Goal: Task Accomplishment & Management: Use online tool/utility

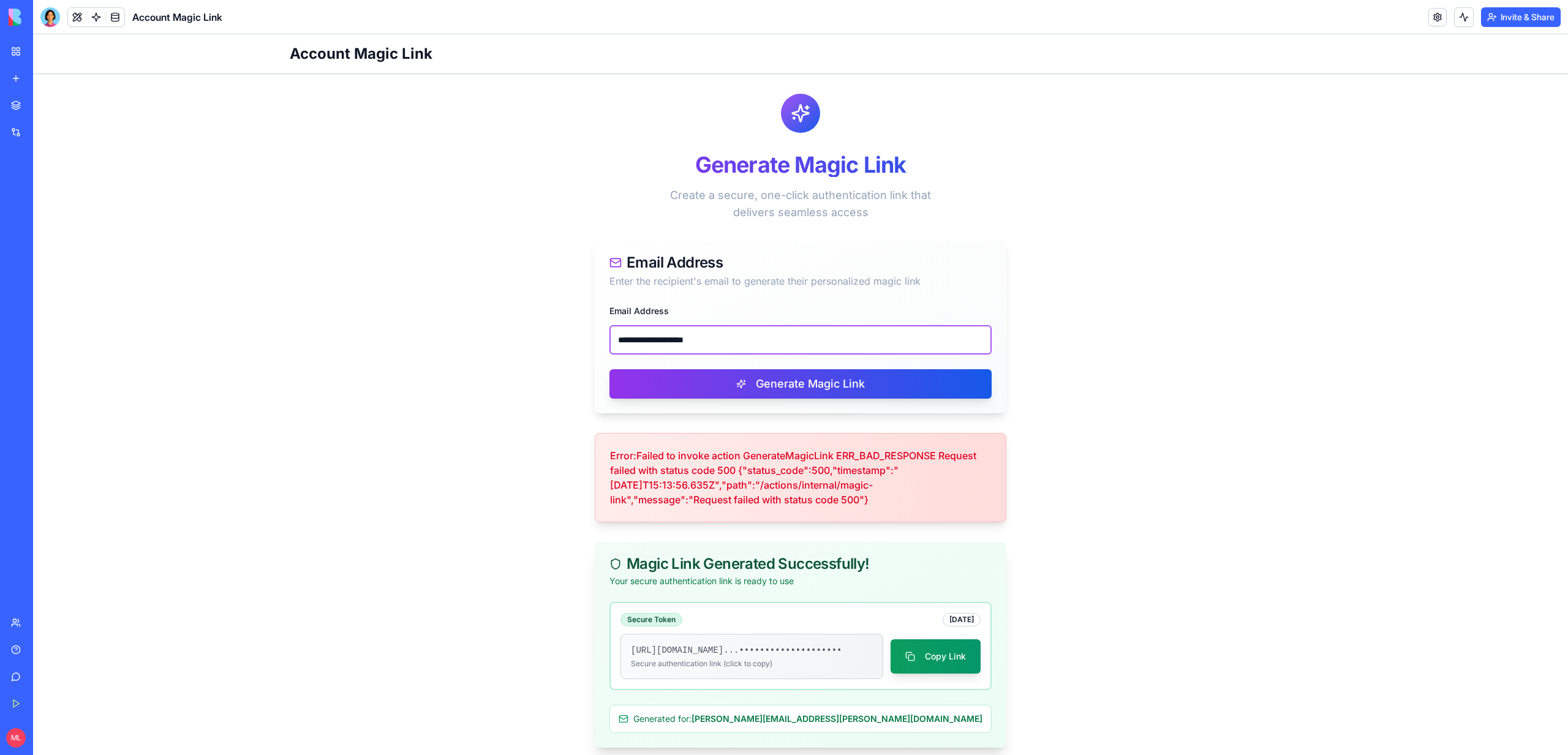
click at [683, 338] on input "**********" at bounding box center [800, 340] width 382 height 29
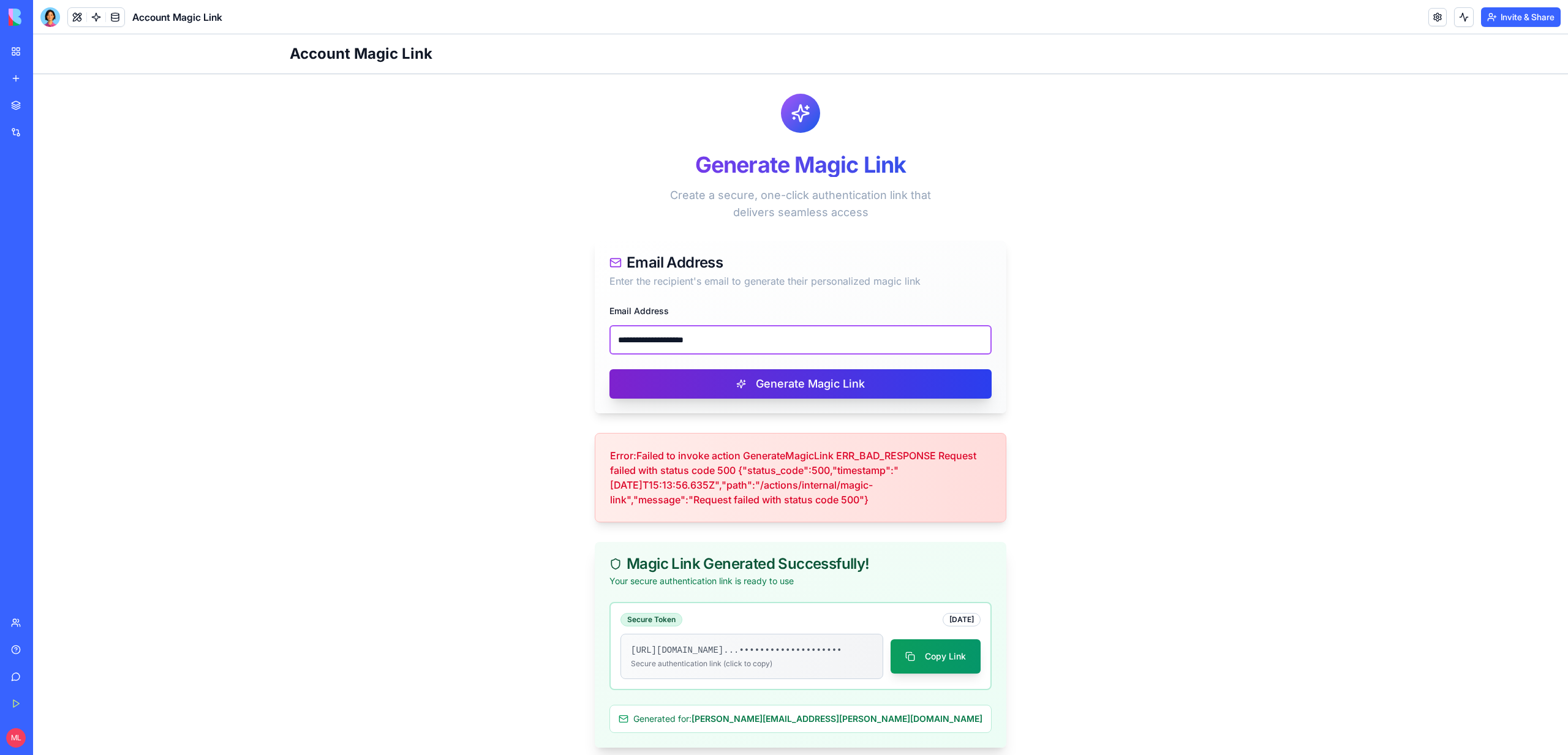
paste input "email"
type input "**********"
click at [690, 376] on button "Generate Magic Link" at bounding box center [800, 383] width 382 height 29
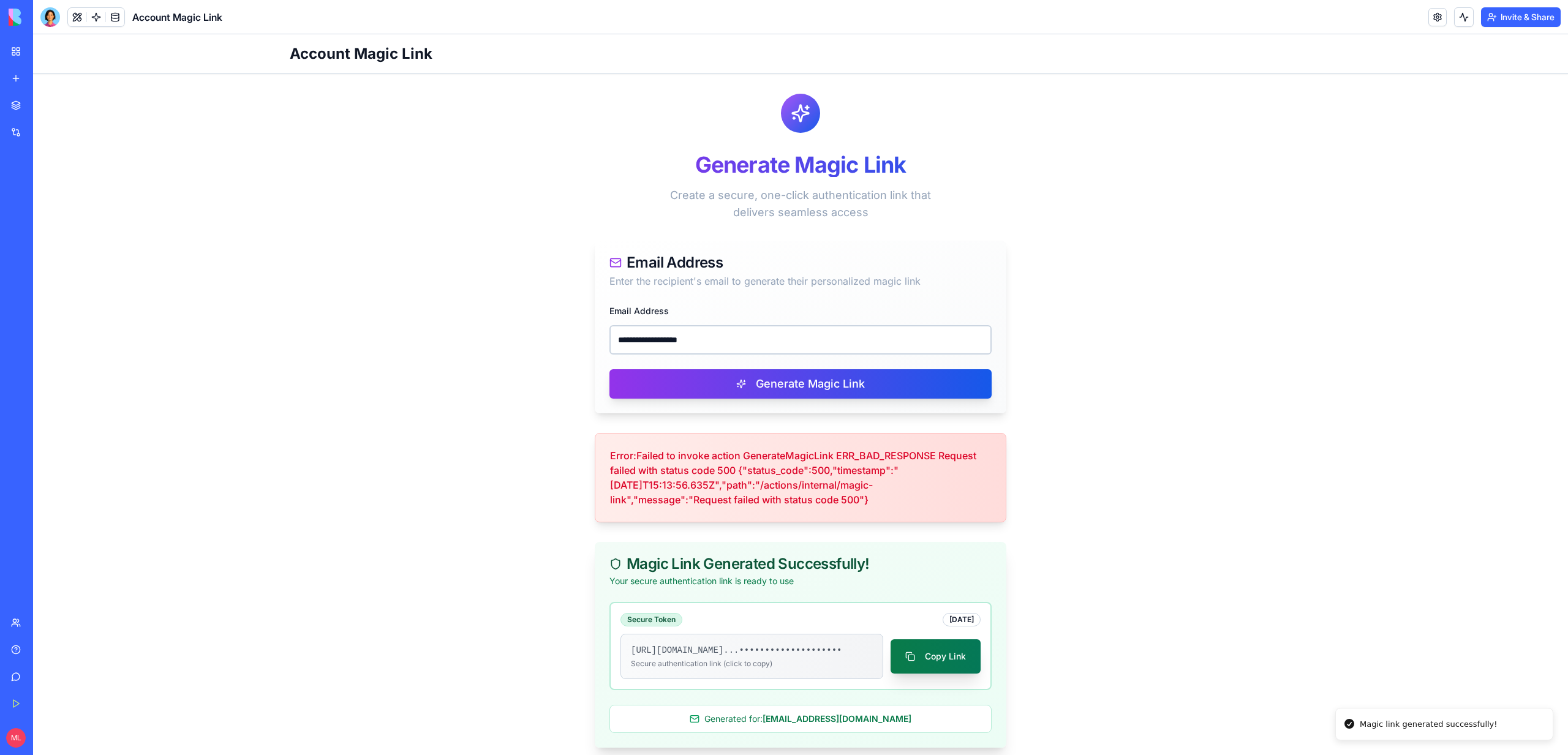
click at [947, 660] on button "Copy Link" at bounding box center [935, 656] width 90 height 35
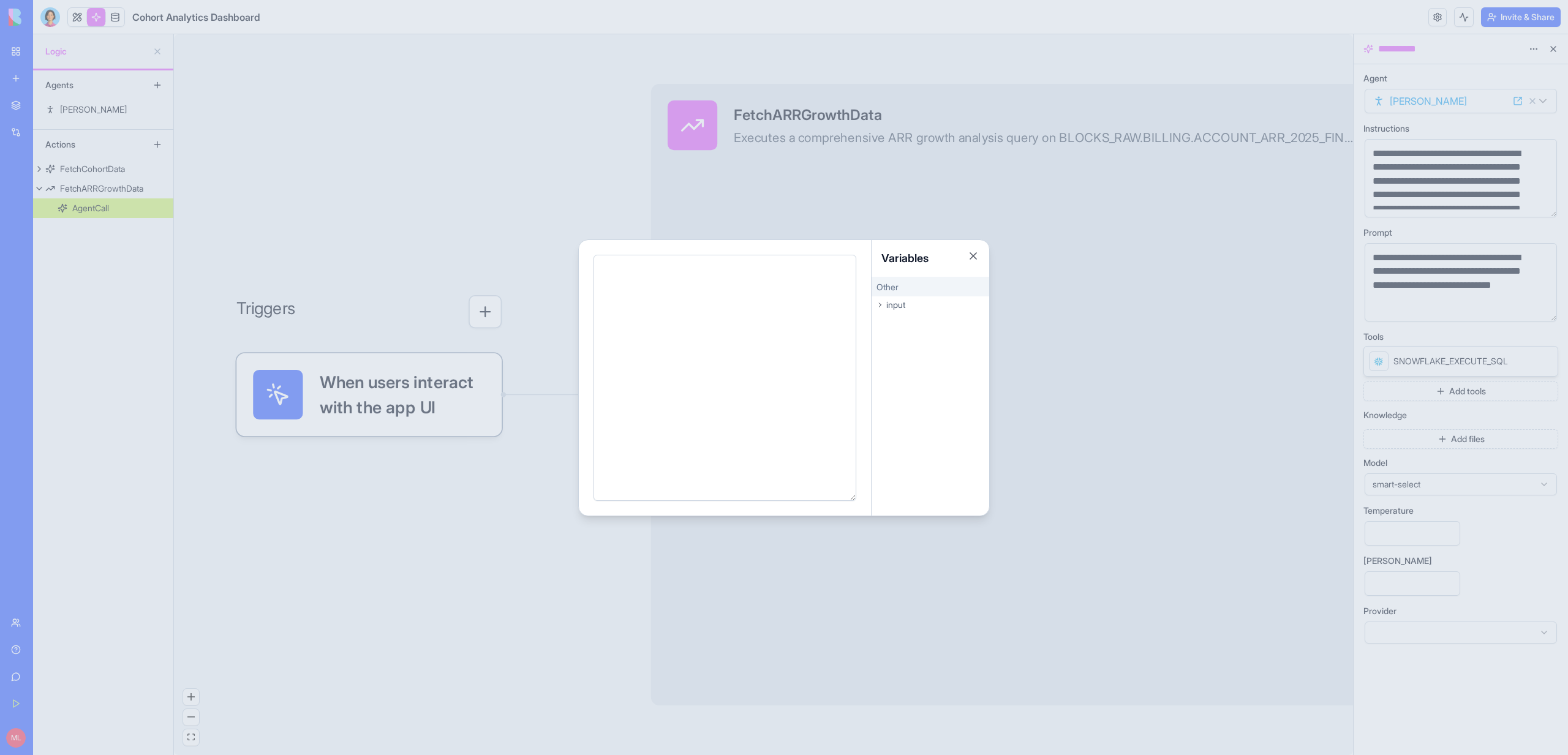
scroll to position [921, 0]
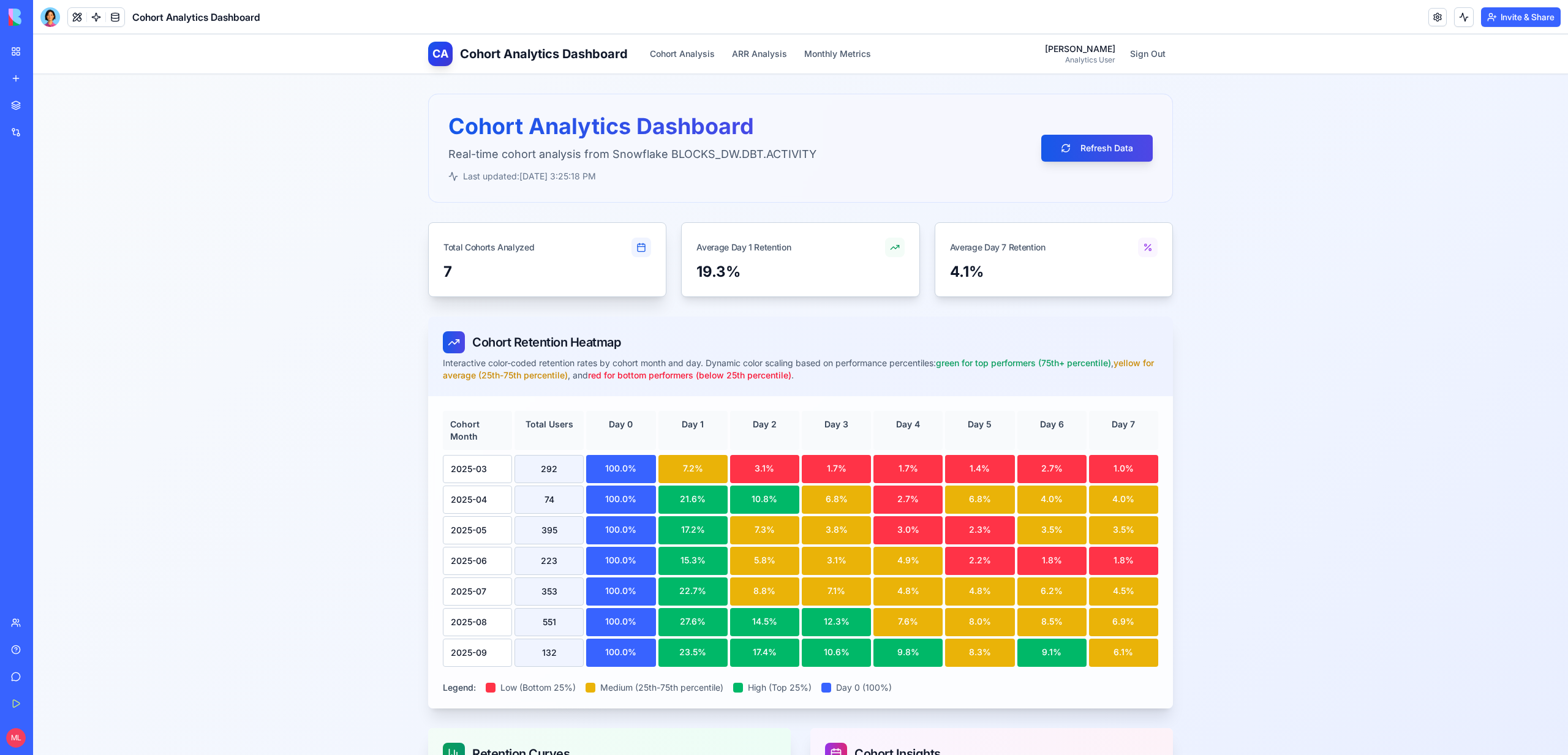
click at [613, 283] on div "7" at bounding box center [547, 279] width 237 height 35
click at [804, 283] on div "19.3%" at bounding box center [799, 279] width 237 height 35
click at [1010, 263] on div "4.1%" at bounding box center [1054, 271] width 208 height 19
click at [57, 20] on div at bounding box center [50, 17] width 19 height 19
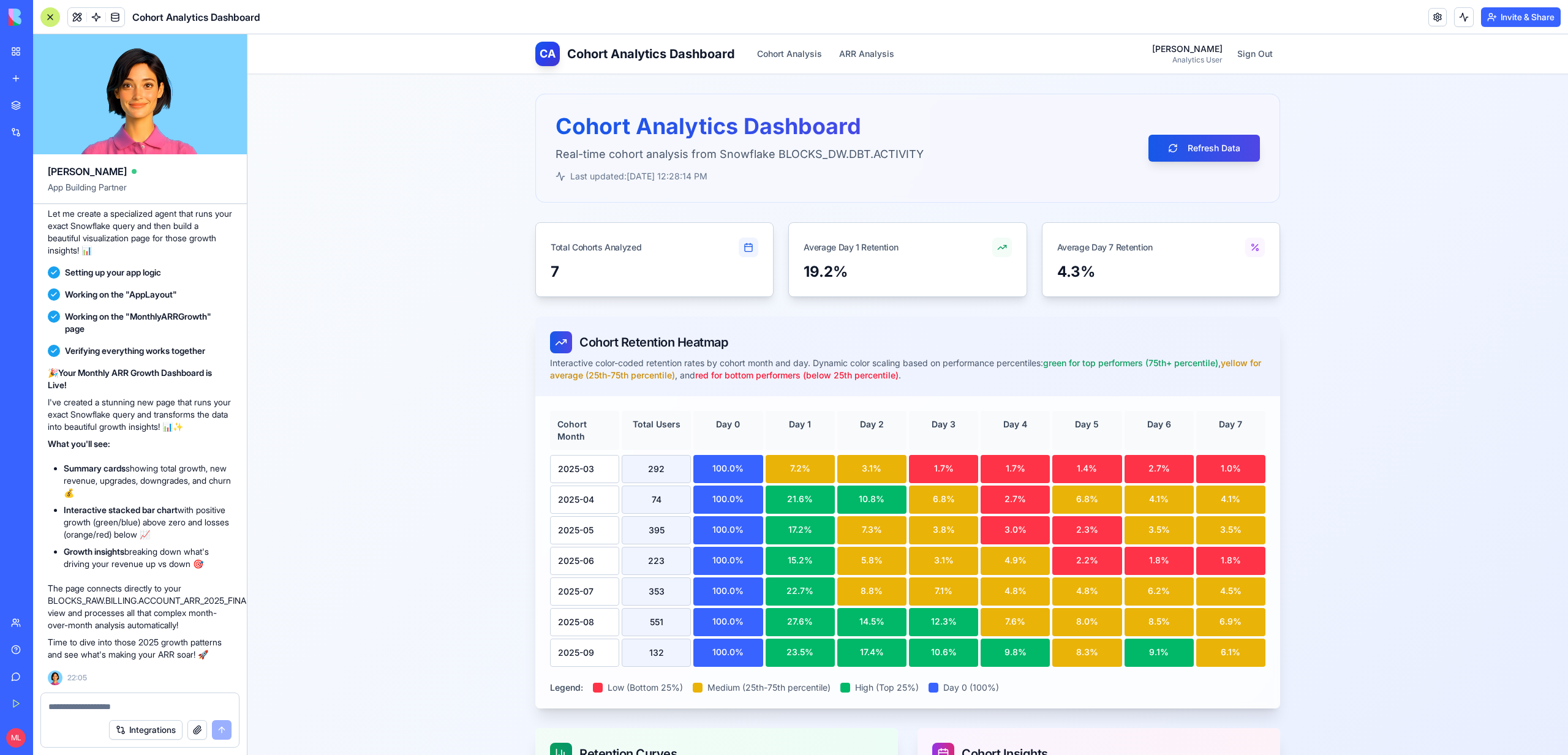
click at [80, 704] on textarea at bounding box center [140, 707] width 183 height 13
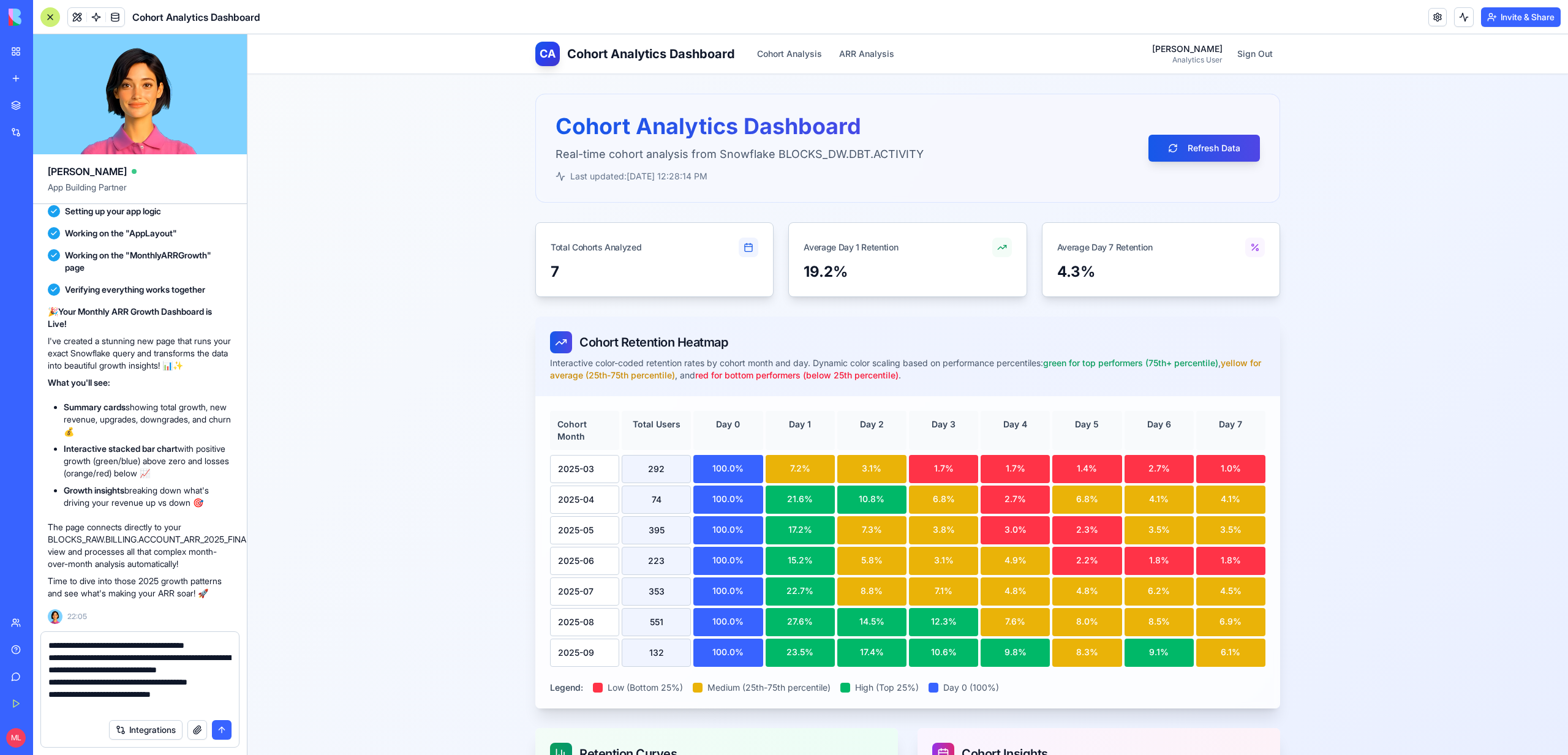
scroll to position [23, 0]
paste textarea "**********"
type textarea "**********"
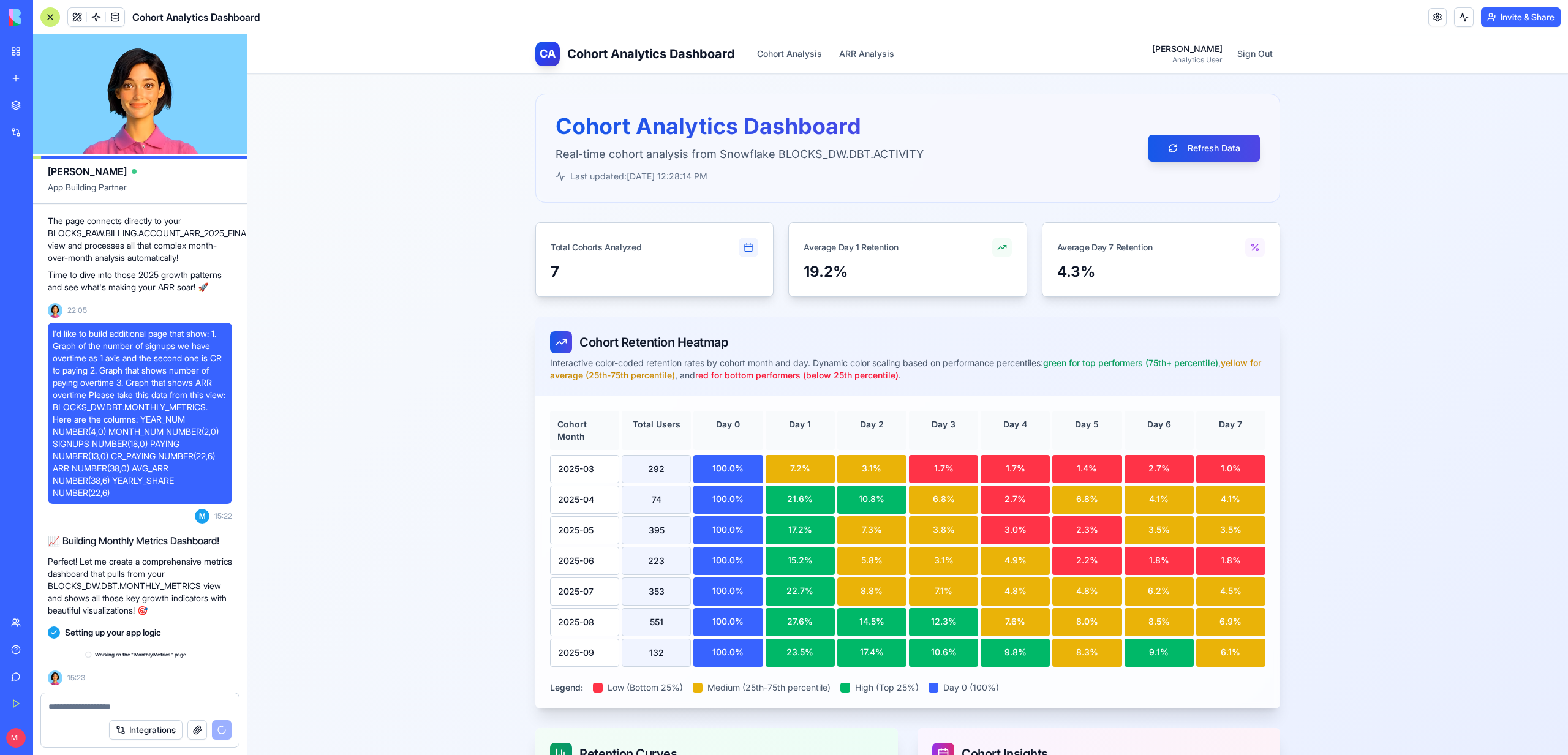
scroll to position [5463, 0]
click at [1222, 146] on button "Refresh Data" at bounding box center [1204, 148] width 112 height 27
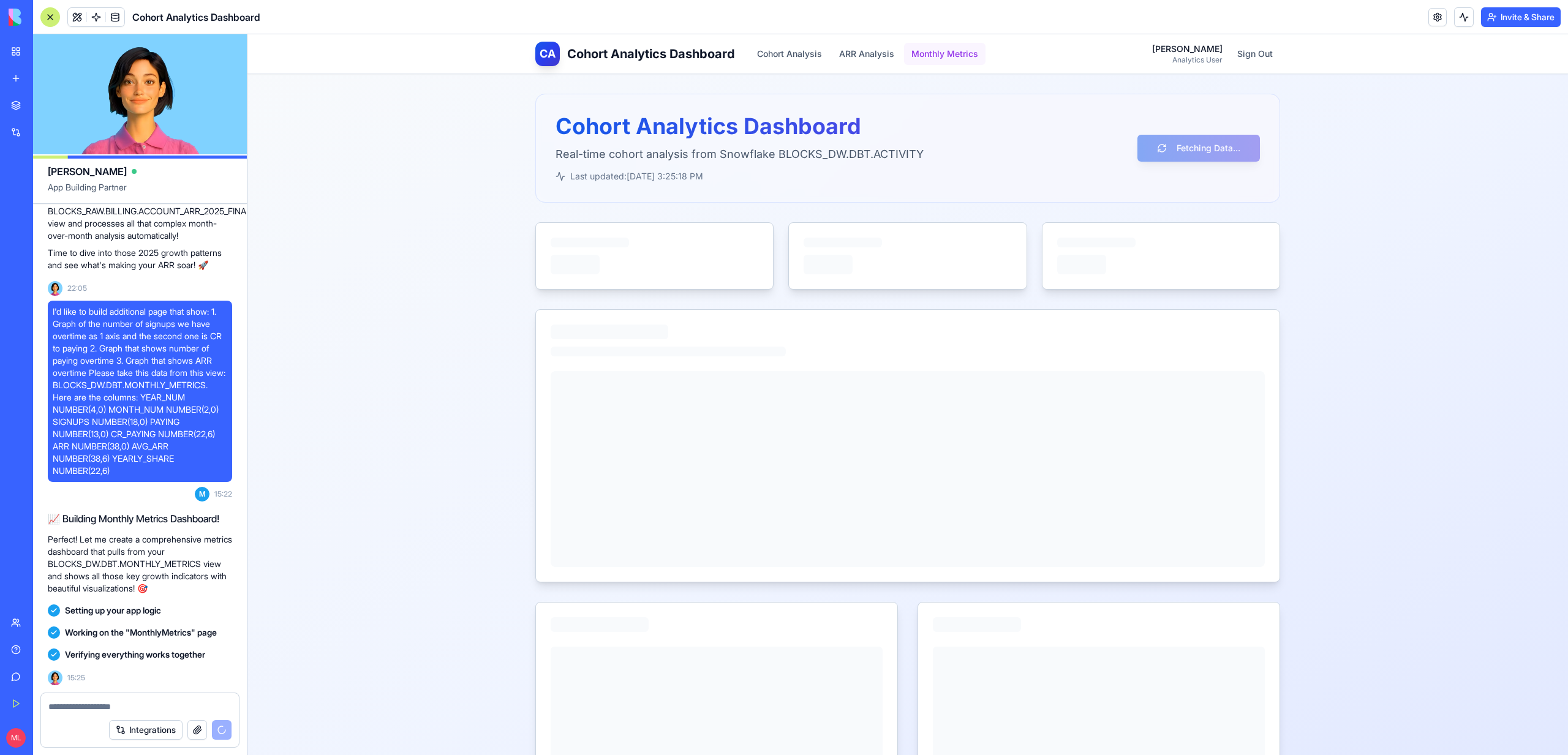
scroll to position [5855, 0]
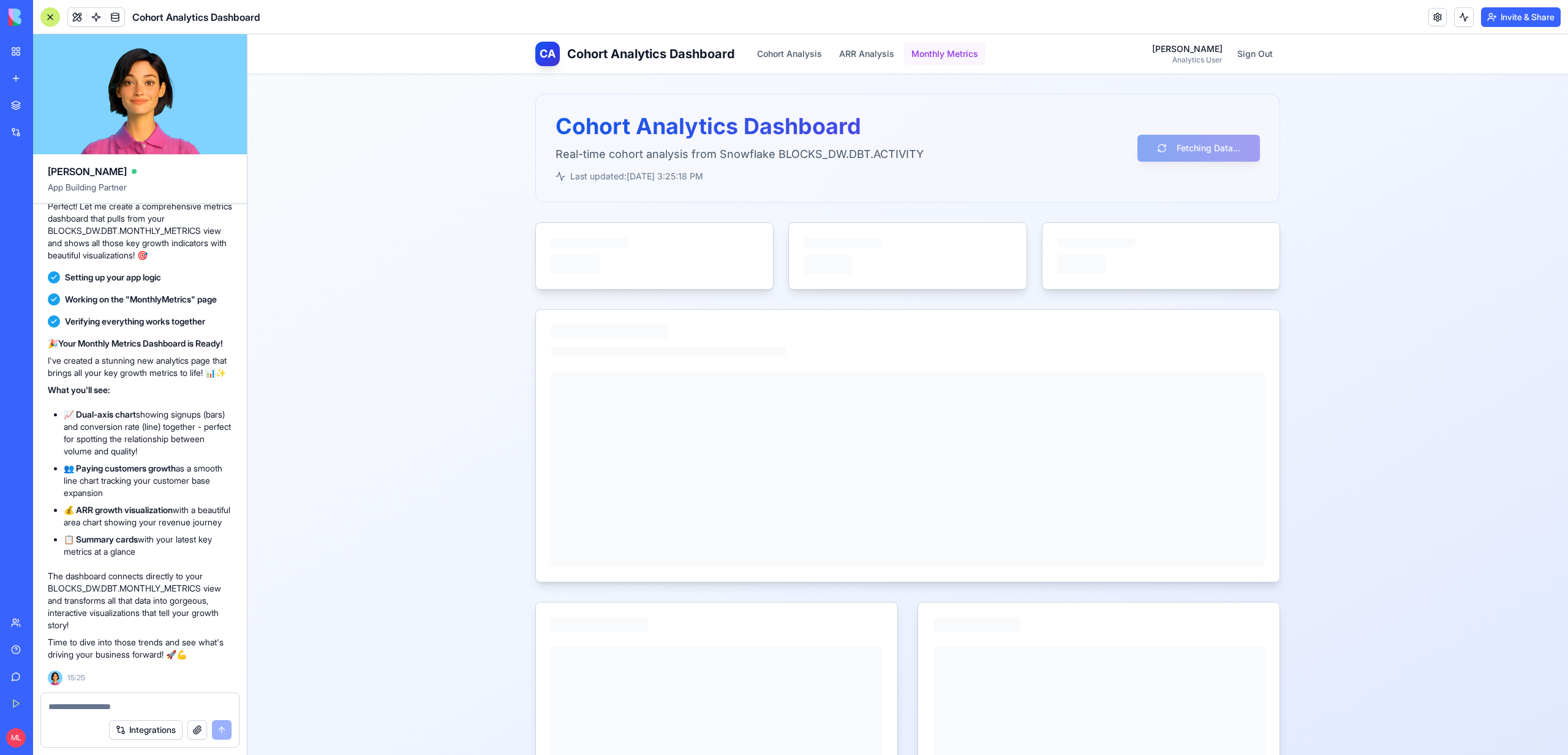
click at [954, 47] on button "Monthly Metrics" at bounding box center [945, 53] width 82 height 22
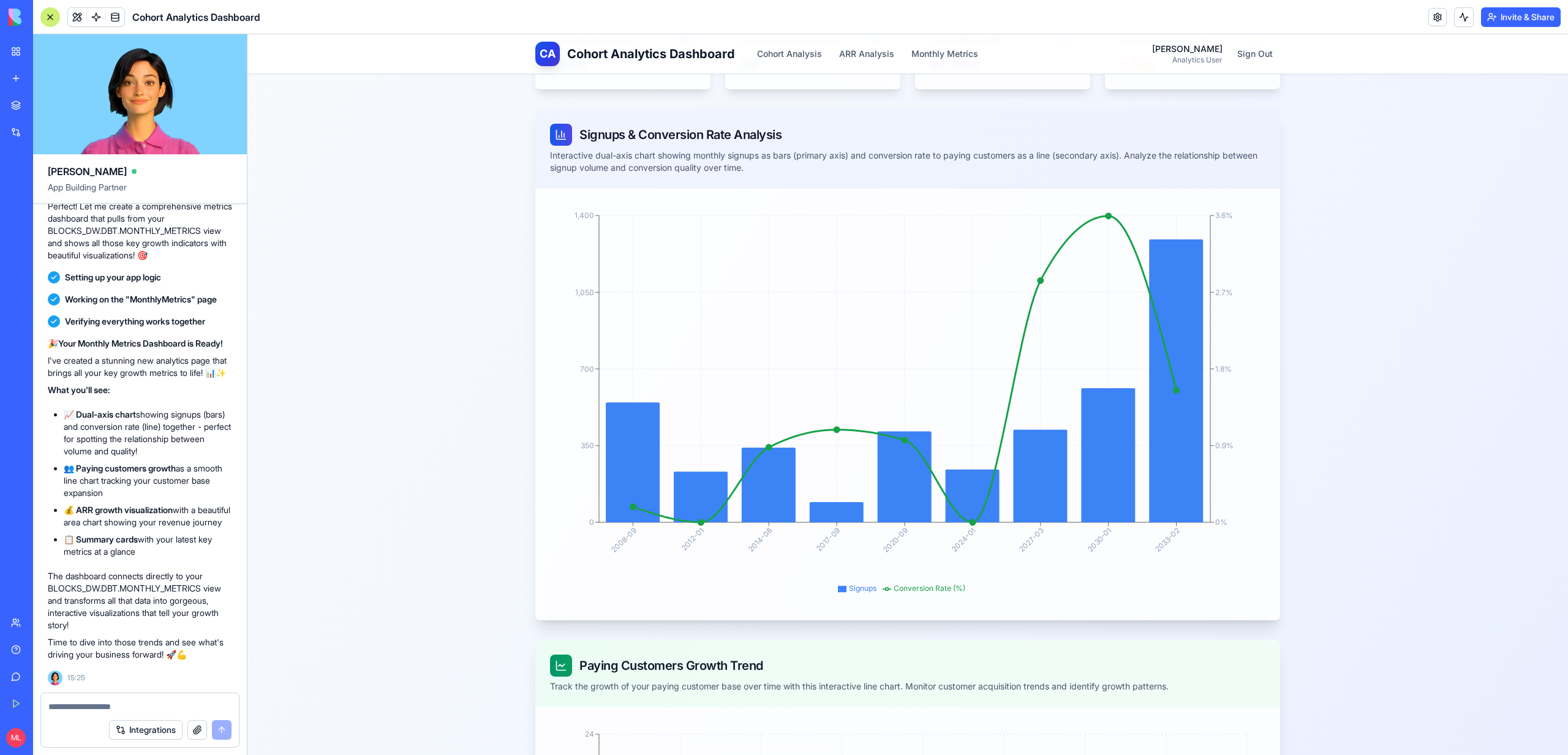
scroll to position [223, 0]
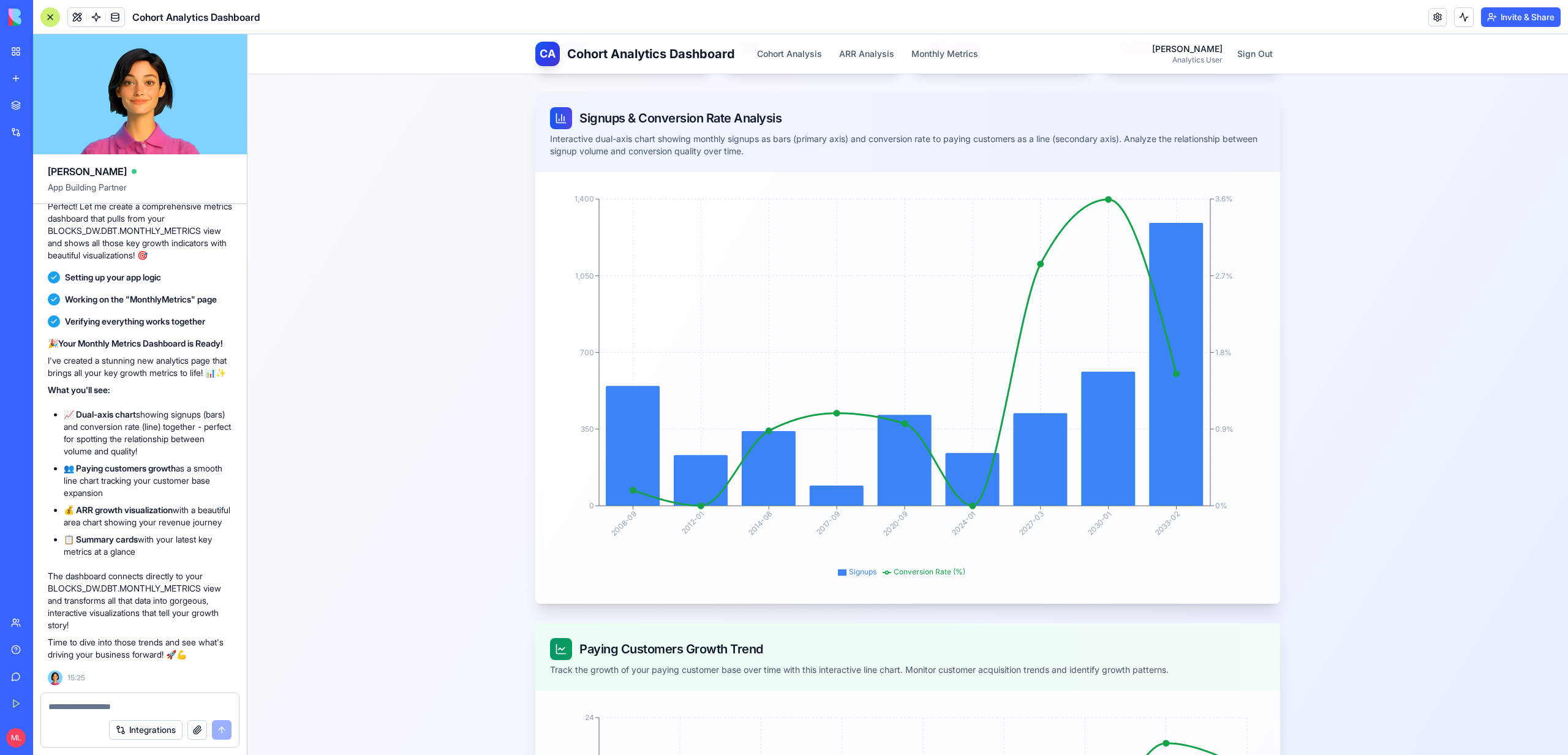
click at [92, 702] on textarea at bounding box center [140, 707] width 183 height 13
type textarea "*******"
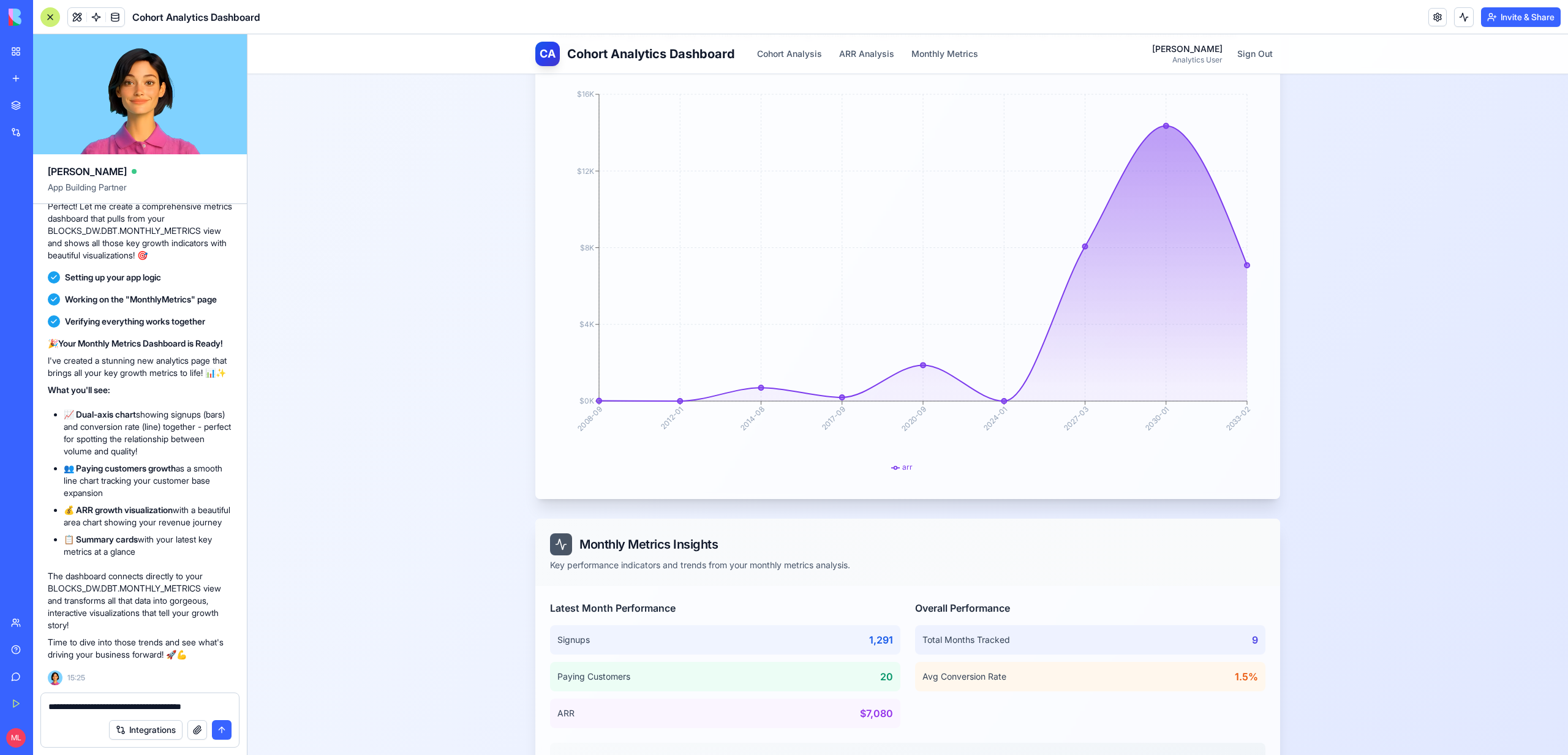
scroll to position [1462, 0]
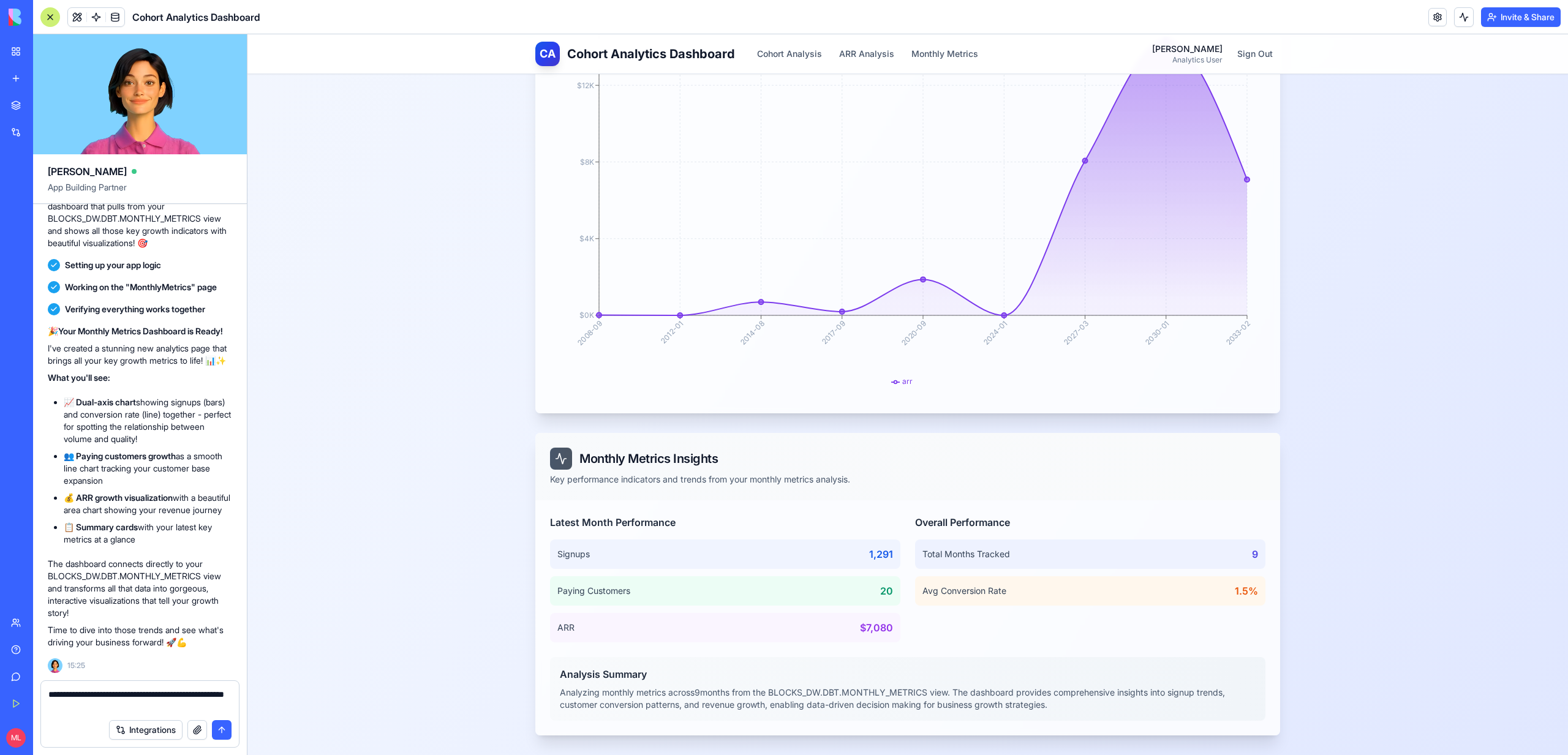
type textarea "**********"
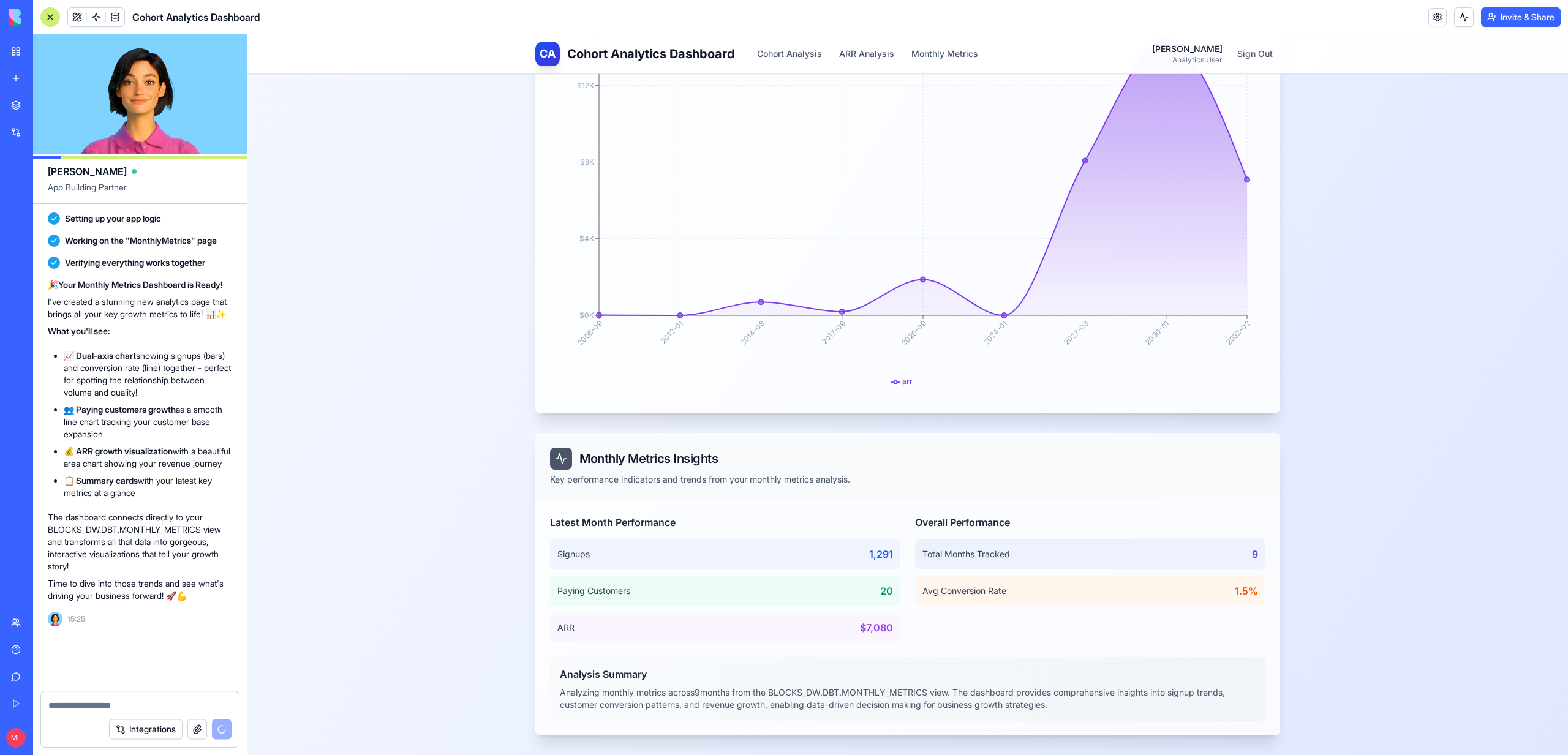
scroll to position [5914, 0]
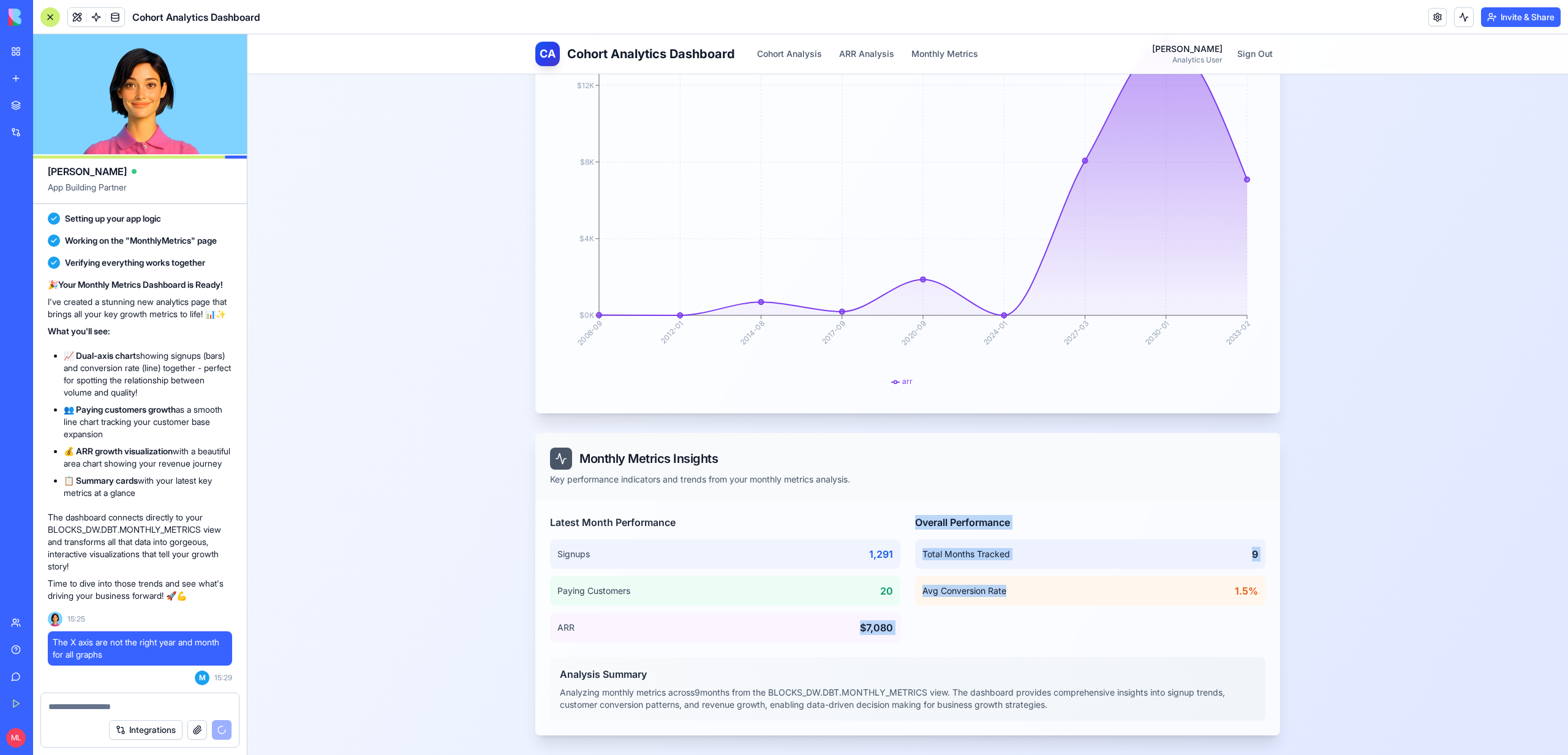
drag, startPoint x: 855, startPoint y: 623, endPoint x: 983, endPoint y: 621, distance: 128.0
click at [983, 621] on div "Latest Month Performance Signups 1,291 Paying Customers 20 ARR $ 7,080 Overall …" at bounding box center [907, 578] width 715 height 127
click at [983, 621] on div "Overall Performance Total Months Tracked 9 Avg Conversion Rate 1.5%" at bounding box center [1090, 578] width 350 height 127
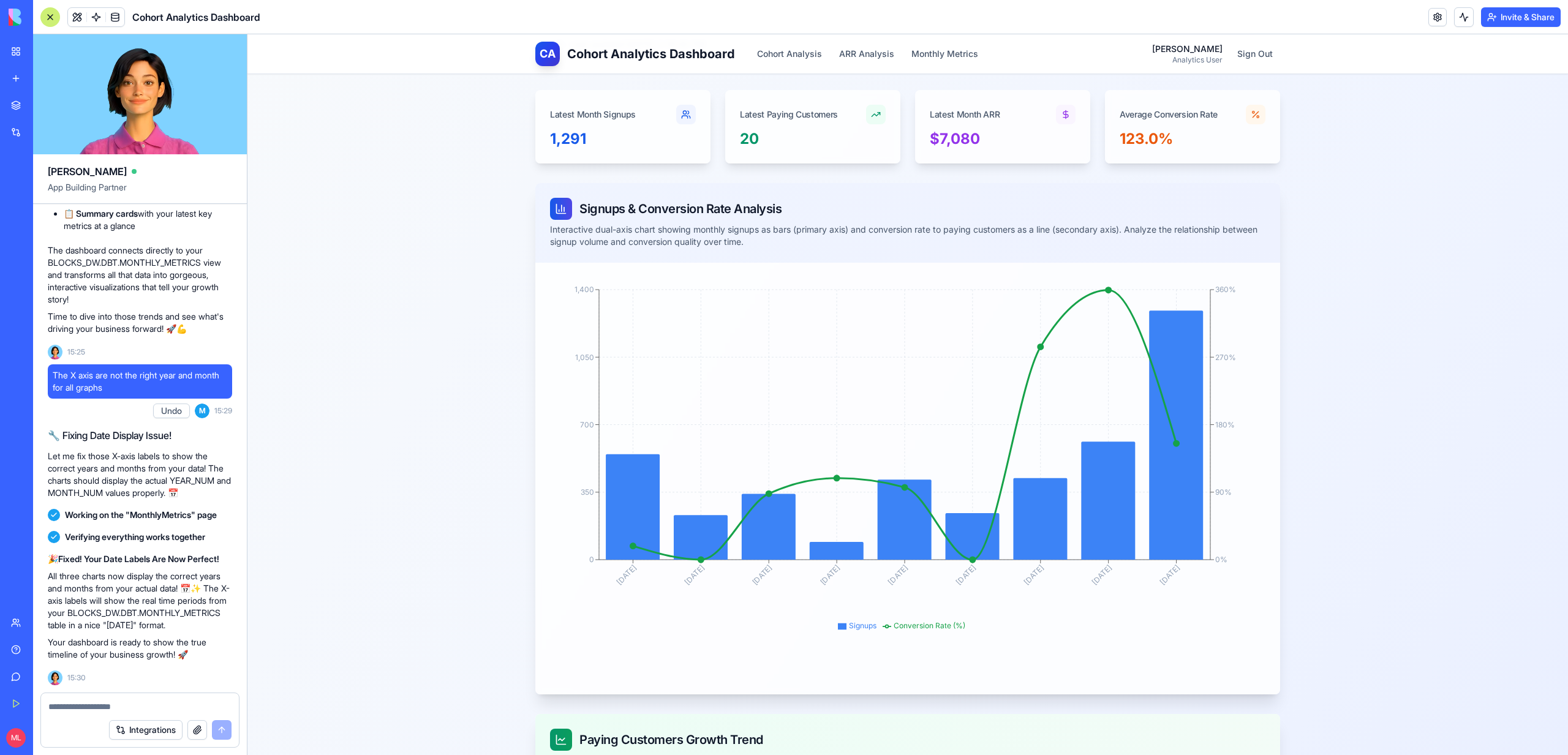
scroll to position [0, 0]
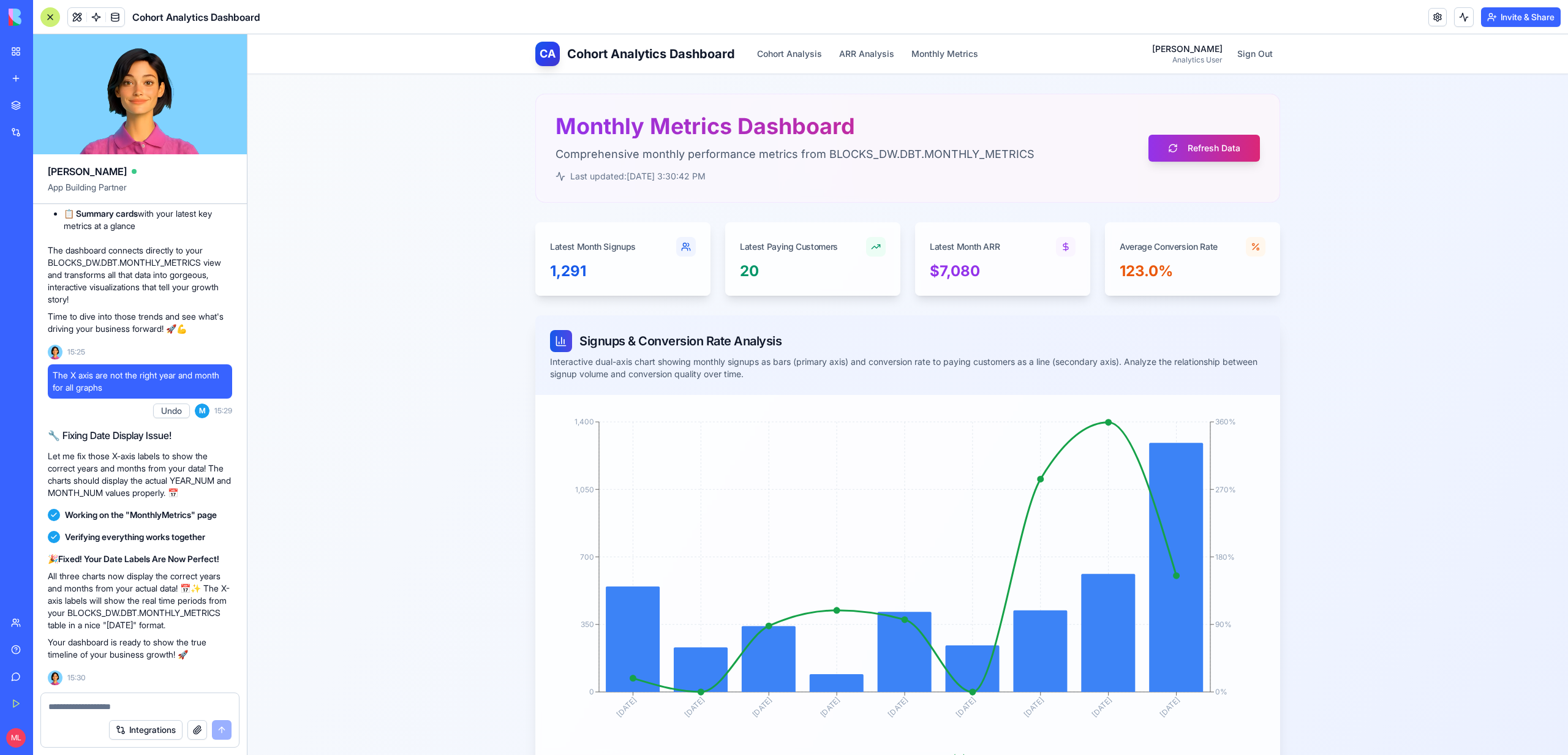
click at [95, 701] on textarea at bounding box center [140, 707] width 183 height 13
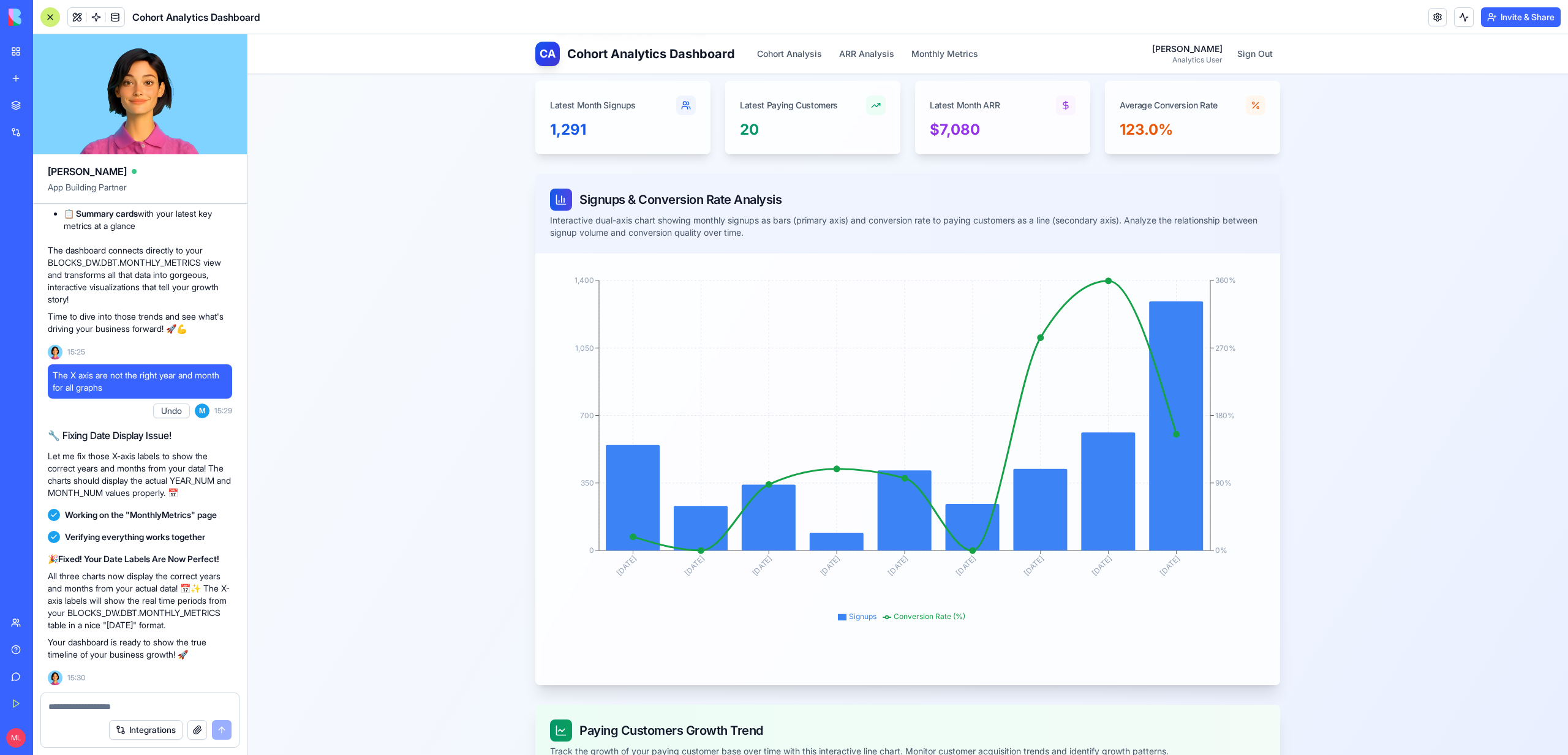
scroll to position [151, 0]
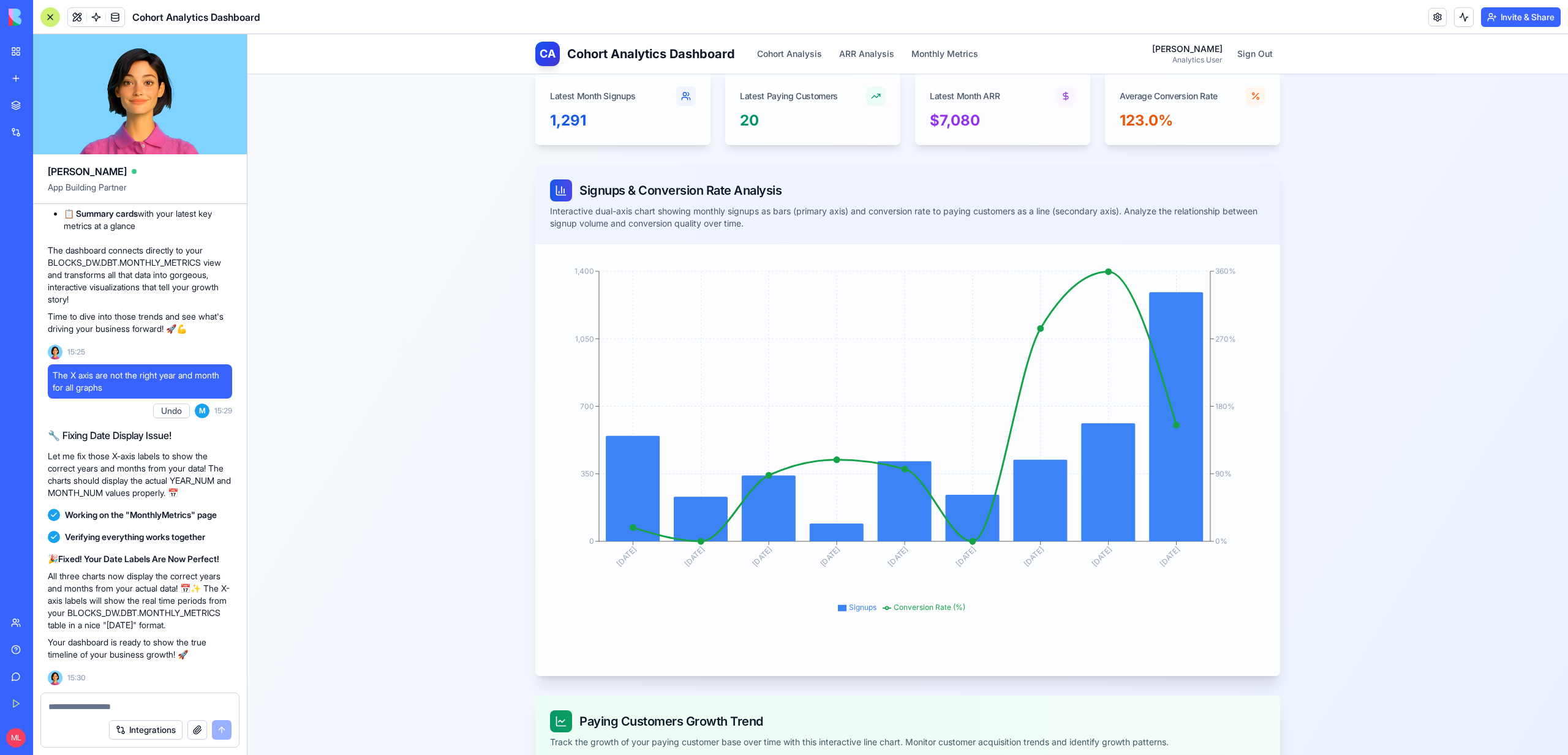
click at [107, 705] on textarea at bounding box center [140, 707] width 183 height 13
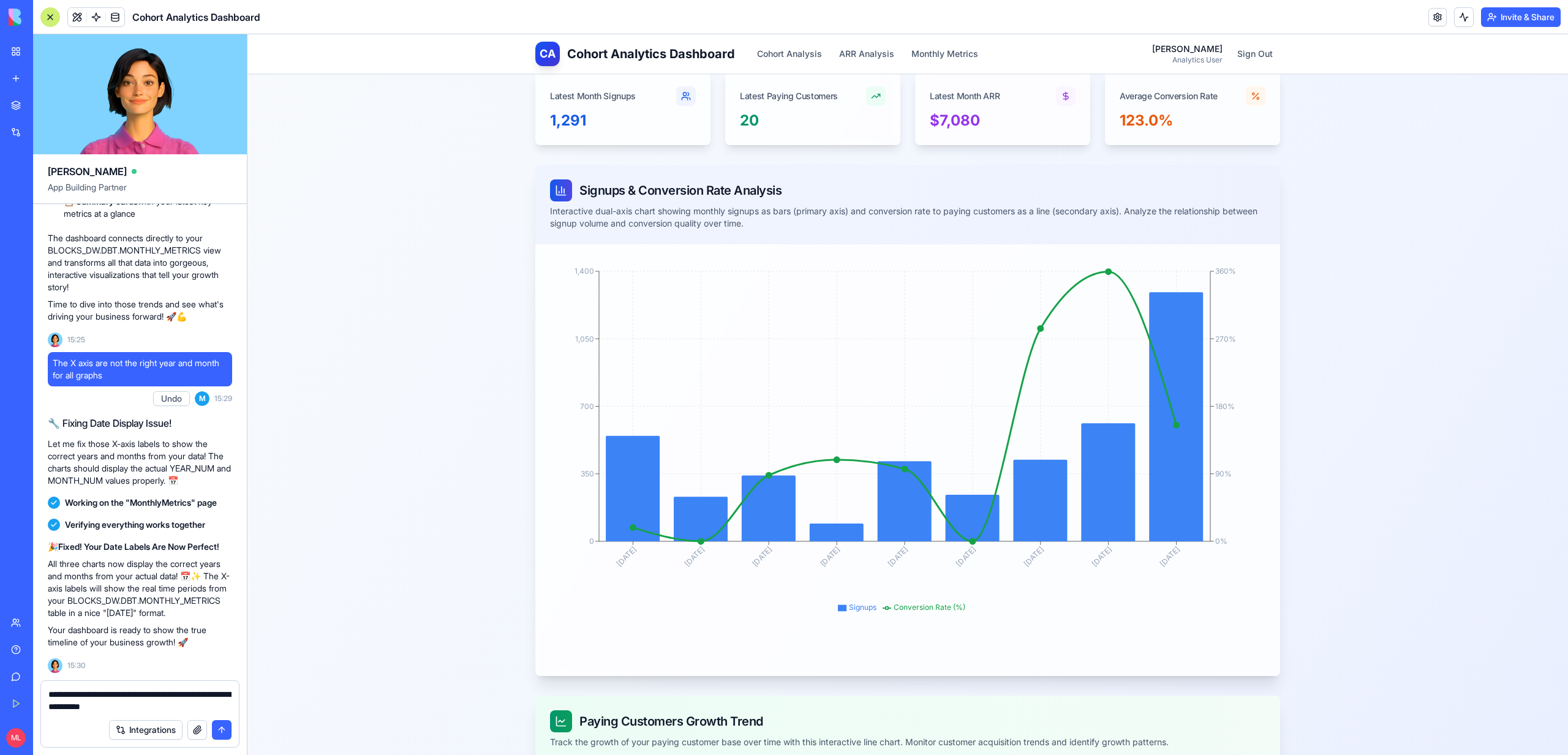
type textarea "**********"
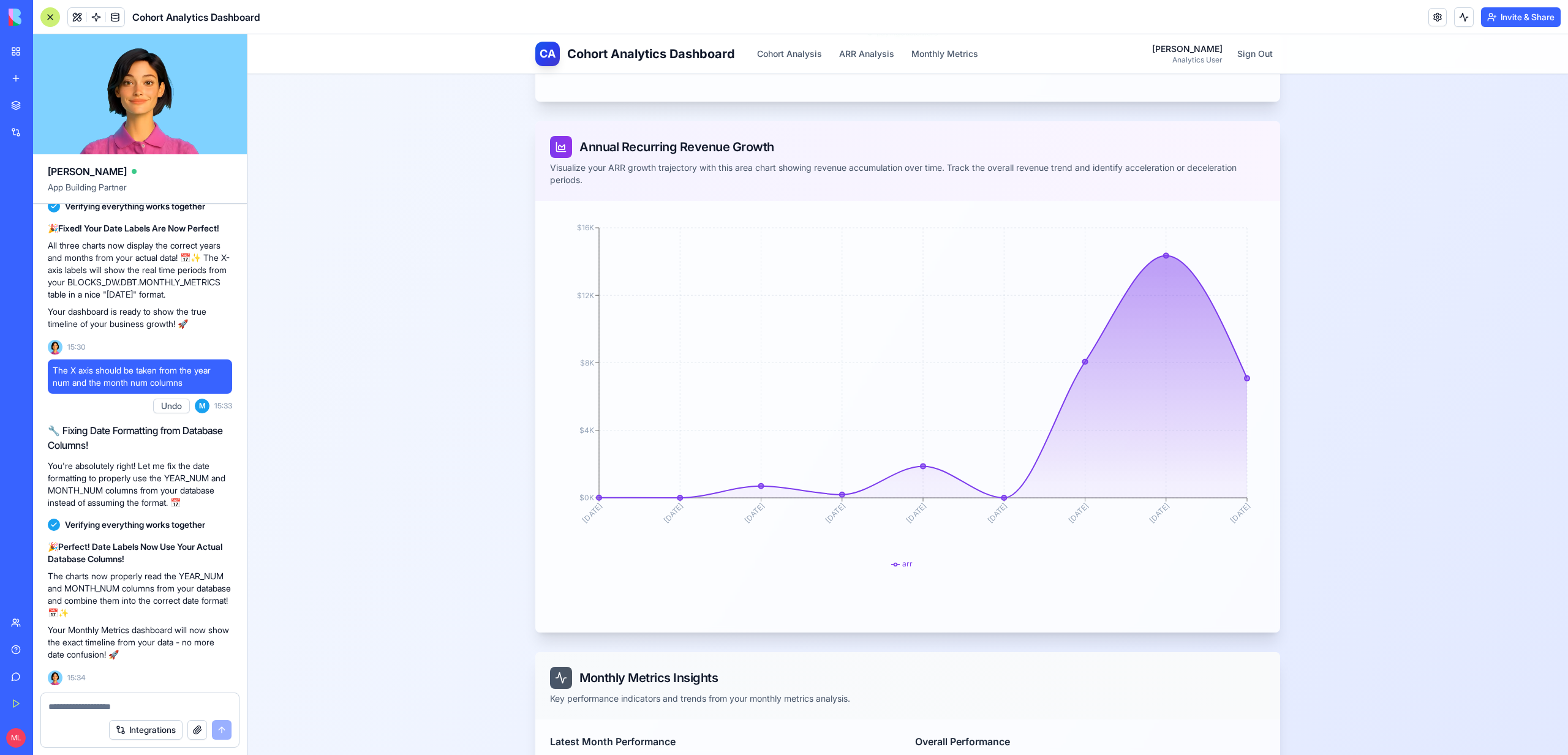
scroll to position [1270, 0]
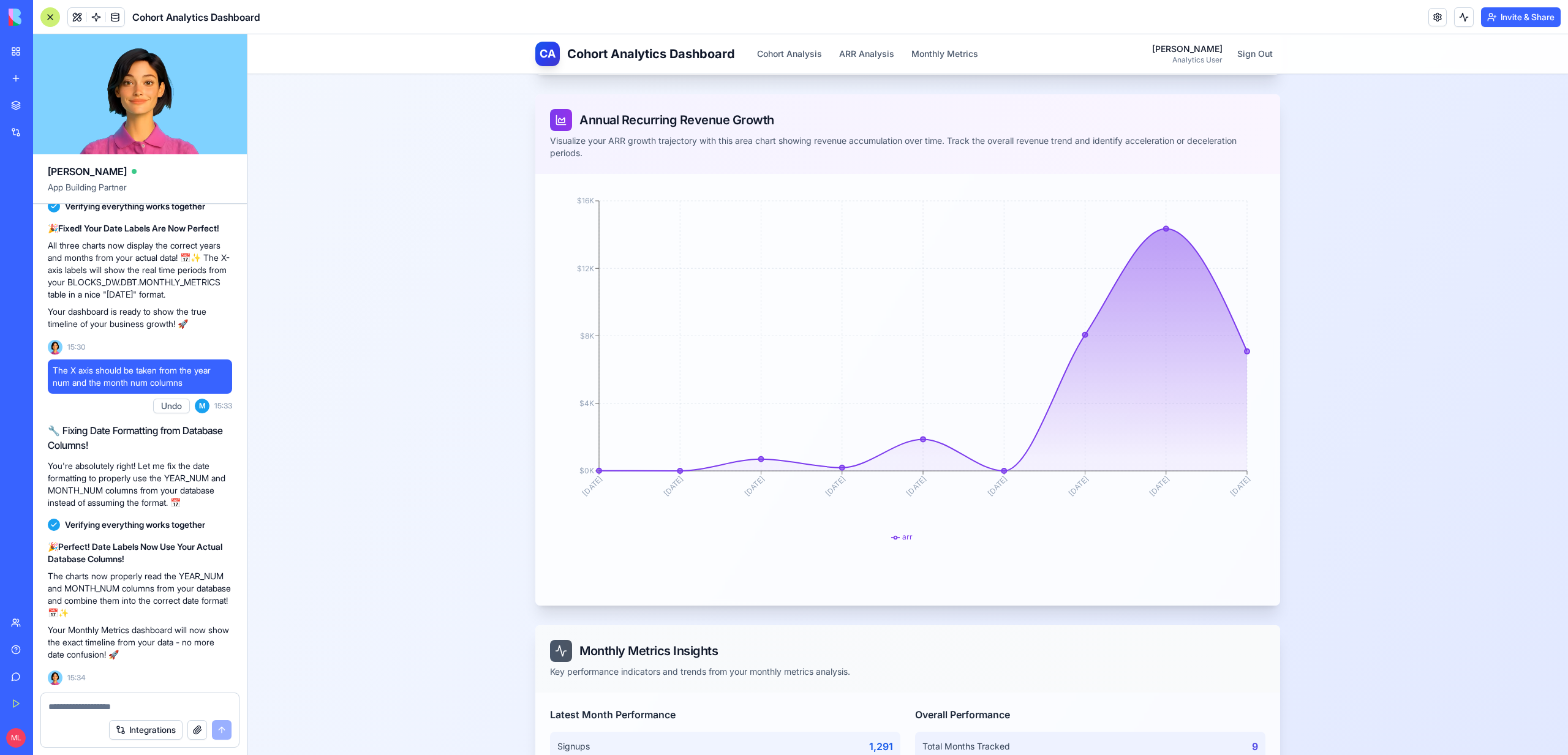
click at [89, 705] on textarea at bounding box center [140, 707] width 183 height 13
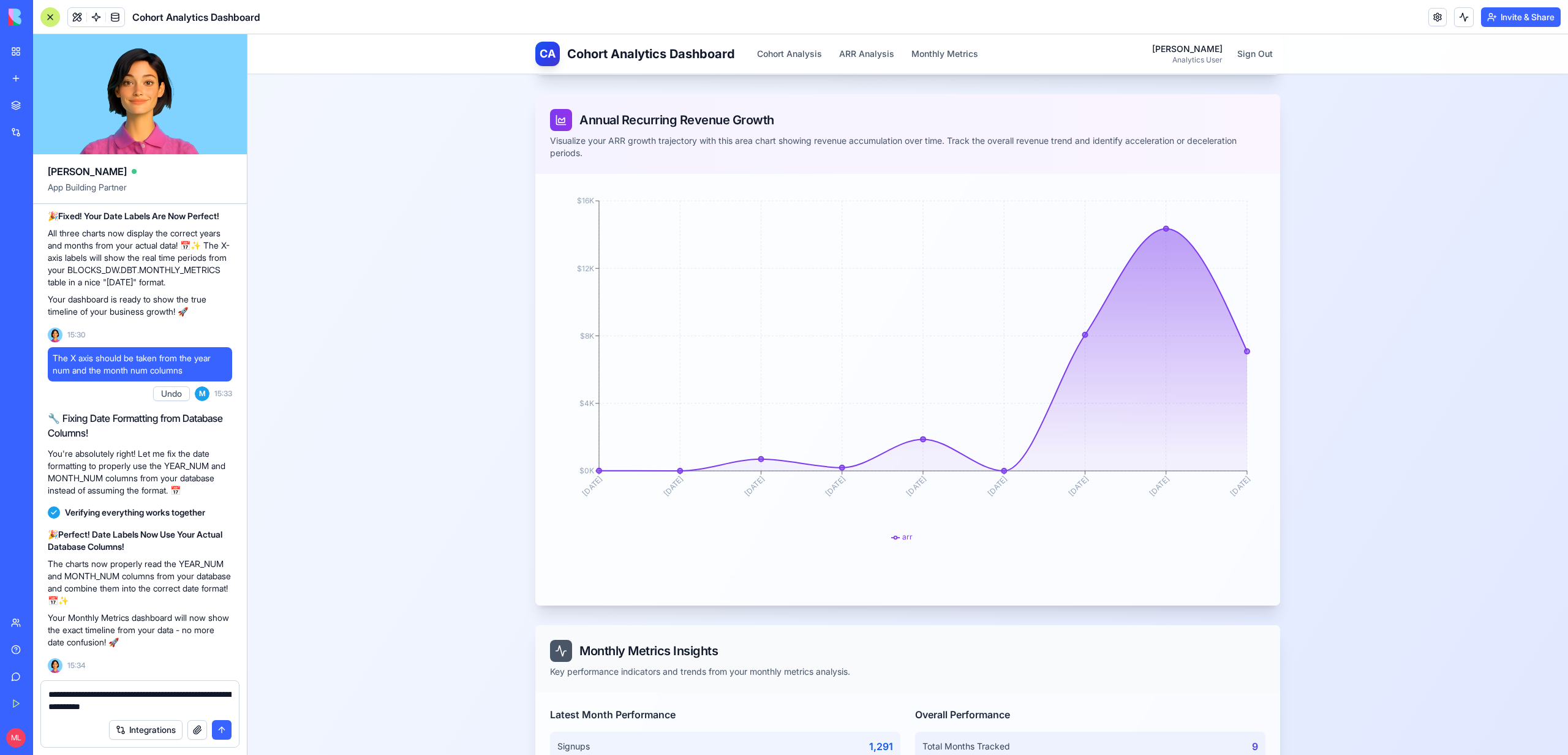
type textarea "**********"
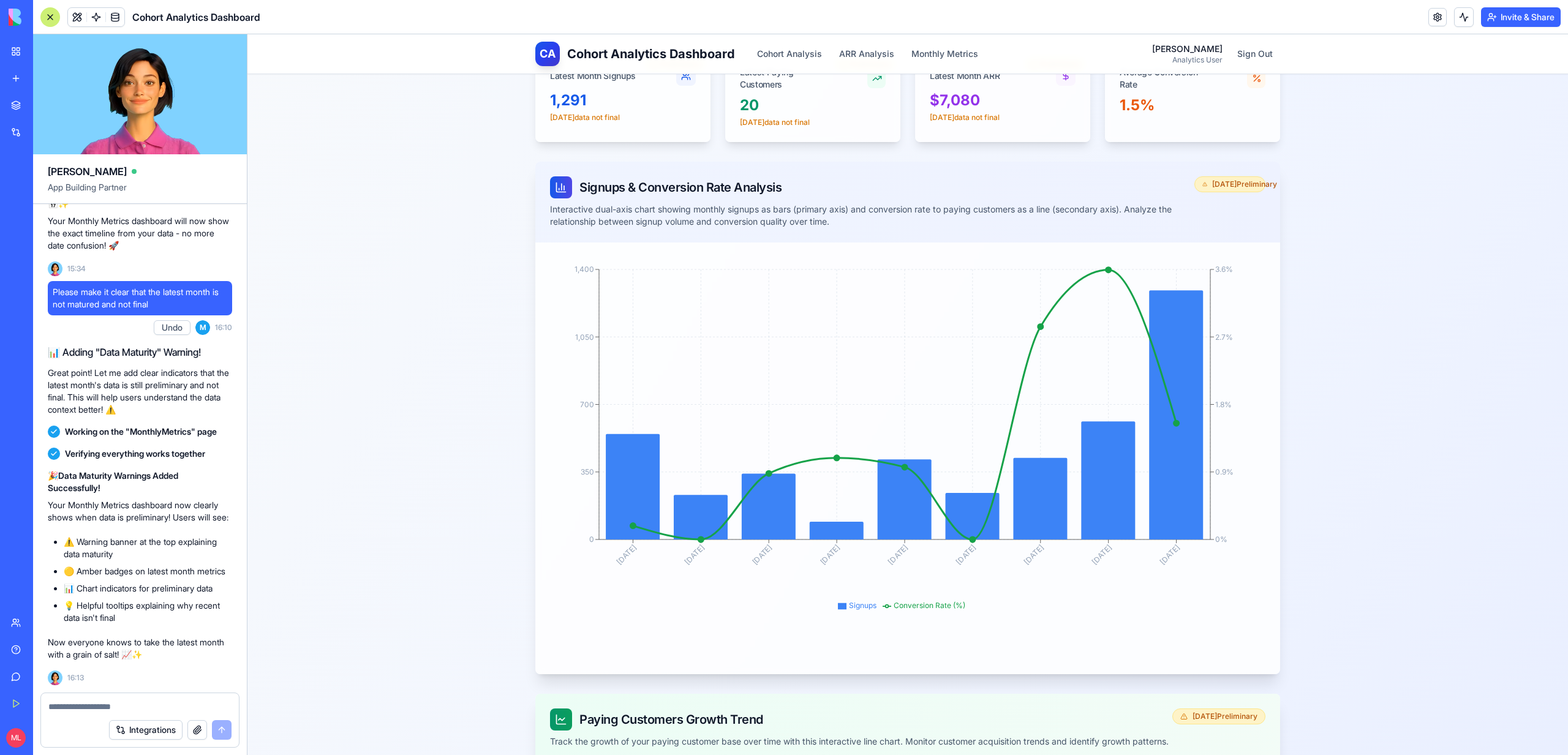
scroll to position [0, 0]
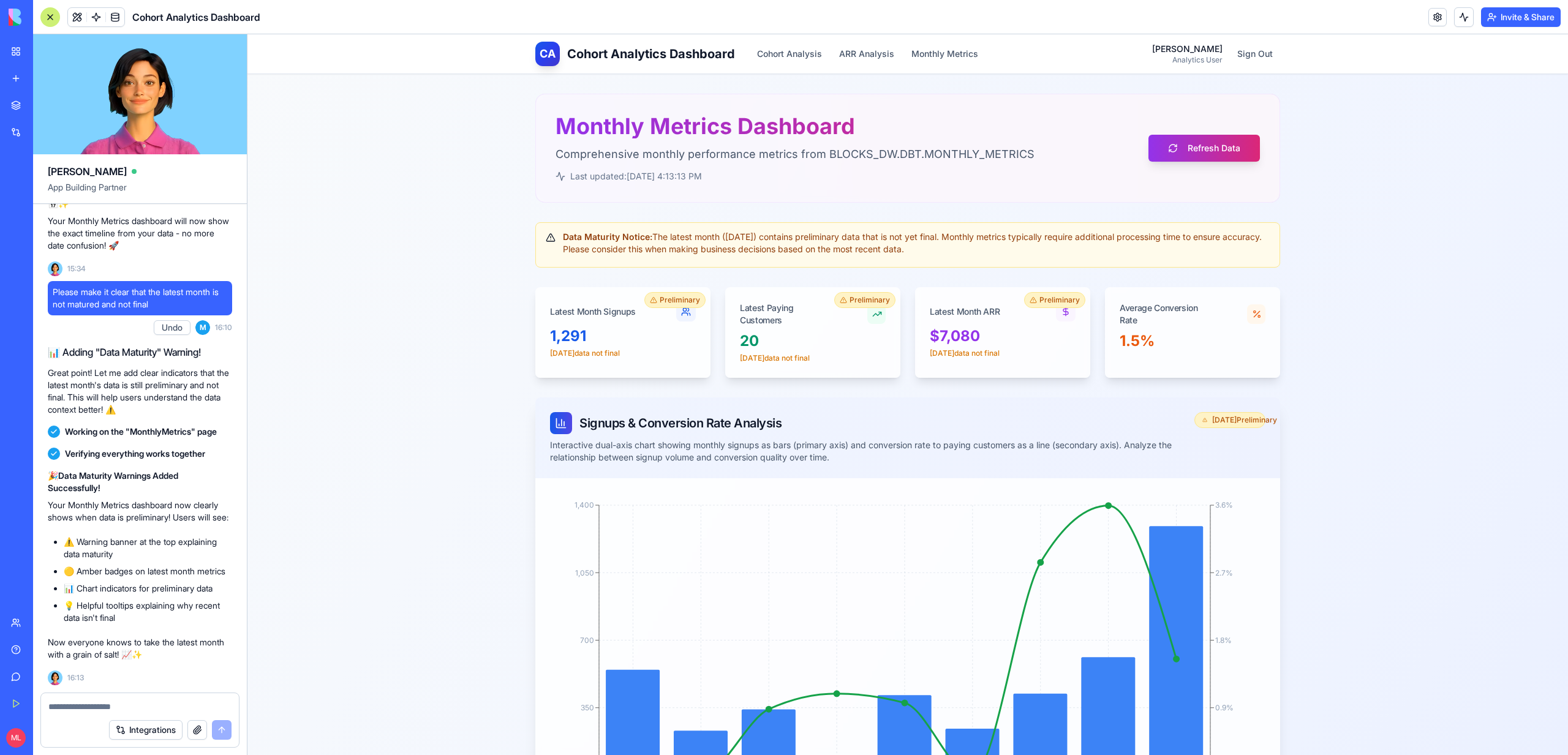
click at [94, 711] on textarea at bounding box center [140, 707] width 183 height 13
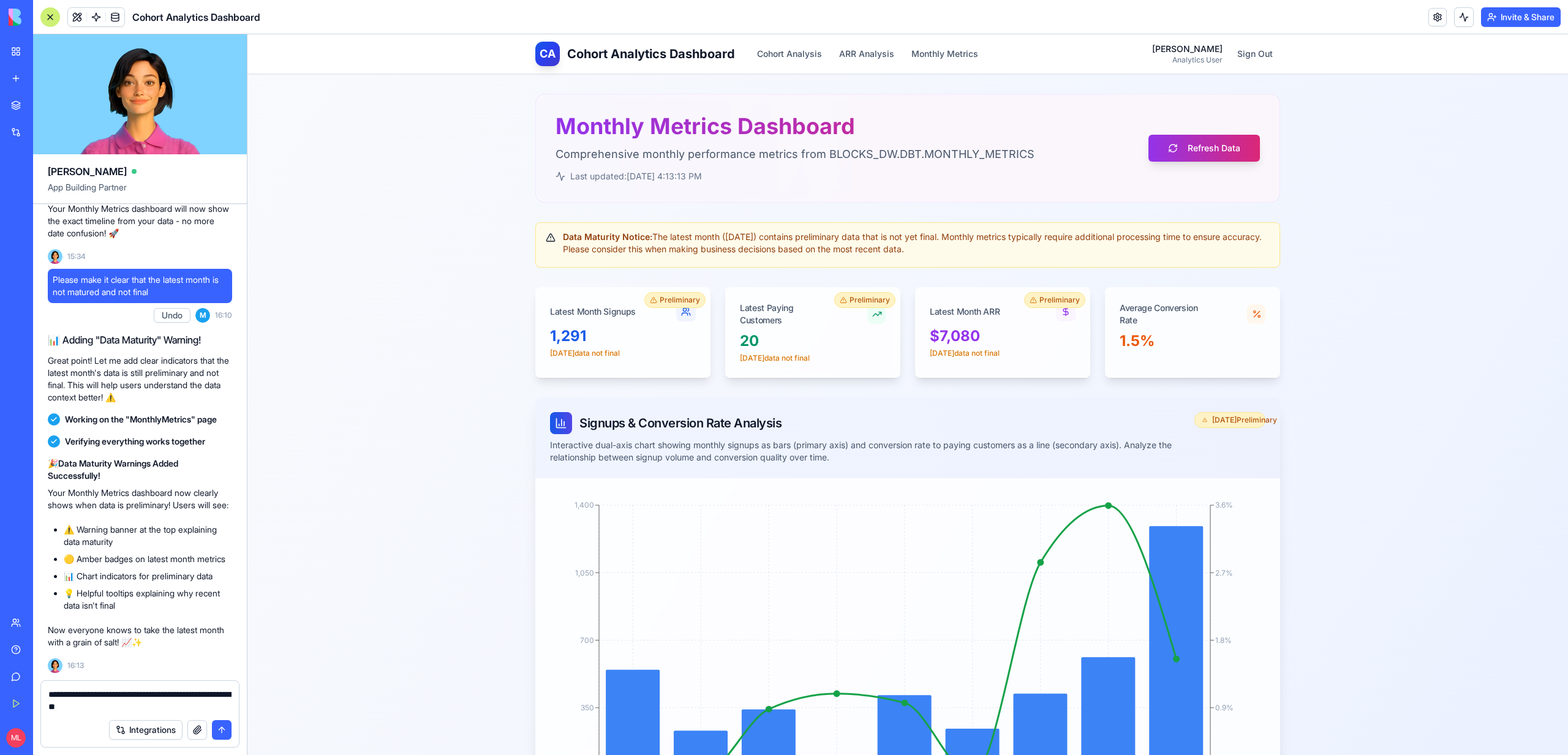
type textarea "**********"
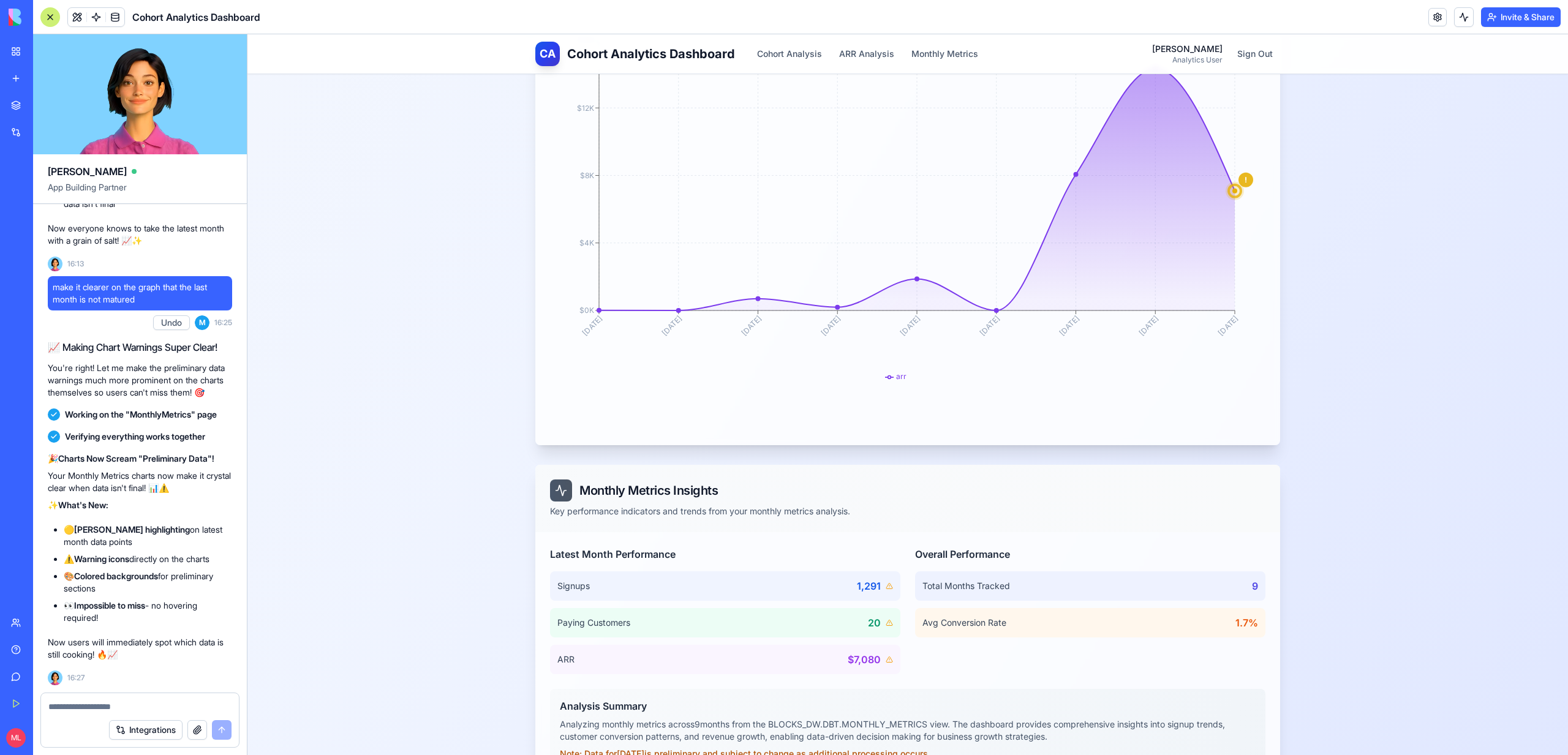
scroll to position [1577, 0]
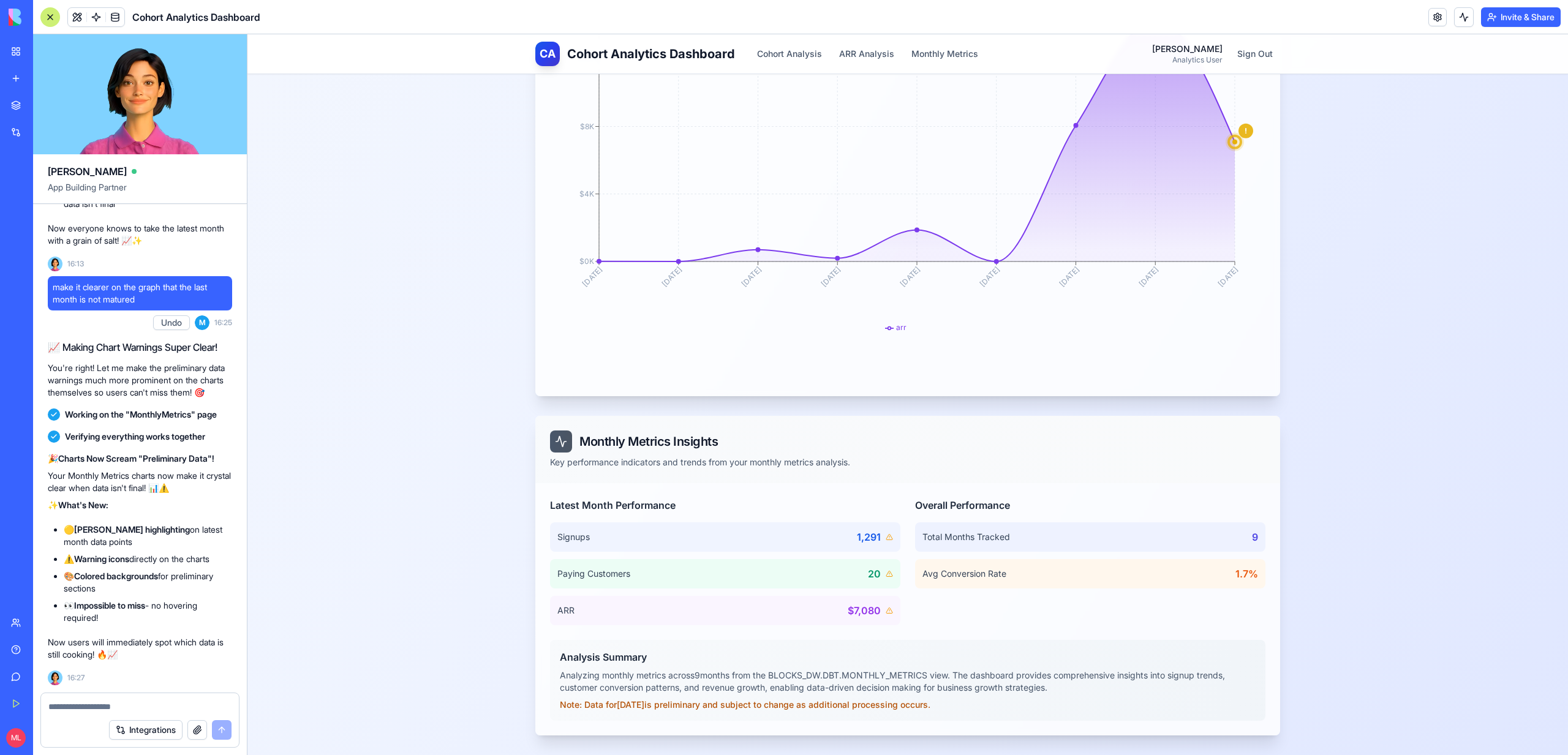
click at [175, 315] on button "Undo" at bounding box center [171, 322] width 37 height 14
drag, startPoint x: 149, startPoint y: 291, endPoint x: 48, endPoint y: 266, distance: 104.0
click at [48, 276] on div "make it clearer on the graph that the last month is not matured" at bounding box center [140, 293] width 185 height 35
copy span "make it clearer on the graph that the last month is not matured"
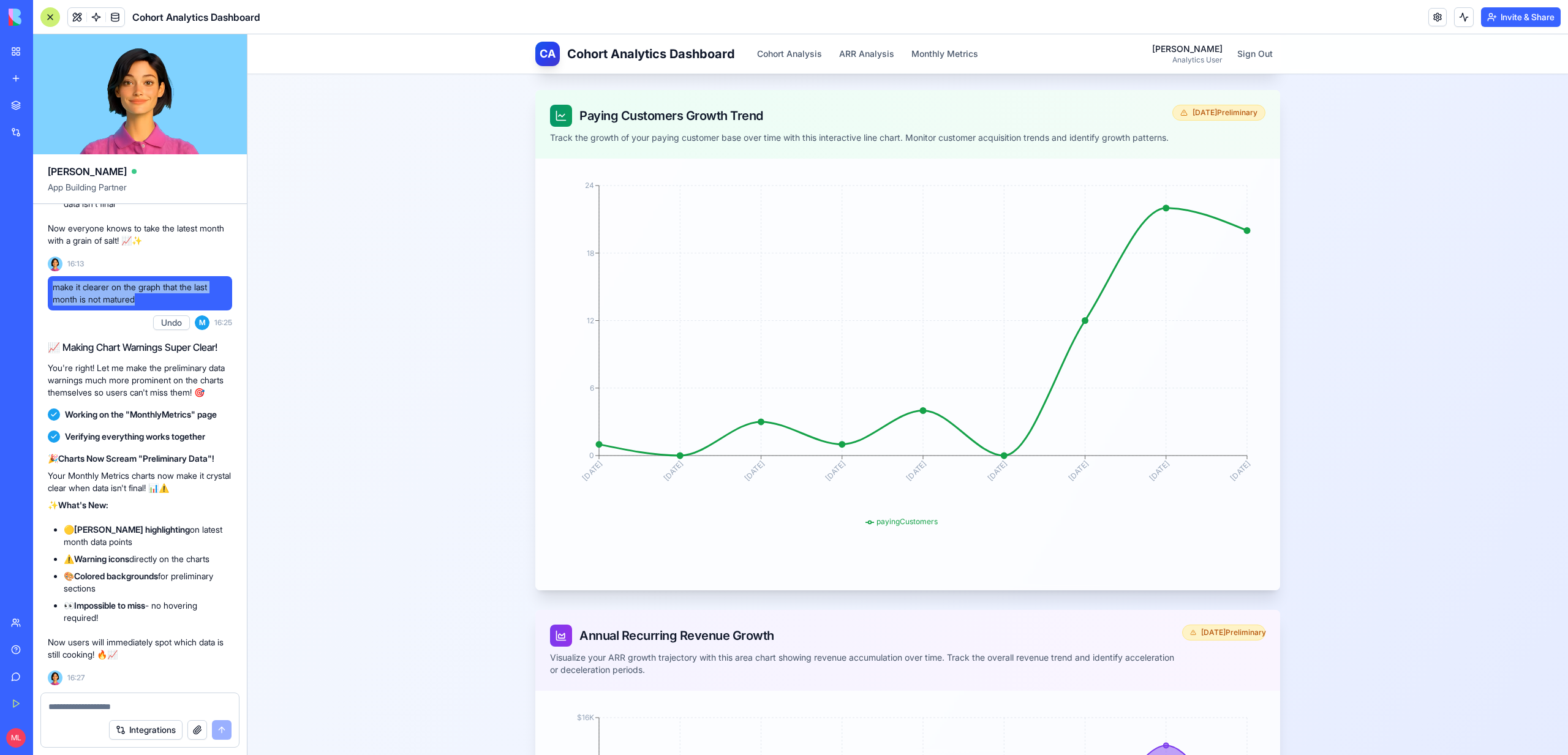
scroll to position [801, 0]
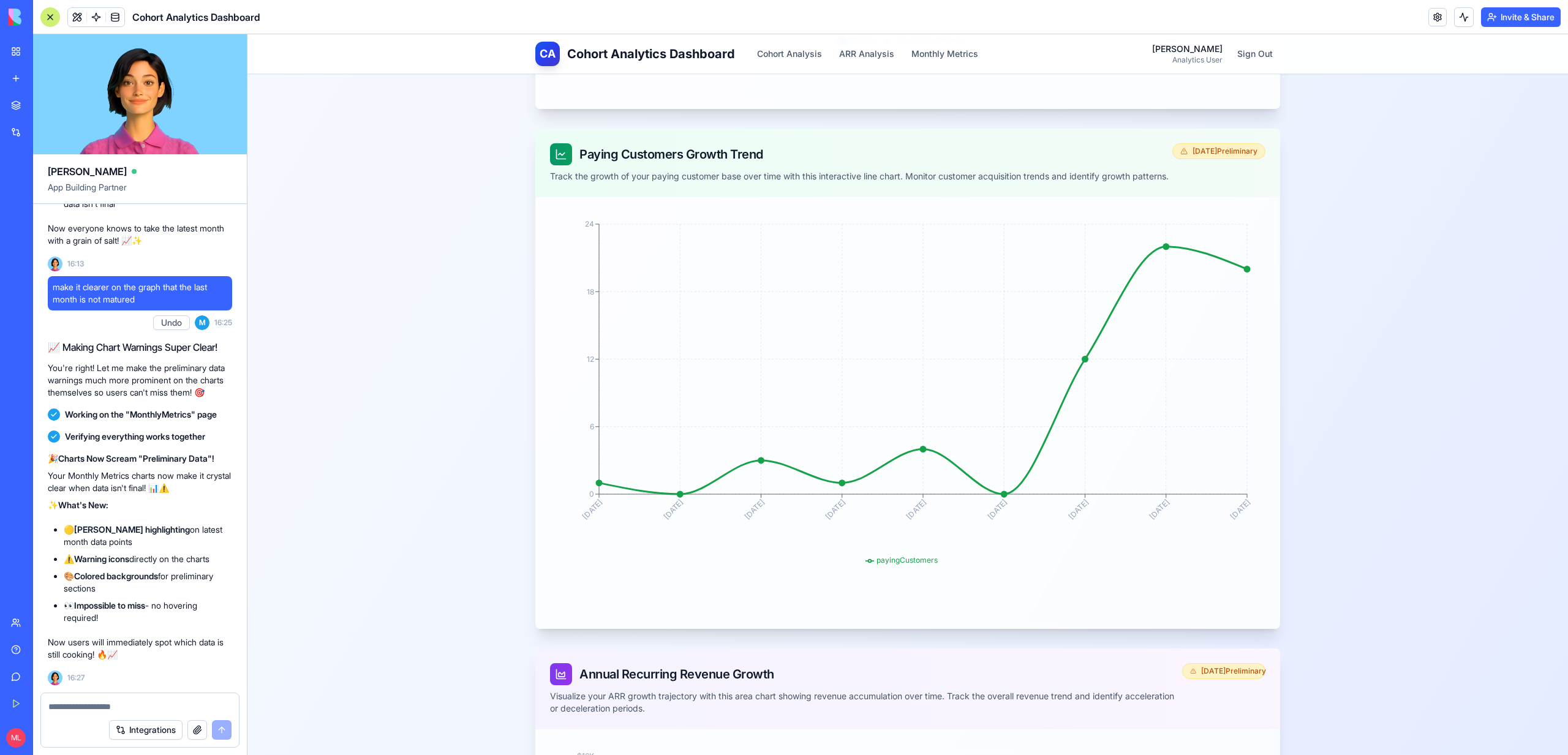
click at [102, 704] on textarea at bounding box center [140, 707] width 183 height 13
paste textarea "**********"
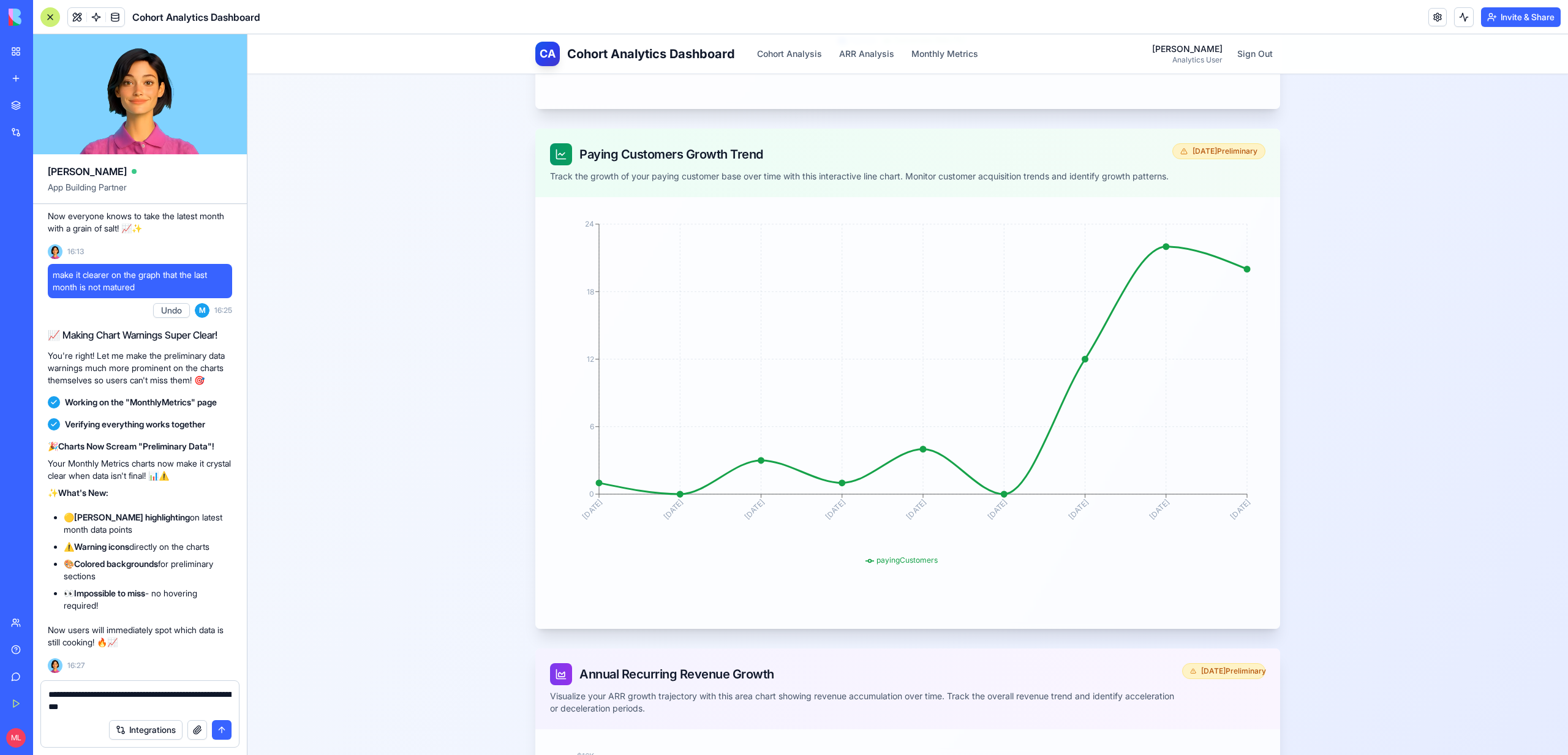
click at [175, 707] on textarea "**********" at bounding box center [140, 700] width 183 height 24
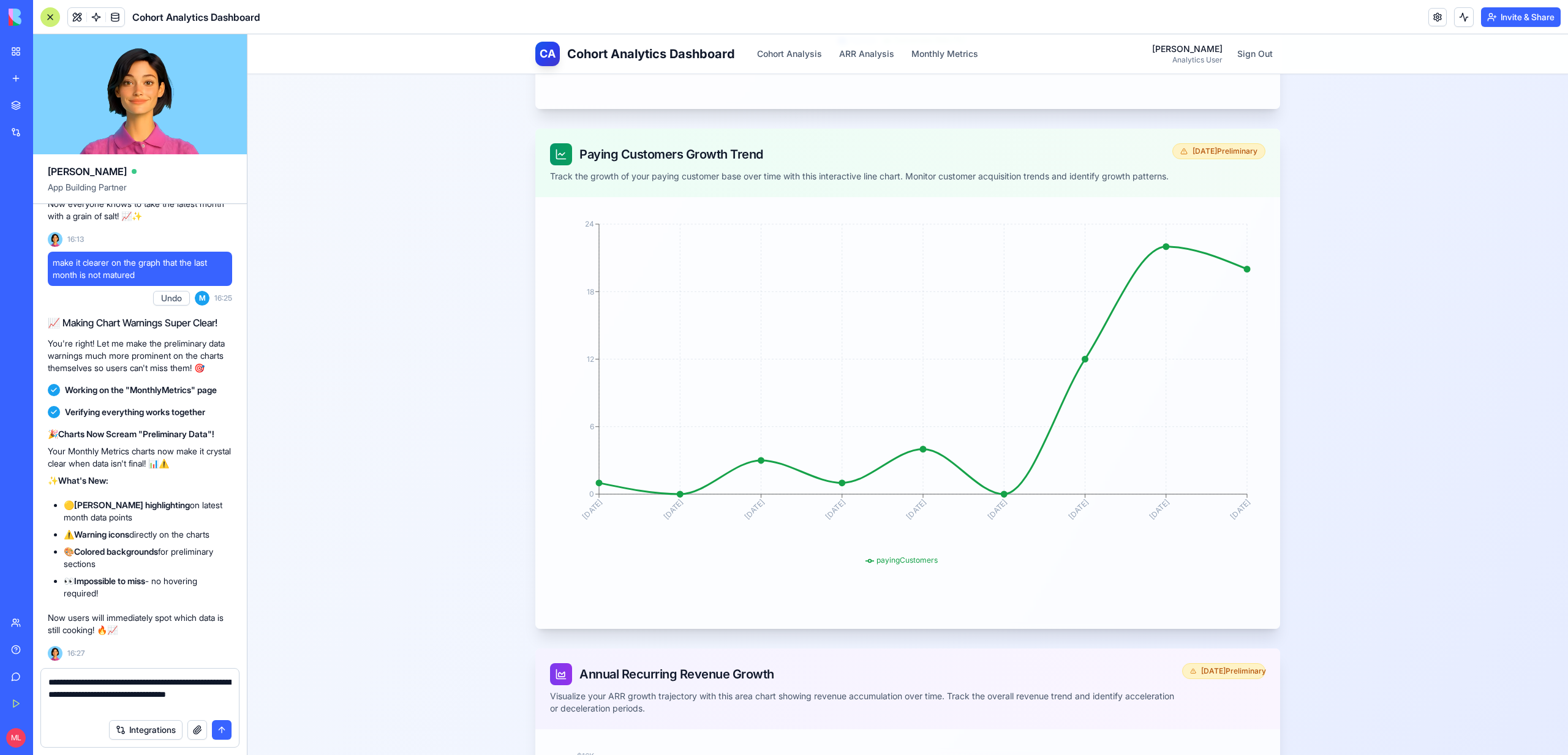
type textarea "**********"
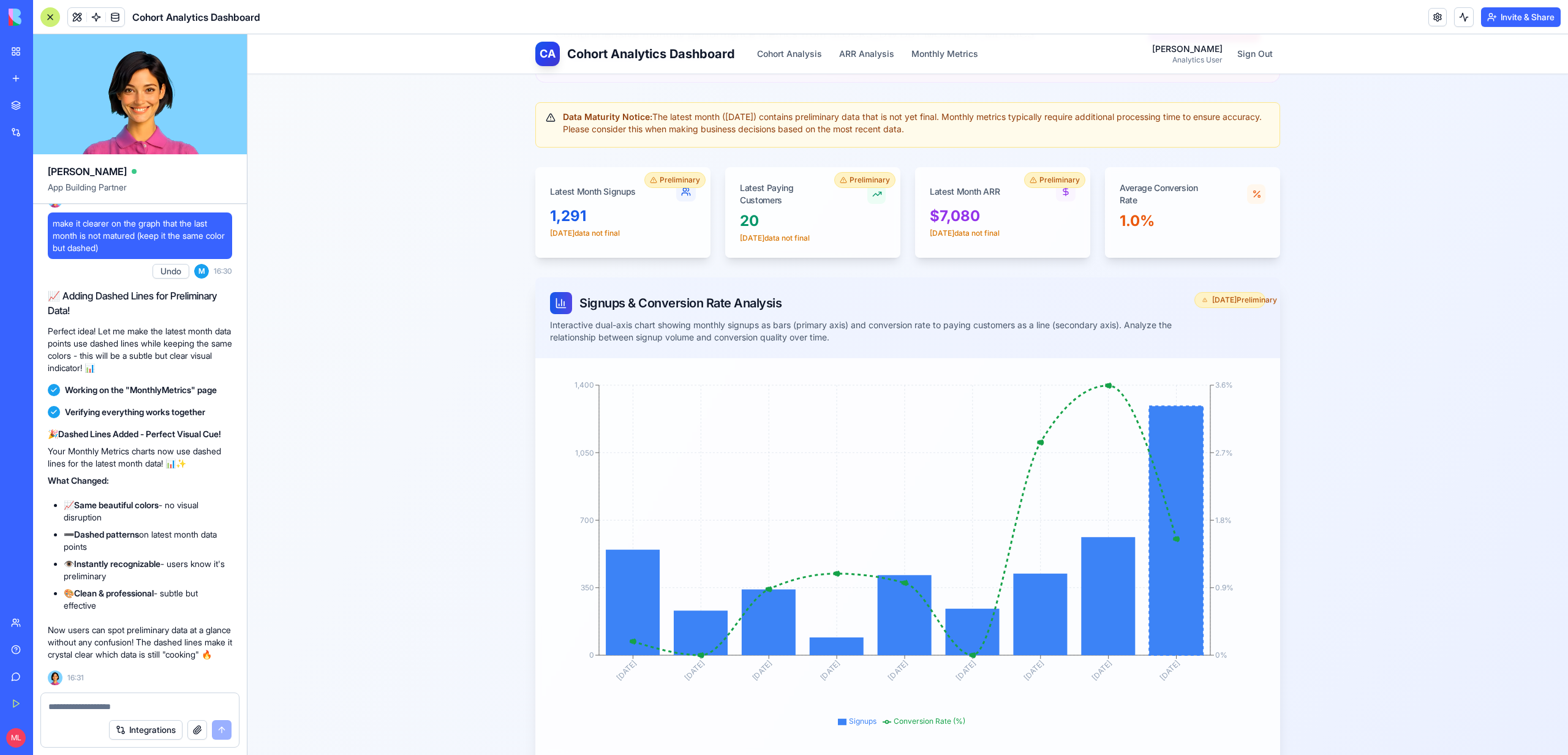
scroll to position [167, 0]
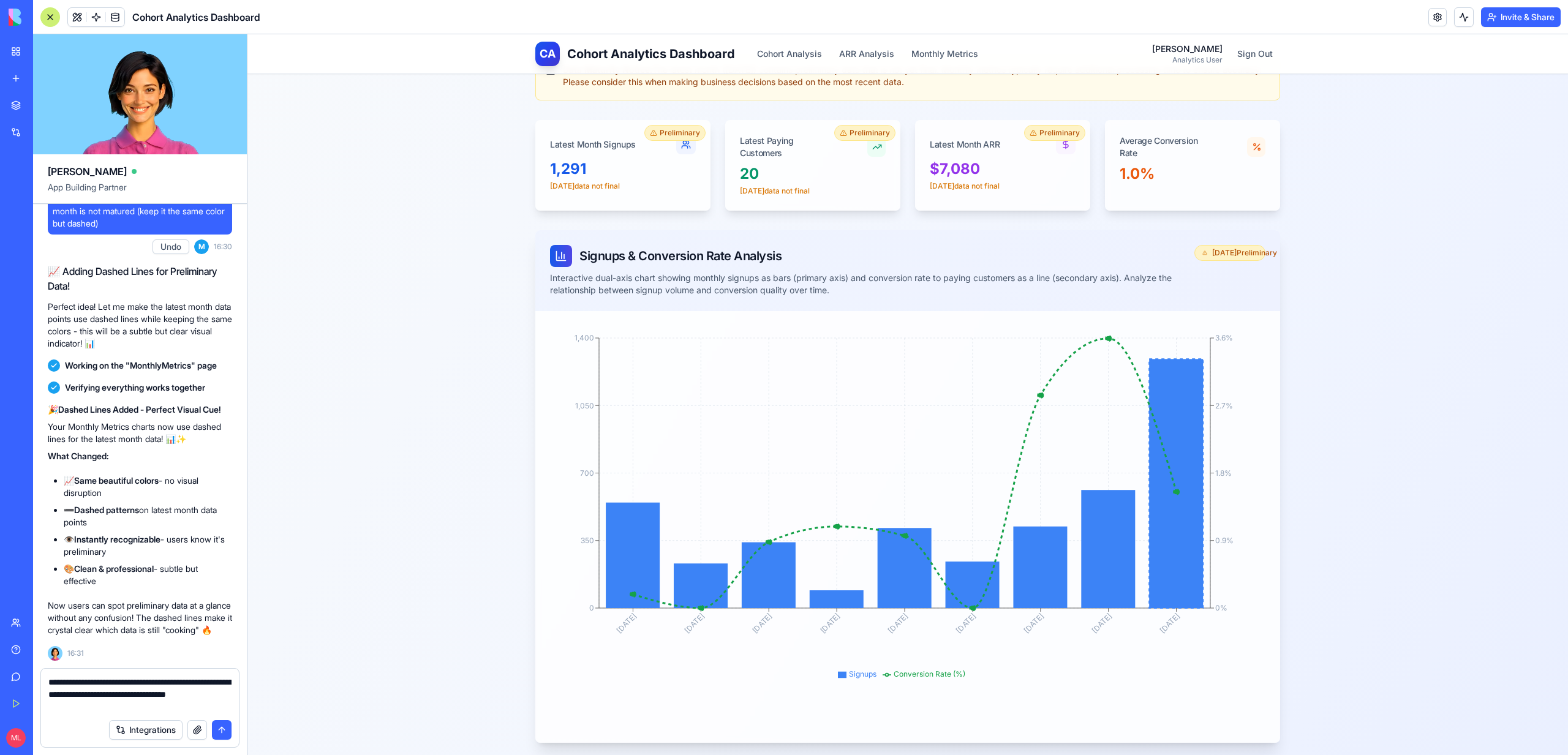
type textarea "**********"
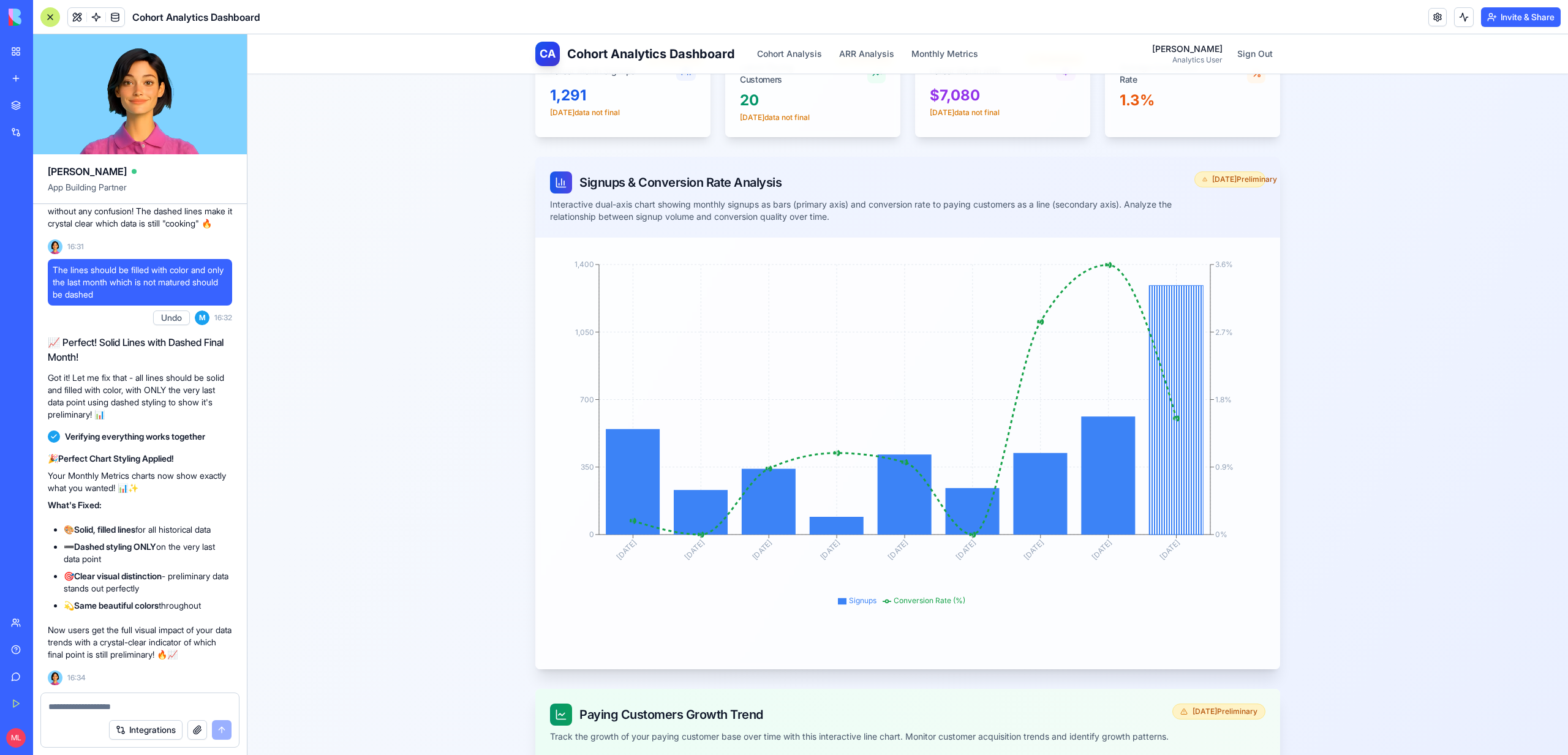
scroll to position [275, 0]
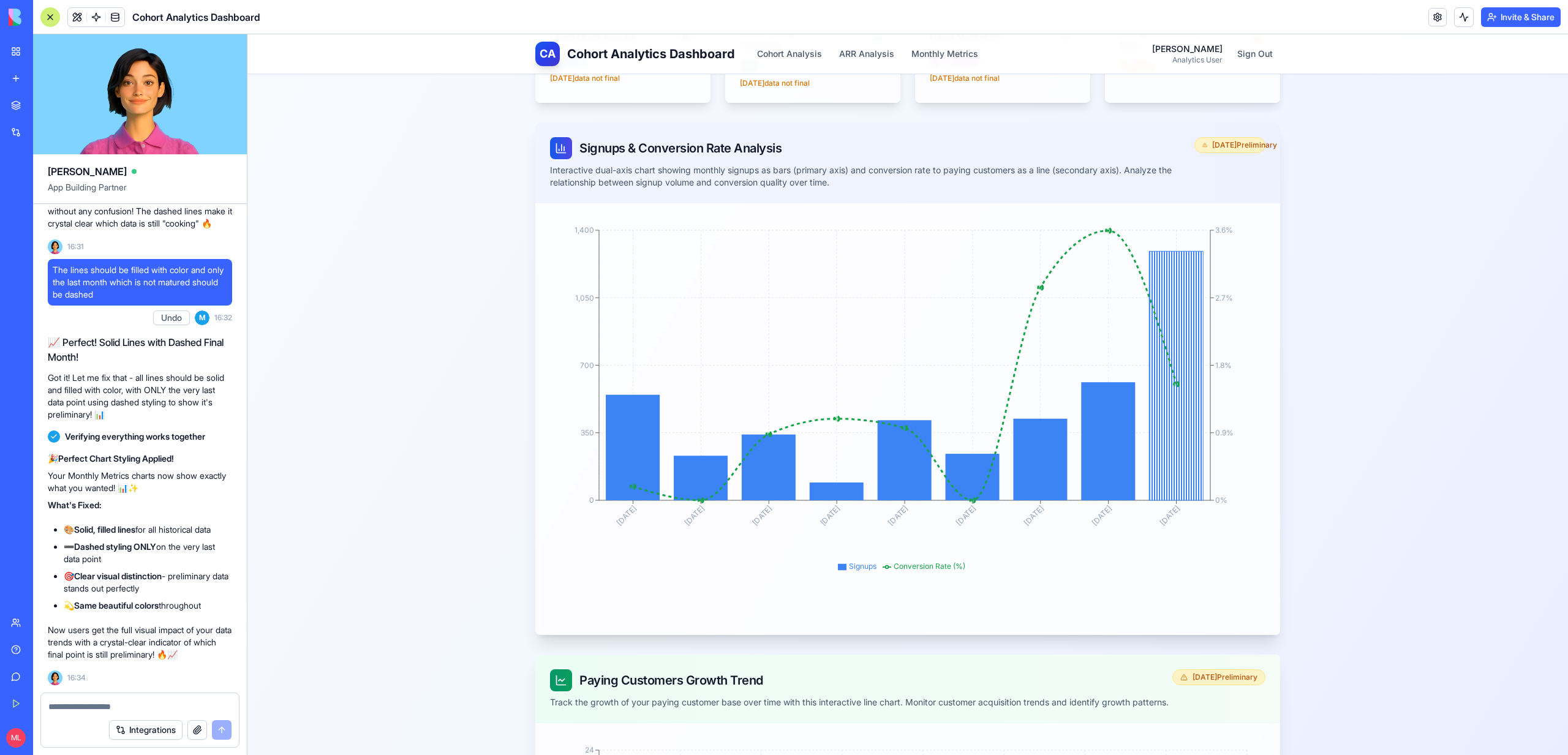
click at [143, 707] on textarea at bounding box center [140, 707] width 183 height 13
click at [67, 705] on textarea at bounding box center [140, 707] width 183 height 13
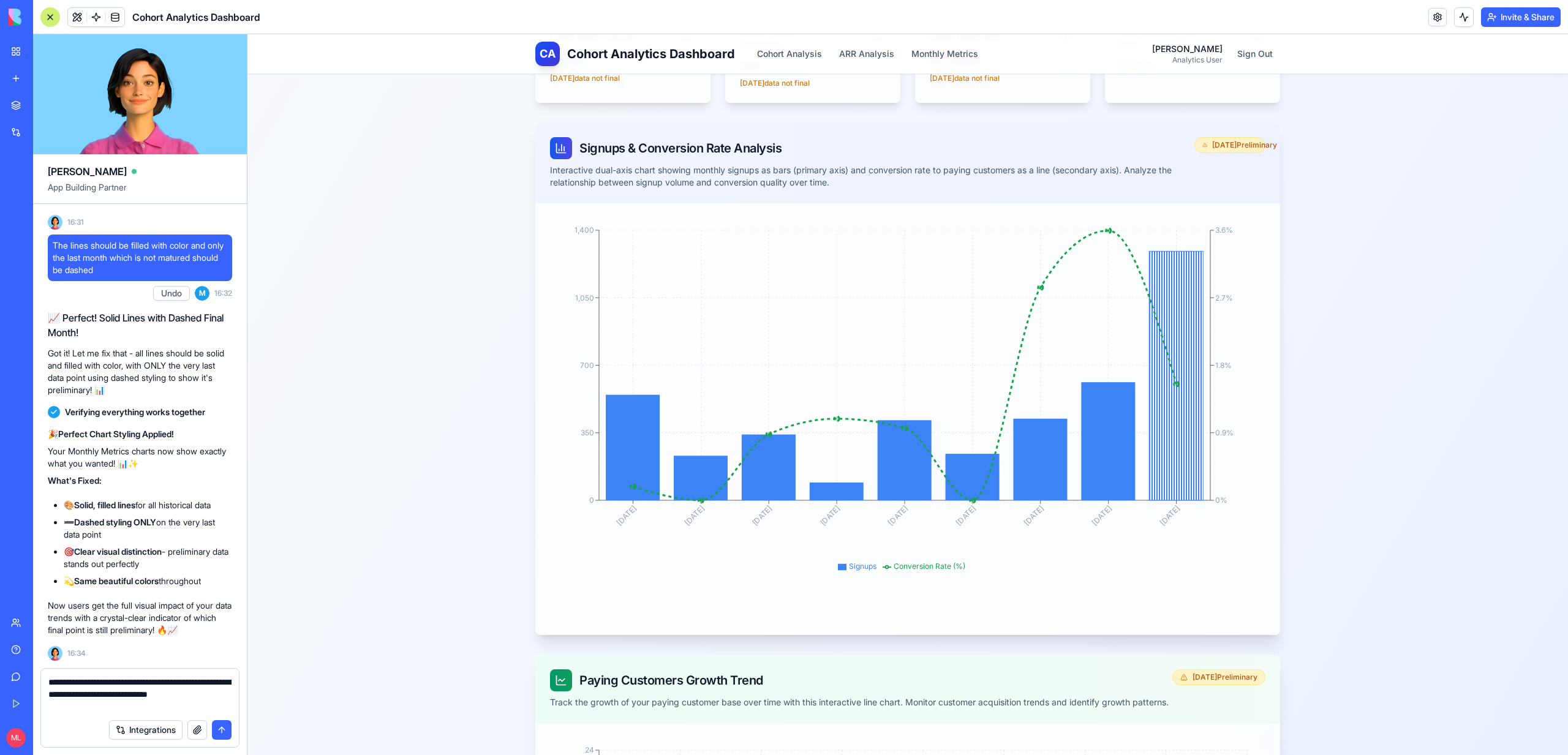
type textarea "**********"
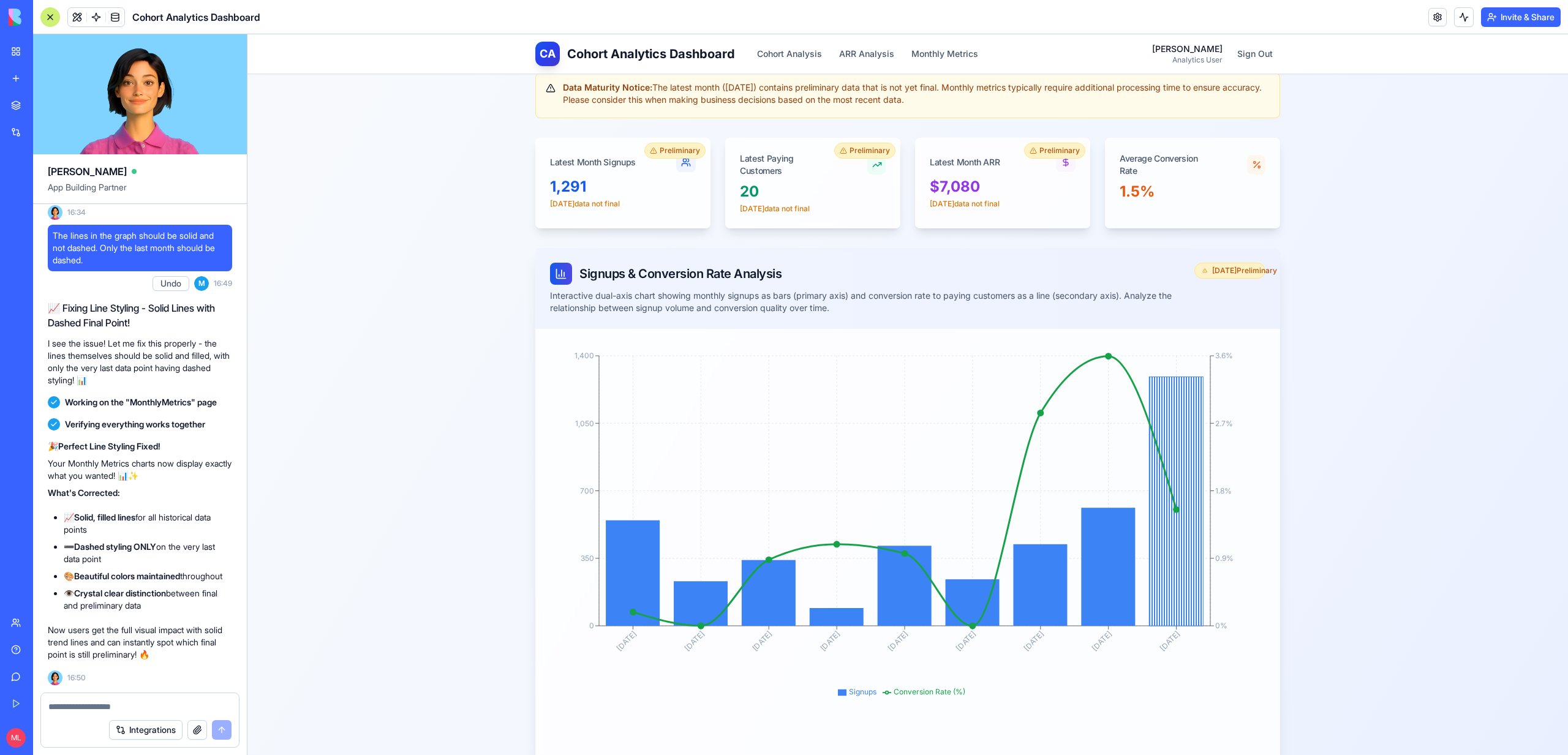
scroll to position [195, 0]
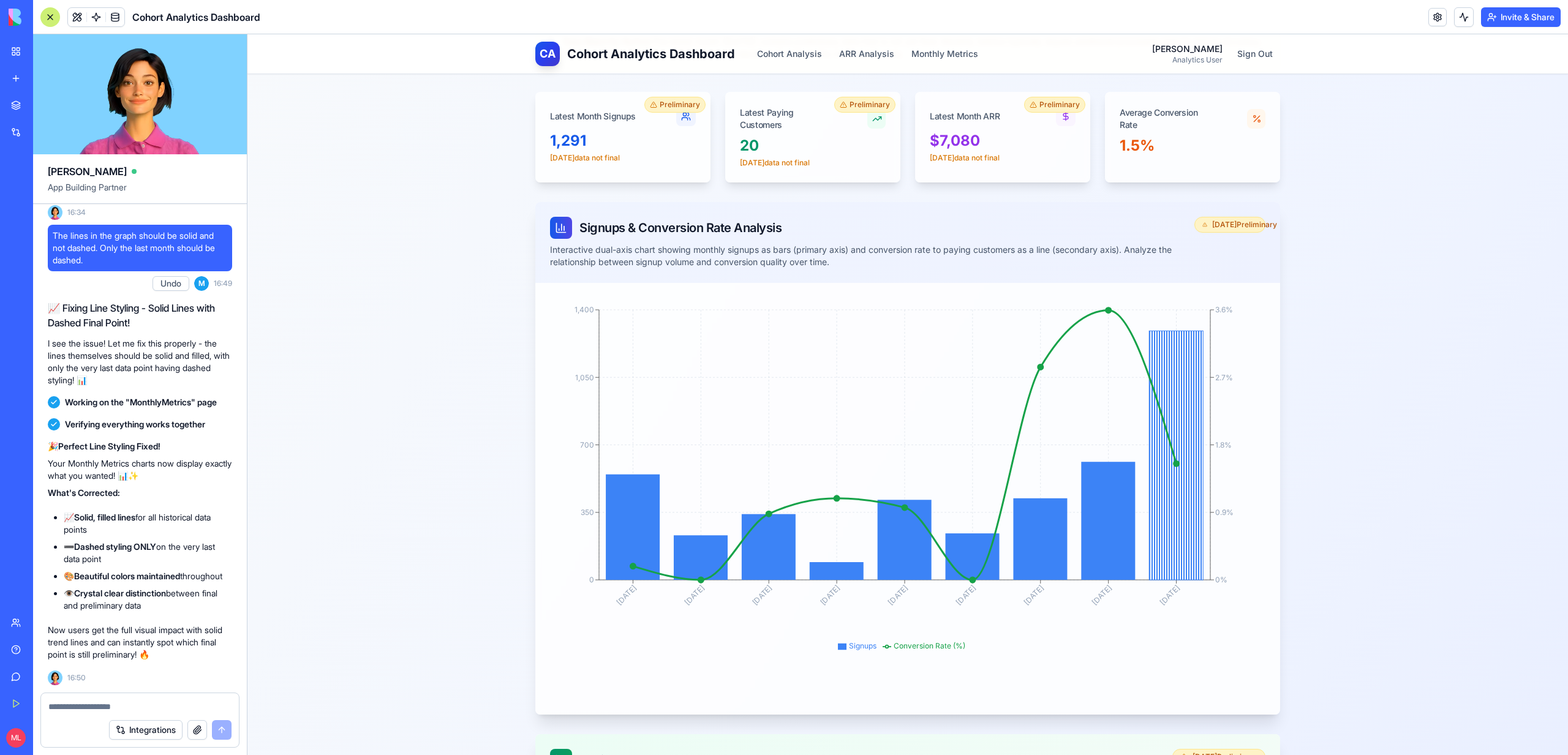
click at [207, 698] on div at bounding box center [139, 702] width 198 height 19
click at [186, 703] on textarea at bounding box center [140, 707] width 183 height 13
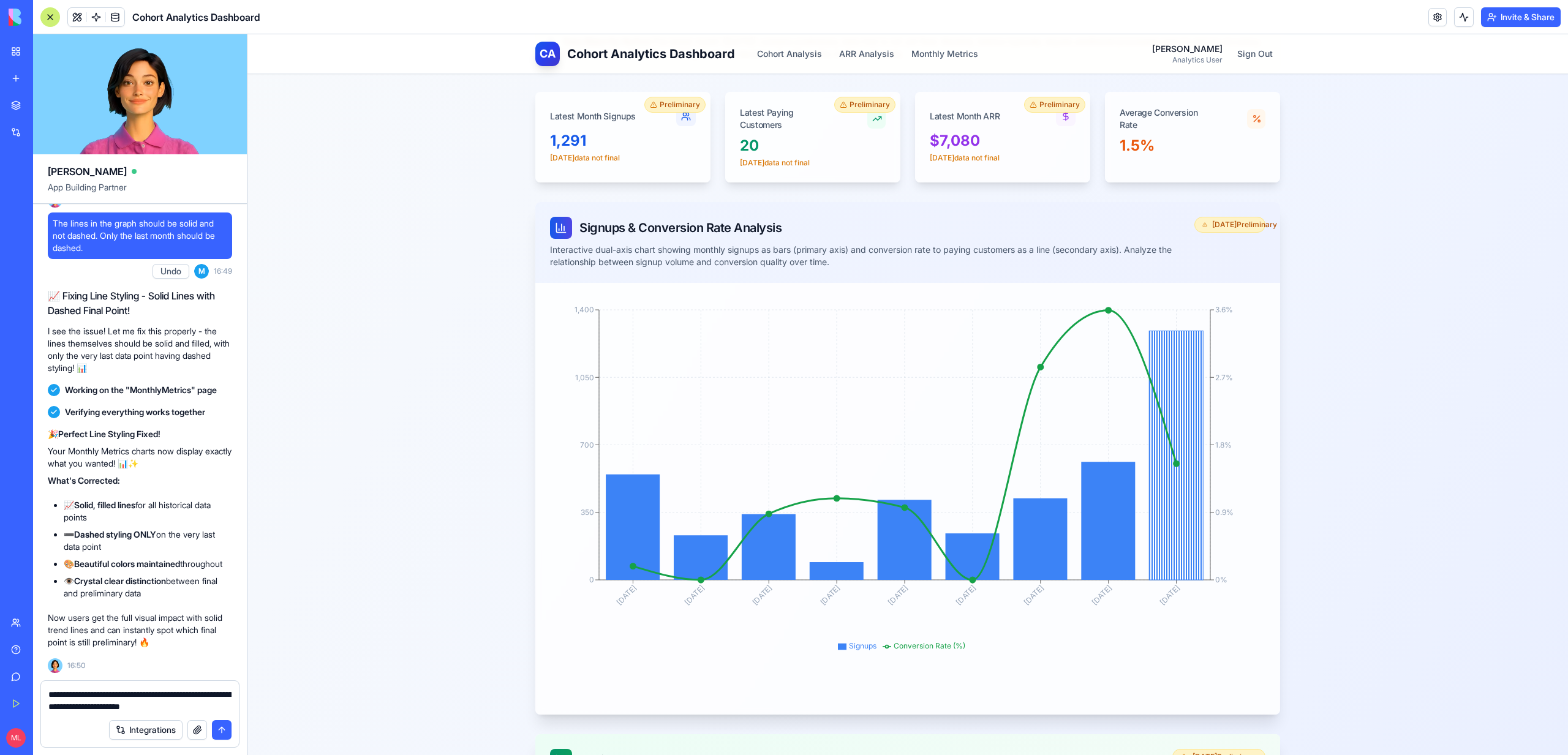
click at [132, 706] on textarea "**********" at bounding box center [140, 700] width 183 height 24
click at [148, 709] on textarea "**********" at bounding box center [140, 700] width 183 height 24
type textarea "**********"
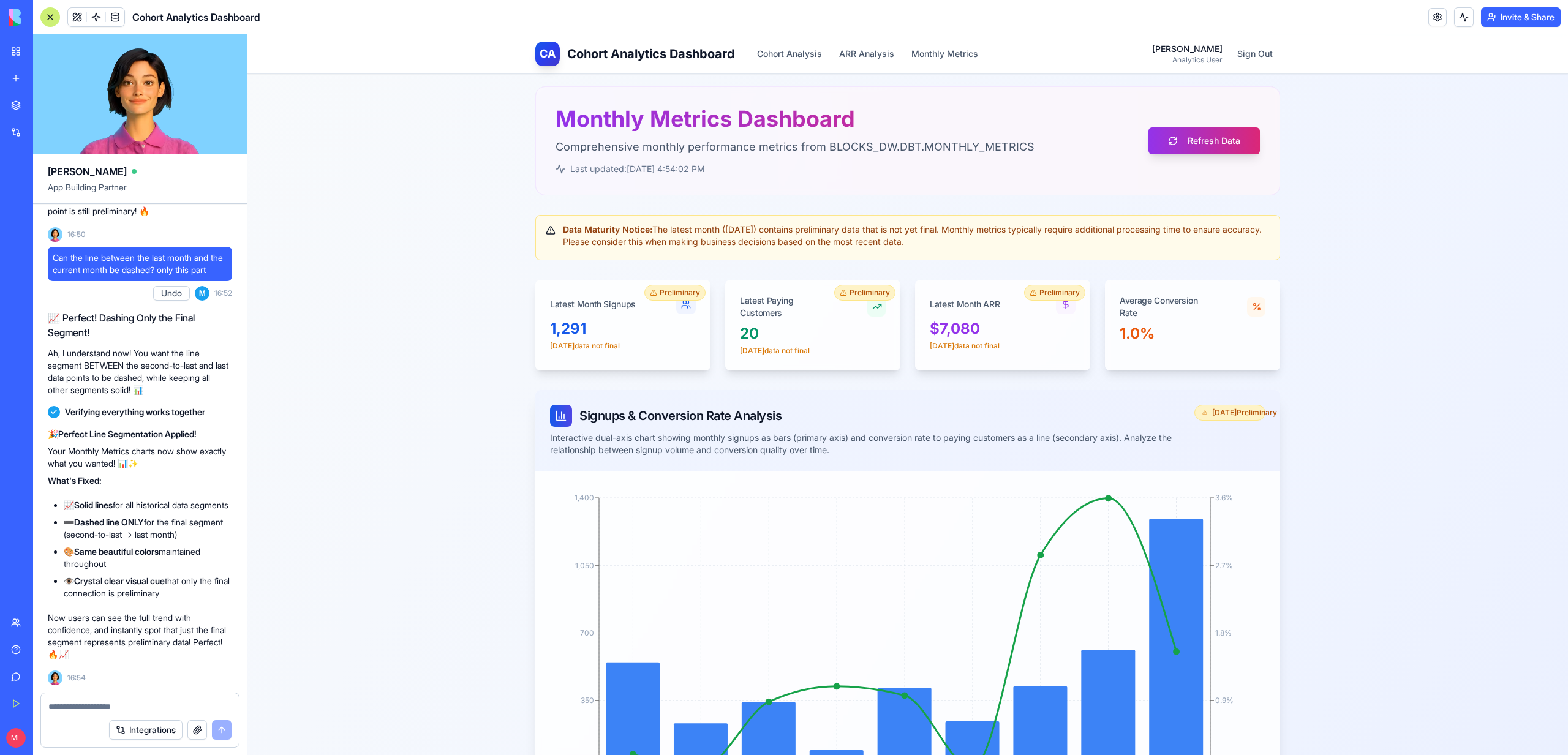
scroll to position [0, 0]
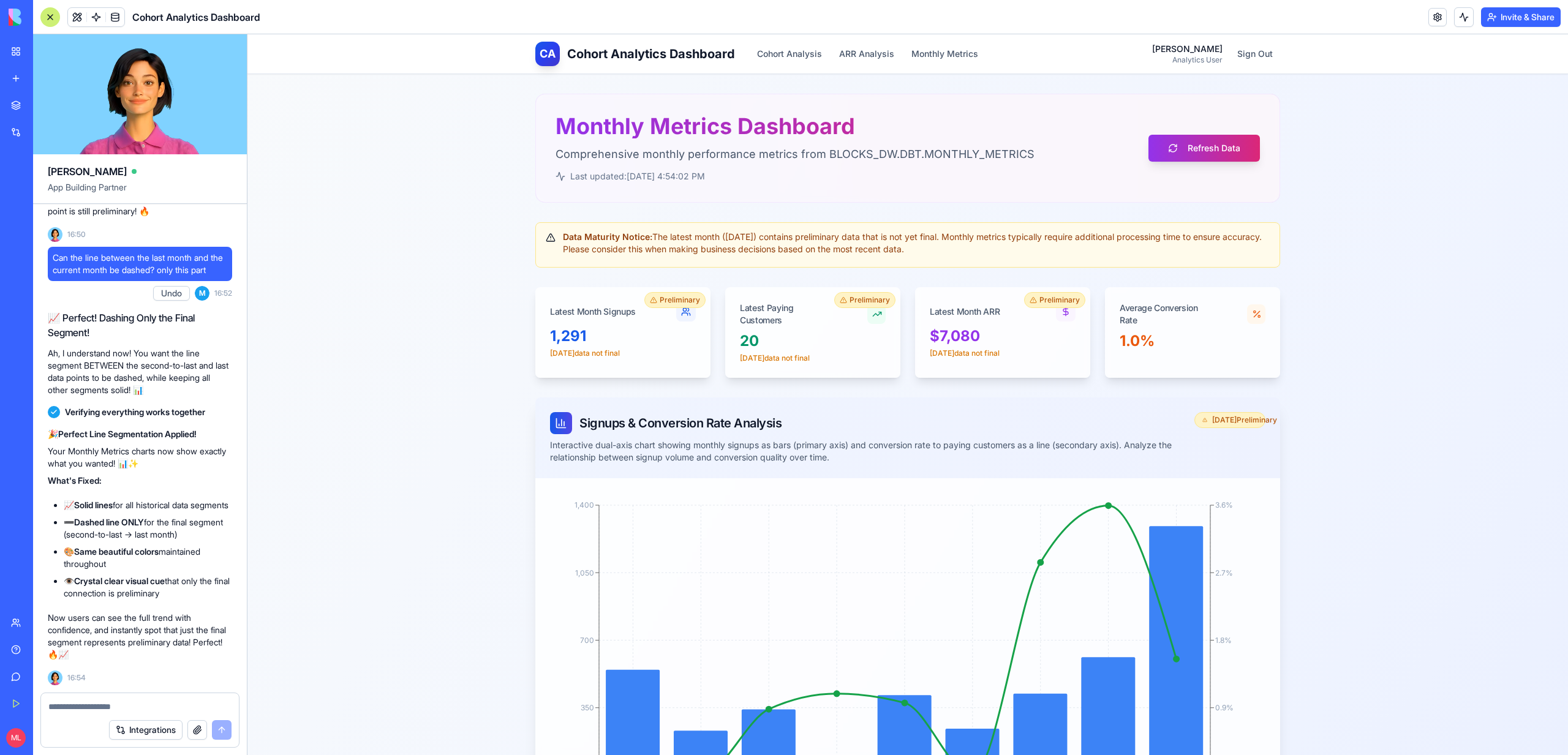
click at [99, 705] on textarea at bounding box center [140, 707] width 183 height 13
click at [82, 708] on textarea at bounding box center [140, 707] width 183 height 13
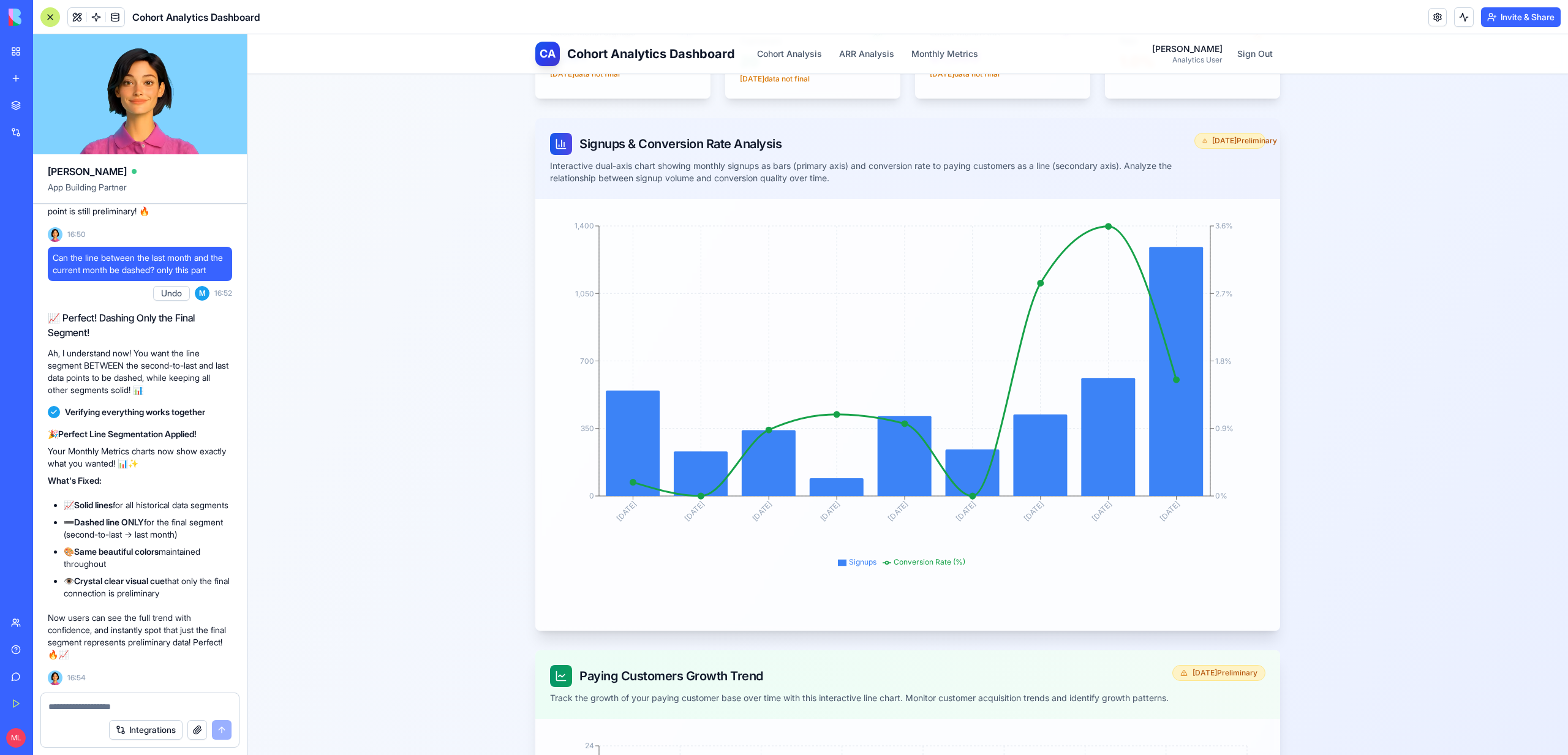
scroll to position [301, 0]
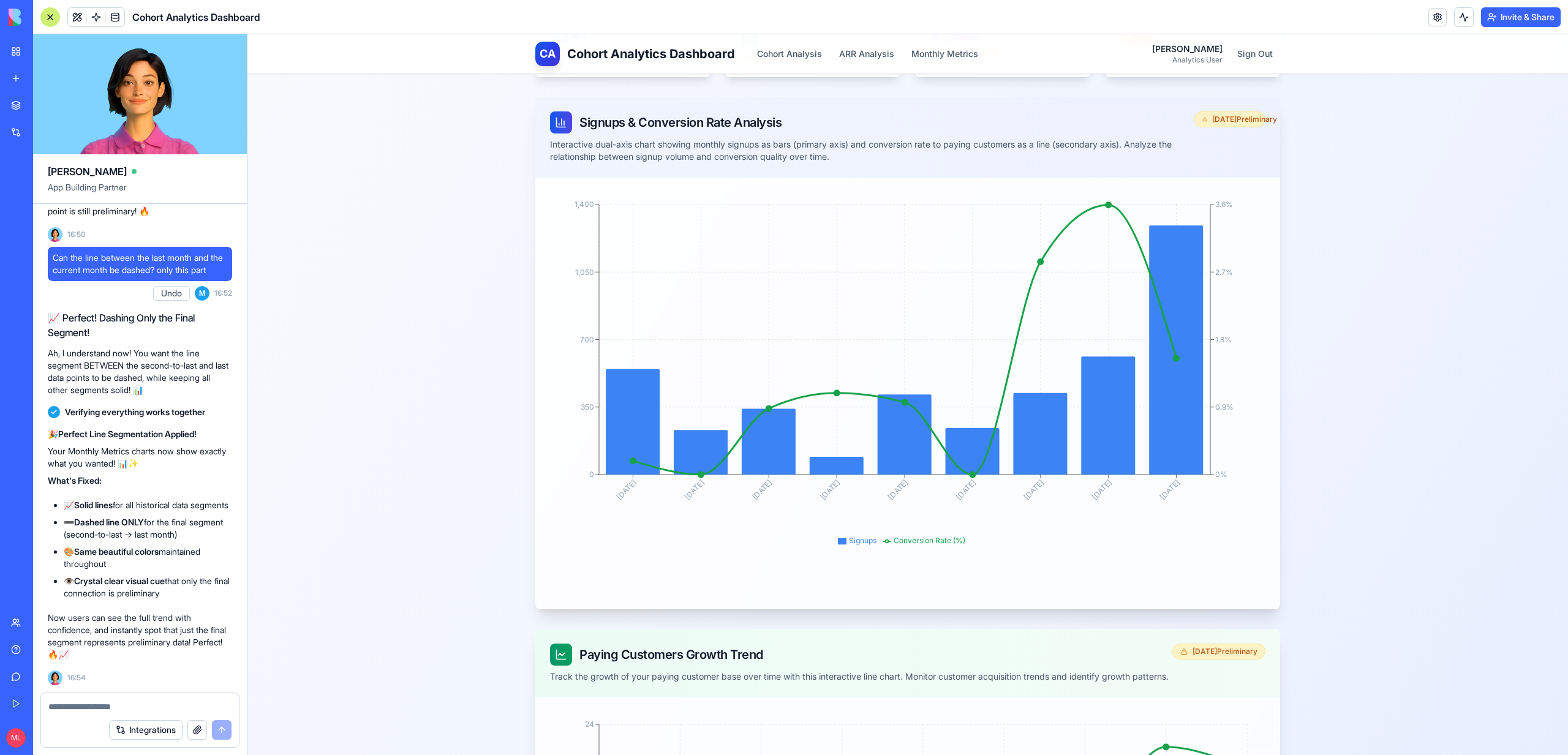
click at [102, 710] on textarea at bounding box center [140, 707] width 183 height 13
type textarea "*"
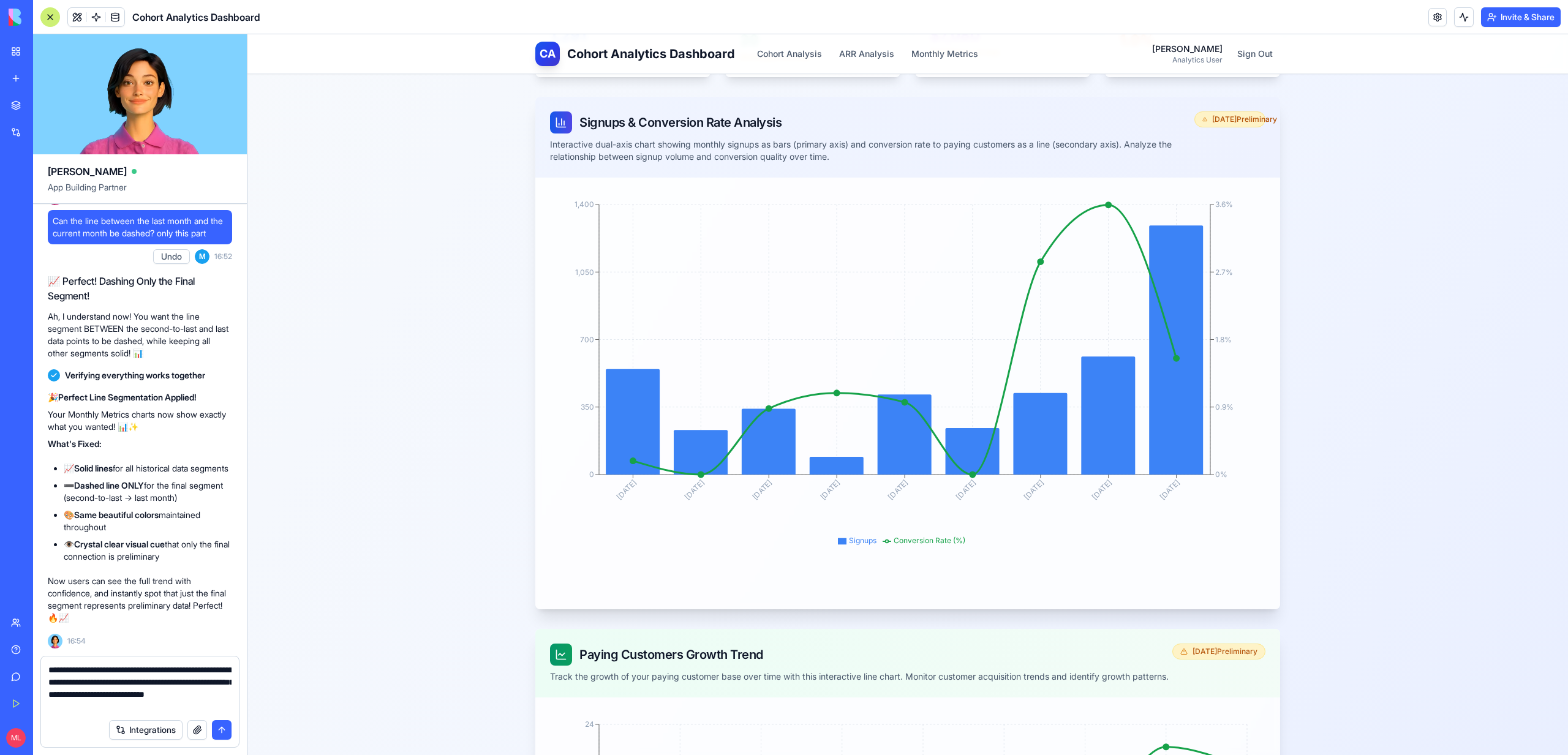
type textarea "**********"
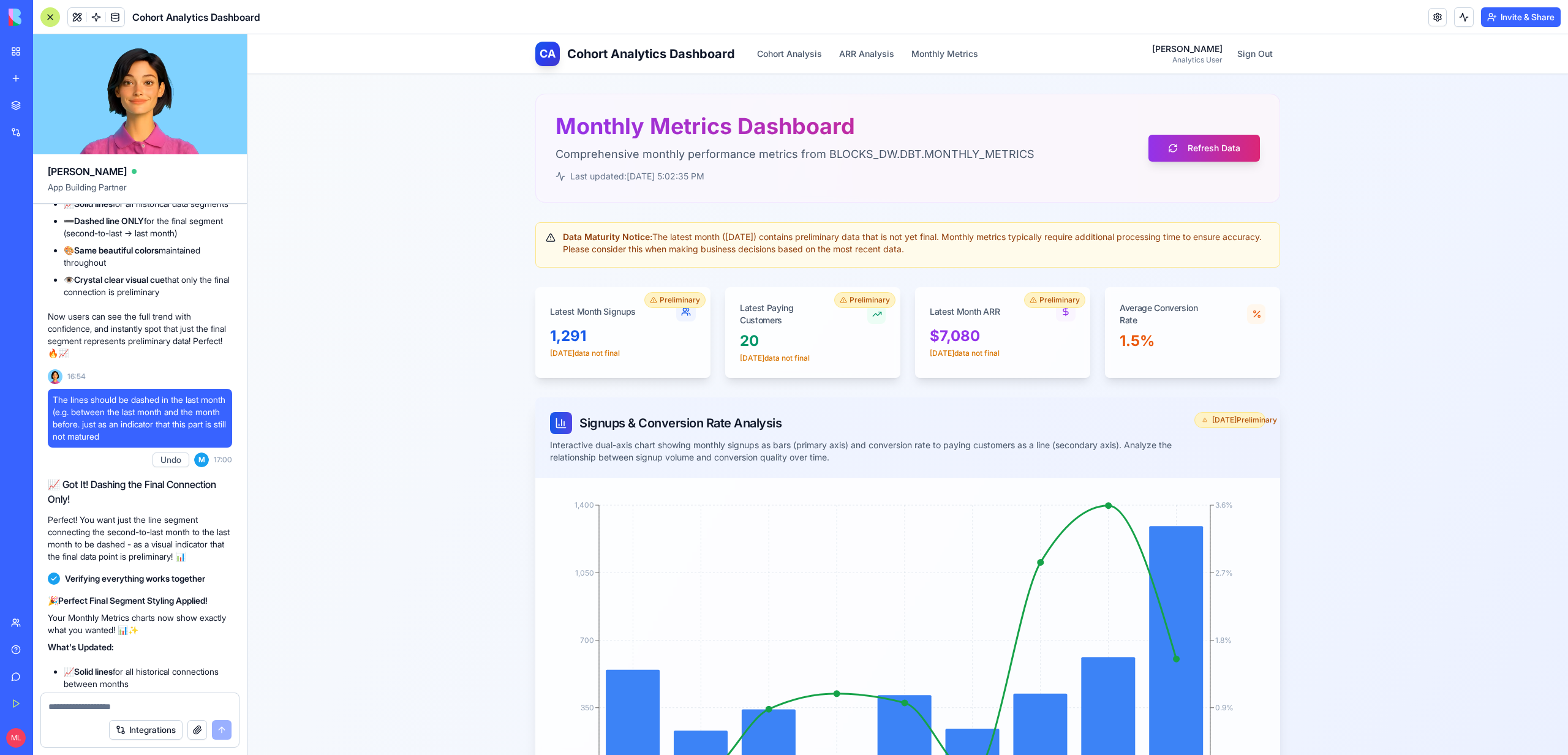
scroll to position [9200, 0]
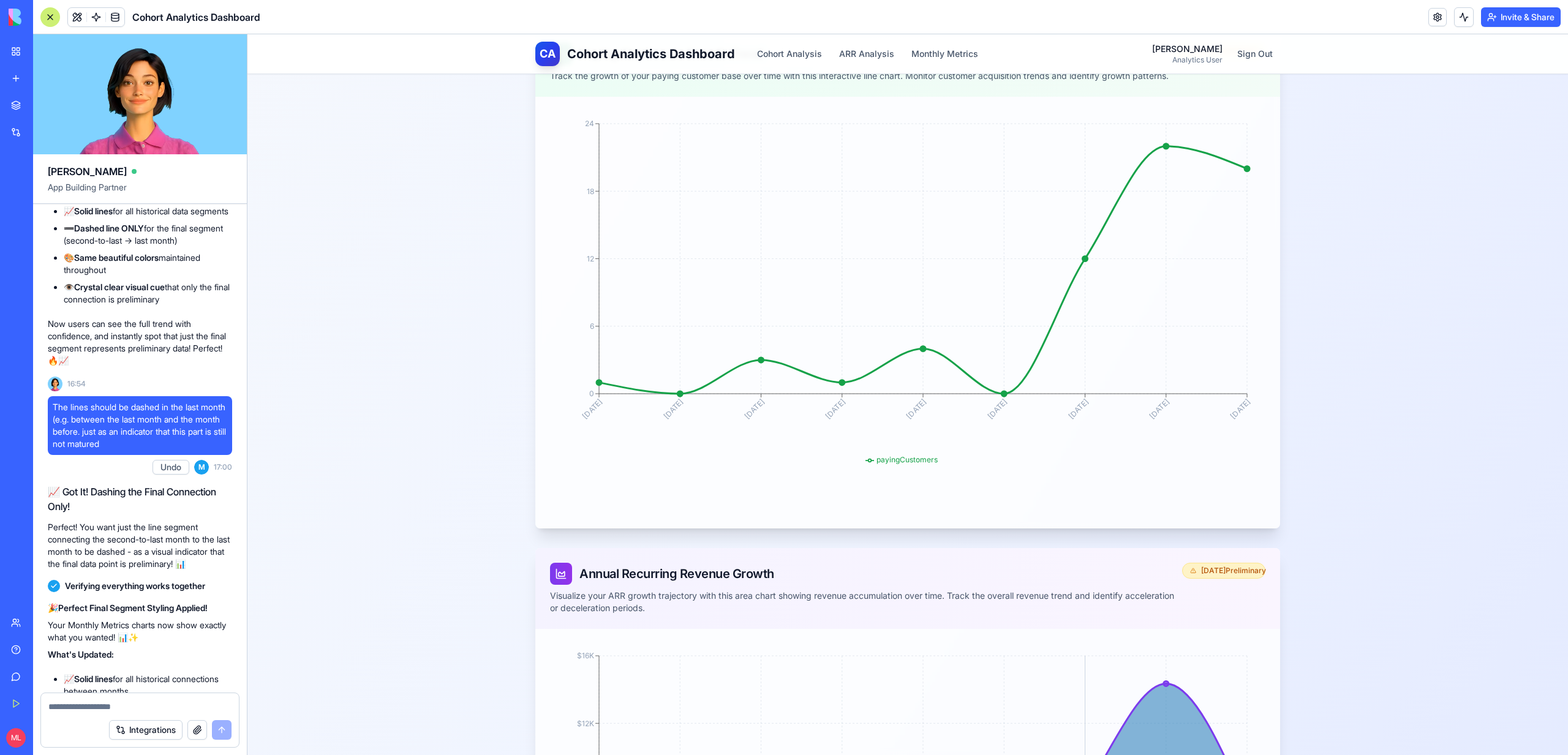
scroll to position [829, 0]
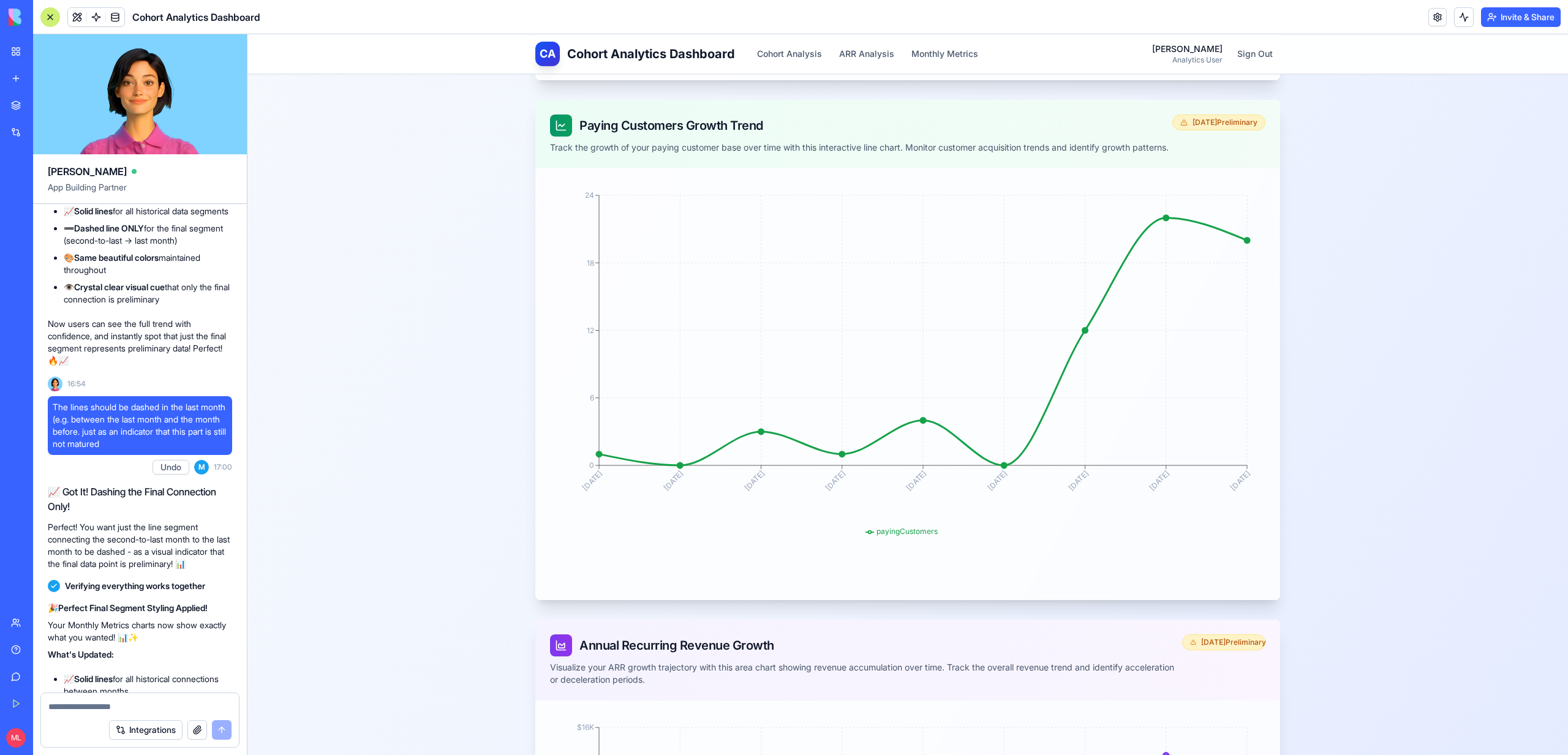
click at [84, 702] on textarea at bounding box center [140, 707] width 183 height 13
type textarea "**********"
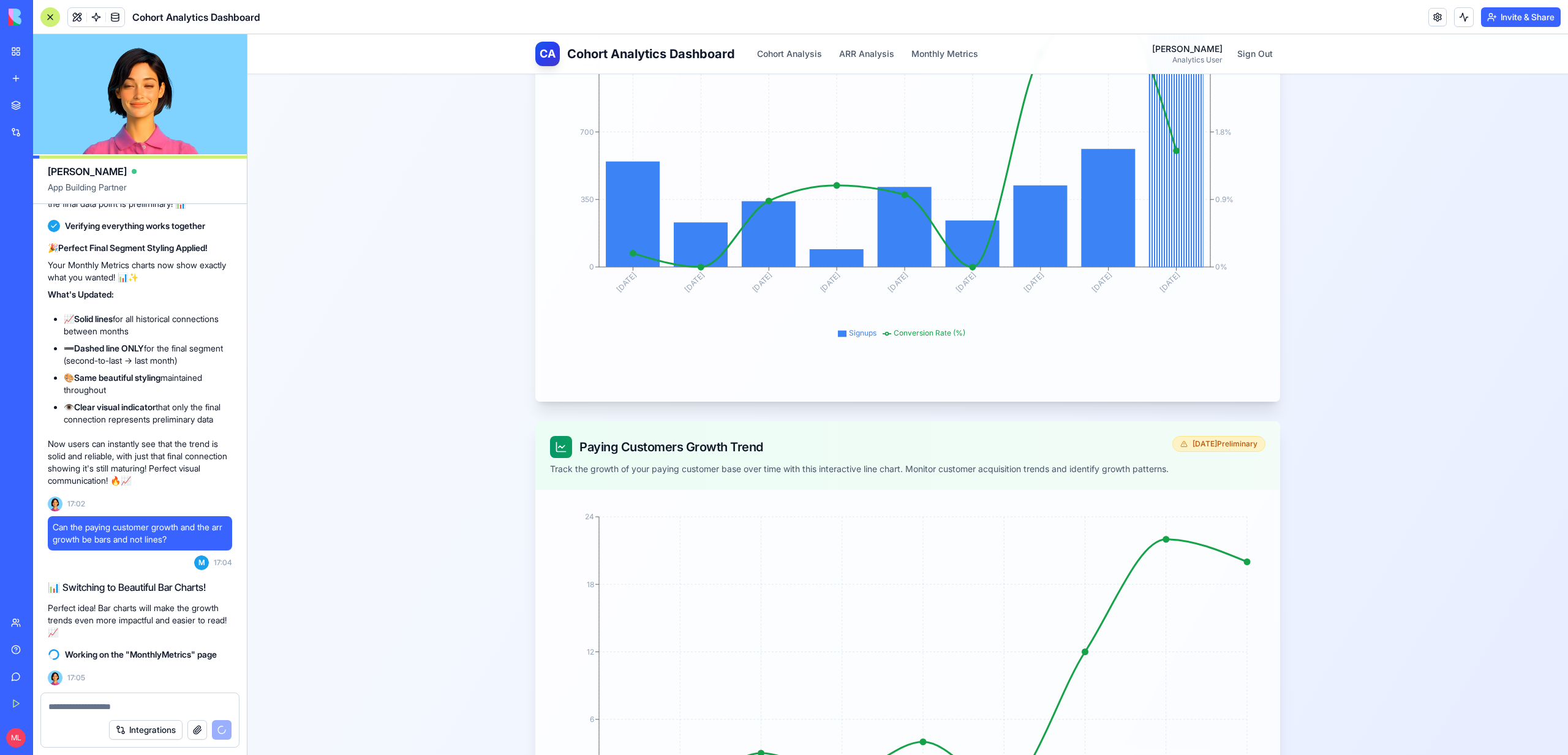
scroll to position [438, 0]
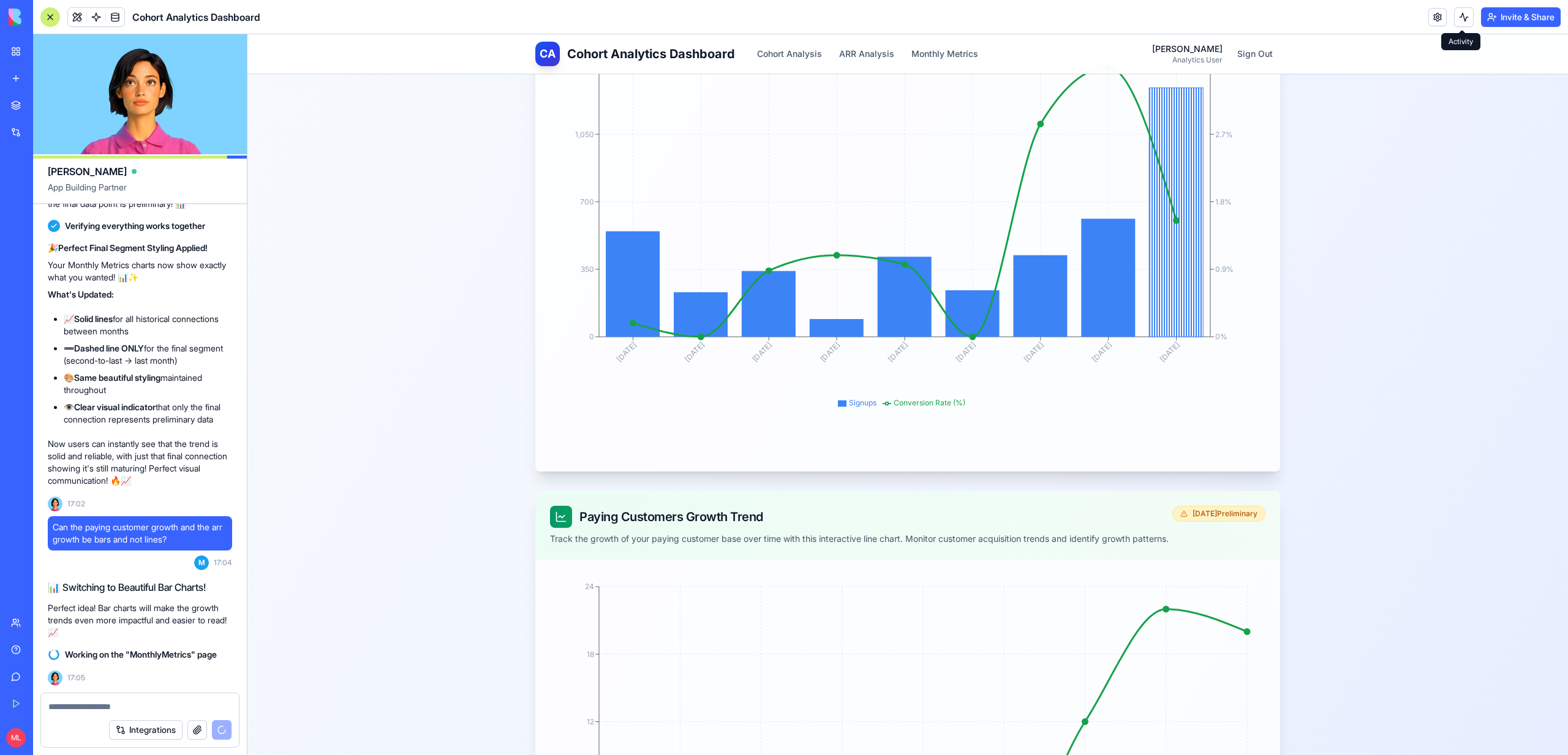
click at [1466, 16] on button at bounding box center [1463, 17] width 19 height 19
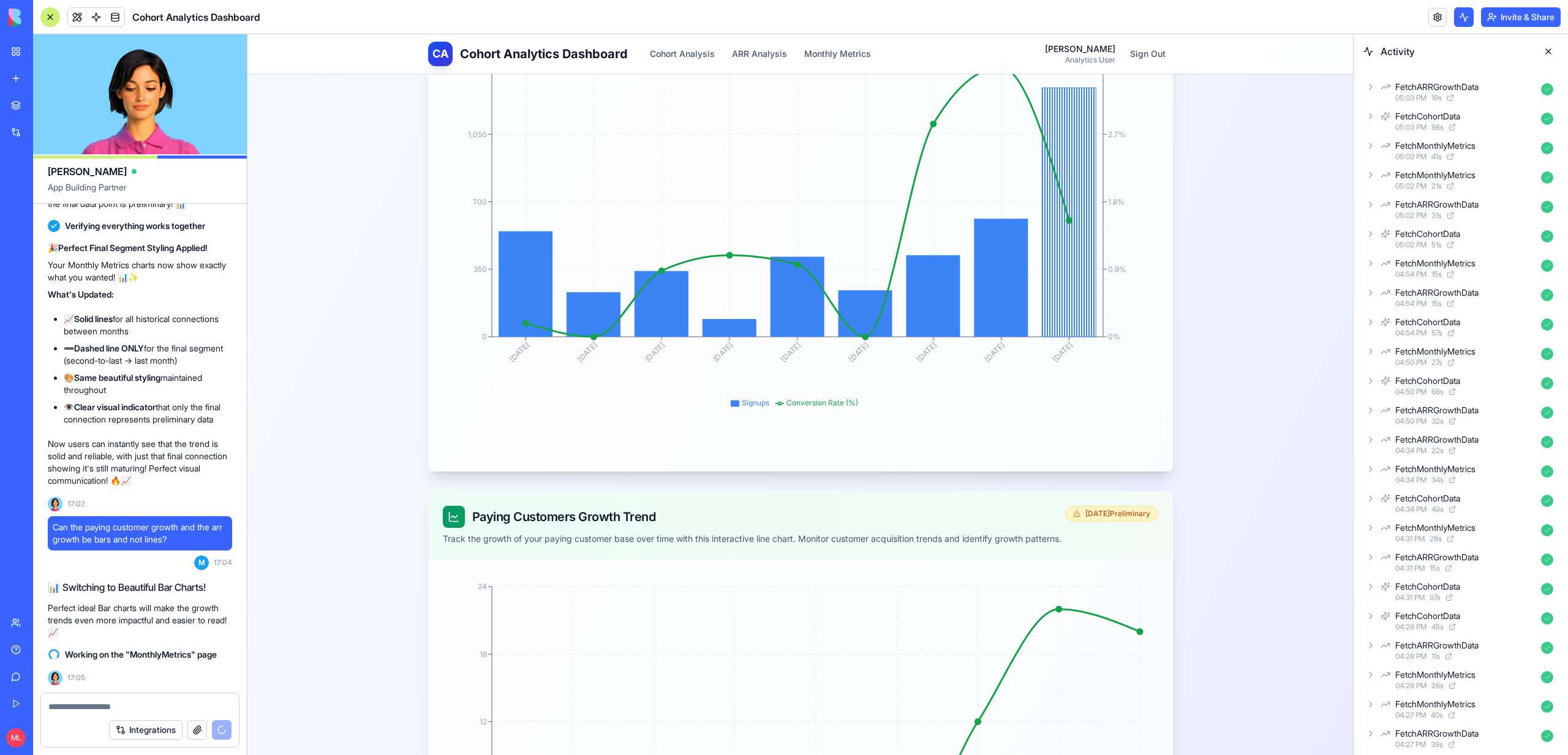
click at [1371, 83] on icon at bounding box center [1371, 87] width 10 height 10
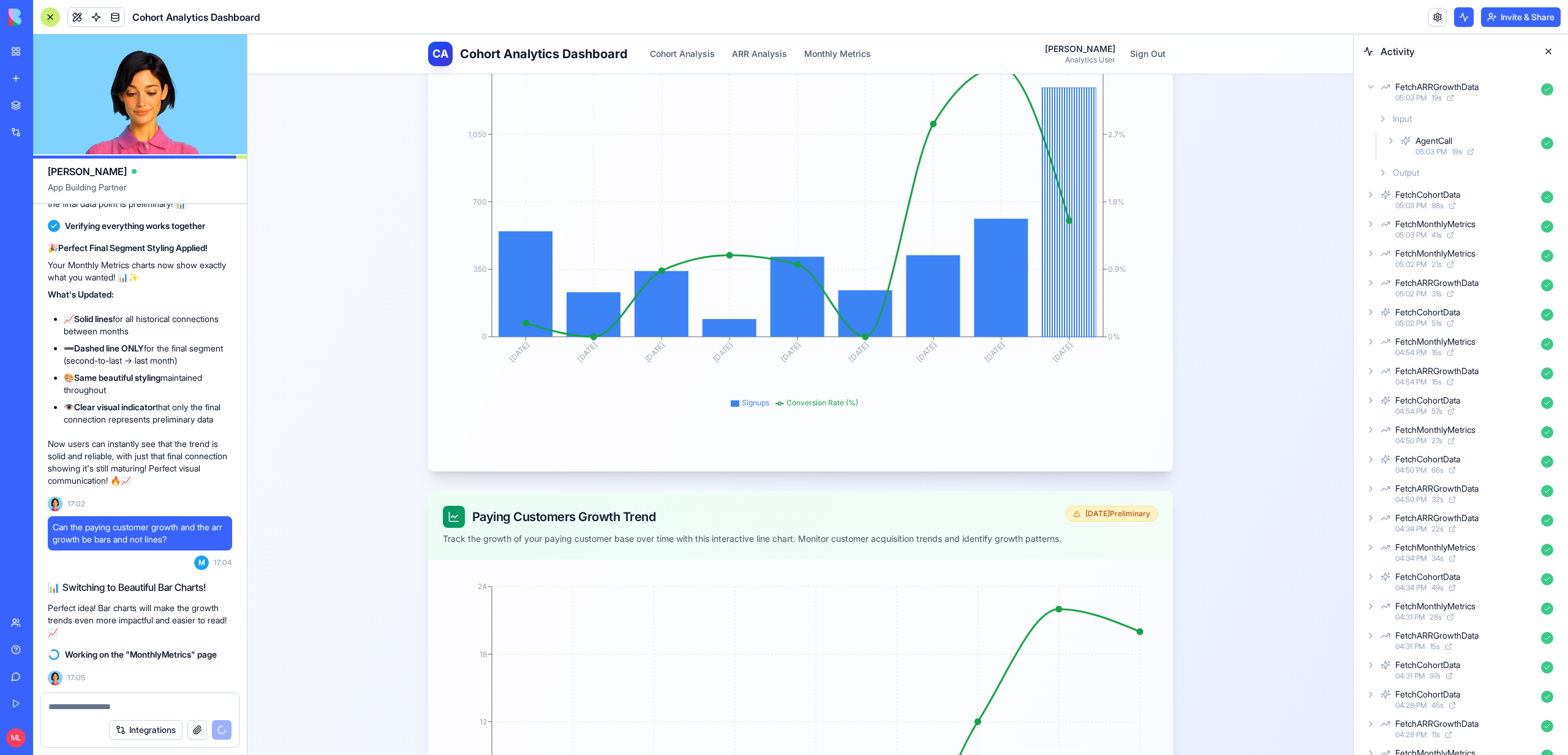
click at [1395, 147] on div "AgentCall 05:03 PM 19 s" at bounding box center [1471, 146] width 175 height 27
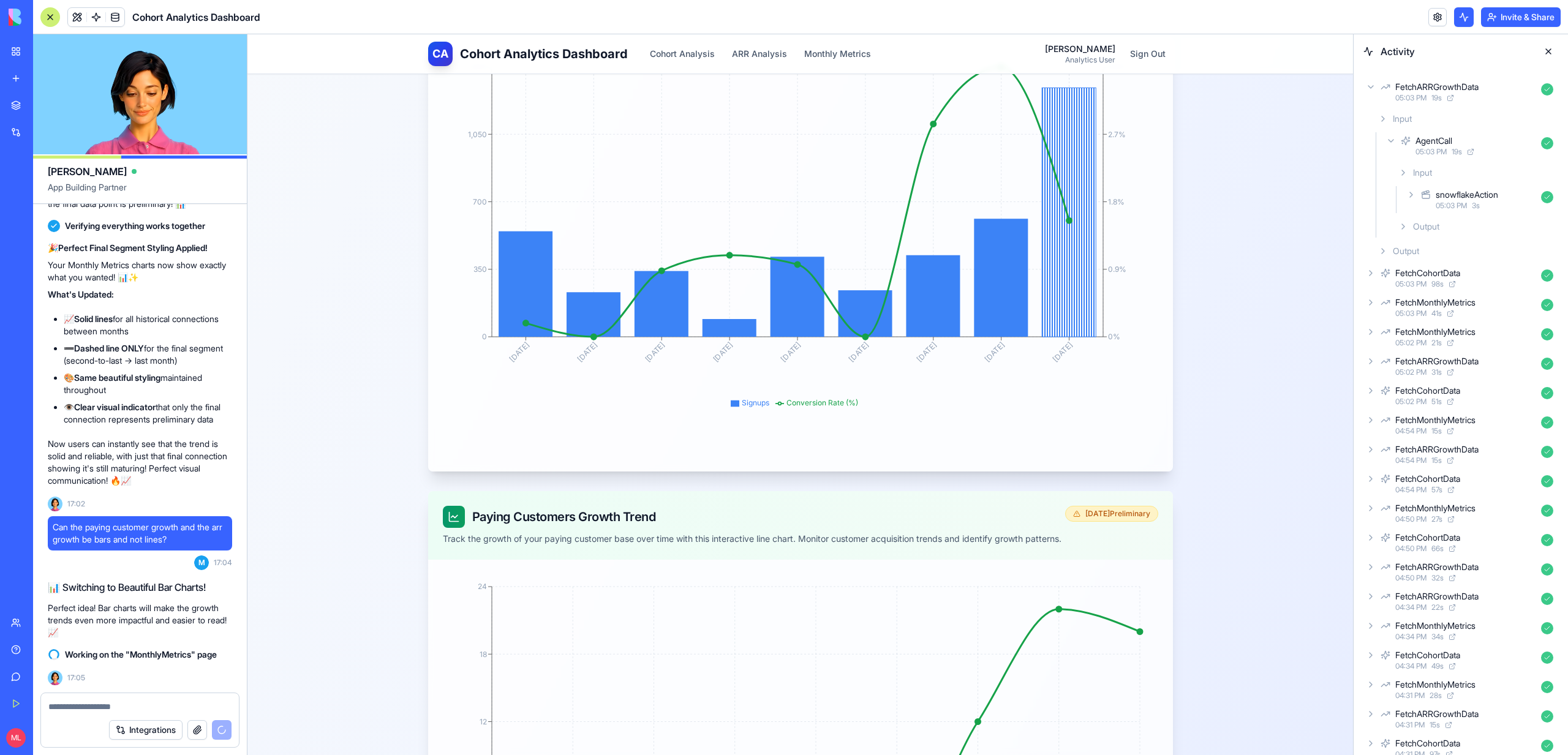
click at [1424, 195] on icon at bounding box center [1426, 194] width 10 height 14
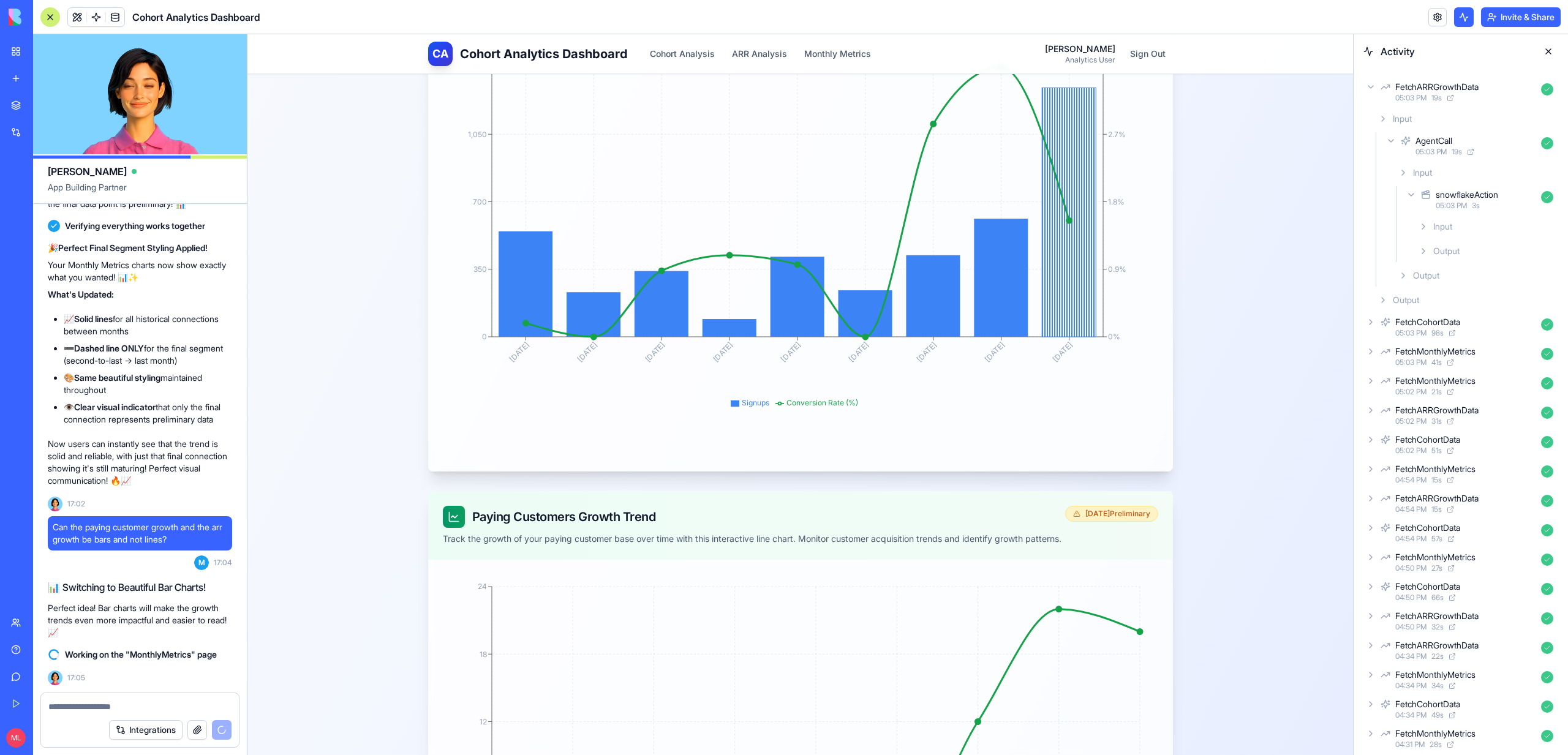
click at [1430, 249] on div "Output" at bounding box center [1486, 250] width 144 height 22
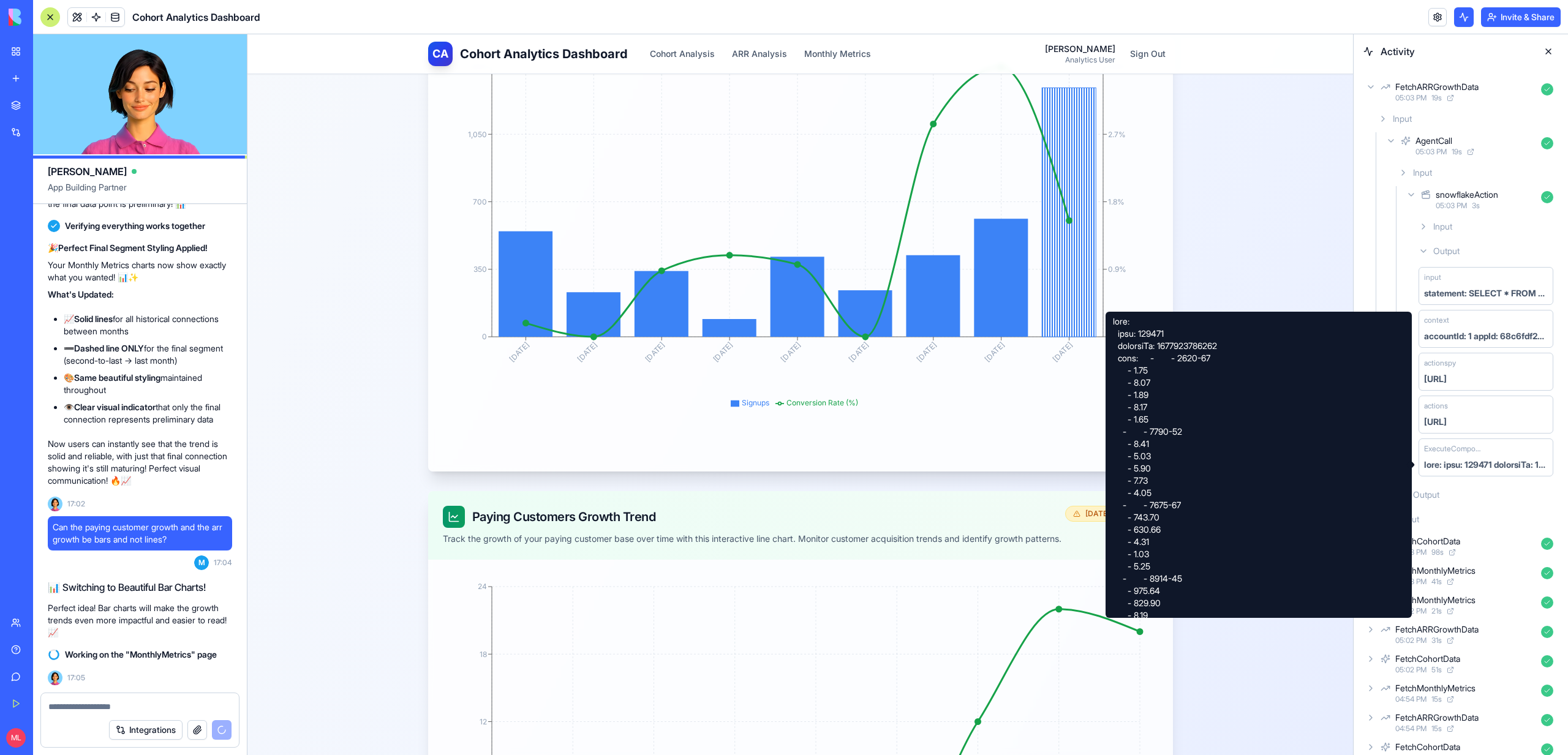
click at [1417, 489] on span "Output" at bounding box center [1426, 495] width 26 height 13
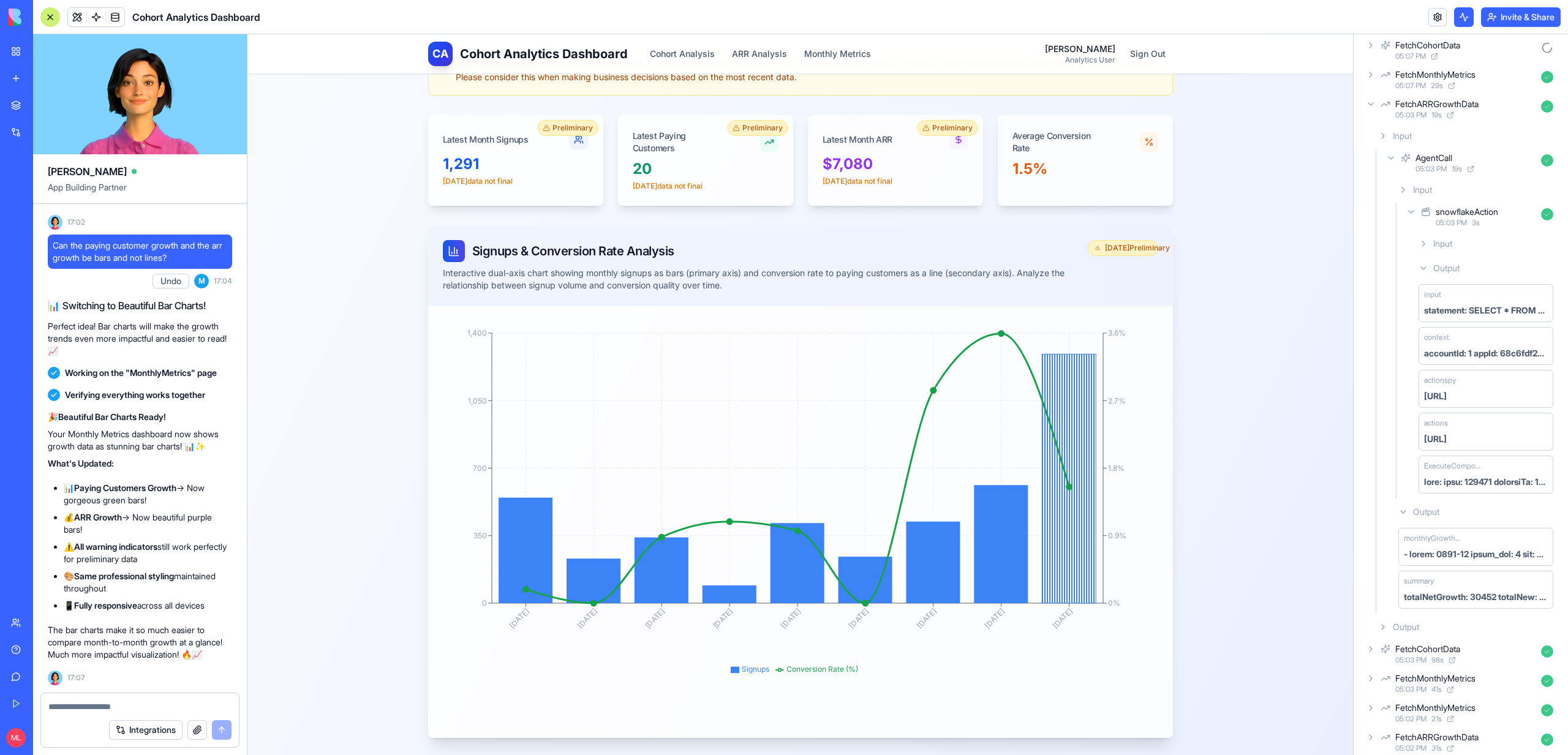
scroll to position [0, 0]
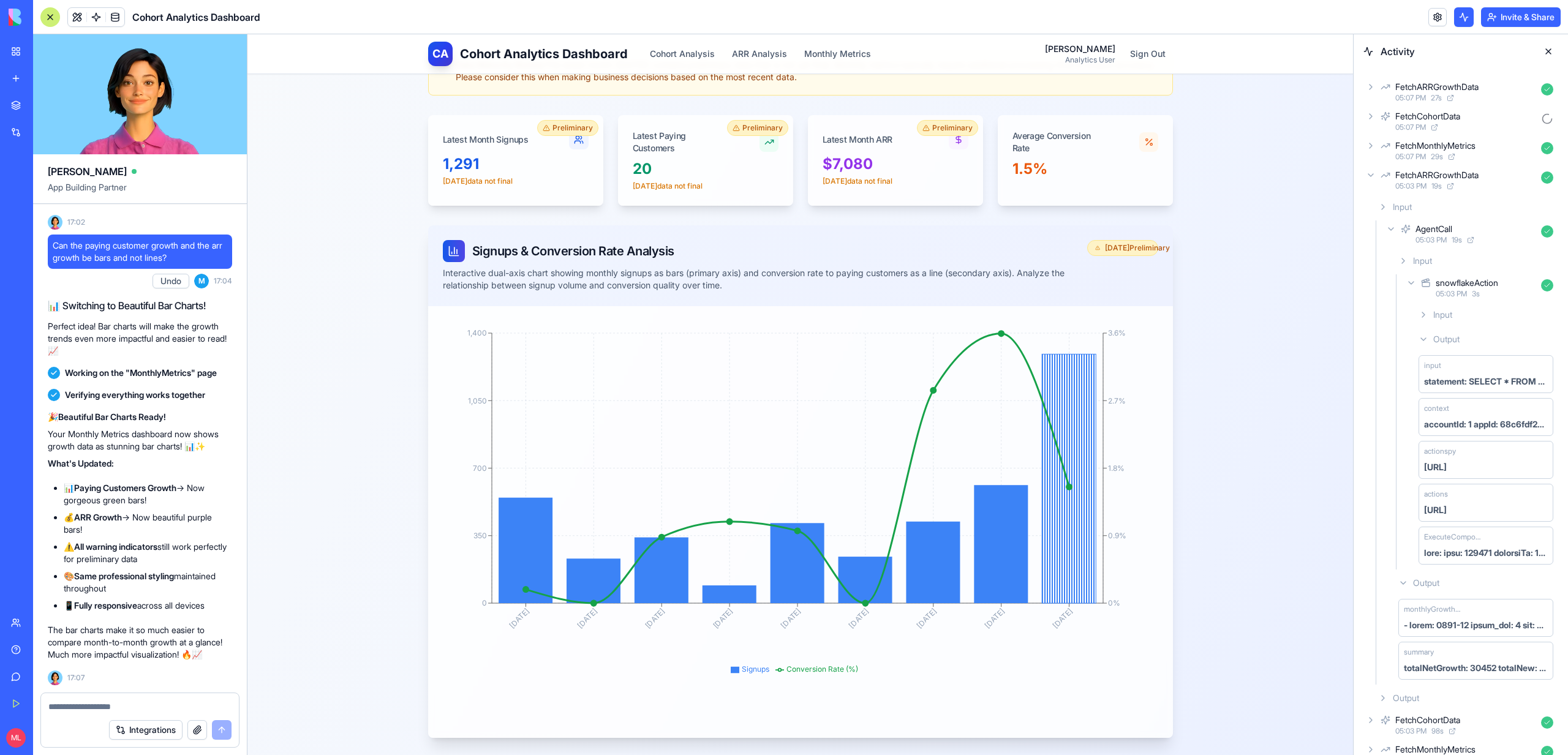
click at [1383, 208] on icon at bounding box center [1383, 207] width 10 height 10
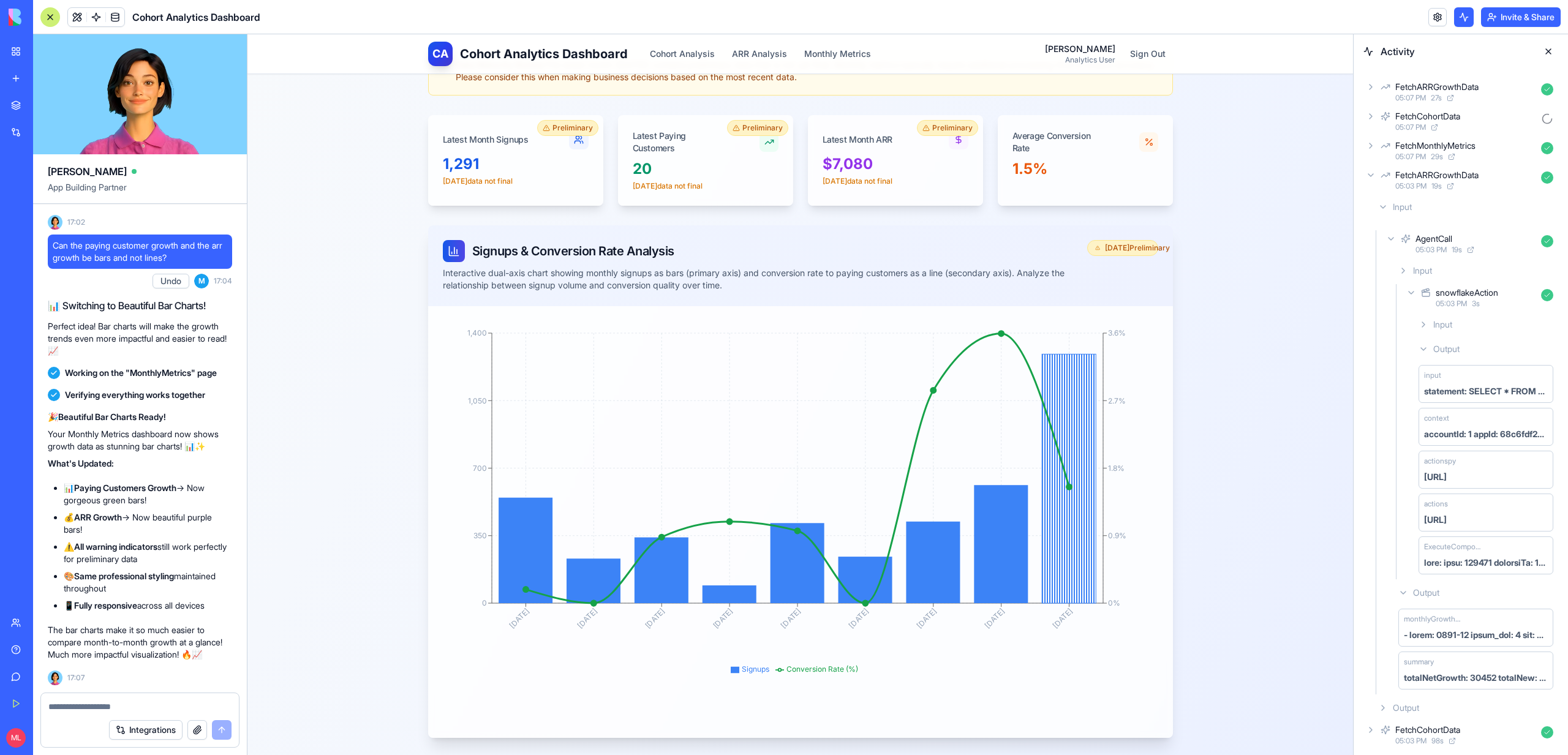
click at [1373, 144] on icon at bounding box center [1371, 146] width 10 height 10
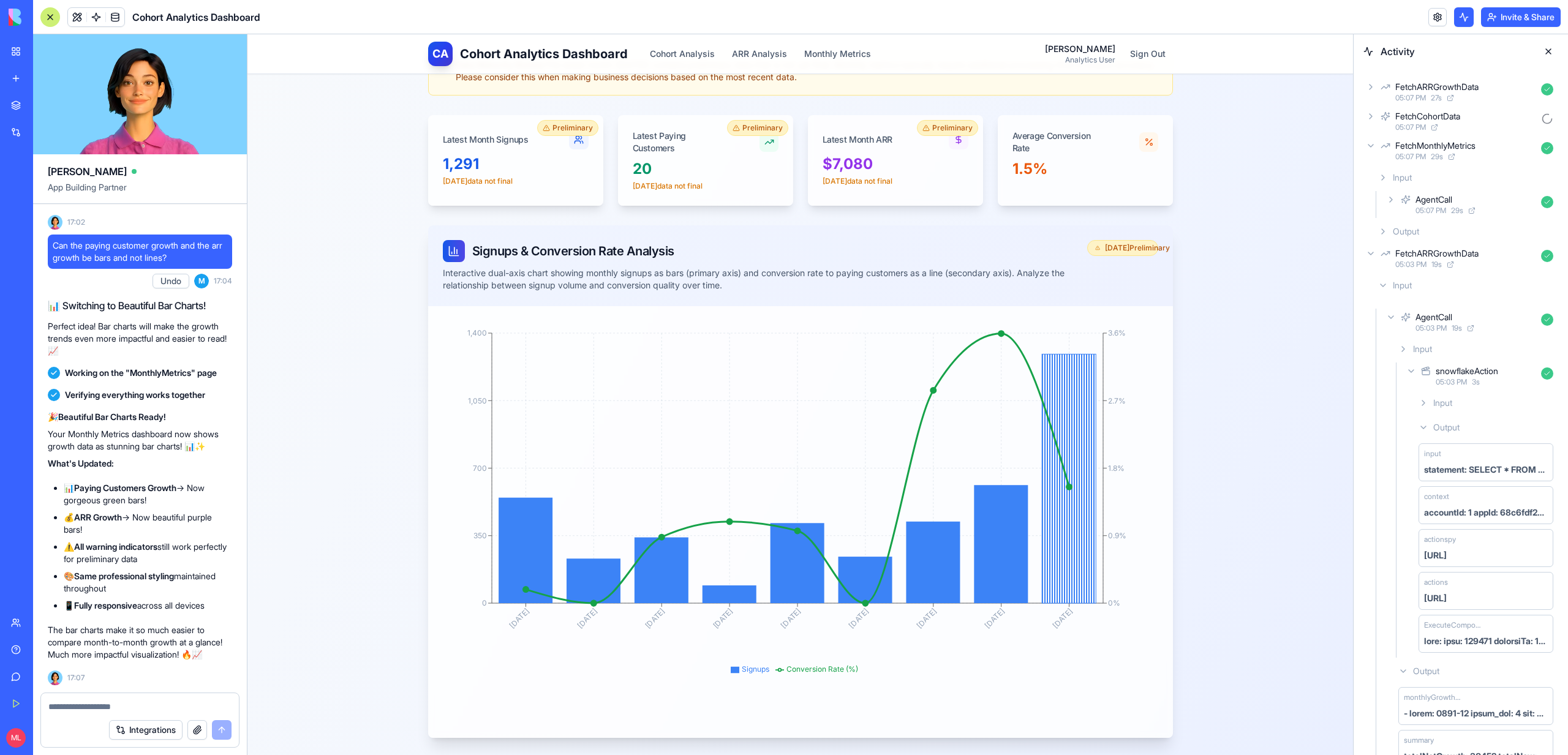
click at [1391, 202] on icon at bounding box center [1391, 200] width 10 height 10
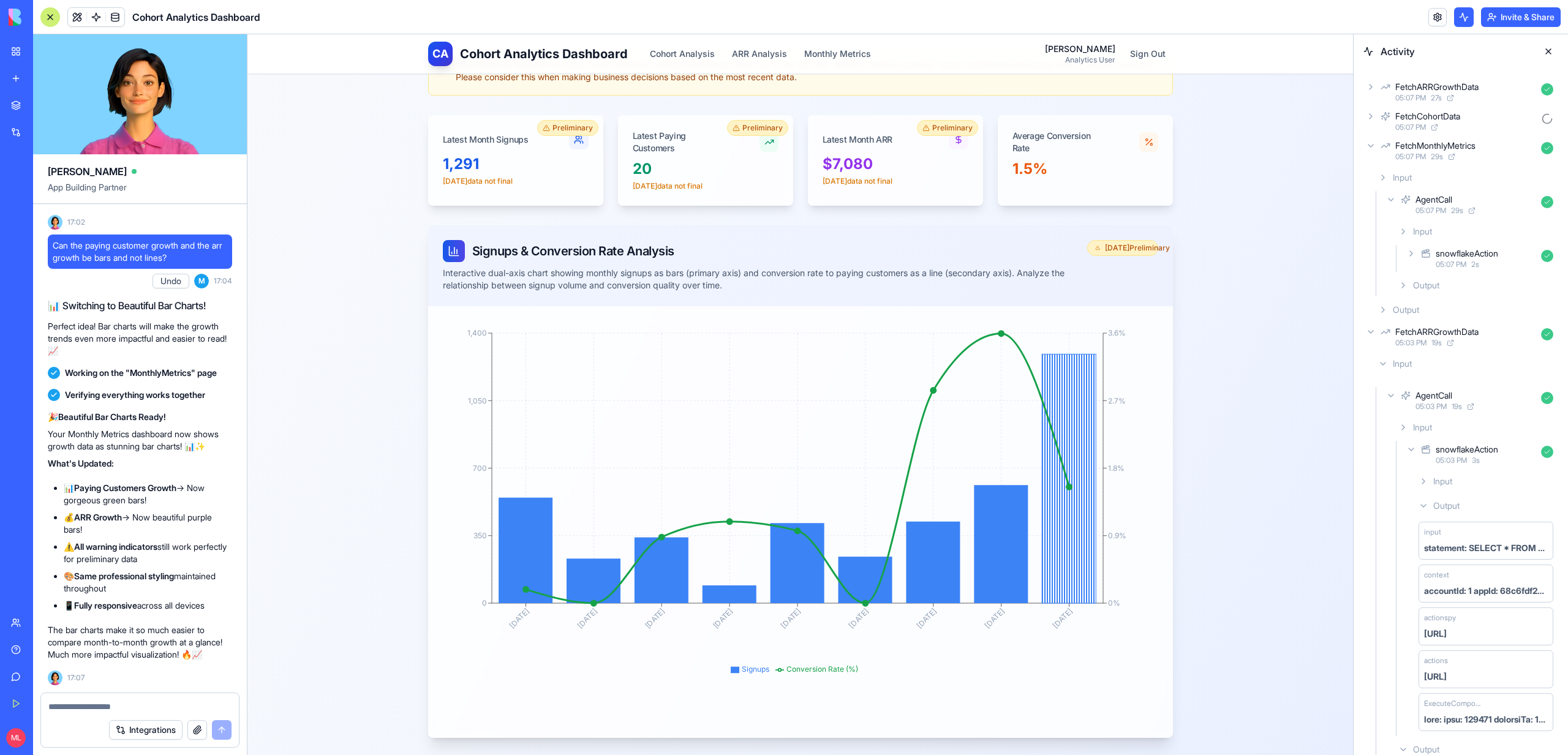
click at [1406, 279] on div "Output" at bounding box center [1476, 285] width 165 height 22
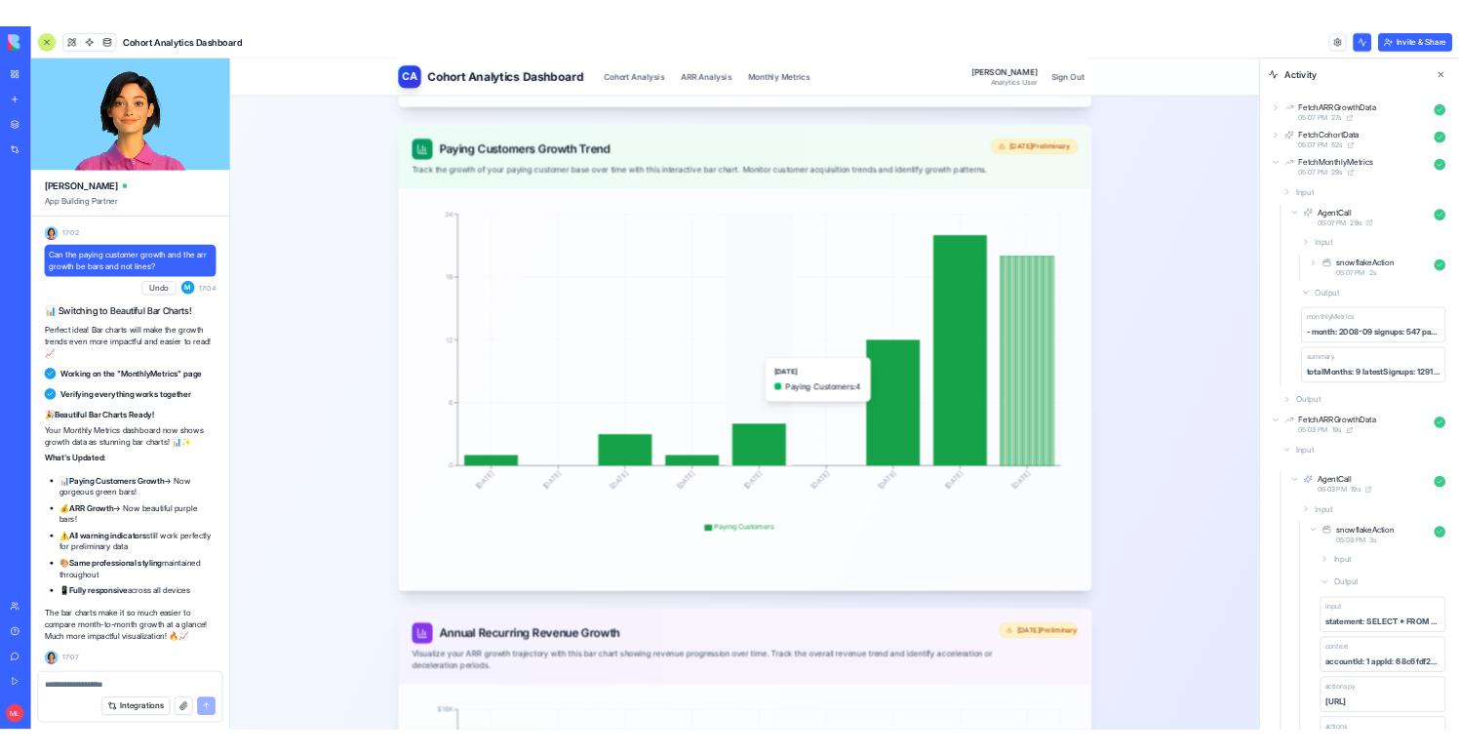
scroll to position [1299, 0]
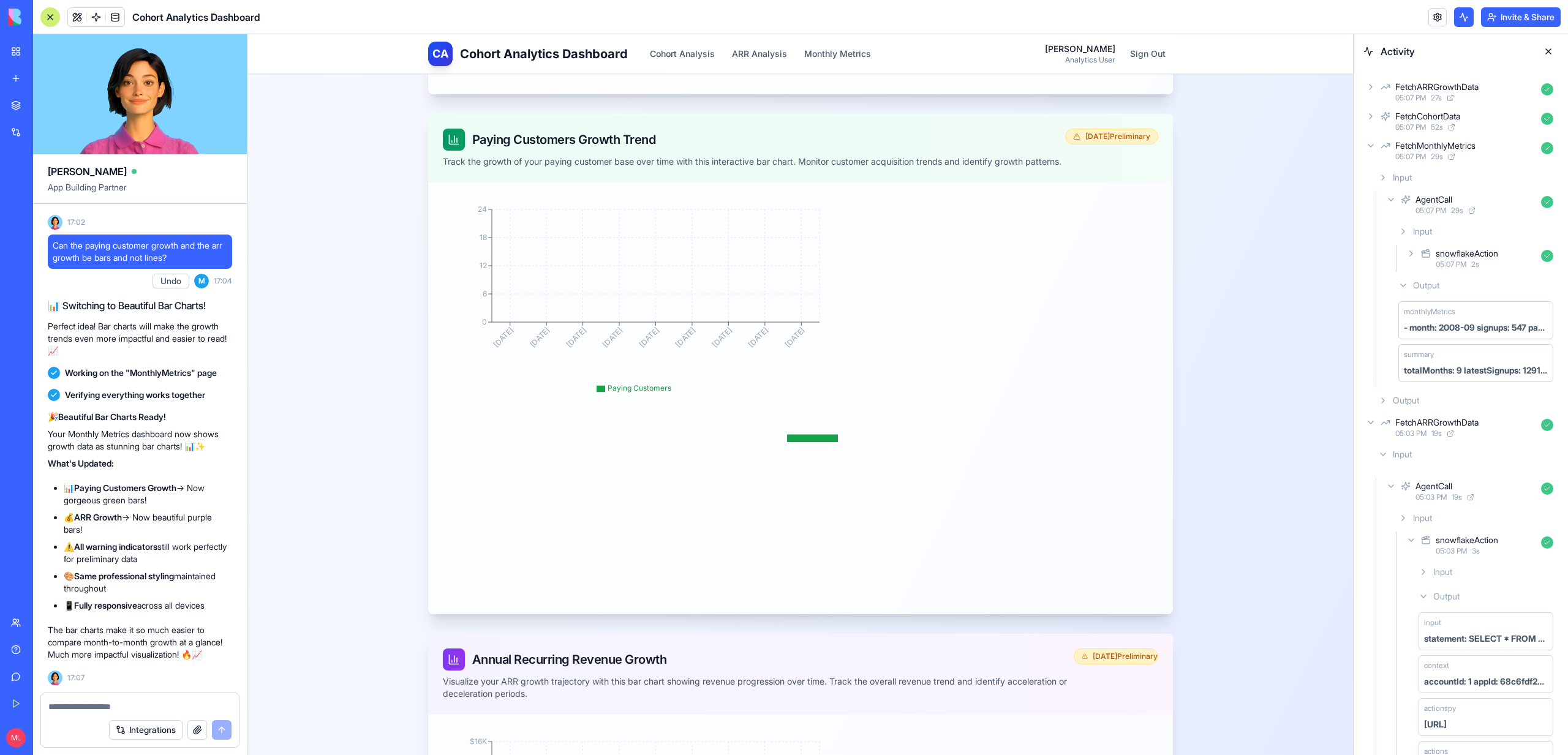
click at [754, 19] on header "Cohort Analytics Dashboard Invite & Share" at bounding box center [801, 17] width 1535 height 35
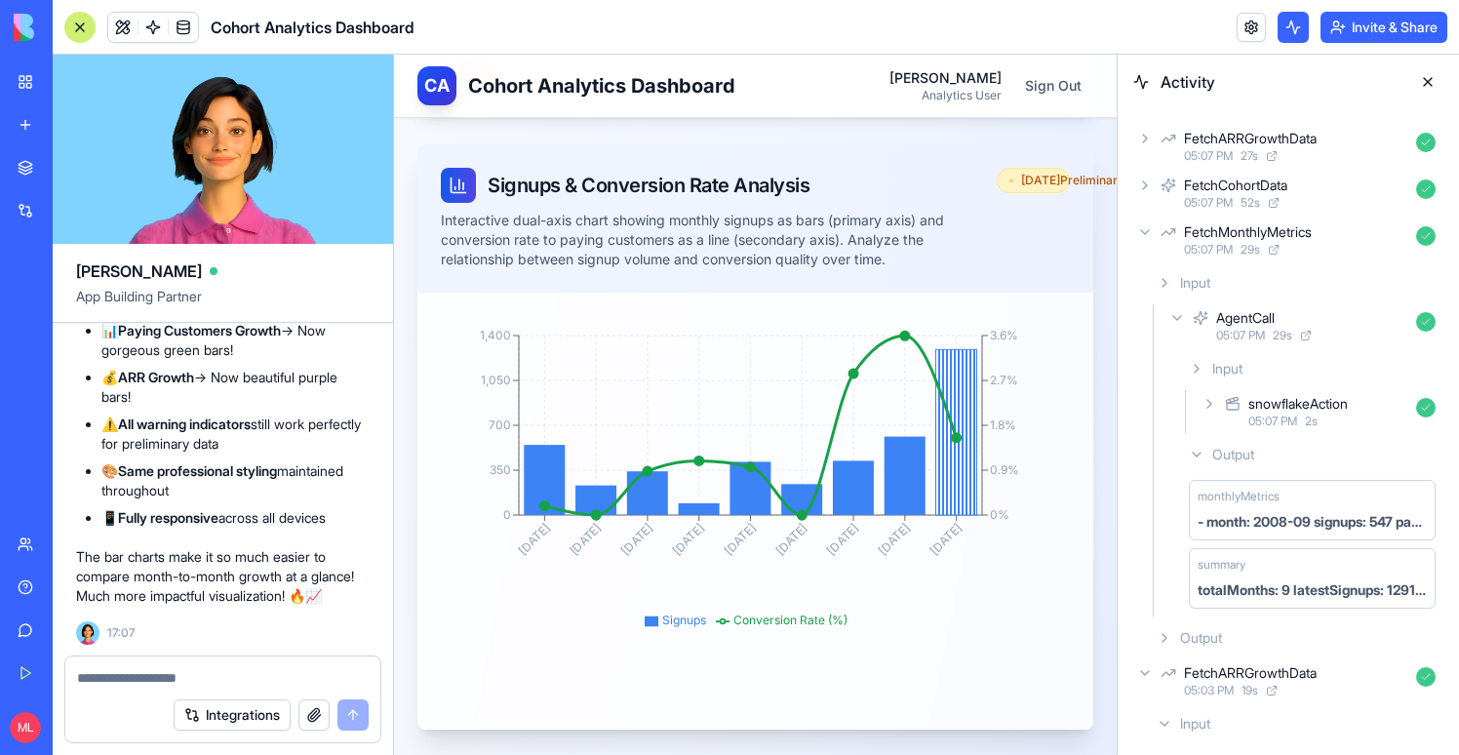
scroll to position [891, 0]
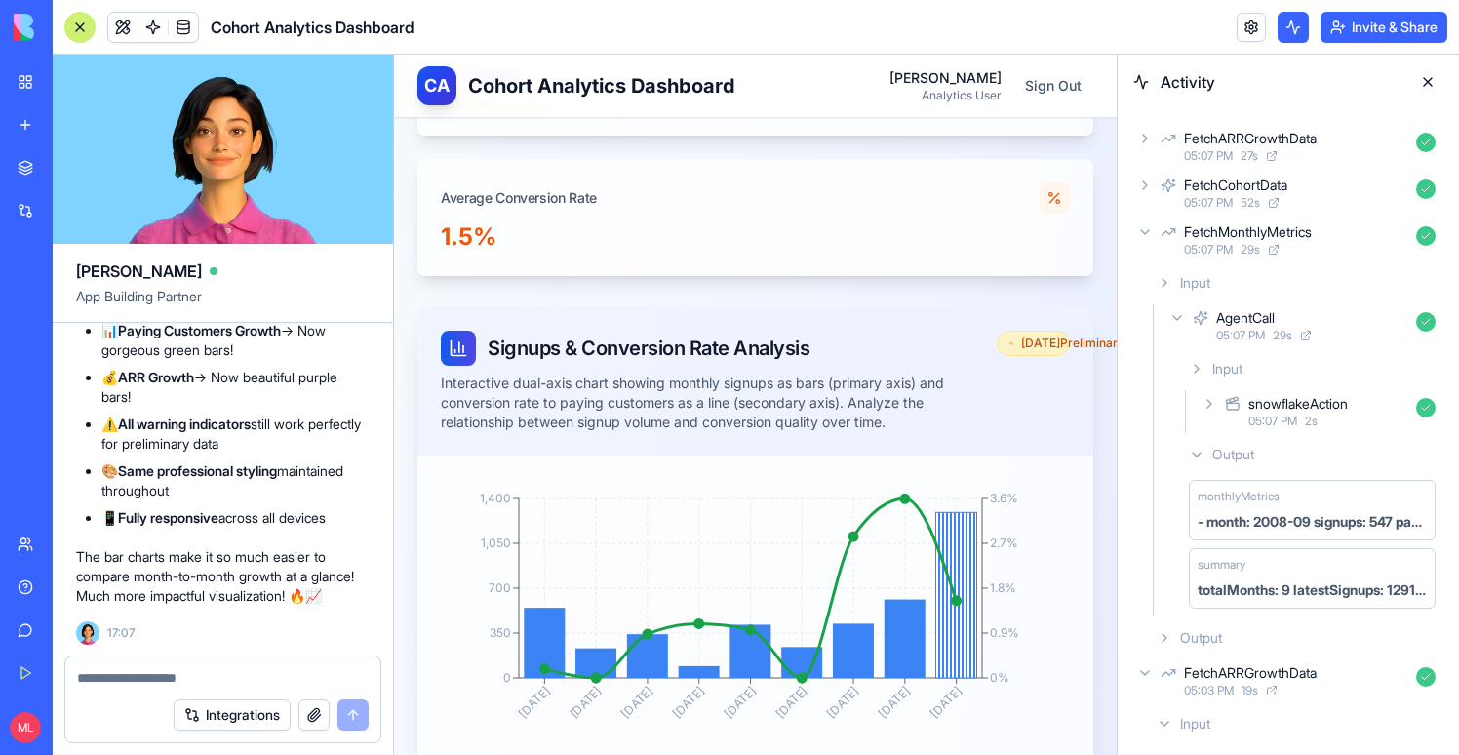
click at [1426, 76] on button at bounding box center [1427, 81] width 31 height 31
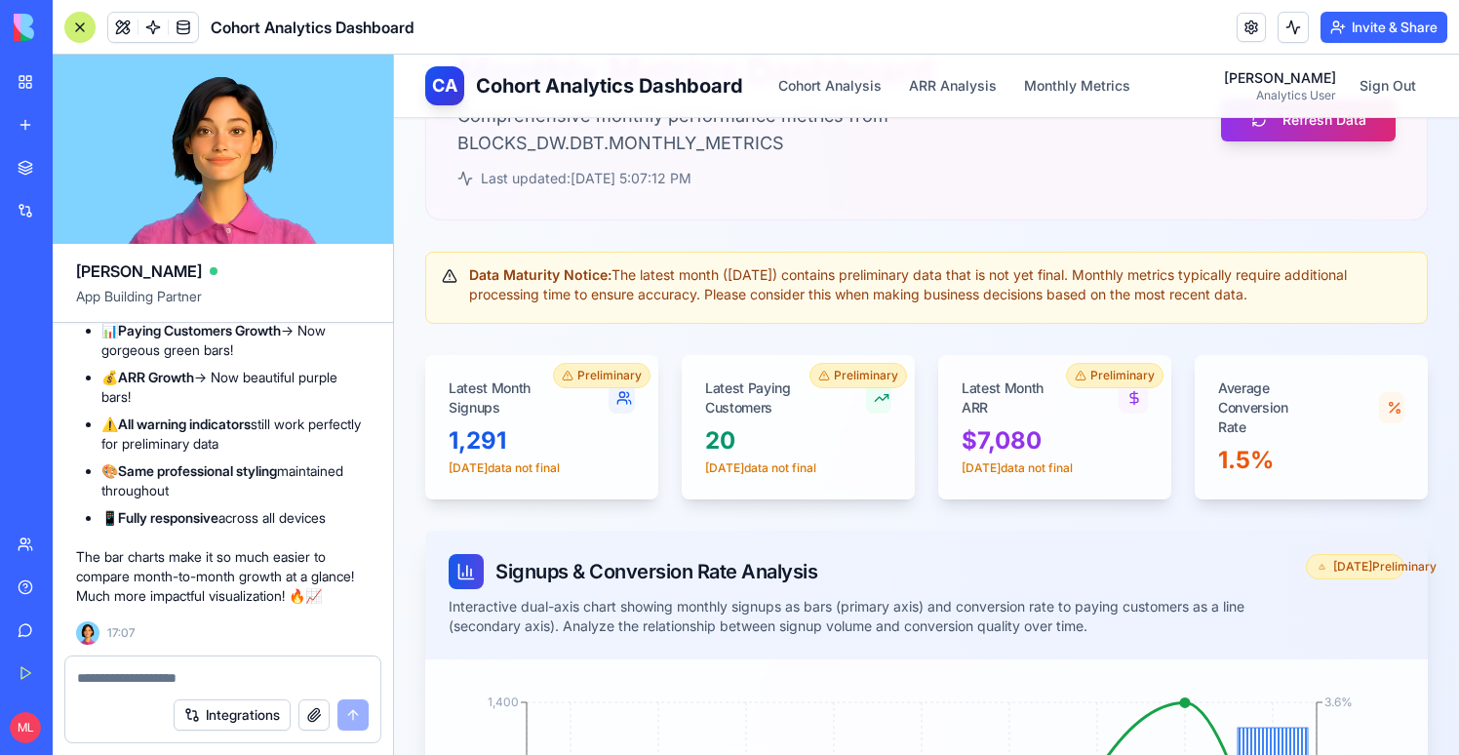
scroll to position [0, 0]
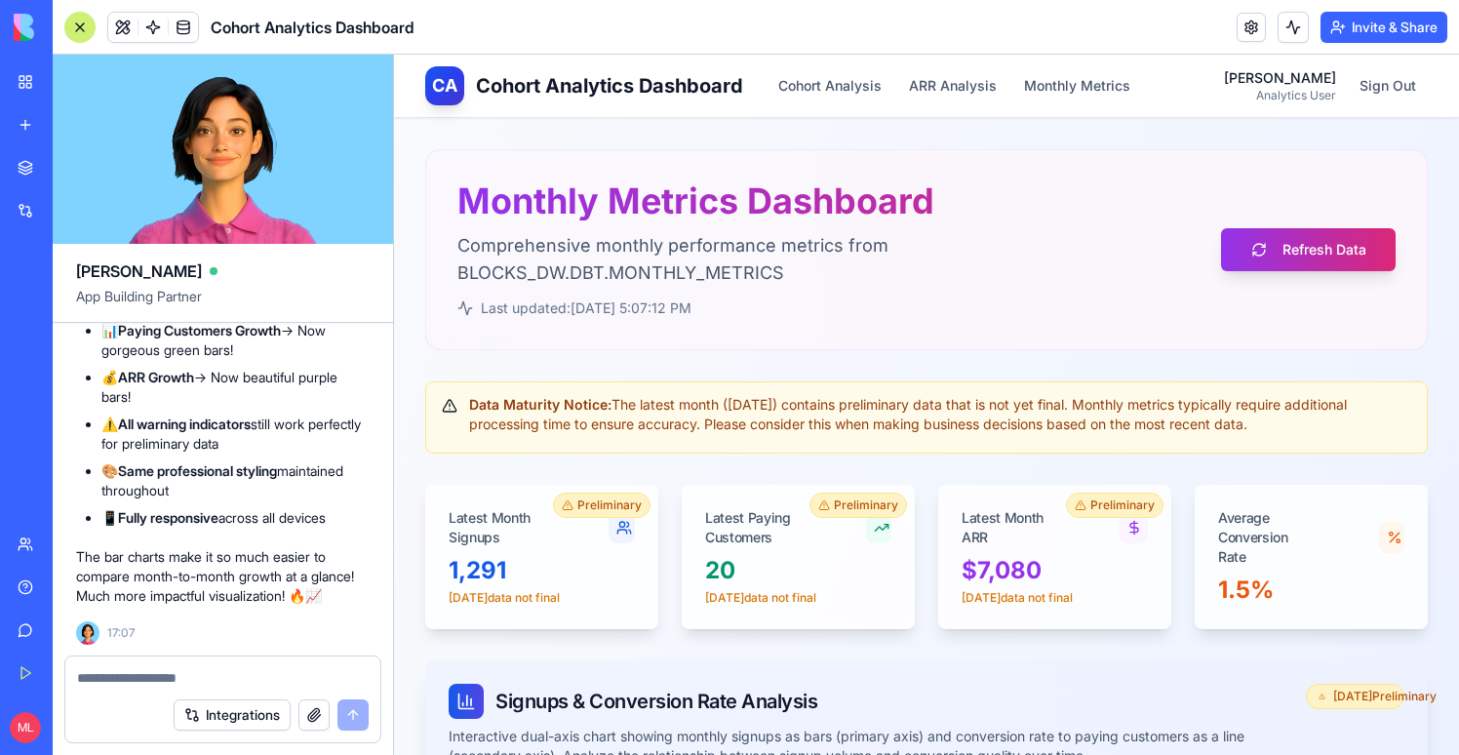
click at [158, 676] on textarea at bounding box center [223, 678] width 292 height 20
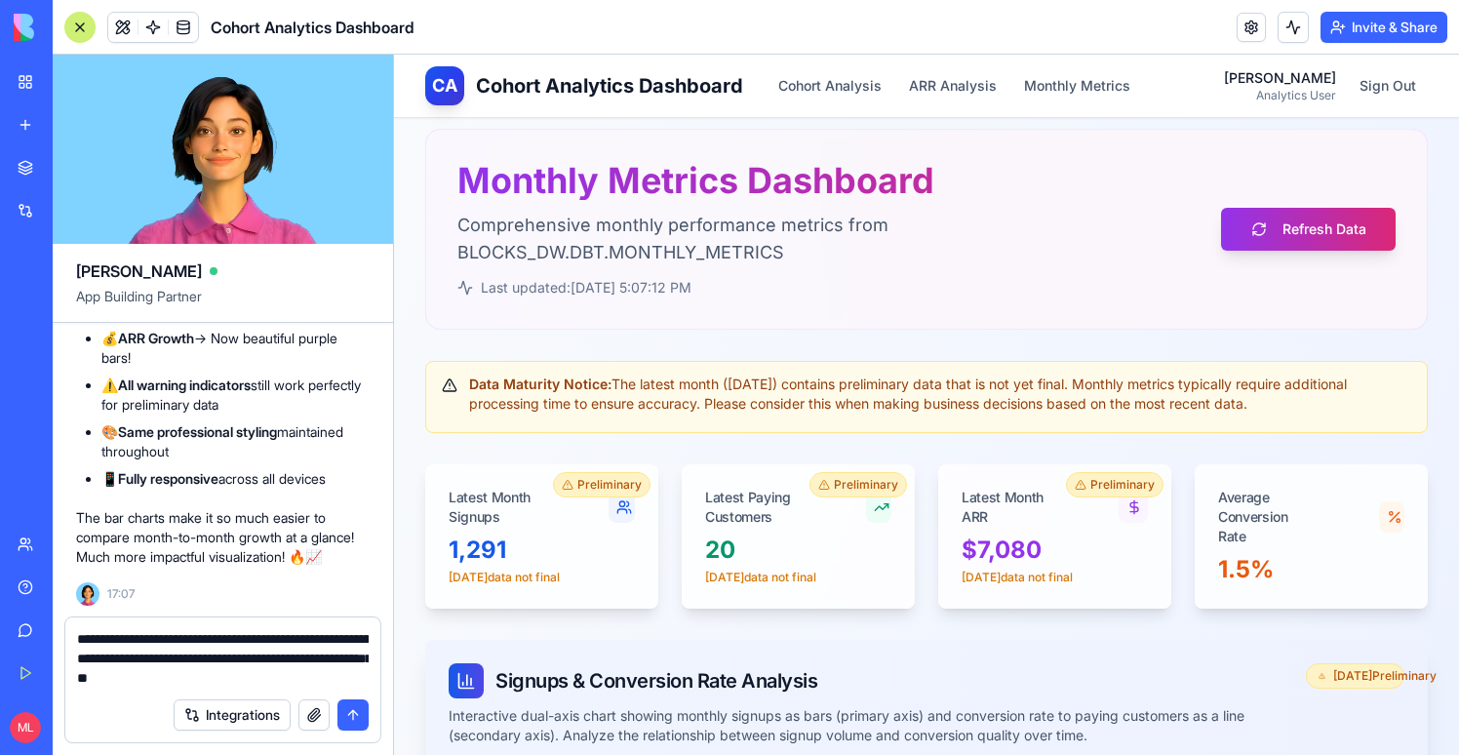
scroll to position [19, 0]
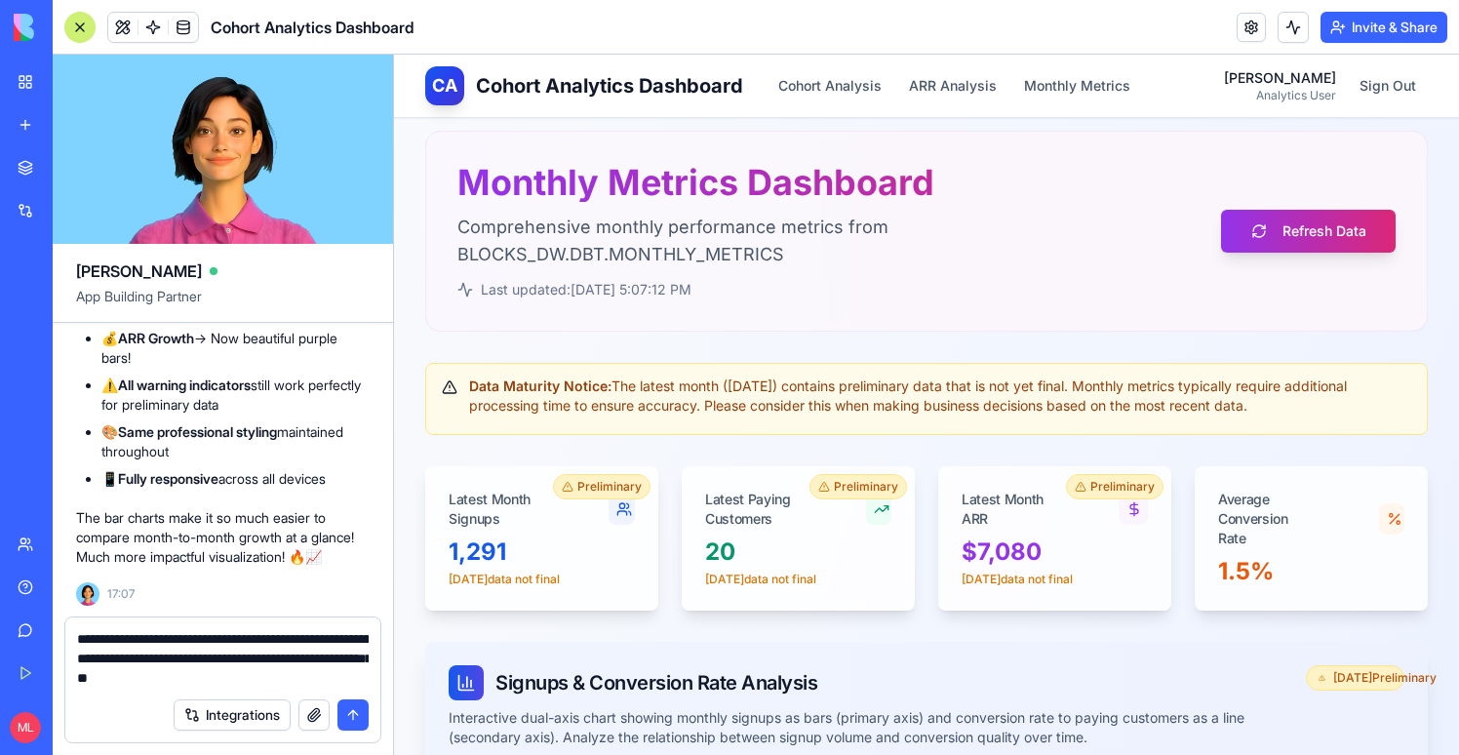
click at [197, 681] on textarea "**********" at bounding box center [223, 658] width 292 height 59
click at [189, 679] on textarea "**********" at bounding box center [223, 658] width 292 height 59
click at [172, 642] on textarea "**********" at bounding box center [223, 658] width 292 height 59
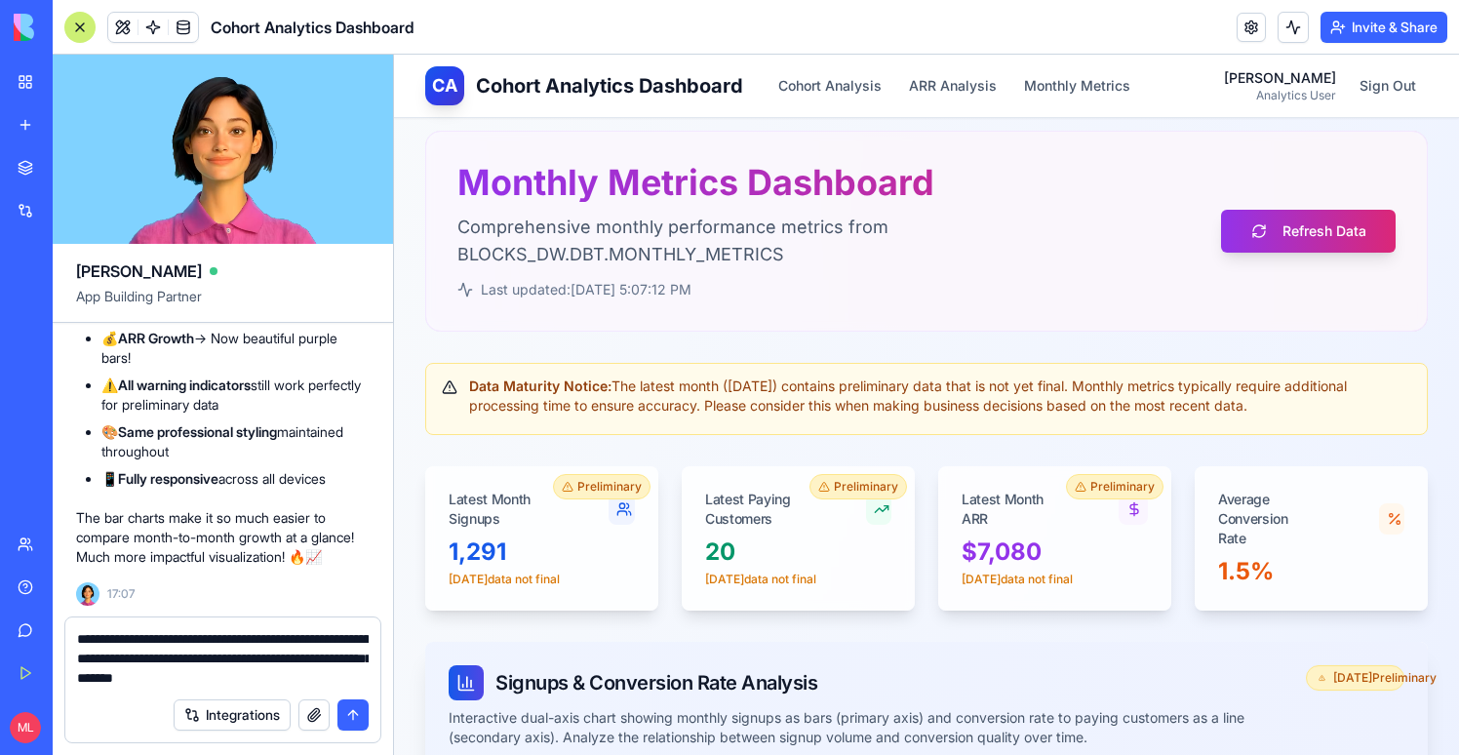
click at [191, 642] on textarea "**********" at bounding box center [223, 658] width 292 height 59
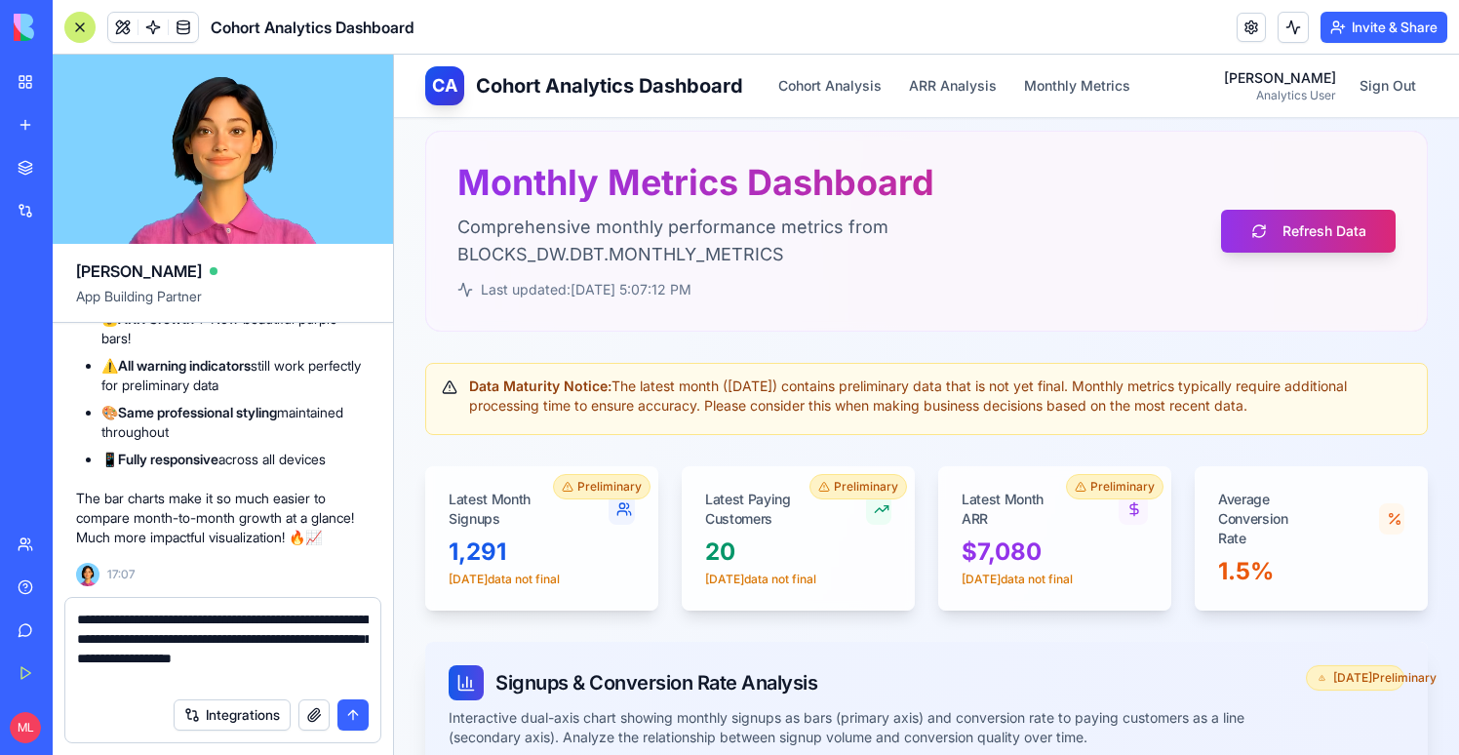
click at [334, 618] on textarea "**********" at bounding box center [223, 649] width 292 height 78
click at [242, 678] on textarea "**********" at bounding box center [223, 649] width 292 height 78
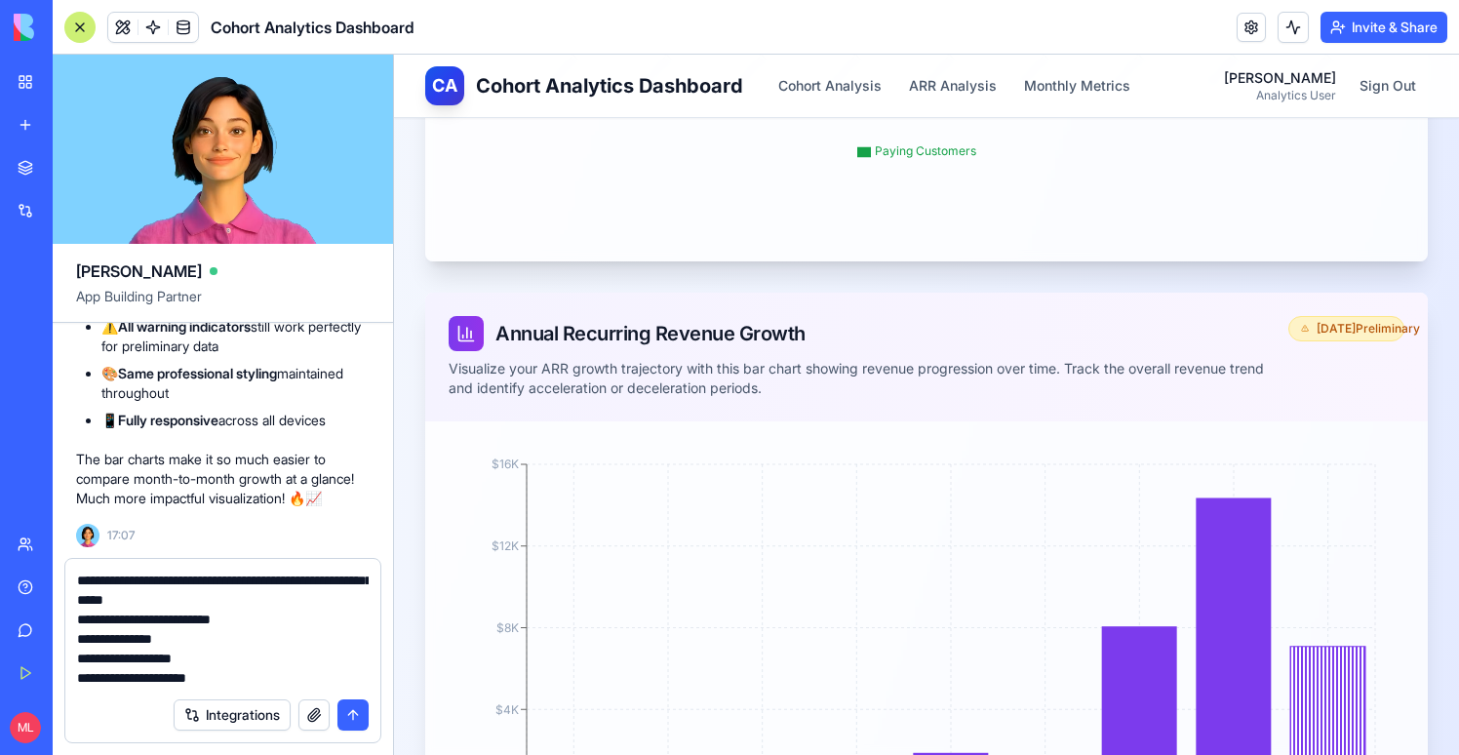
scroll to position [76, 0]
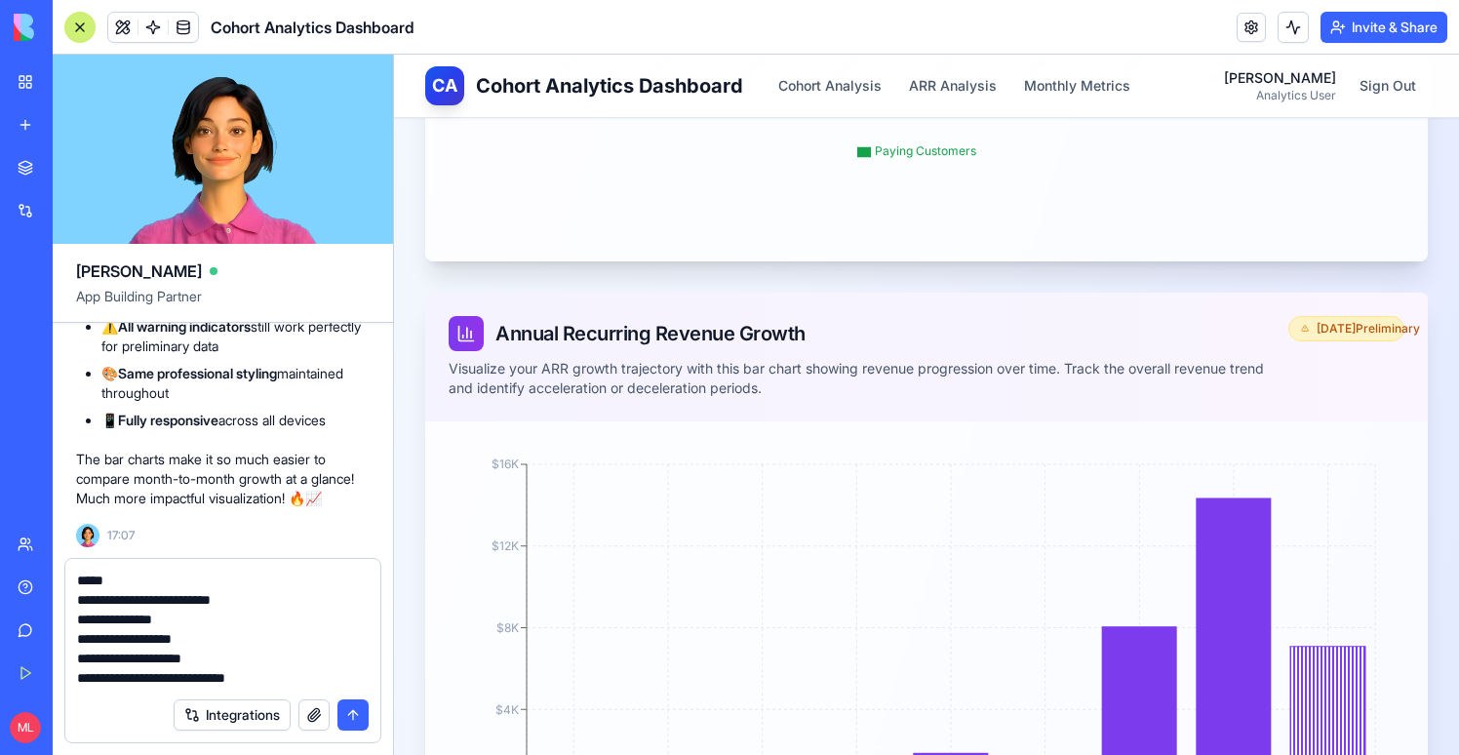
paste textarea "**********"
click at [137, 651] on textarea "**********" at bounding box center [223, 629] width 292 height 117
paste textarea "**********"
type textarea "**********"
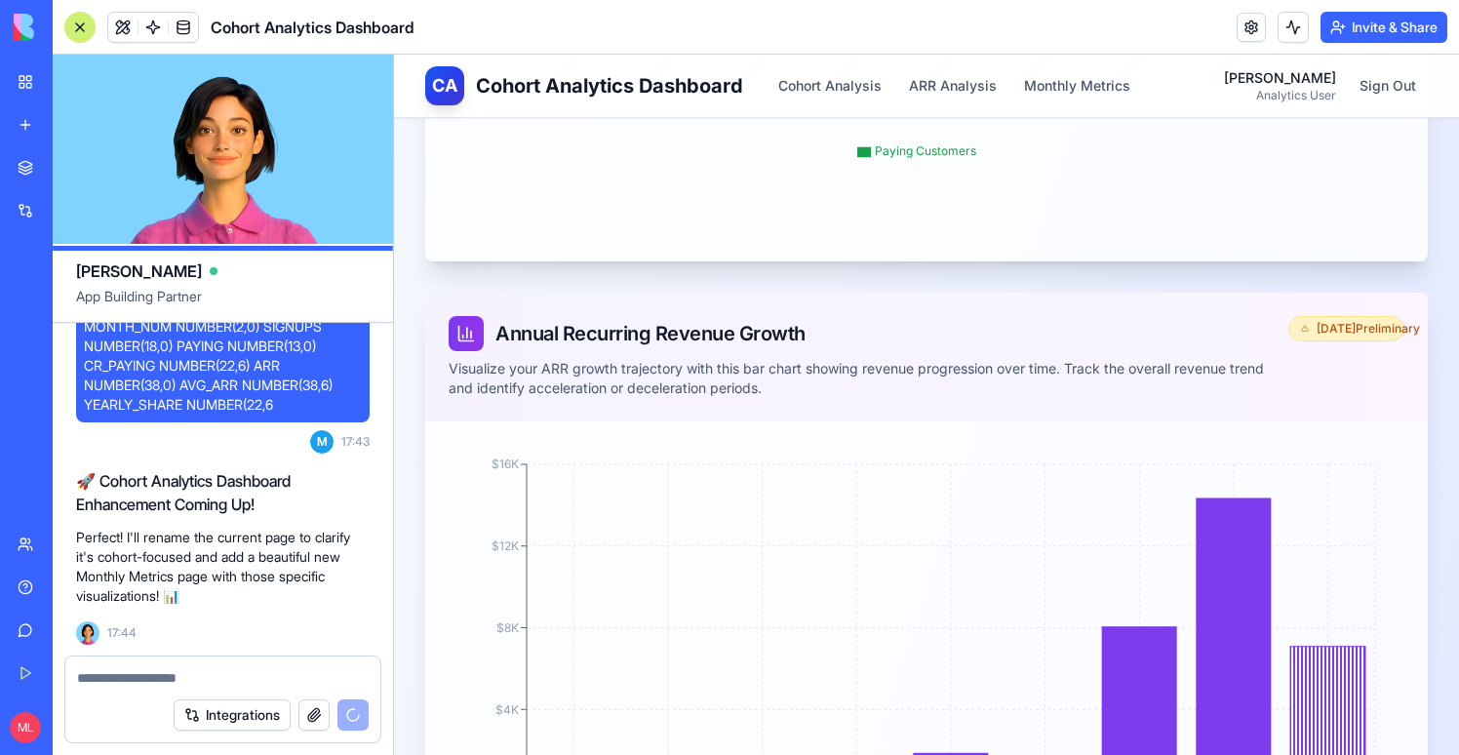
scroll to position [17394, 0]
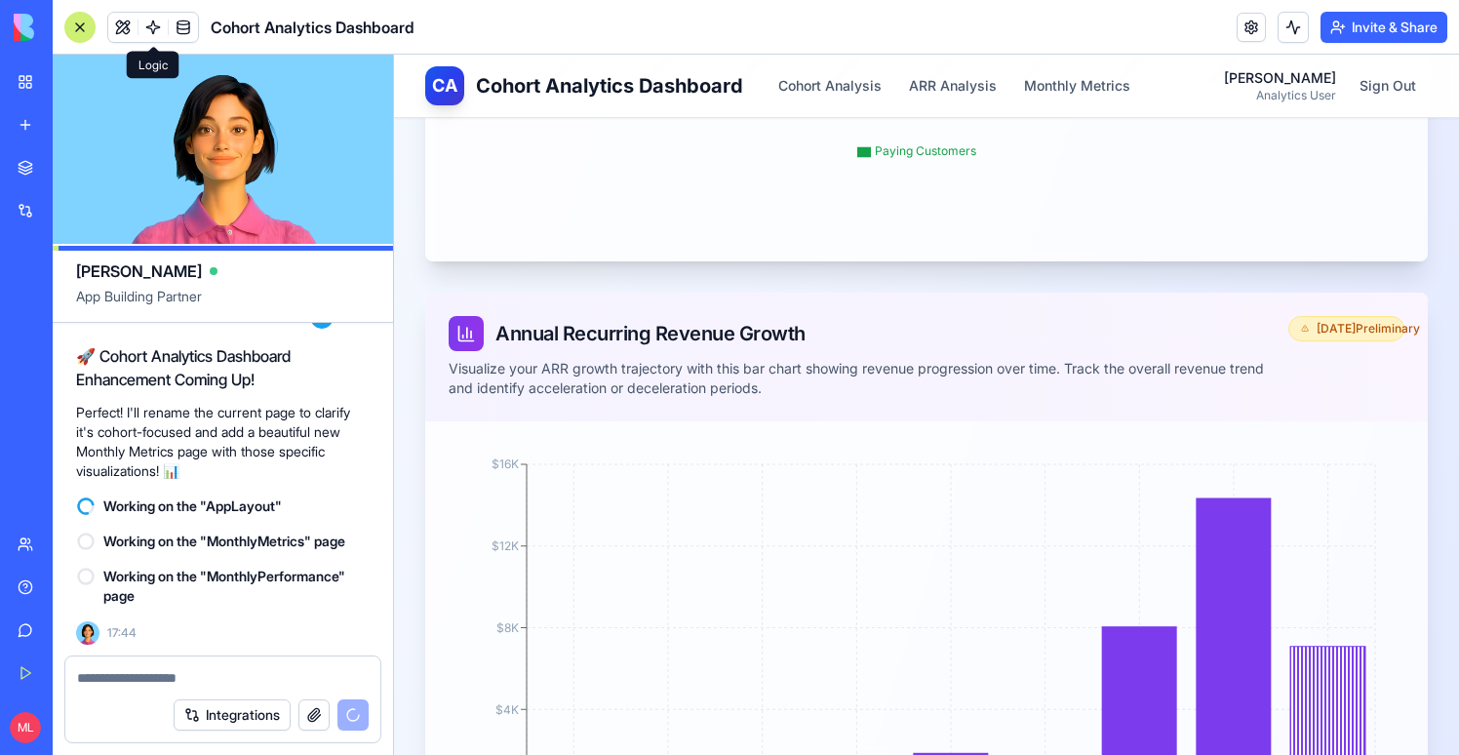
click at [165, 28] on span at bounding box center [153, 27] width 55 height 55
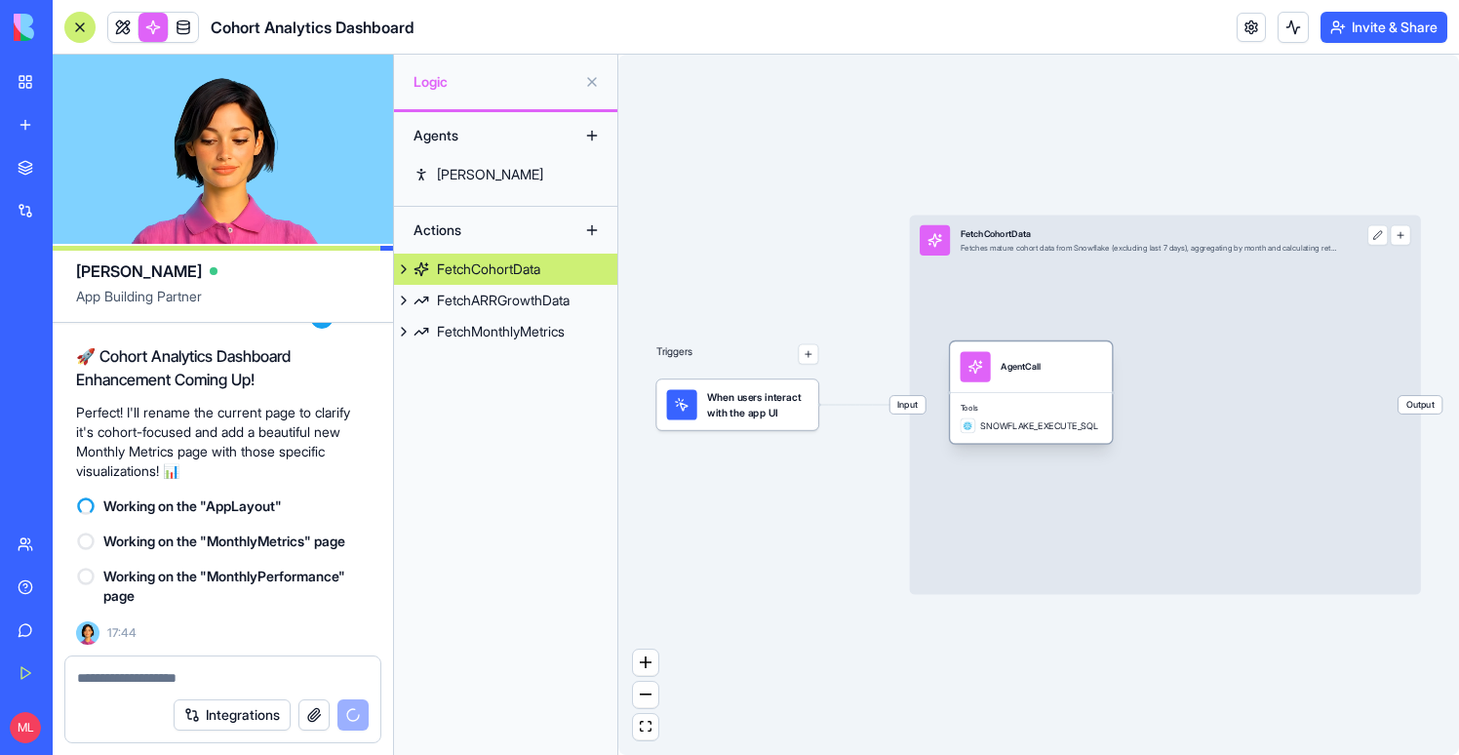
click at [1007, 406] on span "Tools" at bounding box center [1031, 408] width 141 height 10
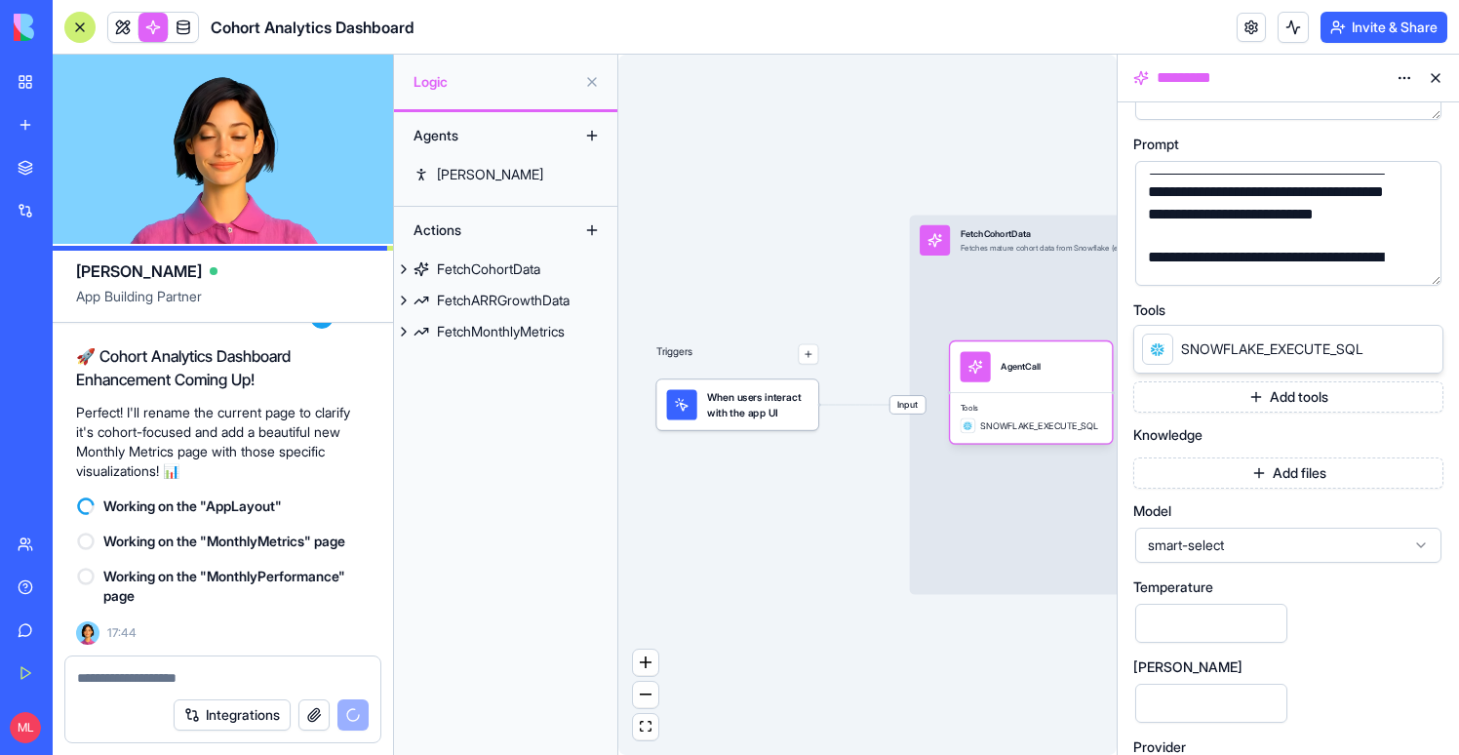
scroll to position [208, 0]
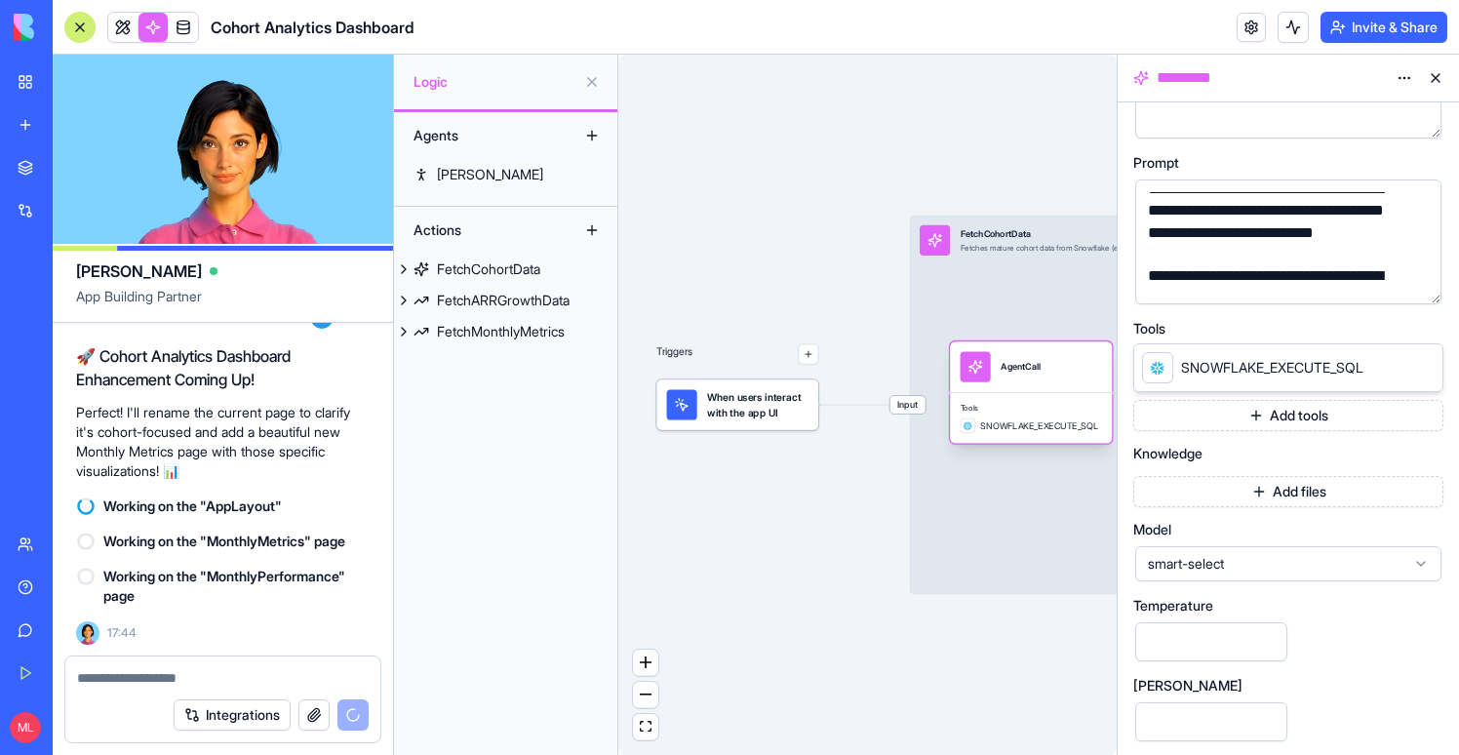
click at [1078, 438] on div "Tools SNOWFLAKE_EXECUTE_SQL" at bounding box center [1031, 418] width 162 height 52
click at [1078, 397] on div "Tools SNOWFLAKE_EXECUTE_SQL" at bounding box center [1031, 418] width 162 height 52
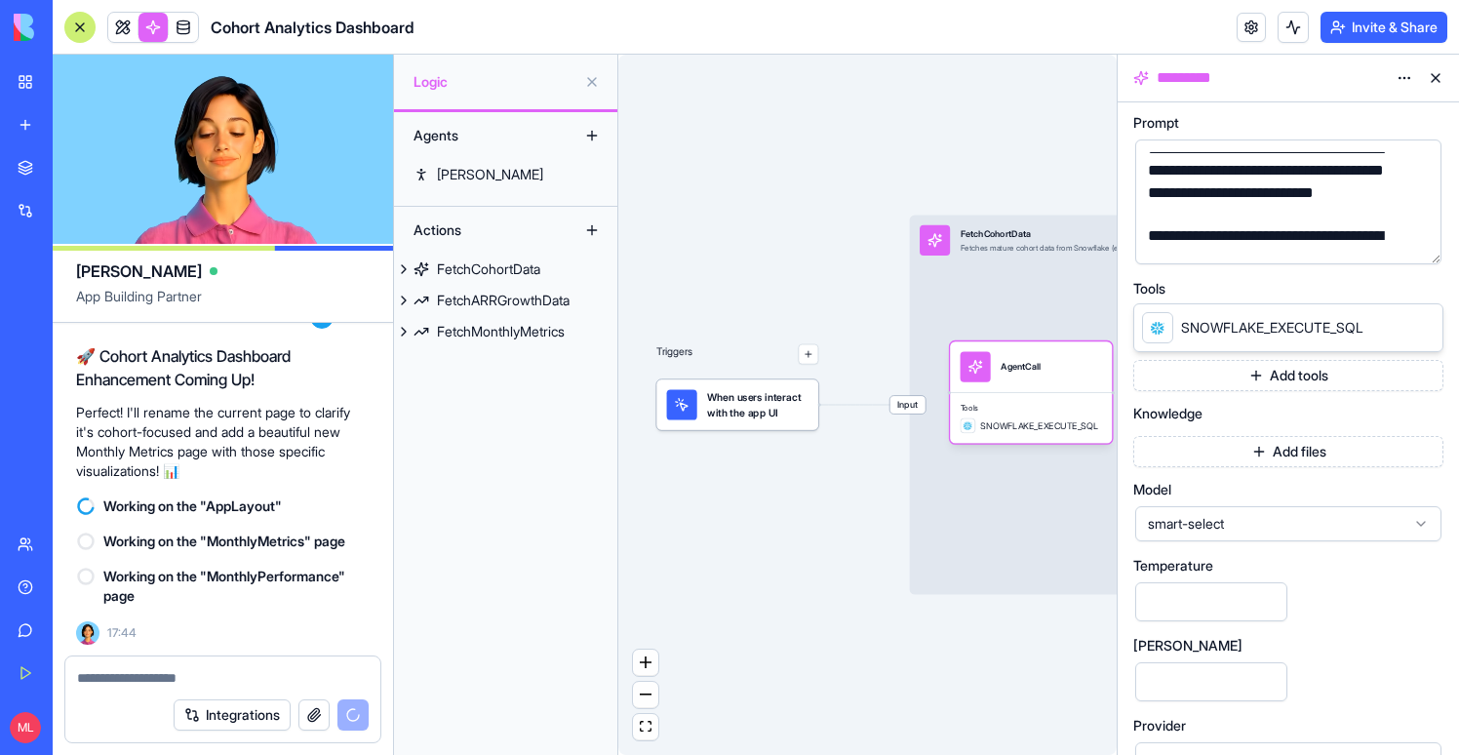
scroll to position [278, 0]
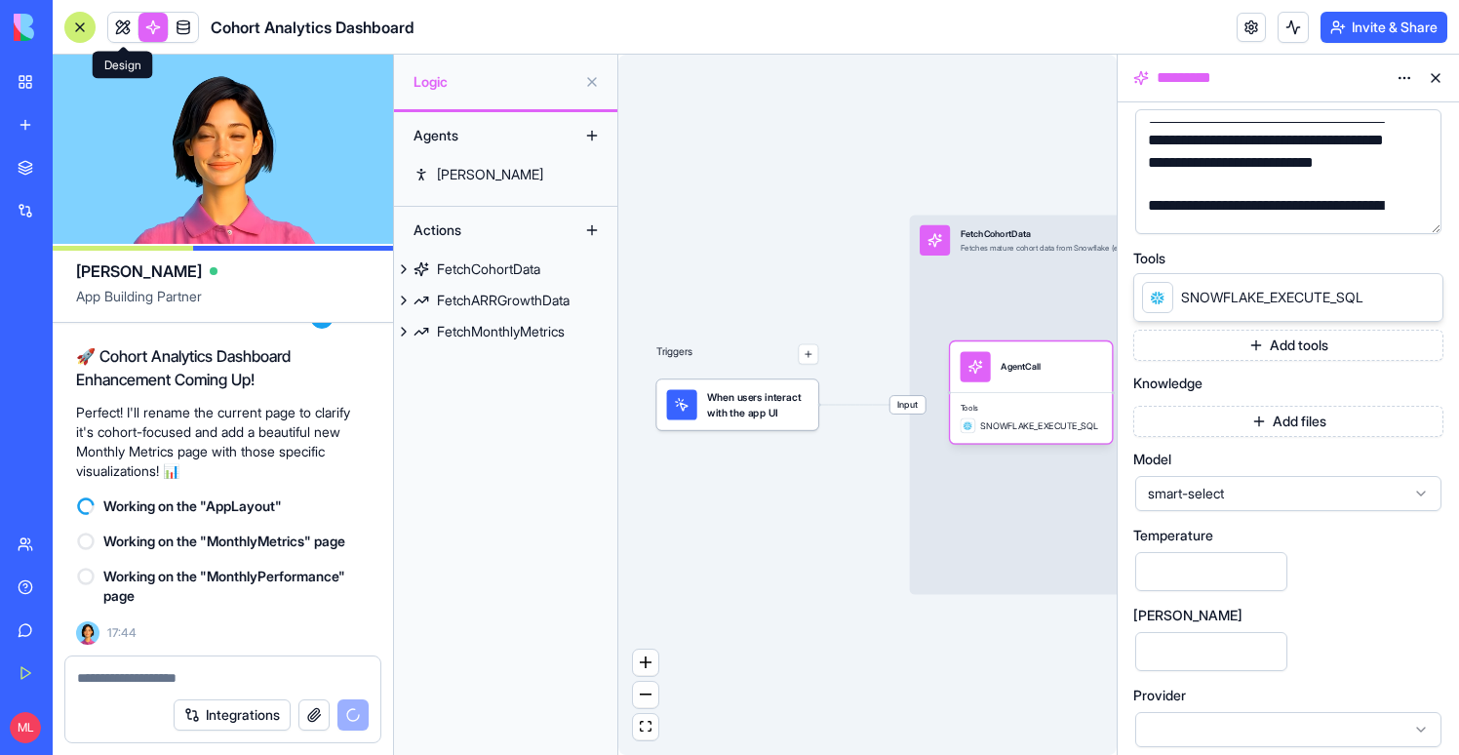
click at [112, 23] on link at bounding box center [122, 27] width 29 height 29
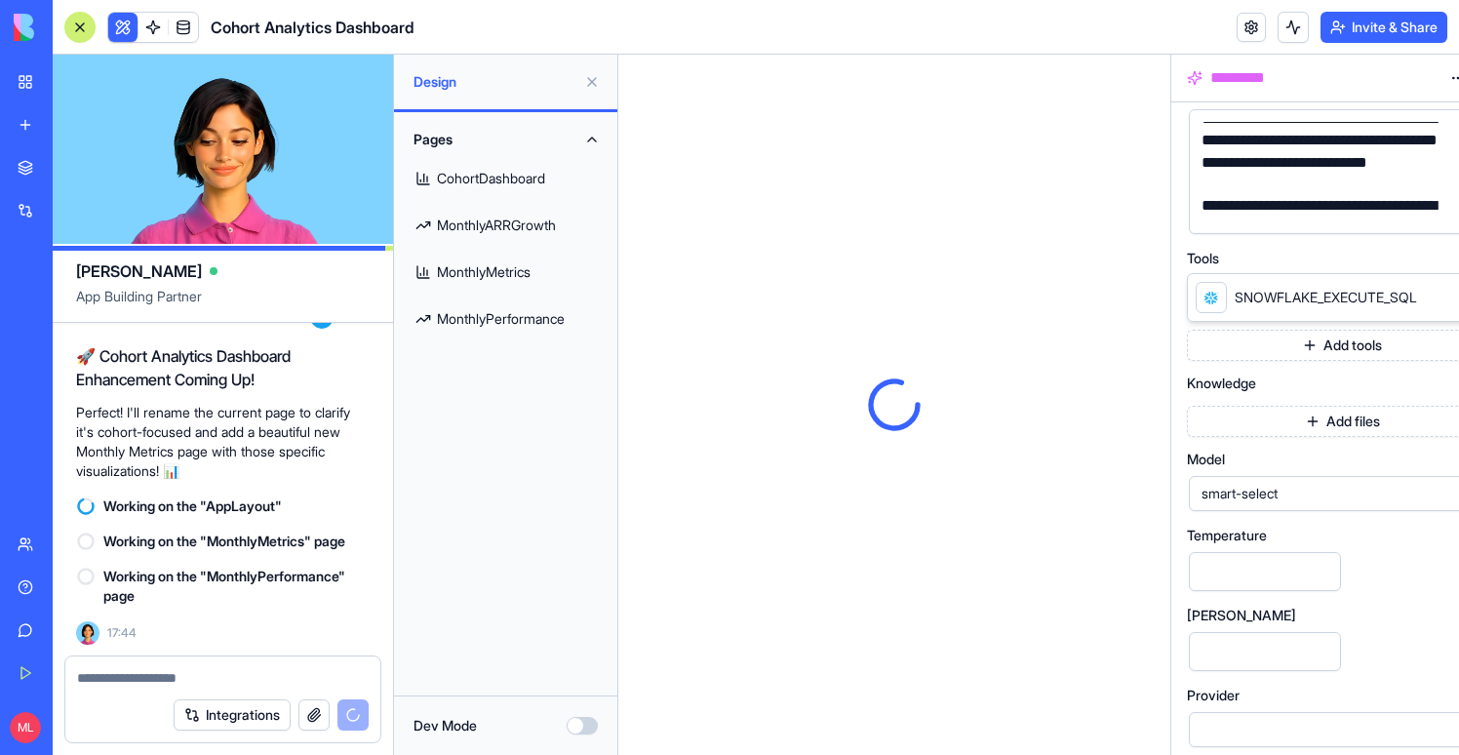
click at [112, 23] on button at bounding box center [122, 27] width 29 height 29
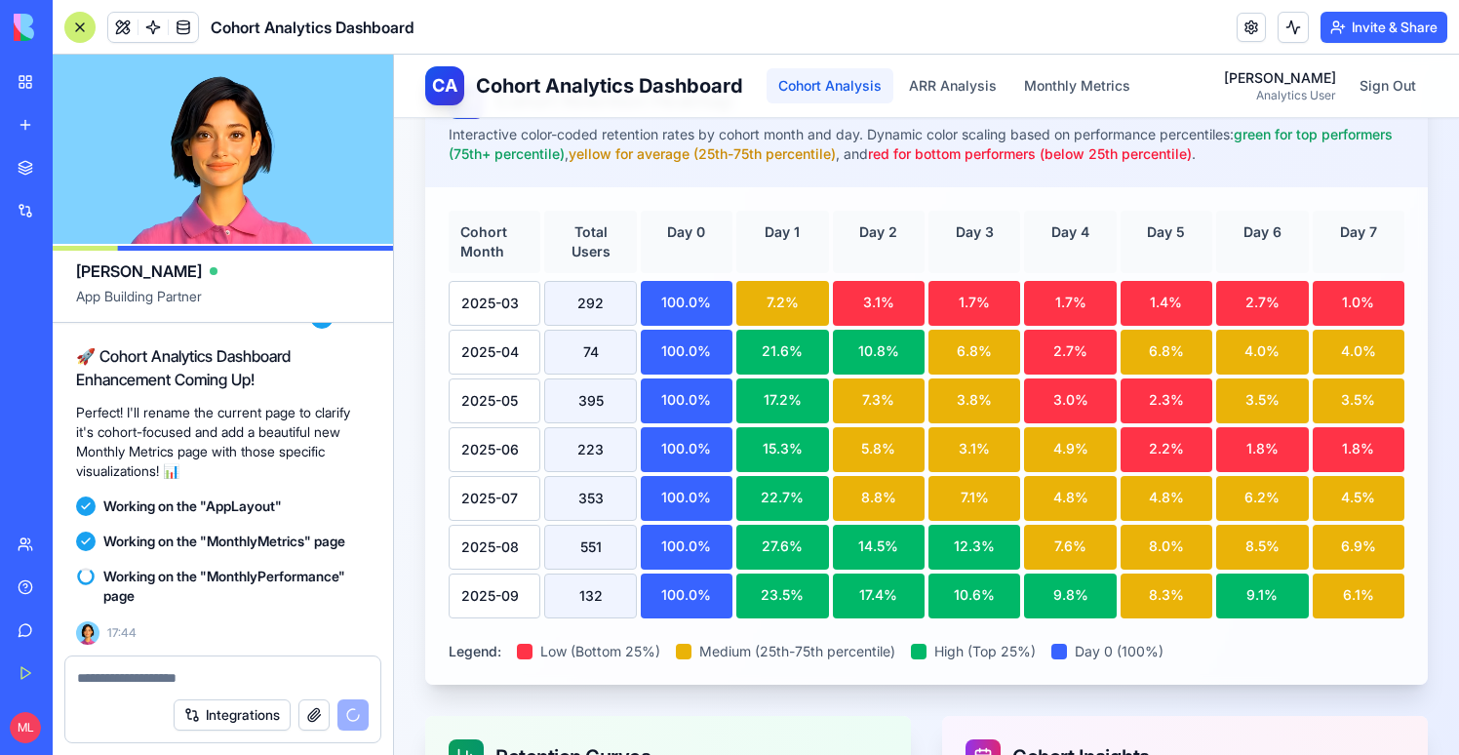
scroll to position [17429, 0]
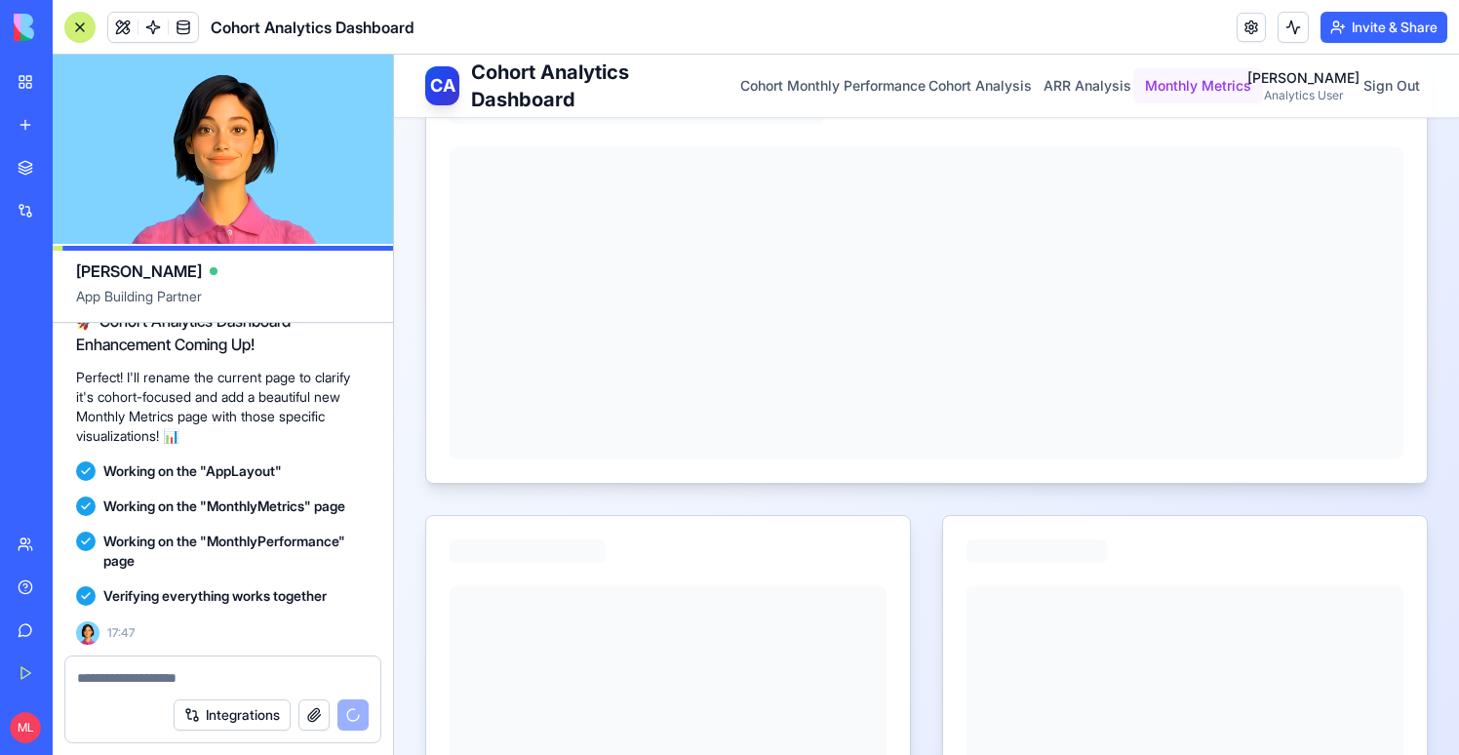
click at [1242, 79] on button "Monthly Metrics" at bounding box center [1198, 85] width 130 height 35
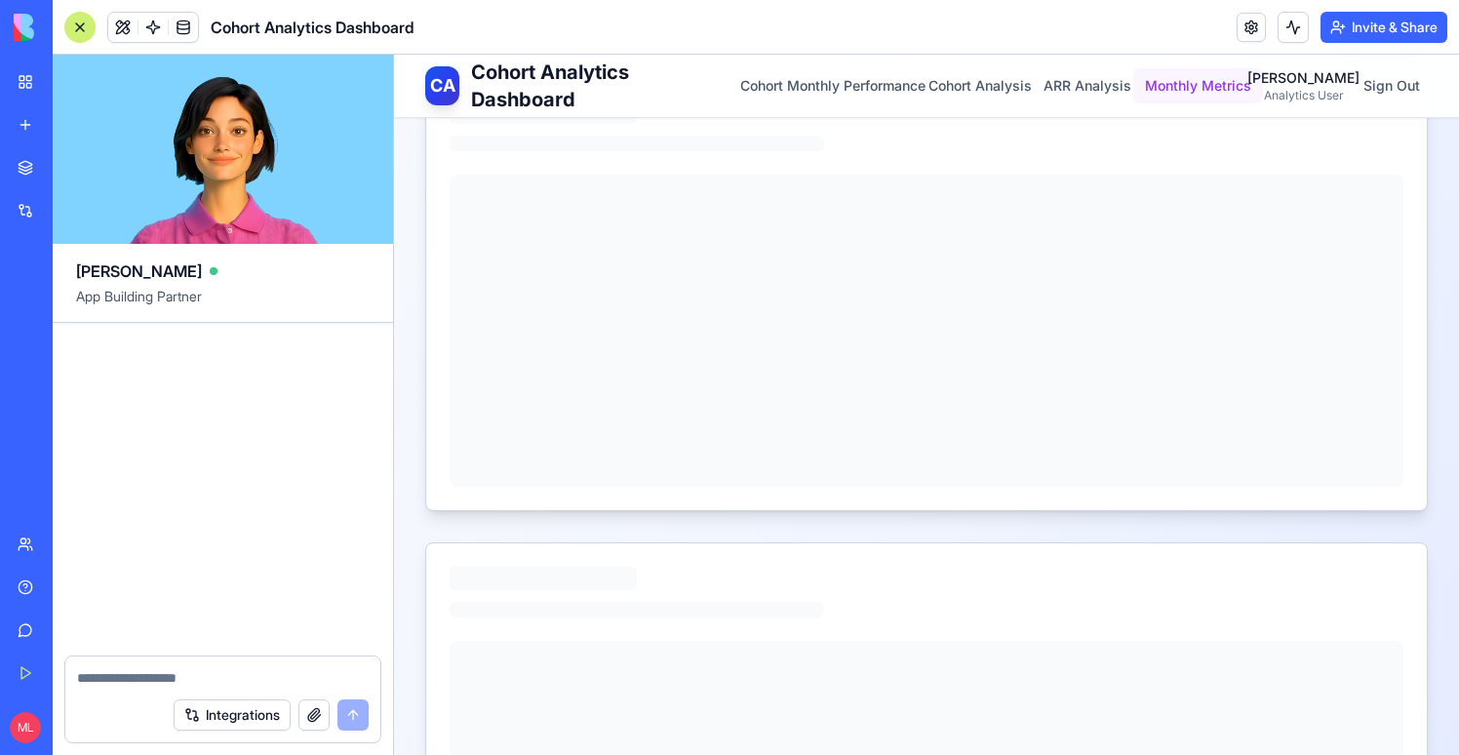
click at [1232, 94] on button "Monthly Metrics" at bounding box center [1198, 85] width 130 height 35
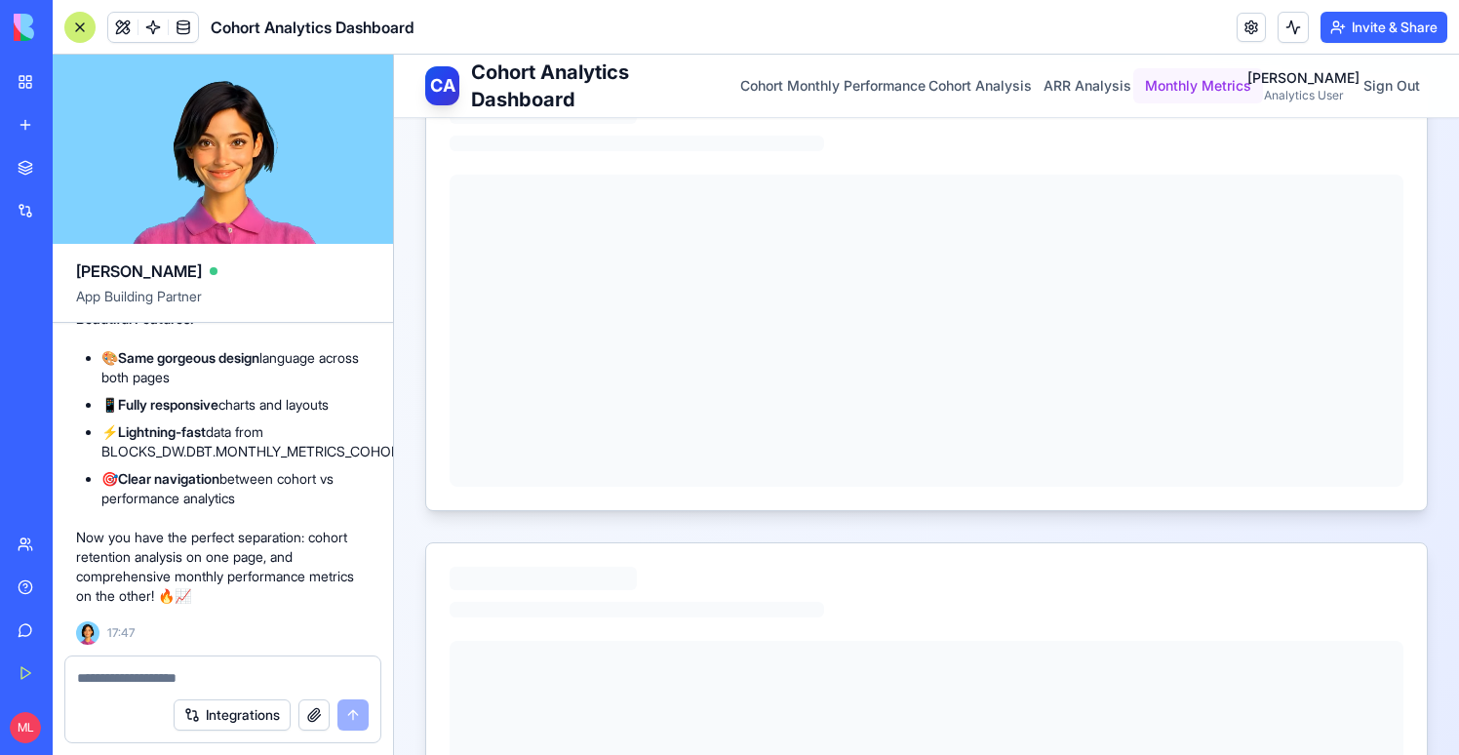
click at [1214, 96] on button "Monthly Metrics" at bounding box center [1198, 85] width 130 height 35
click at [74, 32] on div at bounding box center [79, 27] width 31 height 31
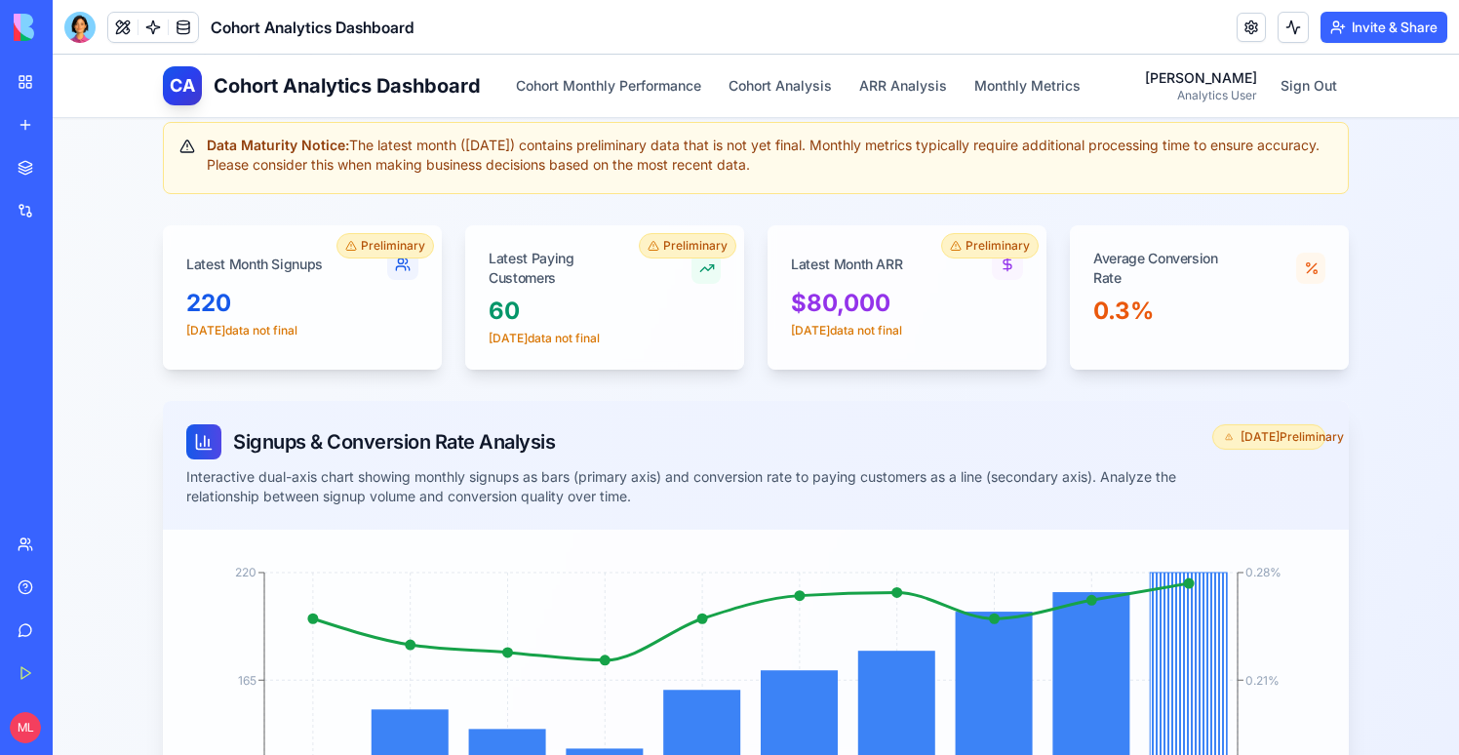
scroll to position [0, 0]
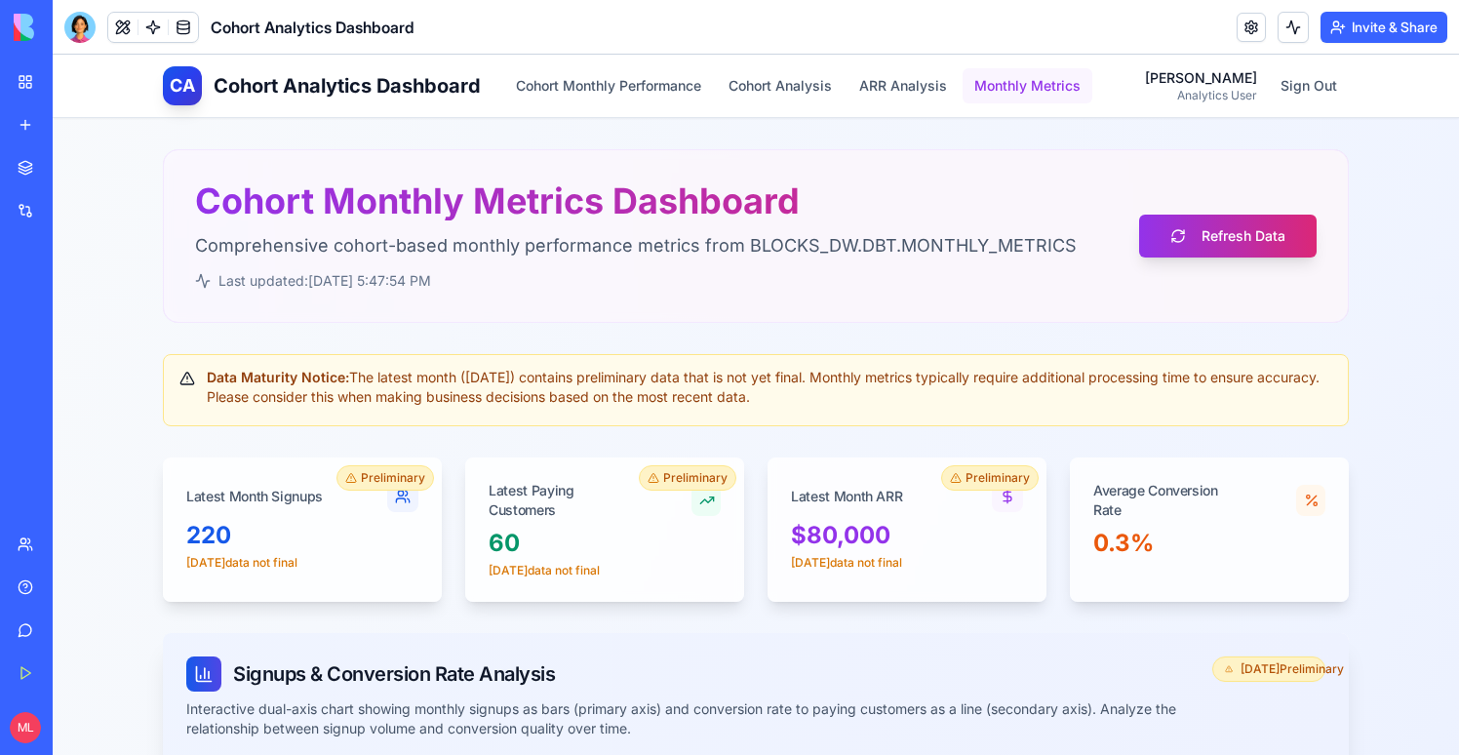
click at [1050, 85] on button "Monthly Metrics" at bounding box center [1028, 85] width 130 height 35
click at [898, 77] on button "ARR Analysis" at bounding box center [903, 85] width 111 height 35
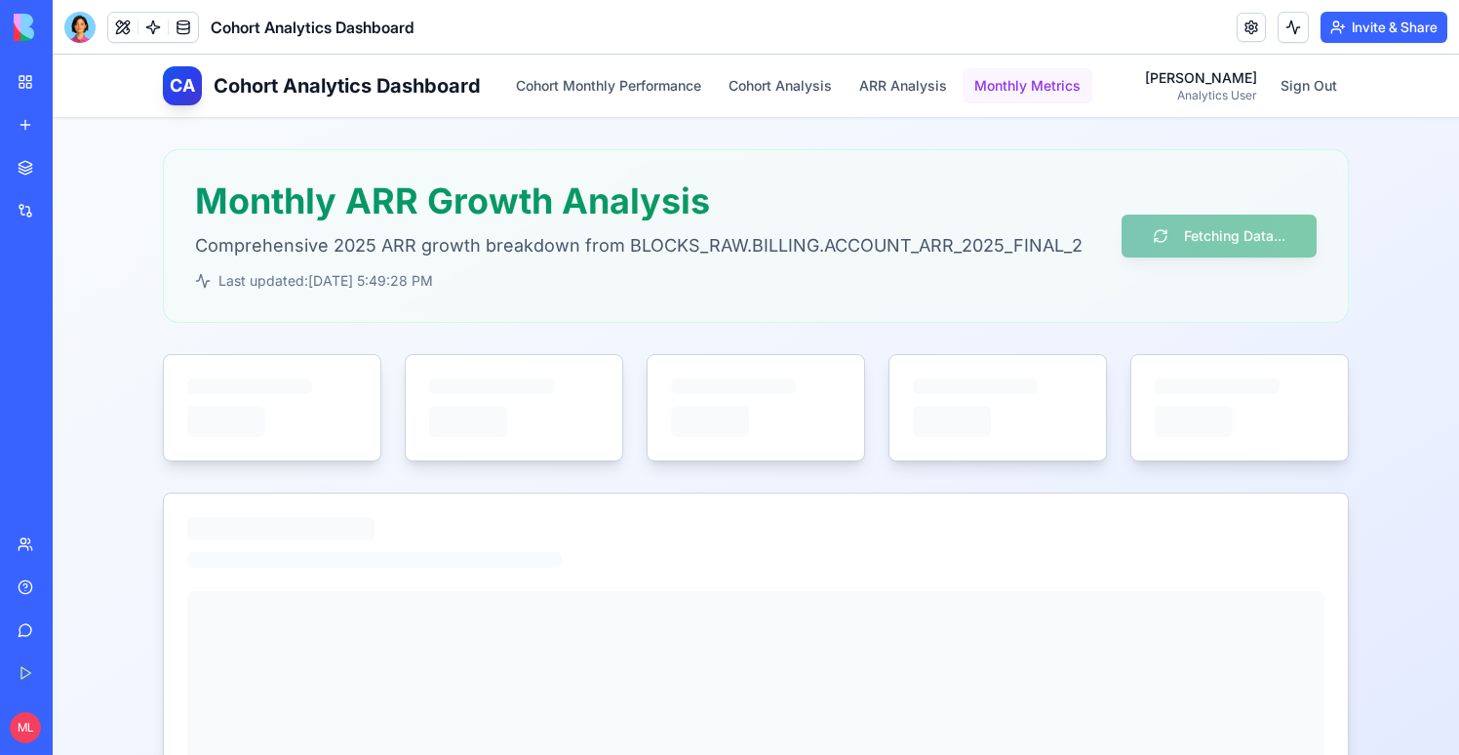
click at [1024, 88] on button "Monthly Metrics" at bounding box center [1028, 85] width 130 height 35
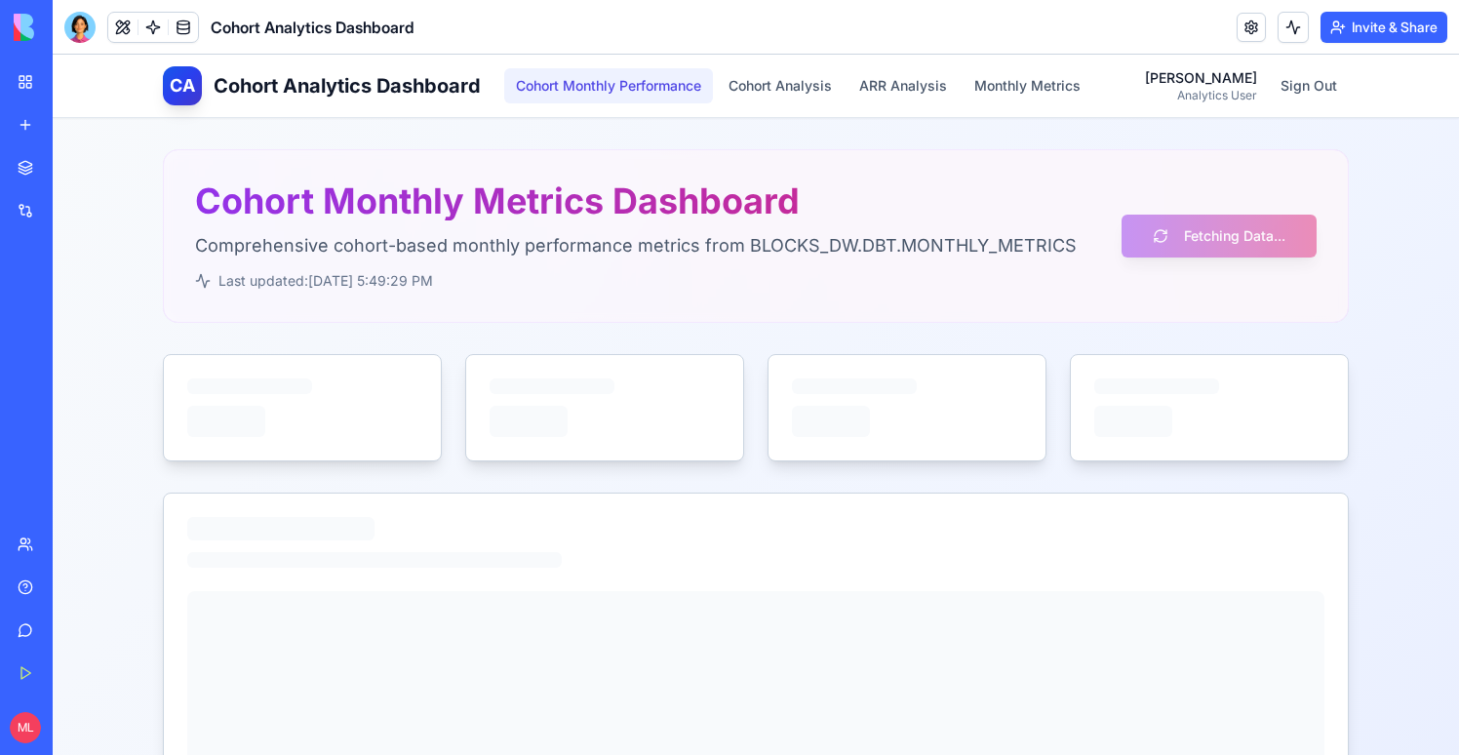
click at [569, 83] on button "Cohort Monthly Performance" at bounding box center [608, 85] width 209 height 35
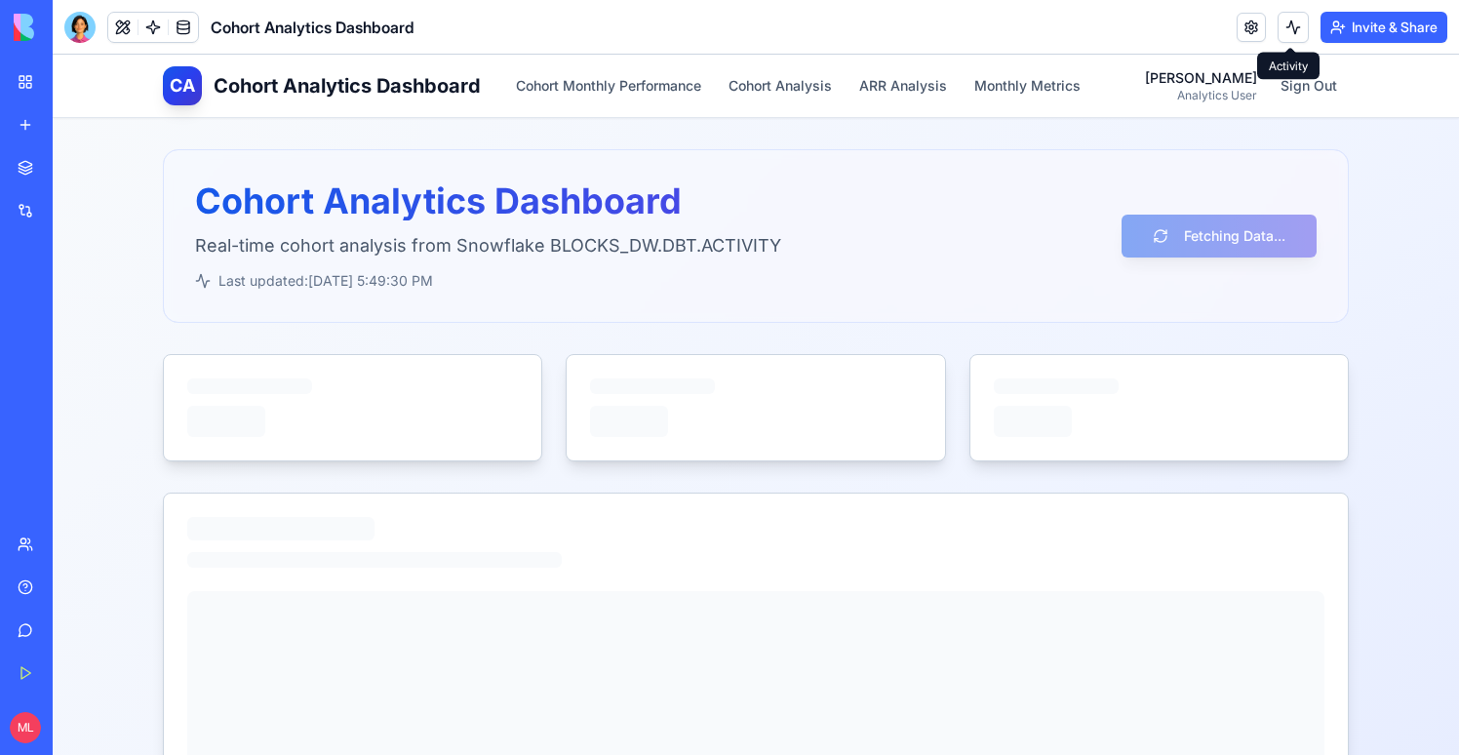
click at [1298, 33] on button at bounding box center [1293, 27] width 31 height 31
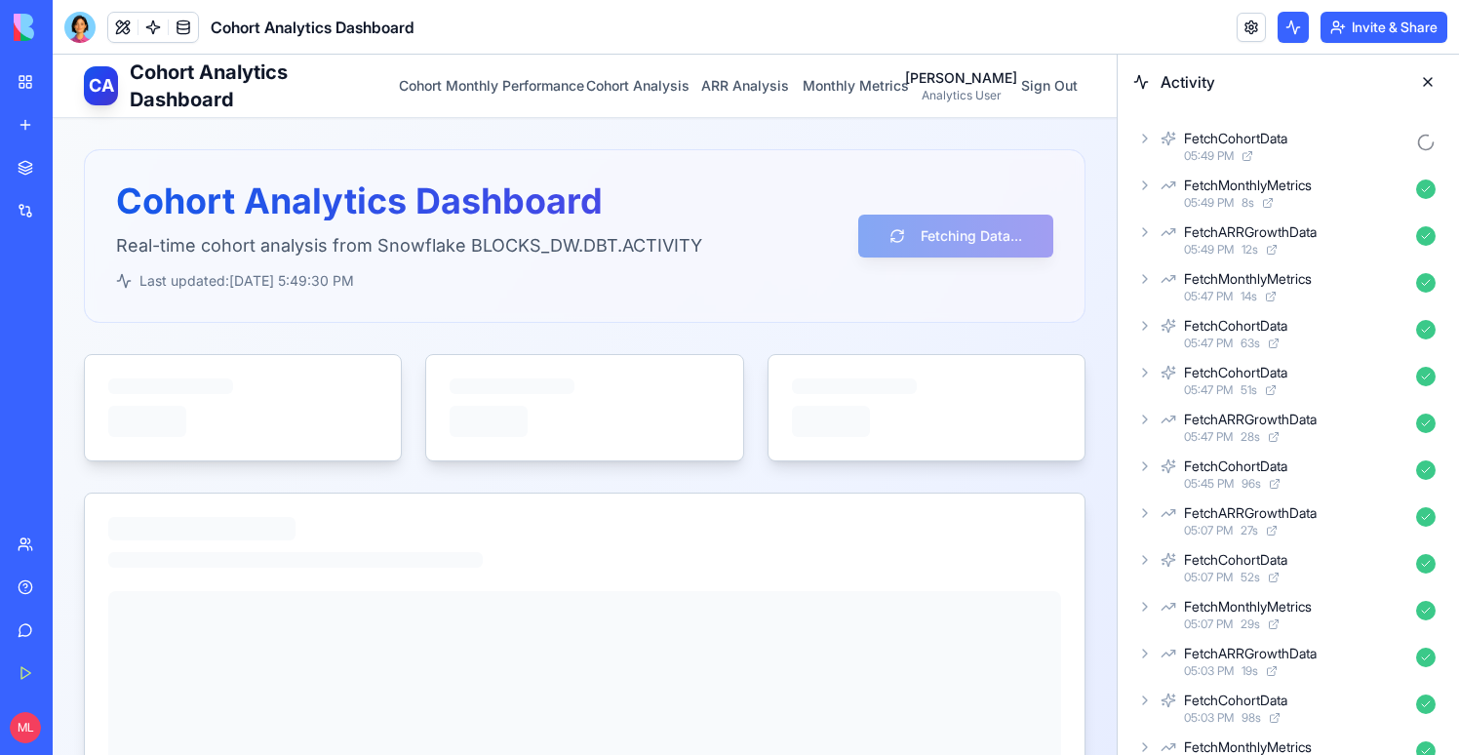
click at [1146, 188] on icon at bounding box center [1145, 186] width 16 height 16
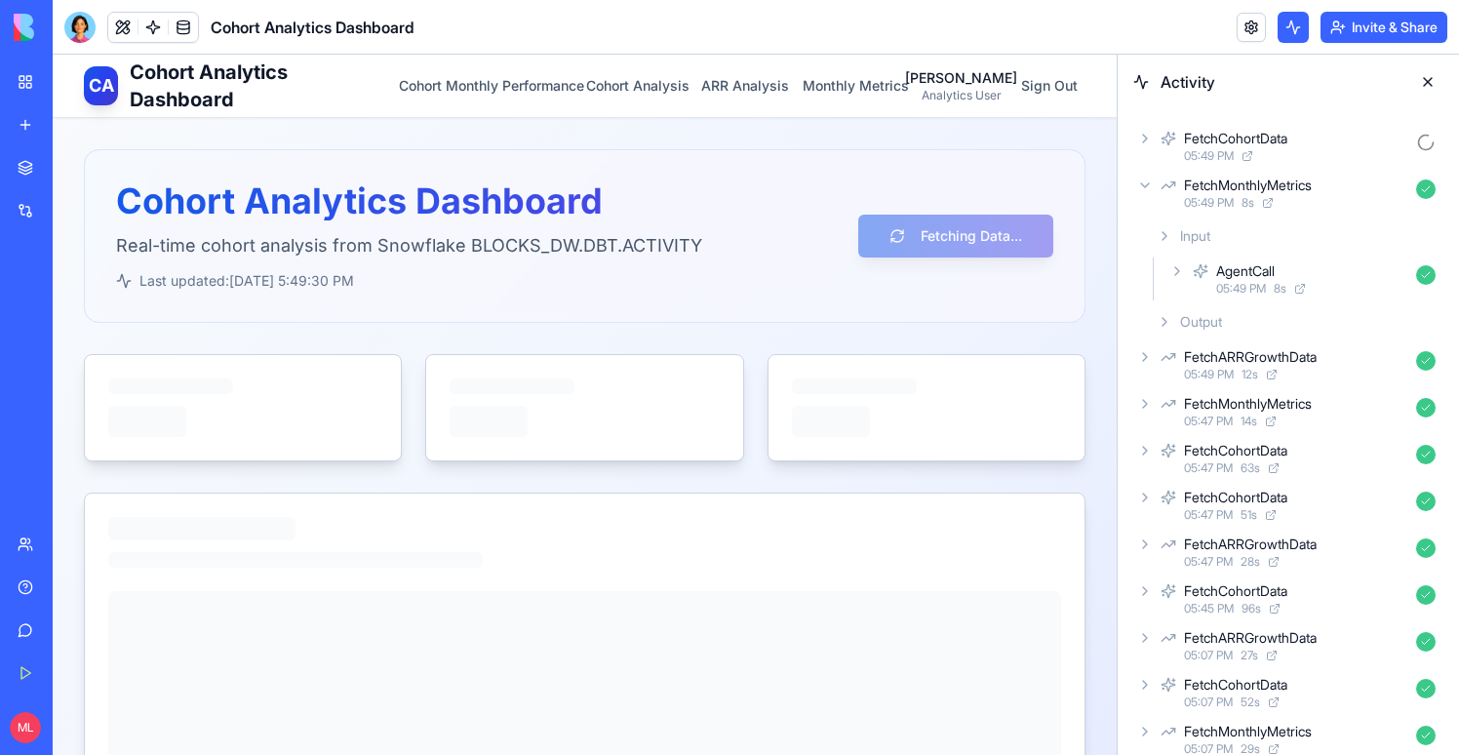
click at [1176, 275] on icon at bounding box center [1177, 271] width 16 height 16
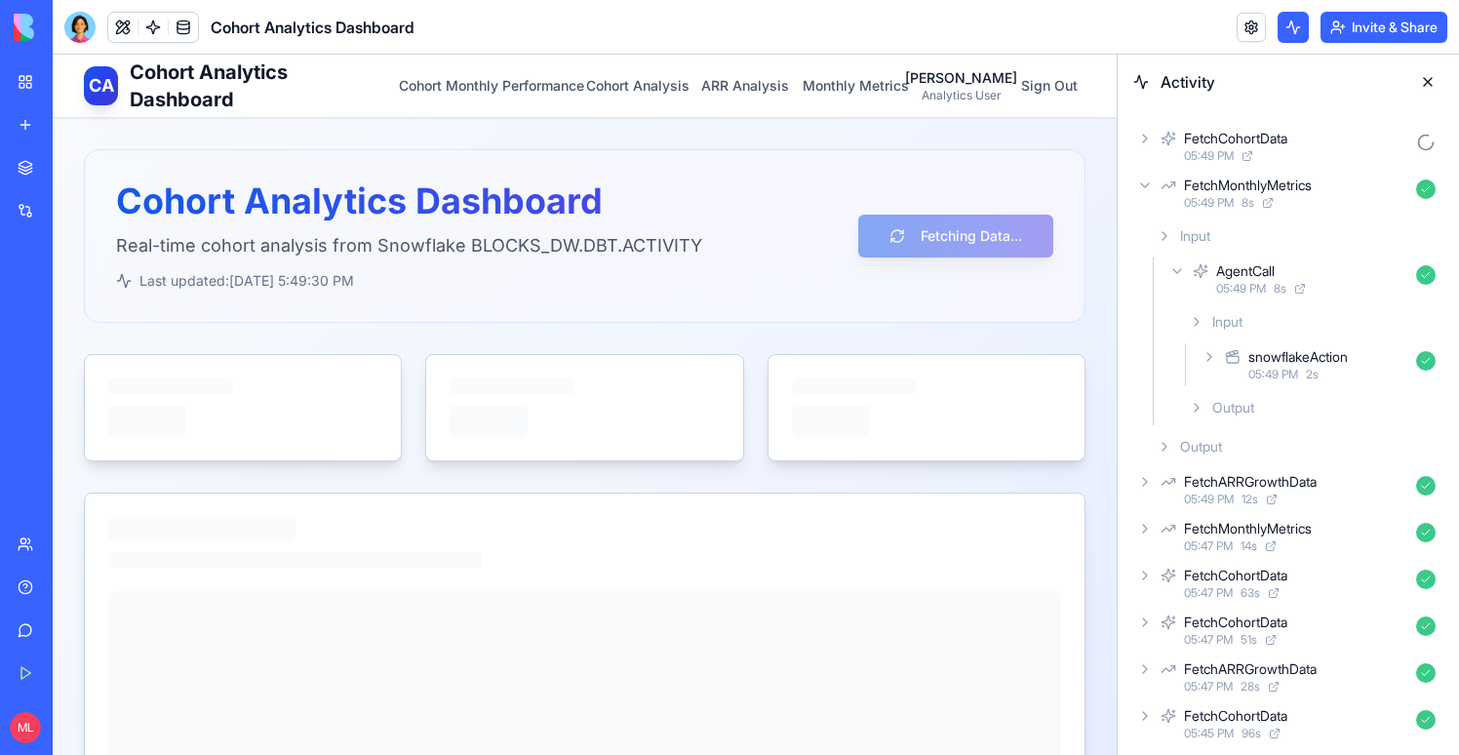
click at [1206, 363] on icon at bounding box center [1210, 357] width 16 height 16
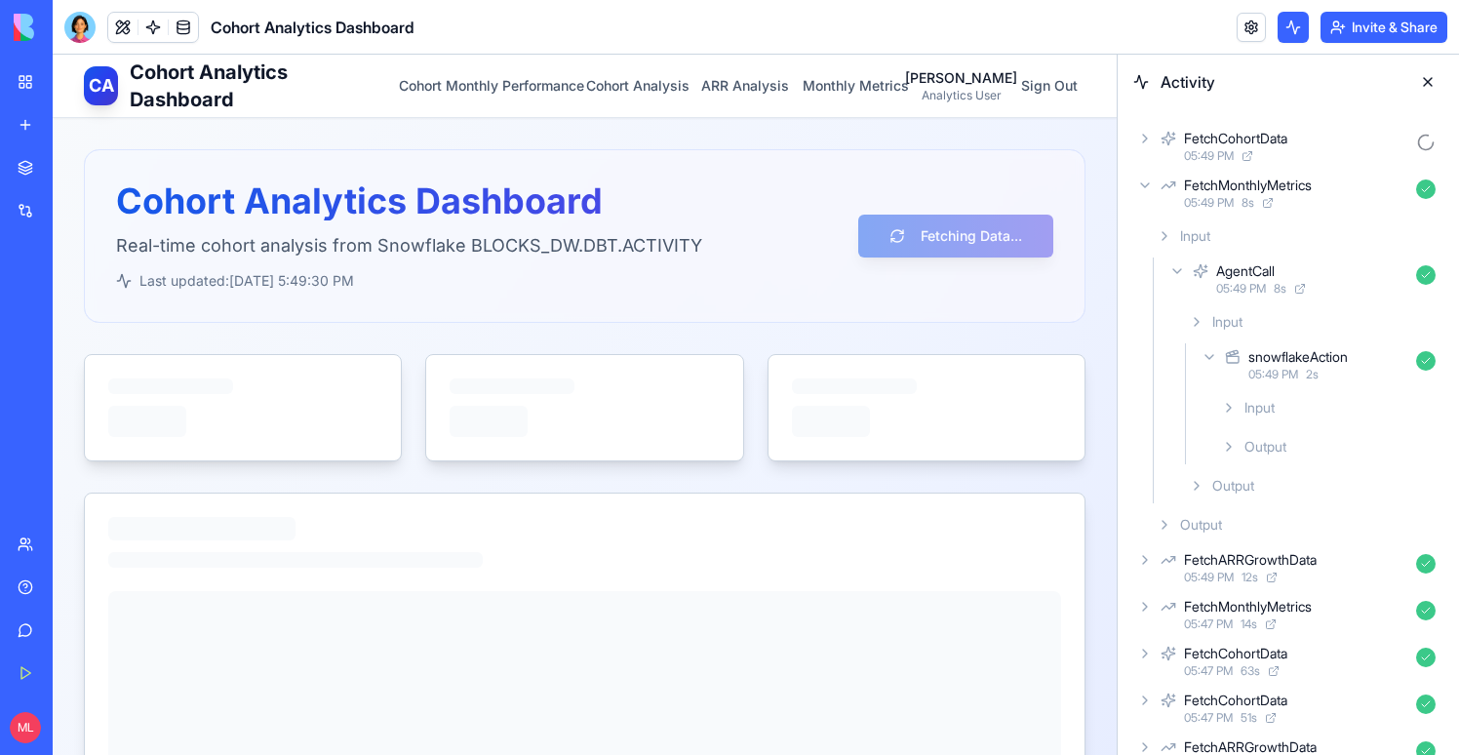
click at [1228, 403] on icon at bounding box center [1229, 408] width 16 height 16
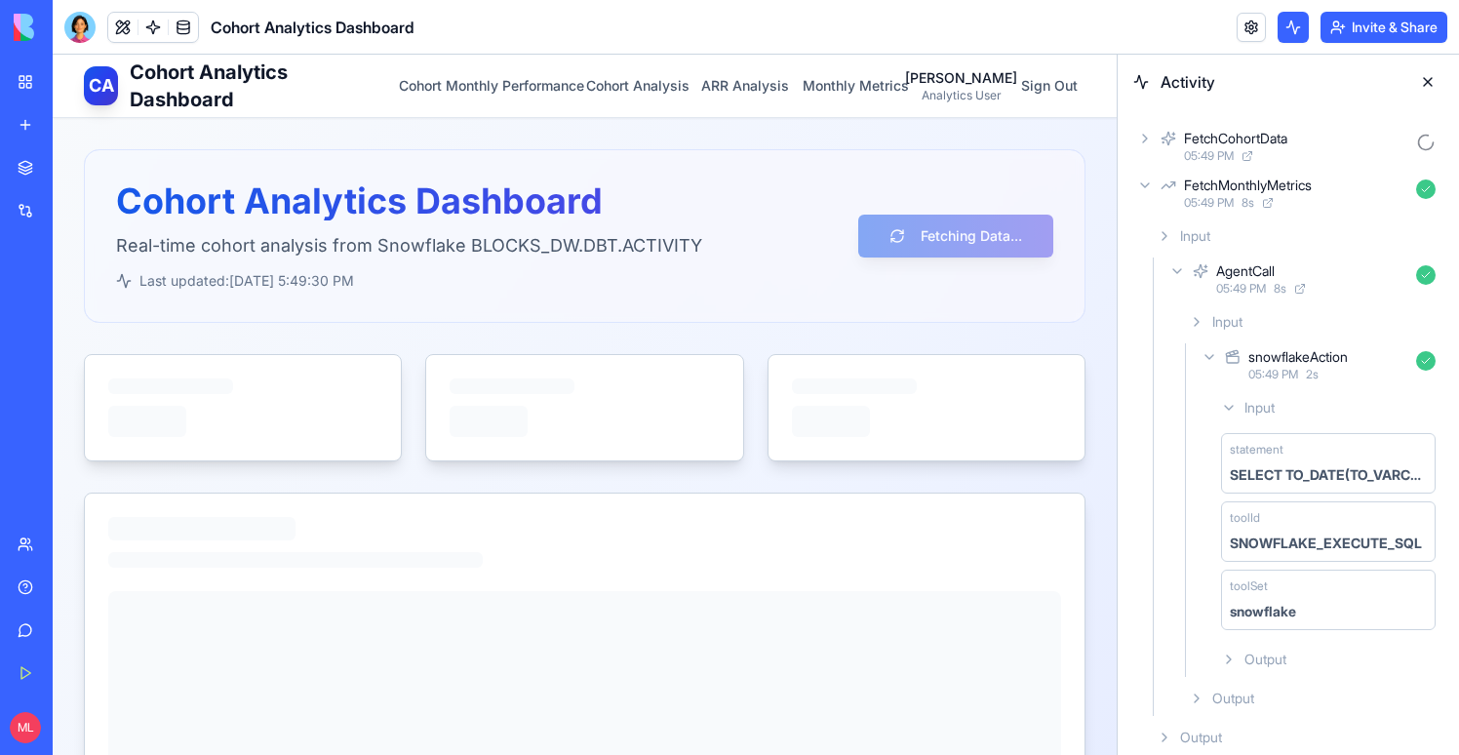
click at [1252, 658] on span "Output" at bounding box center [1265, 660] width 42 height 20
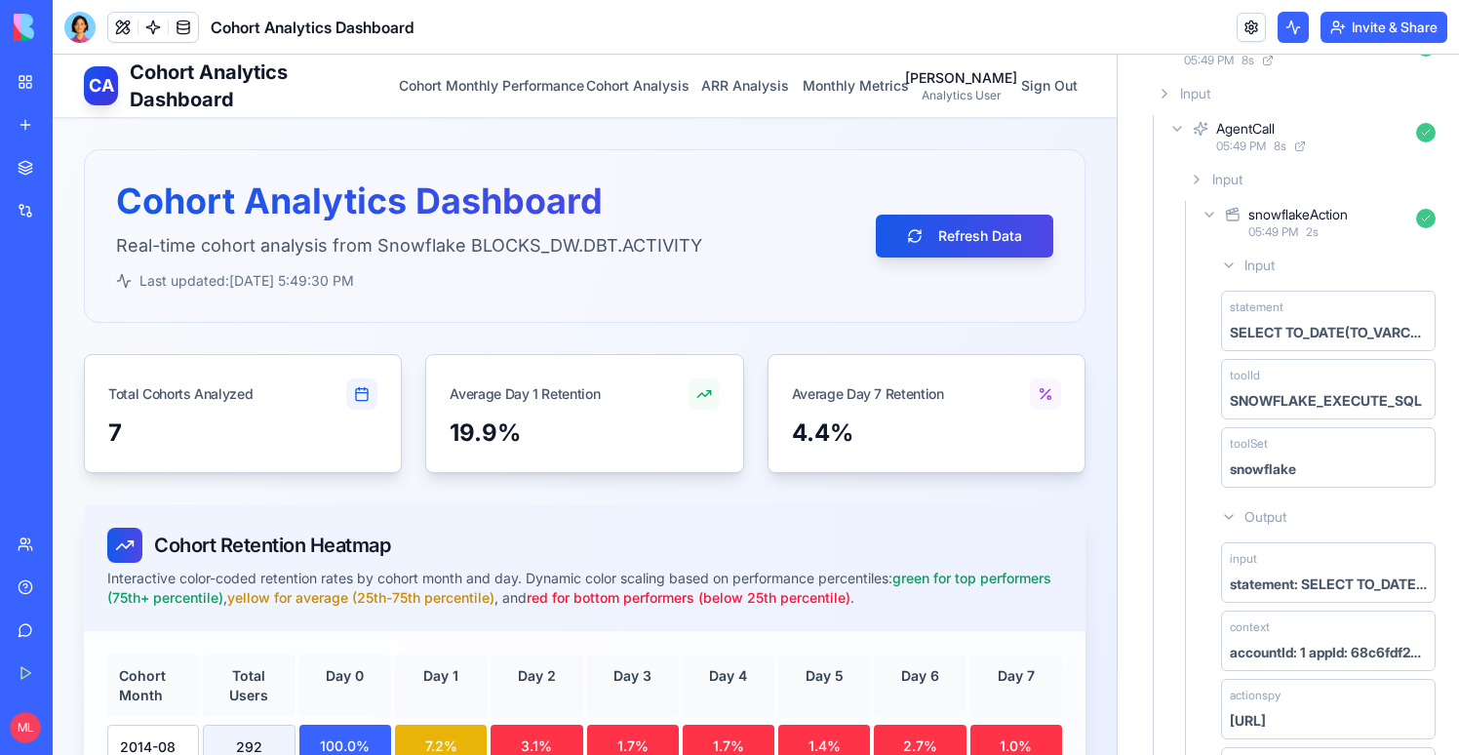
scroll to position [138, 0]
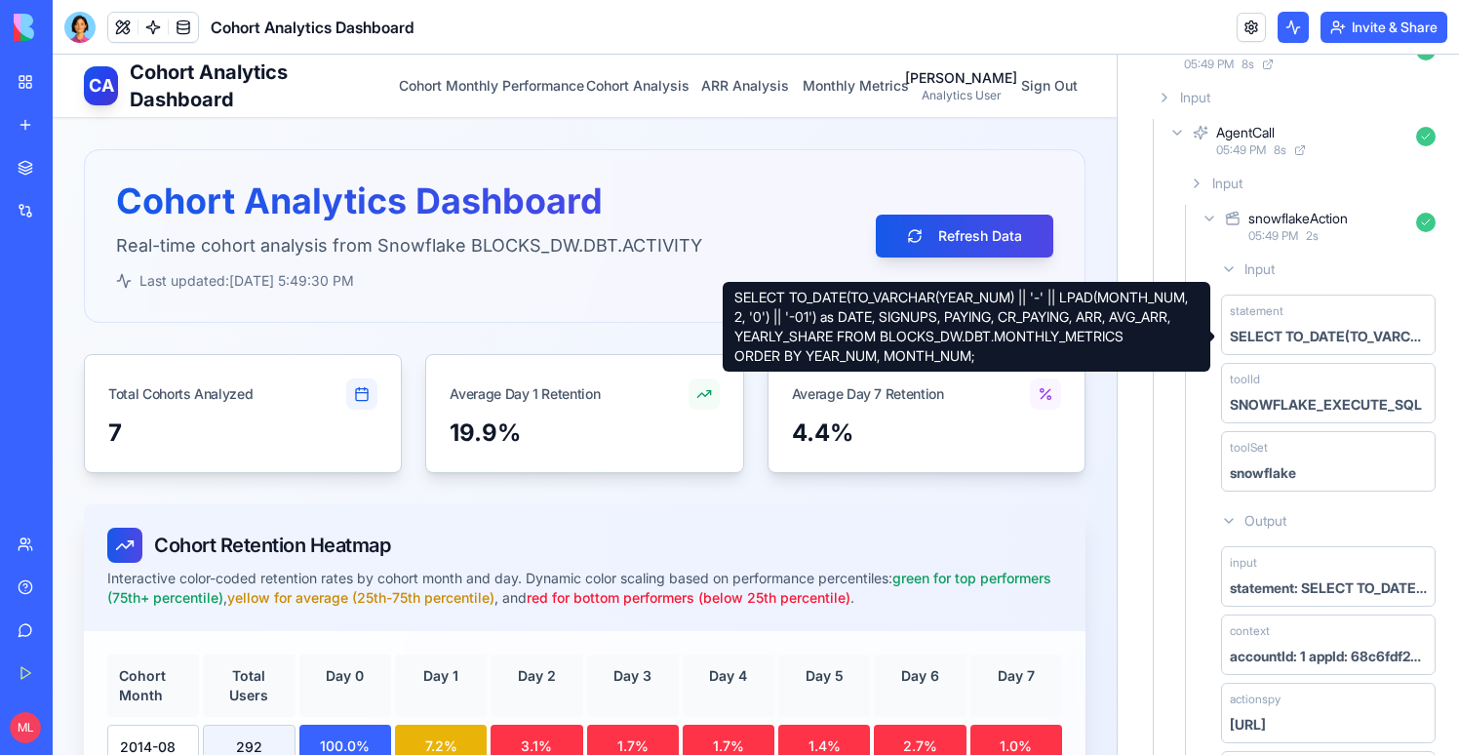
click at [1072, 322] on div "SELECT TO_DATE(TO_VARCHAR(YEAR_NUM) || '-' || LPAD(MONTH_NUM, 2, '0') || '-01')…" at bounding box center [967, 327] width 488 height 90
drag, startPoint x: 1072, startPoint y: 322, endPoint x: 1071, endPoint y: 334, distance: 11.7
click at [1071, 334] on div "SELECT TO_DATE(TO_VARCHAR(YEAR_NUM) || '-' || LPAD(MONTH_NUM, 2, '0') || '-01')…" at bounding box center [967, 327] width 488 height 90
drag, startPoint x: 997, startPoint y: 368, endPoint x: 968, endPoint y: 356, distance: 30.6
click at [968, 363] on div "SELECT TO_DATE(TO_VARCHAR(YEAR_NUM) || '-' || LPAD(MONTH_NUM, 2, '0') || '-01')…" at bounding box center [967, 327] width 488 height 90
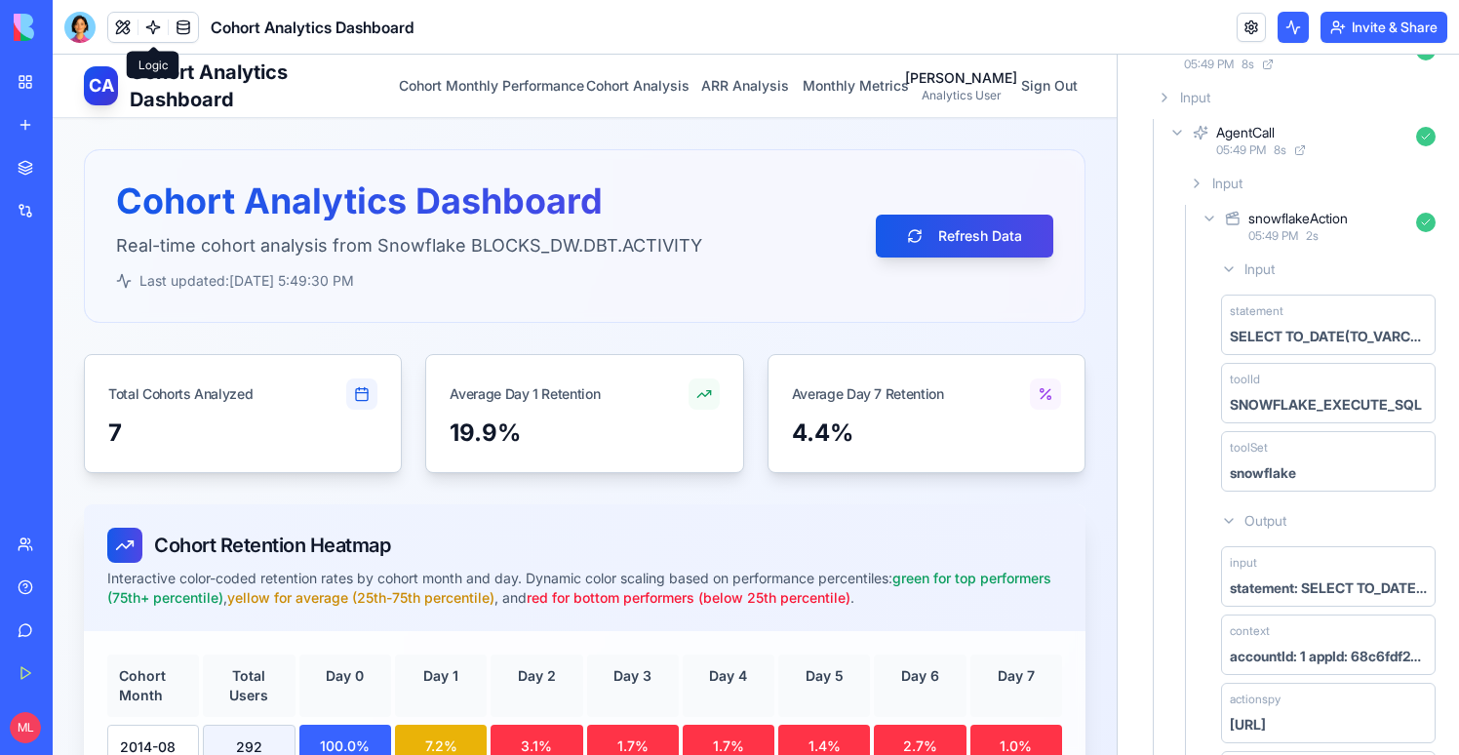
click at [147, 21] on span at bounding box center [153, 27] width 55 height 55
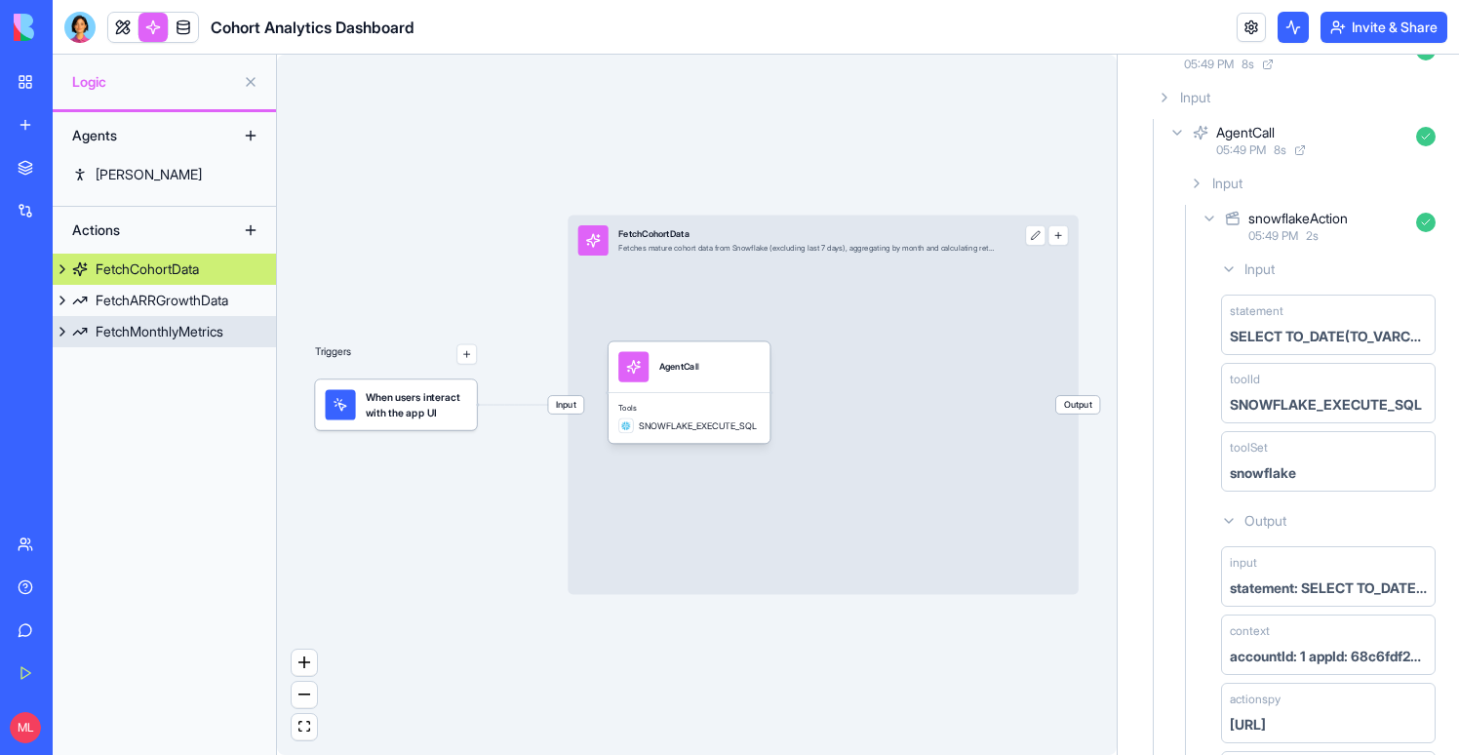
click at [209, 345] on link "FetchMonthlyMetrics" at bounding box center [164, 331] width 223 height 31
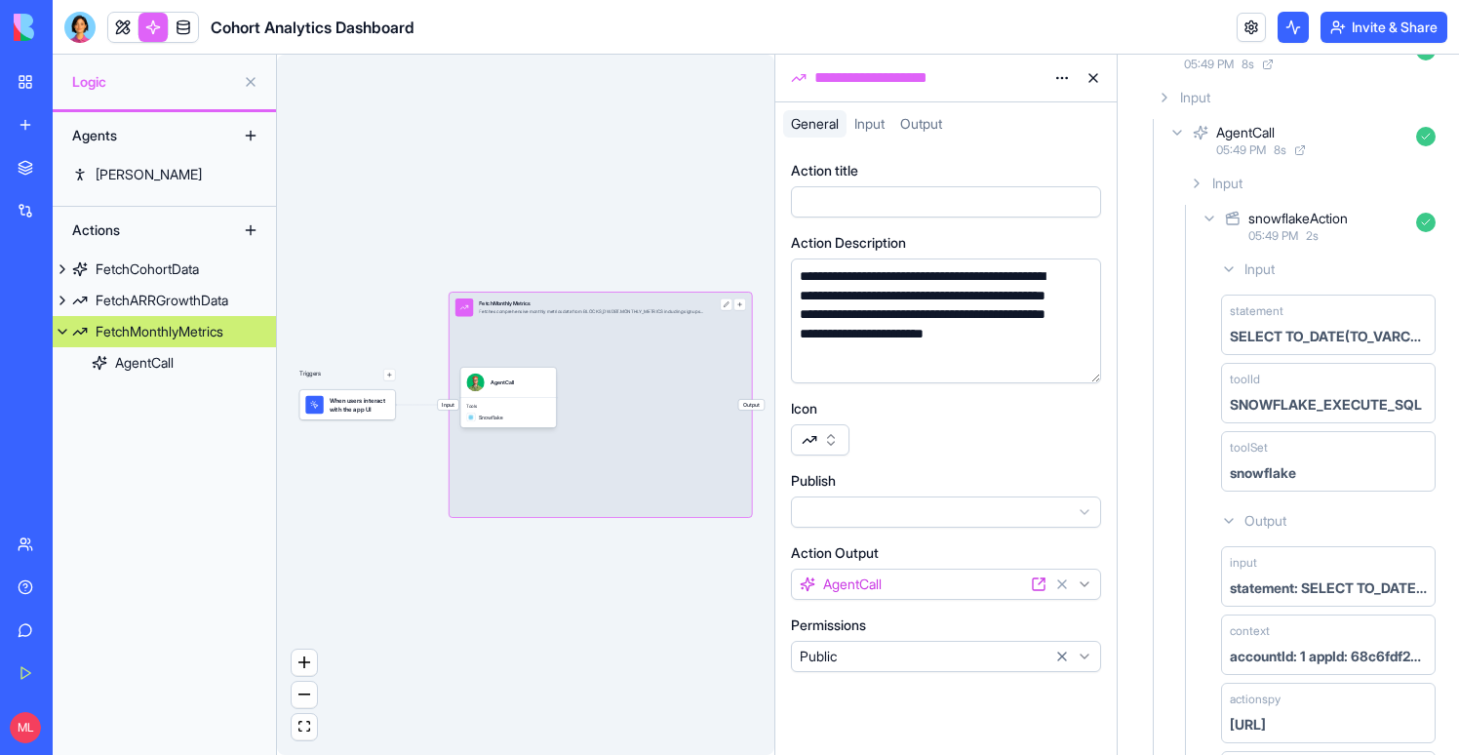
click at [688, 390] on div "Input FetchMonthlyMetrics Fetches comprehensive monthly metrics data from BLOCK…" at bounding box center [601, 405] width 302 height 224
click at [498, 391] on div "AgentCall" at bounding box center [508, 383] width 96 height 30
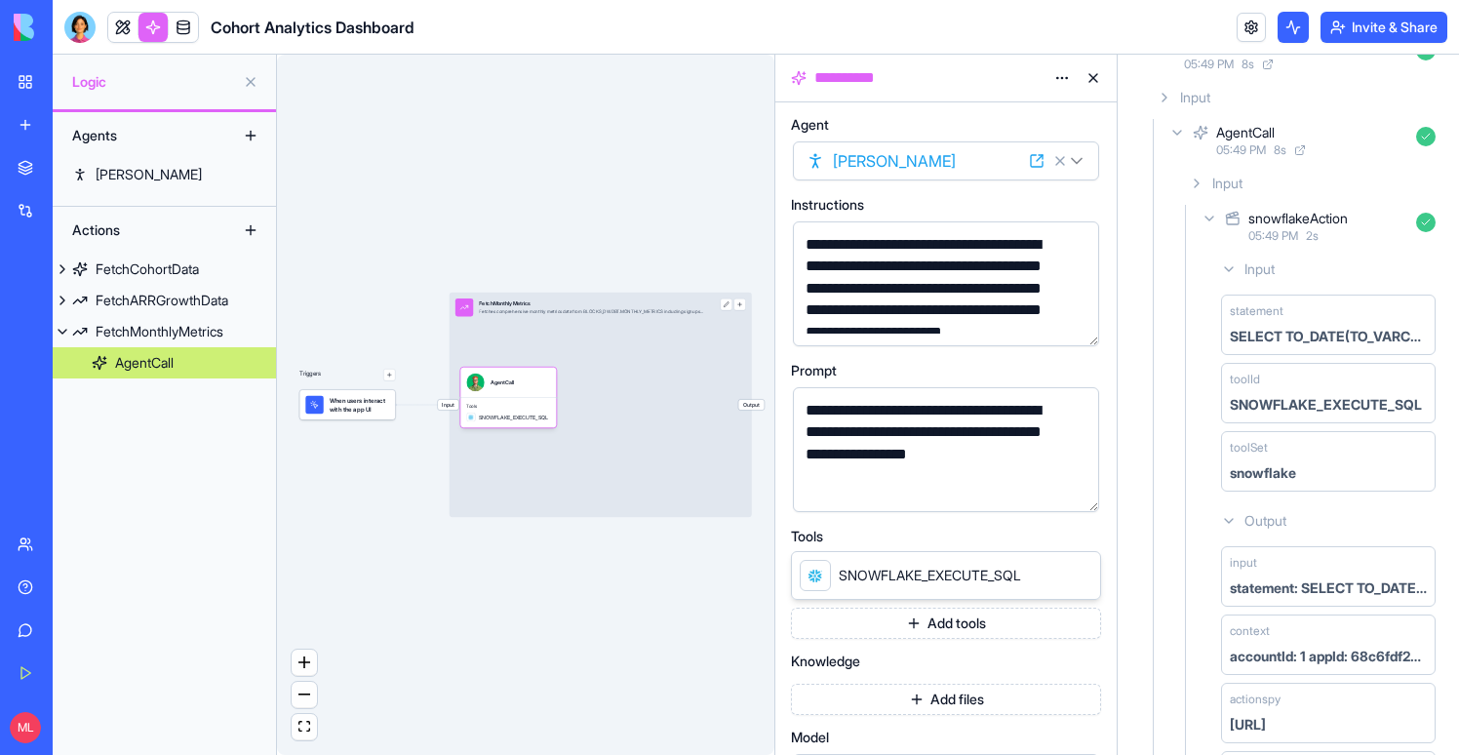
click at [1078, 489] on button "button" at bounding box center [1079, 492] width 31 height 31
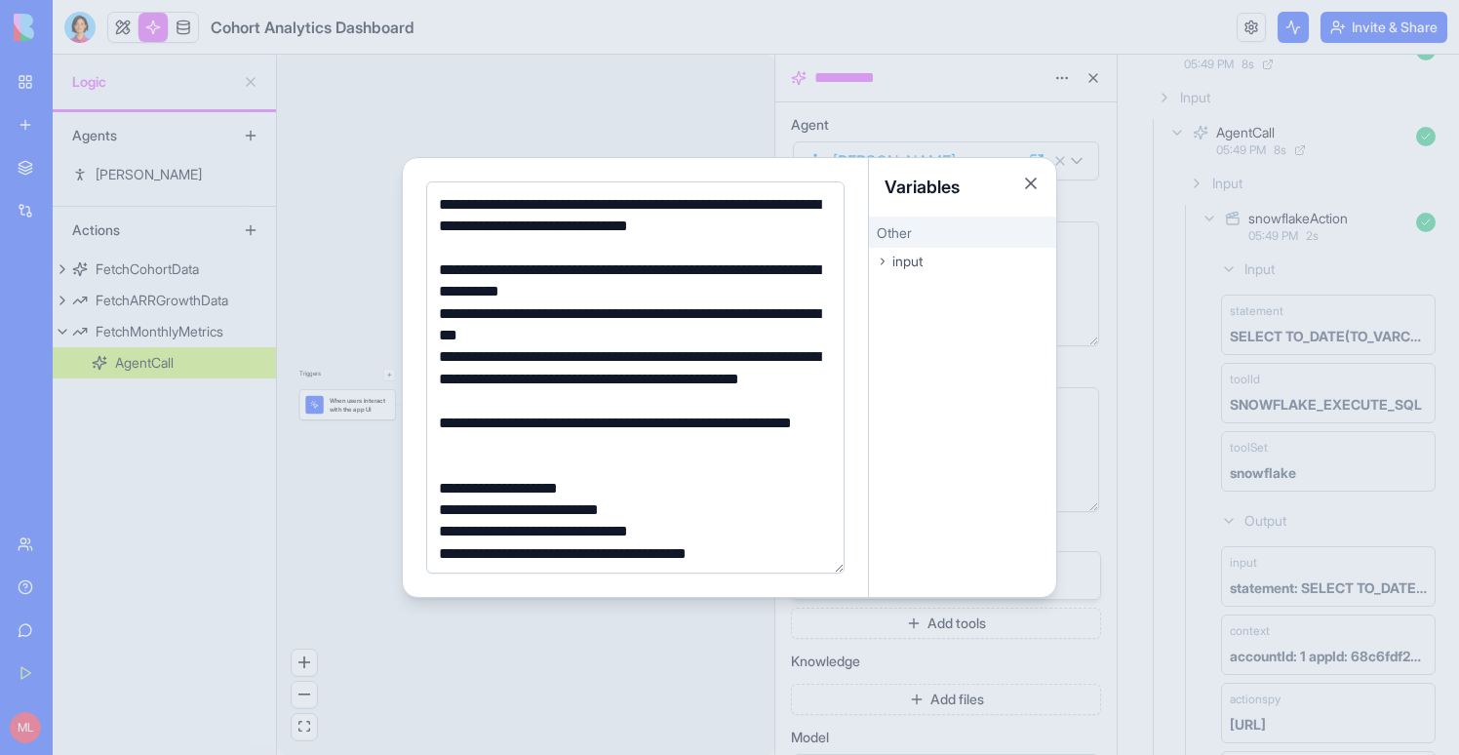
click at [539, 105] on div at bounding box center [729, 377] width 1459 height 755
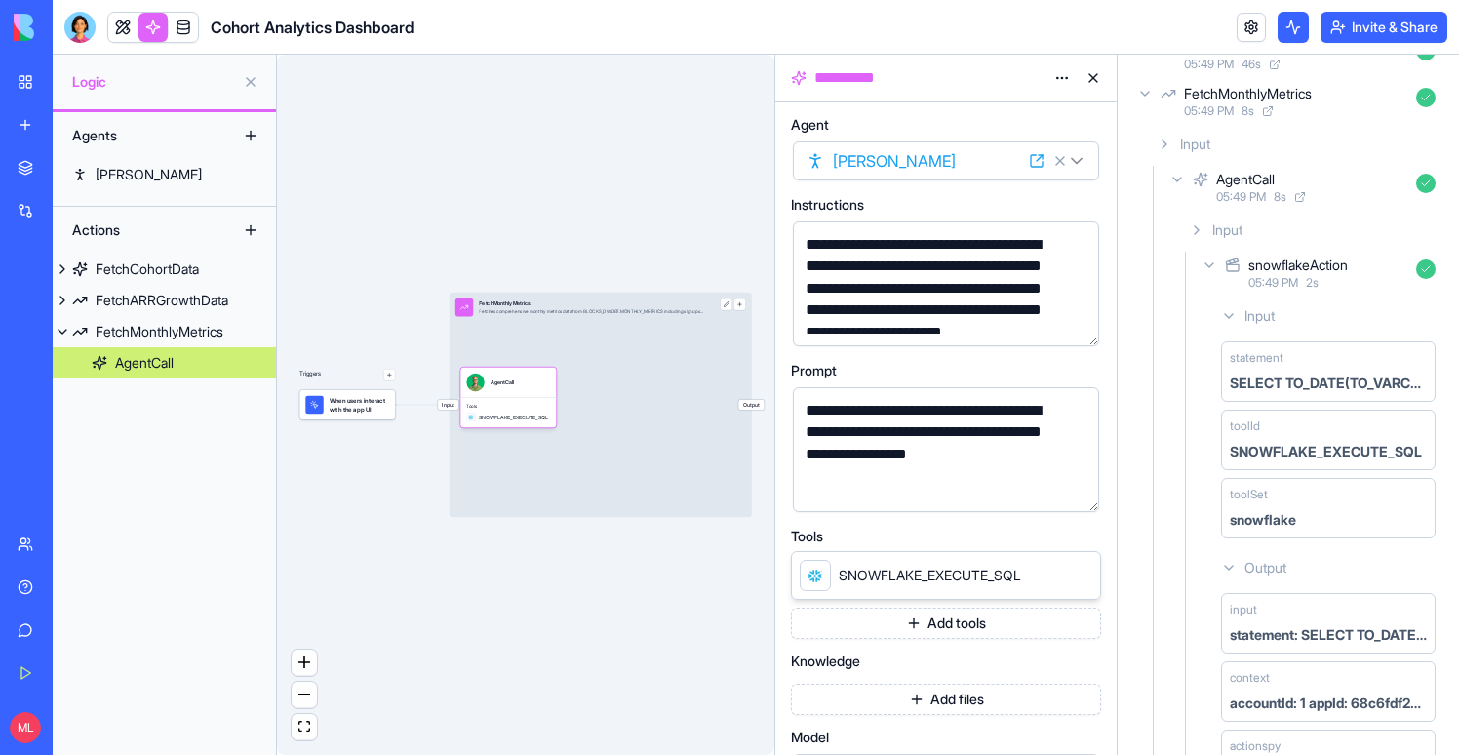
scroll to position [185, 0]
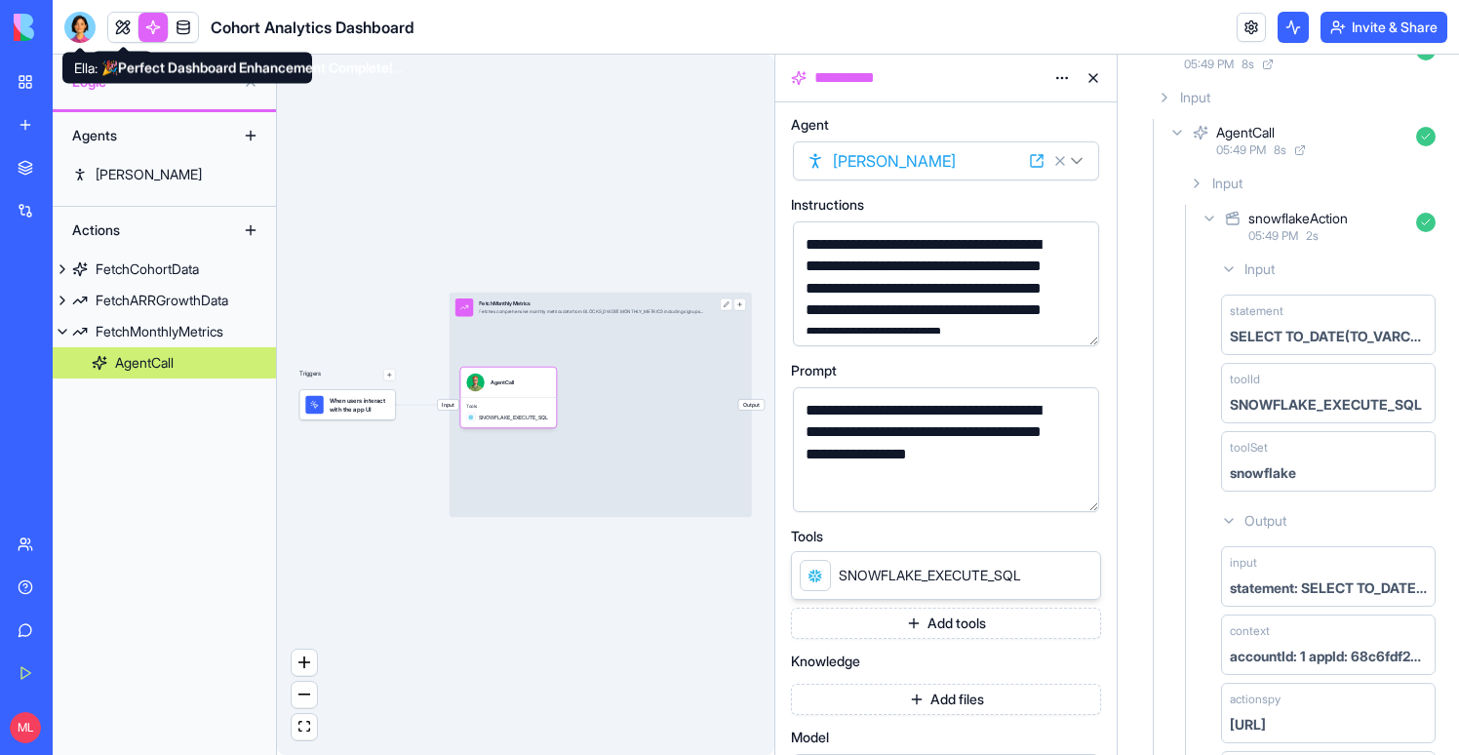
click at [69, 8] on header "Cohort Analytics Dashboard Invite & Share" at bounding box center [756, 27] width 1406 height 55
click at [72, 18] on div at bounding box center [79, 27] width 31 height 31
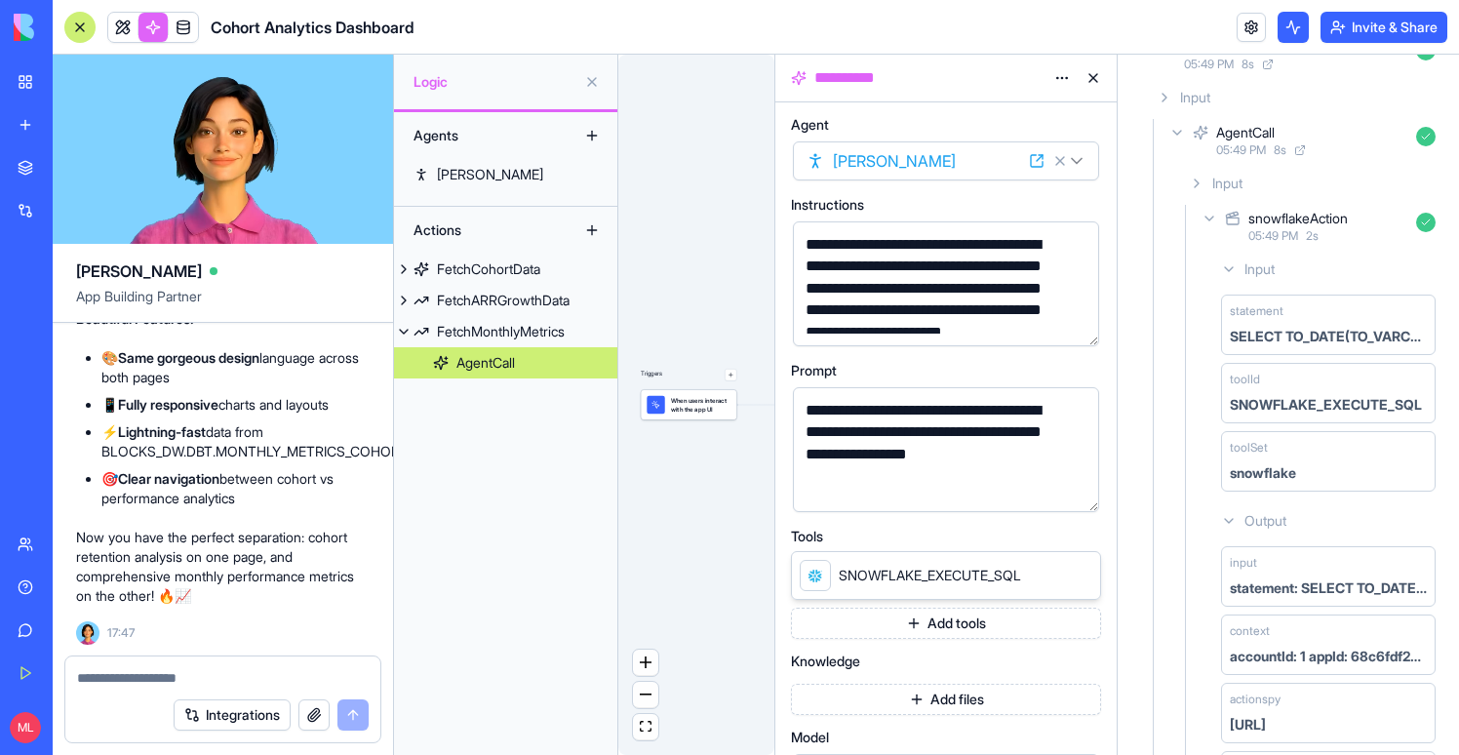
scroll to position [17700, 0]
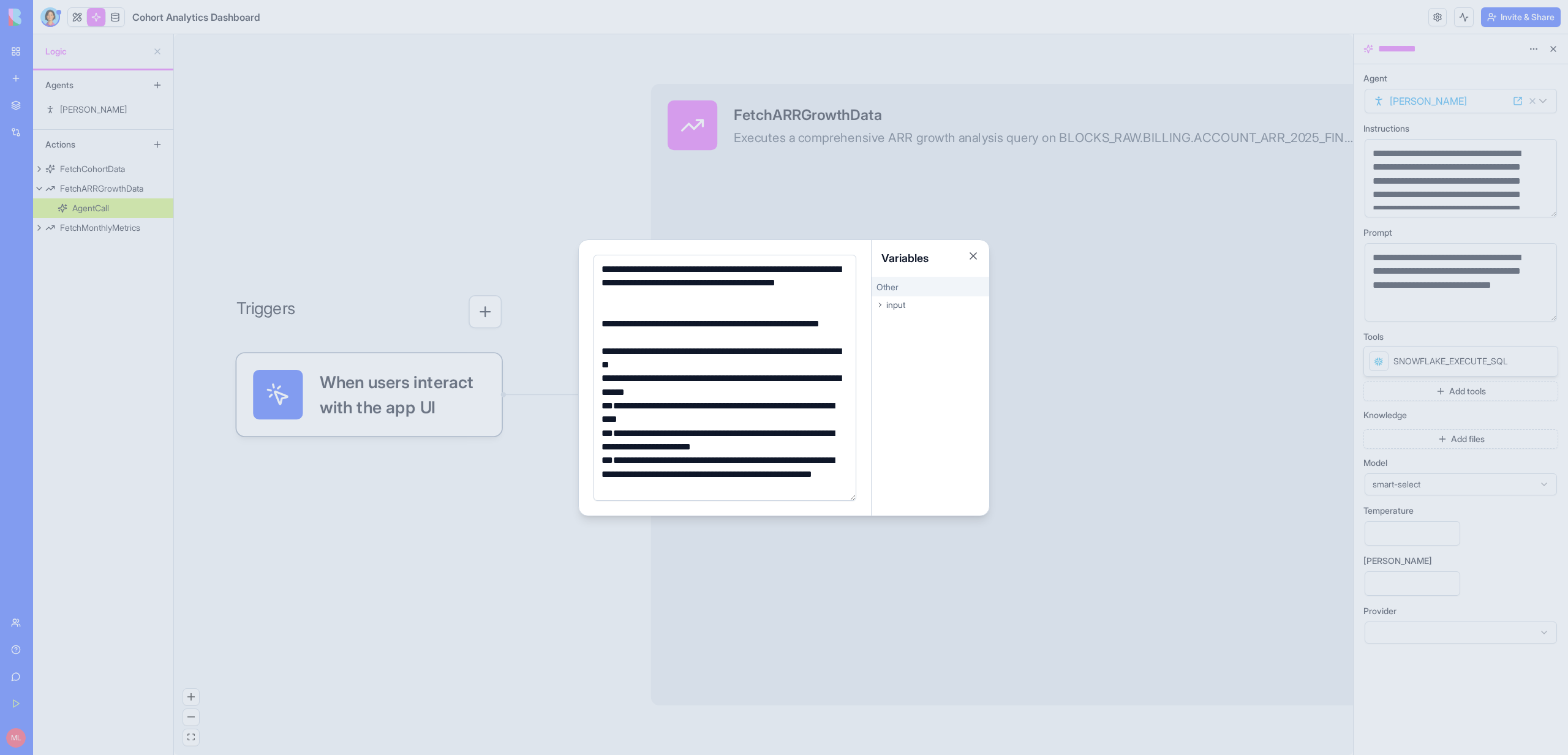
scroll to position [72, 0]
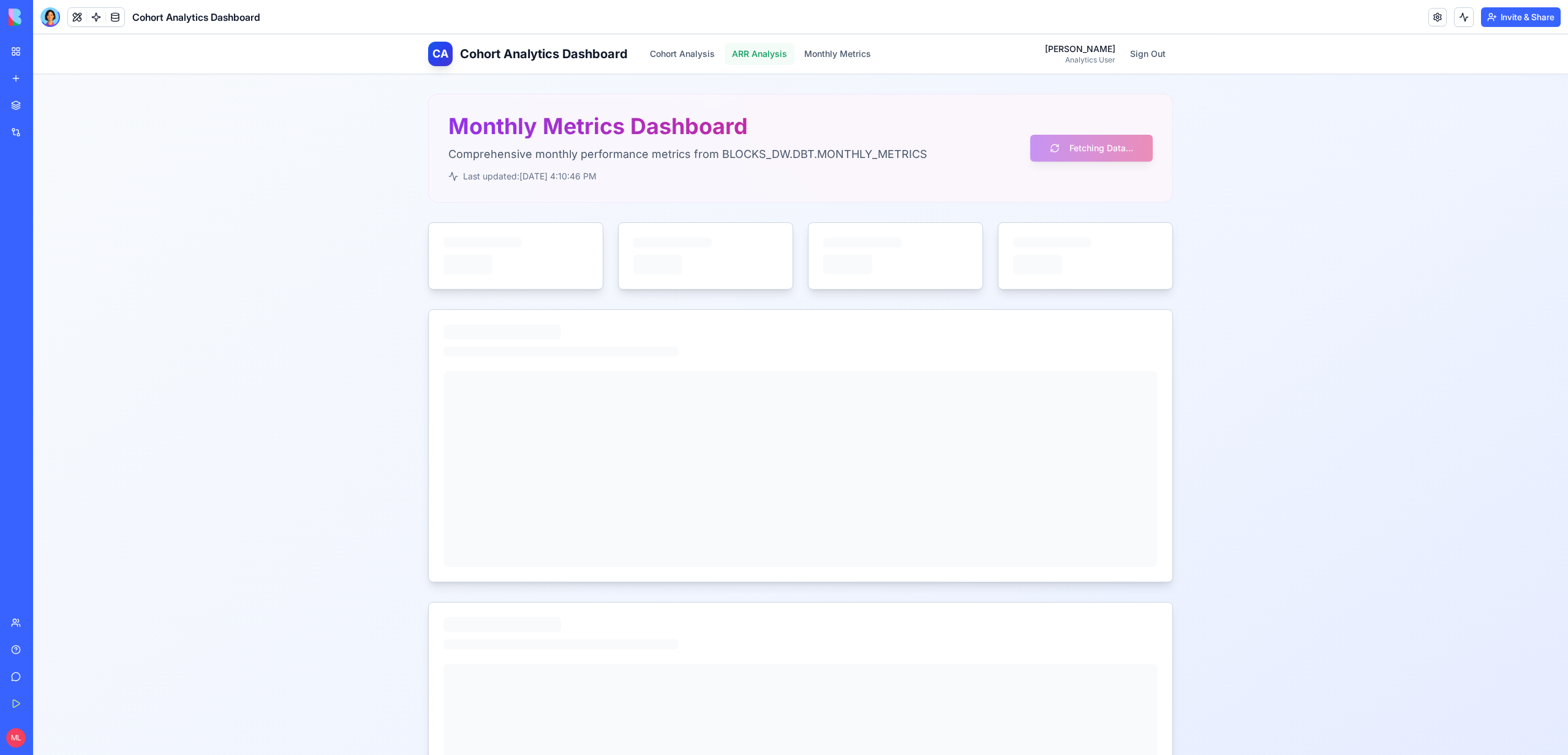
click at [779, 58] on button "ARR Analysis" at bounding box center [759, 53] width 70 height 22
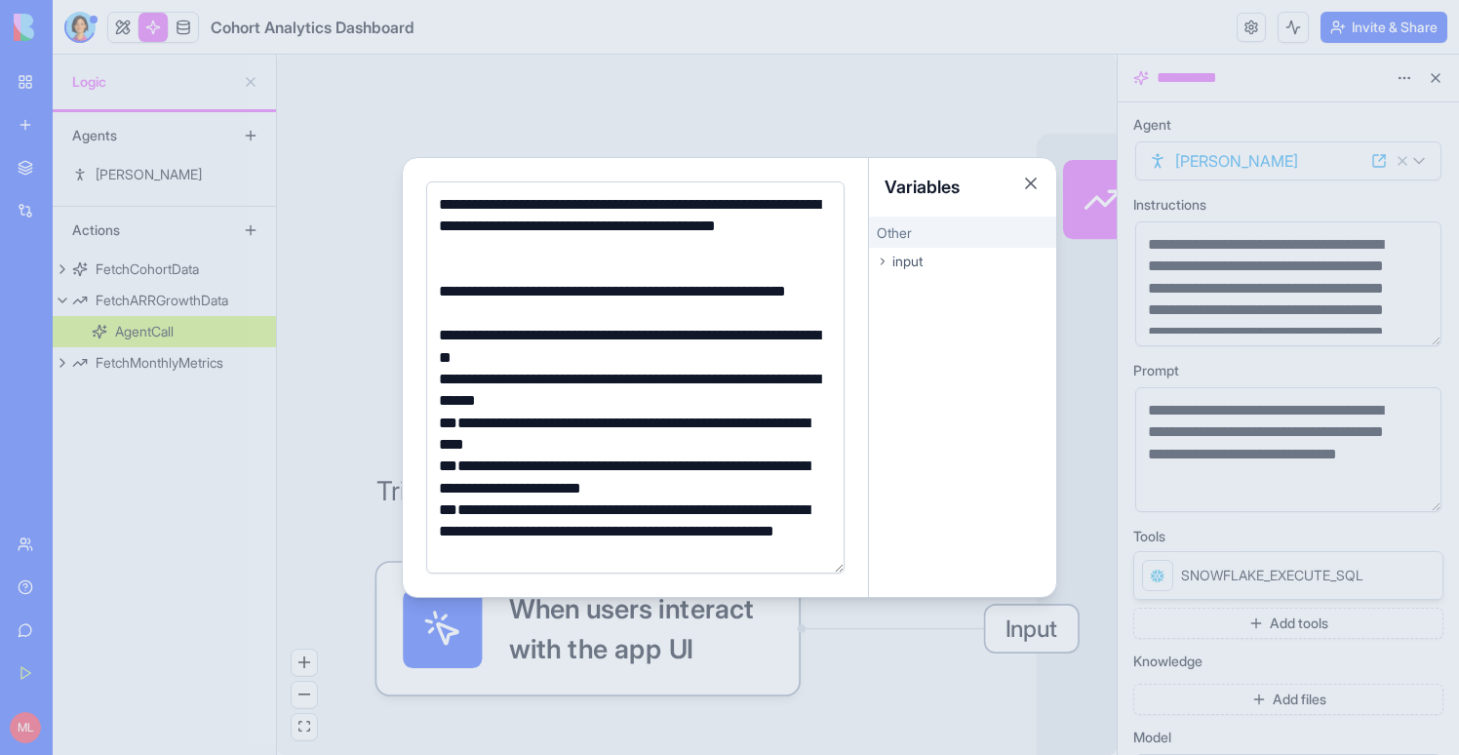
scroll to position [114, 0]
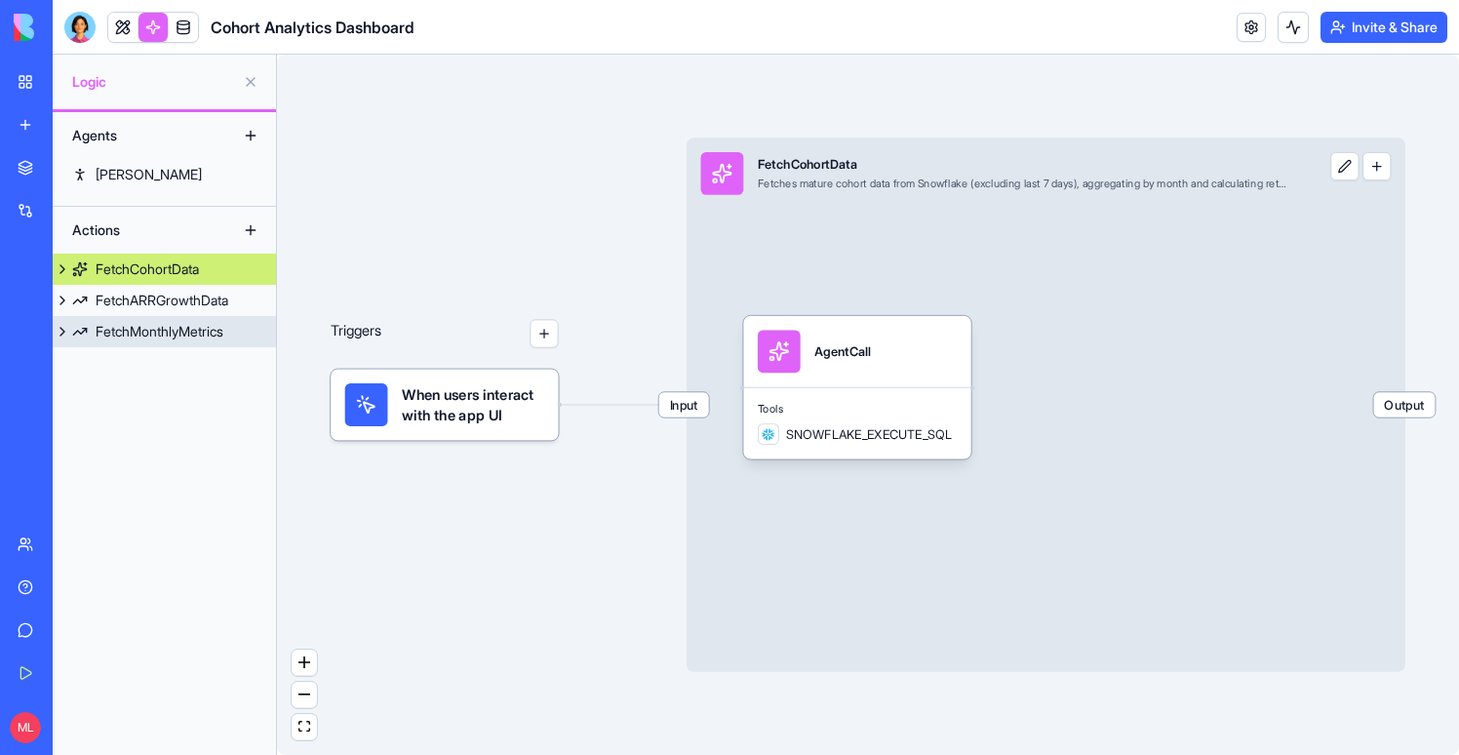
click at [199, 337] on div "FetchMonthlyMetrics" at bounding box center [160, 332] width 128 height 20
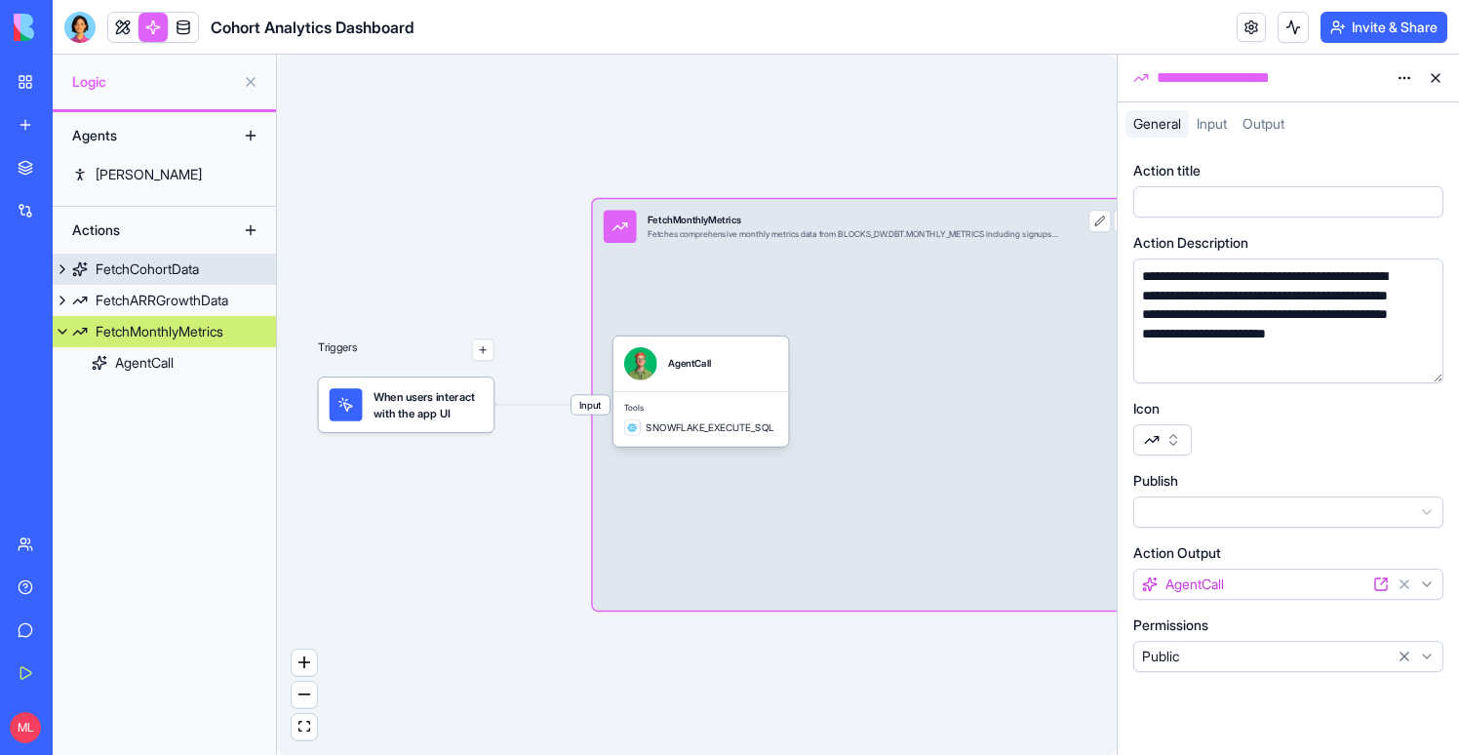
click at [177, 273] on div "FetchCohortData" at bounding box center [147, 269] width 103 height 20
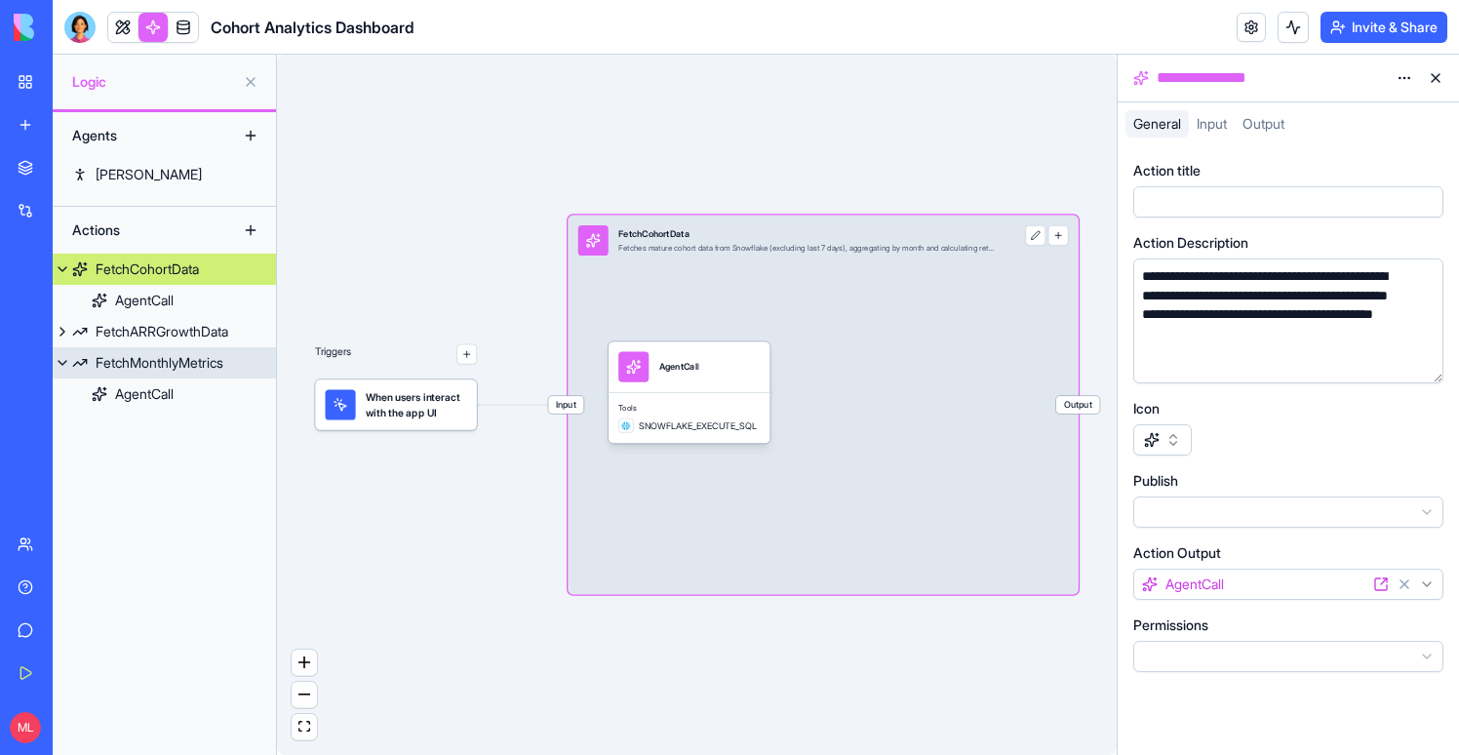
click at [180, 360] on div "FetchMonthlyMetrics" at bounding box center [160, 363] width 128 height 20
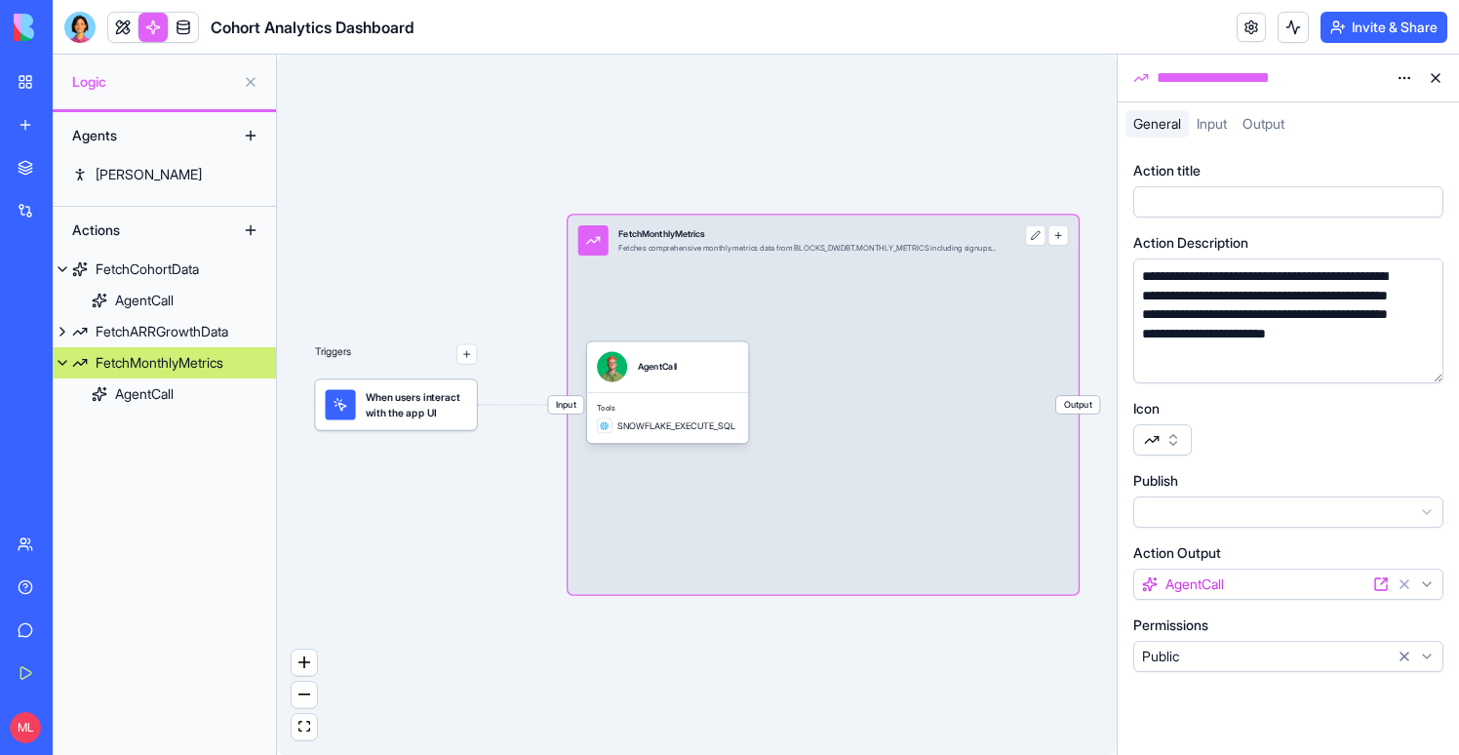
scroll to position [7, 0]
click at [411, 397] on span "When users interact with the app UI" at bounding box center [416, 404] width 101 height 30
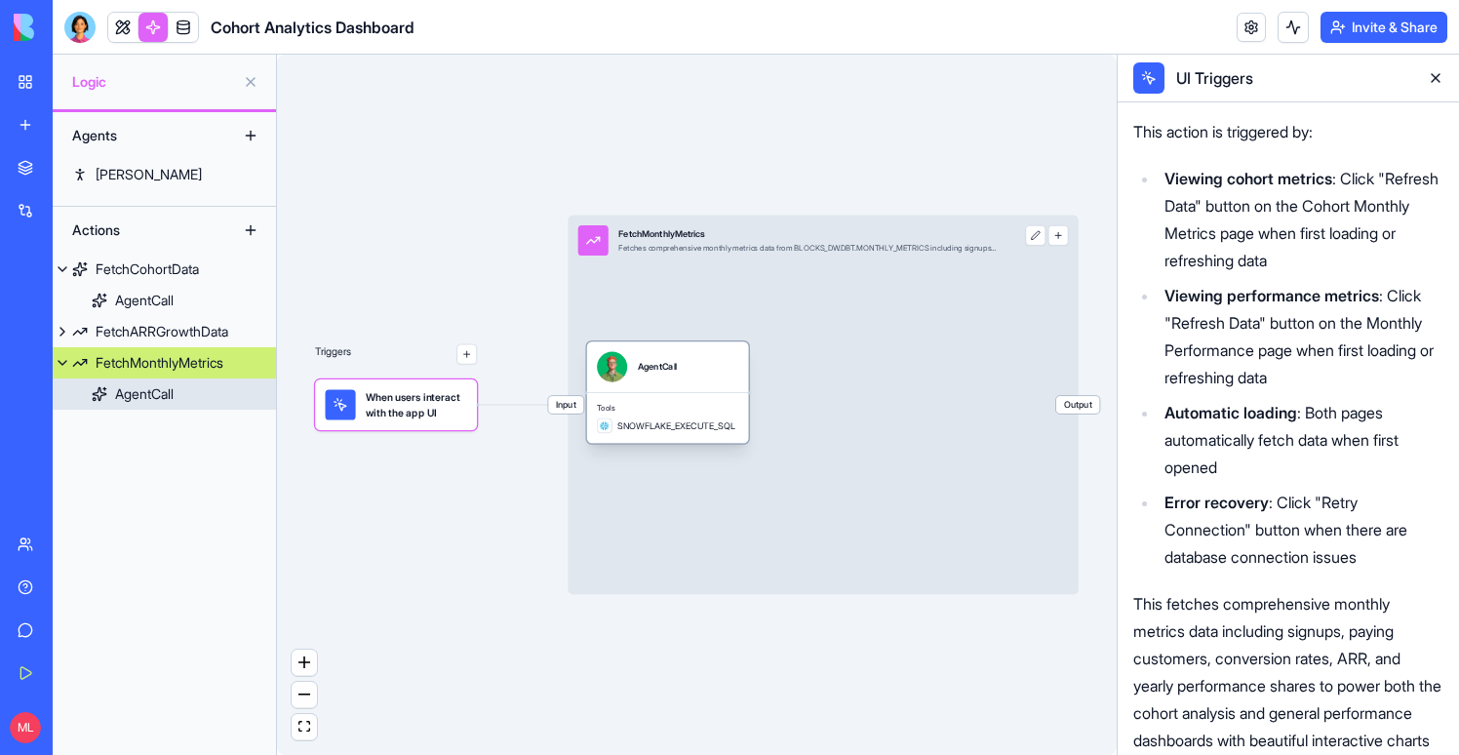
click at [657, 393] on div "Tools SNOWFLAKE_EXECUTE_SQL" at bounding box center [668, 417] width 162 height 51
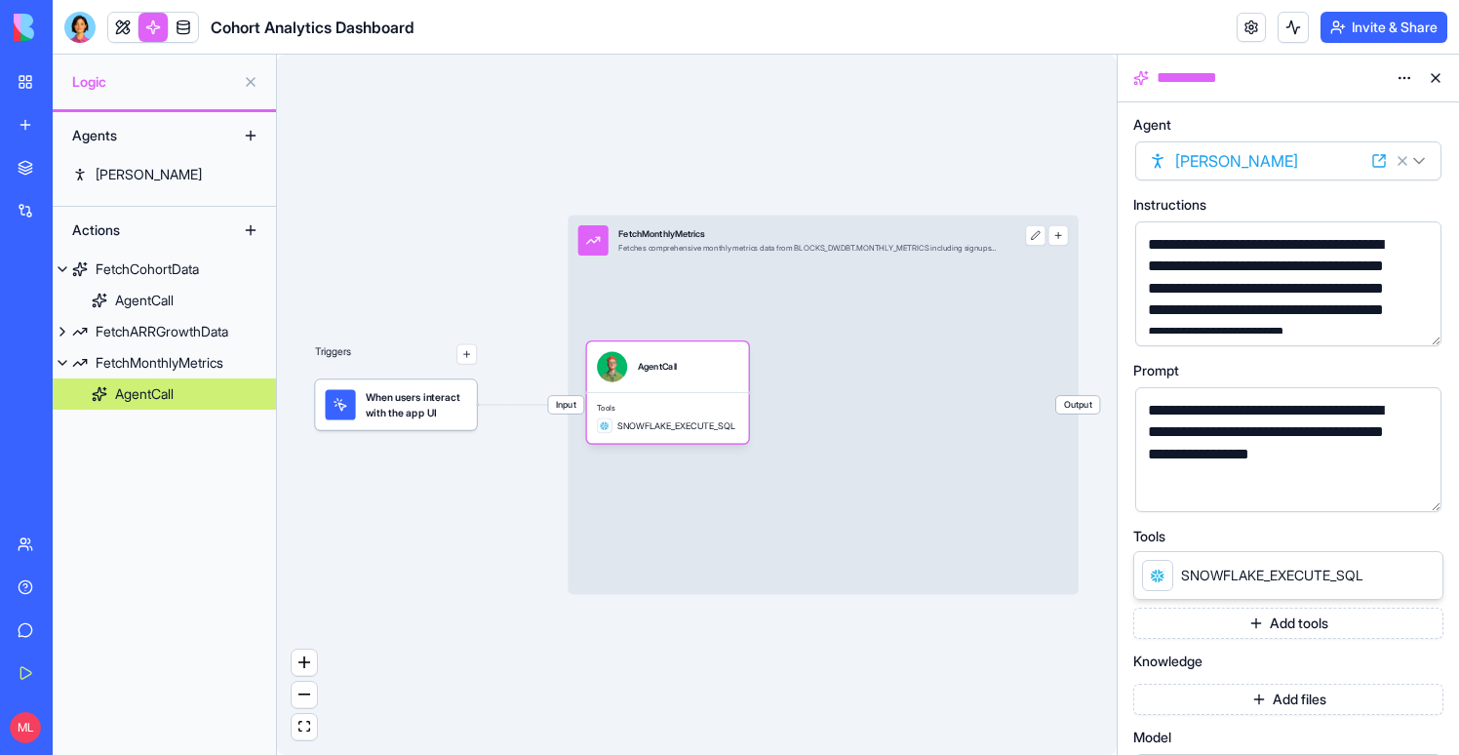
click at [1422, 502] on button "button" at bounding box center [1421, 492] width 31 height 31
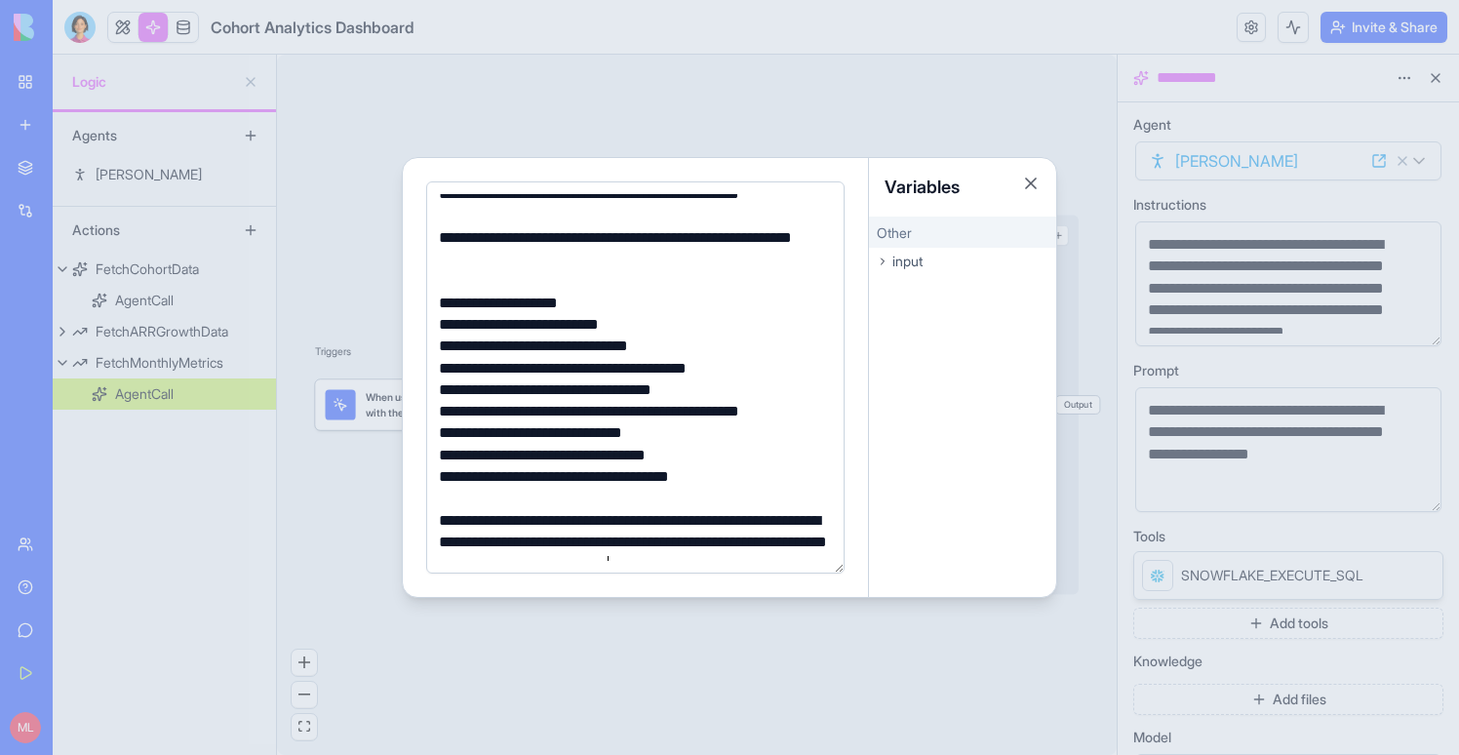
scroll to position [201, 0]
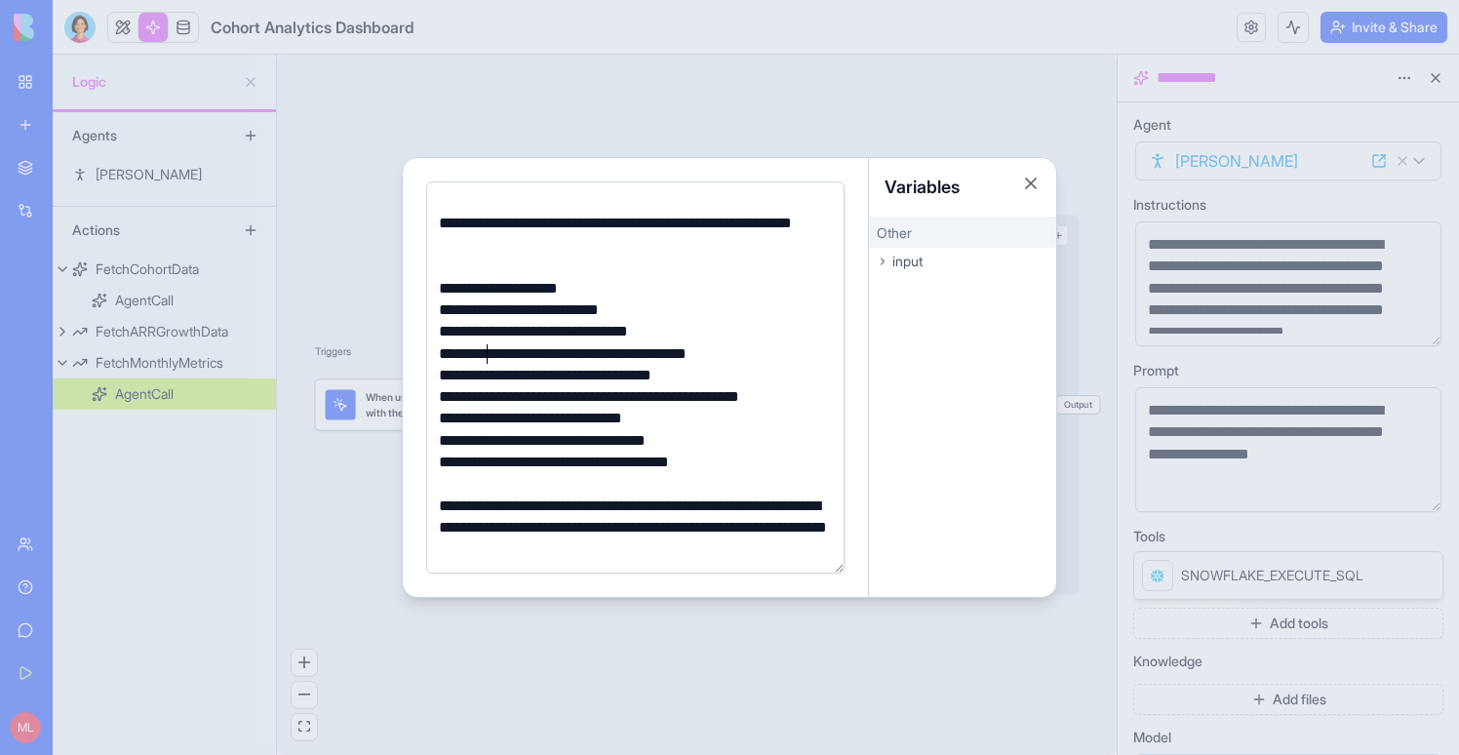
click at [488, 345] on div "**********" at bounding box center [632, 353] width 399 height 21
click at [327, 136] on div at bounding box center [729, 377] width 1459 height 755
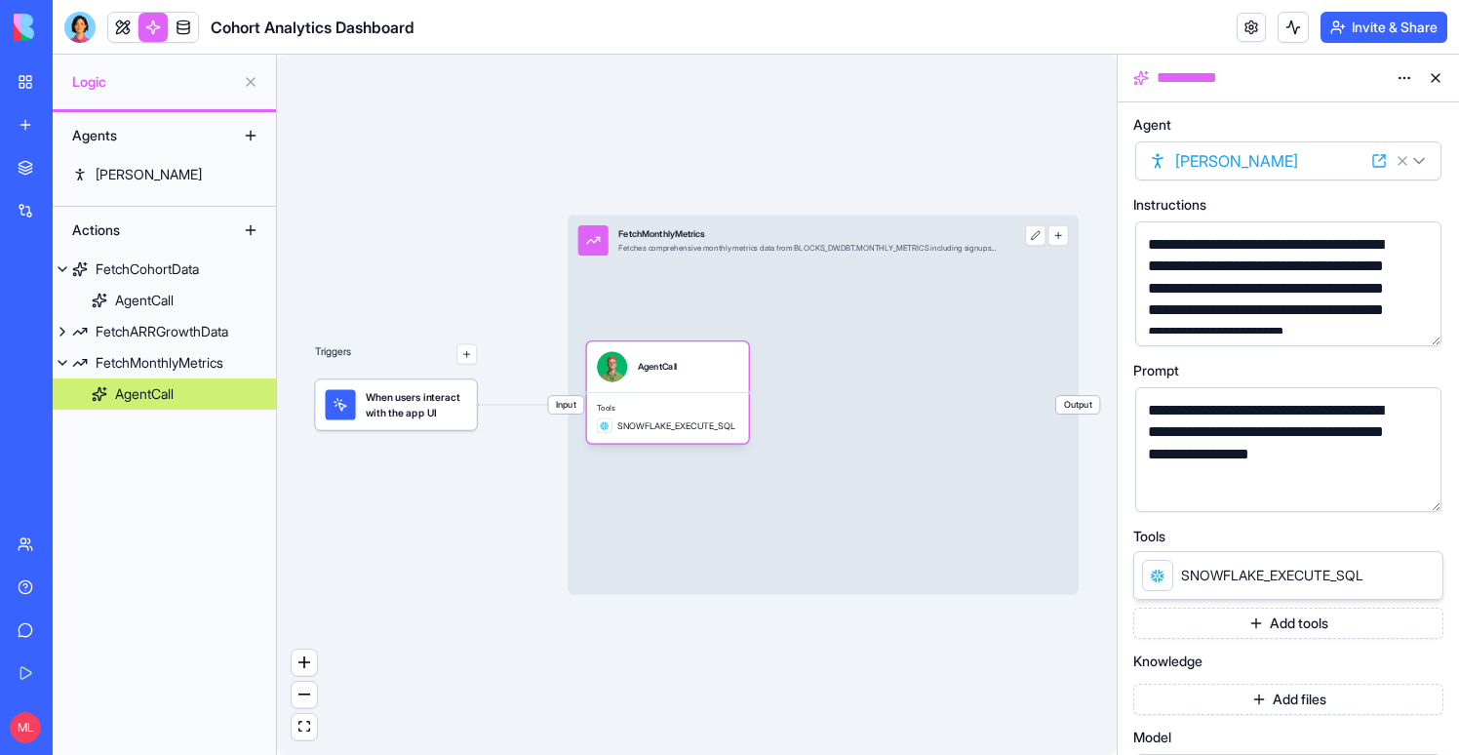
click at [79, 30] on div at bounding box center [79, 27] width 31 height 31
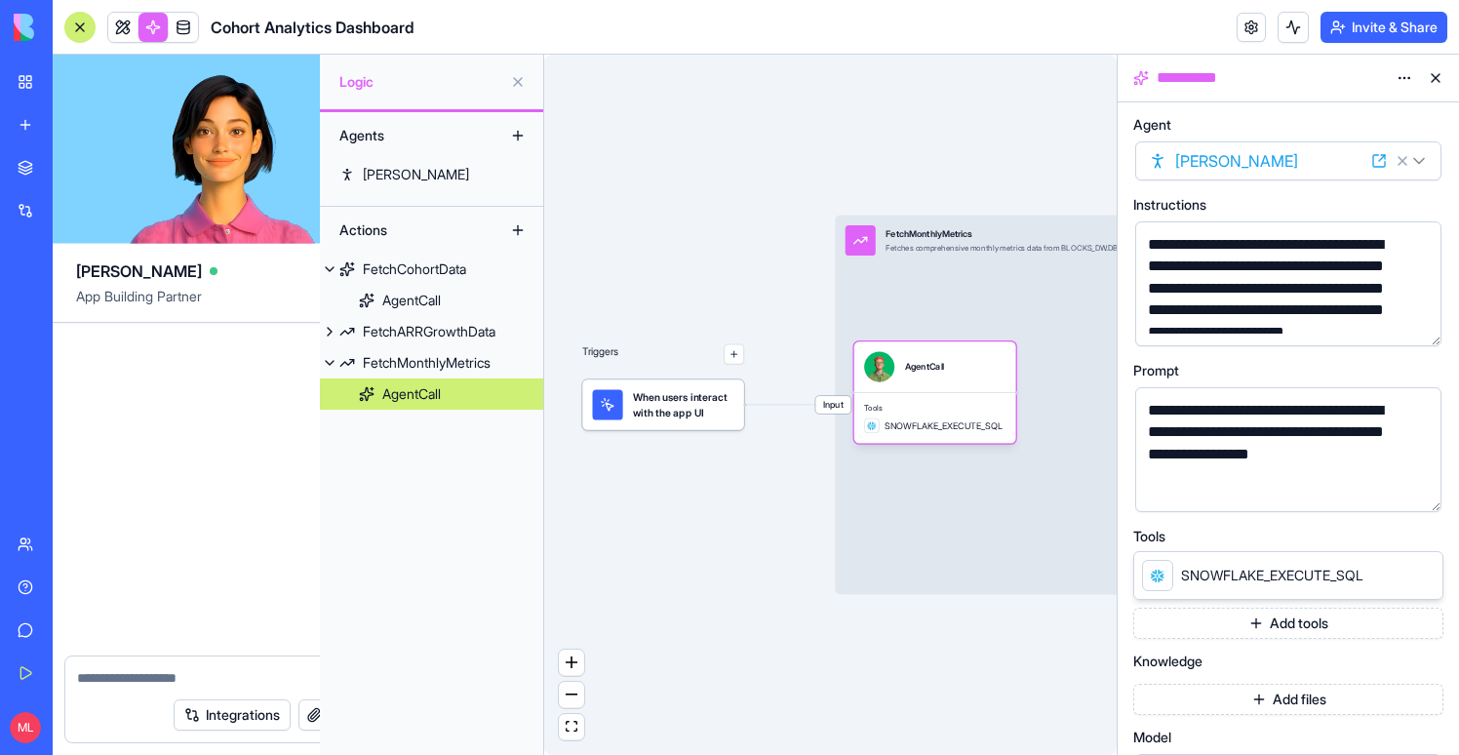
scroll to position [0, 0]
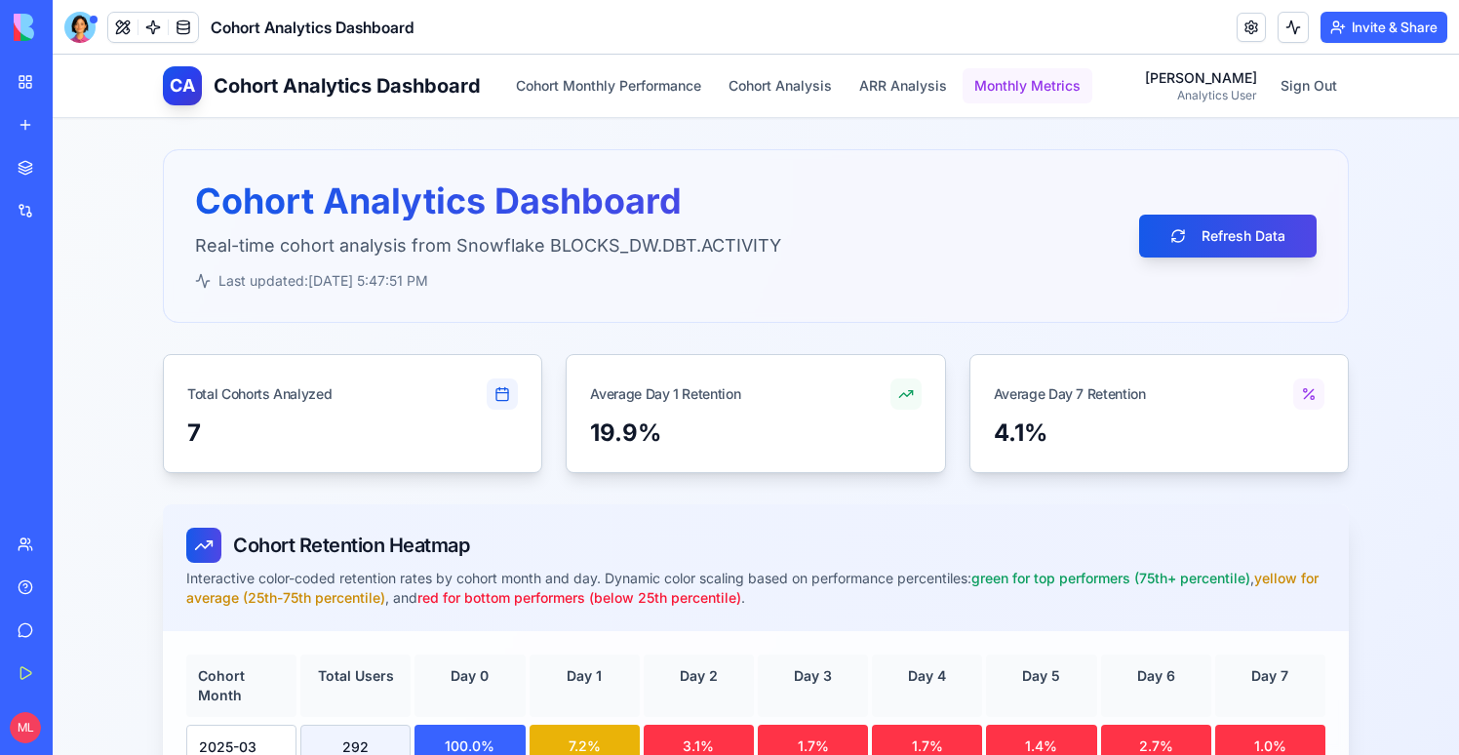
click at [994, 82] on button "Monthly Metrics" at bounding box center [1028, 85] width 130 height 35
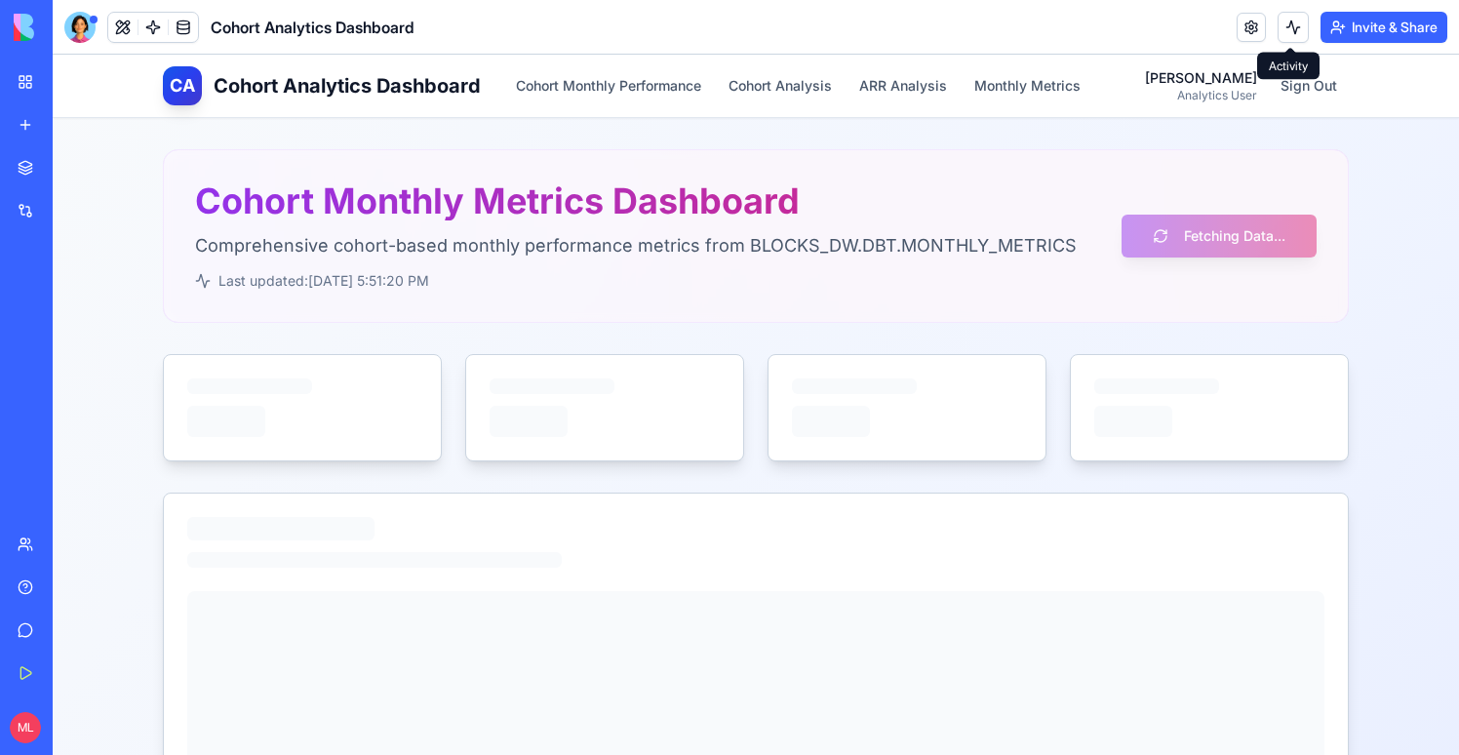
click at [1282, 28] on button at bounding box center [1293, 27] width 31 height 31
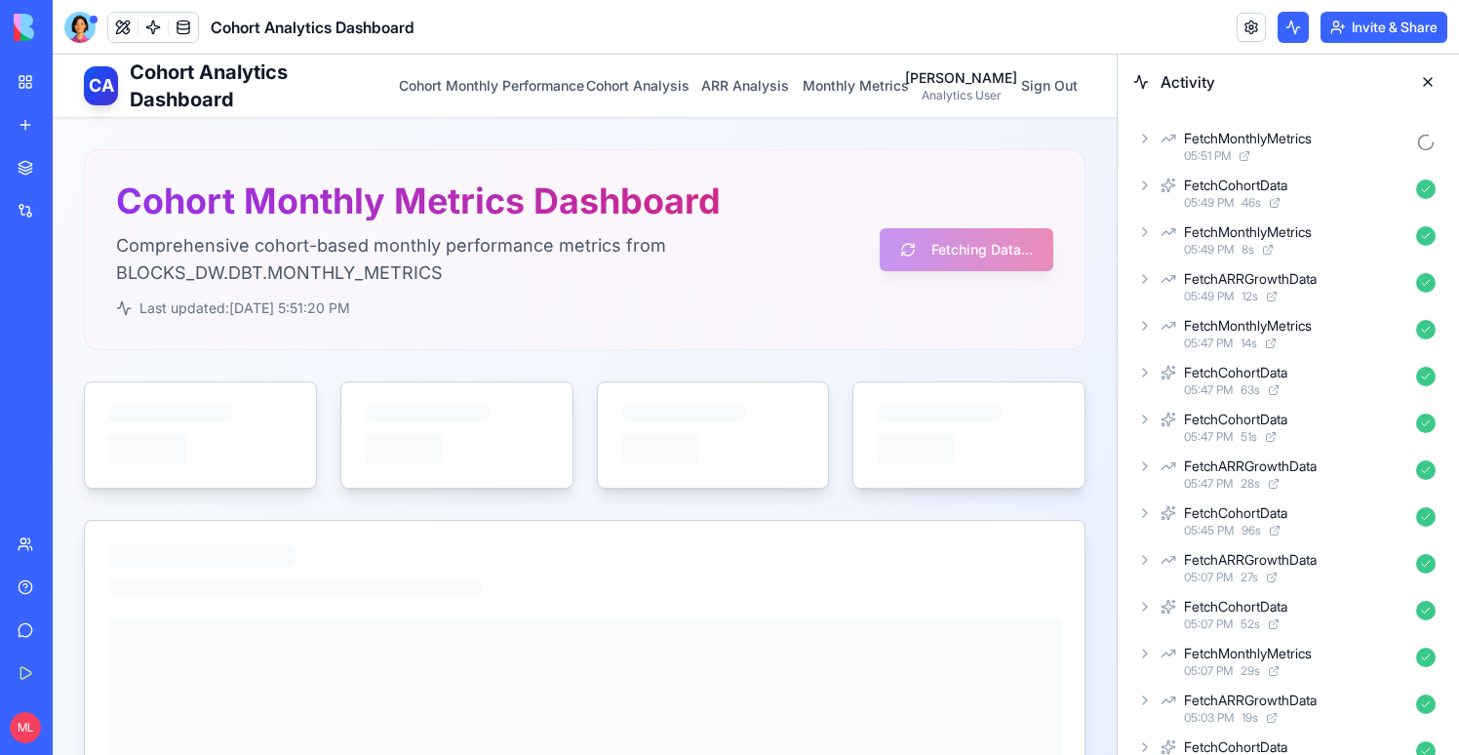
click at [1164, 145] on icon at bounding box center [1169, 138] width 16 height 23
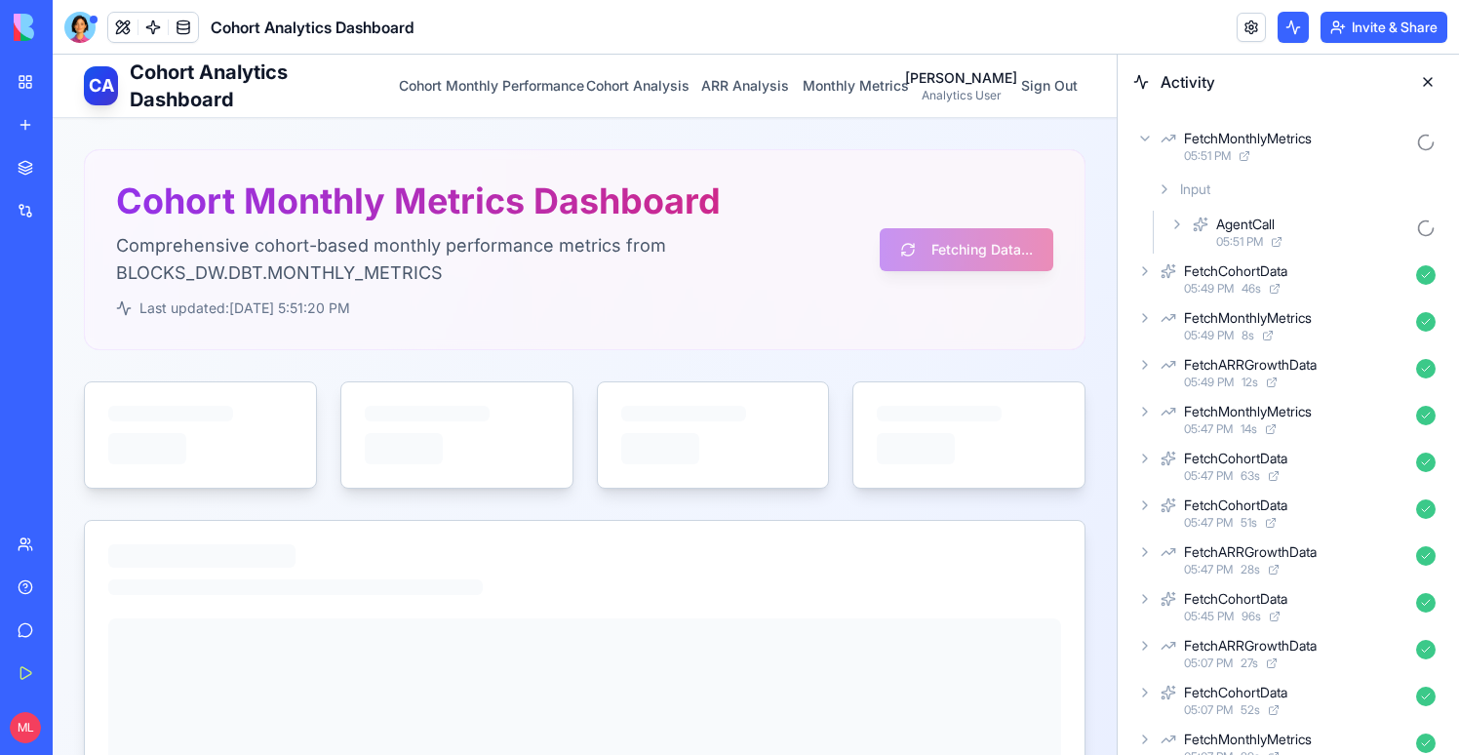
click at [1181, 227] on icon at bounding box center [1177, 225] width 16 height 16
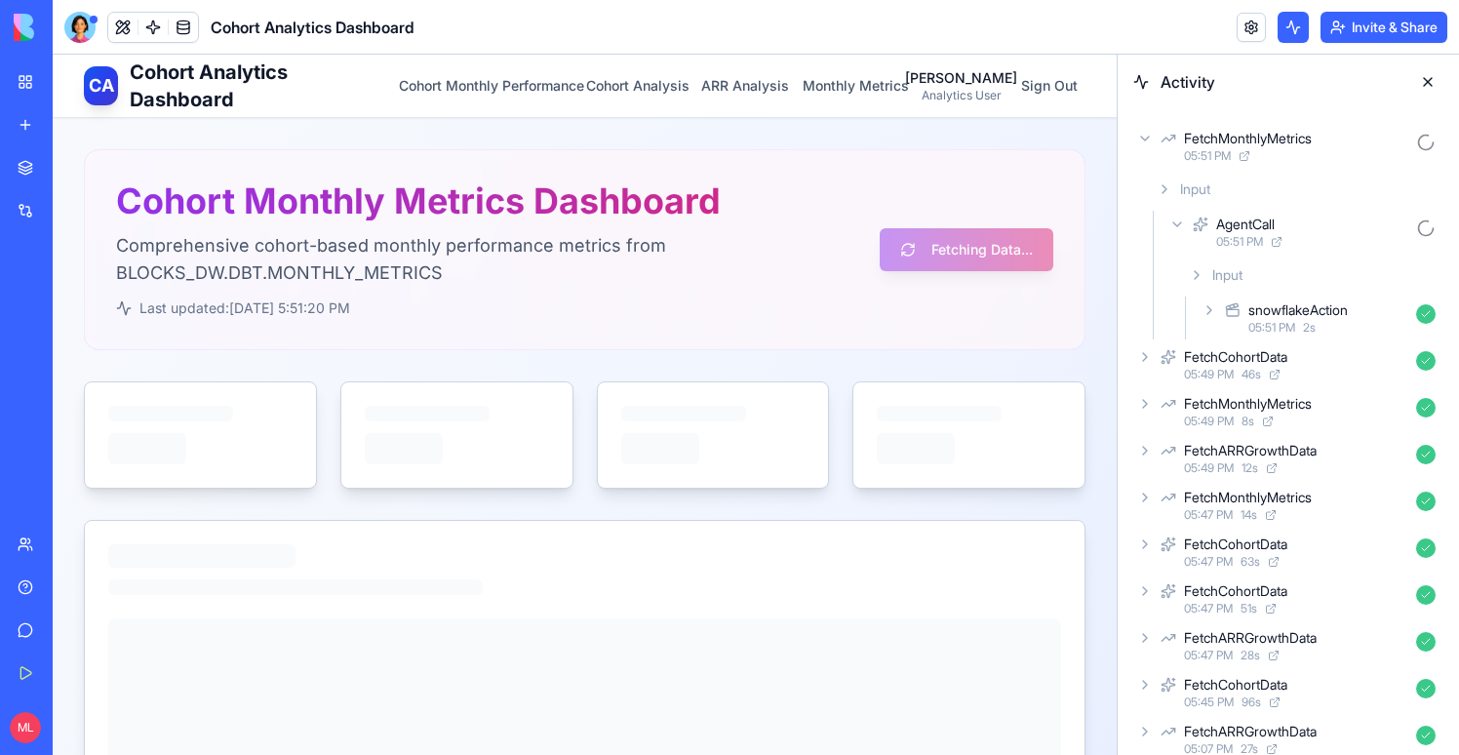
click at [1208, 326] on div "snowflakeAction 05:51 PM 2 s" at bounding box center [1321, 317] width 246 height 43
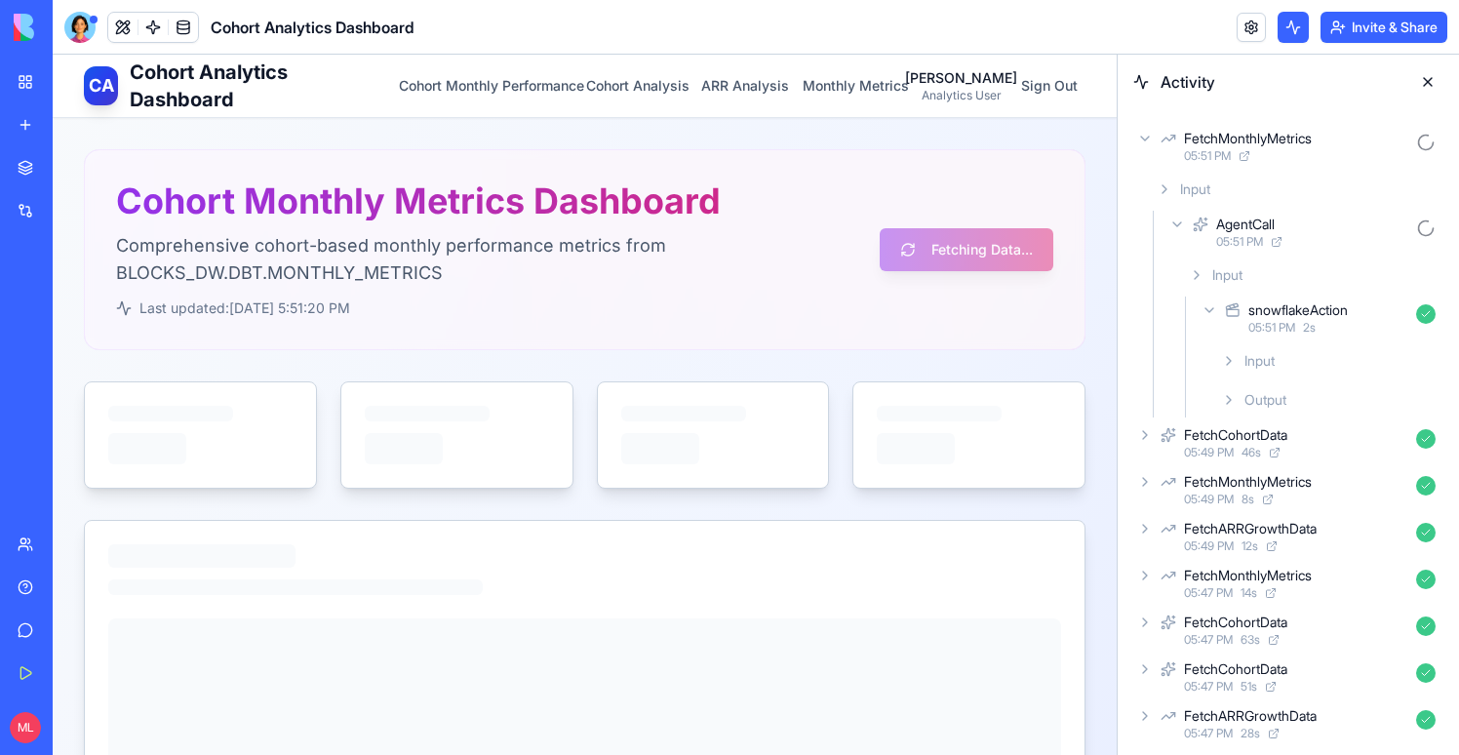
click at [1222, 353] on icon at bounding box center [1229, 361] width 16 height 16
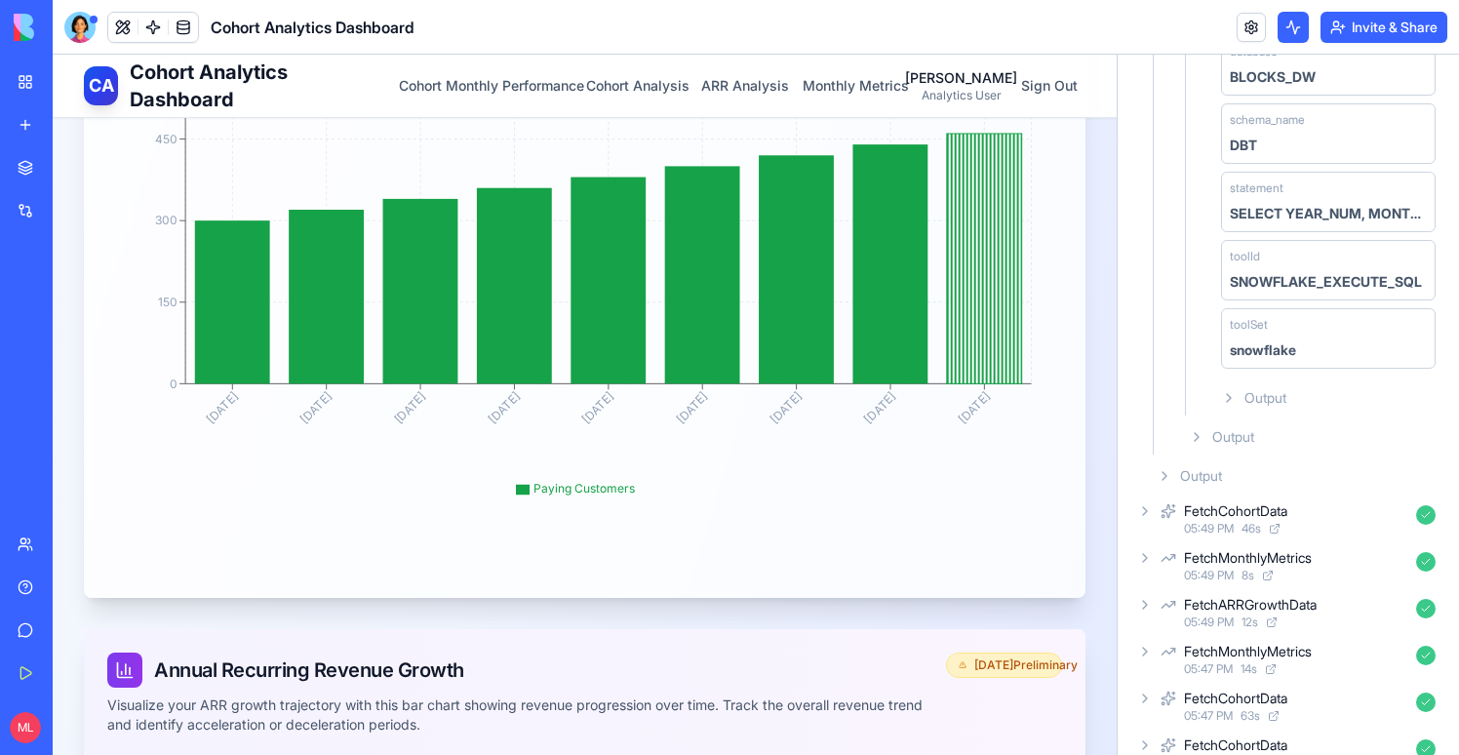
scroll to position [362, 0]
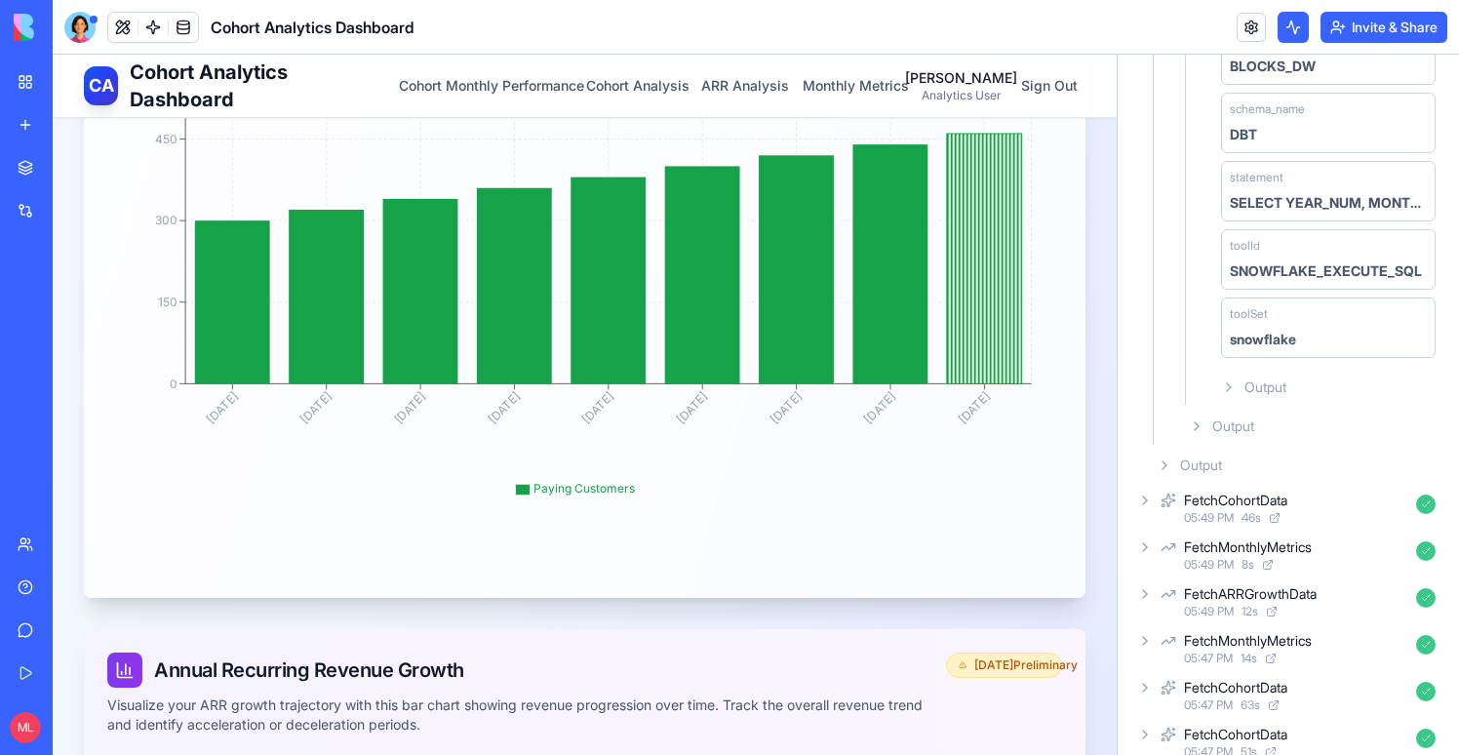
click at [1202, 476] on div "Output" at bounding box center [1296, 465] width 295 height 35
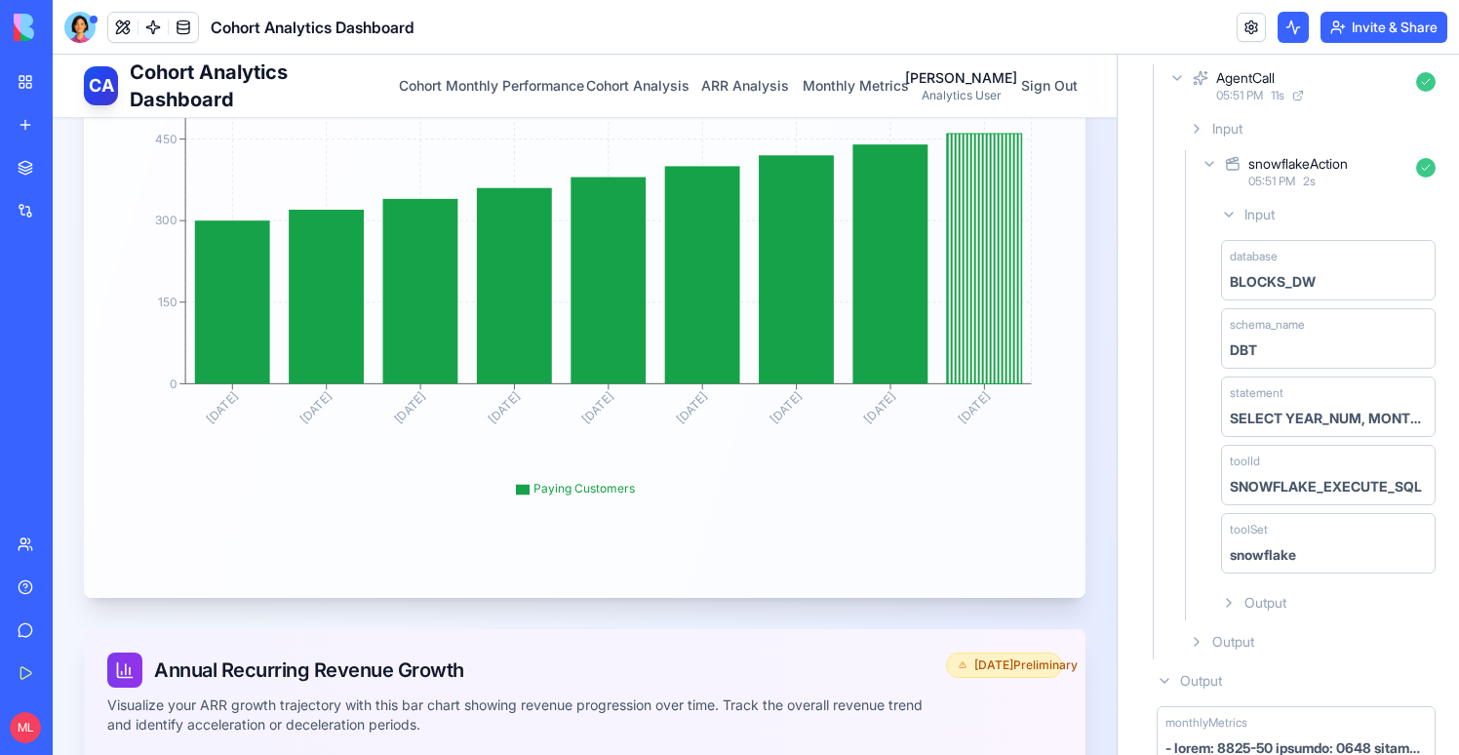
scroll to position [94, 0]
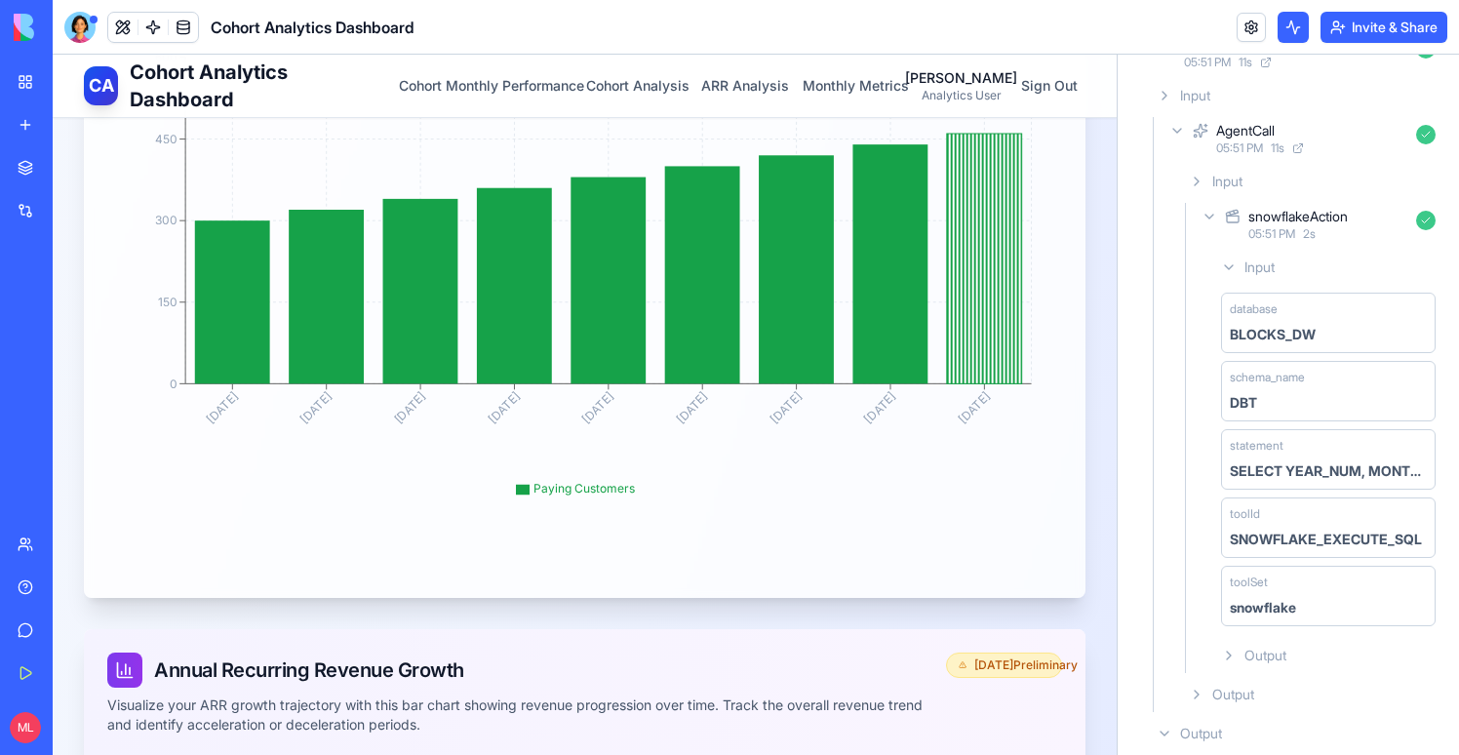
click at [1267, 651] on span "Output" at bounding box center [1265, 656] width 42 height 20
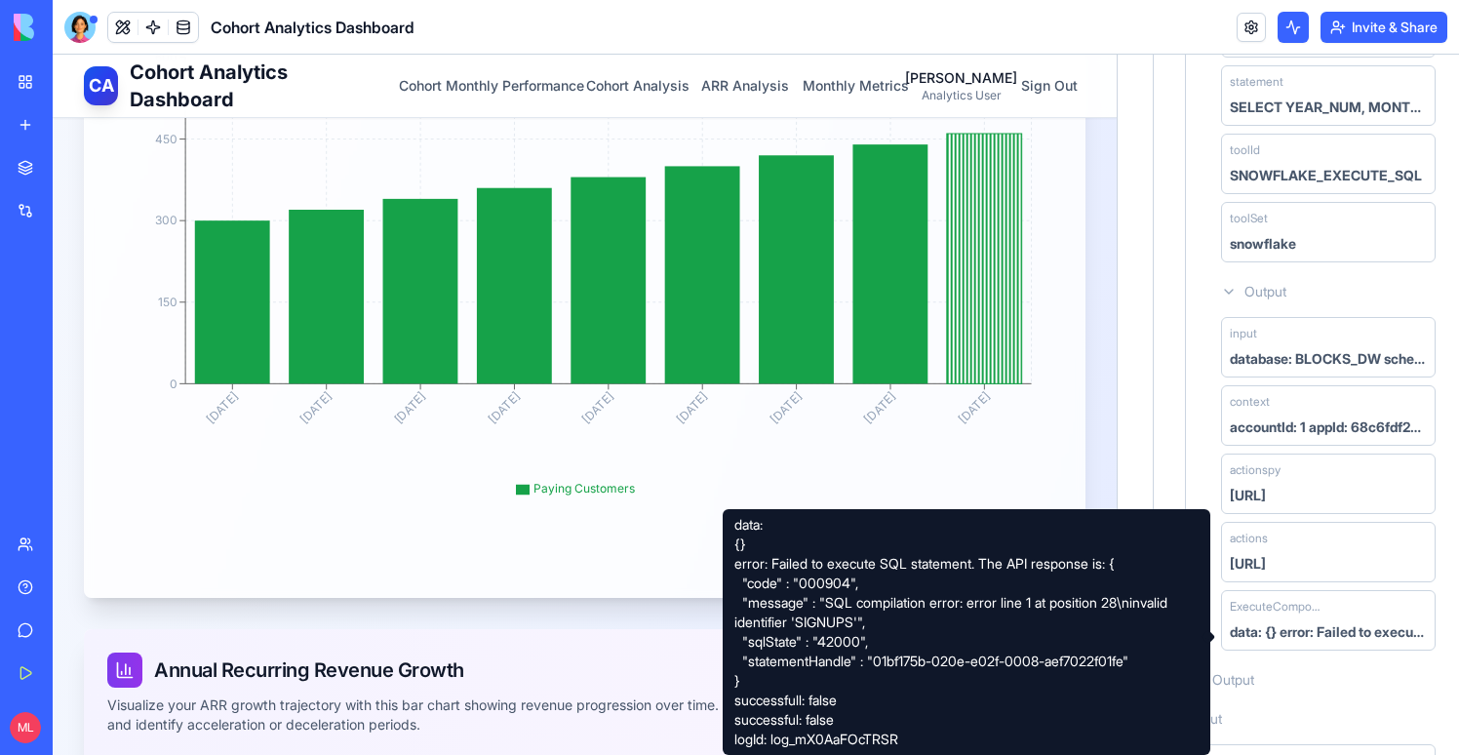
scroll to position [453, 0]
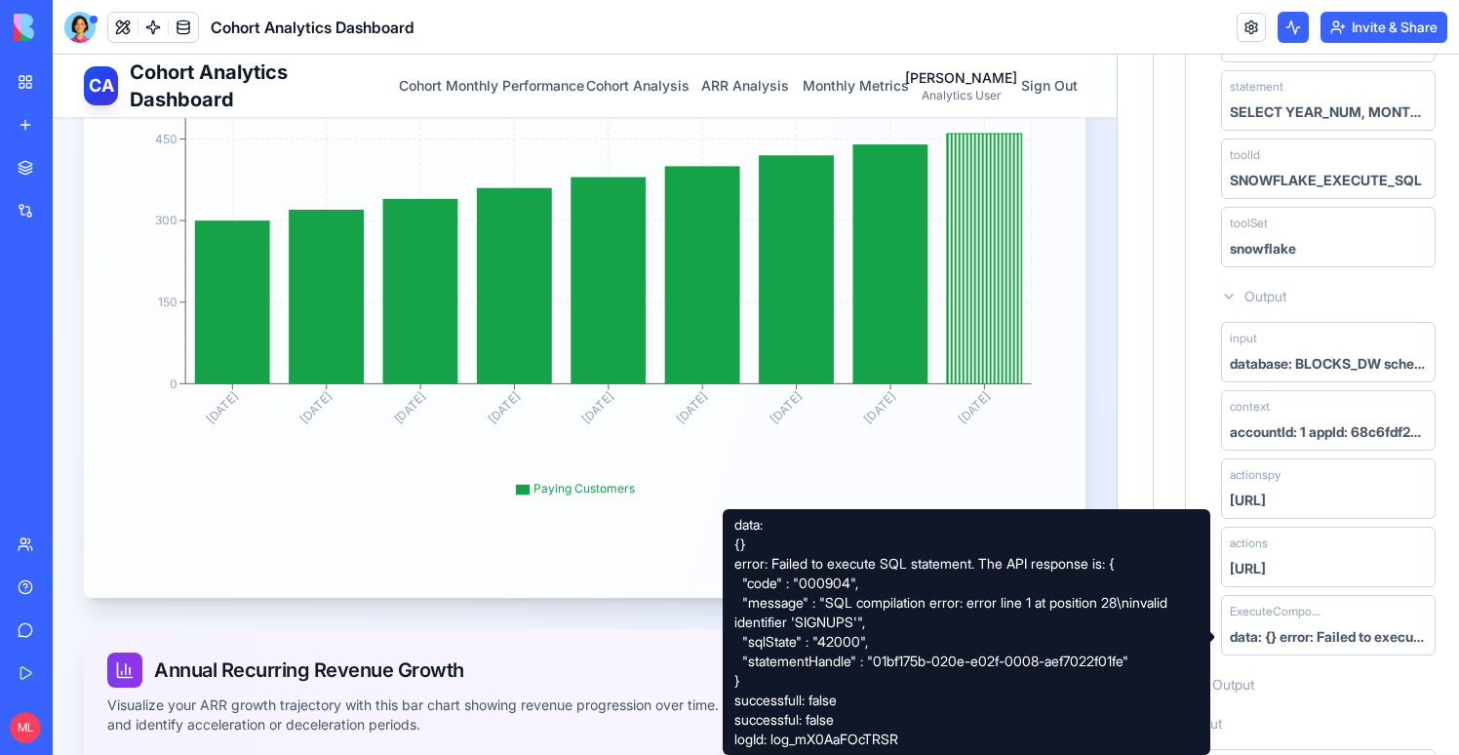
click at [825, 628] on div "data: {} error: Failed to execute SQL statement. The API response is: { "code" …" at bounding box center [967, 632] width 488 height 246
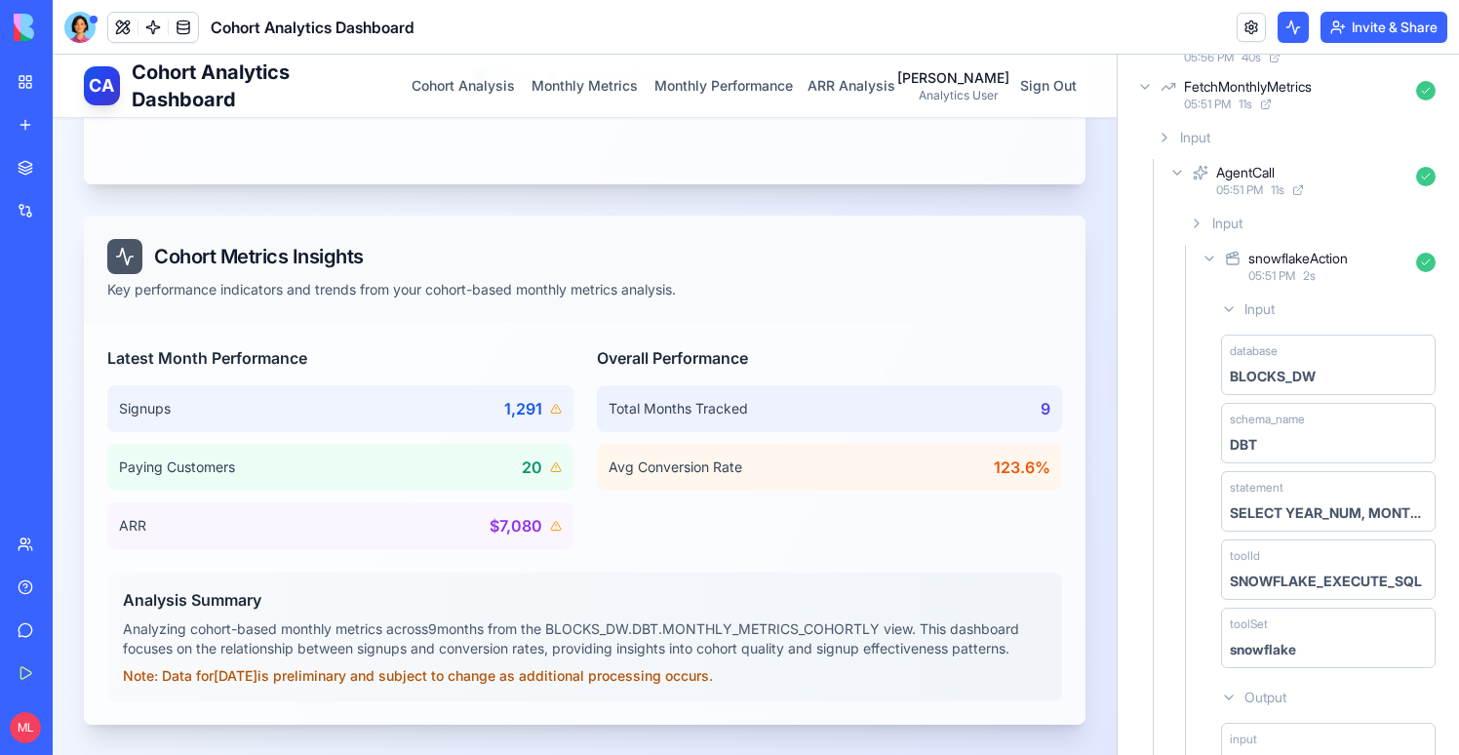
scroll to position [1082, 0]
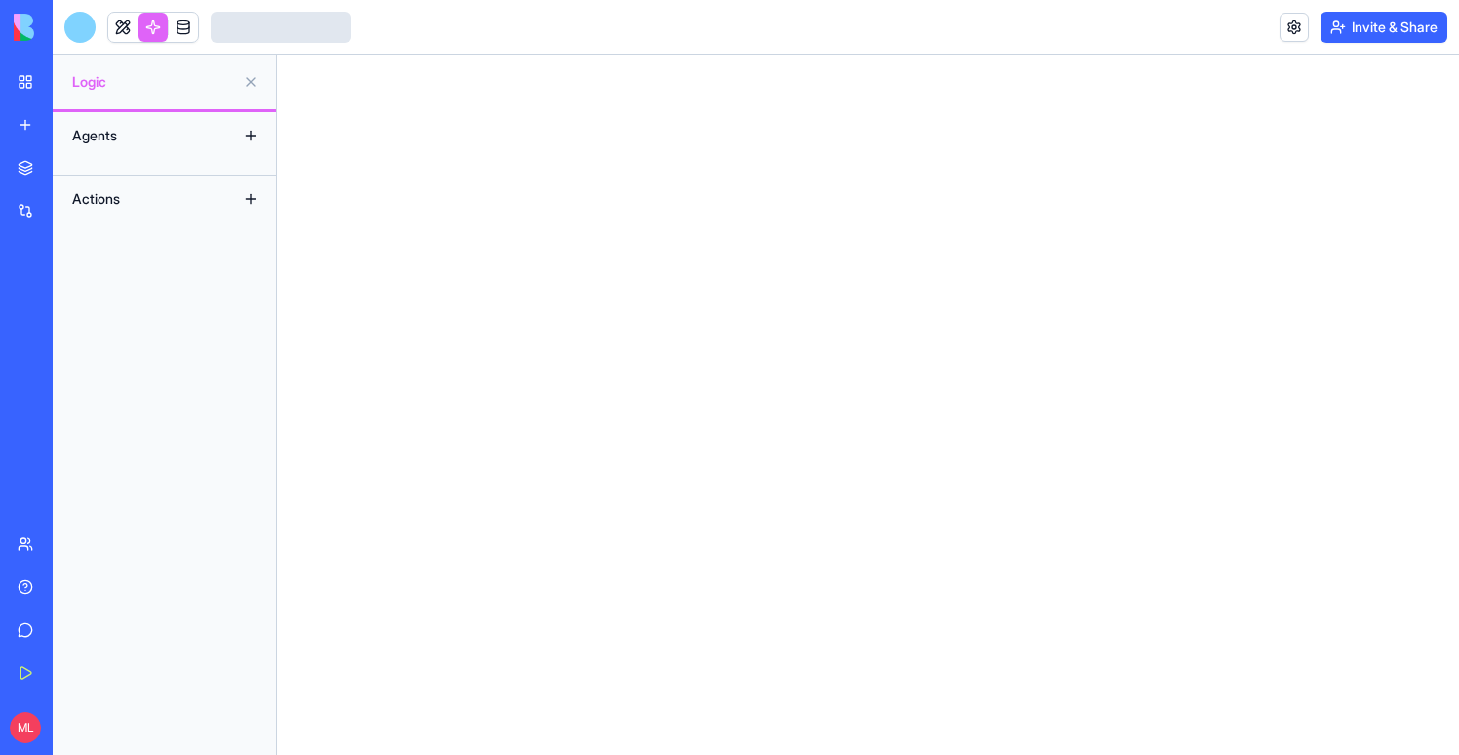
click at [79, 31] on div at bounding box center [79, 27] width 31 height 31
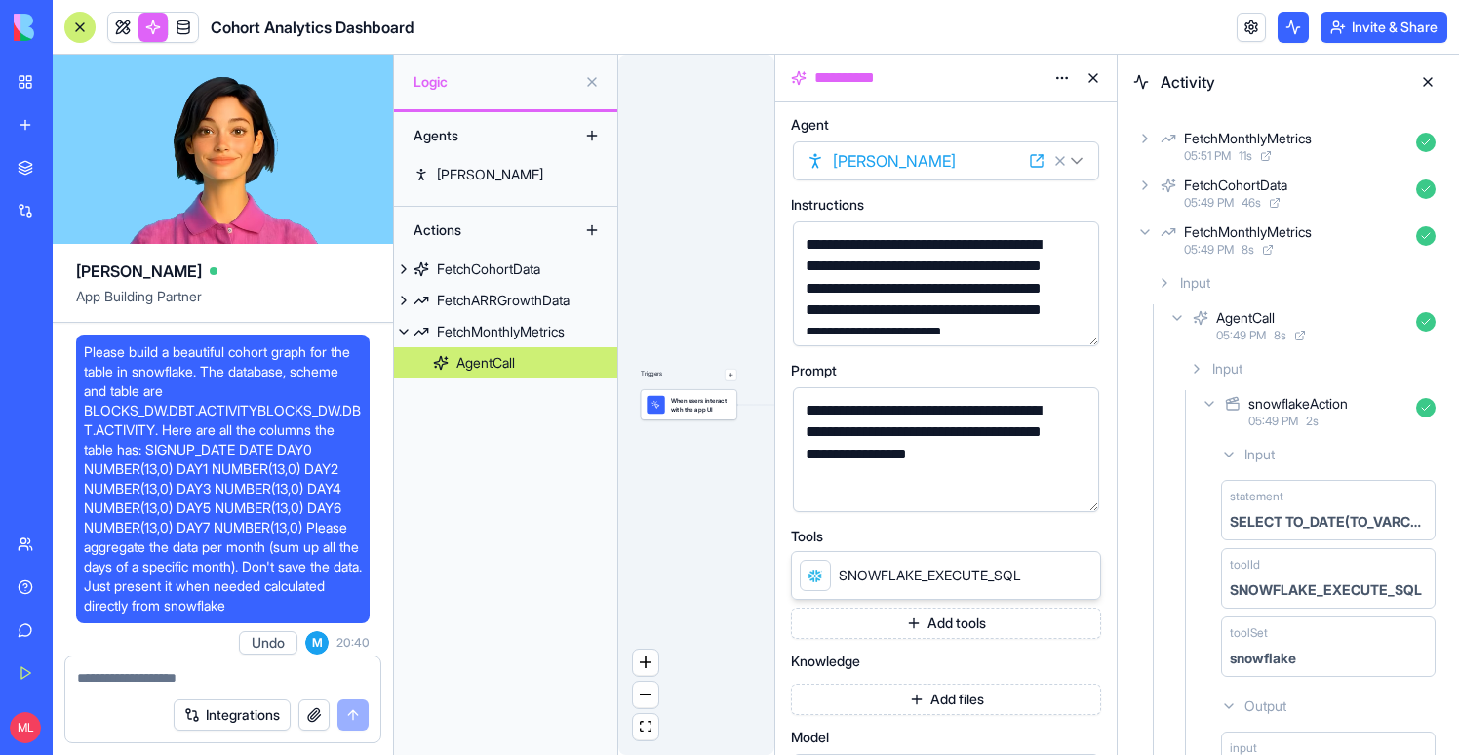
scroll to position [185, 0]
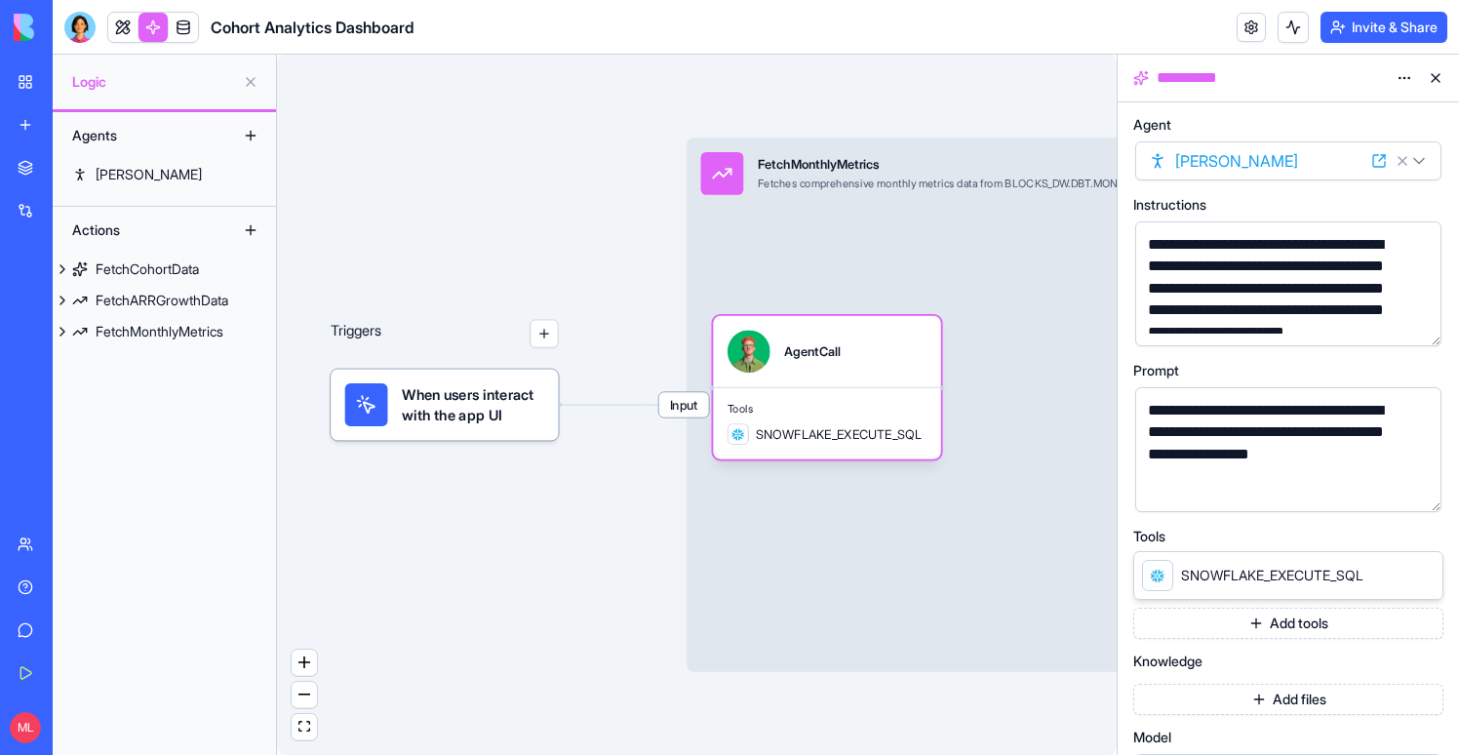
click at [88, 22] on div at bounding box center [79, 27] width 31 height 31
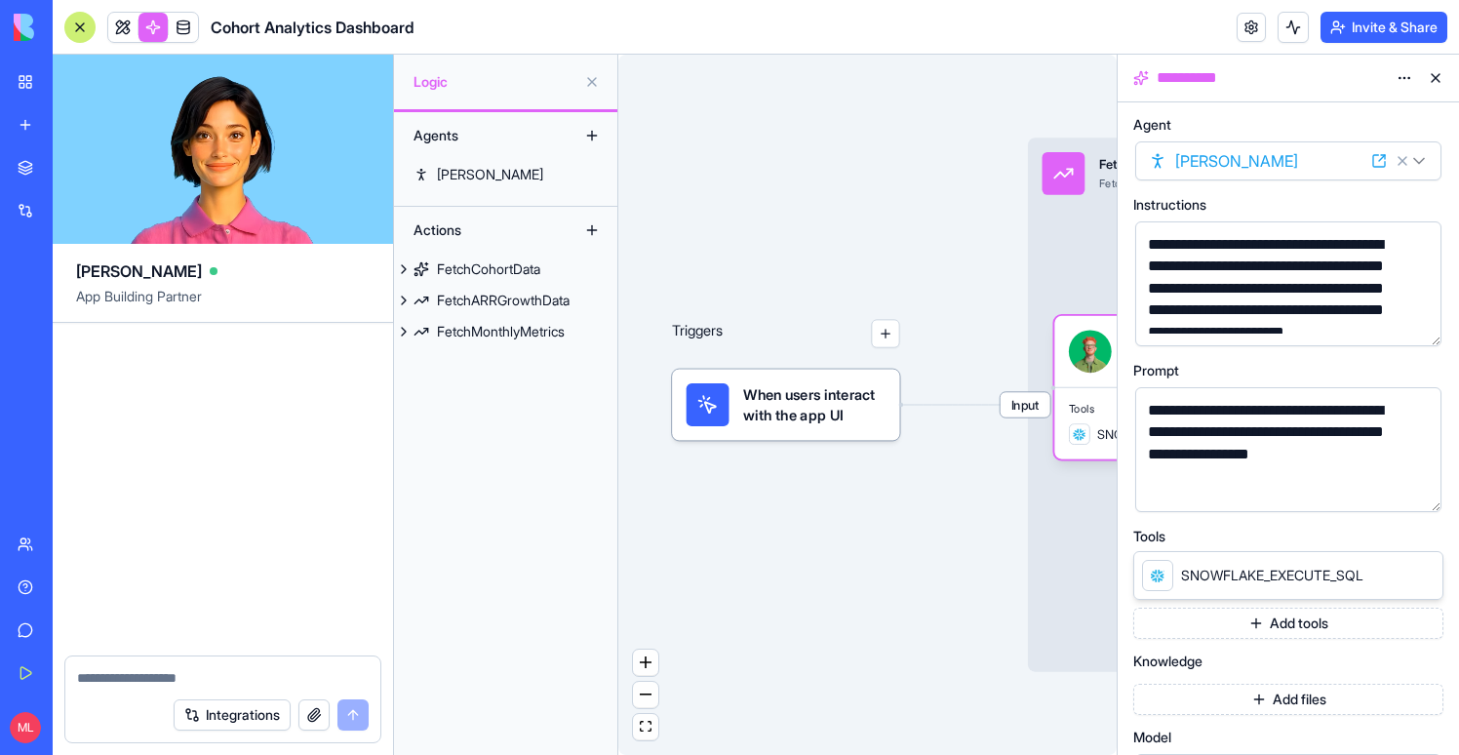
click at [114, 676] on textarea at bounding box center [223, 678] width 292 height 20
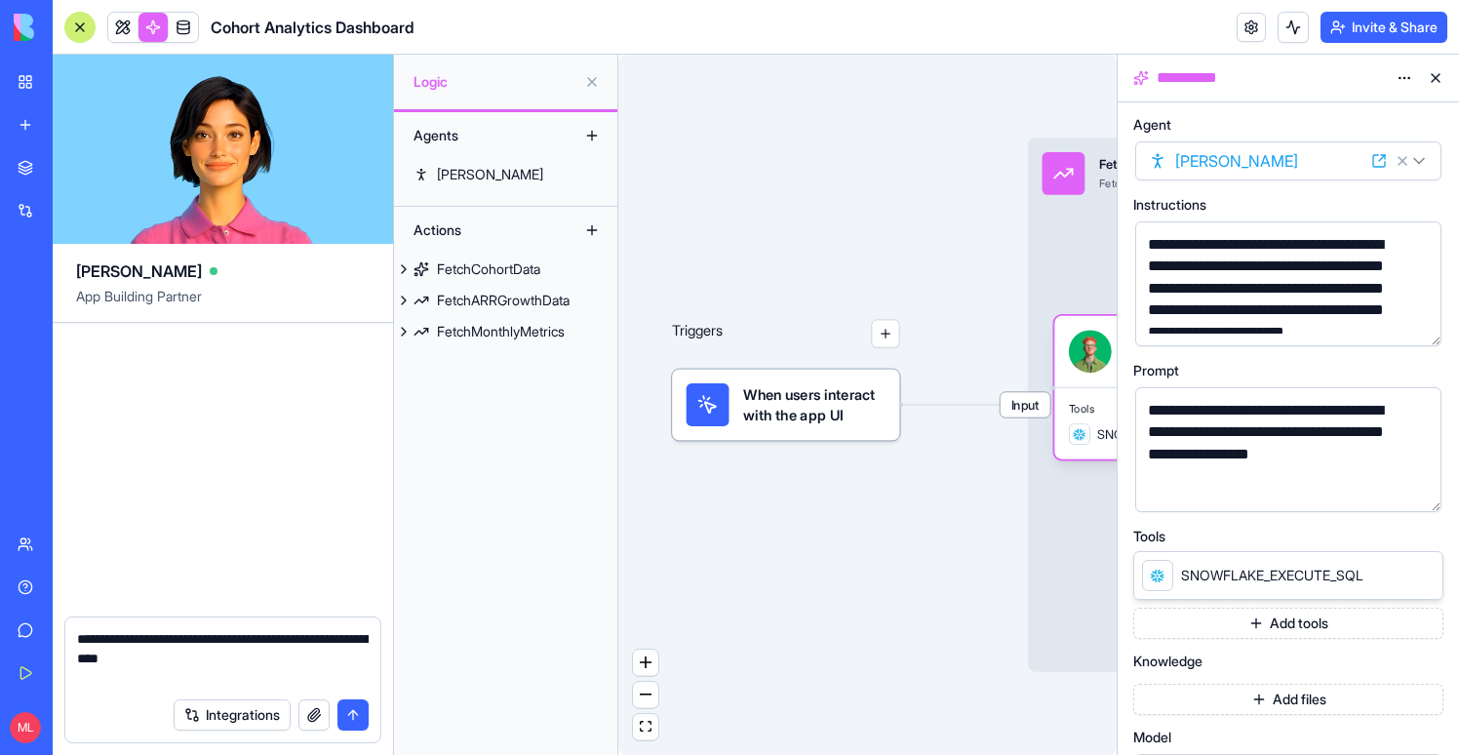
paste textarea "**********"
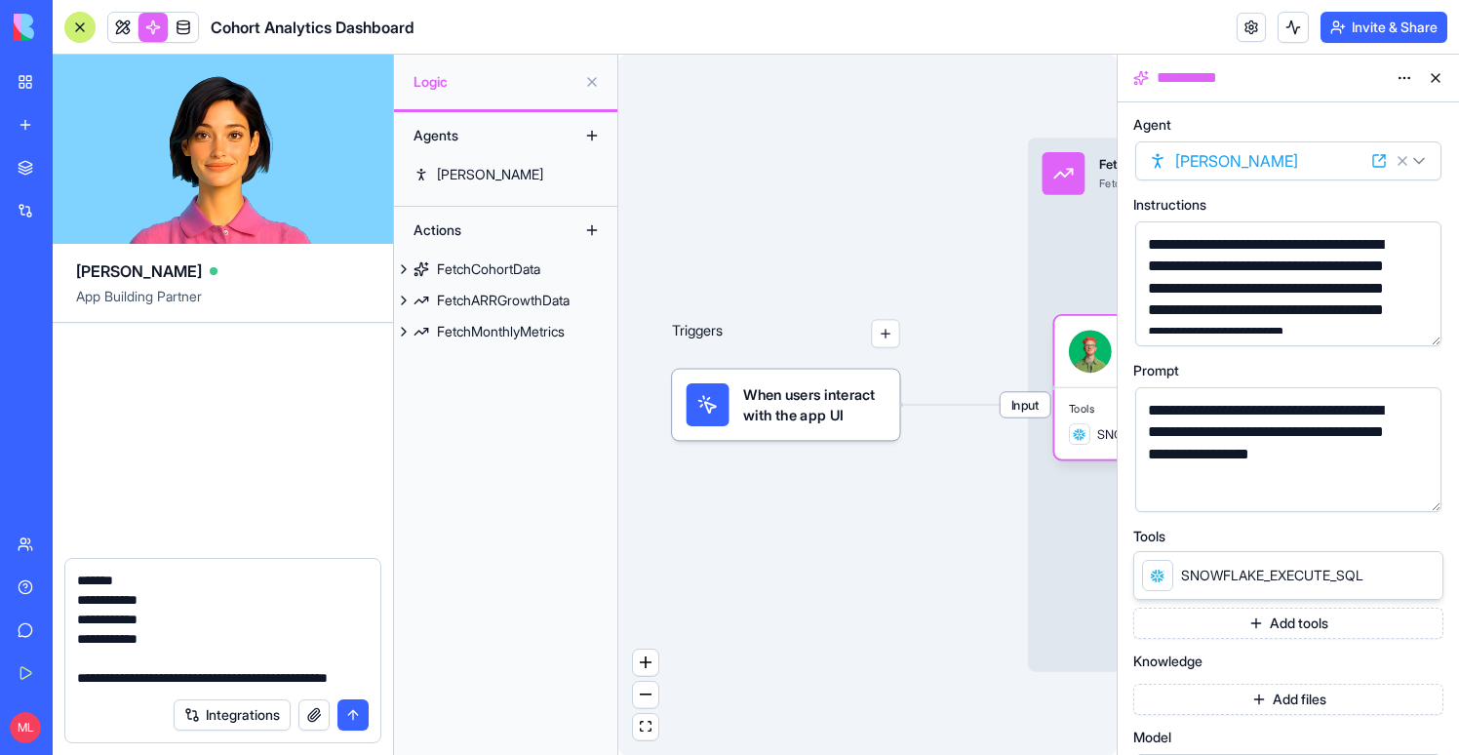
scroll to position [232, 0]
click at [249, 640] on textarea "**********" at bounding box center [223, 629] width 292 height 117
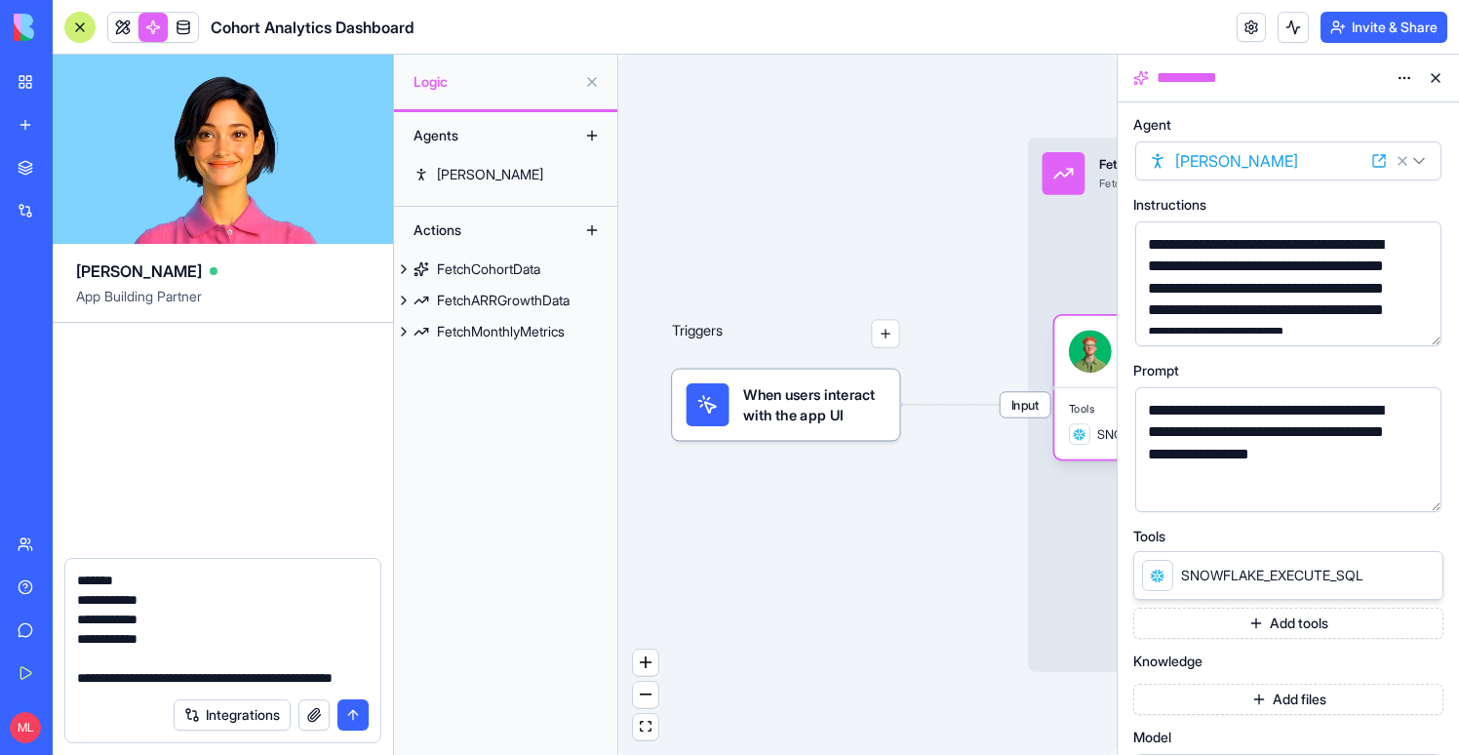
scroll to position [193, 0]
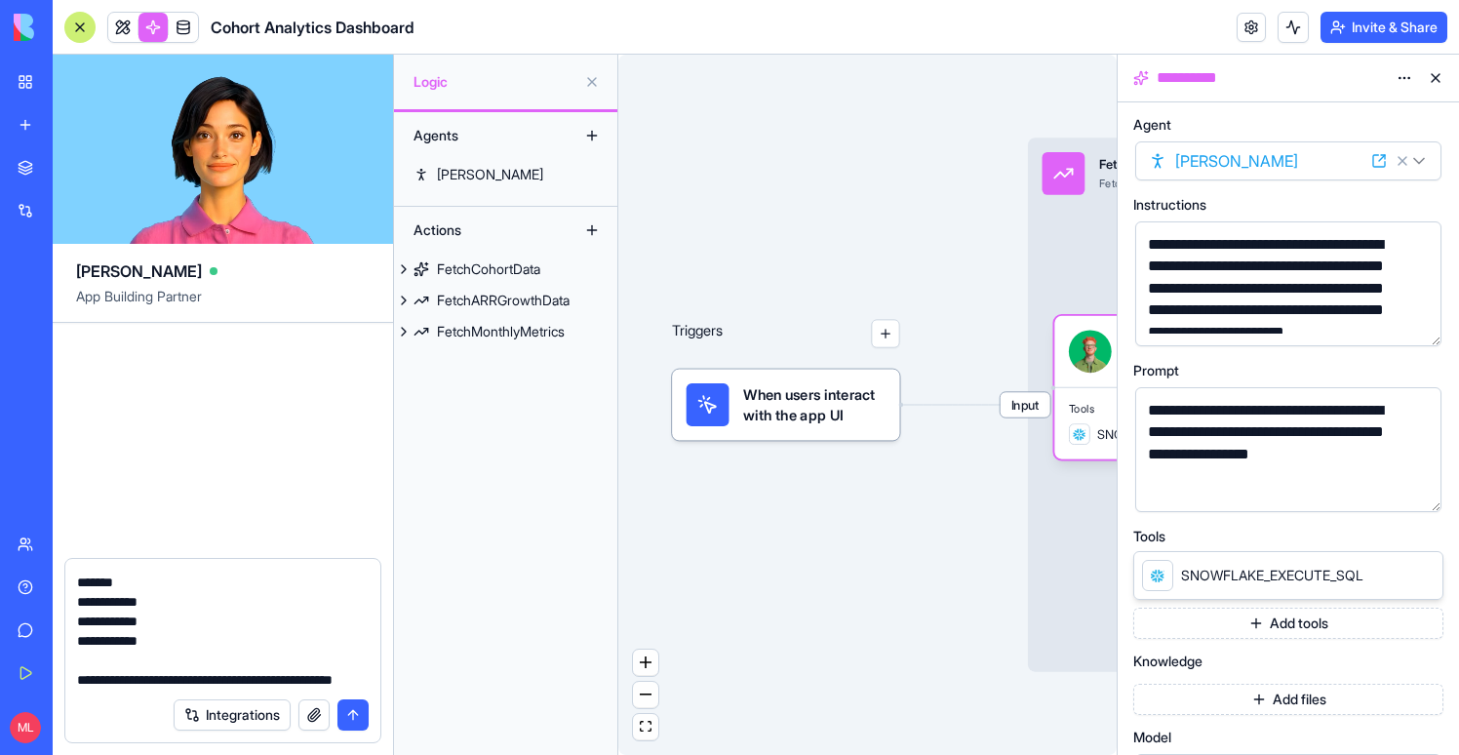
click at [340, 677] on textarea "**********" at bounding box center [223, 629] width 292 height 117
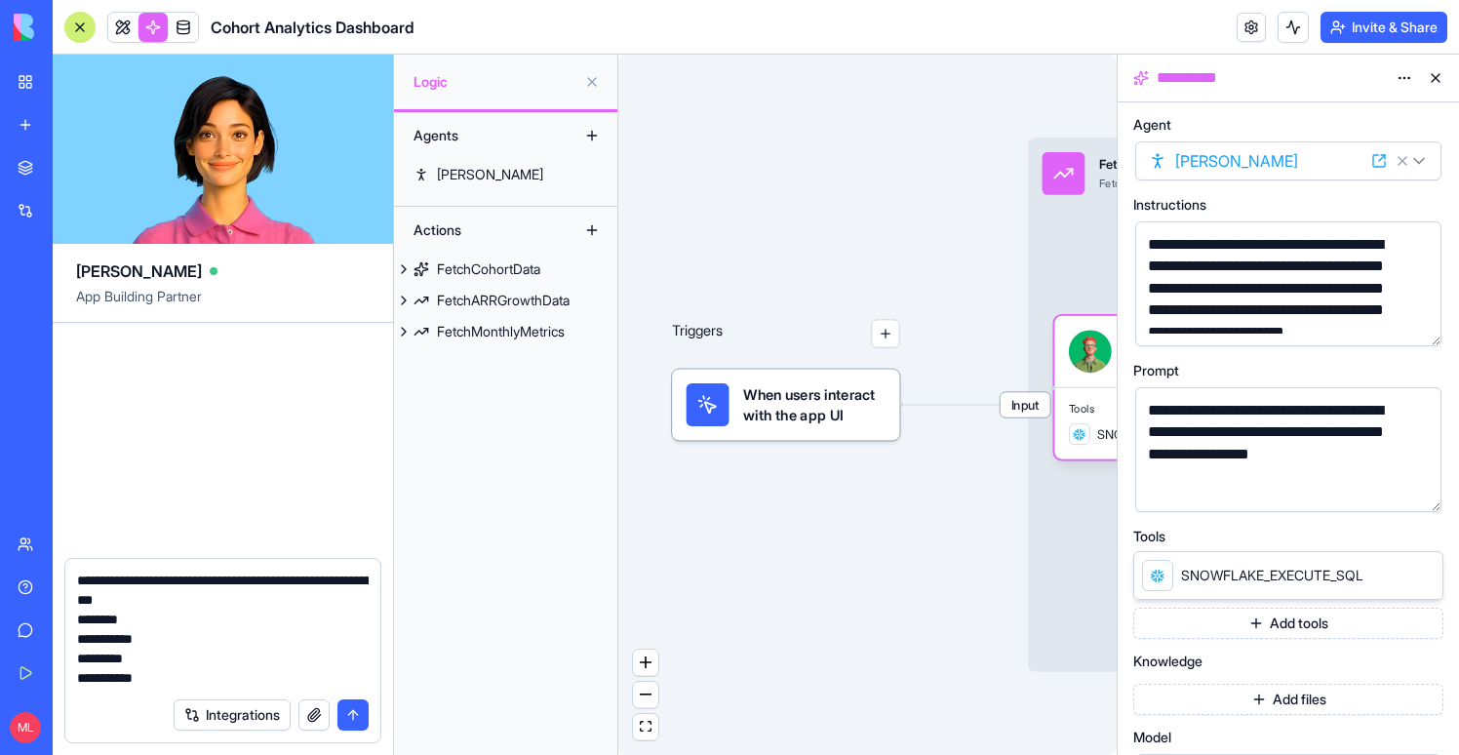
click at [80, 577] on textarea "**********" at bounding box center [223, 629] width 292 height 117
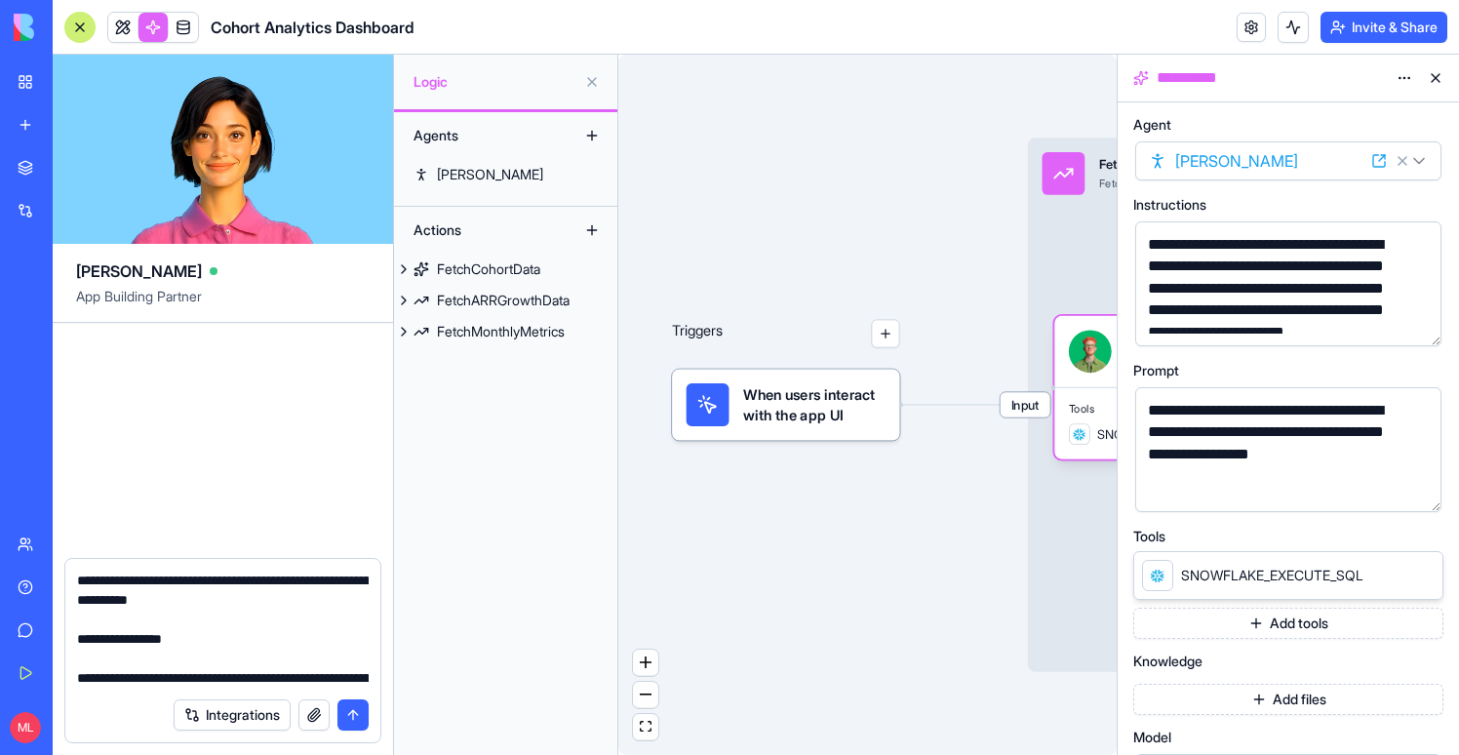
click at [183, 600] on textarea "**********" at bounding box center [223, 629] width 292 height 117
click at [289, 641] on textarea "**********" at bounding box center [223, 629] width 292 height 117
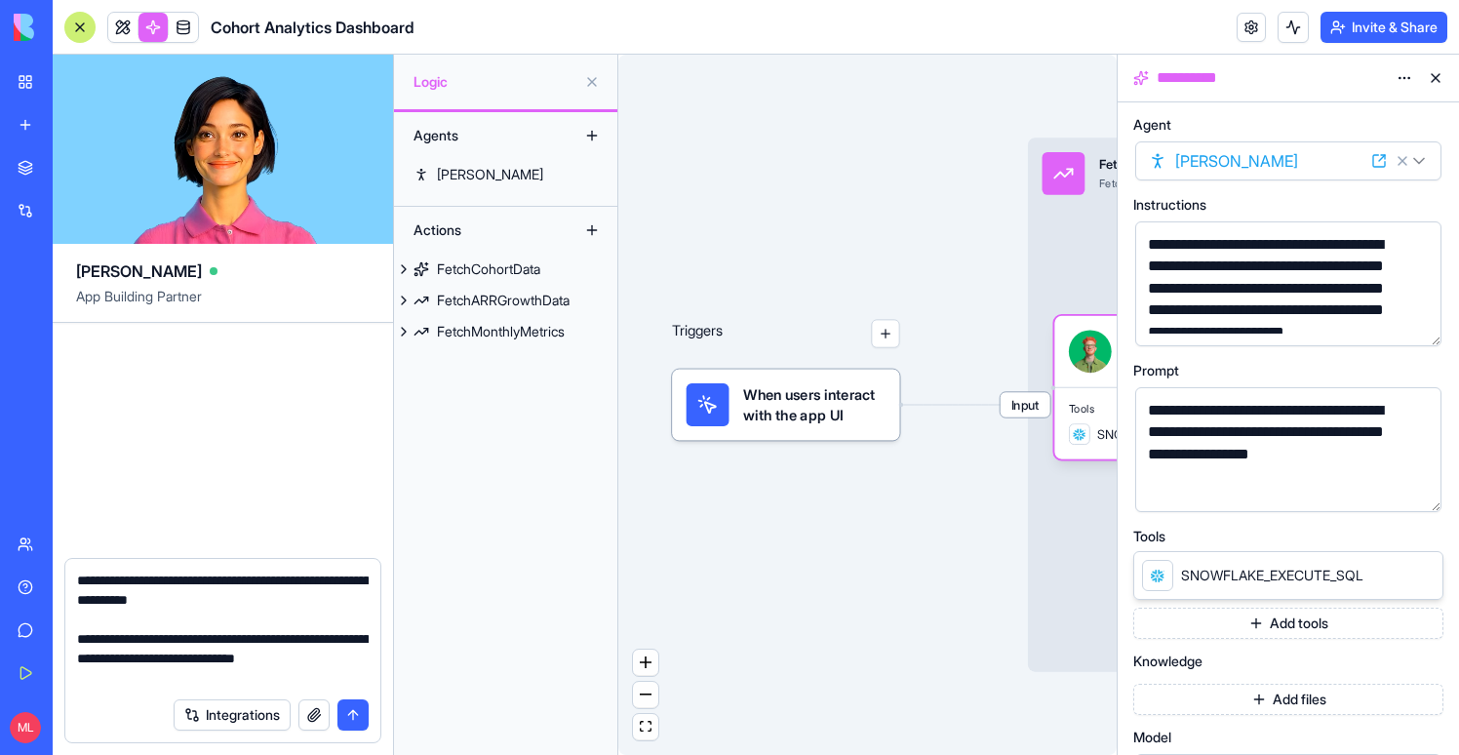
click at [150, 677] on textarea "**********" at bounding box center [223, 629] width 292 height 117
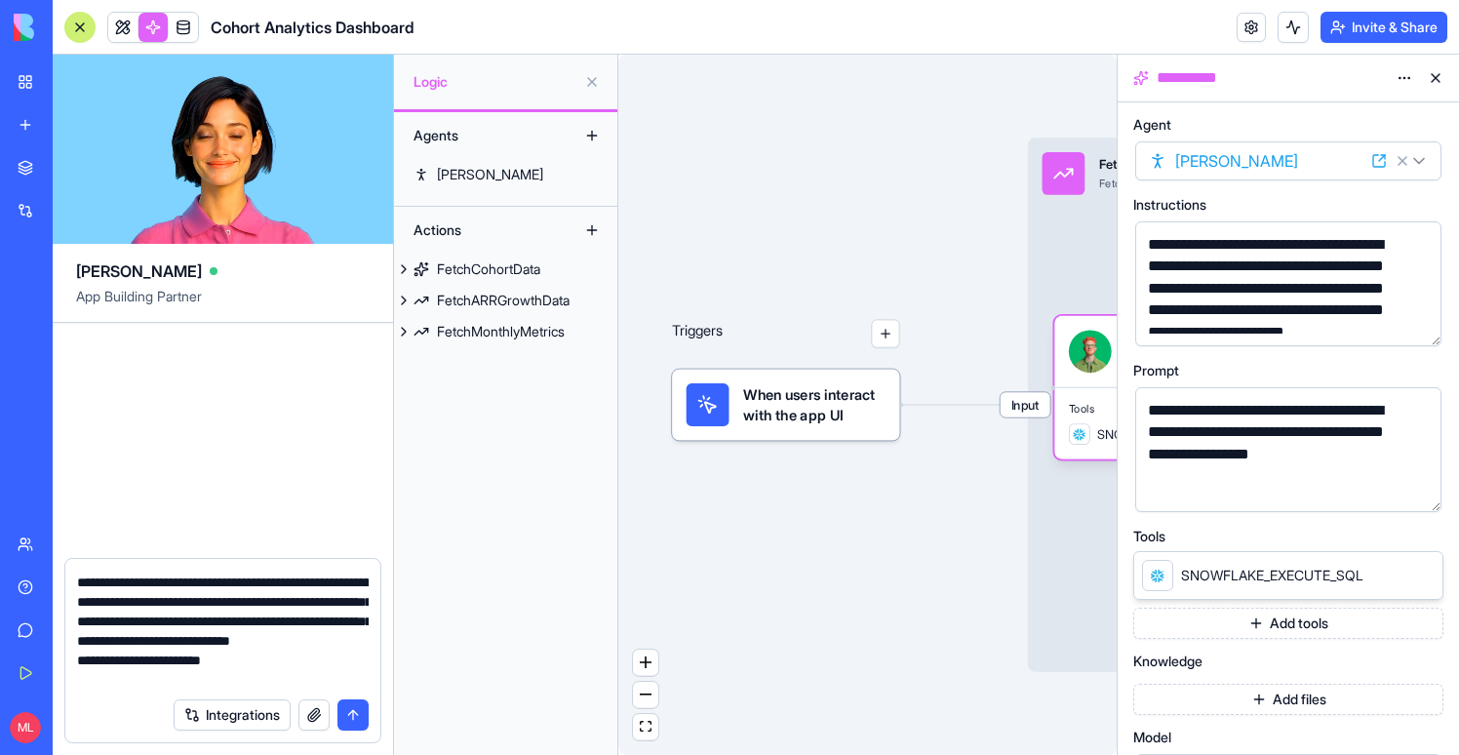
scroll to position [76, 0]
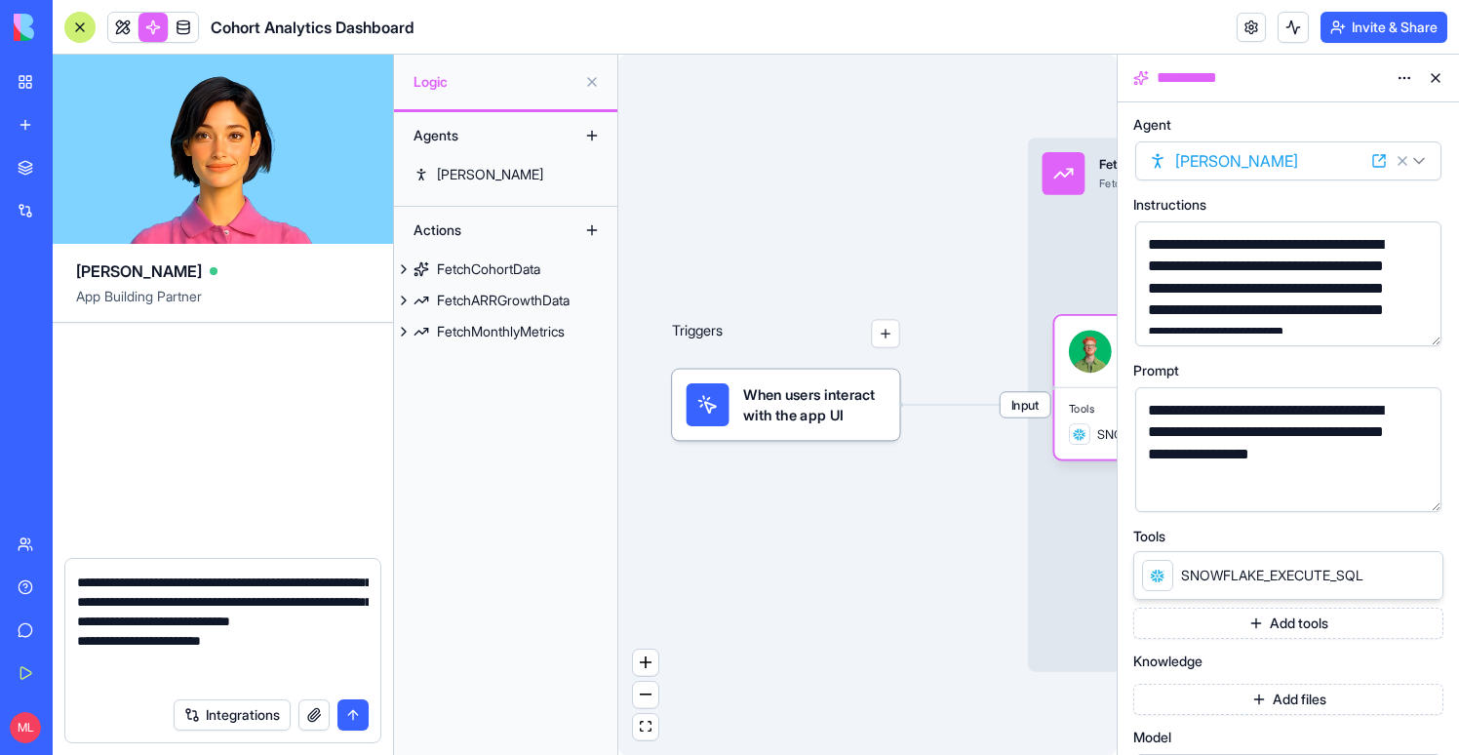
paste textarea "**********"
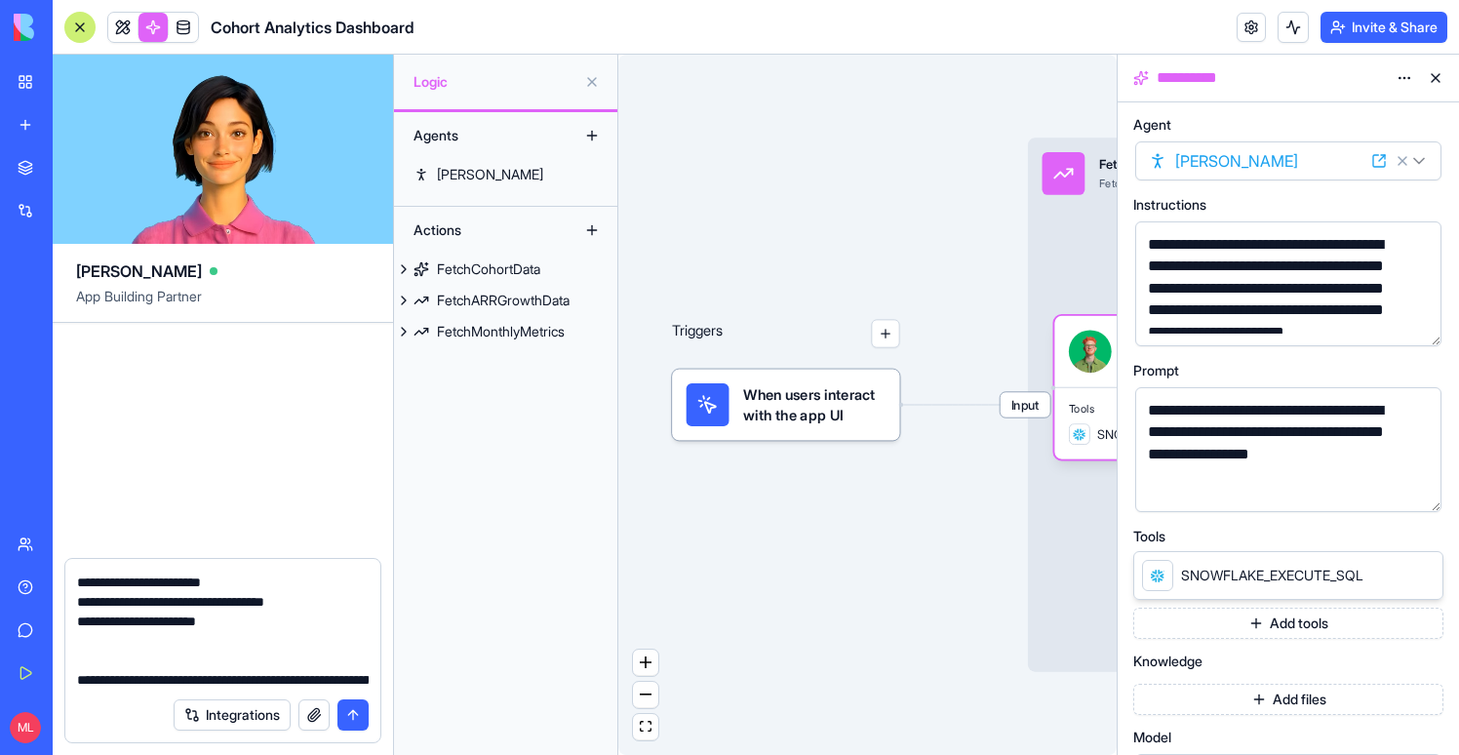
paste textarea "**********"
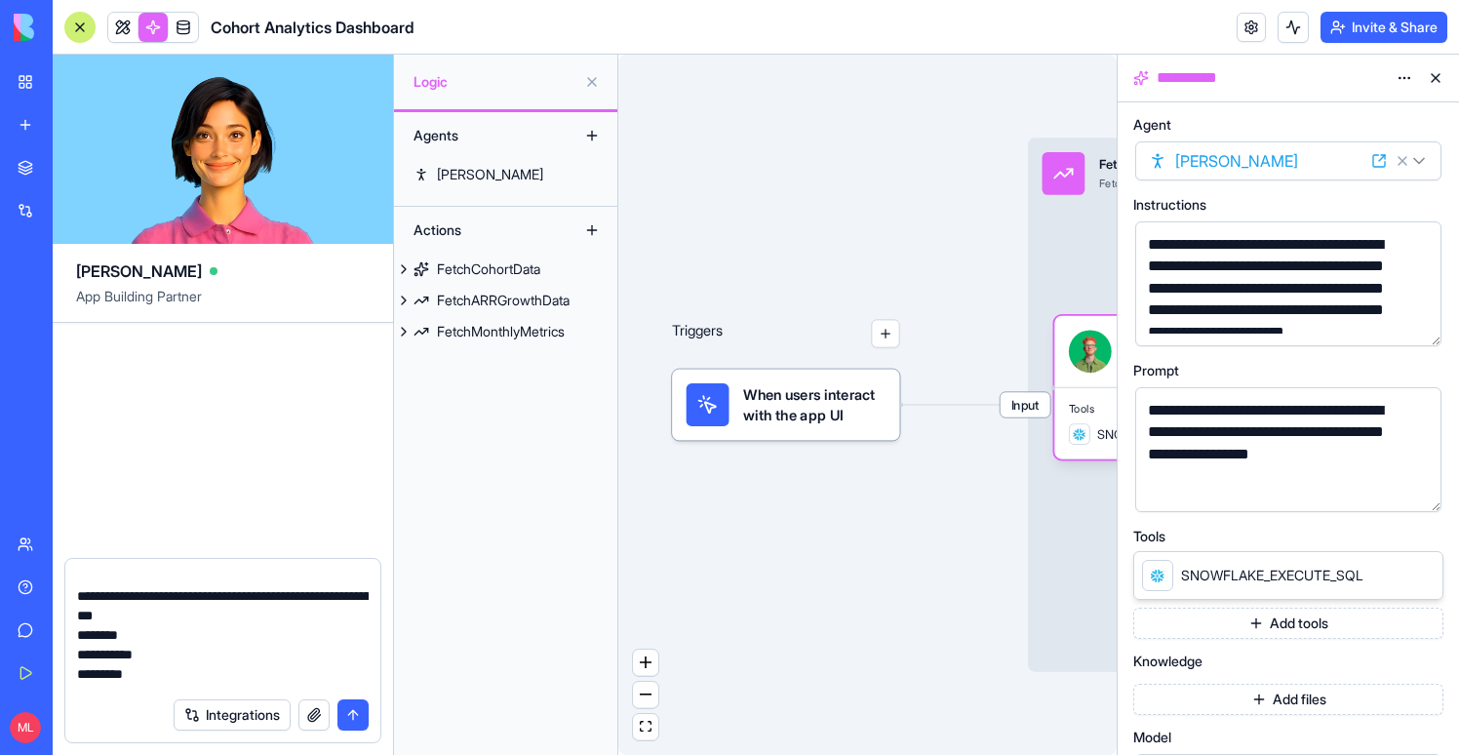
scroll to position [499, 0]
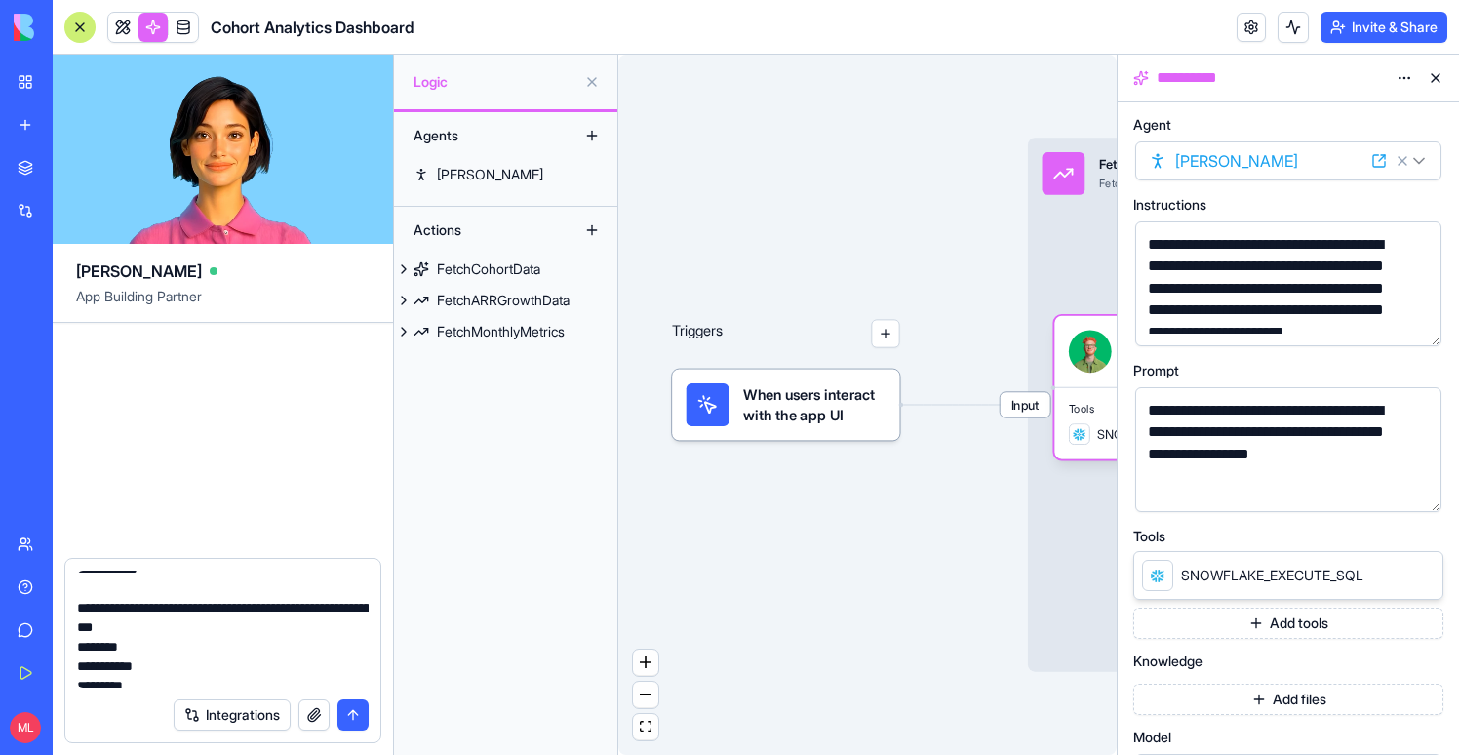
click at [78, 649] on textarea "**********" at bounding box center [223, 629] width 292 height 117
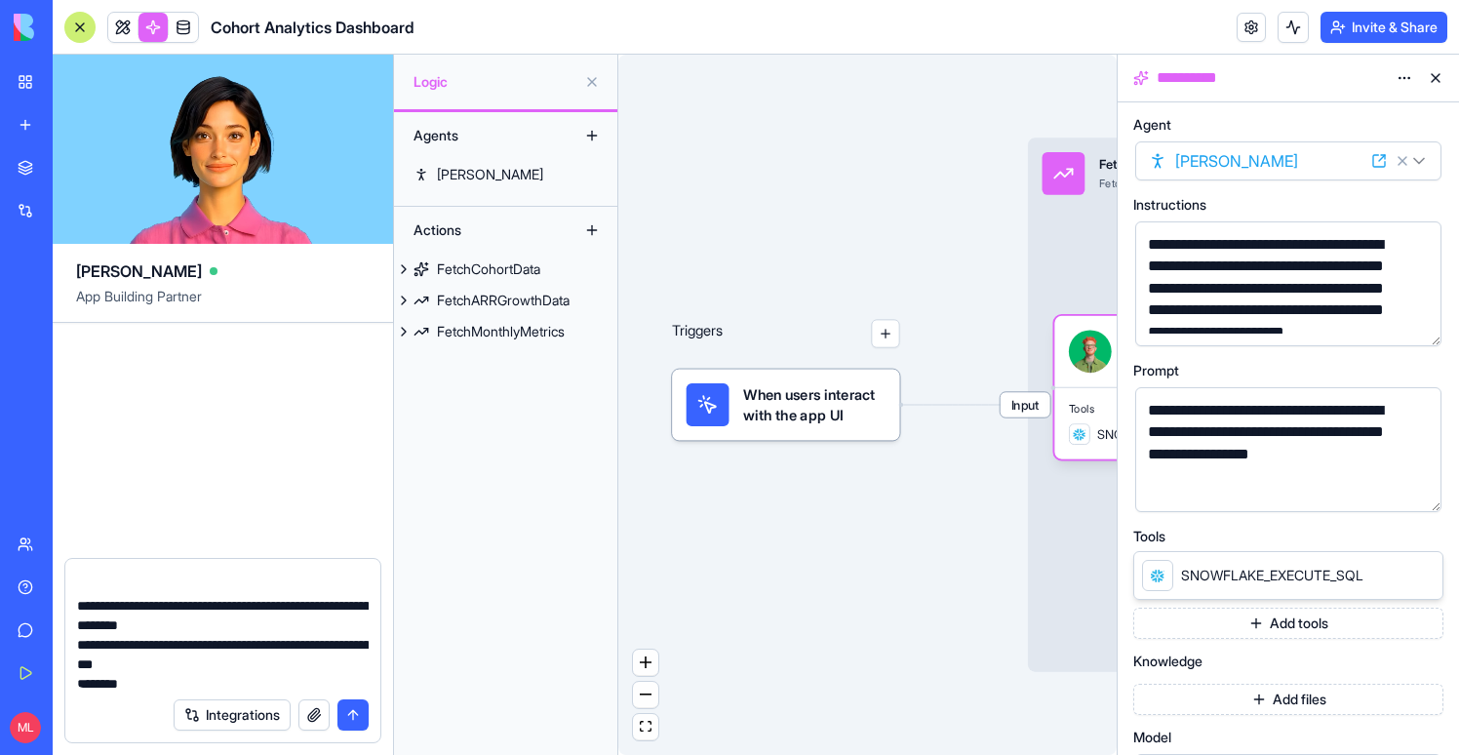
scroll to position [503, 0]
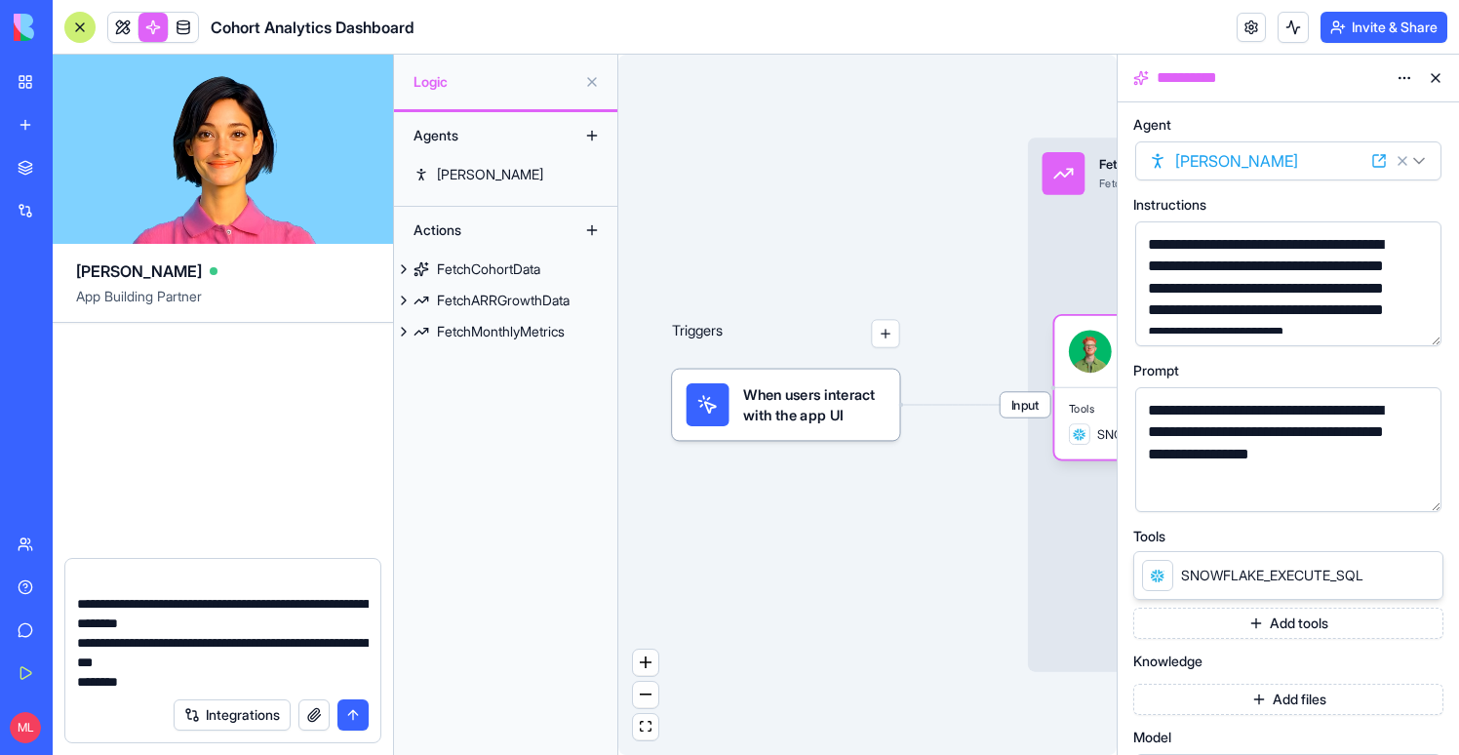
click at [314, 640] on textarea "**********" at bounding box center [223, 629] width 292 height 117
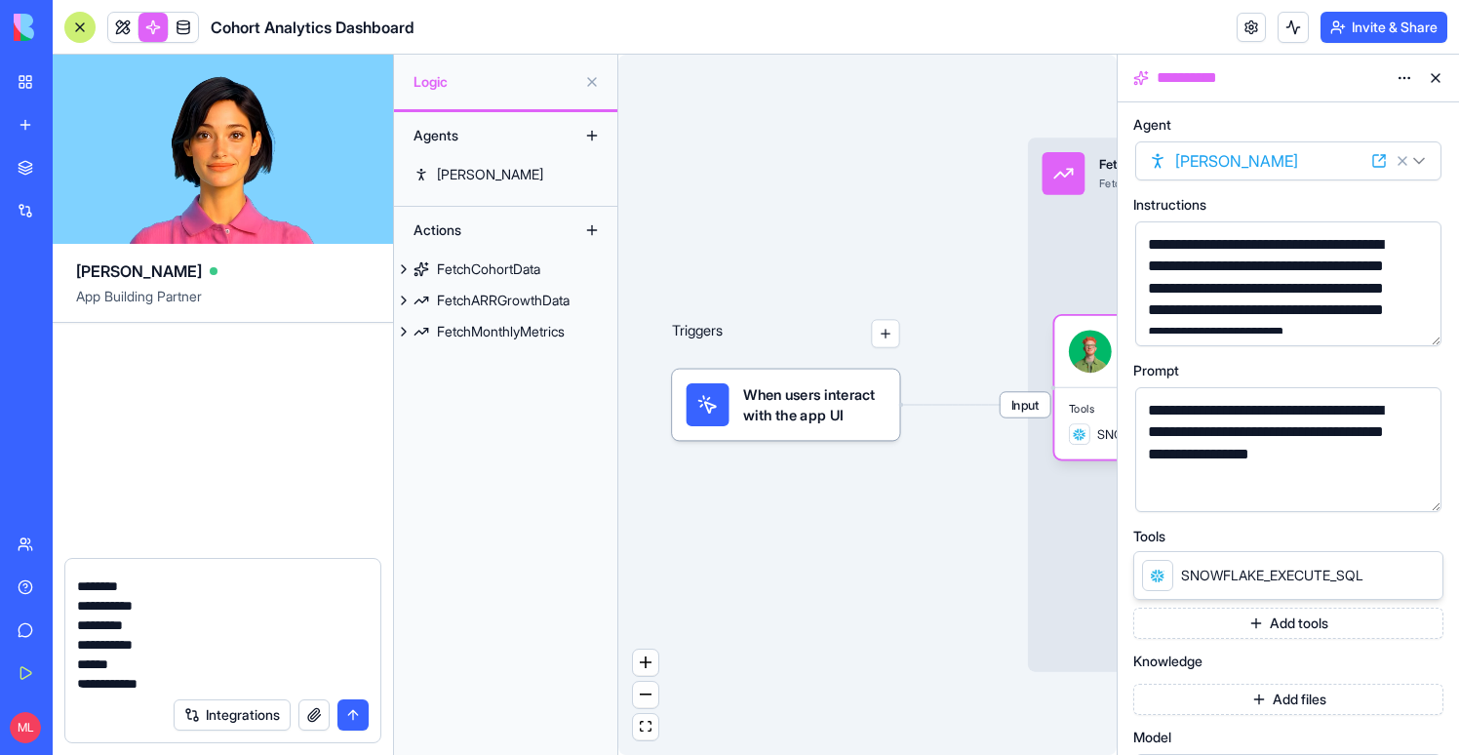
scroll to position [603, 0]
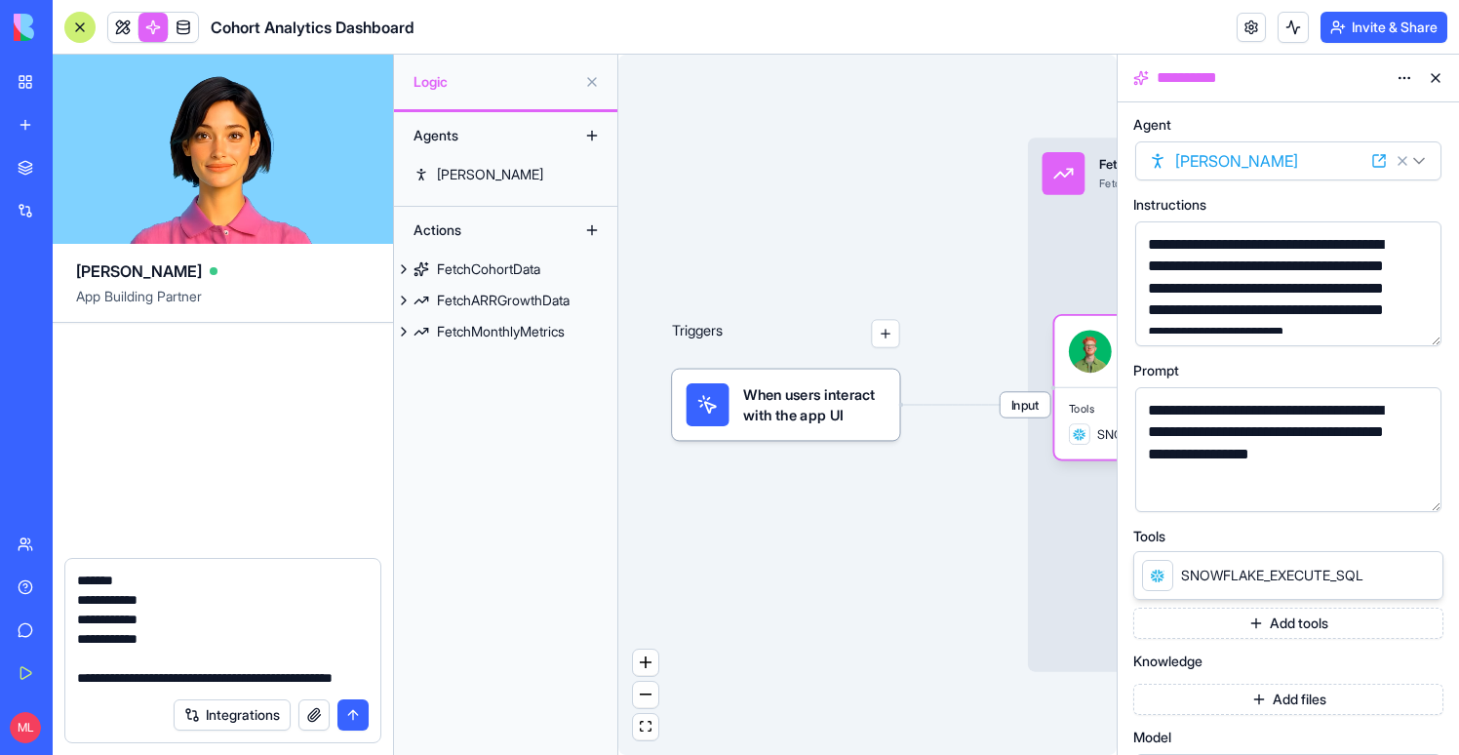
drag, startPoint x: 80, startPoint y: 603, endPoint x: 171, endPoint y: 697, distance: 131.1
click at [171, 697] on form "**********" at bounding box center [222, 650] width 317 height 185
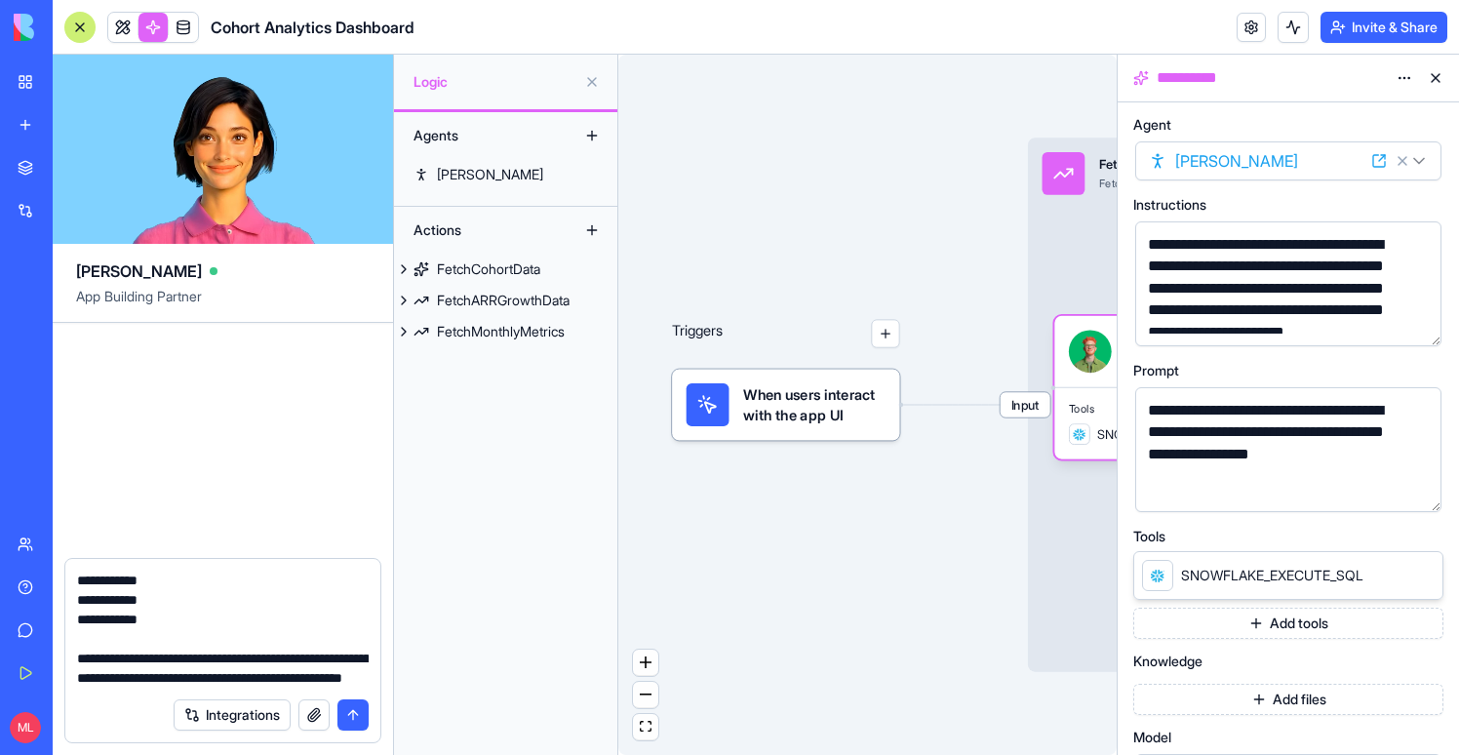
scroll to position [525, 0]
drag, startPoint x: 312, startPoint y: 657, endPoint x: 81, endPoint y: 655, distance: 231.1
click at [81, 655] on textarea "**********" at bounding box center [223, 629] width 292 height 117
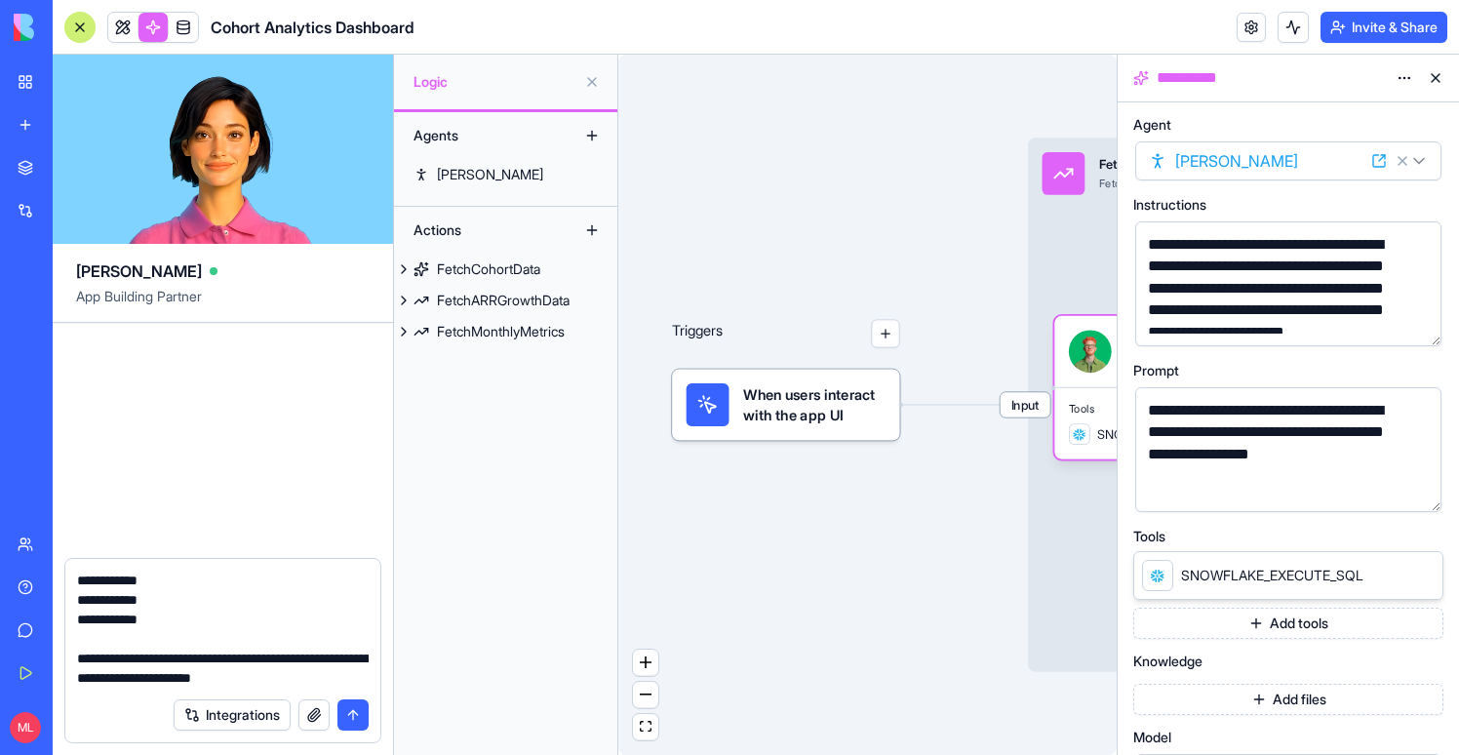
scroll to position [505, 0]
paste textarea "**********"
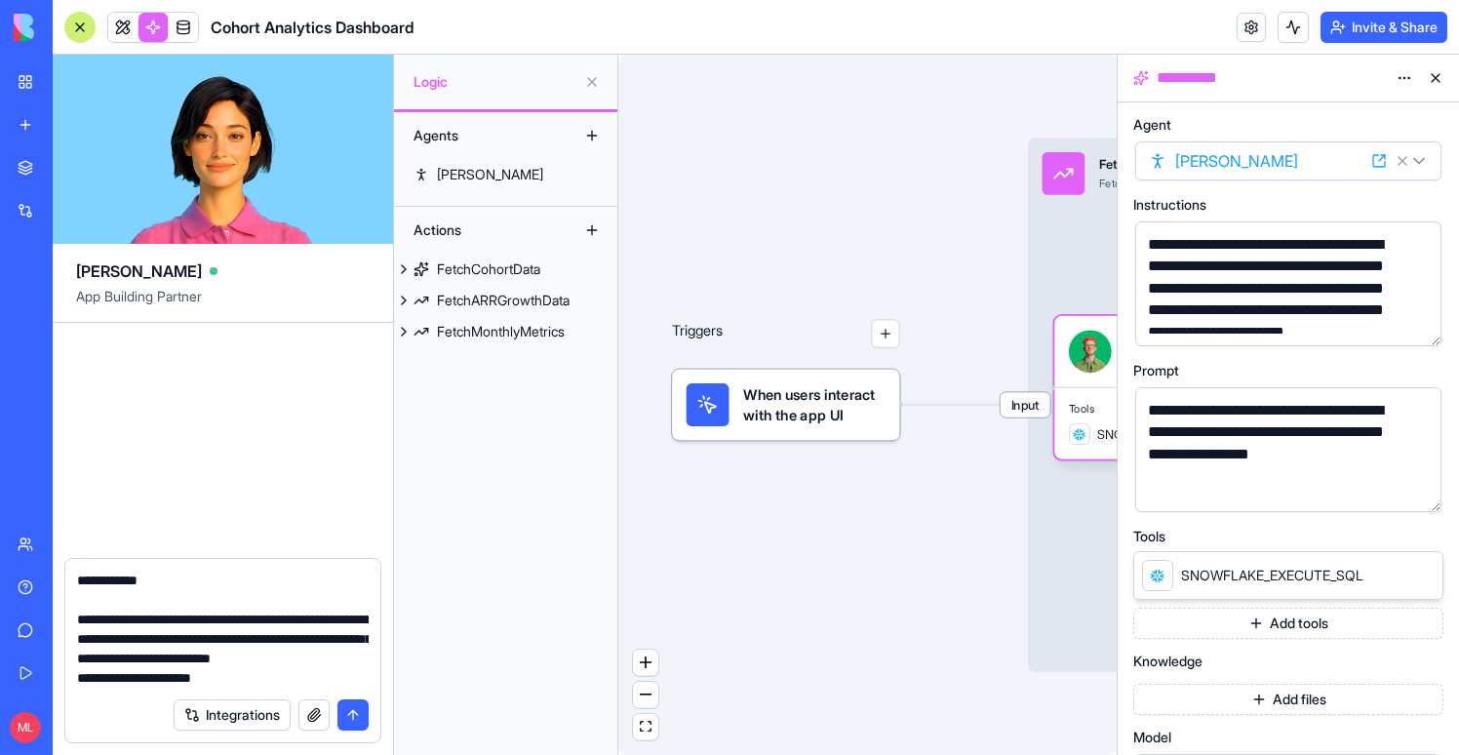
scroll to position [564, 0]
paste textarea "**********"
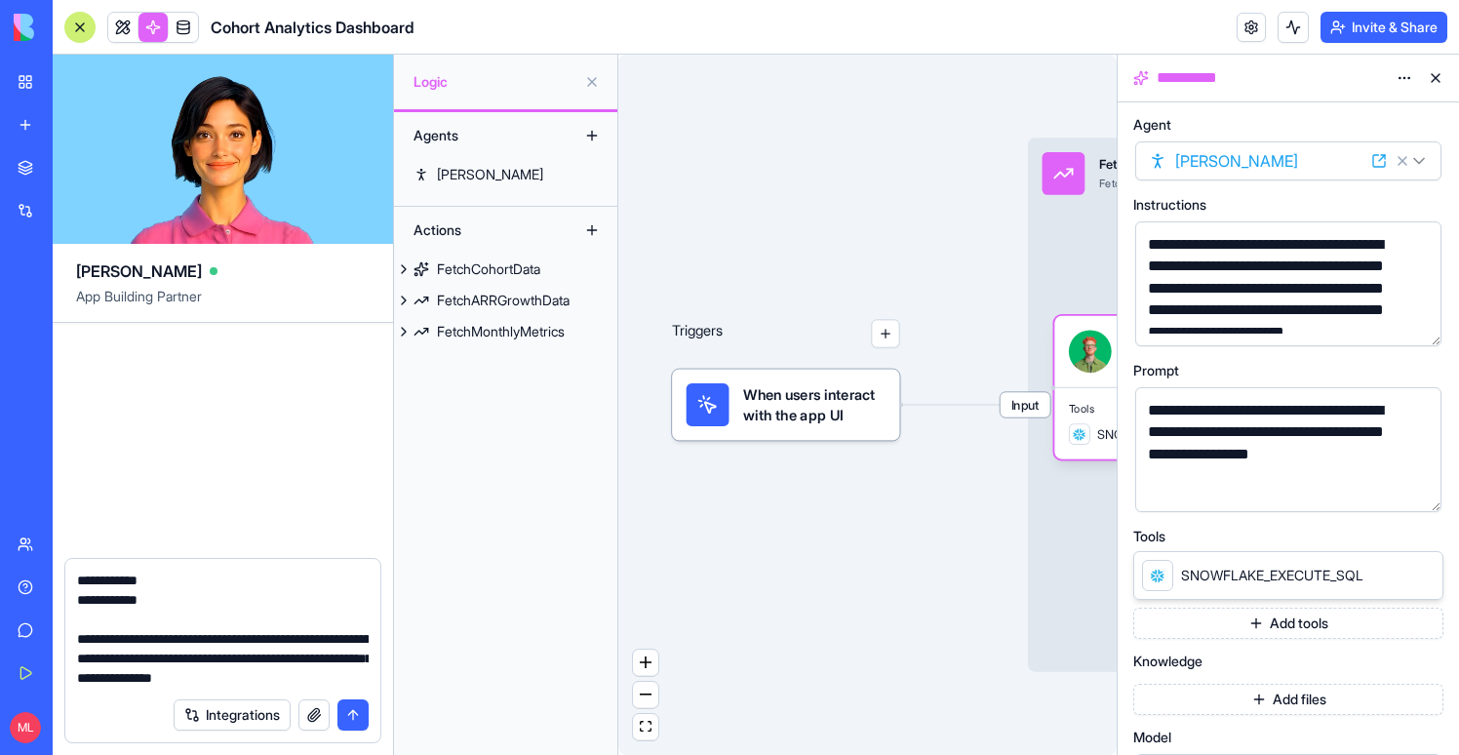
scroll to position [876, 0]
click at [89, 671] on textarea "**********" at bounding box center [223, 629] width 292 height 117
click at [210, 674] on textarea "**********" at bounding box center [223, 629] width 292 height 117
type textarea "**********"
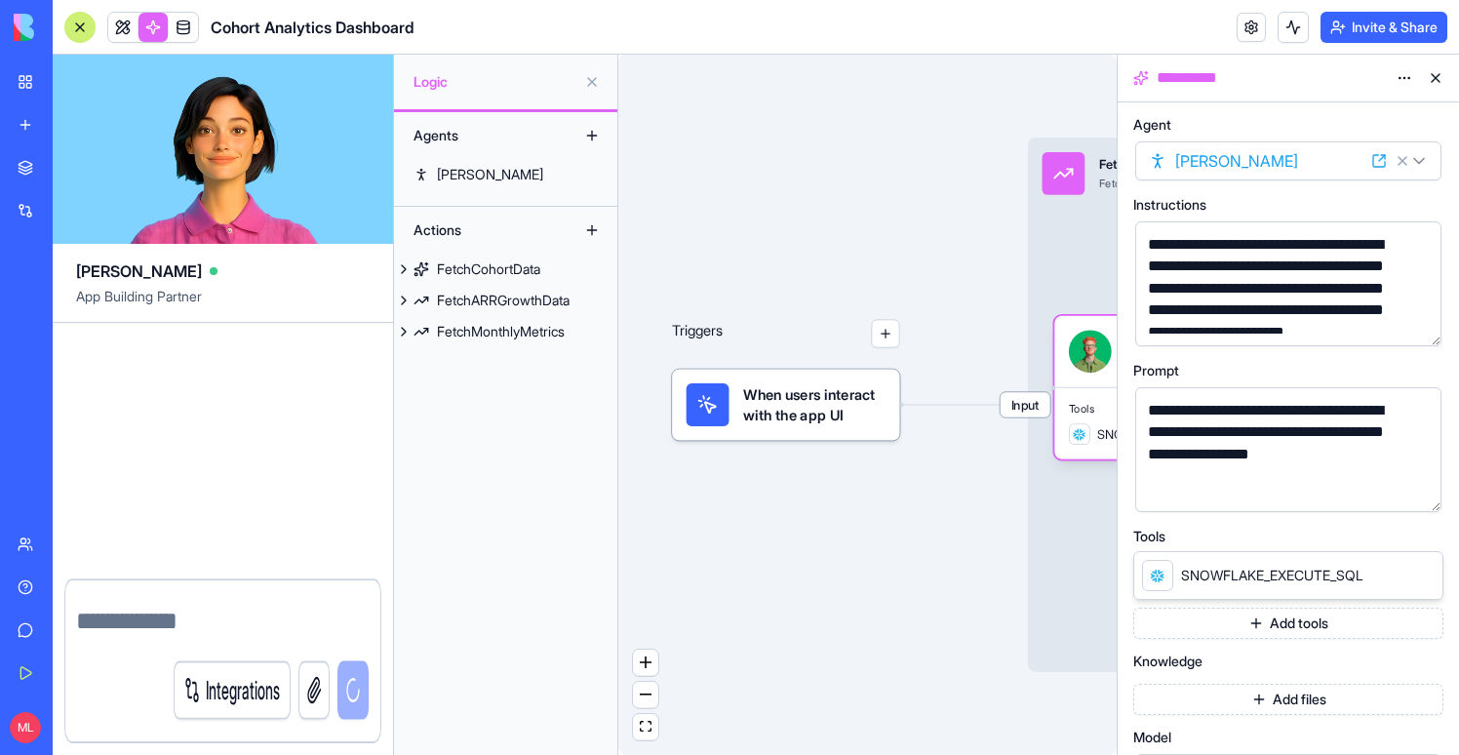
scroll to position [0, 0]
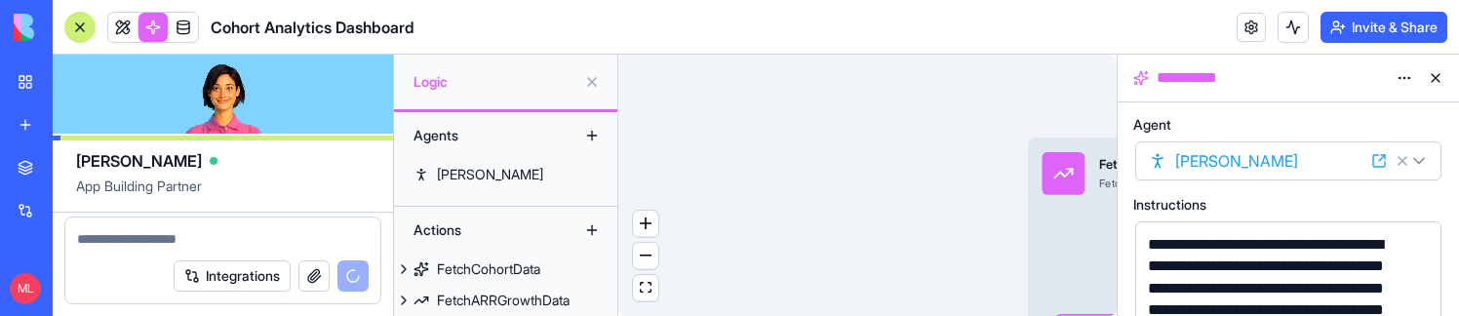
select select
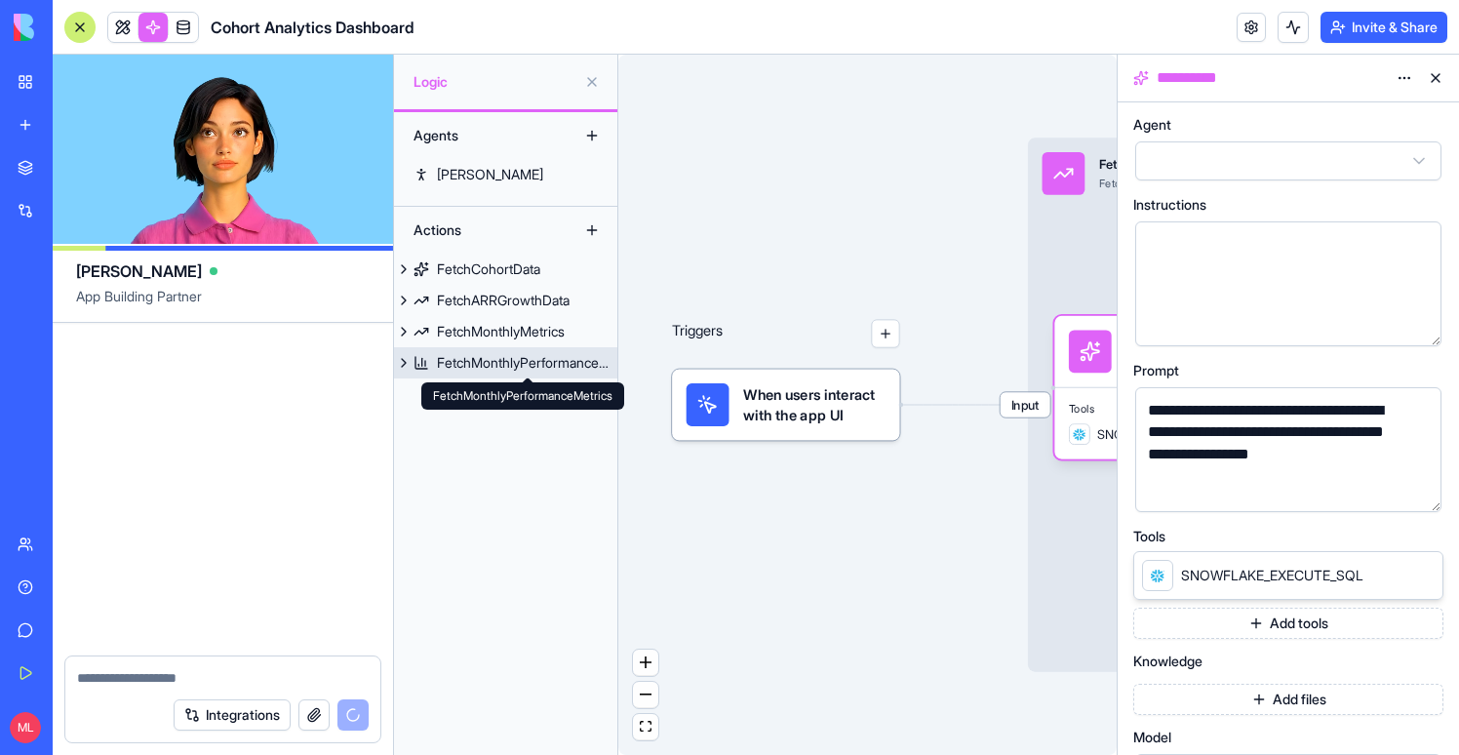
click at [493, 374] on link "FetchMonthlyPerformanceMetrics" at bounding box center [505, 362] width 223 height 31
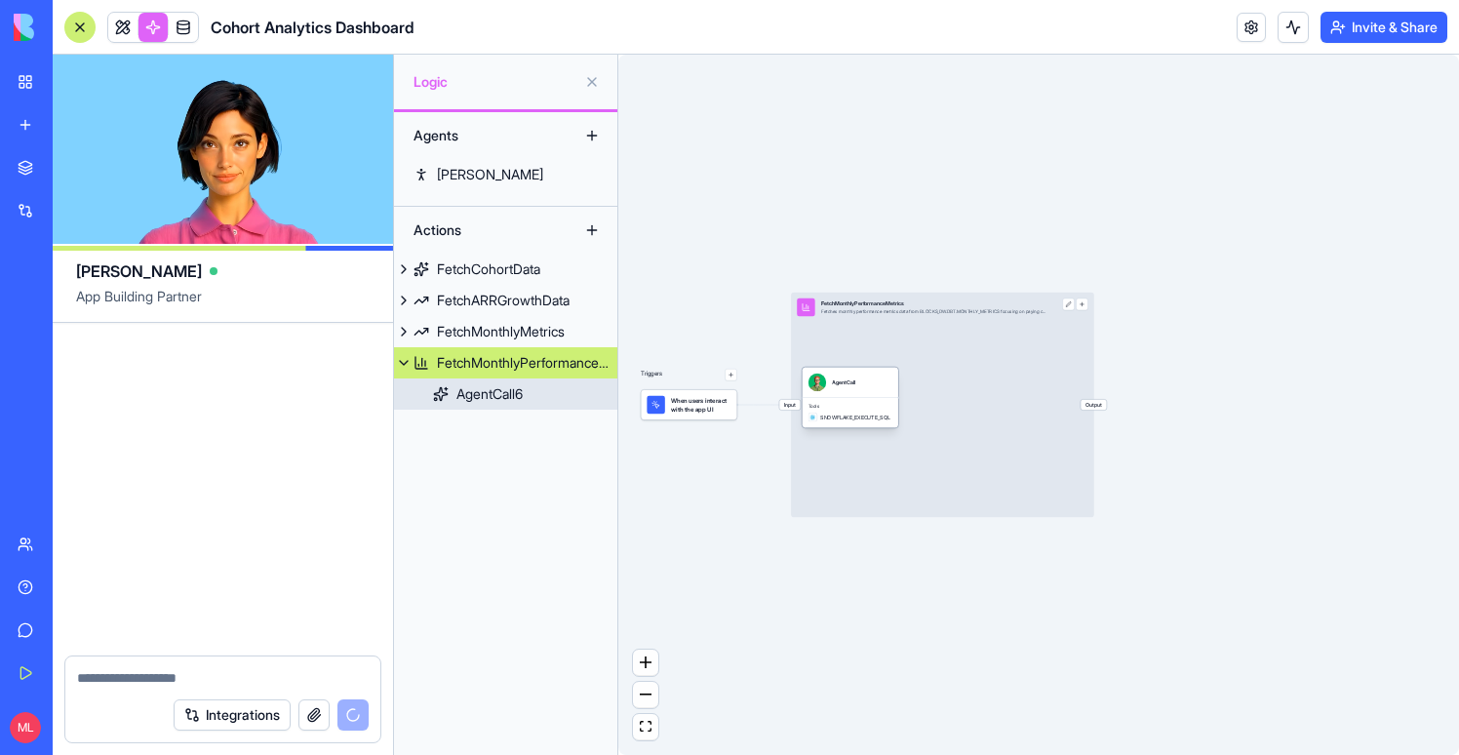
click at [880, 396] on div "AgentCall" at bounding box center [851, 383] width 96 height 30
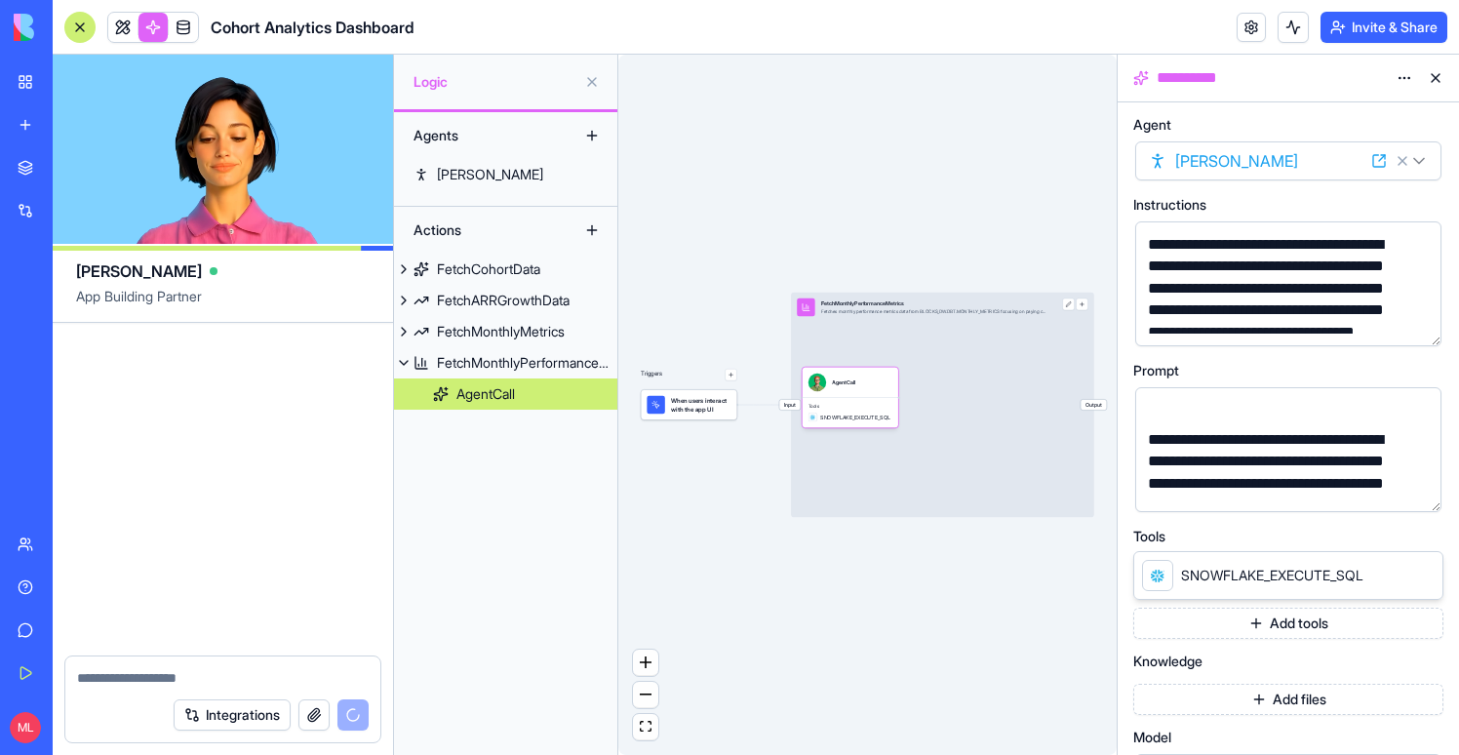
scroll to position [687, 0]
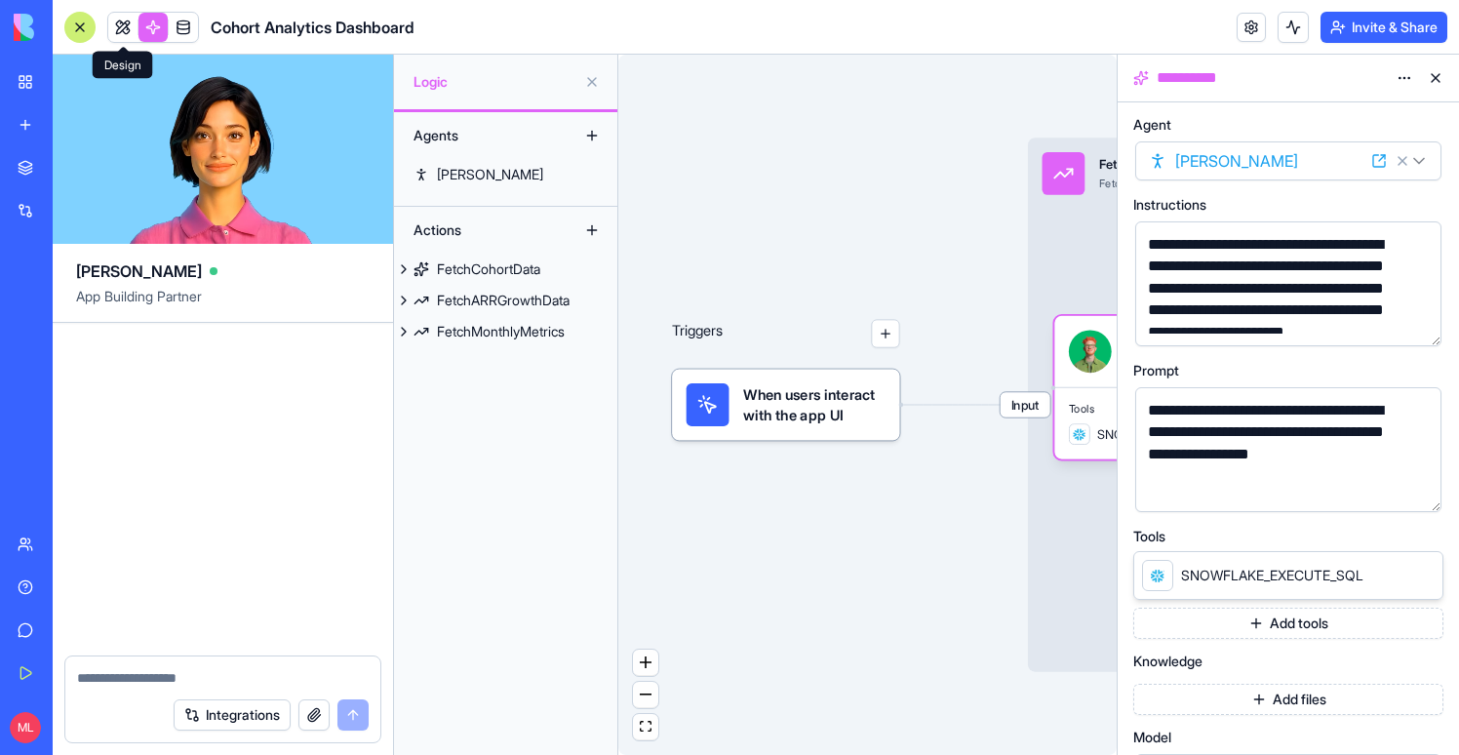
click at [128, 25] on link at bounding box center [122, 27] width 29 height 29
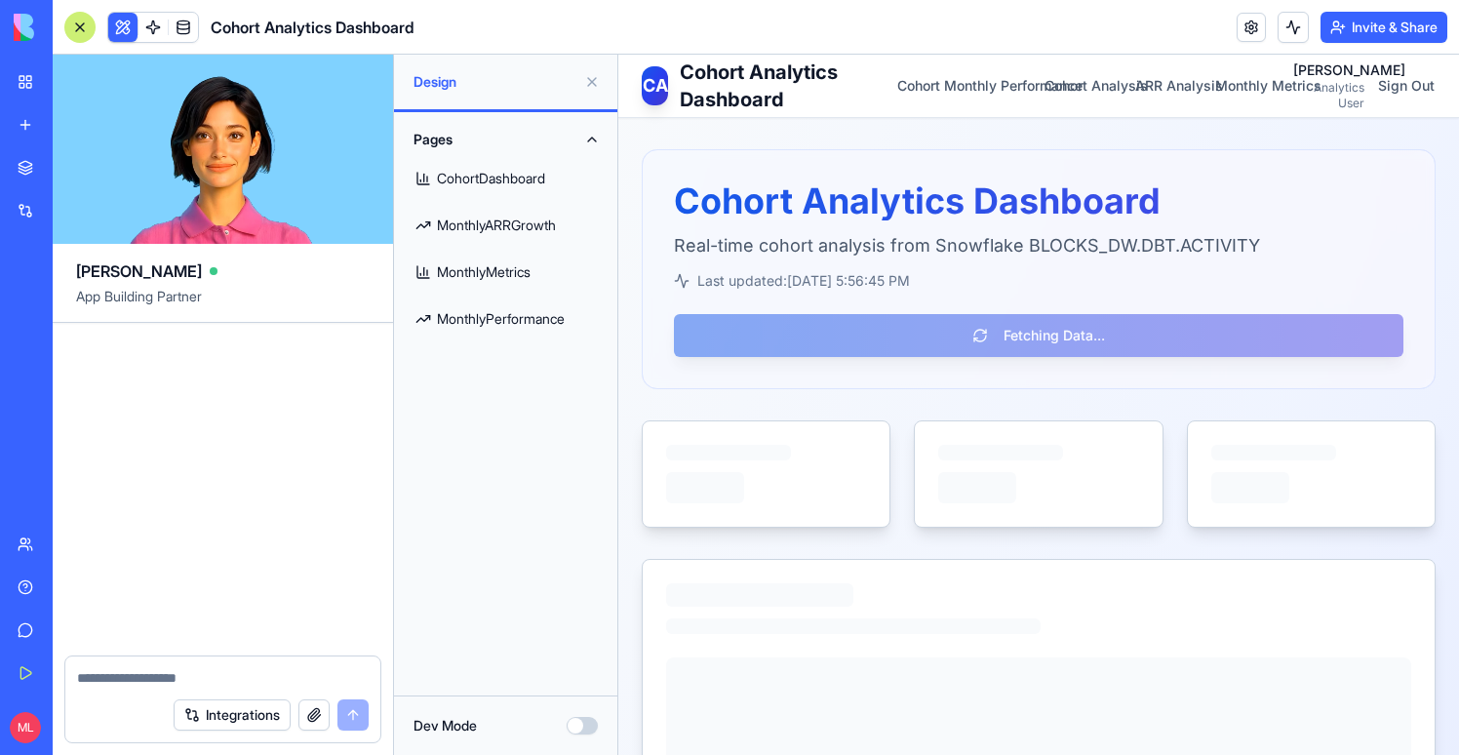
click at [459, 182] on link "CohortDashboard" at bounding box center [506, 178] width 200 height 47
click at [525, 282] on link "MonthlyMetrics" at bounding box center [506, 272] width 200 height 47
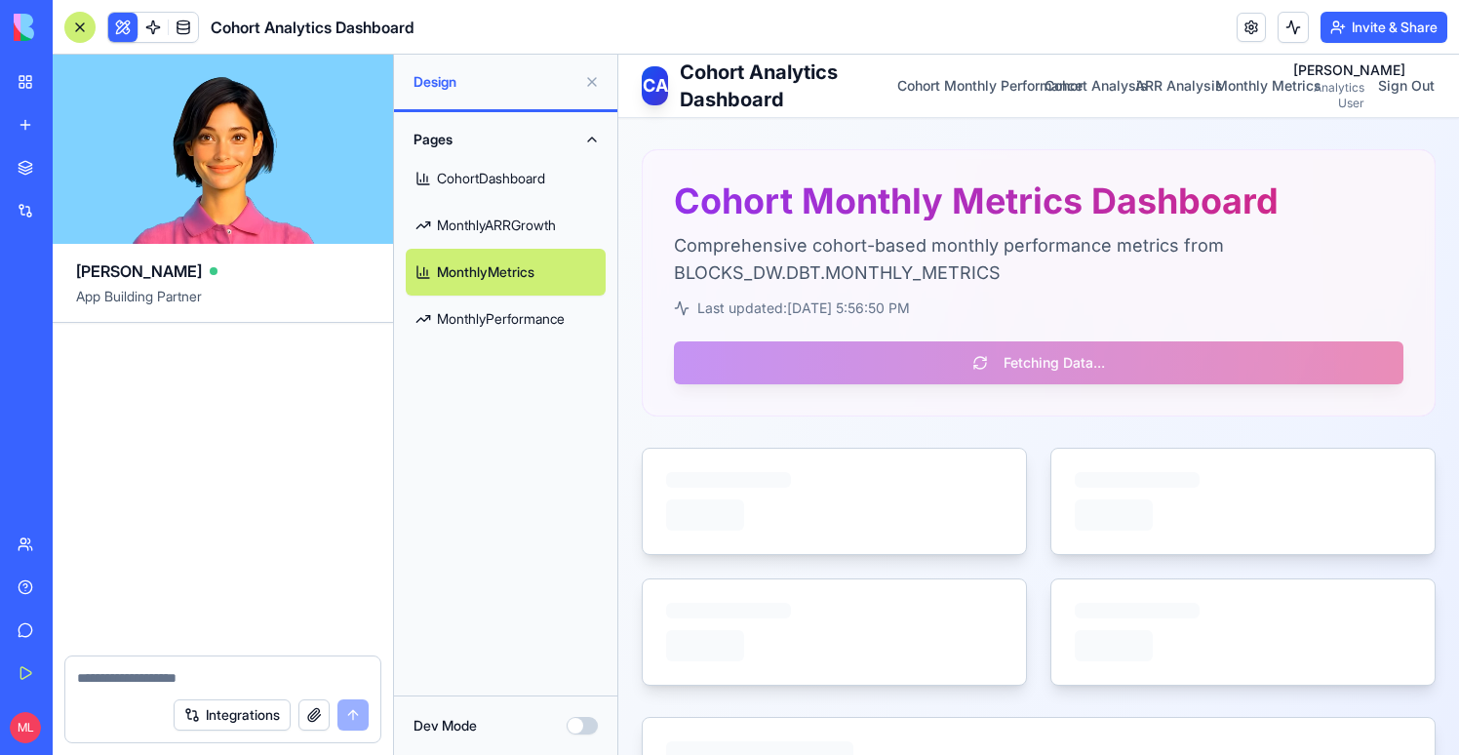
click at [919, 205] on h1 "Cohort Monthly Metrics Dashboard" at bounding box center [1039, 200] width 730 height 39
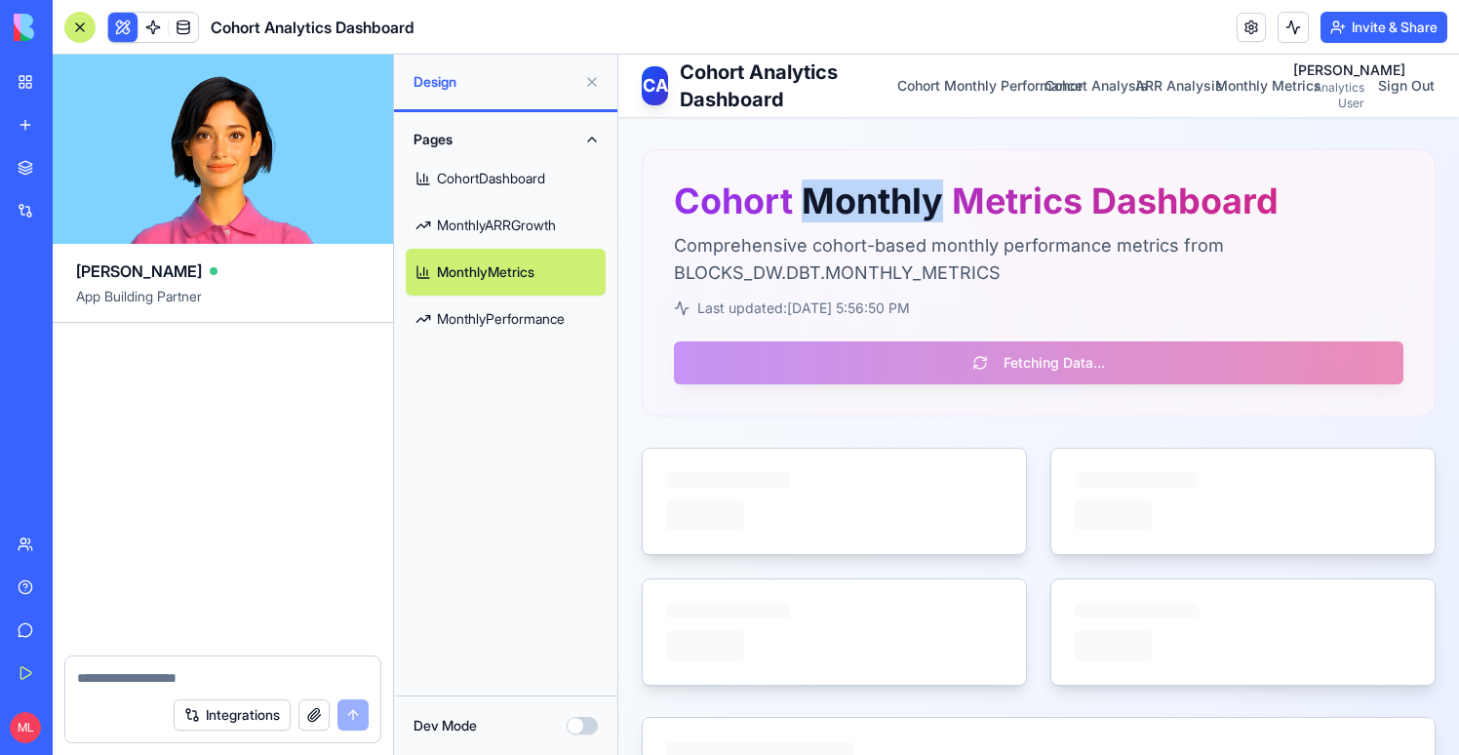
click at [919, 205] on h1 "Cohort Monthly Metrics Dashboard" at bounding box center [1039, 200] width 730 height 39
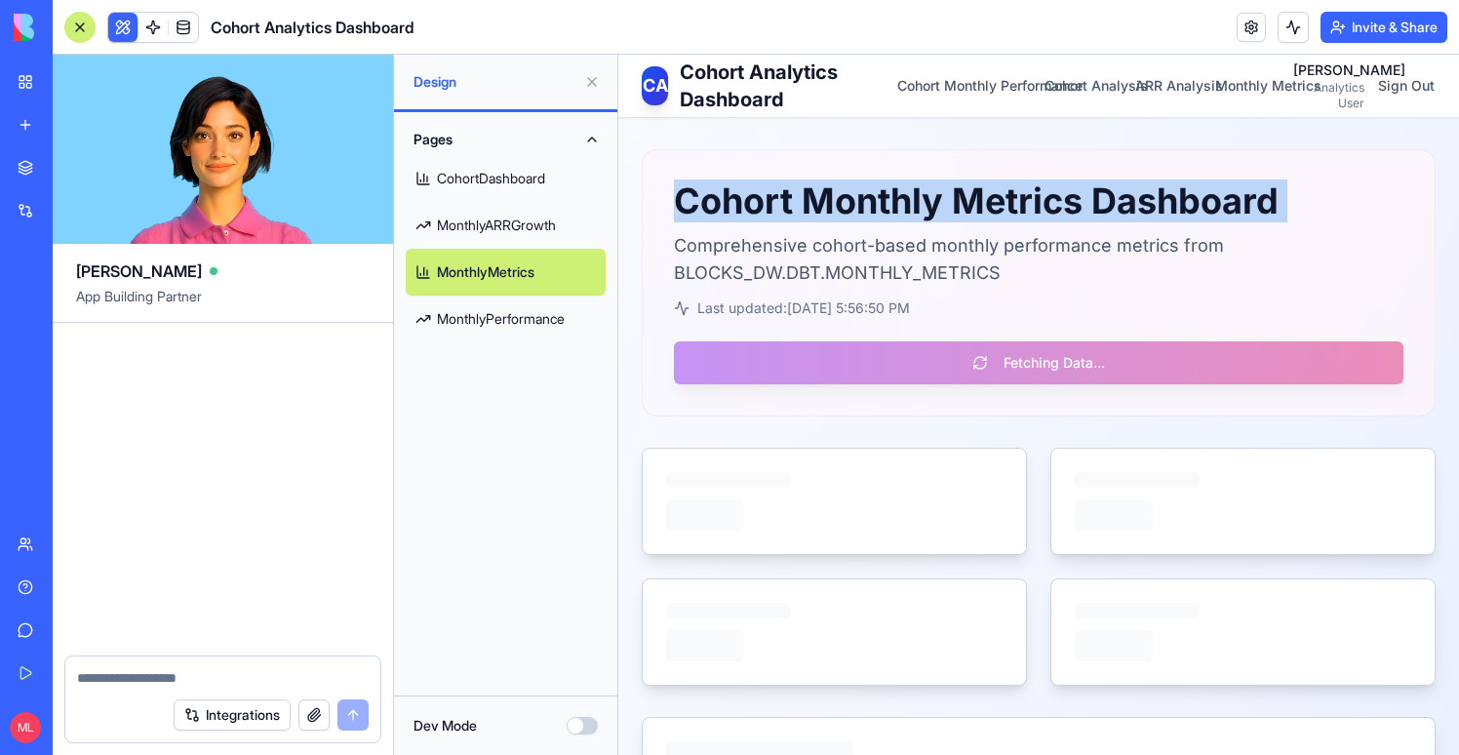
click at [919, 205] on h1 "Cohort Monthly Metrics Dashboard" at bounding box center [1039, 200] width 730 height 39
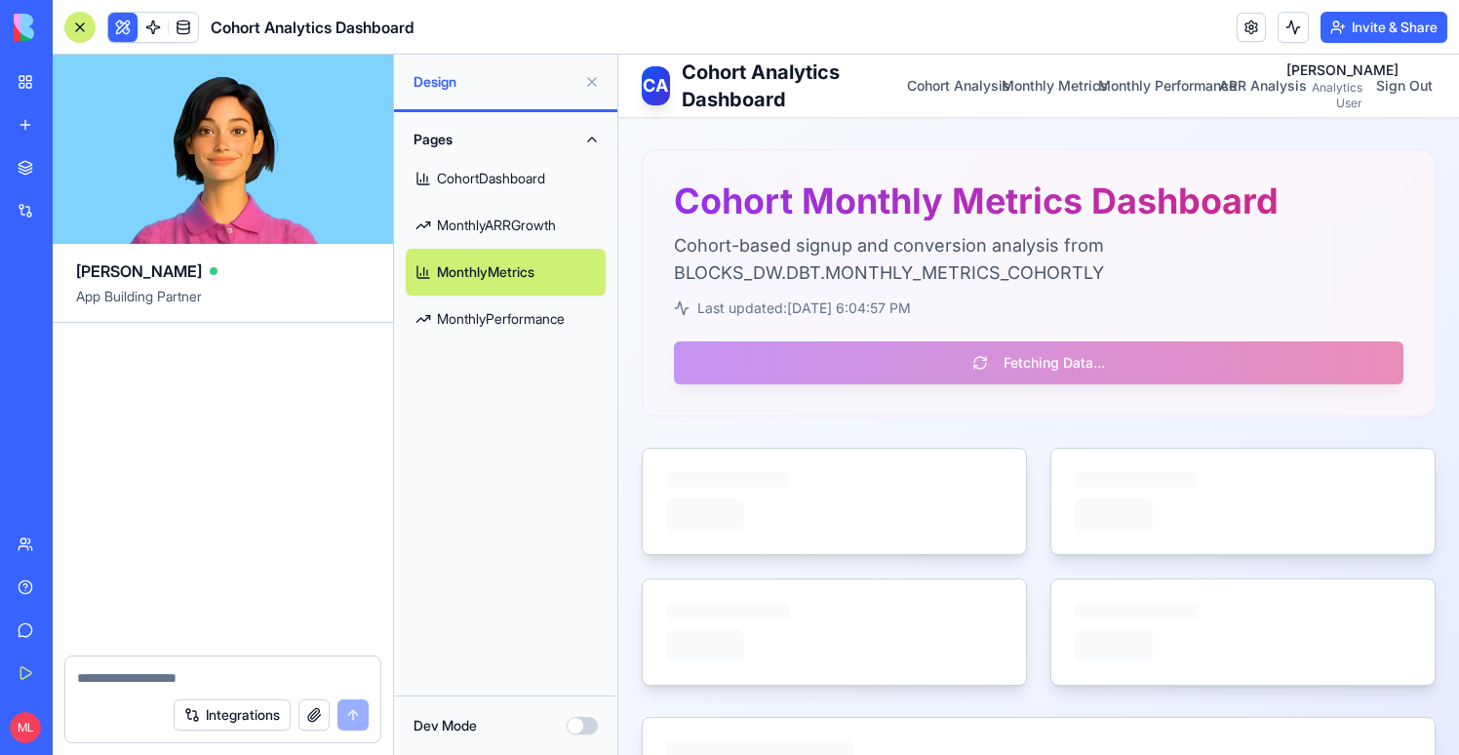
click at [75, 30] on div at bounding box center [79, 27] width 31 height 31
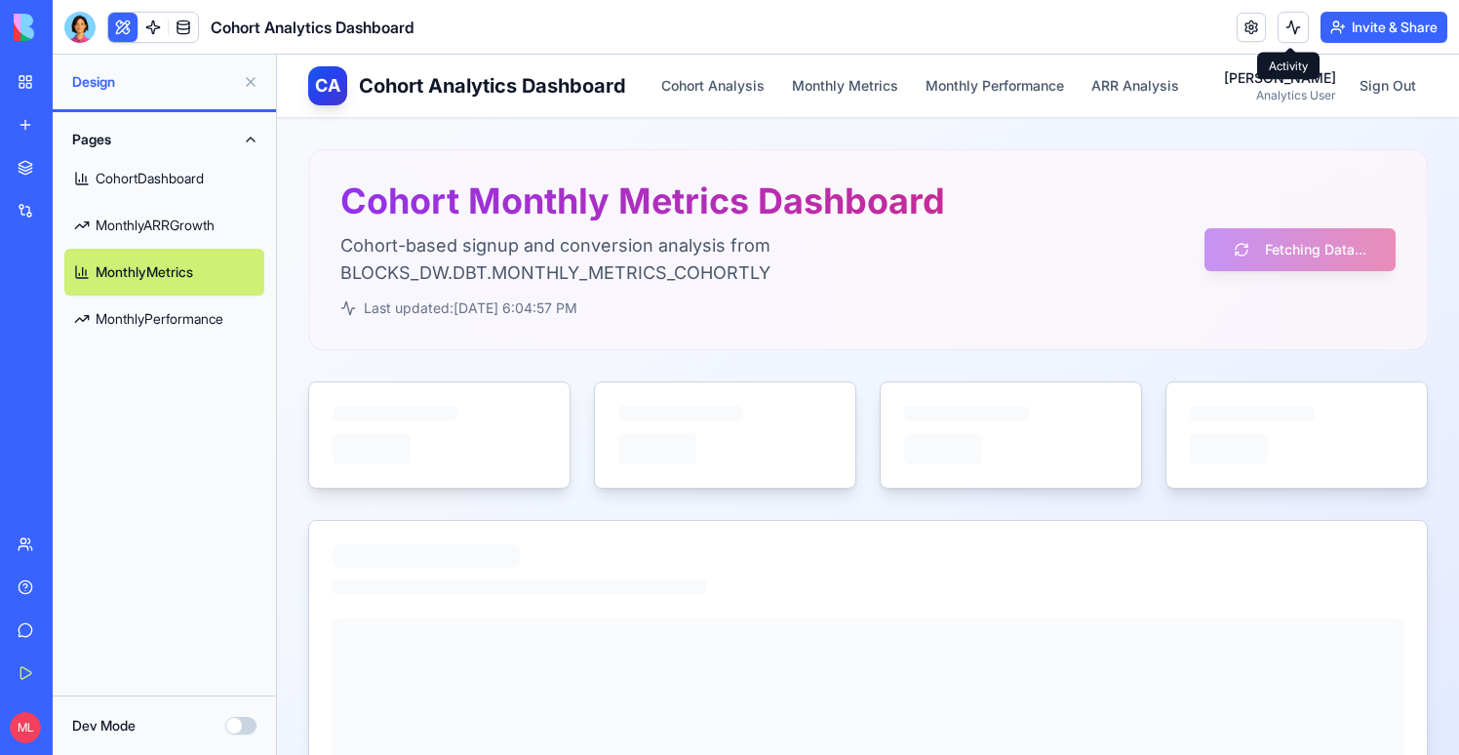
click at [1286, 27] on button at bounding box center [1293, 27] width 31 height 31
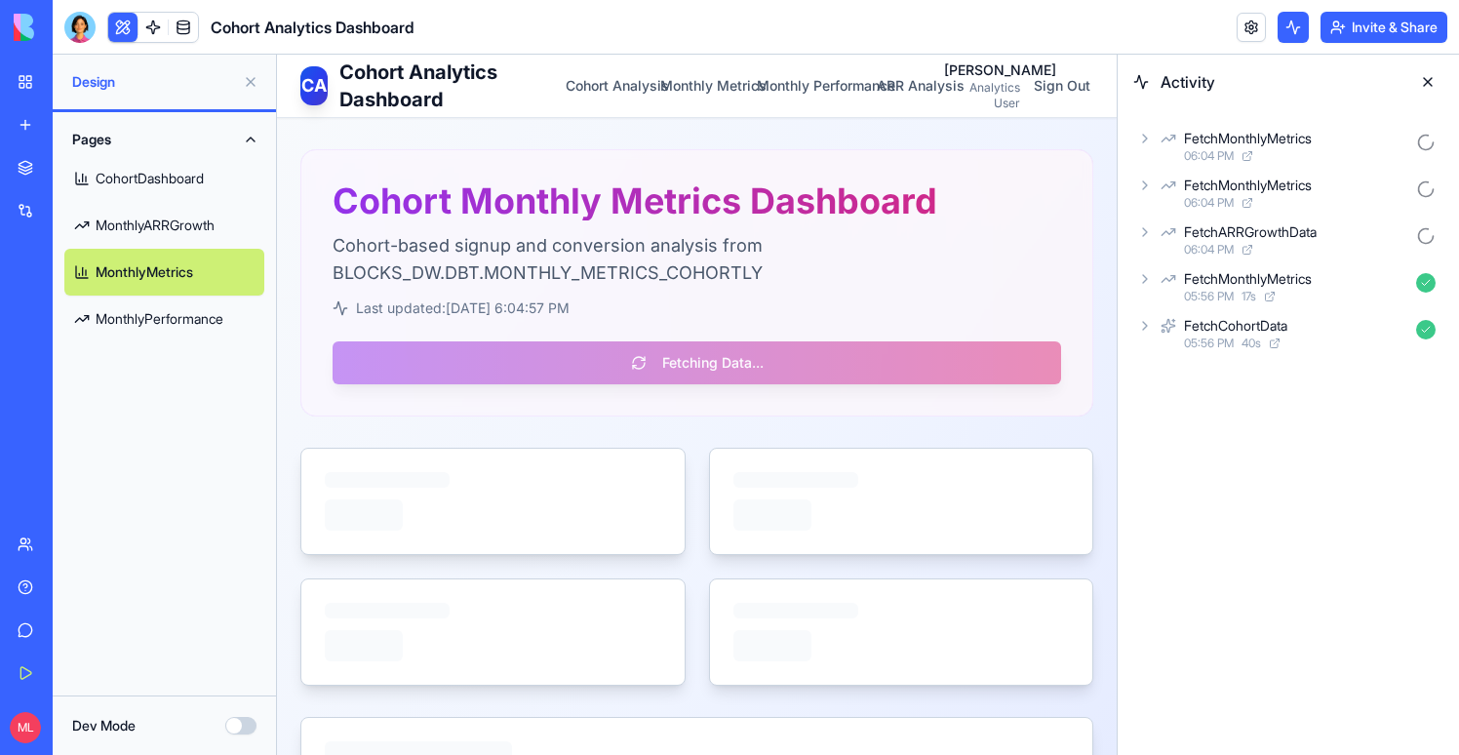
click at [1149, 140] on icon at bounding box center [1145, 139] width 16 height 16
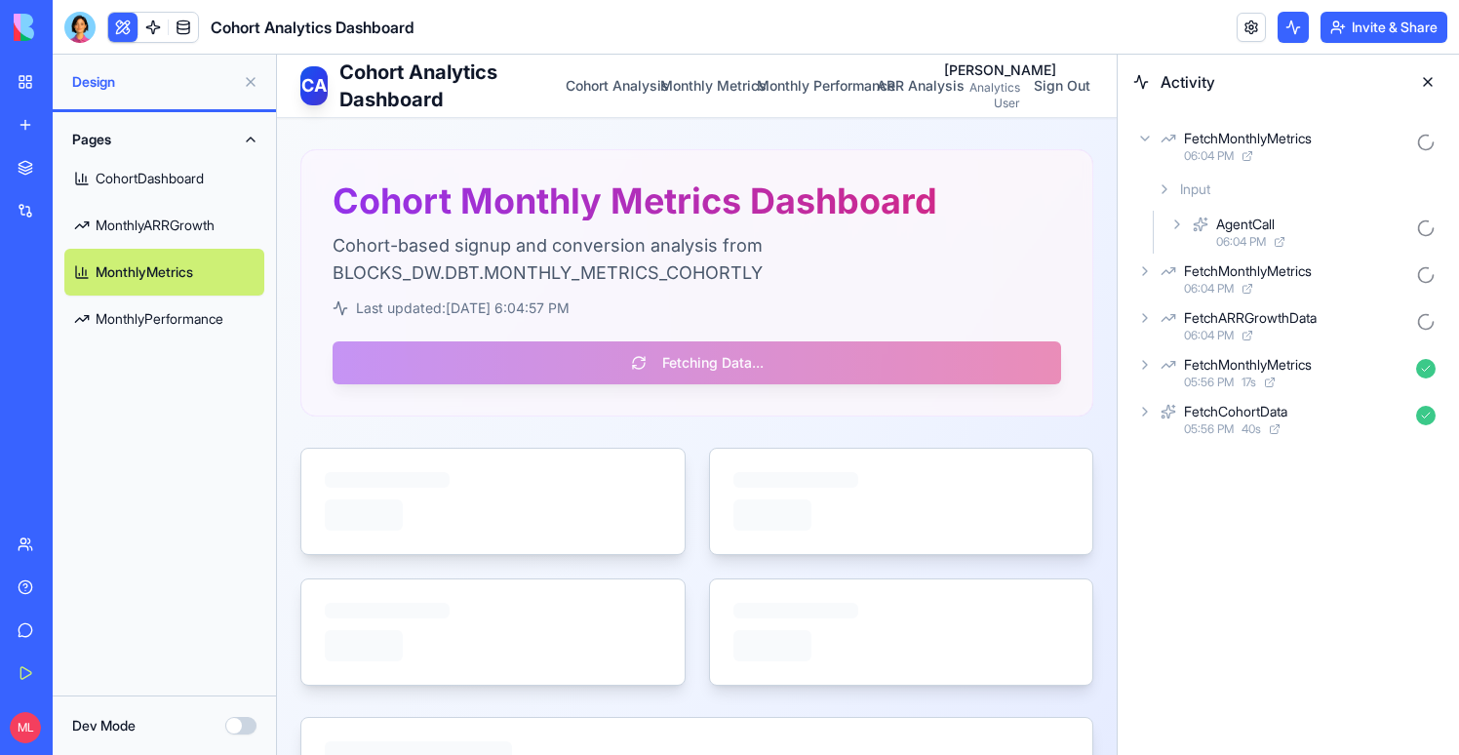
click at [1176, 219] on icon at bounding box center [1177, 225] width 16 height 16
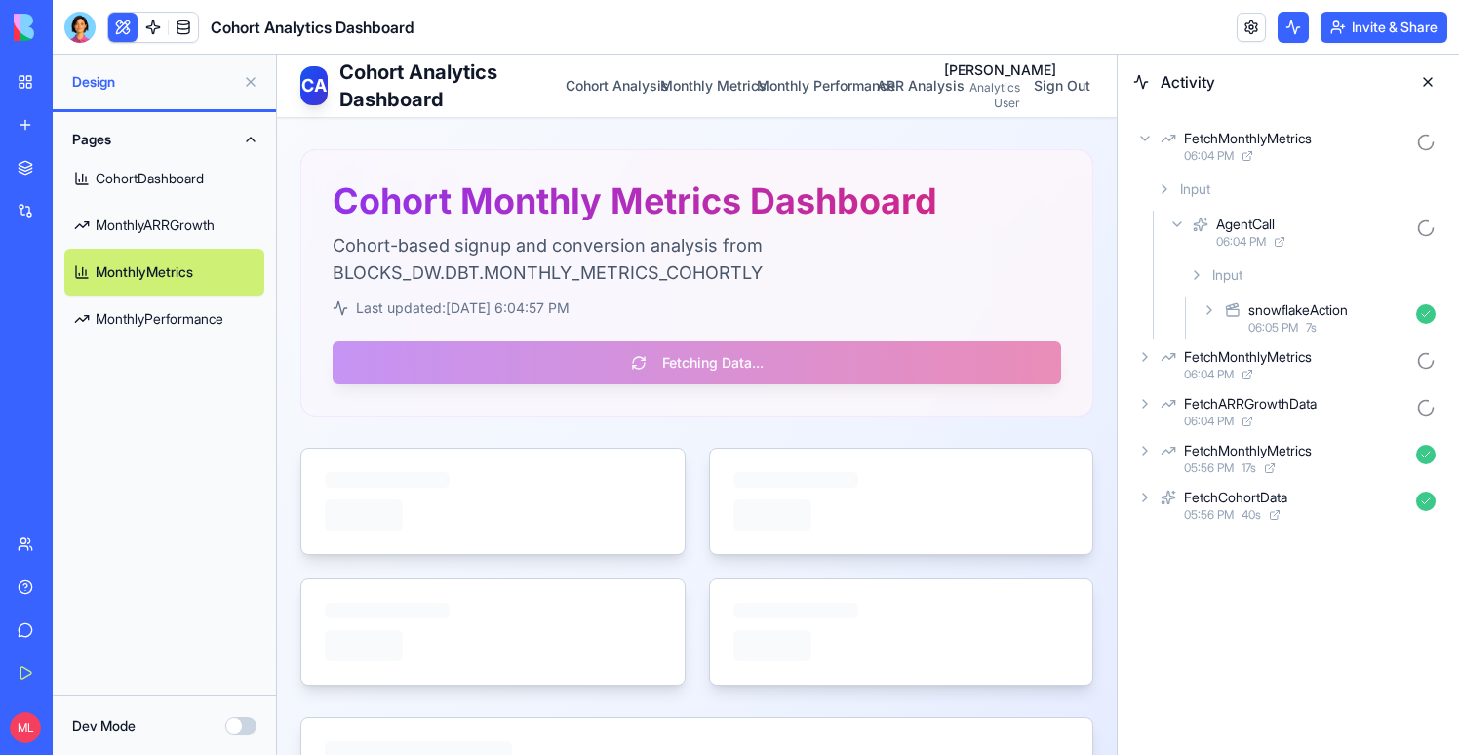
click at [1211, 318] on div "snowflakeAction 06:05 PM 7 s" at bounding box center [1321, 317] width 246 height 43
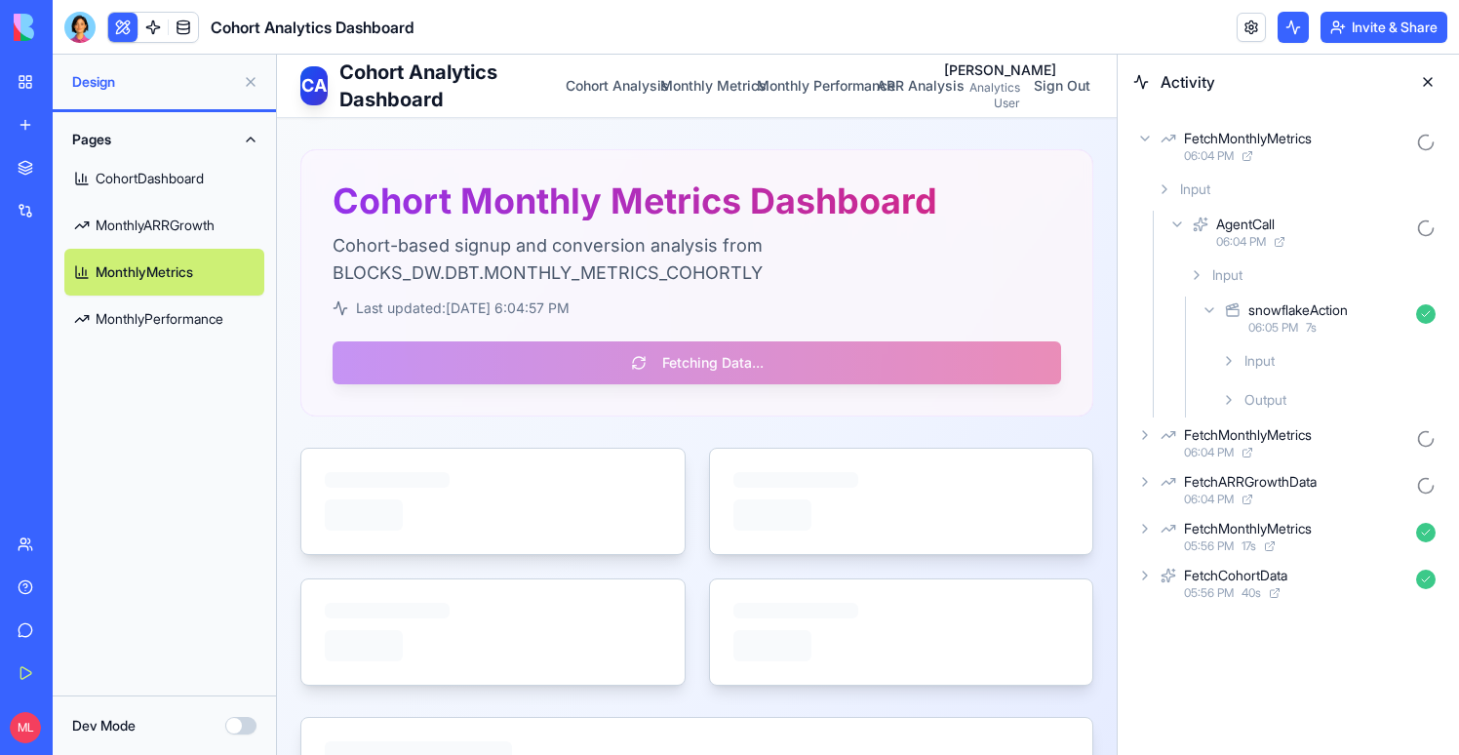
click at [1222, 360] on icon at bounding box center [1229, 361] width 16 height 16
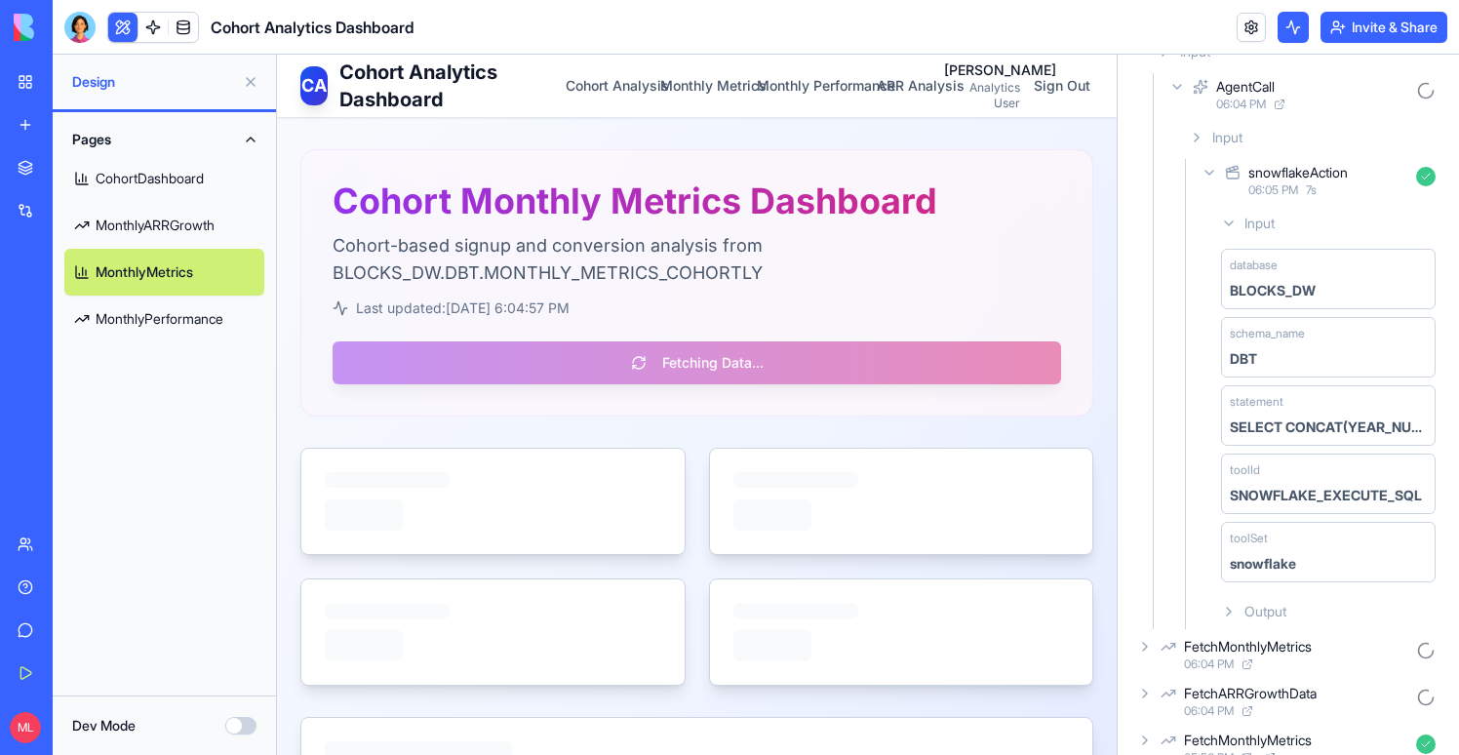
scroll to position [191, 0]
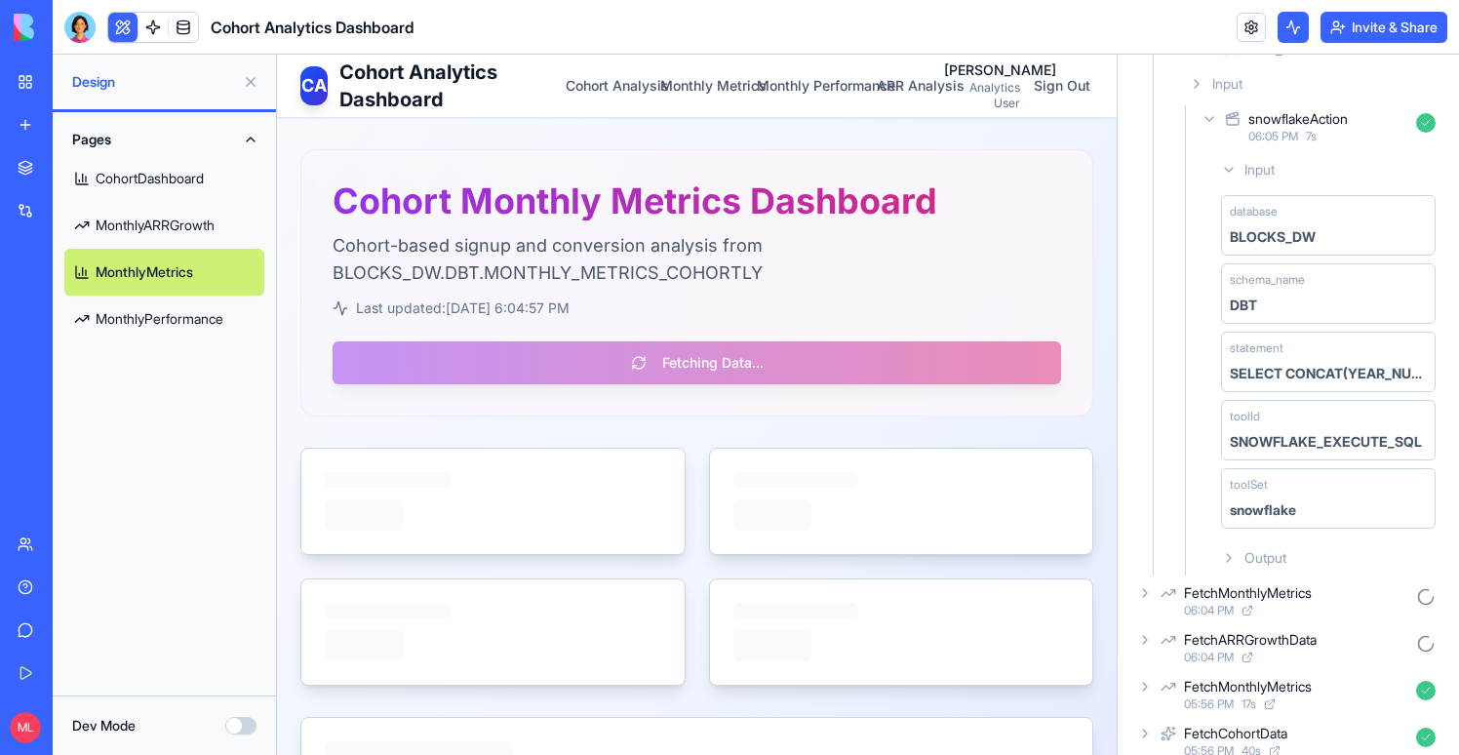
click at [1235, 553] on icon at bounding box center [1229, 558] width 16 height 16
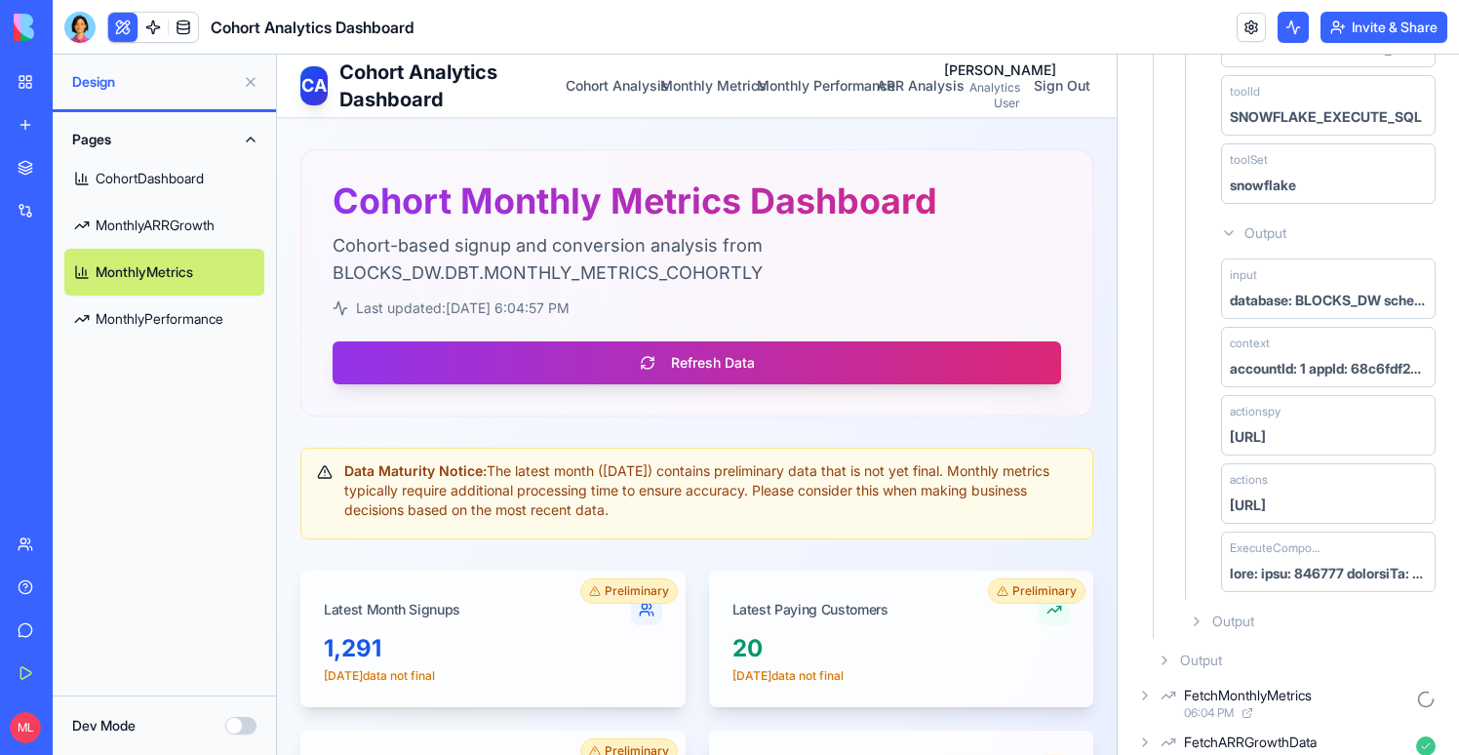
scroll to position [511, 0]
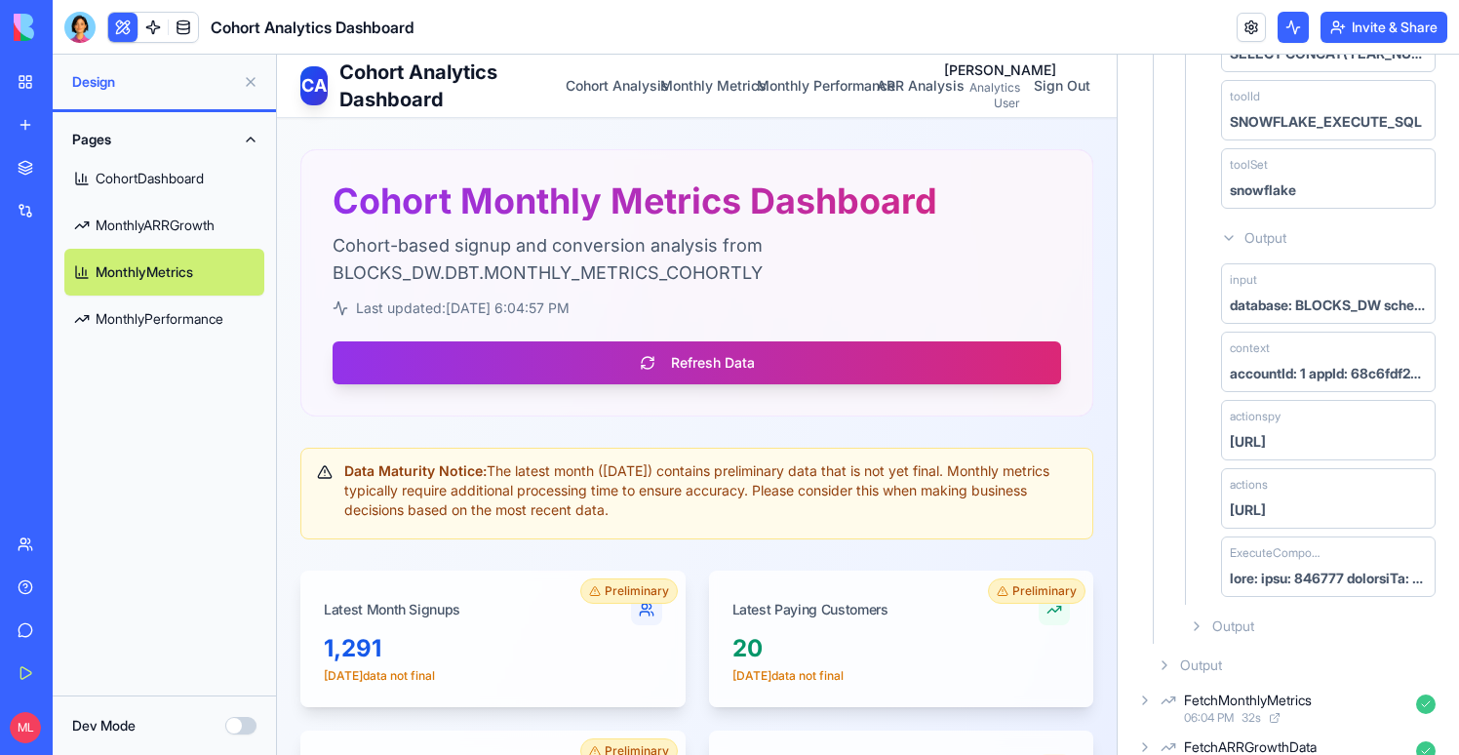
click at [1210, 624] on div "Output" at bounding box center [1312, 626] width 262 height 35
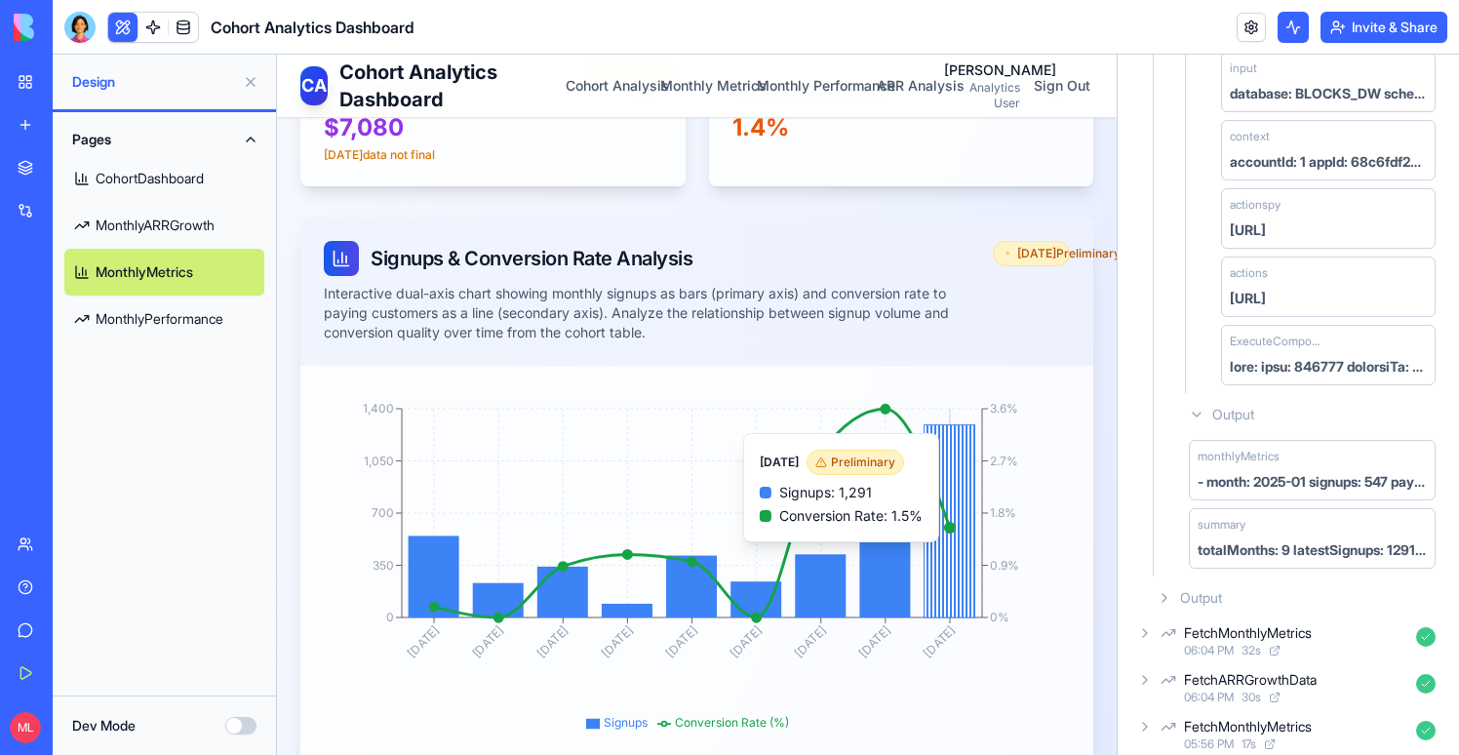
scroll to position [698, 0]
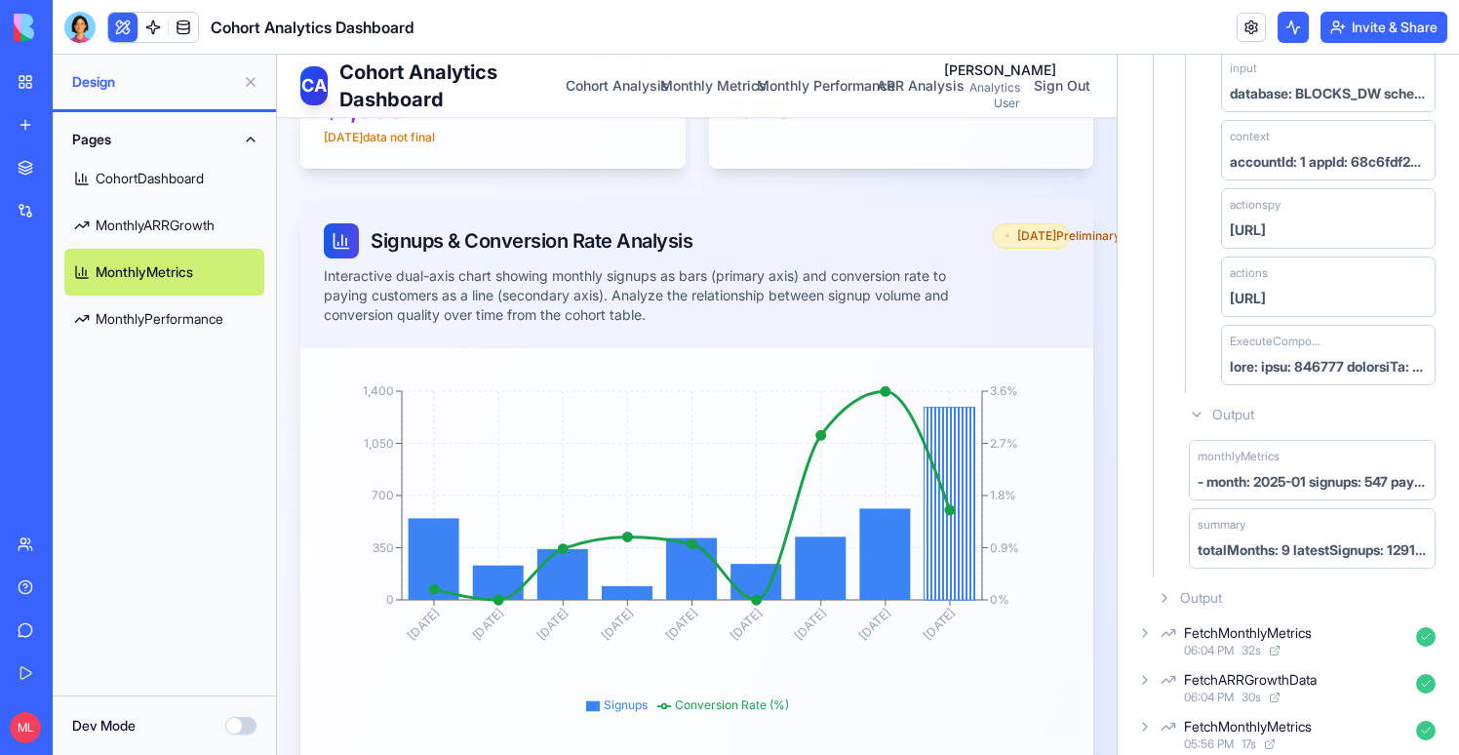
click at [167, 322] on link "MonthlyPerformance" at bounding box center [164, 319] width 200 height 47
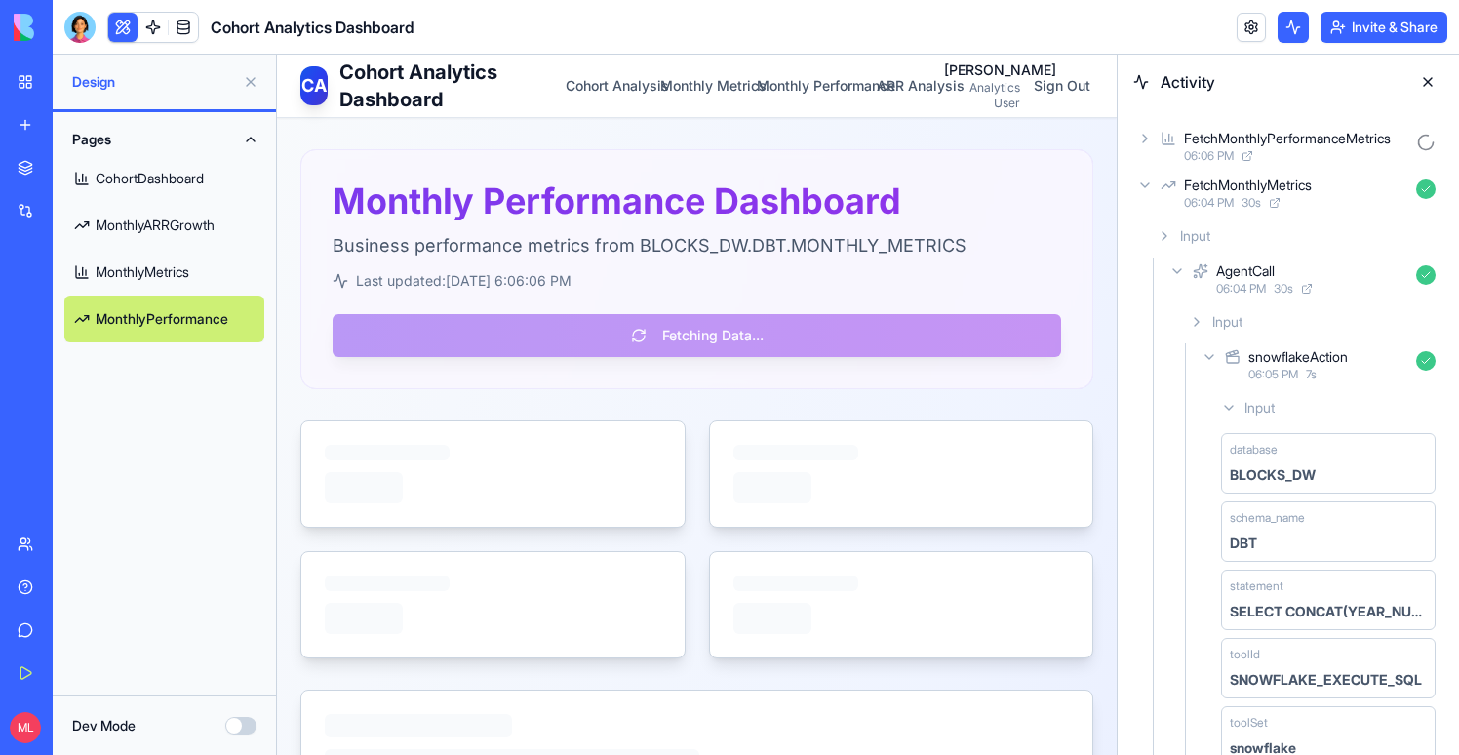
click at [1145, 143] on icon at bounding box center [1145, 139] width 16 height 16
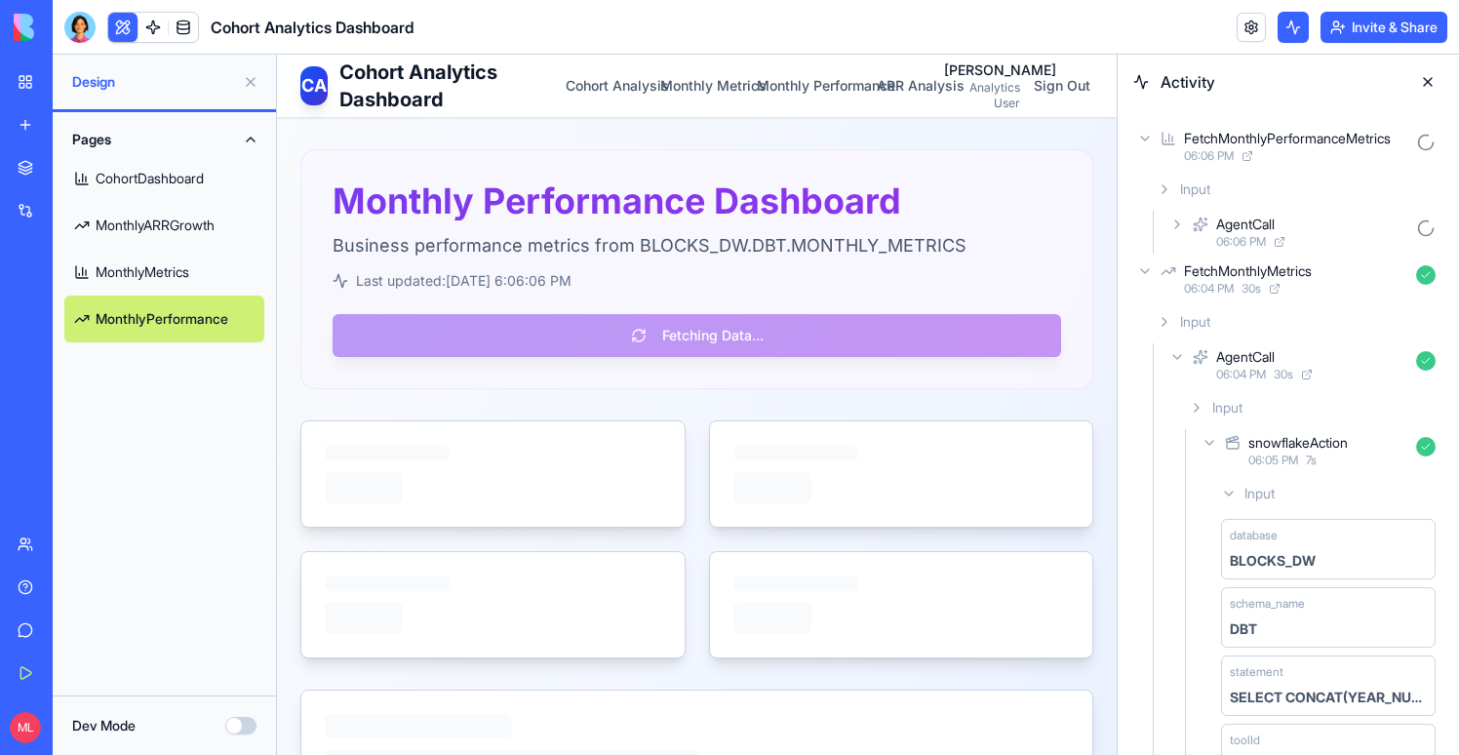
click at [1181, 230] on icon at bounding box center [1177, 225] width 16 height 16
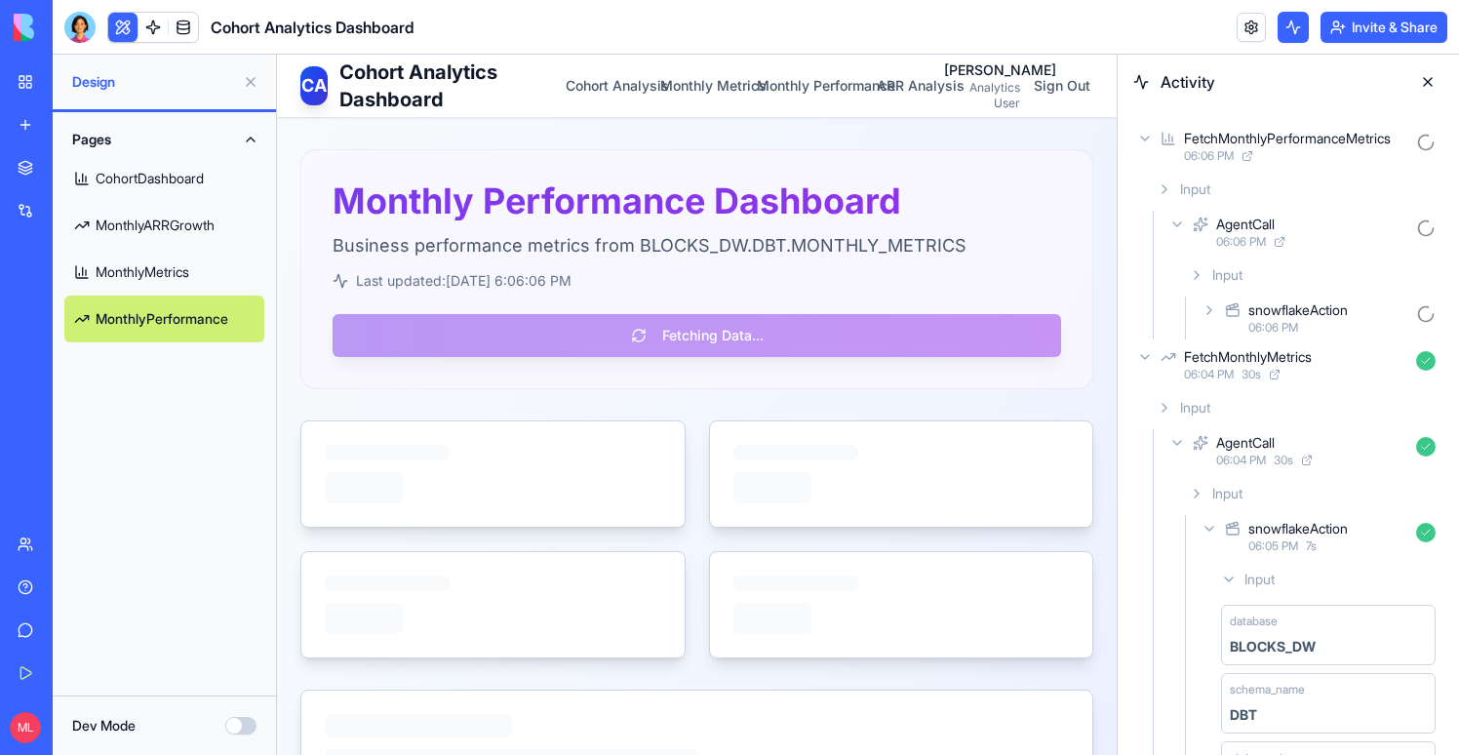
click at [1207, 308] on icon at bounding box center [1210, 310] width 16 height 16
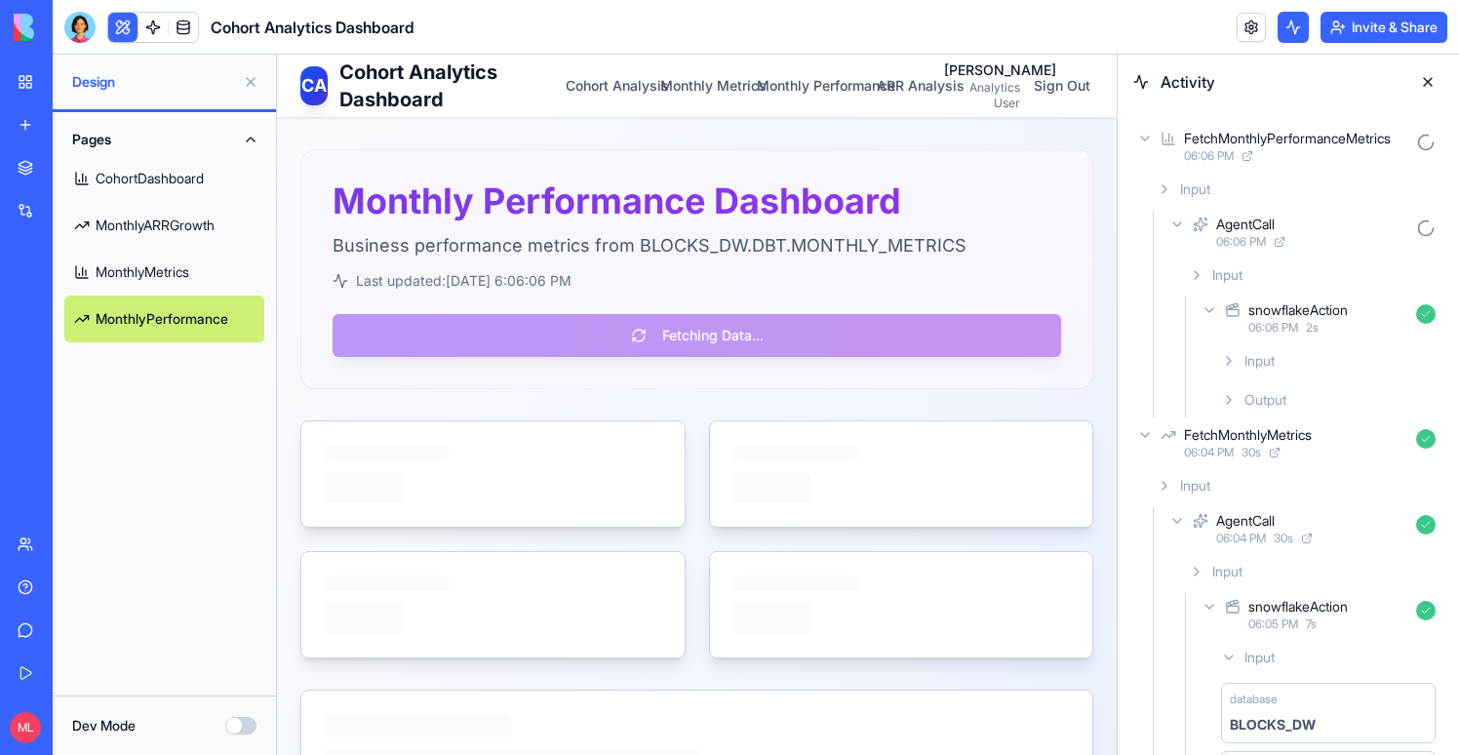
click at [1223, 351] on div "Input" at bounding box center [1328, 360] width 230 height 35
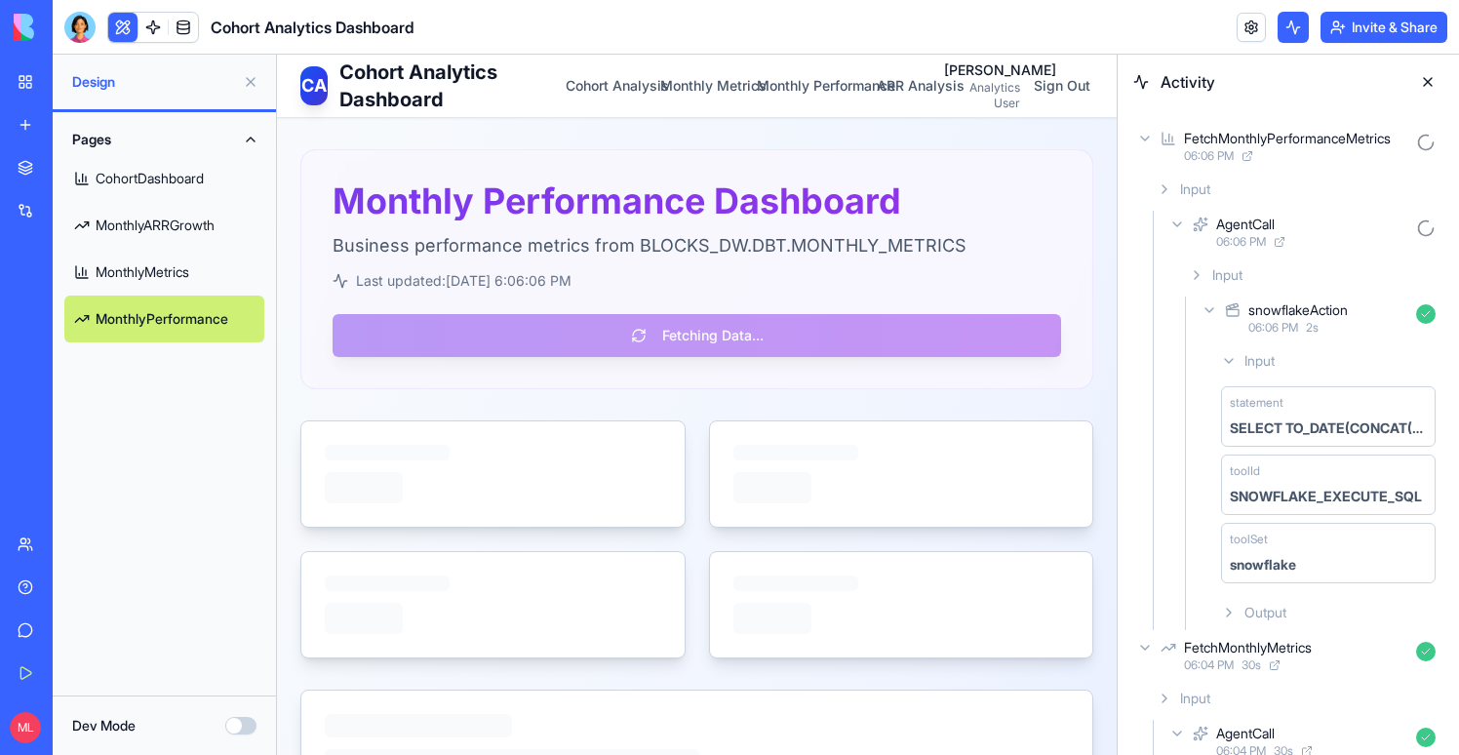
click at [1221, 614] on icon at bounding box center [1229, 613] width 16 height 16
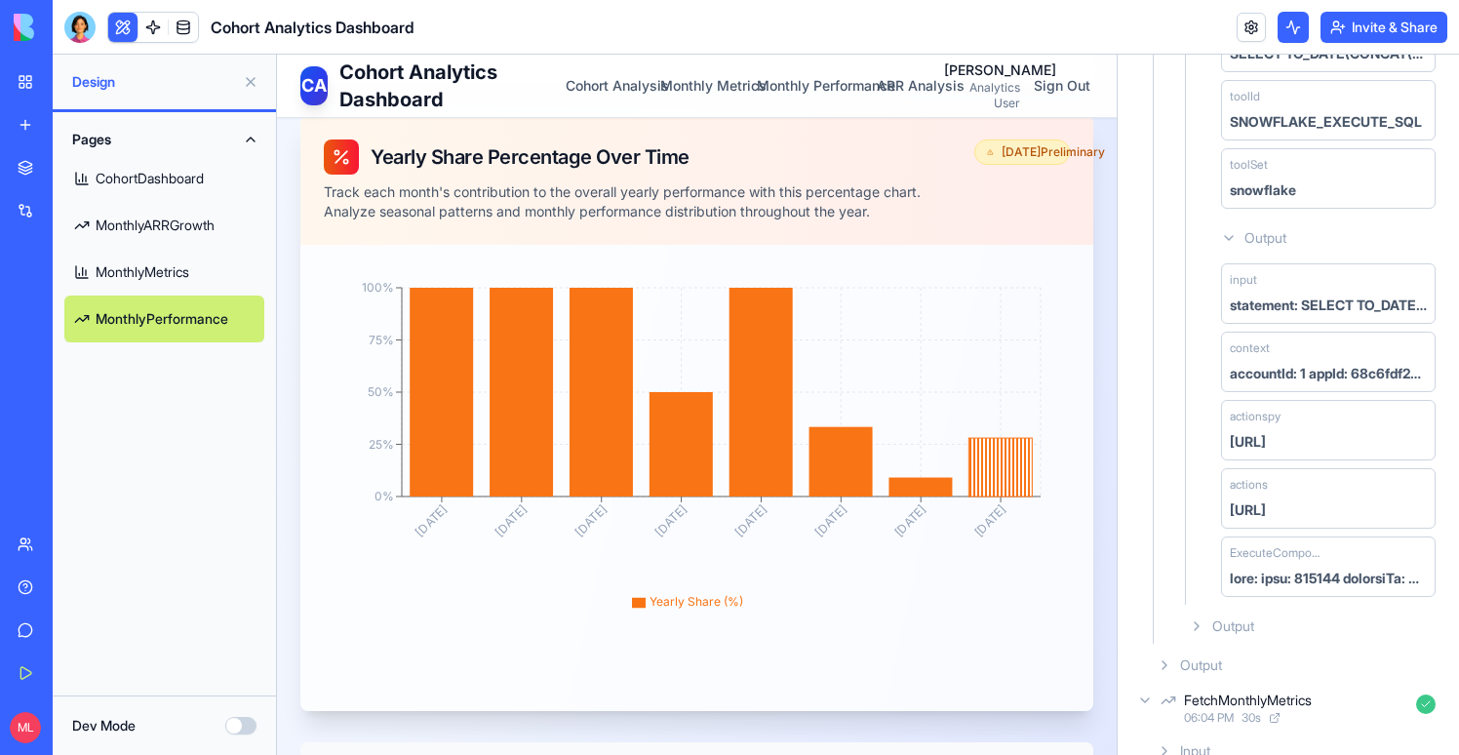
scroll to position [2637, 0]
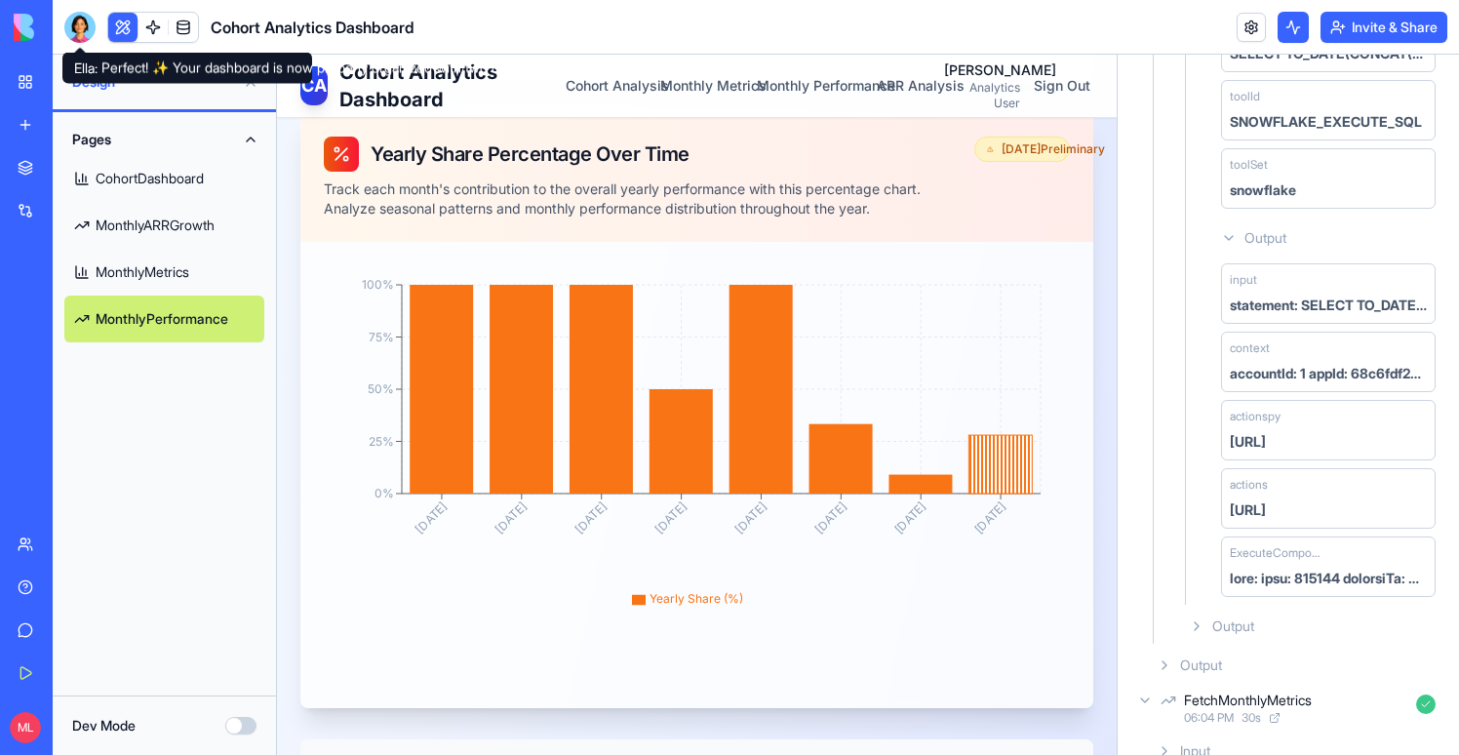
click at [73, 21] on div at bounding box center [79, 27] width 31 height 31
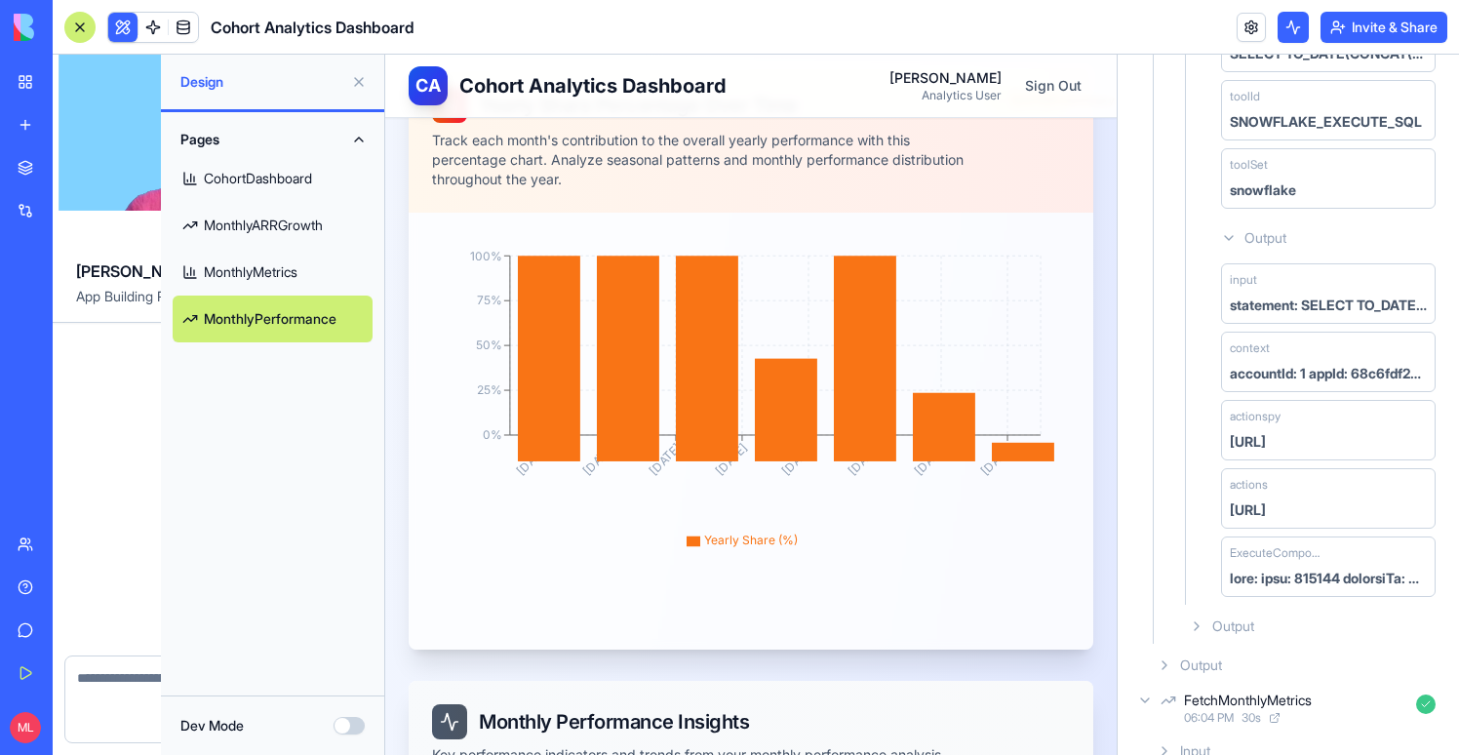
scroll to position [0, 0]
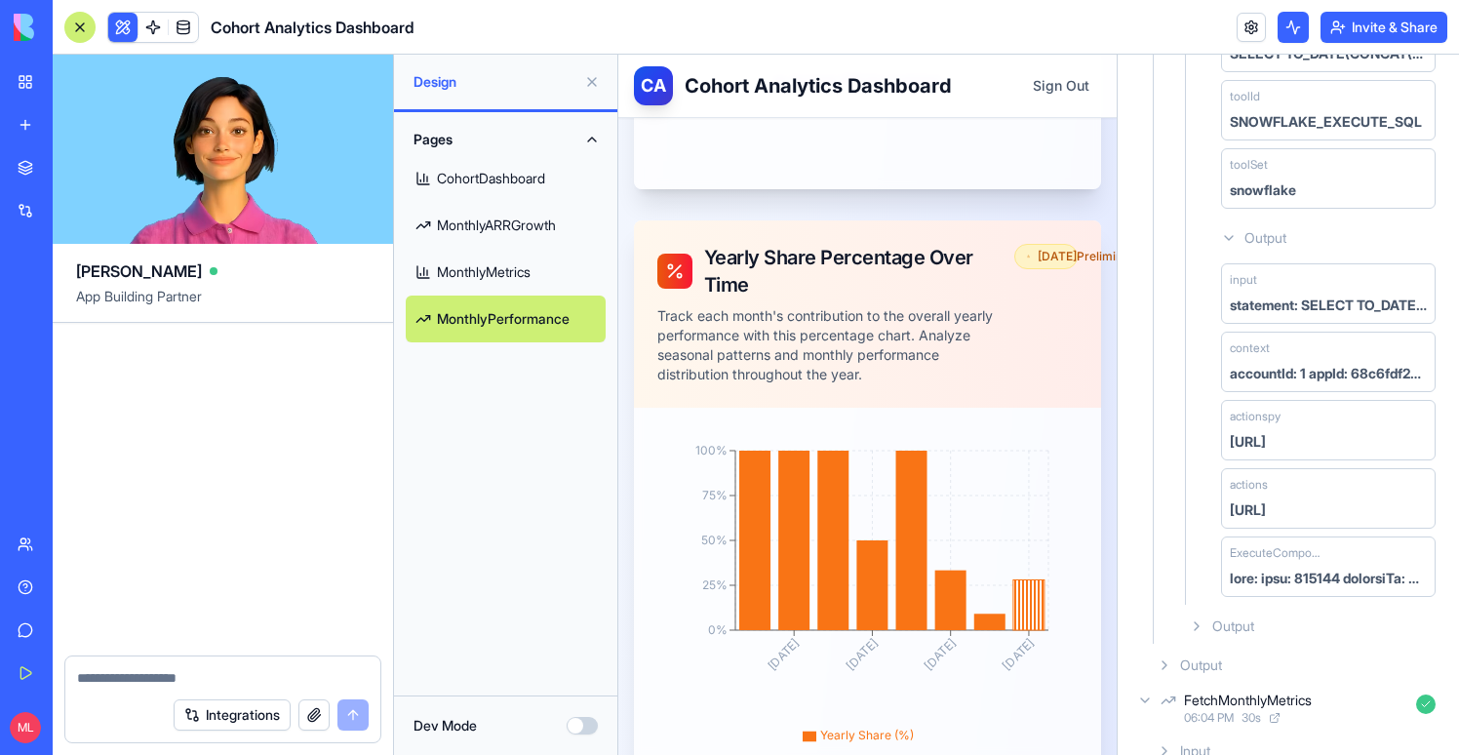
click at [146, 669] on textarea at bounding box center [223, 678] width 292 height 20
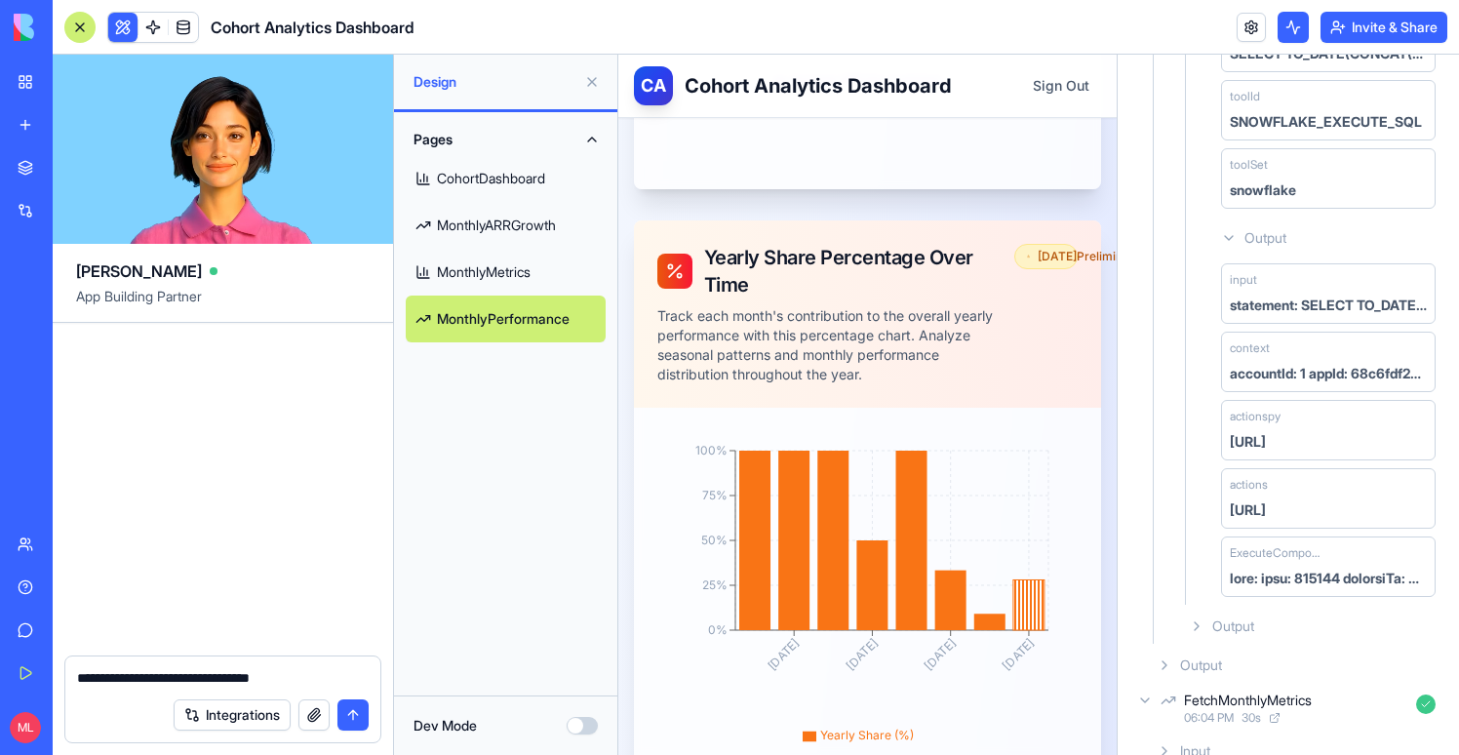
click at [357, 671] on textarea "**********" at bounding box center [223, 678] width 292 height 20
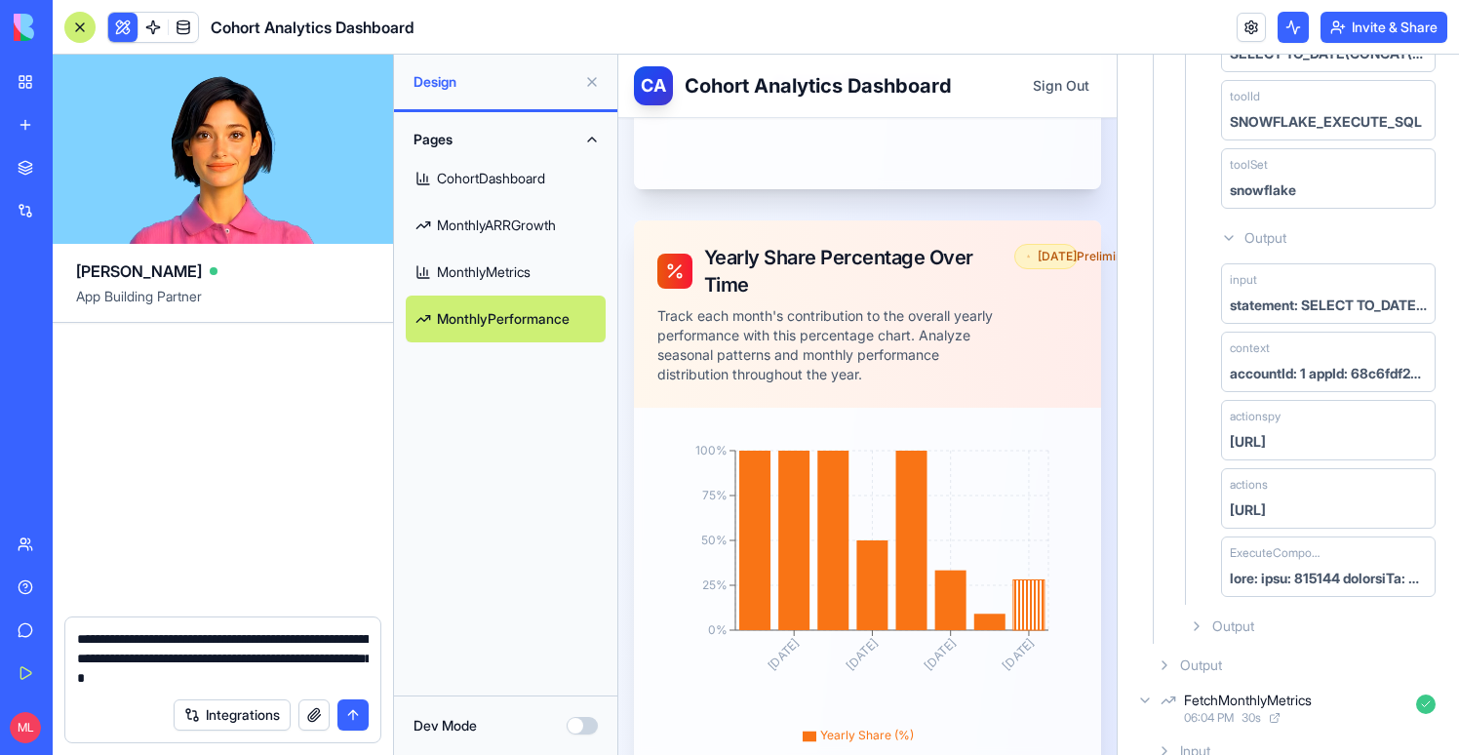
type textarea "**********"
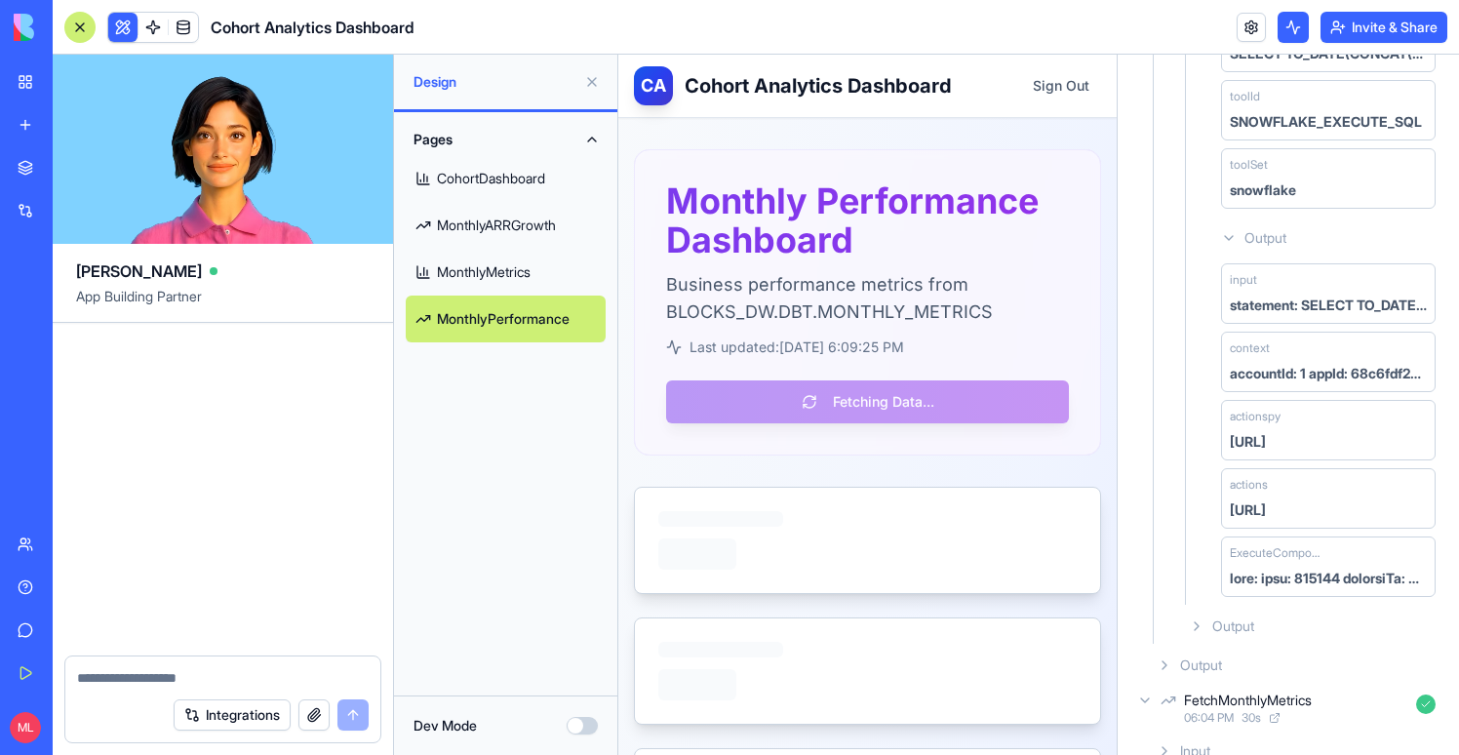
click at [198, 680] on textarea at bounding box center [223, 678] width 292 height 20
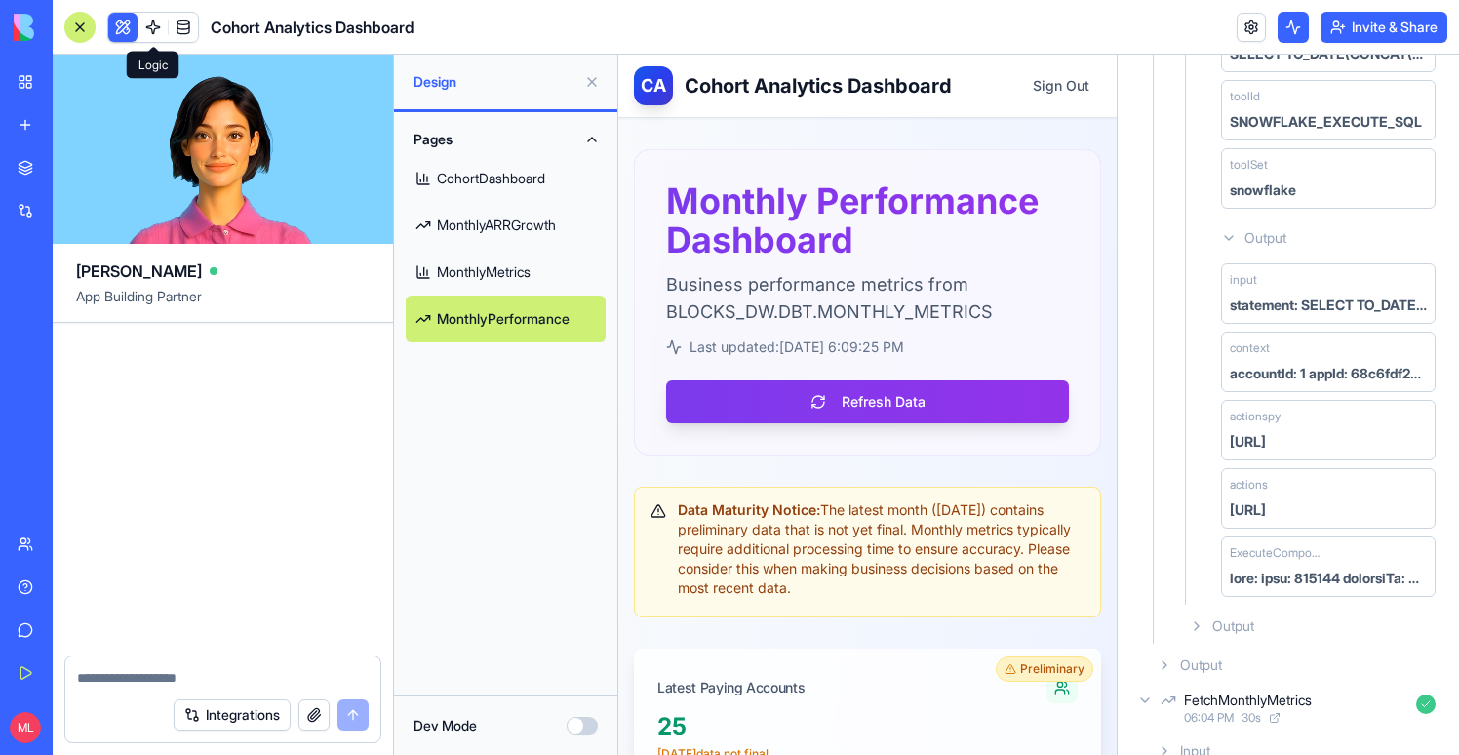
click at [152, 19] on span at bounding box center [153, 27] width 55 height 55
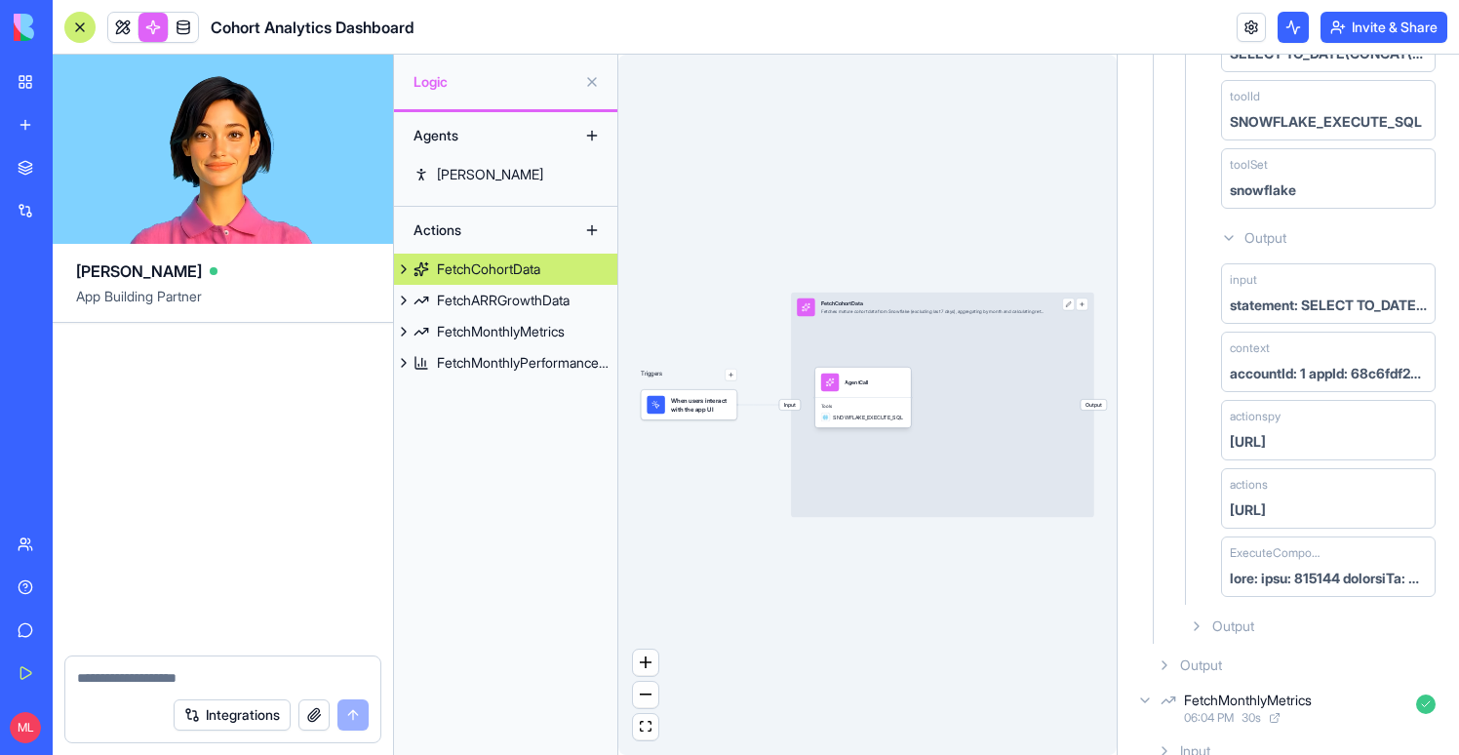
click at [523, 371] on div "FetchMonthlyPerformanceMetrics" at bounding box center [527, 363] width 180 height 20
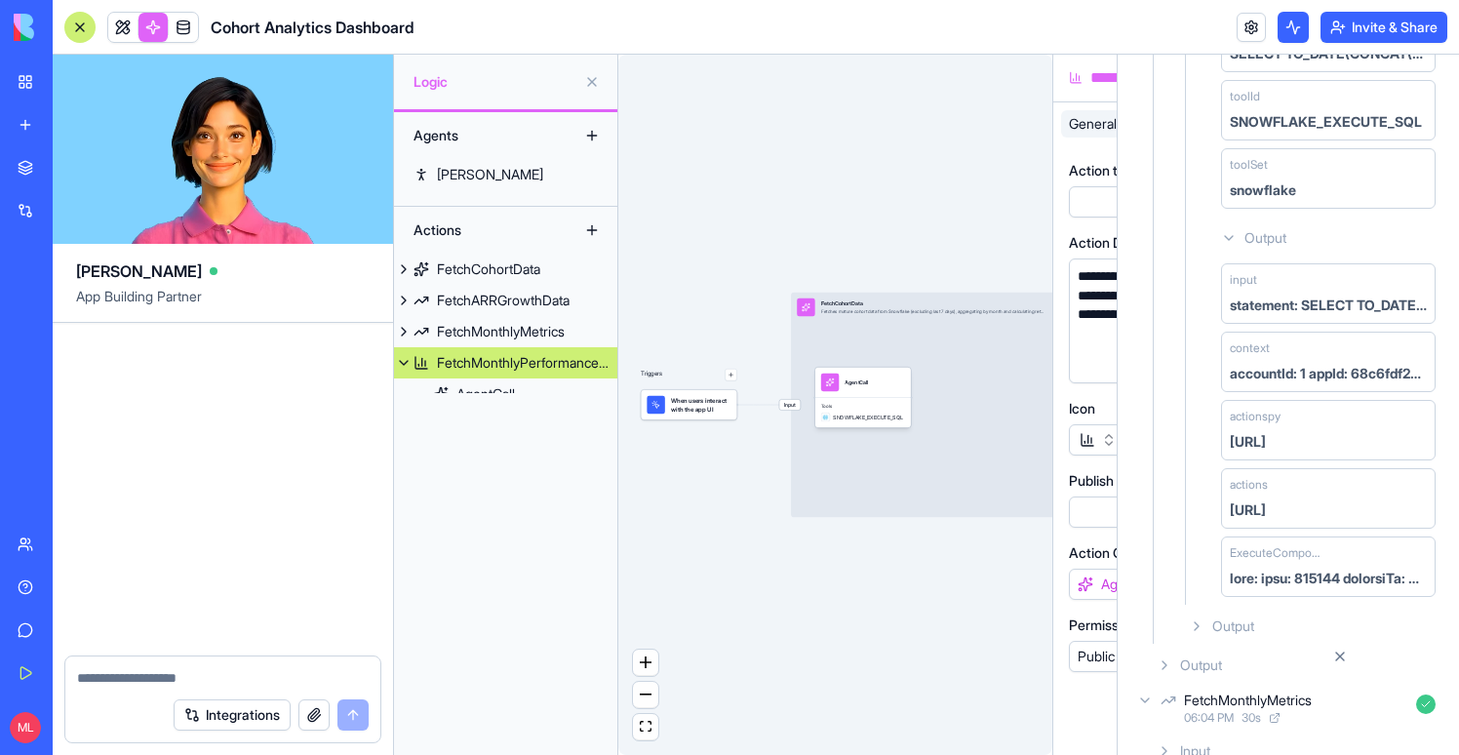
click at [488, 360] on div "FetchMonthlyPerformanceMetrics" at bounding box center [527, 363] width 180 height 20
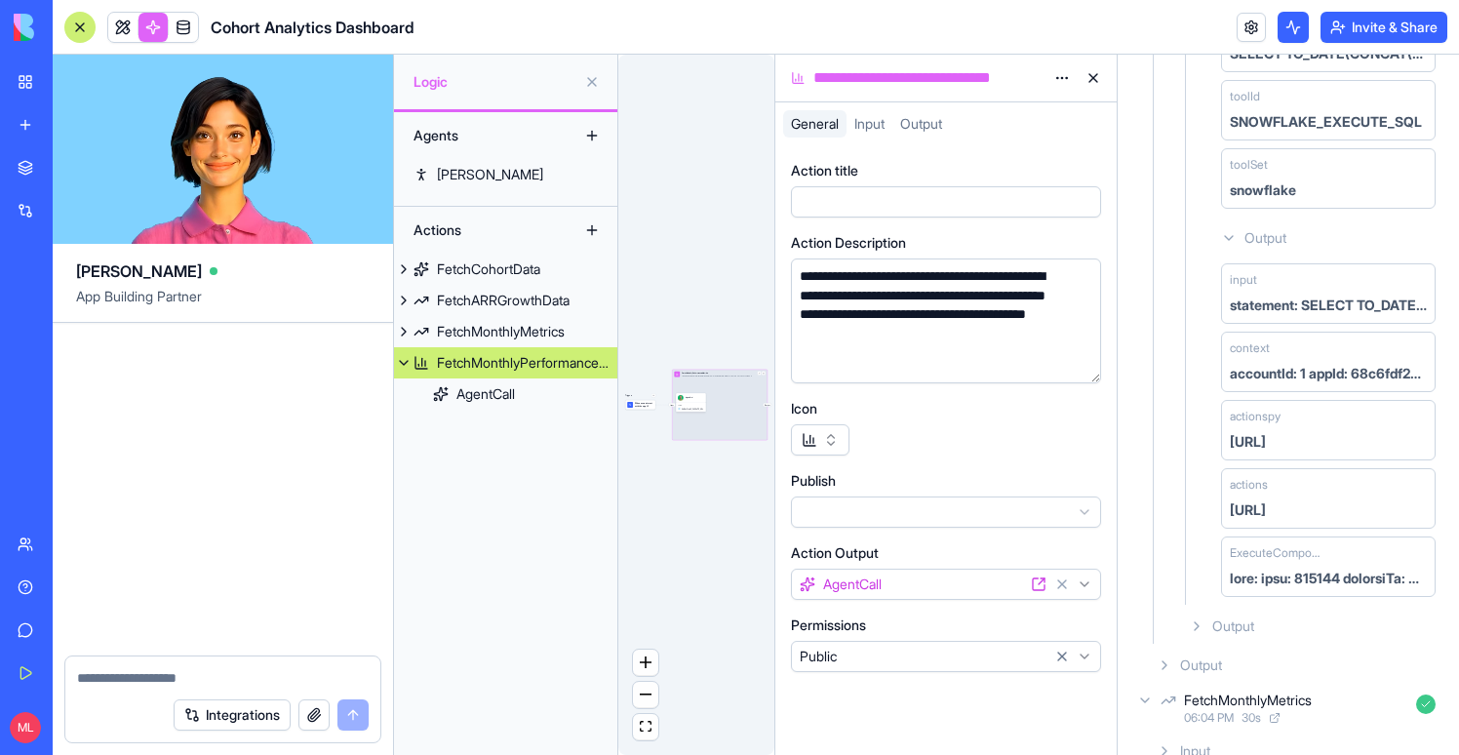
click at [1094, 66] on button at bounding box center [1093, 77] width 31 height 31
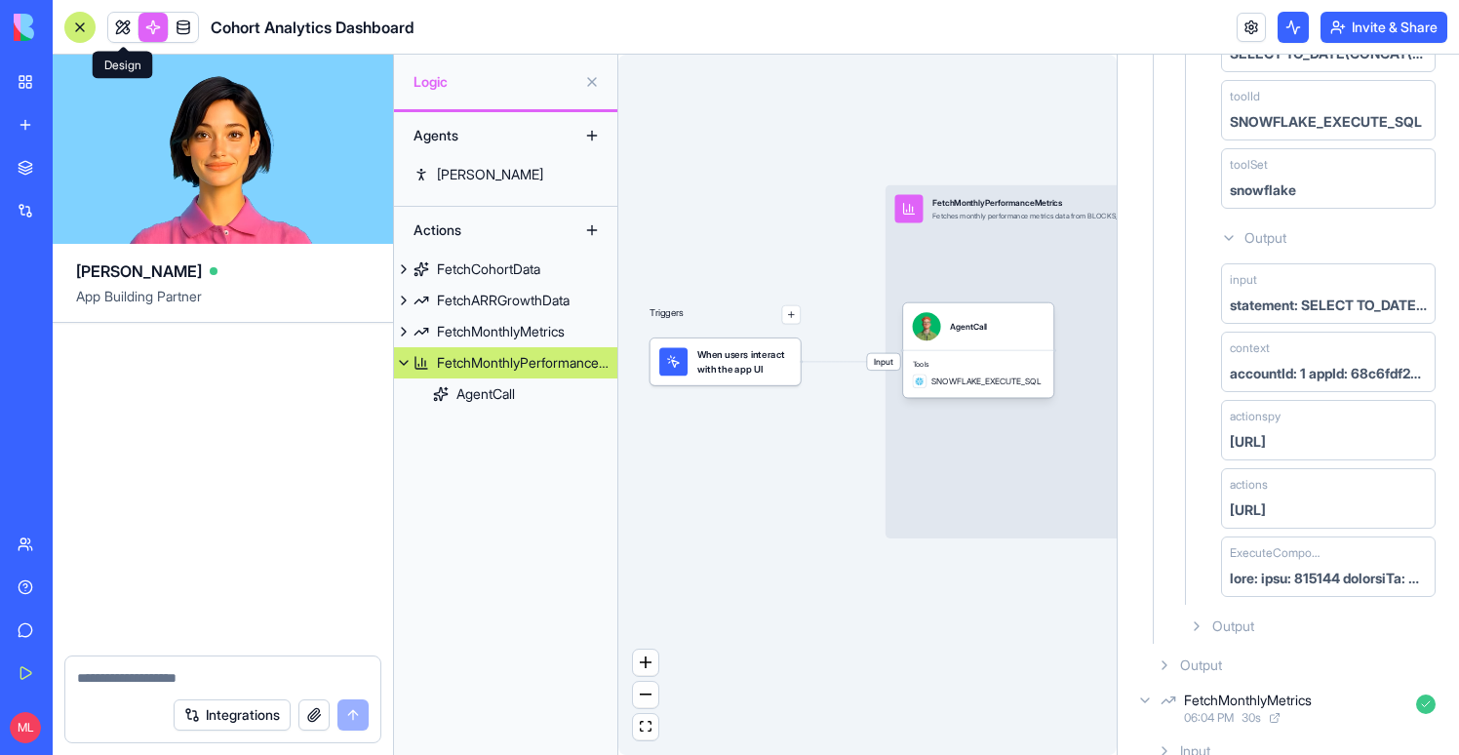
click at [135, 39] on link at bounding box center [122, 27] width 29 height 29
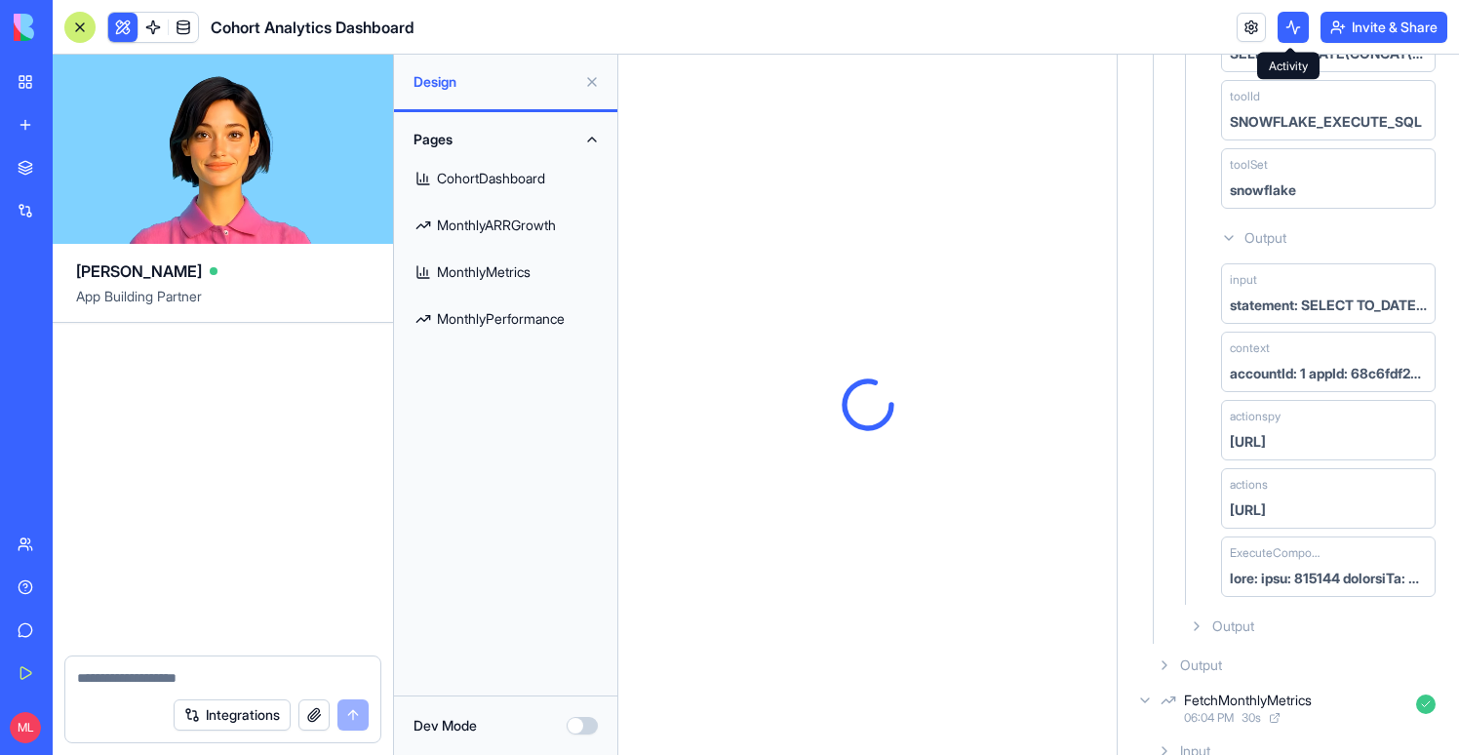
click at [1282, 35] on button at bounding box center [1293, 27] width 31 height 31
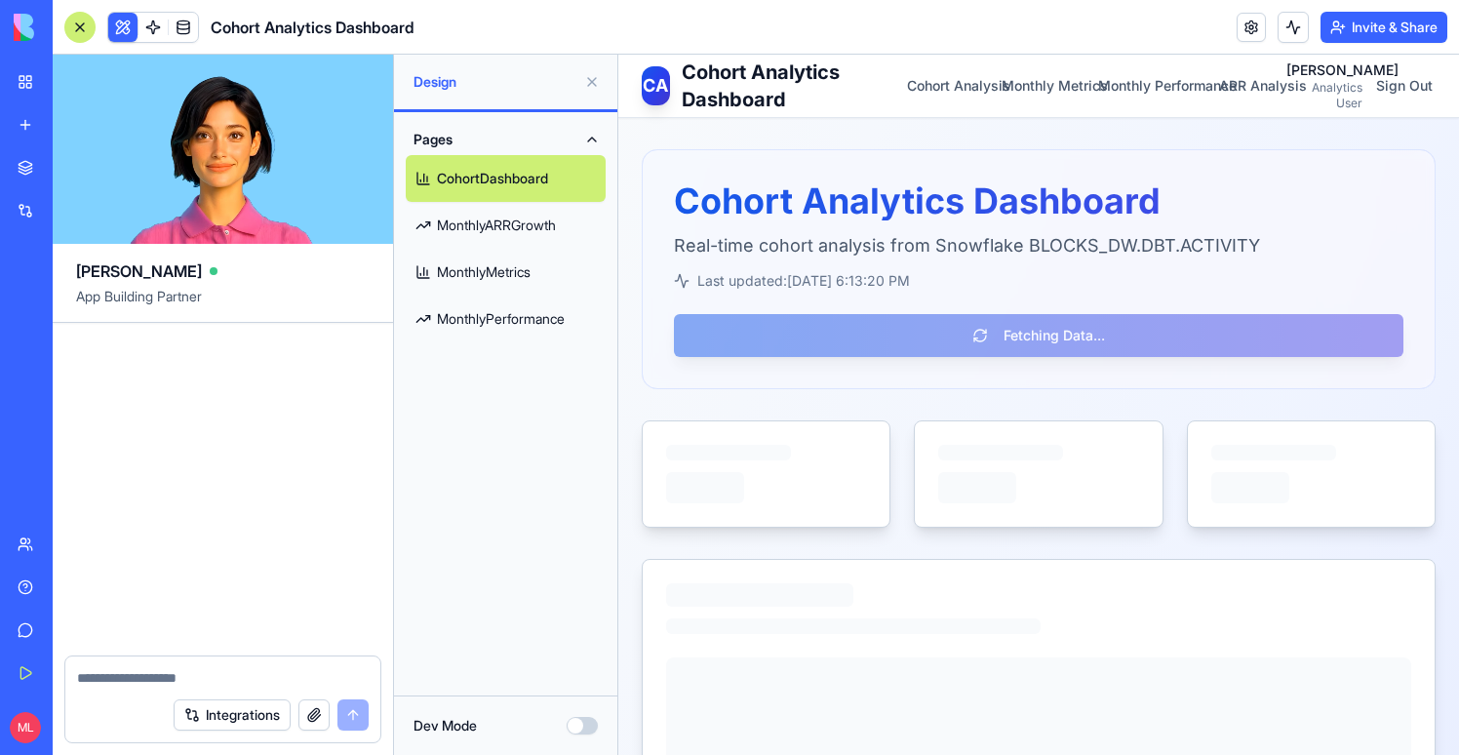
click at [546, 339] on link "MonthlyPerformance" at bounding box center [506, 319] width 200 height 47
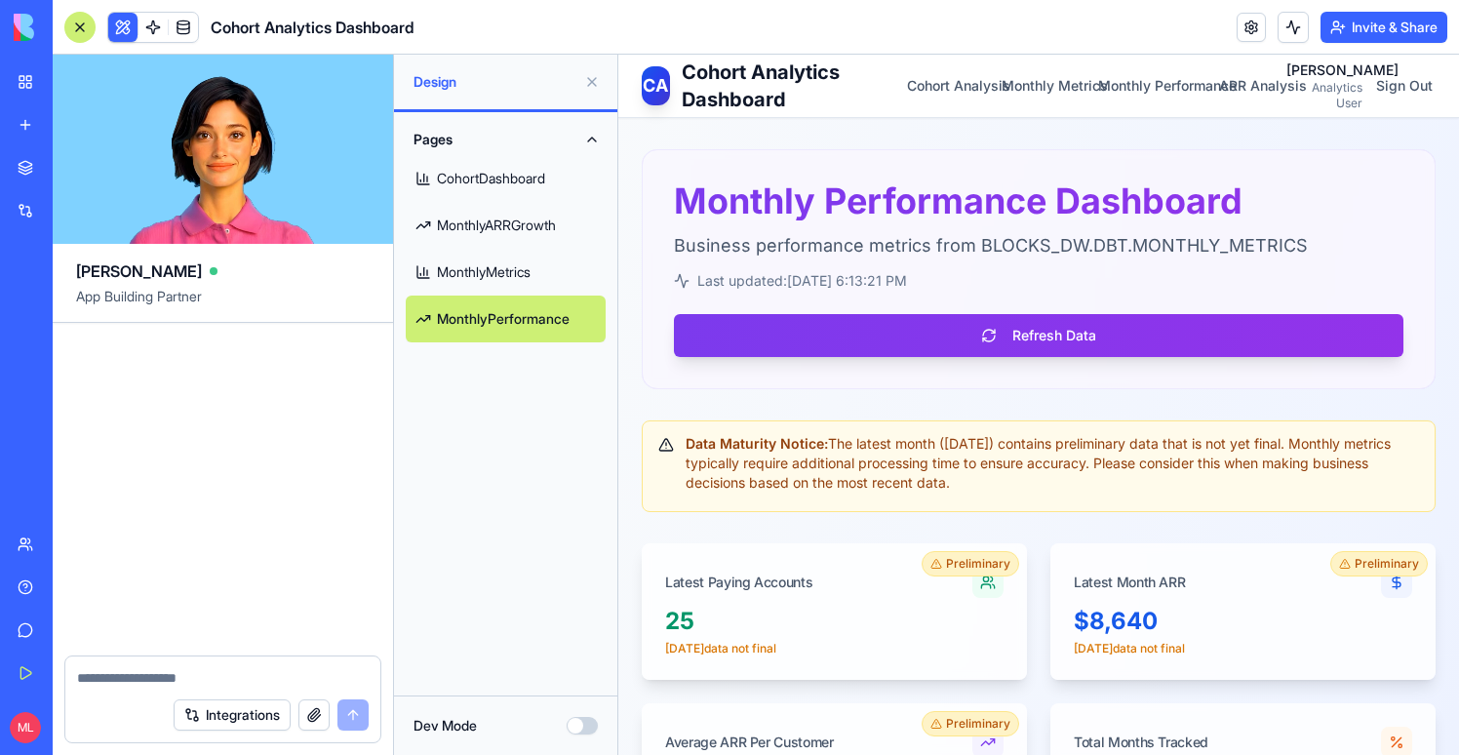
click at [122, 32] on button at bounding box center [122, 27] width 29 height 29
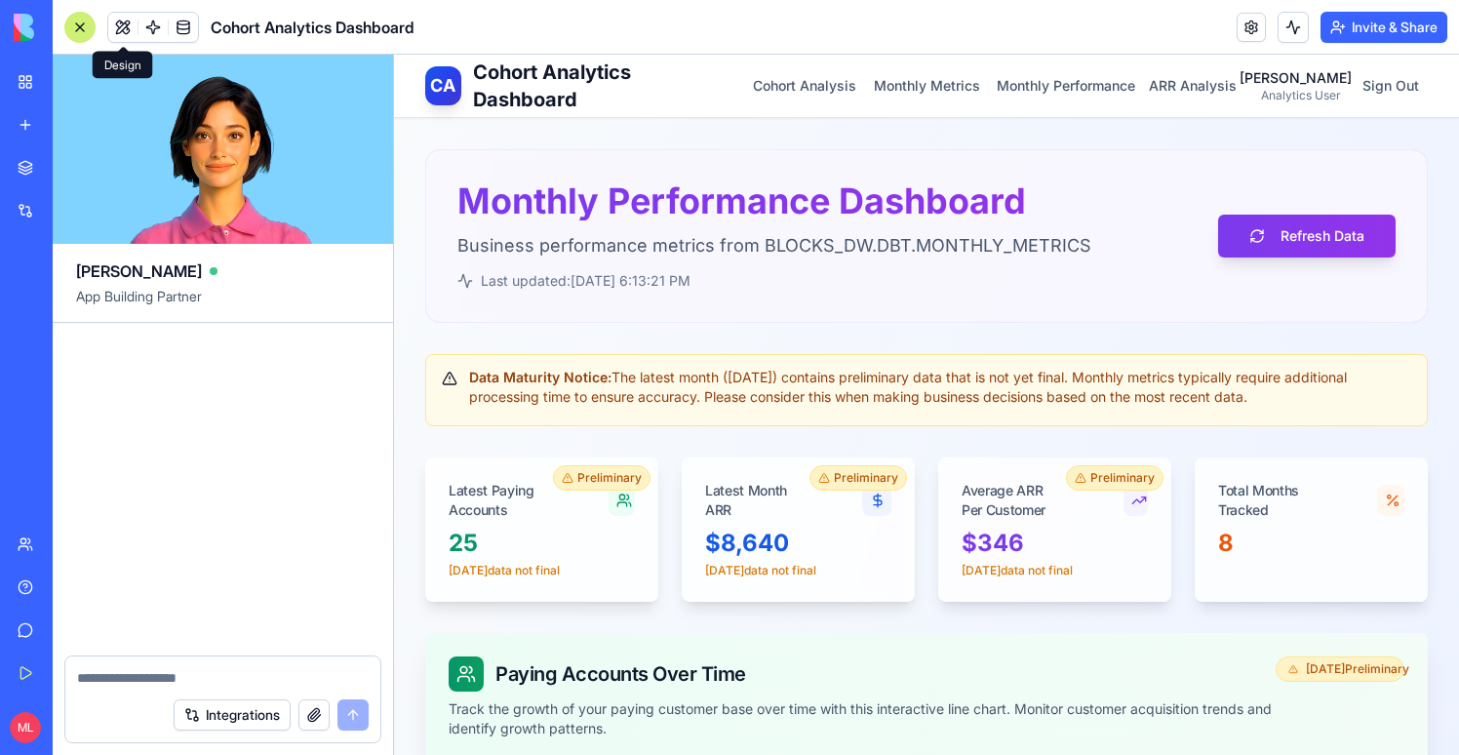
click at [198, 680] on textarea at bounding box center [223, 678] width 292 height 20
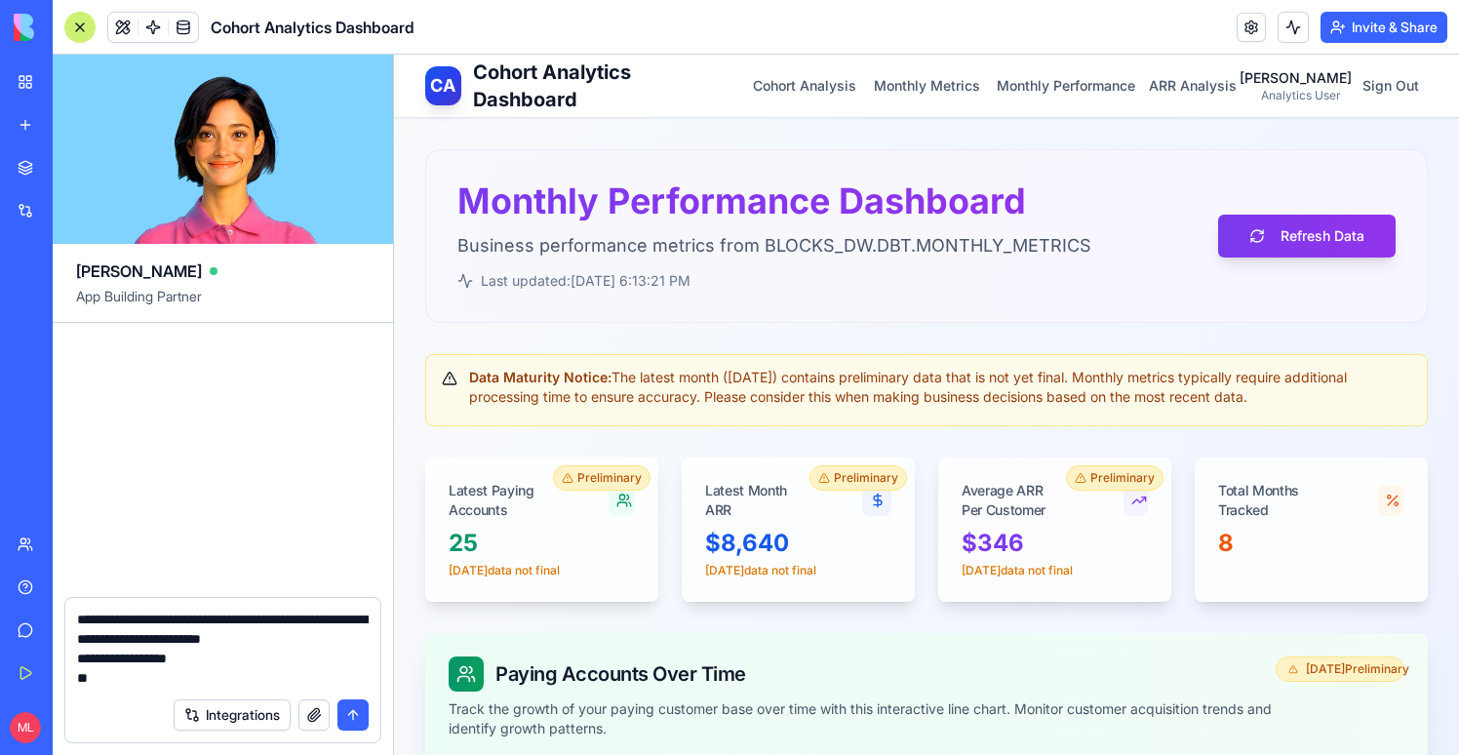
click at [116, 657] on textarea "**********" at bounding box center [223, 649] width 292 height 78
click at [118, 684] on textarea "**********" at bounding box center [223, 649] width 292 height 78
click at [170, 679] on textarea "**********" at bounding box center [223, 649] width 292 height 78
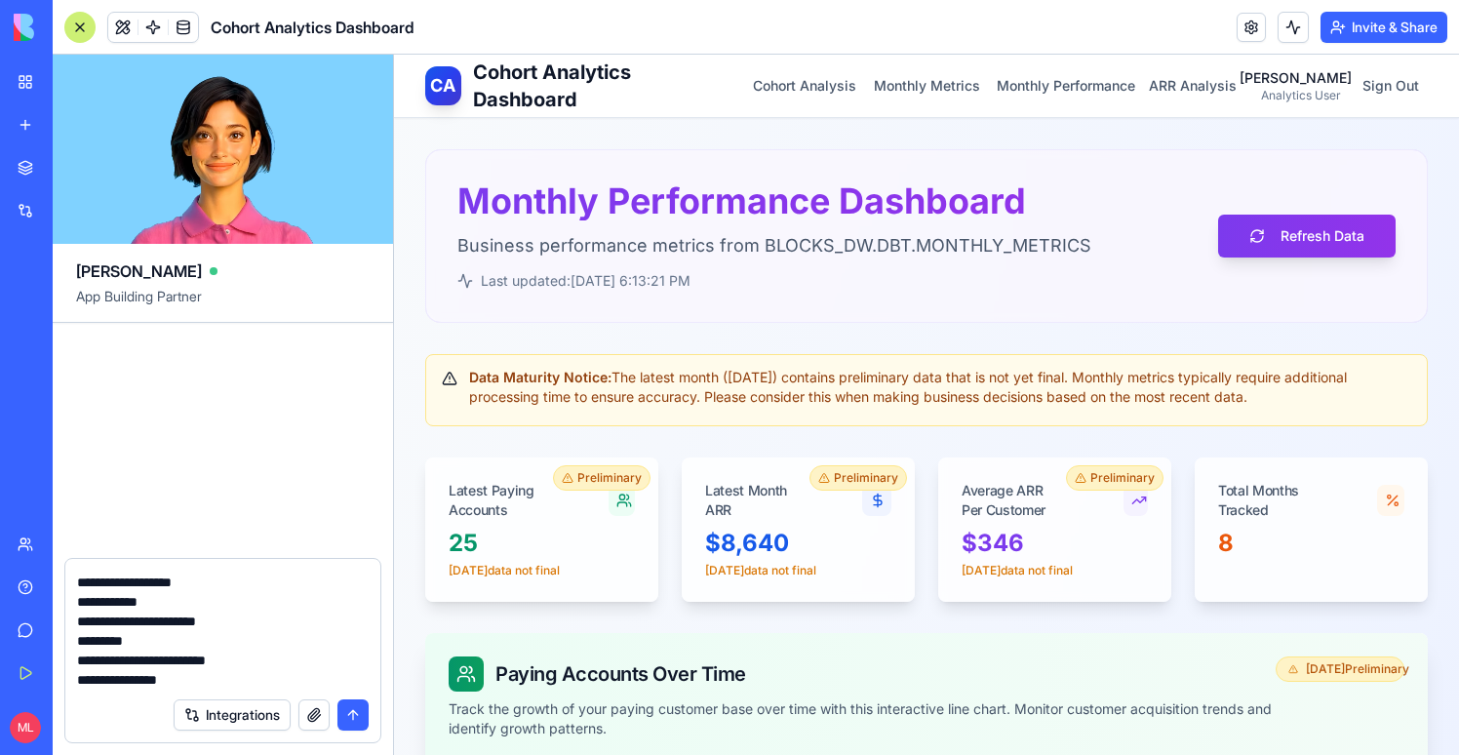
scroll to position [76, 0]
click at [152, 689] on div "Integrations" at bounding box center [222, 715] width 315 height 55
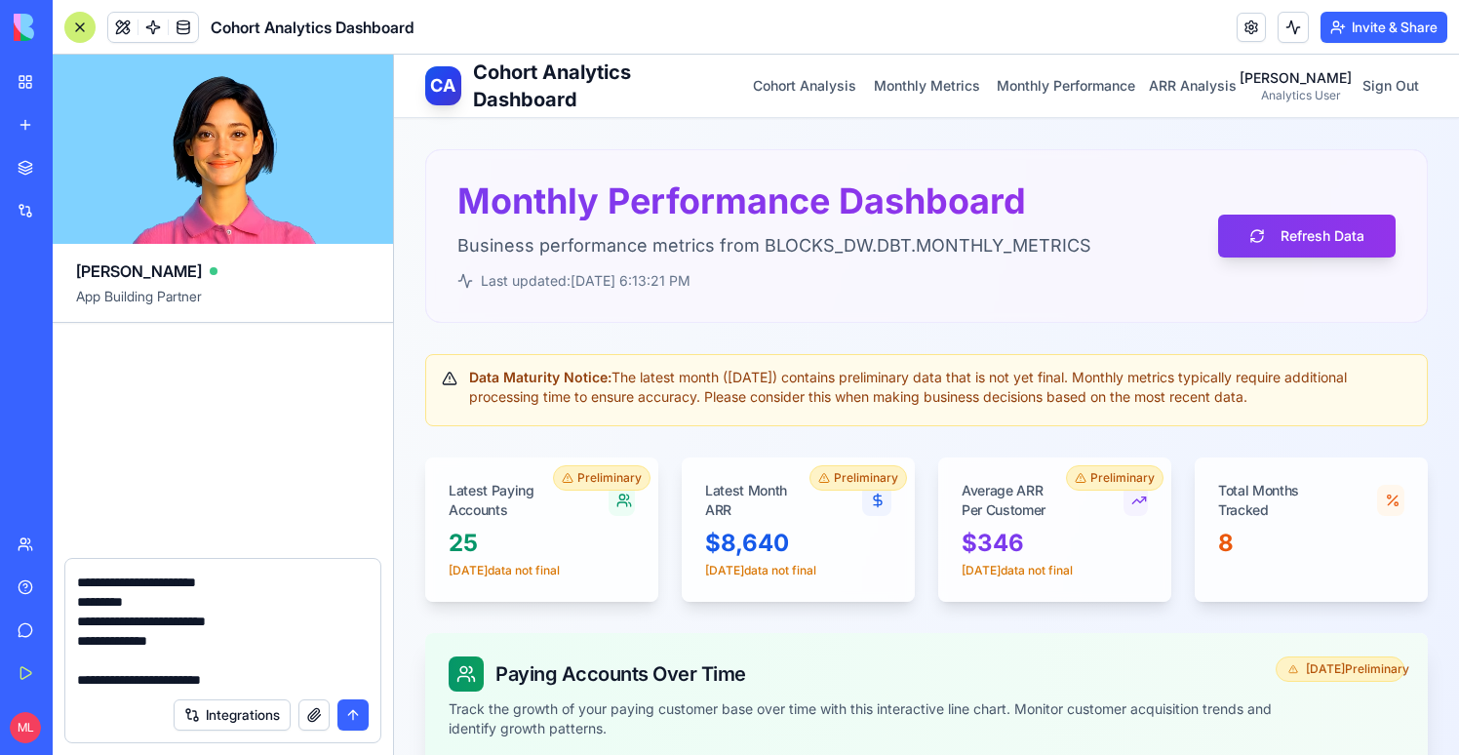
click at [152, 684] on textarea "**********" at bounding box center [223, 629] width 292 height 117
click at [239, 680] on textarea "**********" at bounding box center [223, 629] width 292 height 117
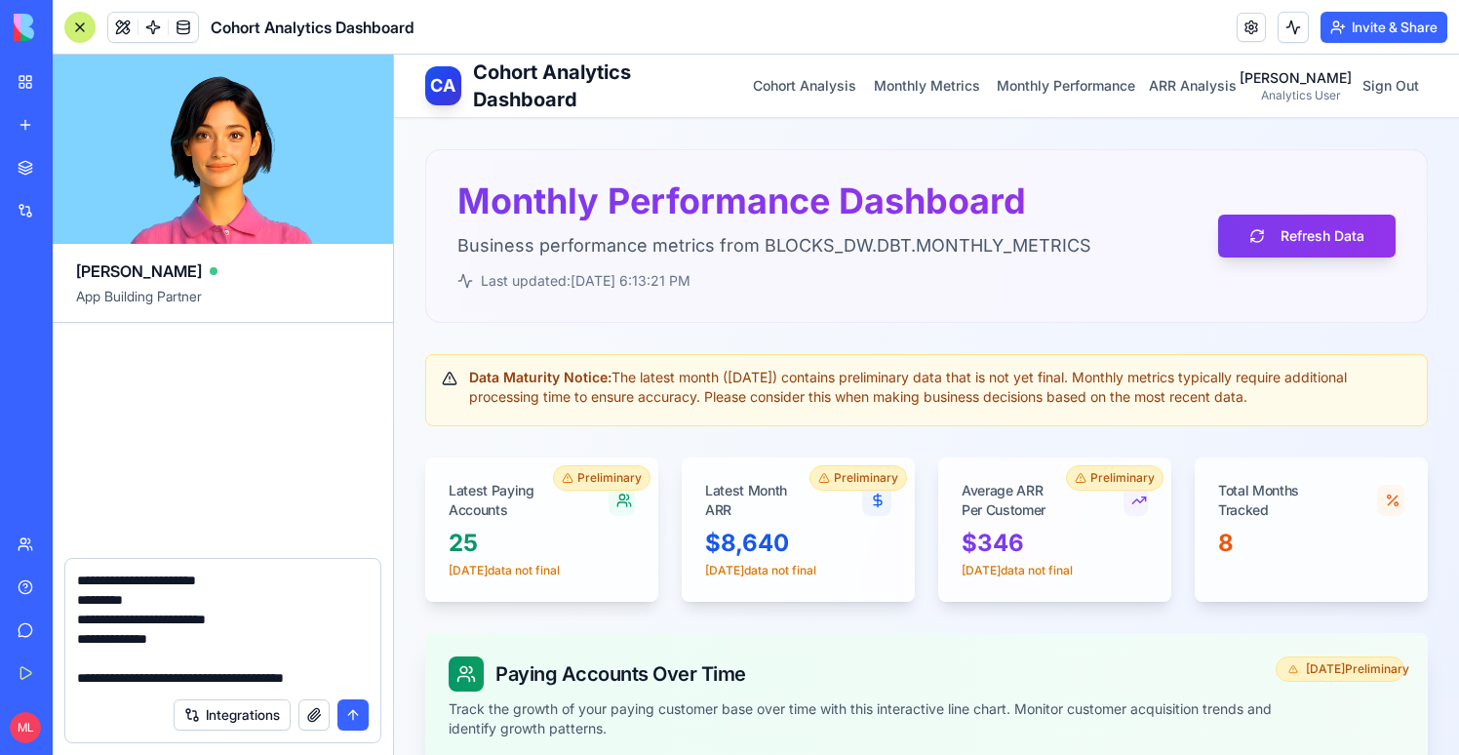
paste textarea "**********"
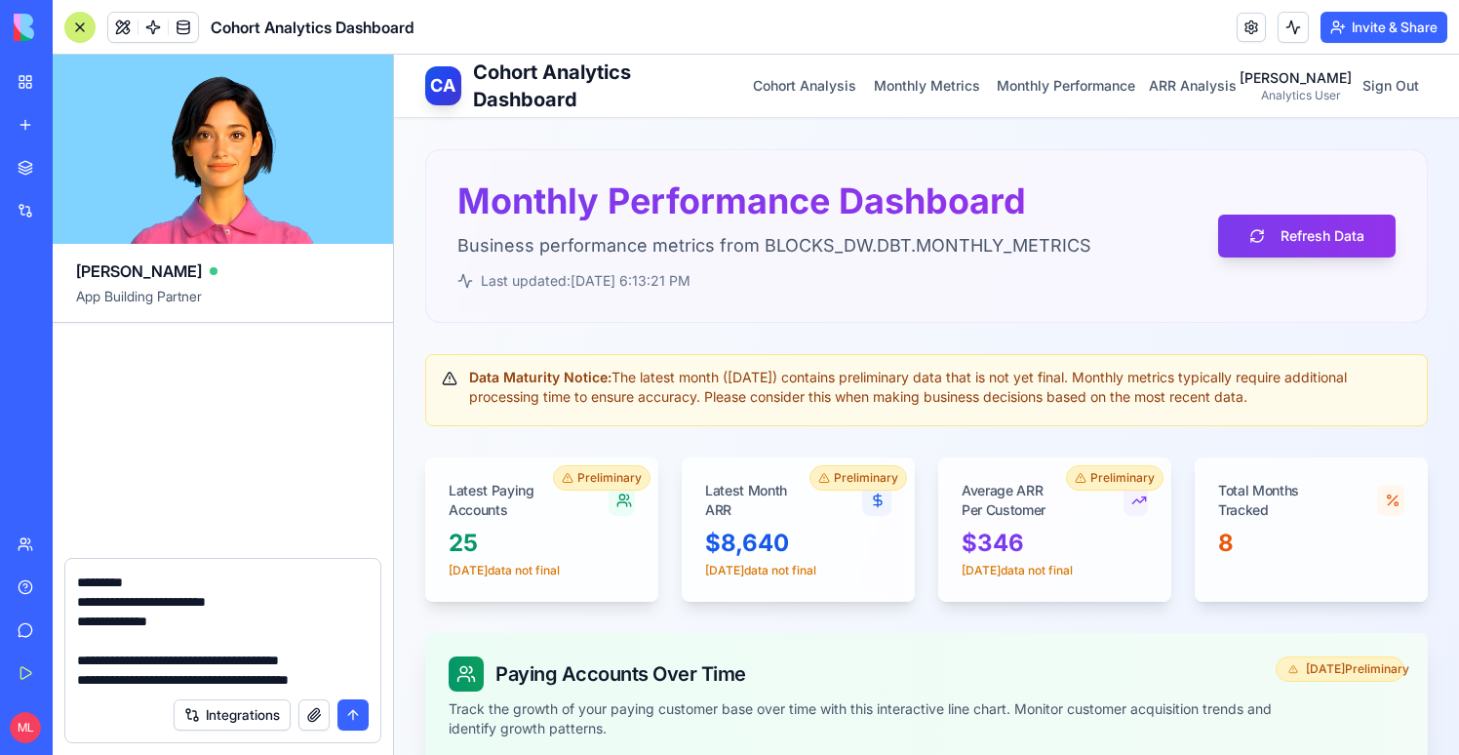
scroll to position [115, 0]
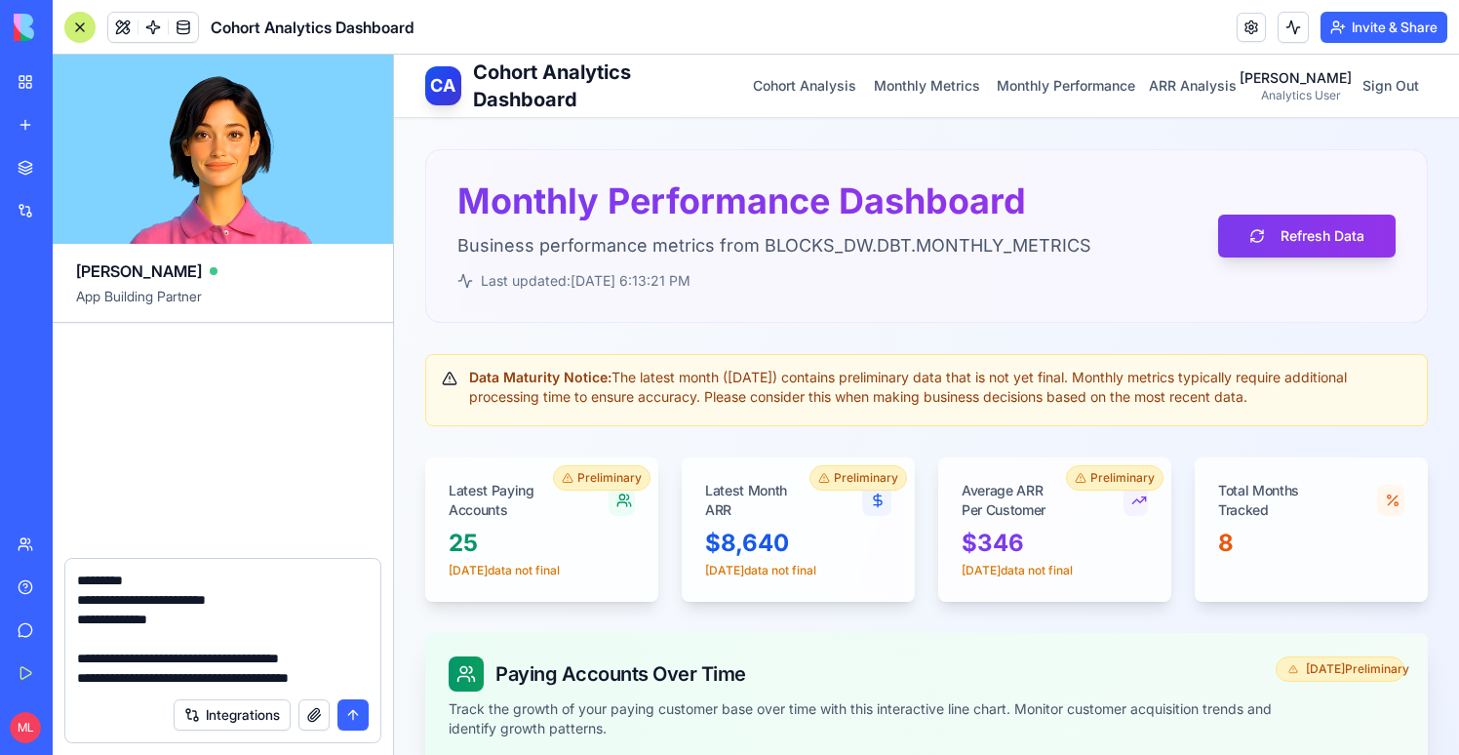
drag, startPoint x: 197, startPoint y: 655, endPoint x: 67, endPoint y: 655, distance: 129.7
click at [67, 655] on div "**********" at bounding box center [222, 623] width 315 height 129
click at [343, 680] on textarea "**********" at bounding box center [223, 629] width 292 height 117
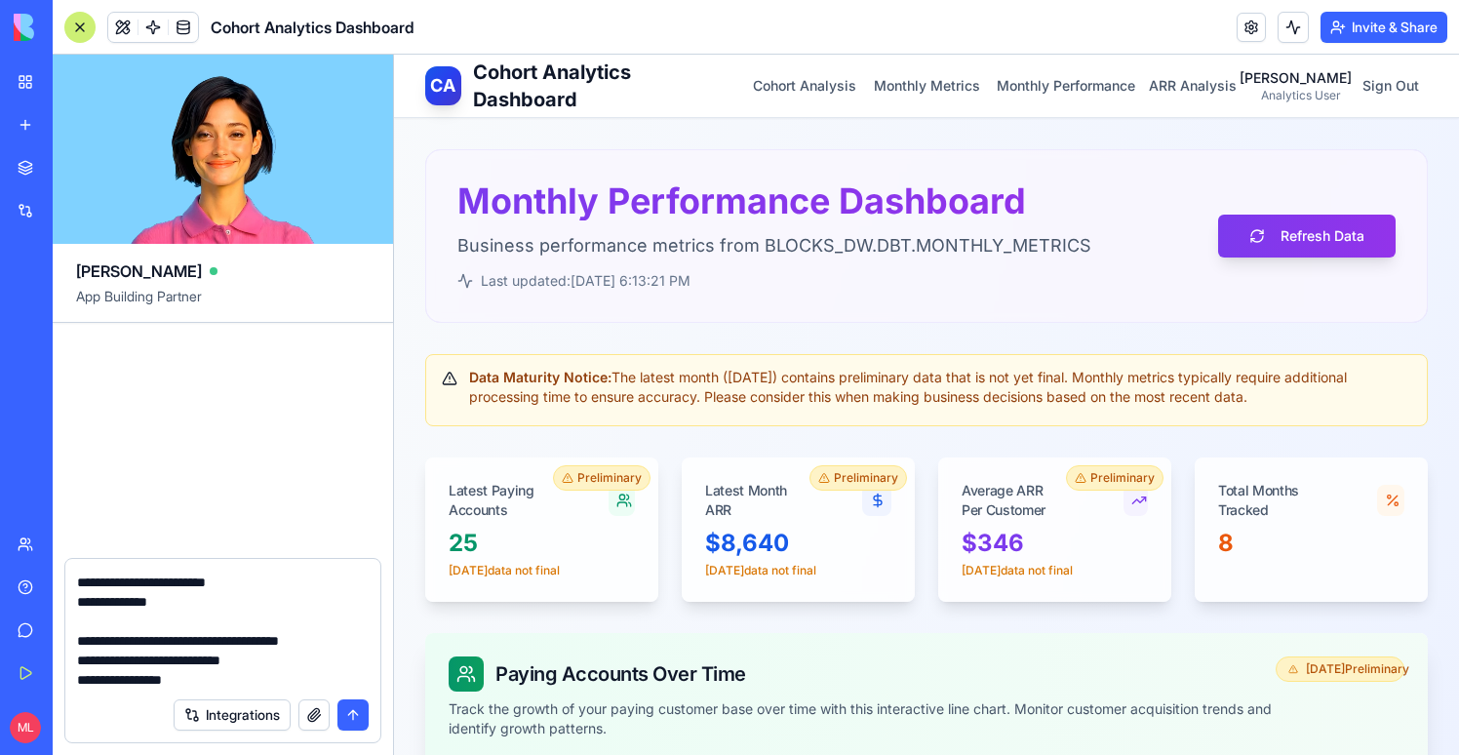
scroll to position [135, 0]
paste textarea "**********"
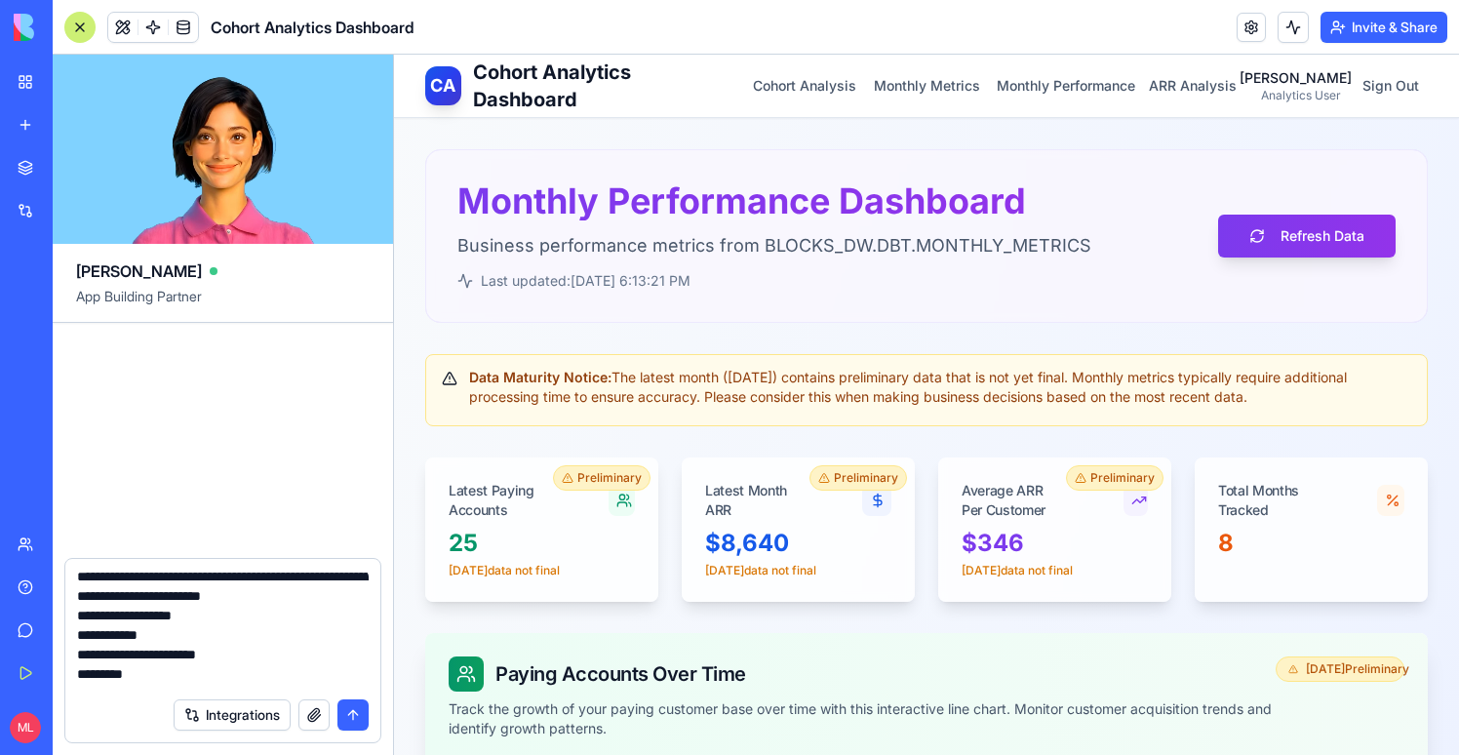
scroll to position [3, 0]
click at [175, 644] on textarea "**********" at bounding box center [223, 629] width 292 height 117
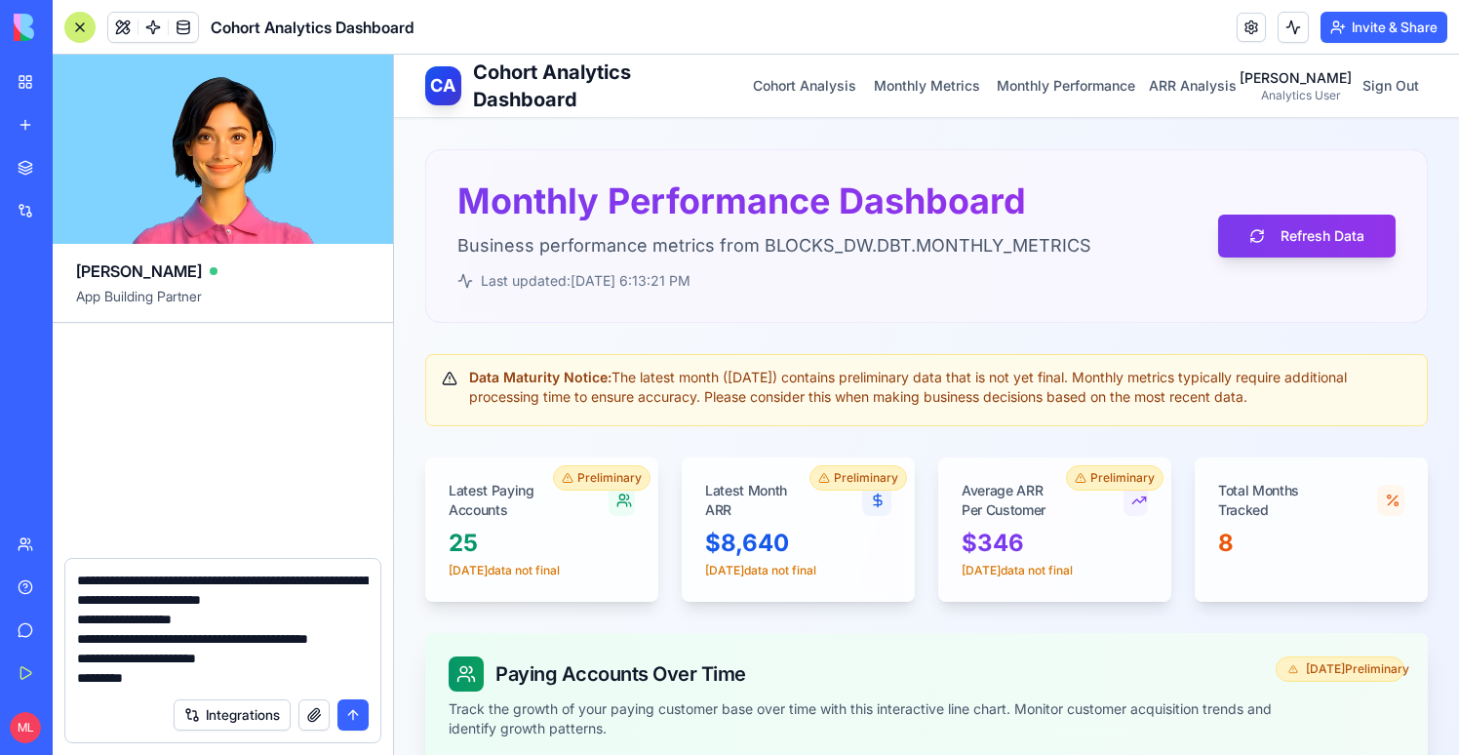
drag, startPoint x: 168, startPoint y: 645, endPoint x: 174, endPoint y: 666, distance: 22.2
click at [174, 666] on textarea "**********" at bounding box center [223, 629] width 292 height 117
click at [266, 682] on textarea "**********" at bounding box center [223, 629] width 292 height 117
paste textarea "**********"
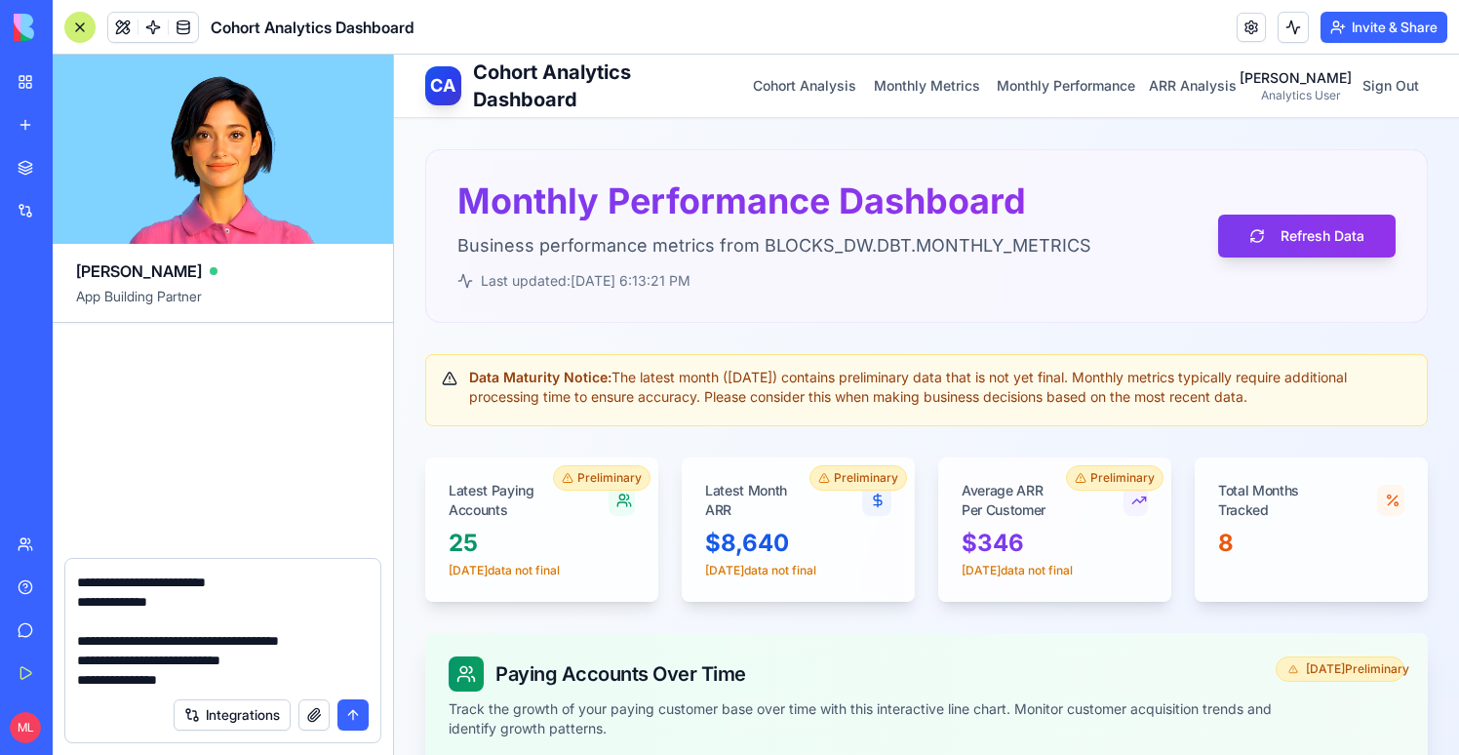
scroll to position [117, 0]
click at [292, 621] on textarea "**********" at bounding box center [223, 629] width 292 height 117
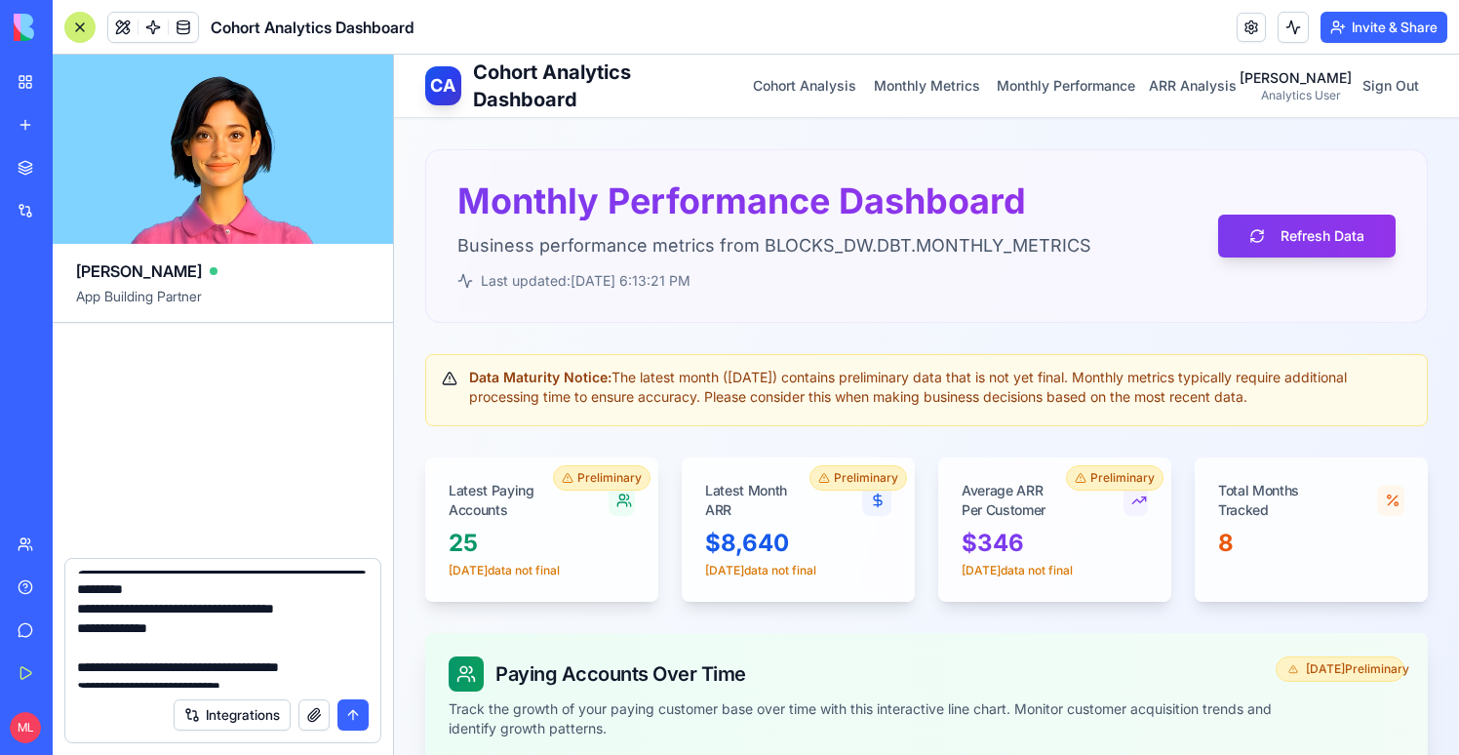
scroll to position [130, 0]
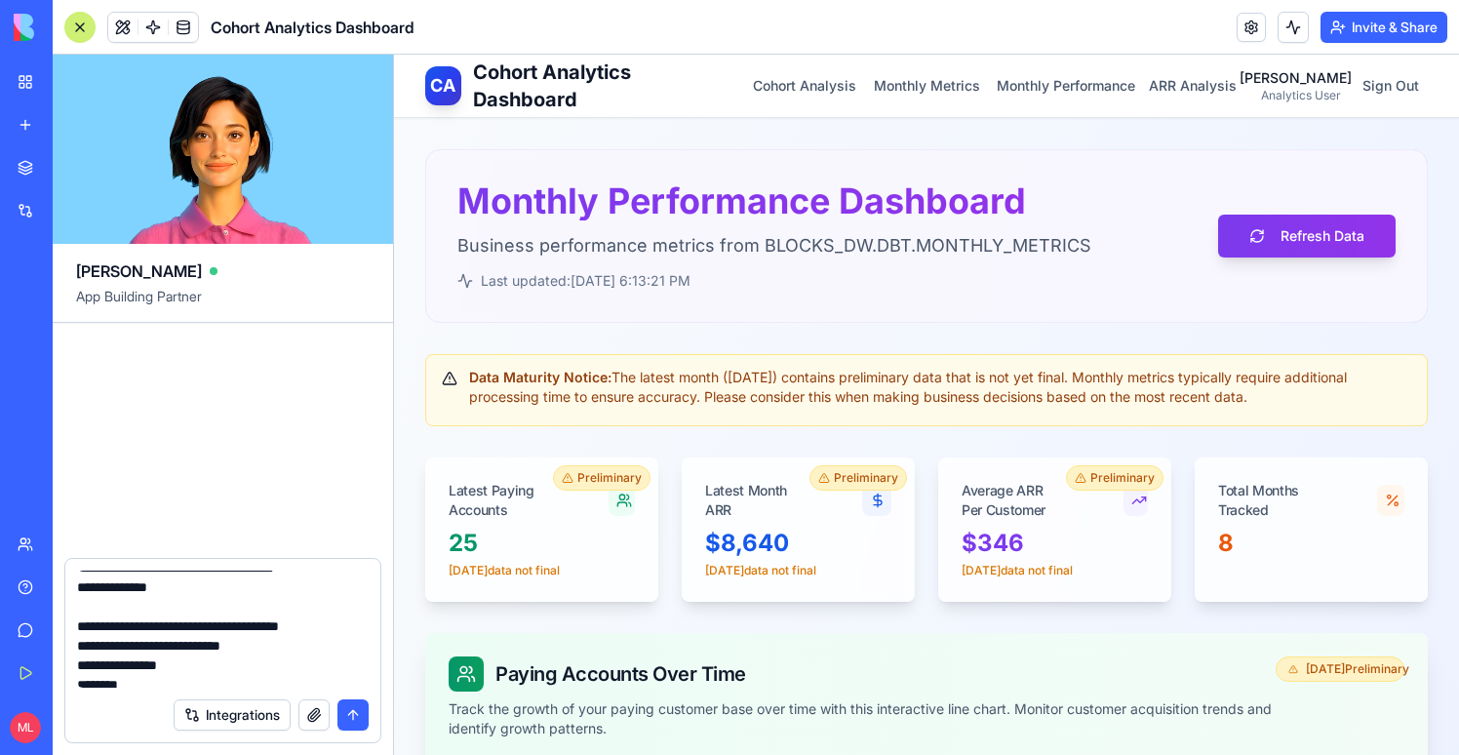
drag, startPoint x: 255, startPoint y: 603, endPoint x: 379, endPoint y: 605, distance: 124.9
click at [379, 605] on div "**********" at bounding box center [222, 623] width 315 height 129
click at [219, 635] on textarea "**********" at bounding box center [223, 629] width 292 height 117
click at [226, 628] on textarea "**********" at bounding box center [223, 629] width 292 height 117
paste textarea "**********"
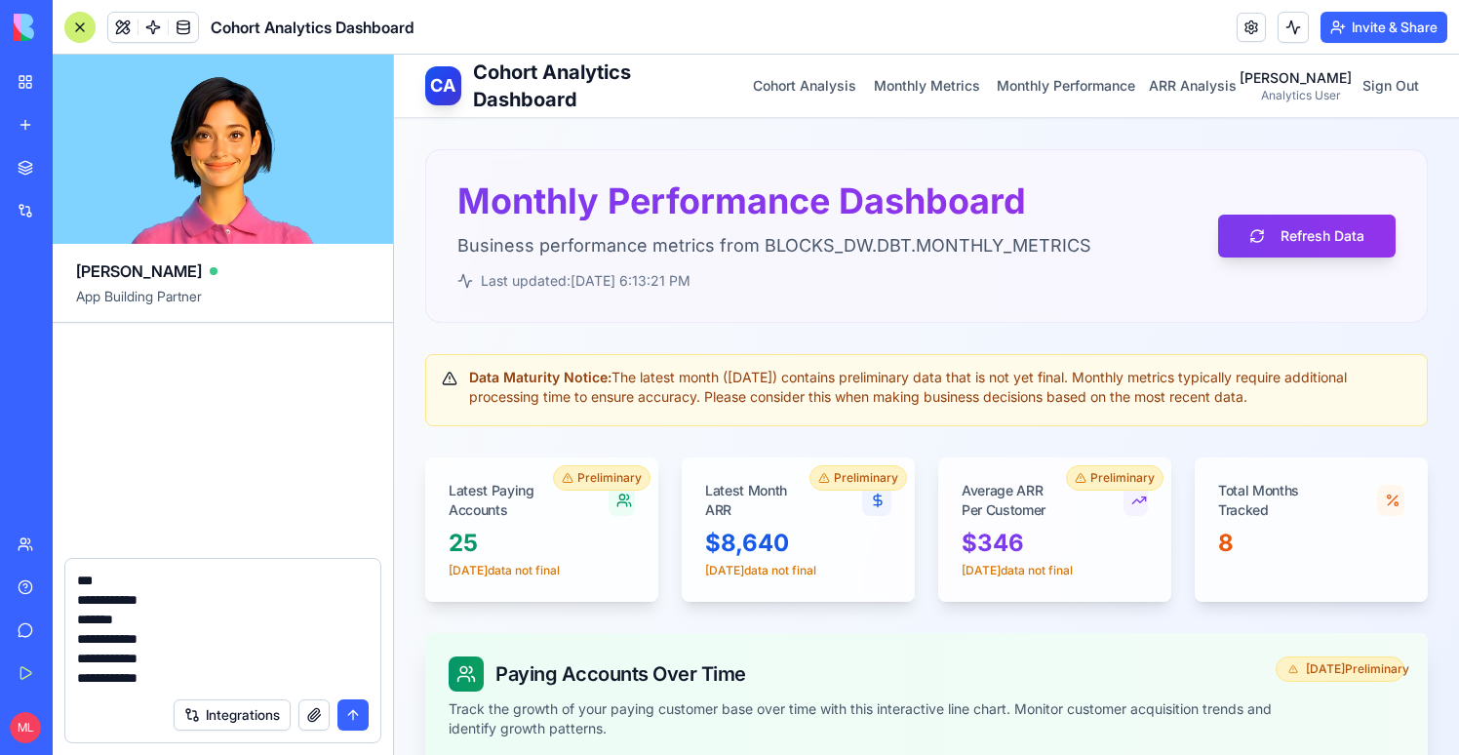
scroll to position [390, 0]
type textarea "**********"
click at [357, 719] on button "submit" at bounding box center [352, 714] width 31 height 31
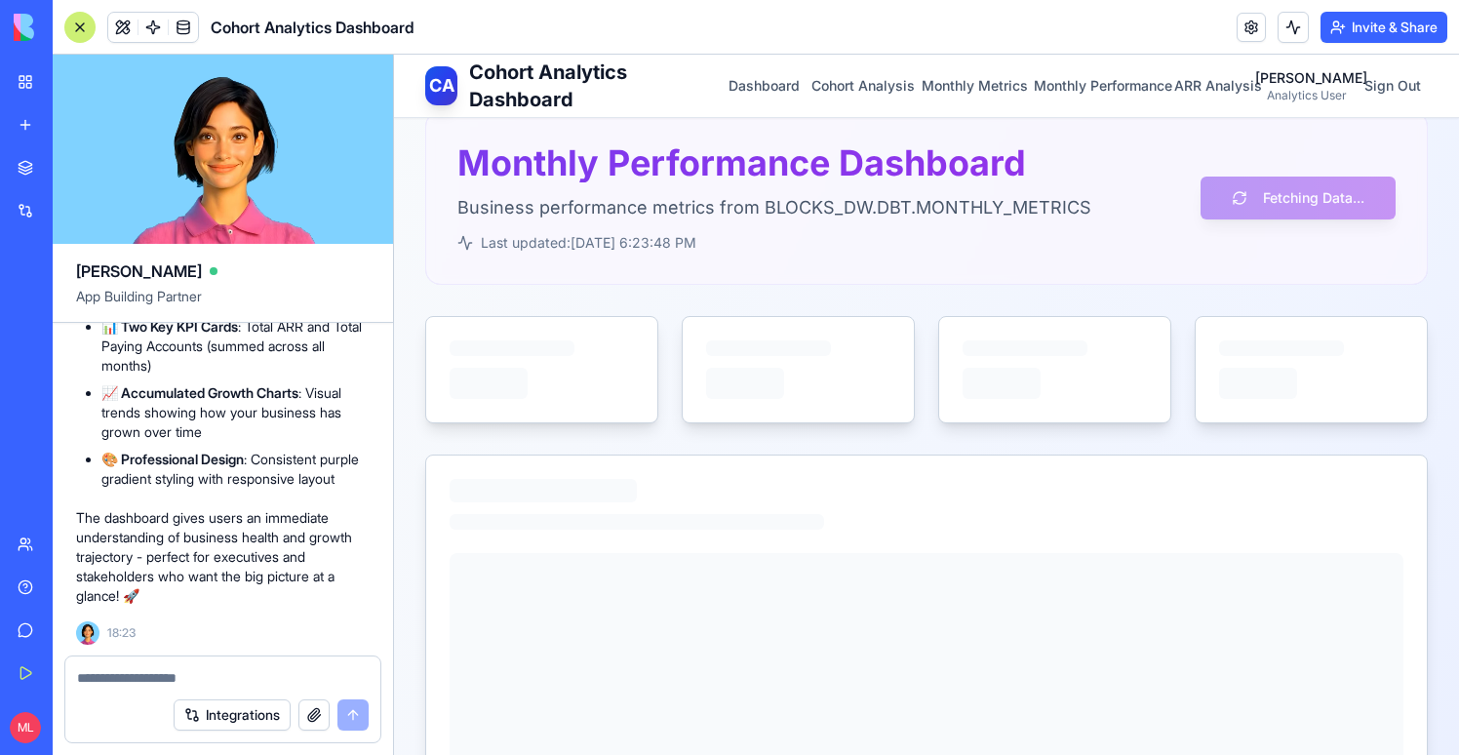
scroll to position [0, 0]
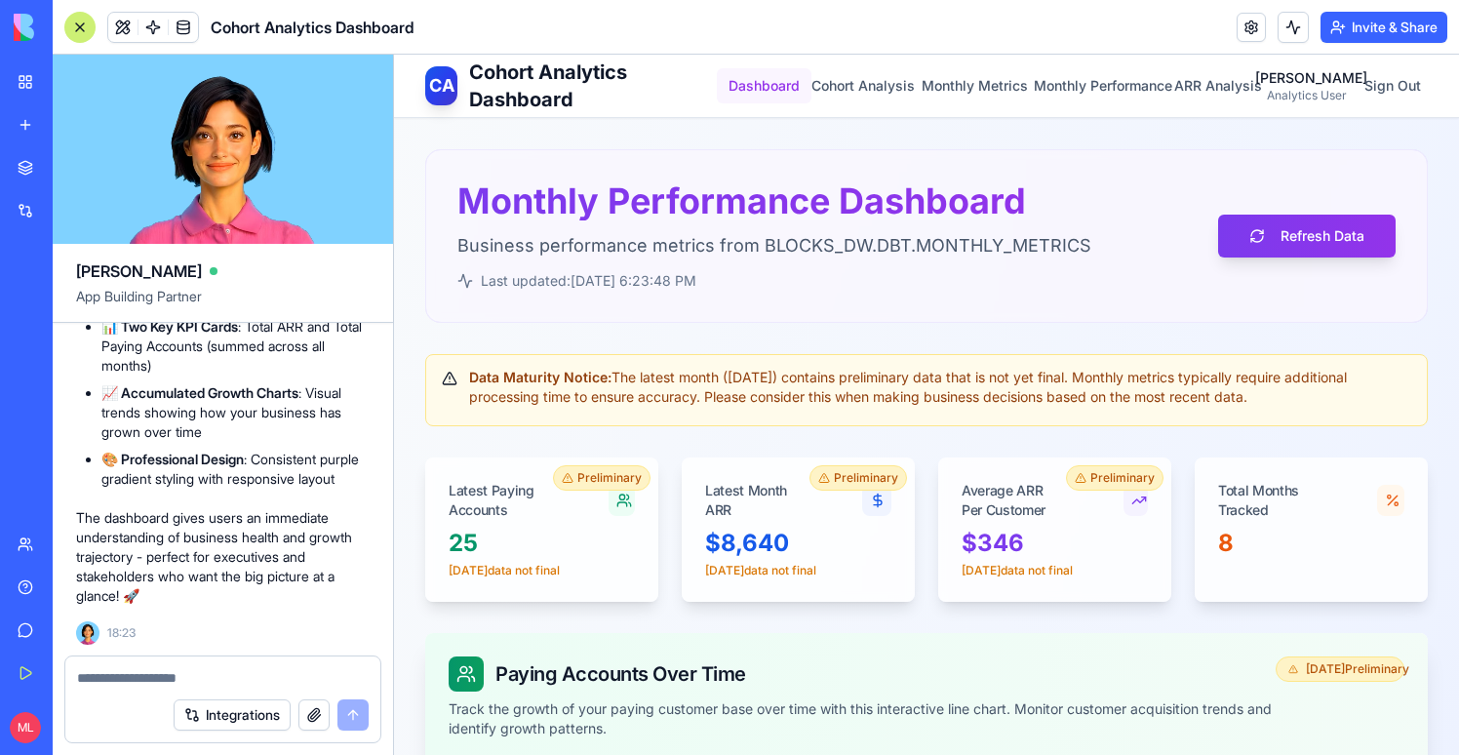
click at [756, 78] on button "Dashboard" at bounding box center [764, 85] width 95 height 35
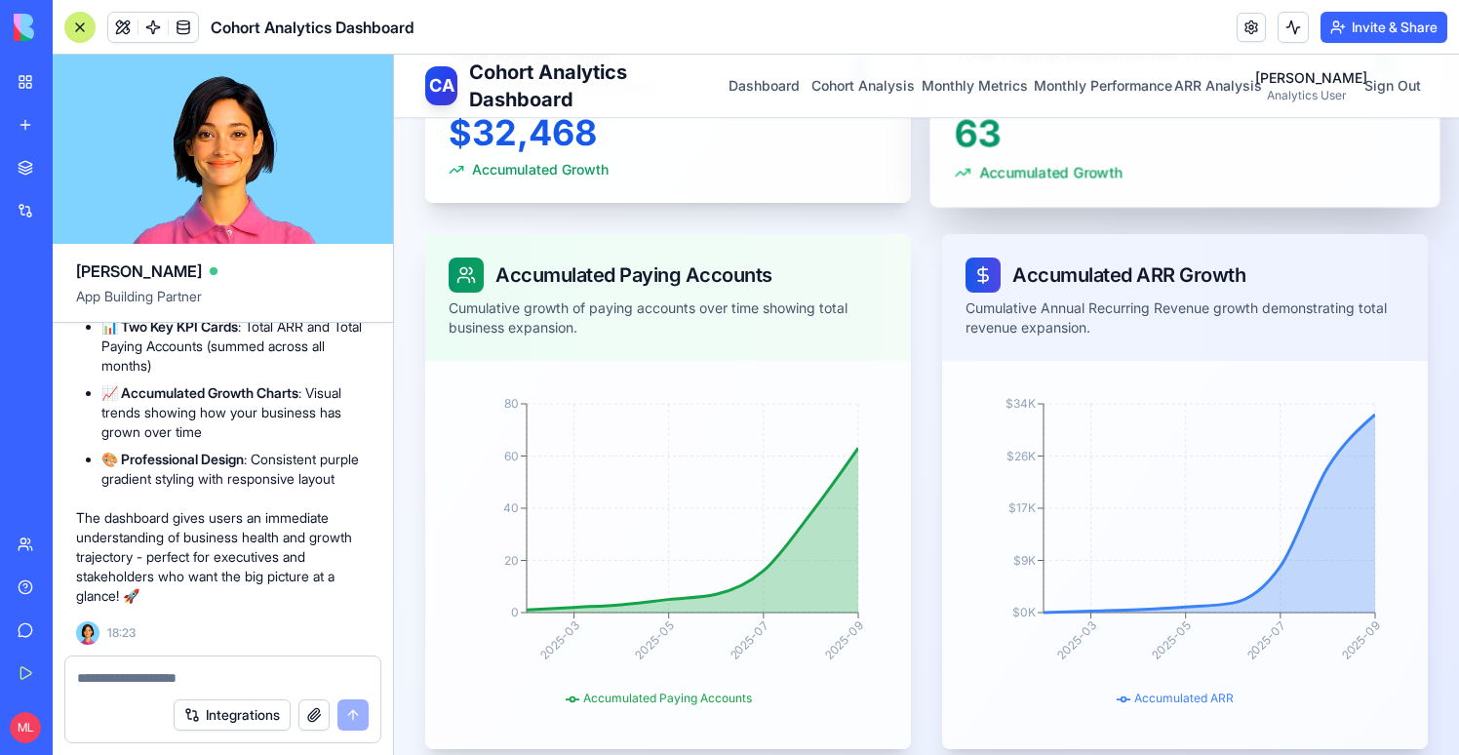
scroll to position [344, 0]
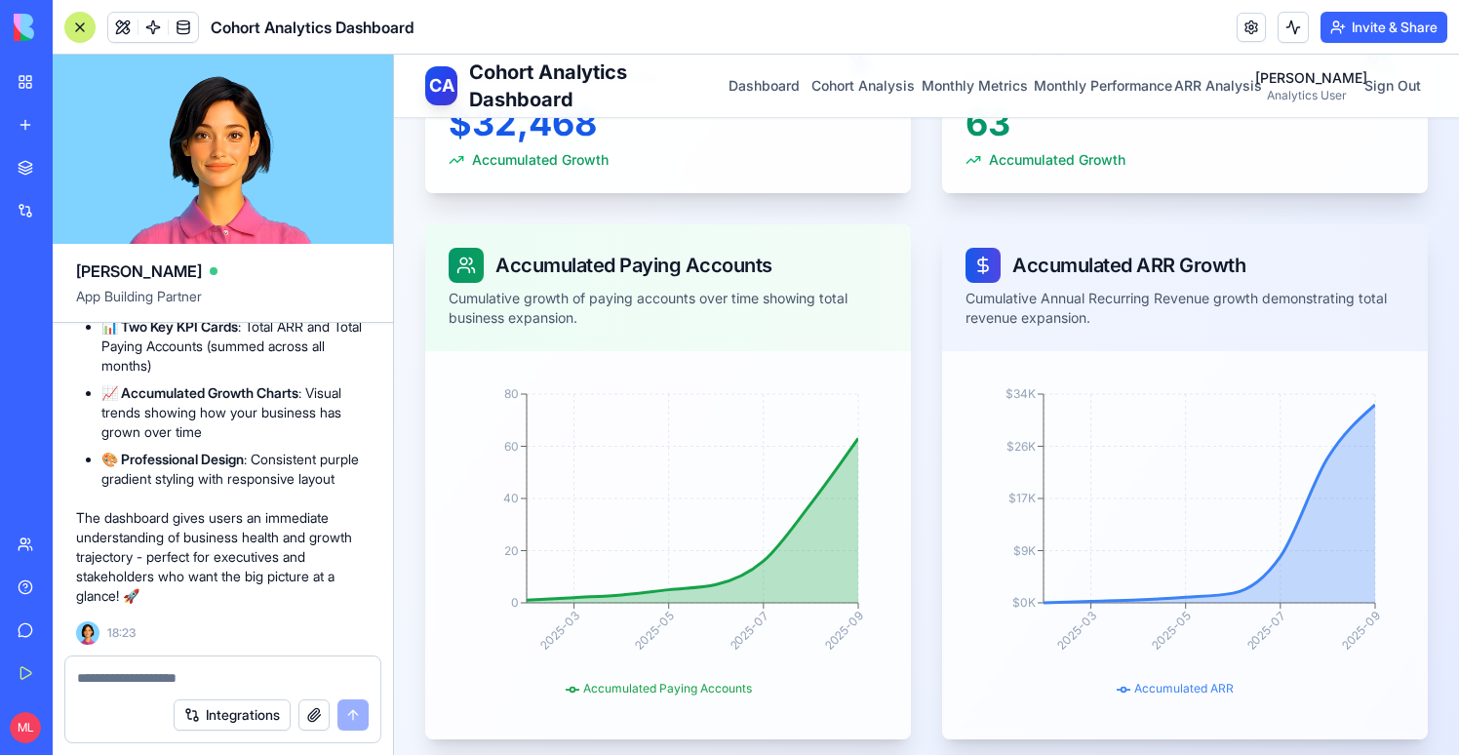
click at [248, 673] on textarea at bounding box center [223, 678] width 292 height 20
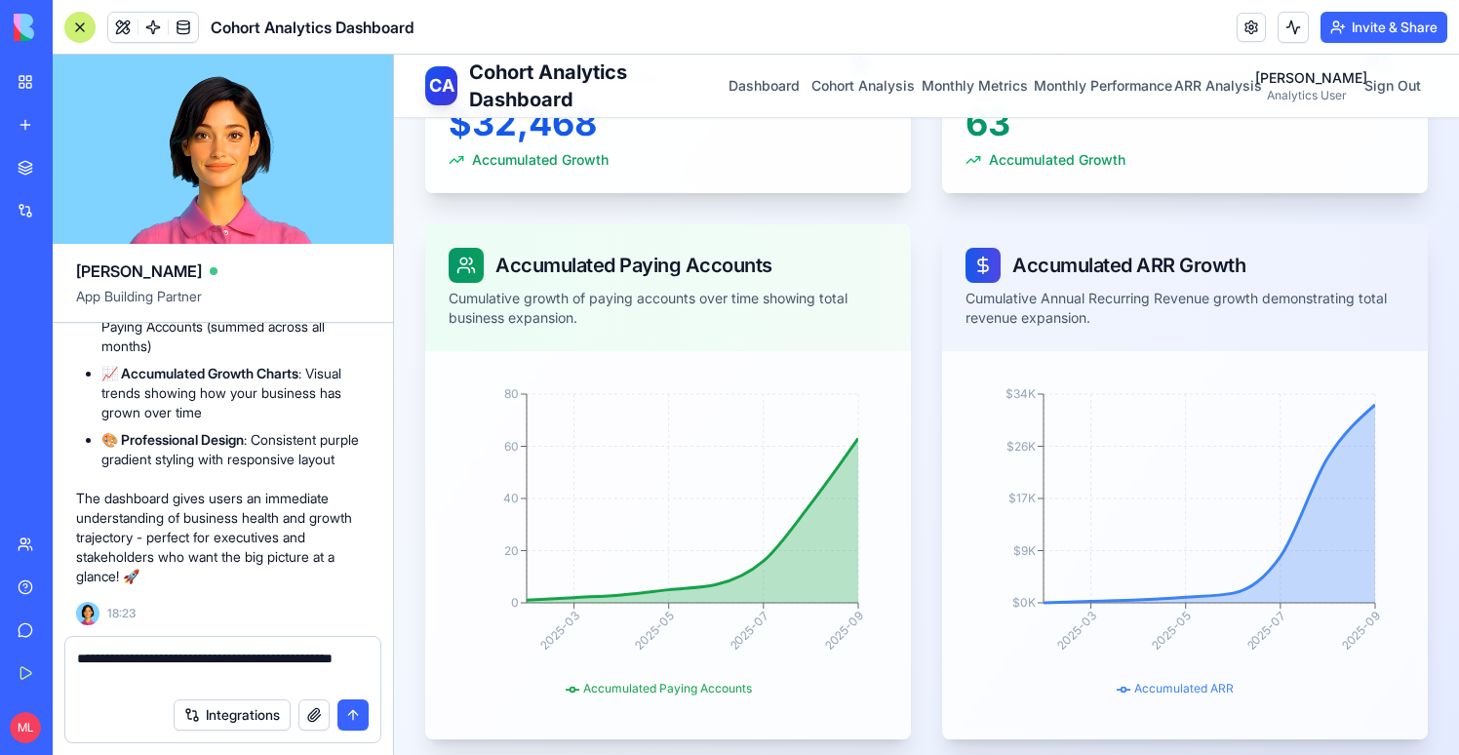
click at [340, 664] on textarea "**********" at bounding box center [223, 668] width 292 height 39
click at [325, 663] on textarea "**********" at bounding box center [223, 668] width 292 height 39
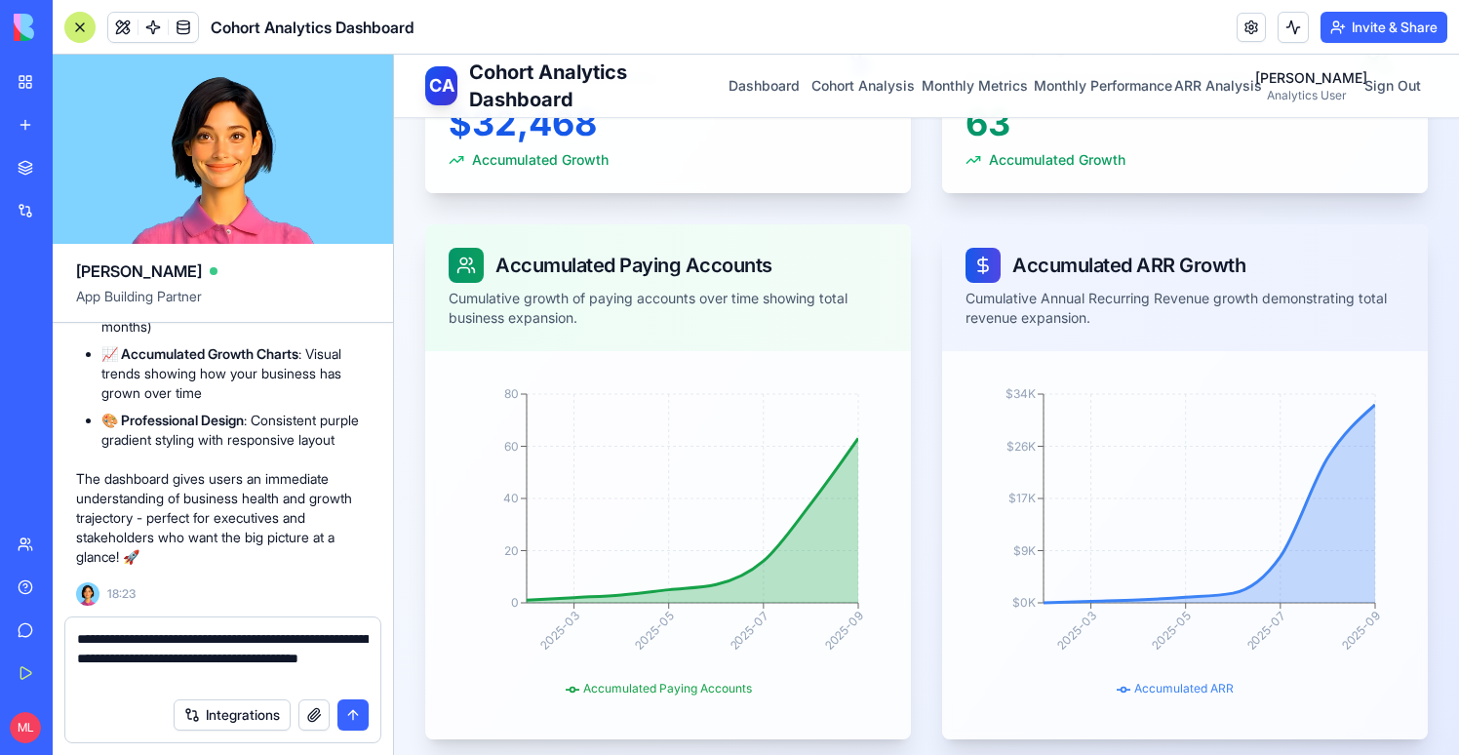
click at [249, 672] on textarea "**********" at bounding box center [223, 658] width 292 height 59
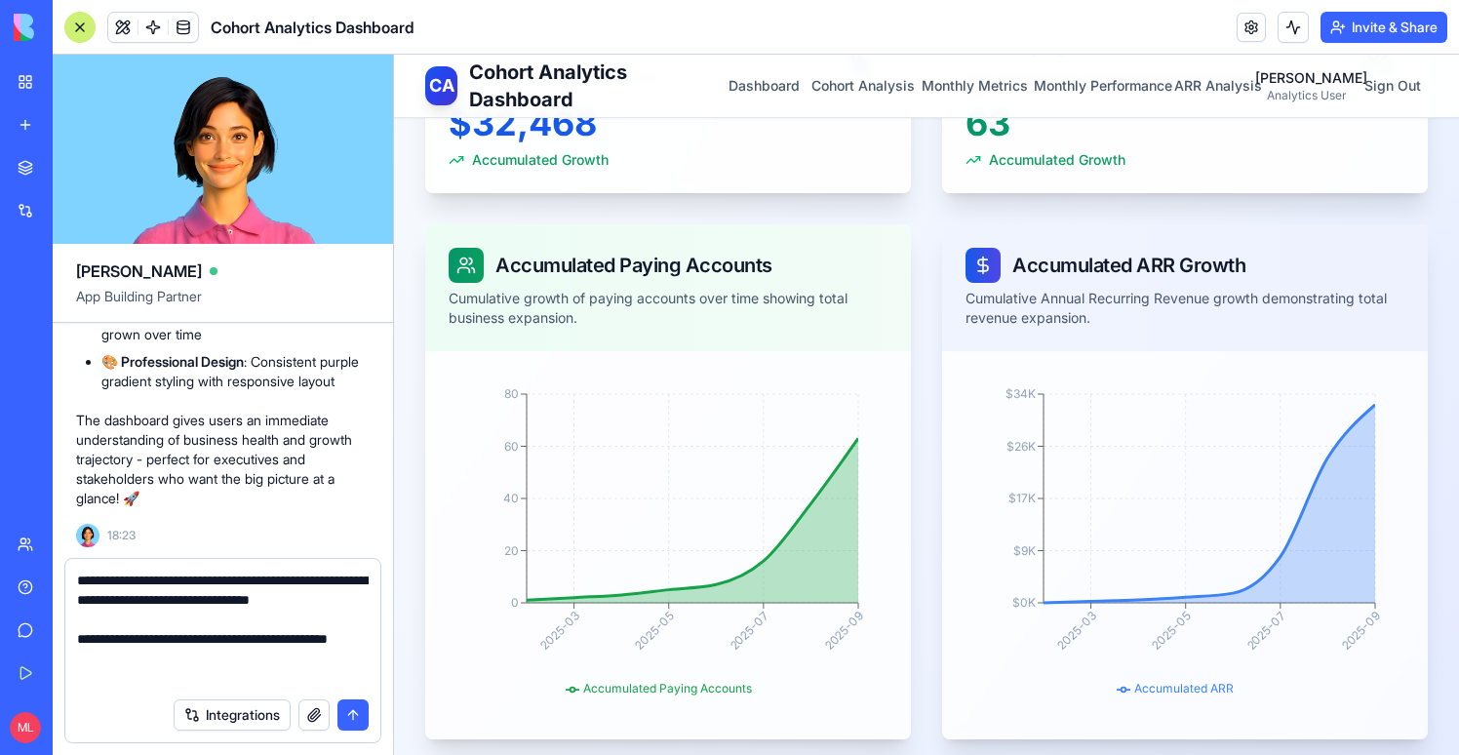
click at [291, 660] on textarea "**********" at bounding box center [223, 629] width 292 height 117
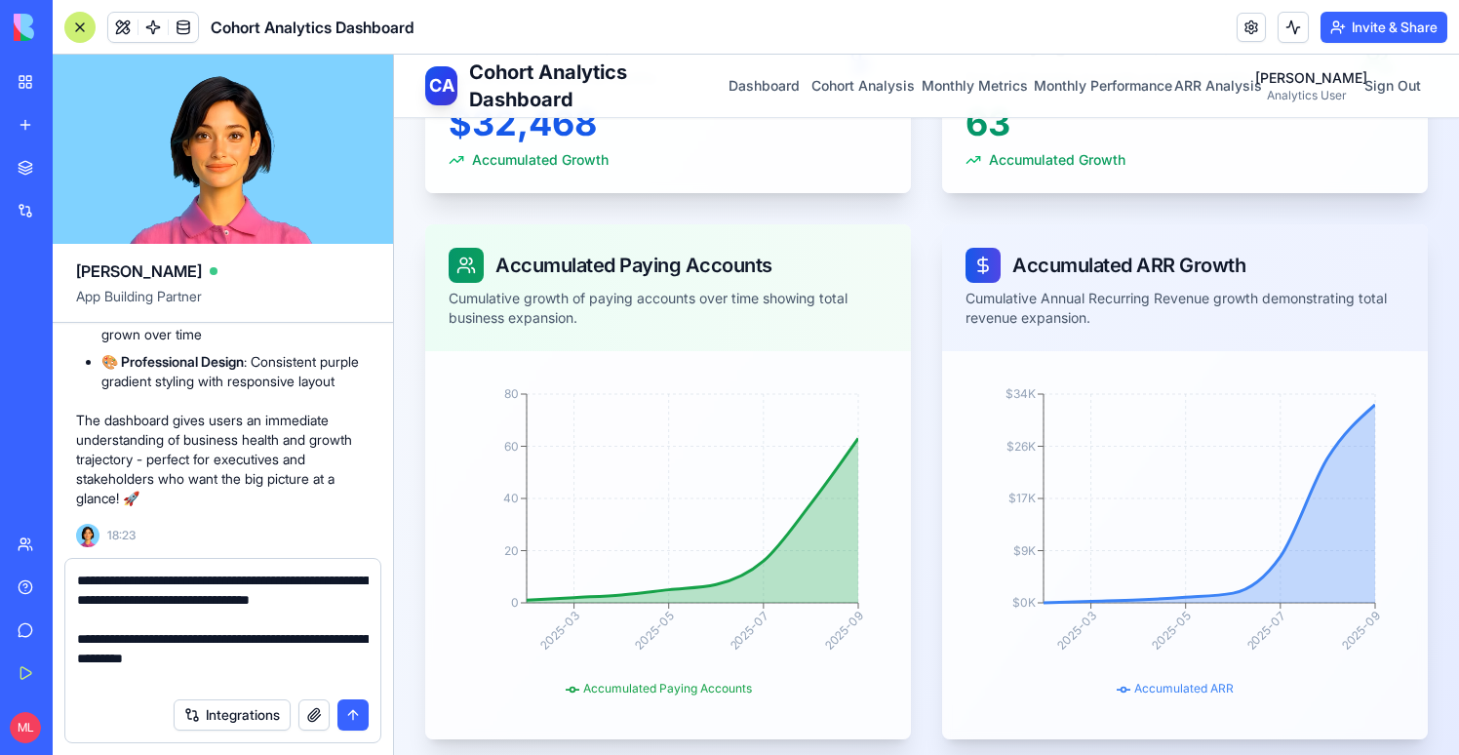
type textarea "**********"
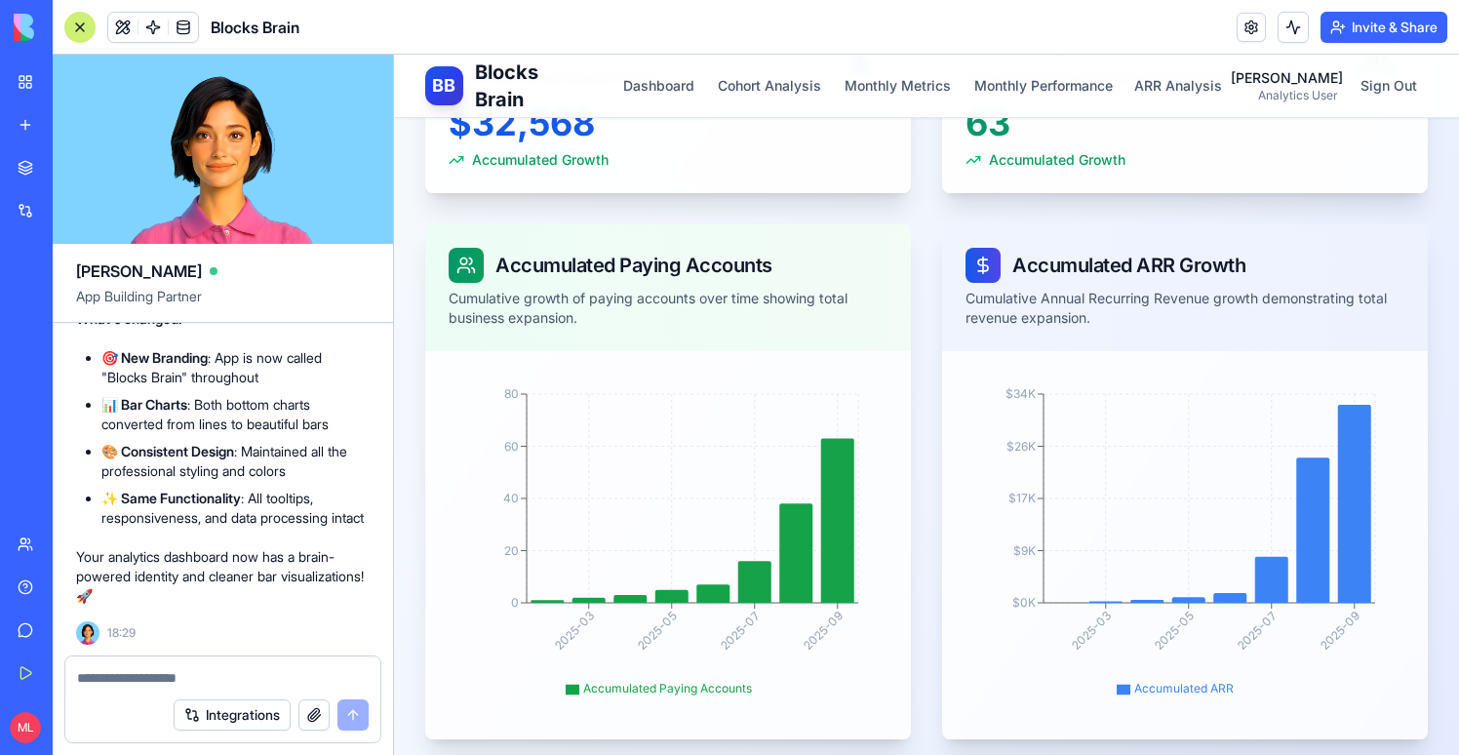
click at [84, 35] on div at bounding box center [79, 27] width 31 height 31
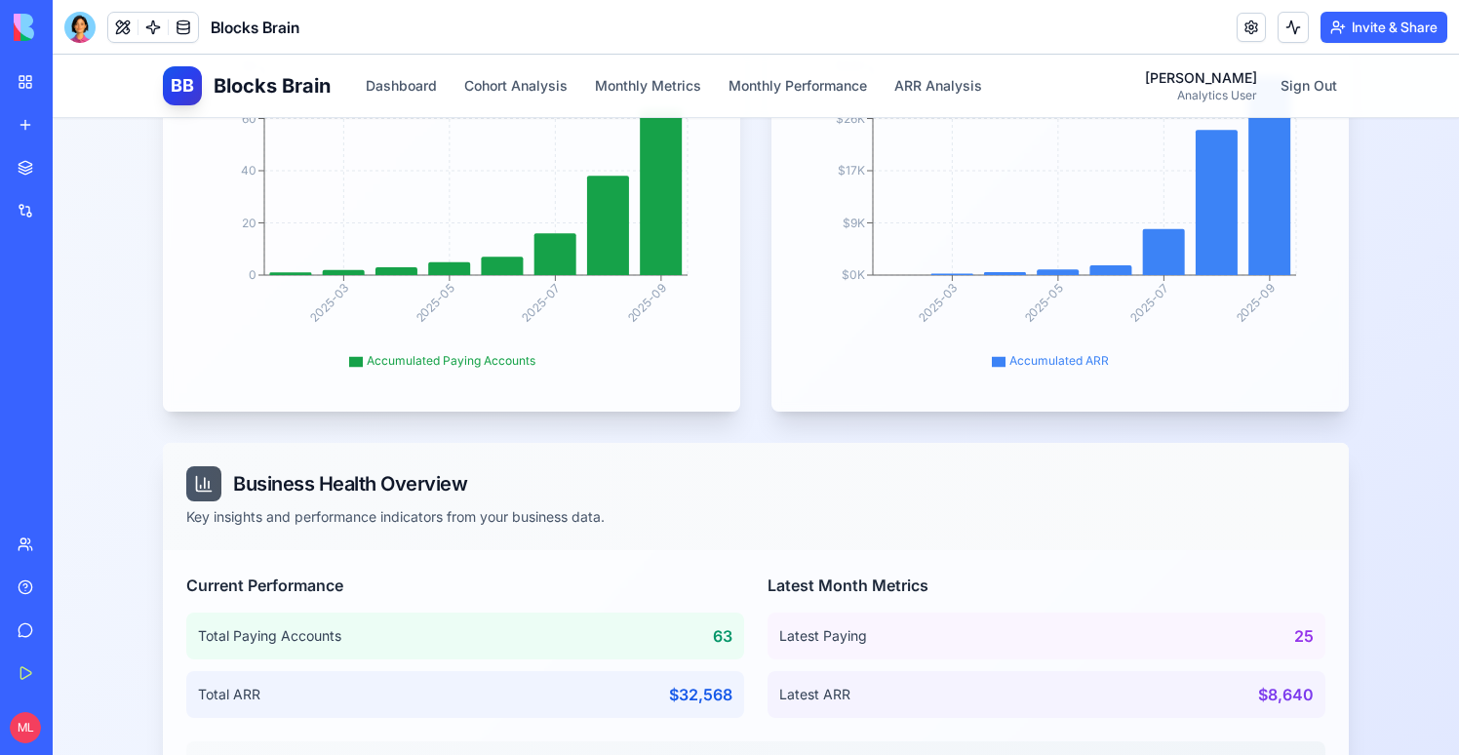
scroll to position [0, 0]
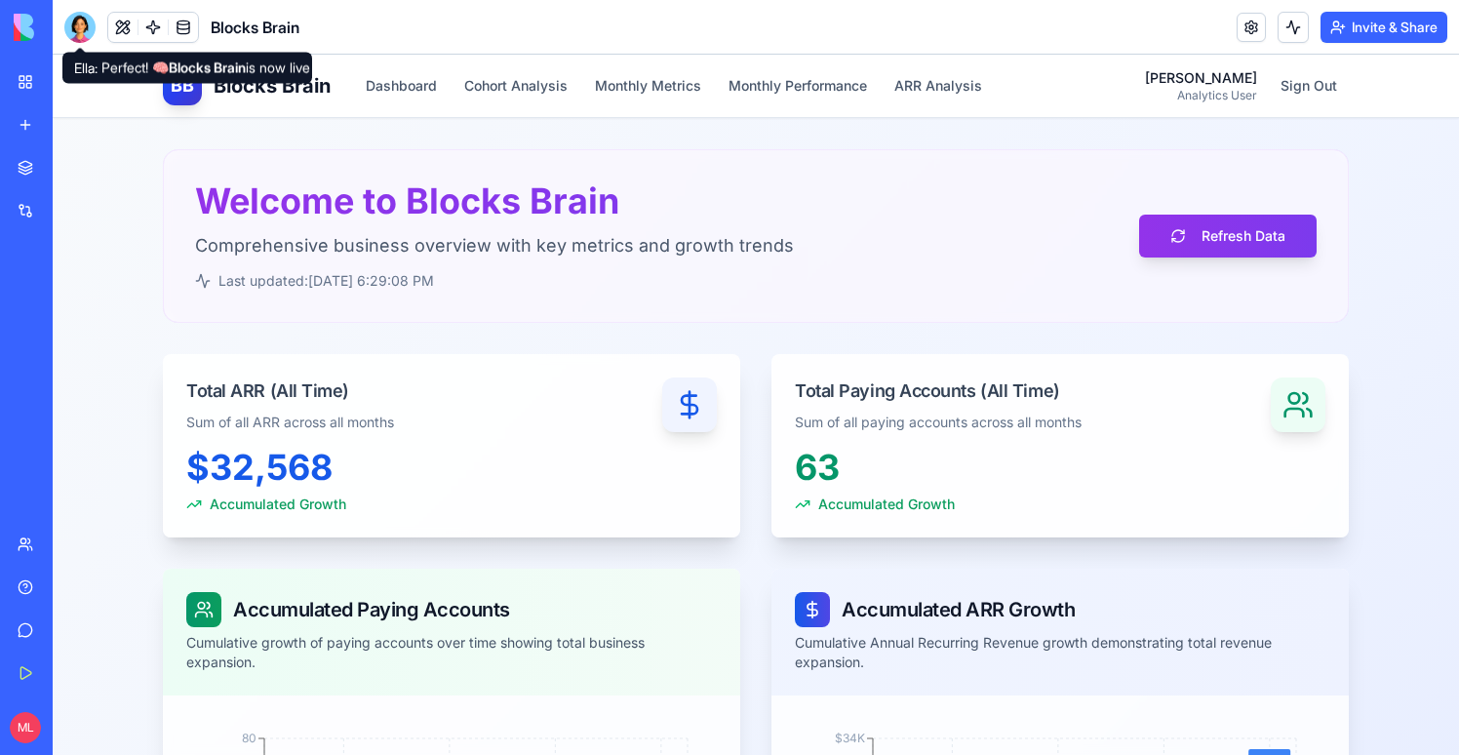
click at [77, 20] on div at bounding box center [79, 27] width 31 height 31
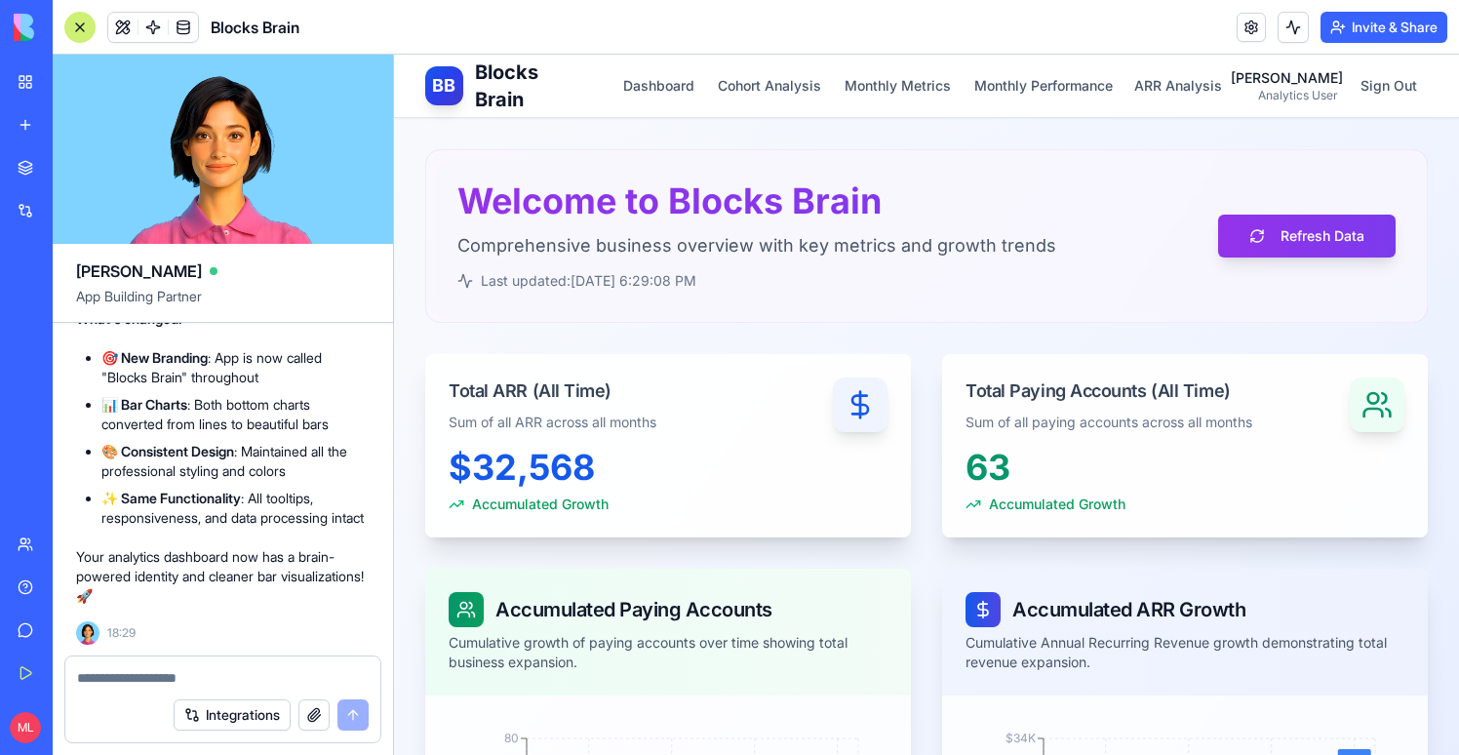
click at [312, 686] on textarea at bounding box center [223, 678] width 292 height 20
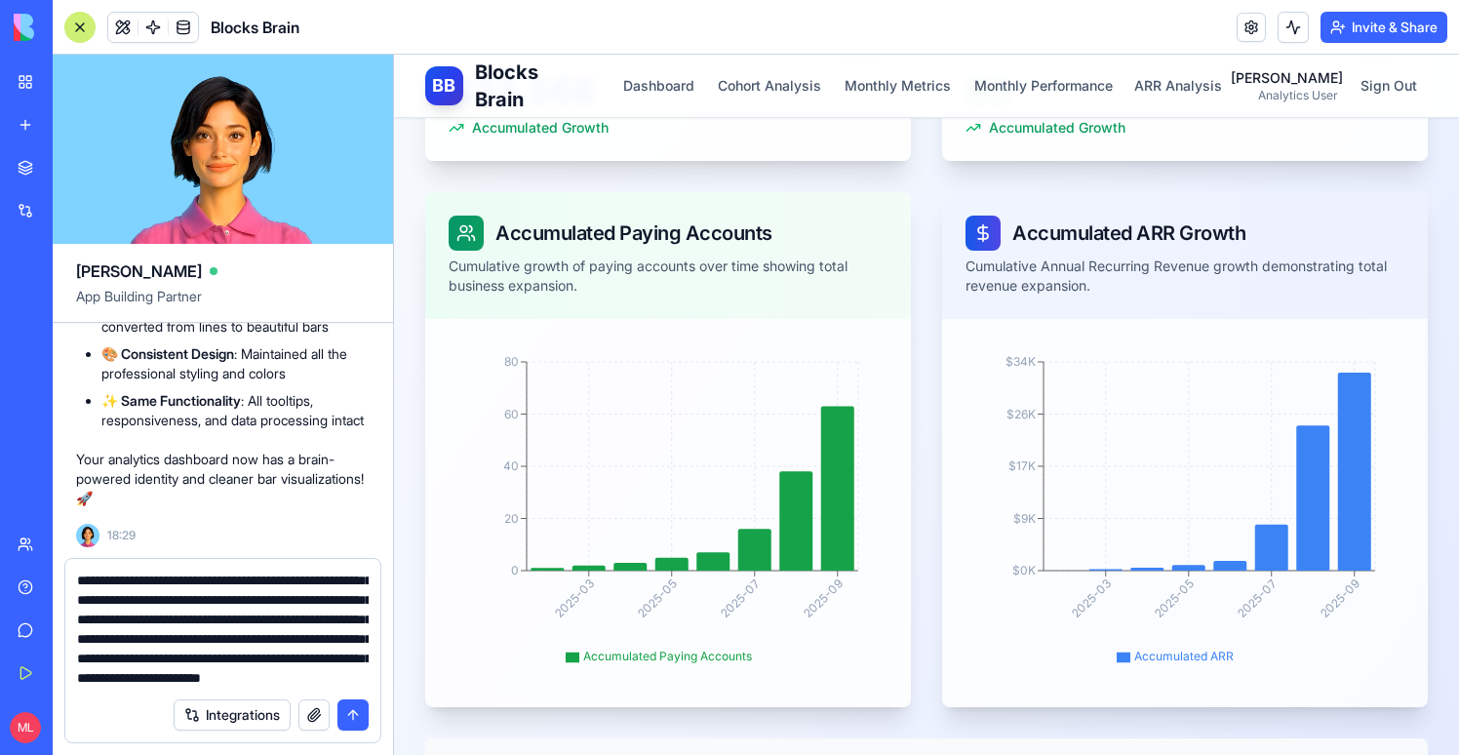
scroll to position [115, 0]
type textarea "**********"
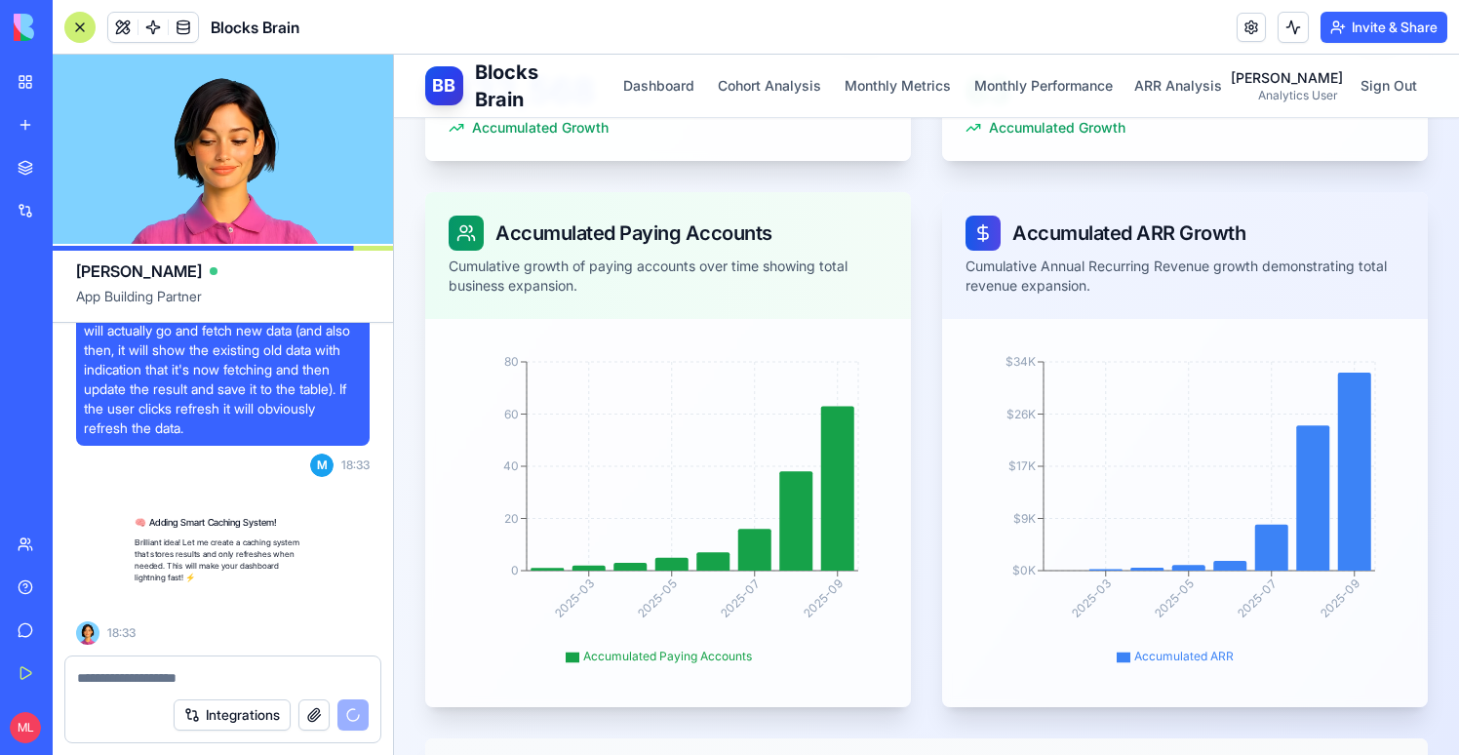
scroll to position [22813, 0]
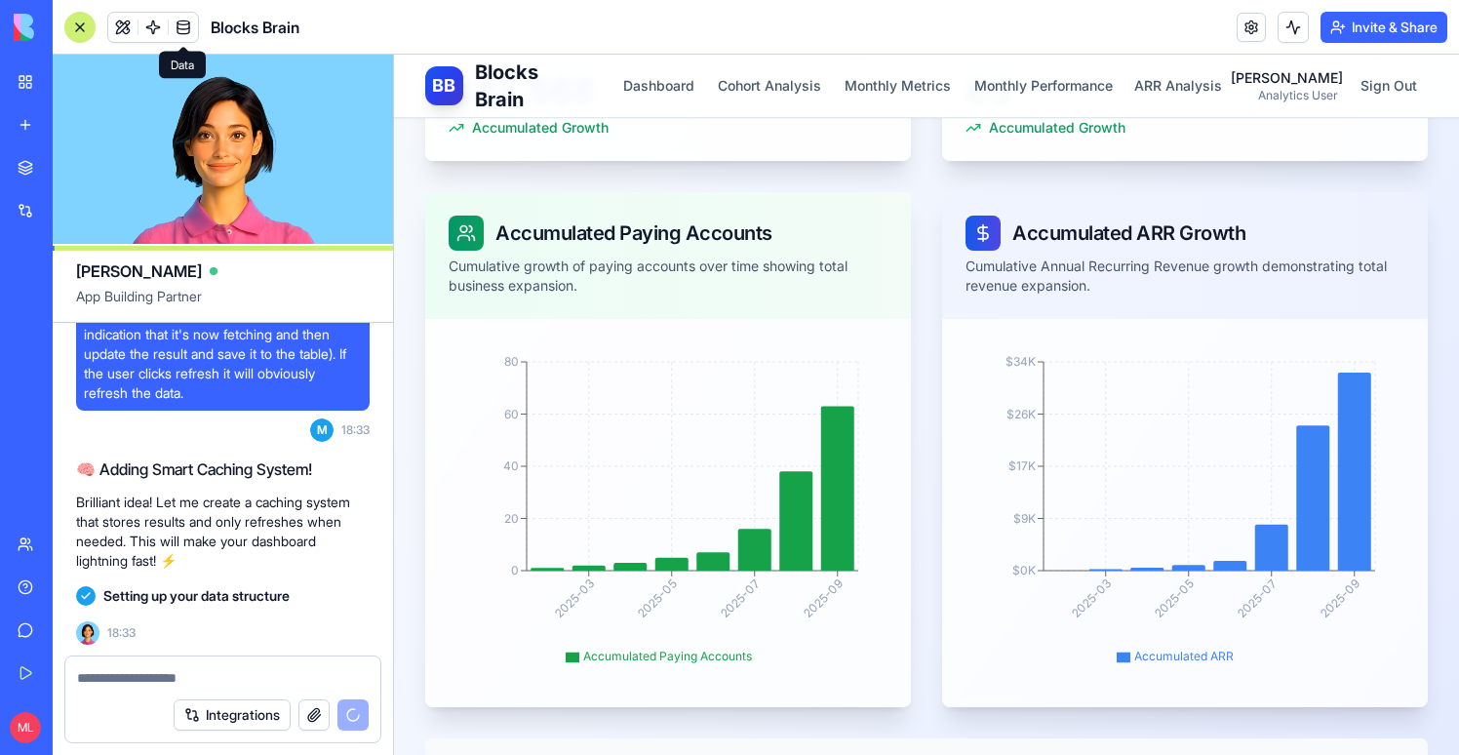
click at [191, 23] on span at bounding box center [183, 27] width 55 height 55
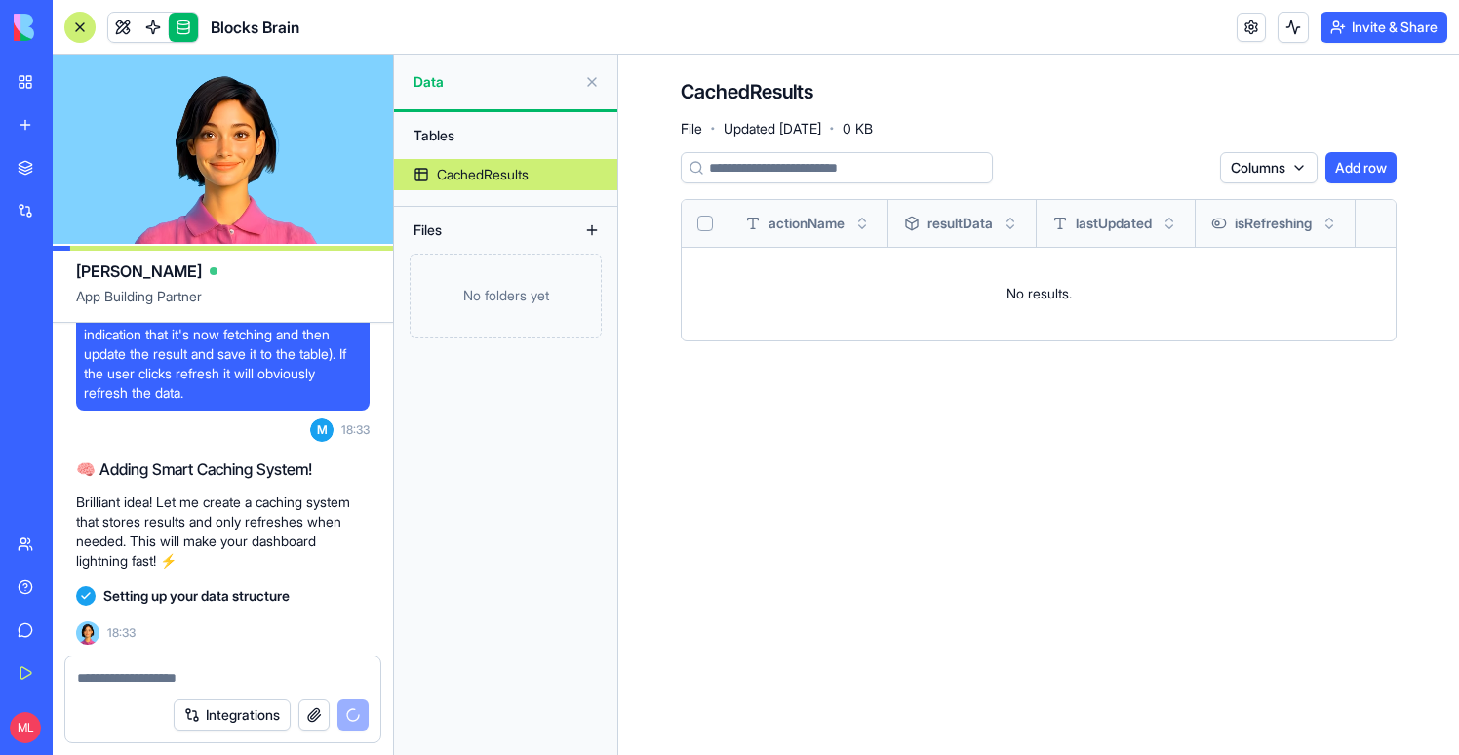
scroll to position [22848, 0]
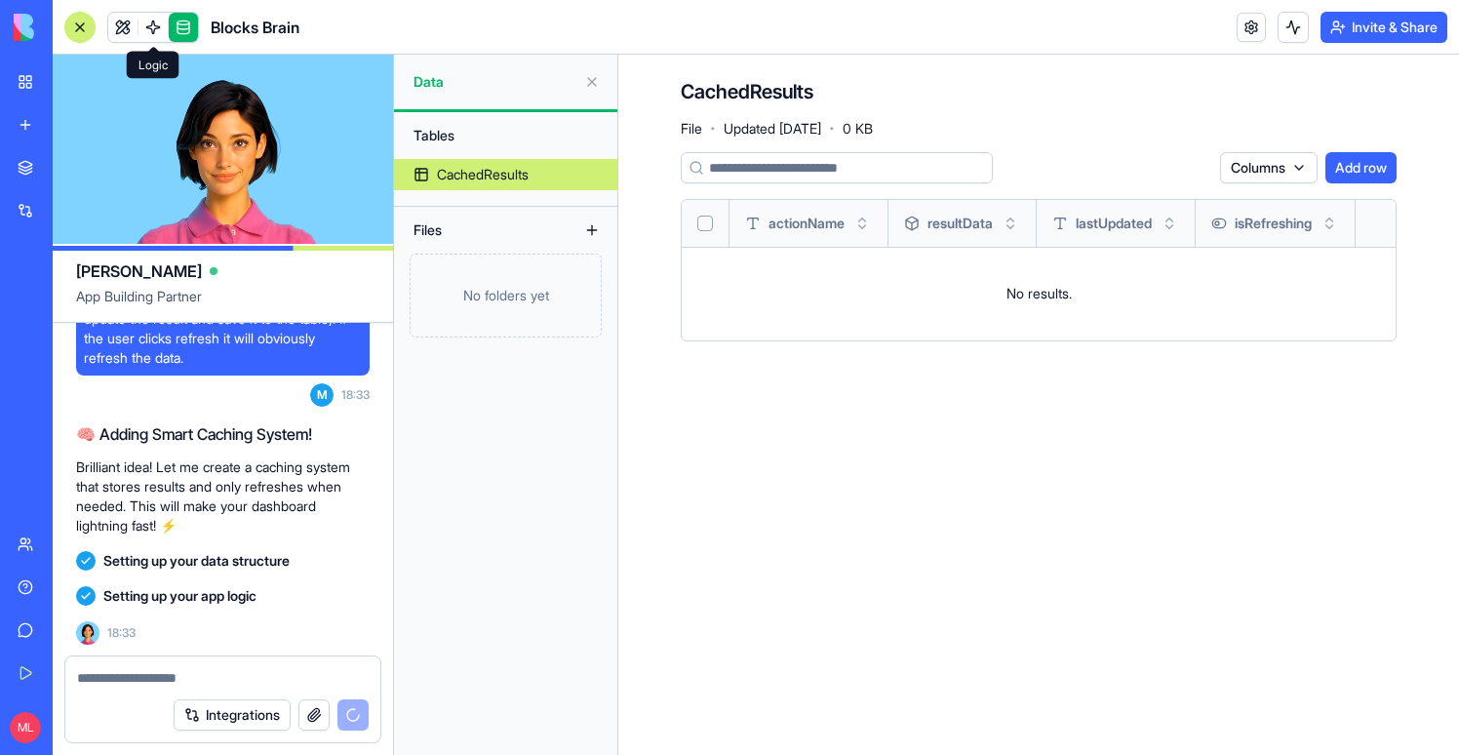
click at [153, 19] on span at bounding box center [153, 27] width 55 height 55
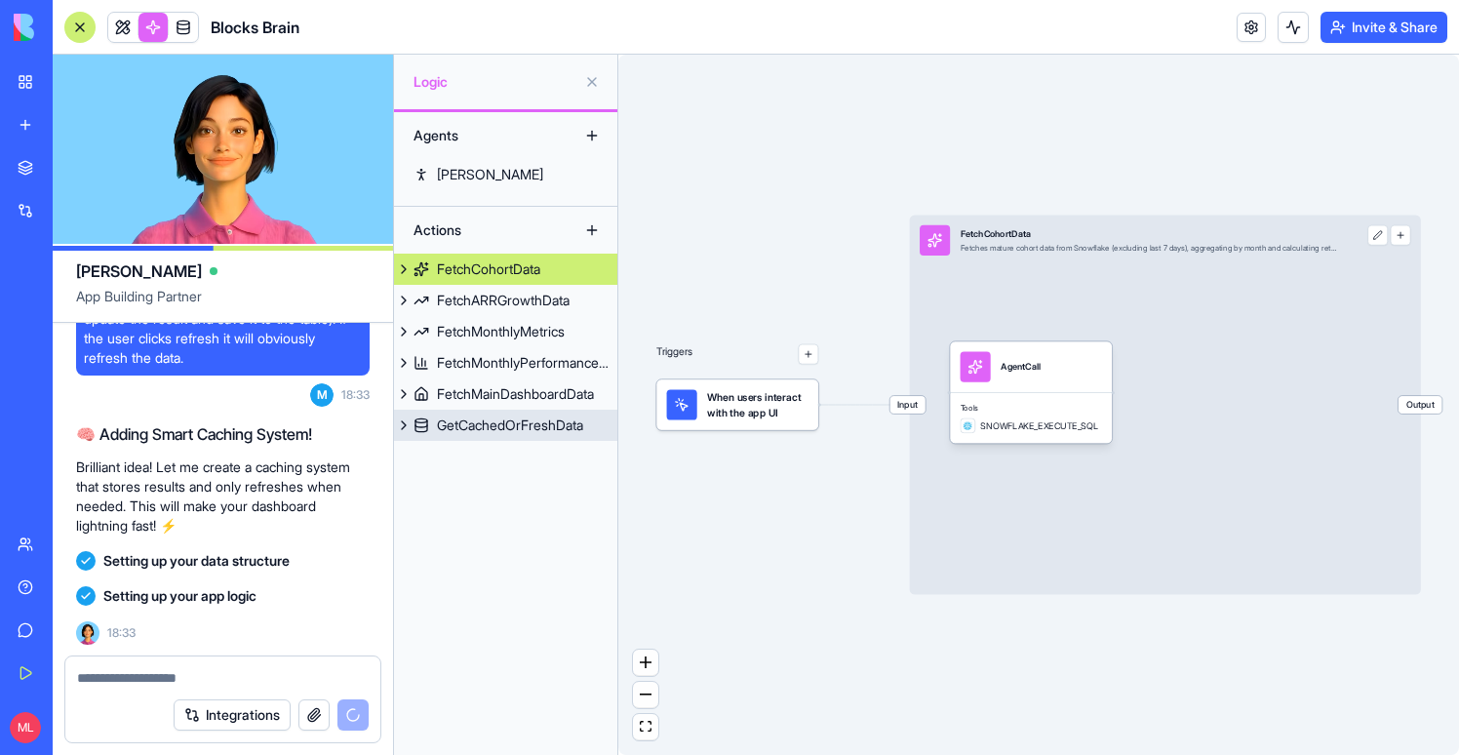
click at [538, 430] on div "GetCachedOrFreshData" at bounding box center [510, 425] width 146 height 20
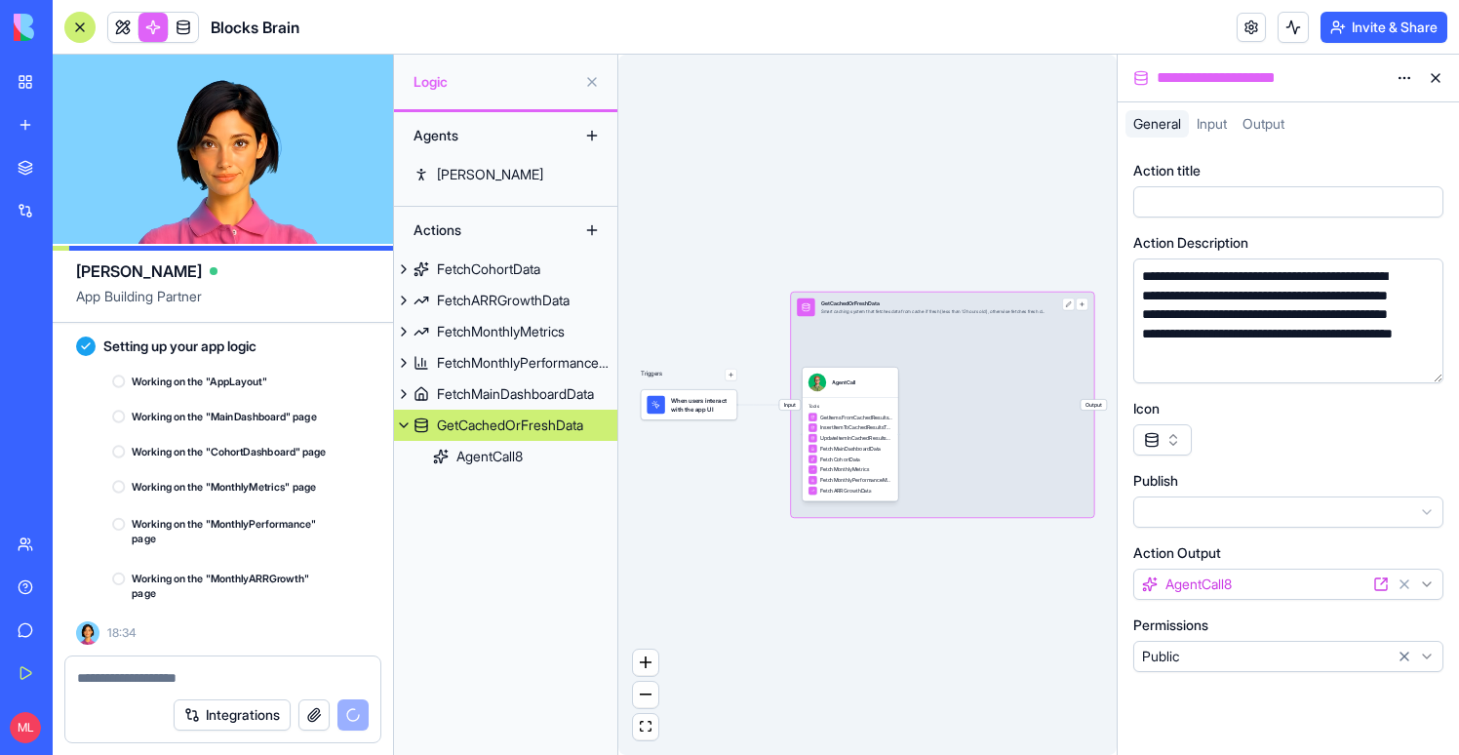
scroll to position [23117, 0]
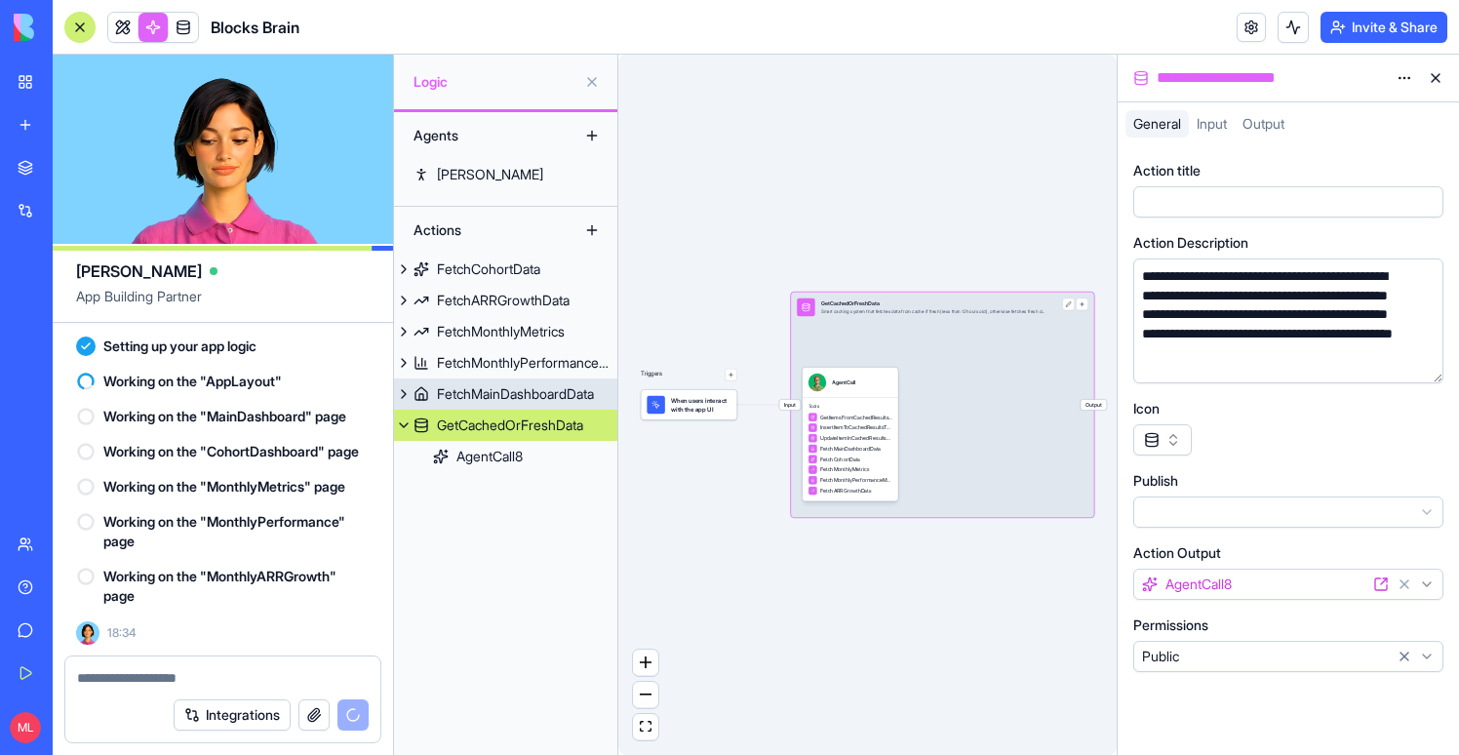
click at [510, 396] on div "FetchMainDashboardData" at bounding box center [515, 394] width 157 height 20
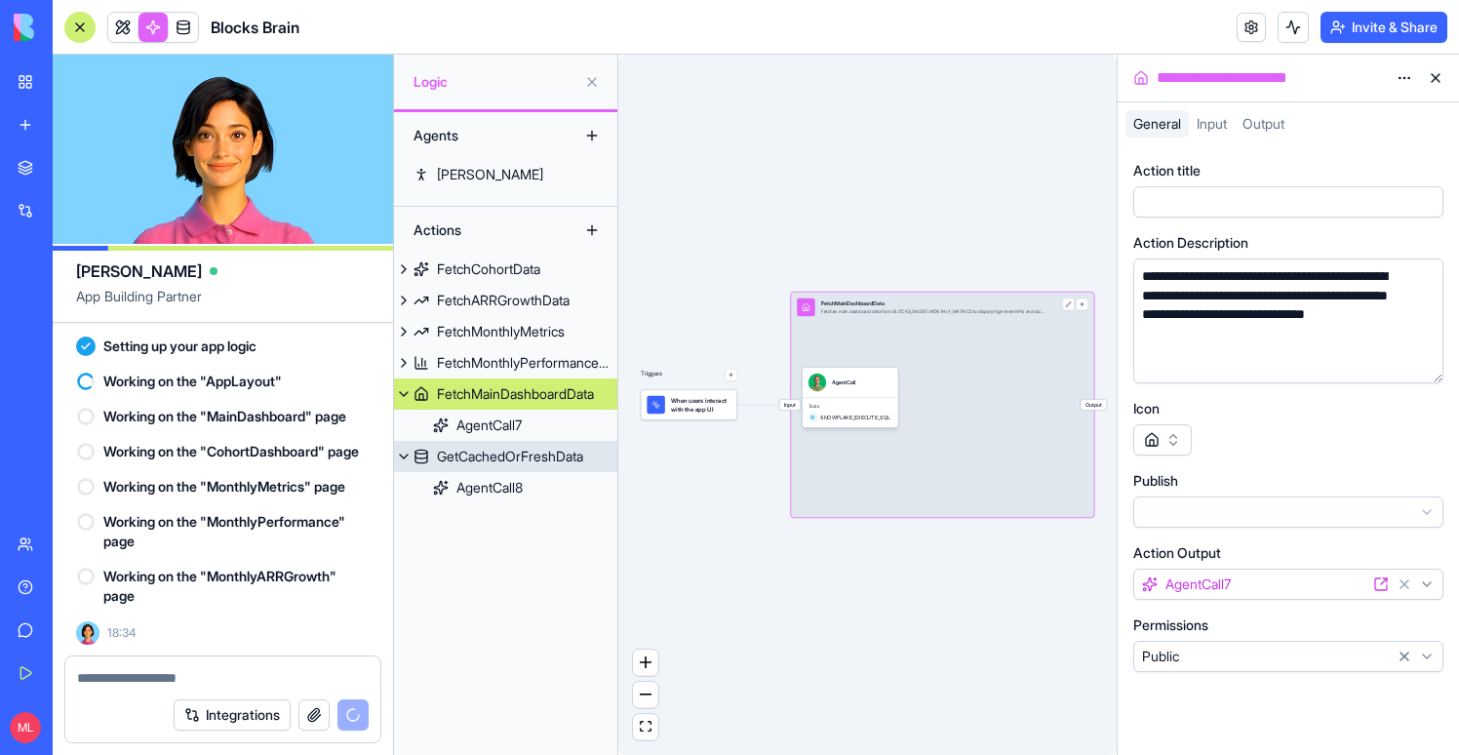
click at [518, 454] on div "GetCachedOrFreshData" at bounding box center [510, 457] width 146 height 20
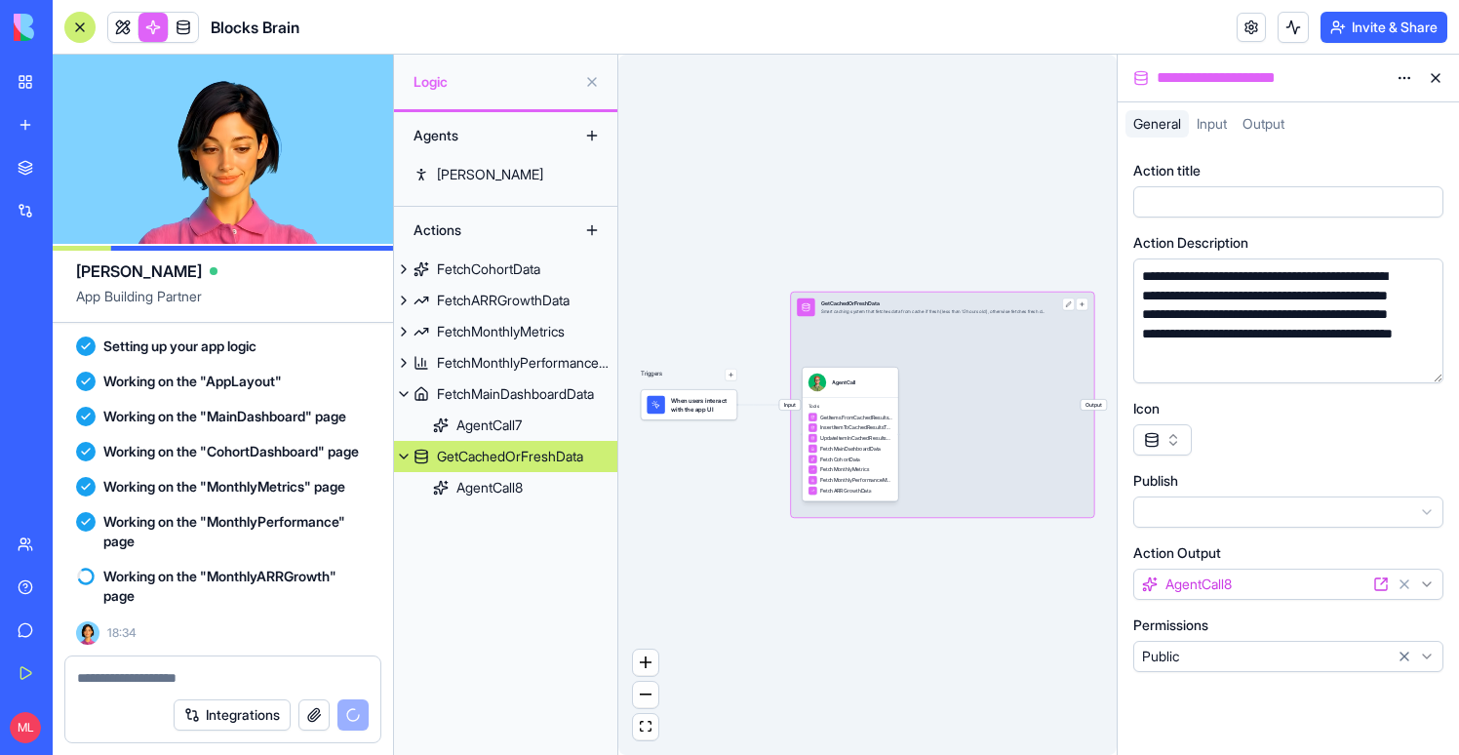
scroll to position [23117, 0]
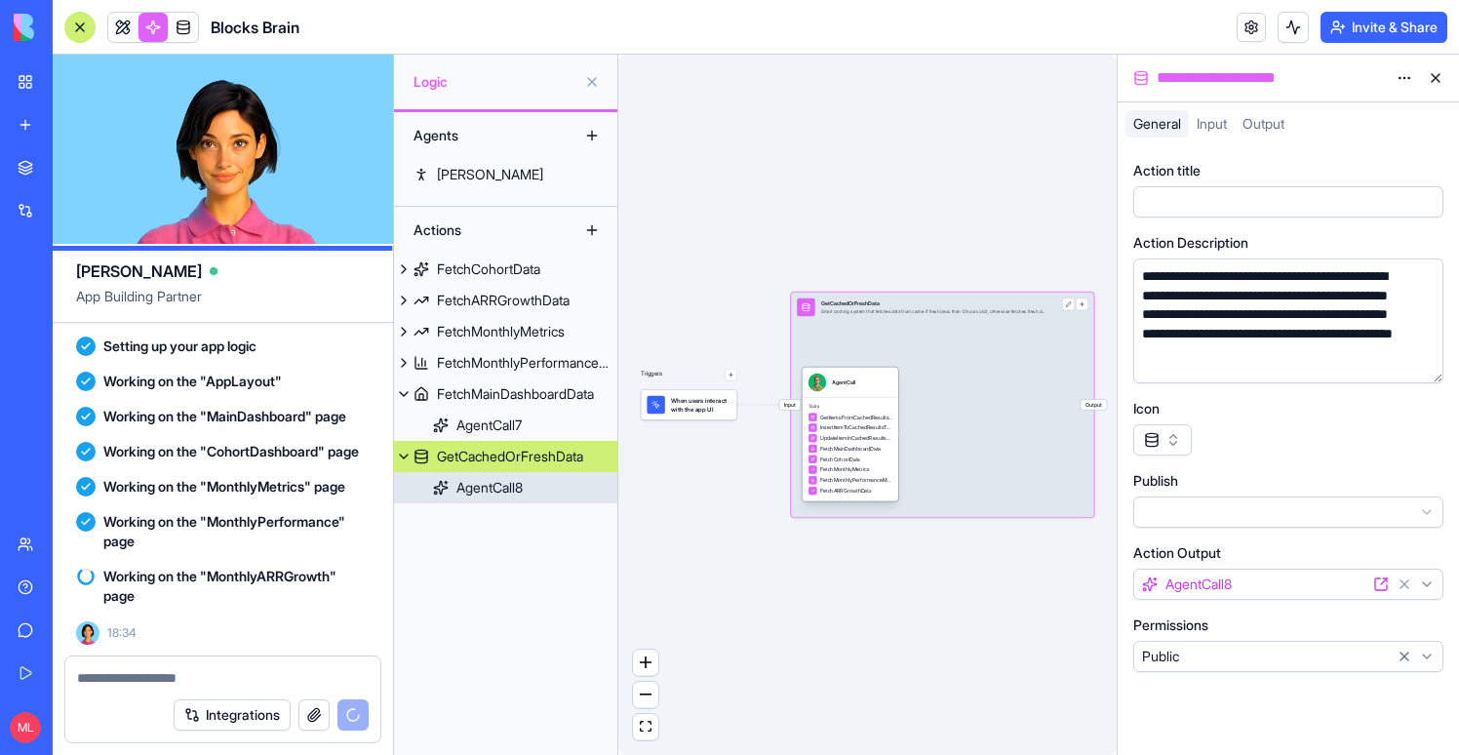
click at [836, 414] on span "GetItemsFromCachedResultsTable" at bounding box center [856, 418] width 72 height 8
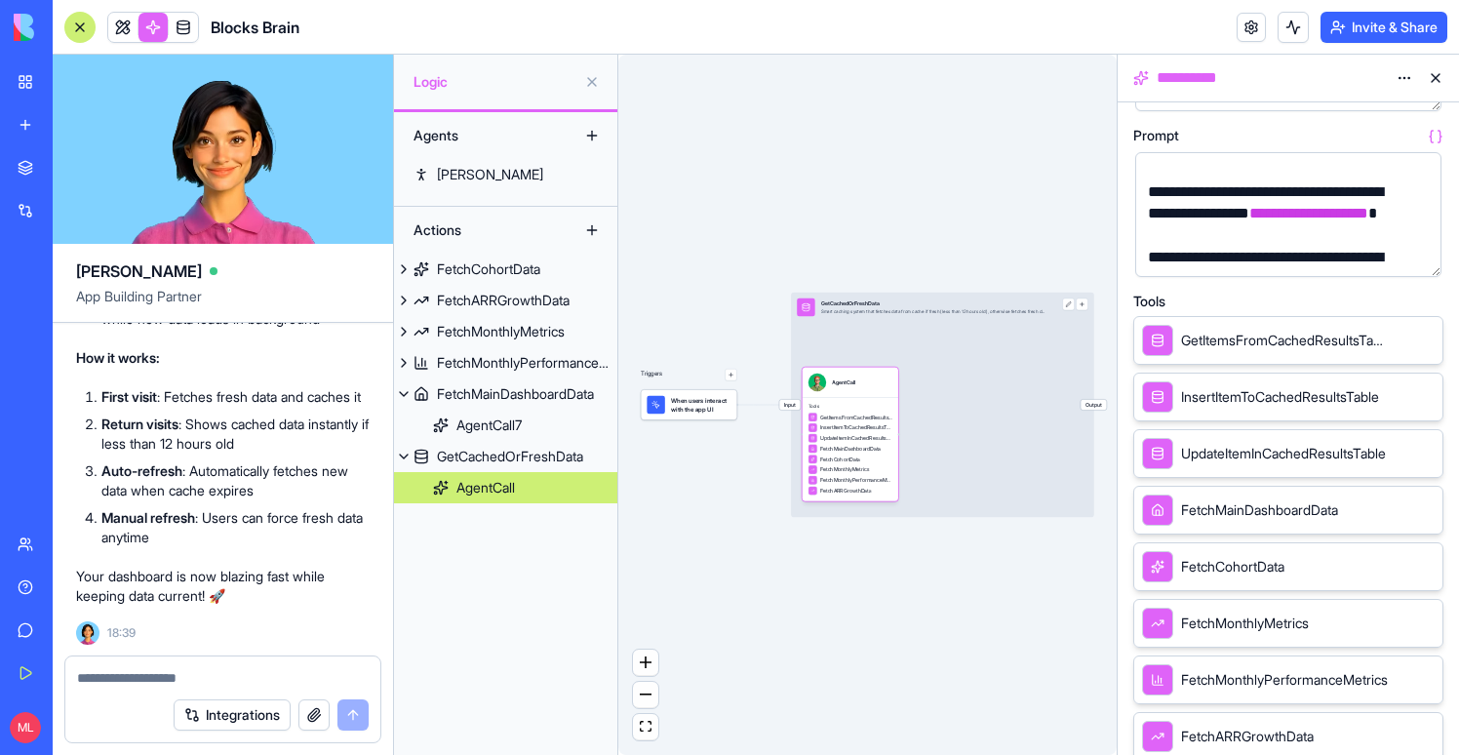
scroll to position [23901, 0]
click at [125, 31] on span at bounding box center [123, 27] width 55 height 55
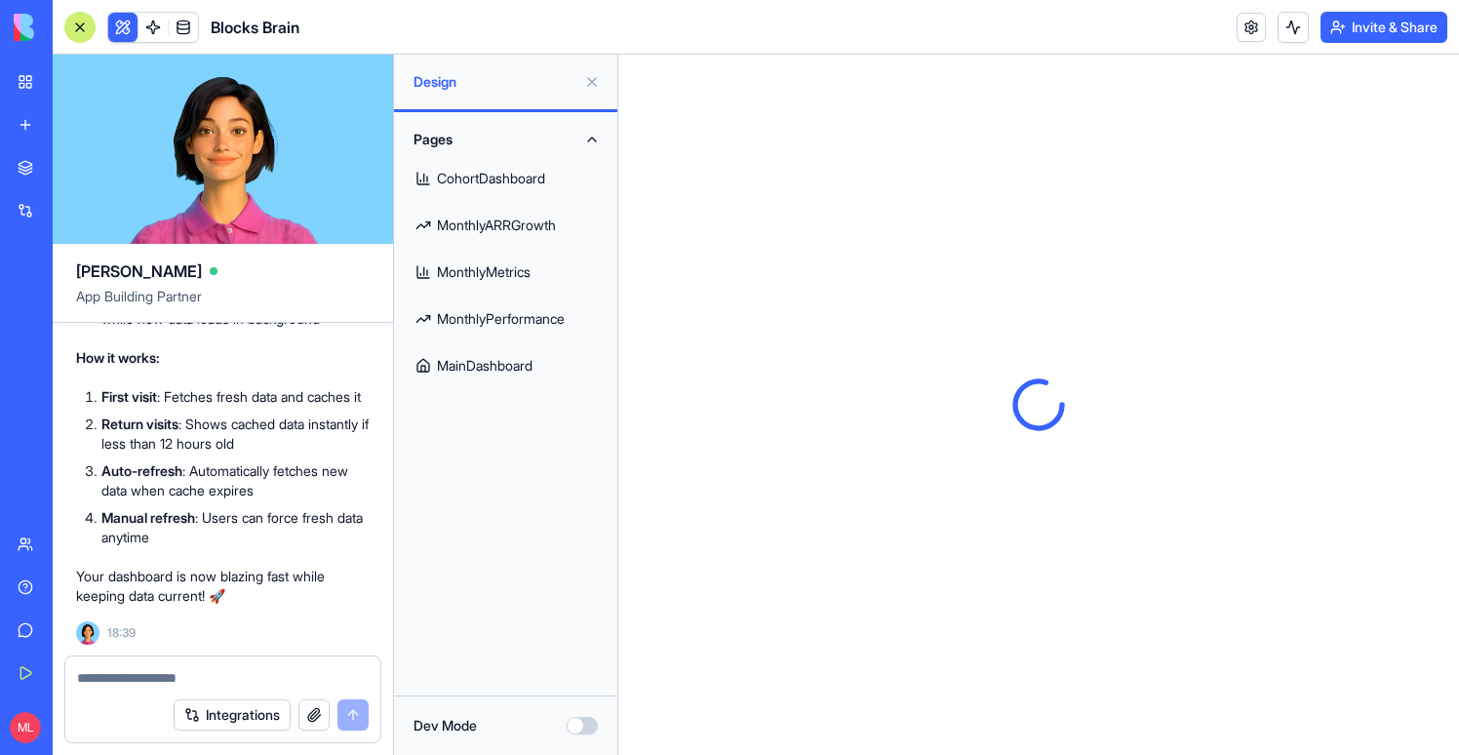
click at [525, 356] on link "MainDashboard" at bounding box center [506, 365] width 200 height 47
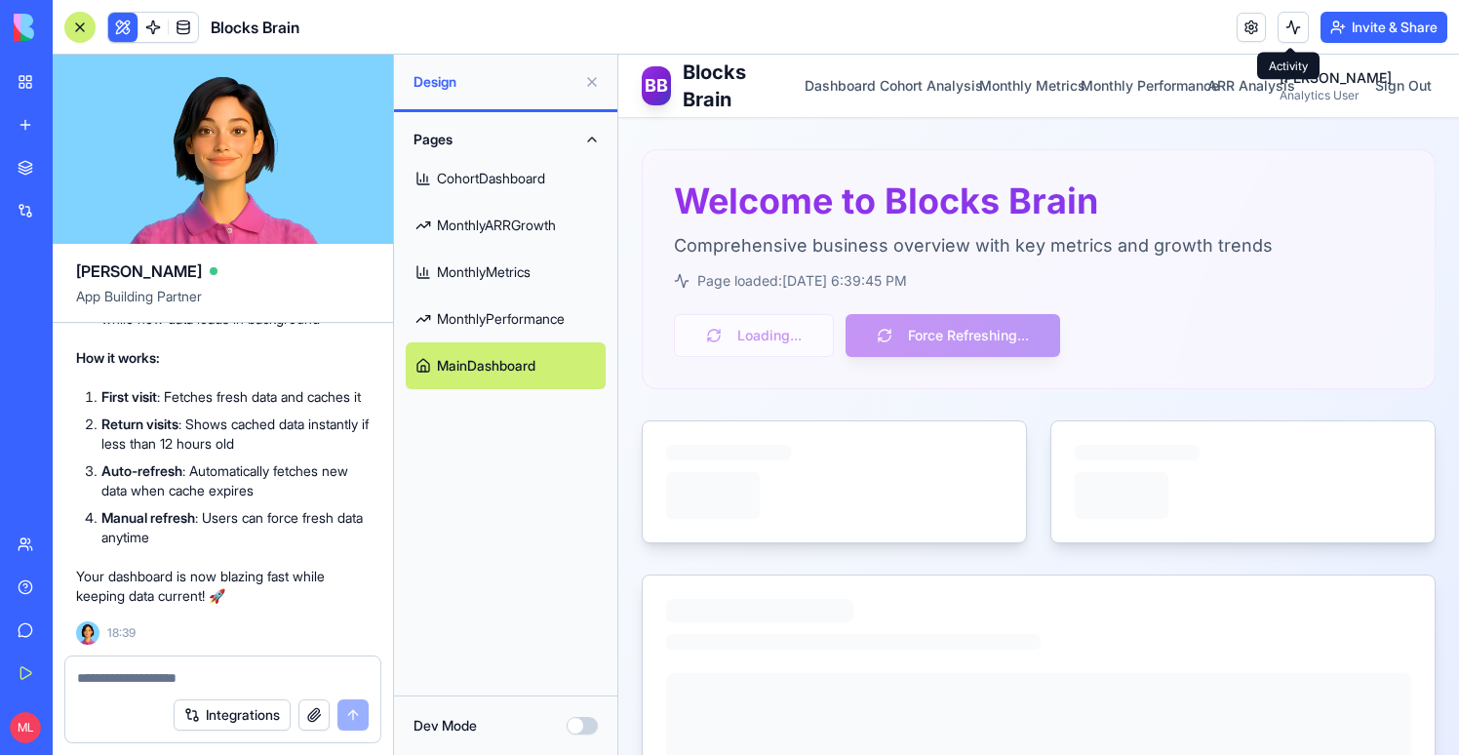
click at [1288, 28] on button at bounding box center [1293, 27] width 31 height 31
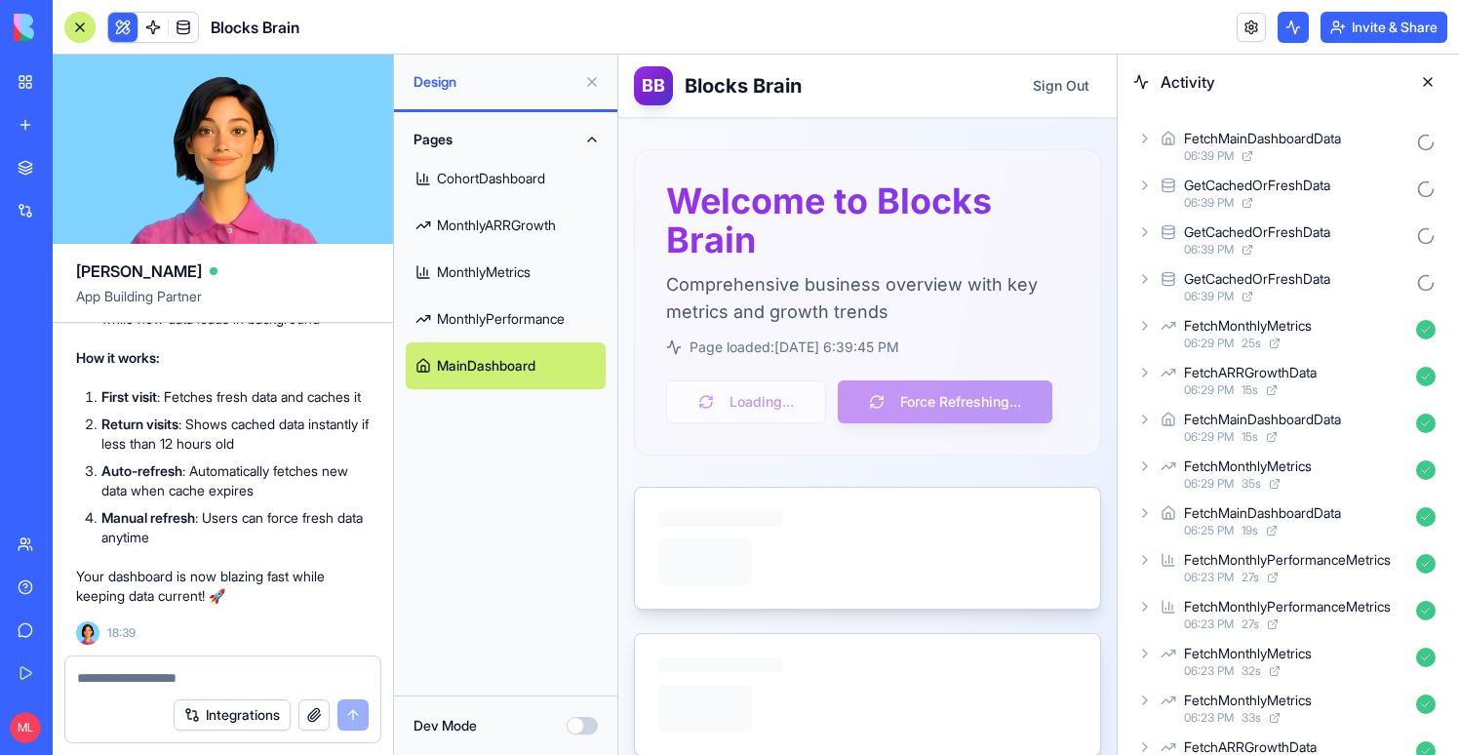
click at [1366, 157] on div "06:39 PM" at bounding box center [1296, 156] width 224 height 16
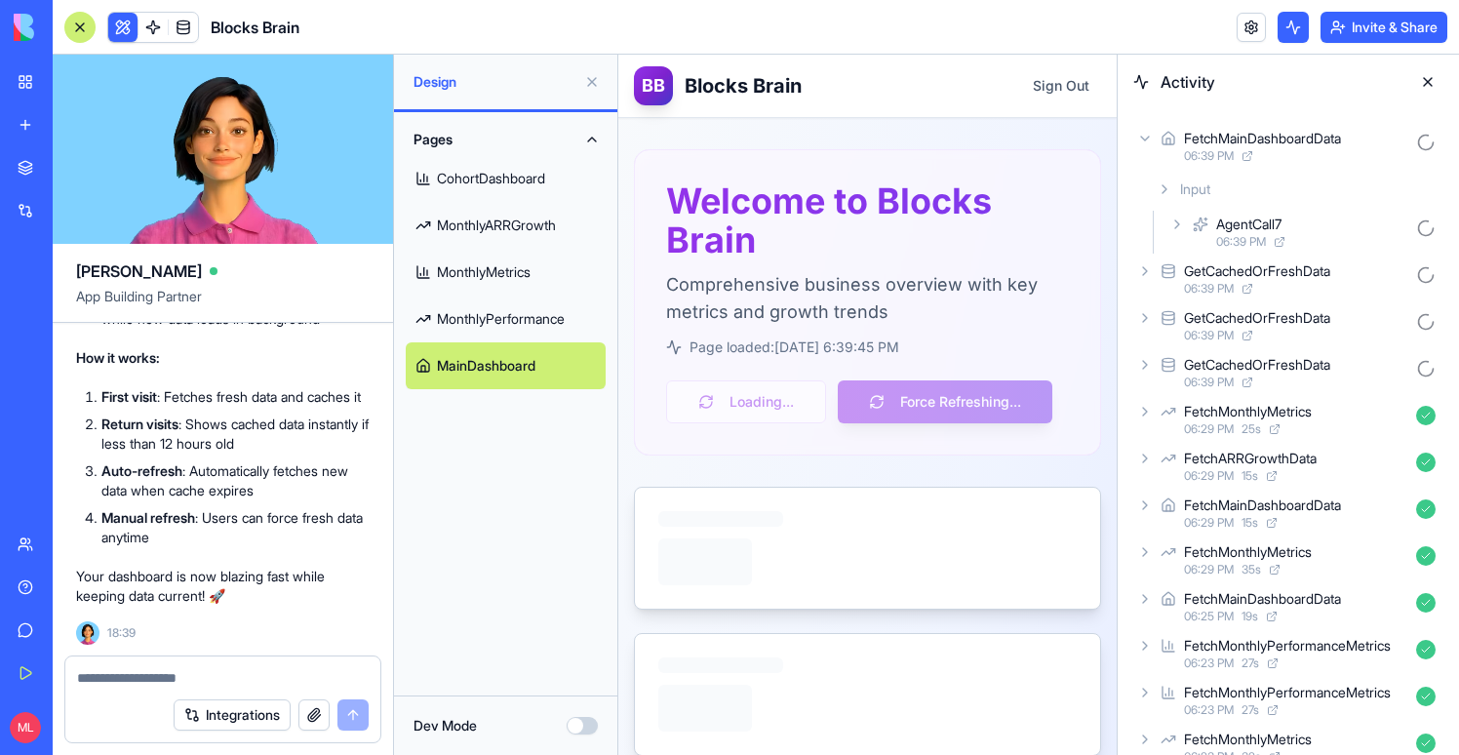
click at [1363, 266] on div "GetCachedOrFreshData" at bounding box center [1296, 271] width 224 height 20
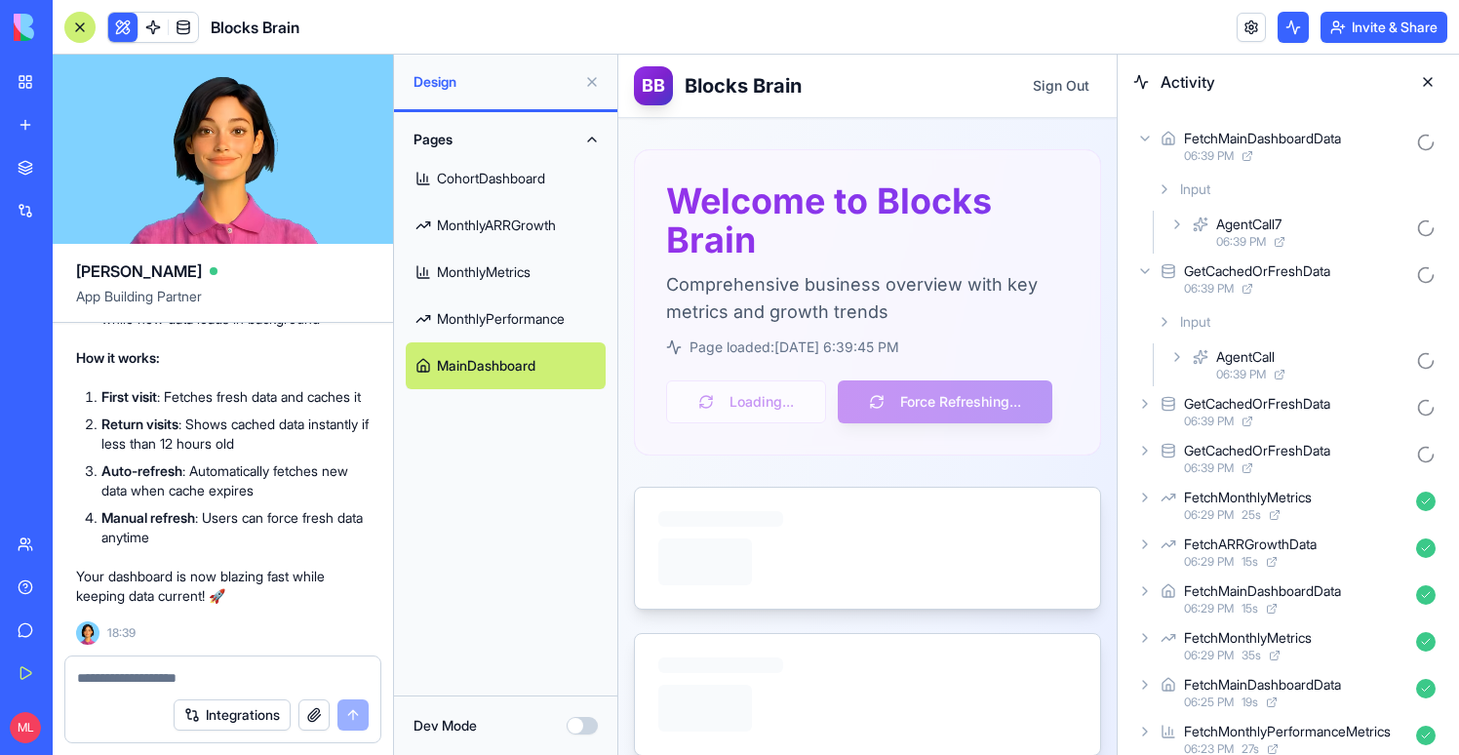
scroll to position [22756, 0]
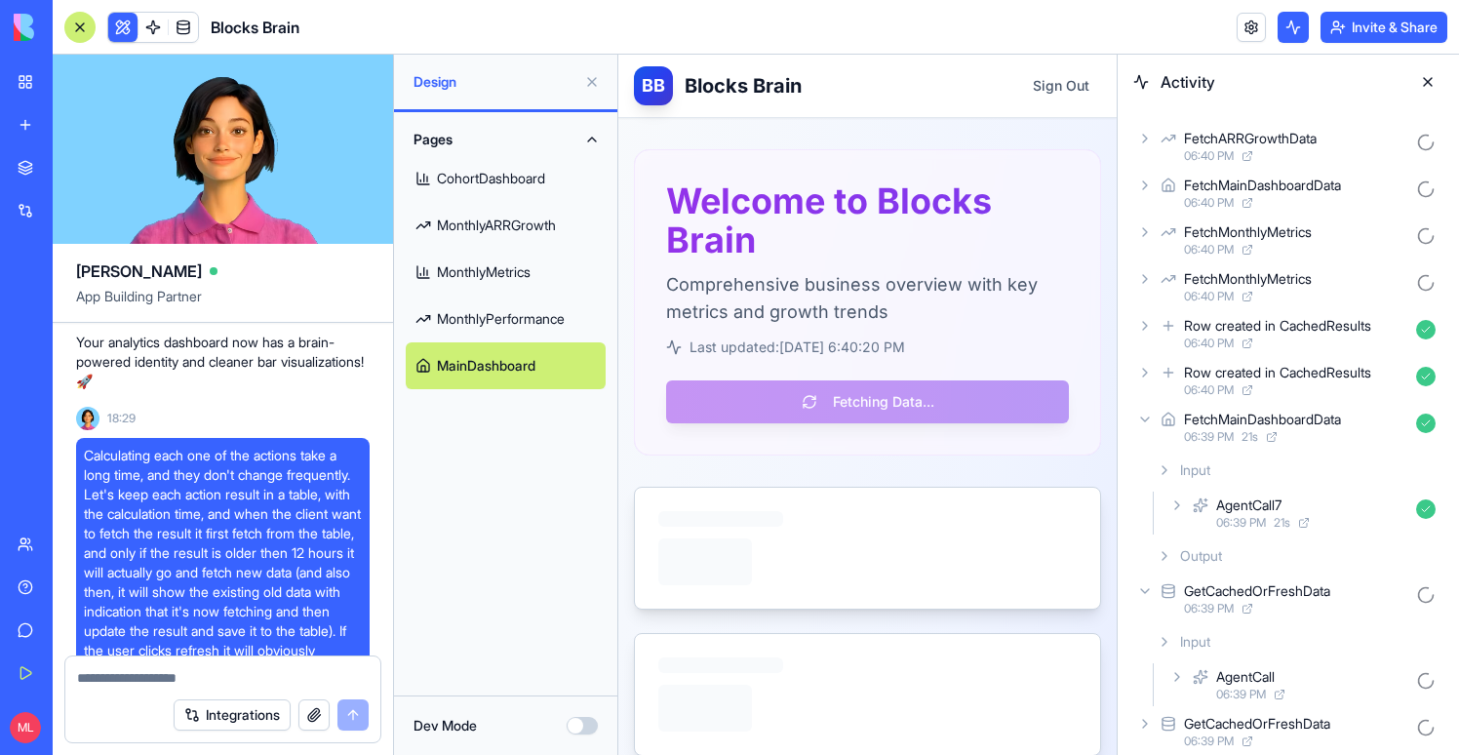
scroll to position [21669, 0]
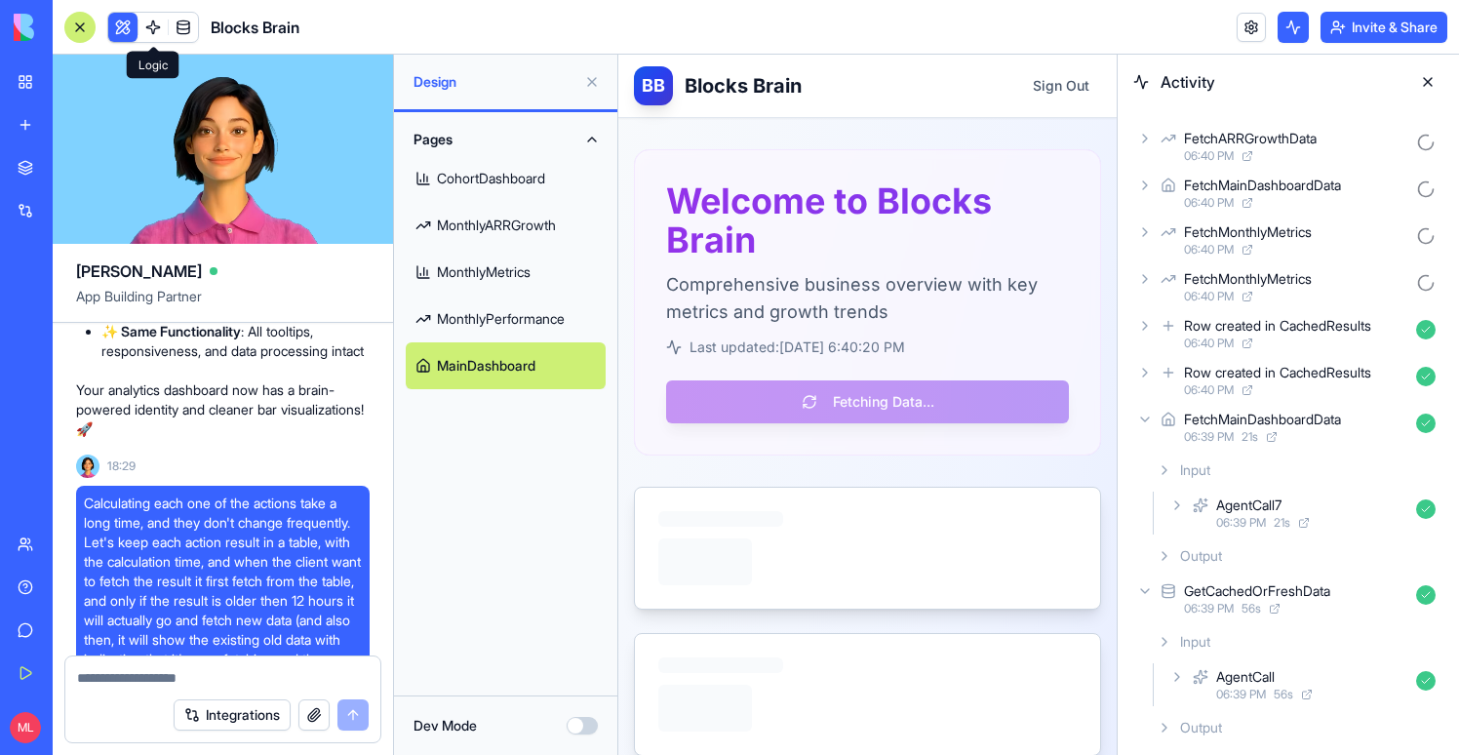
click at [151, 19] on span at bounding box center [153, 27] width 55 height 55
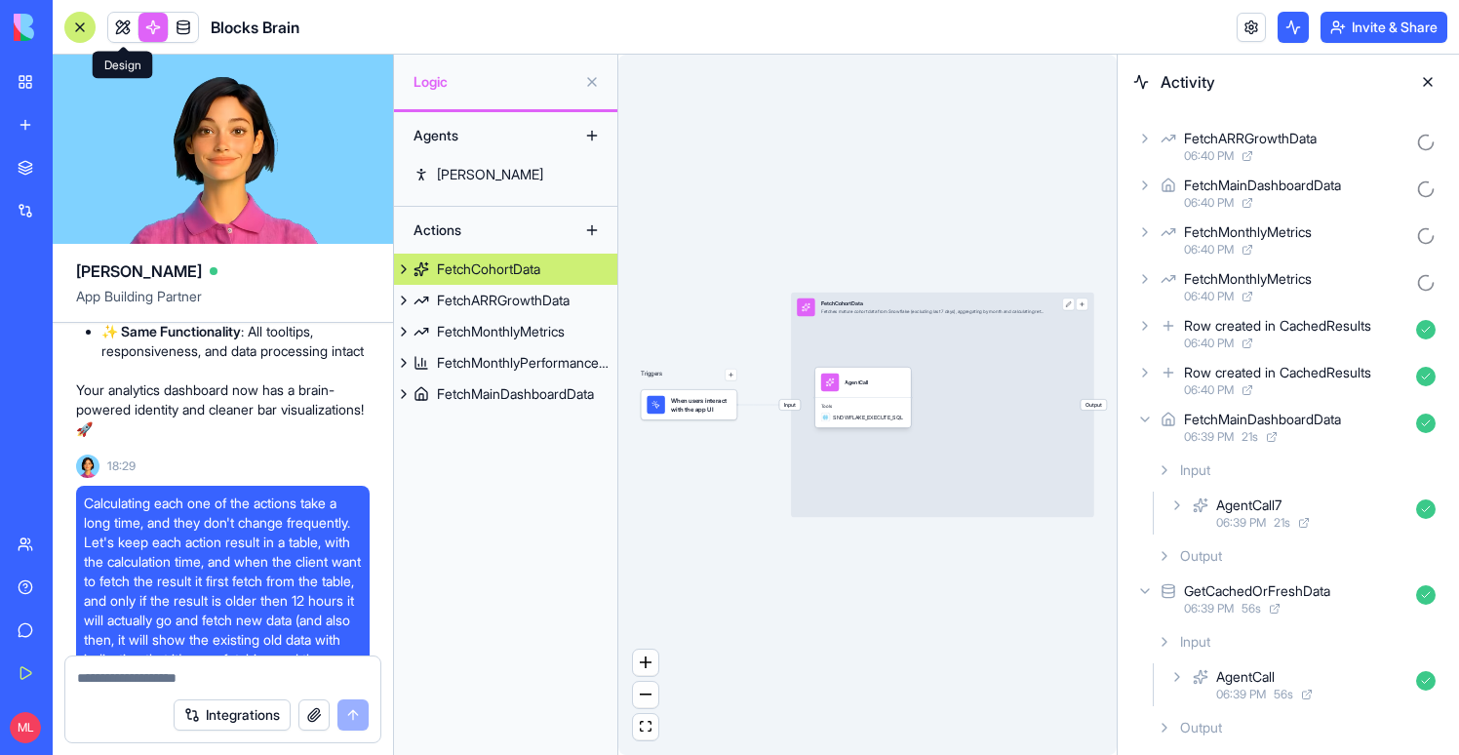
click at [129, 27] on link at bounding box center [122, 27] width 29 height 29
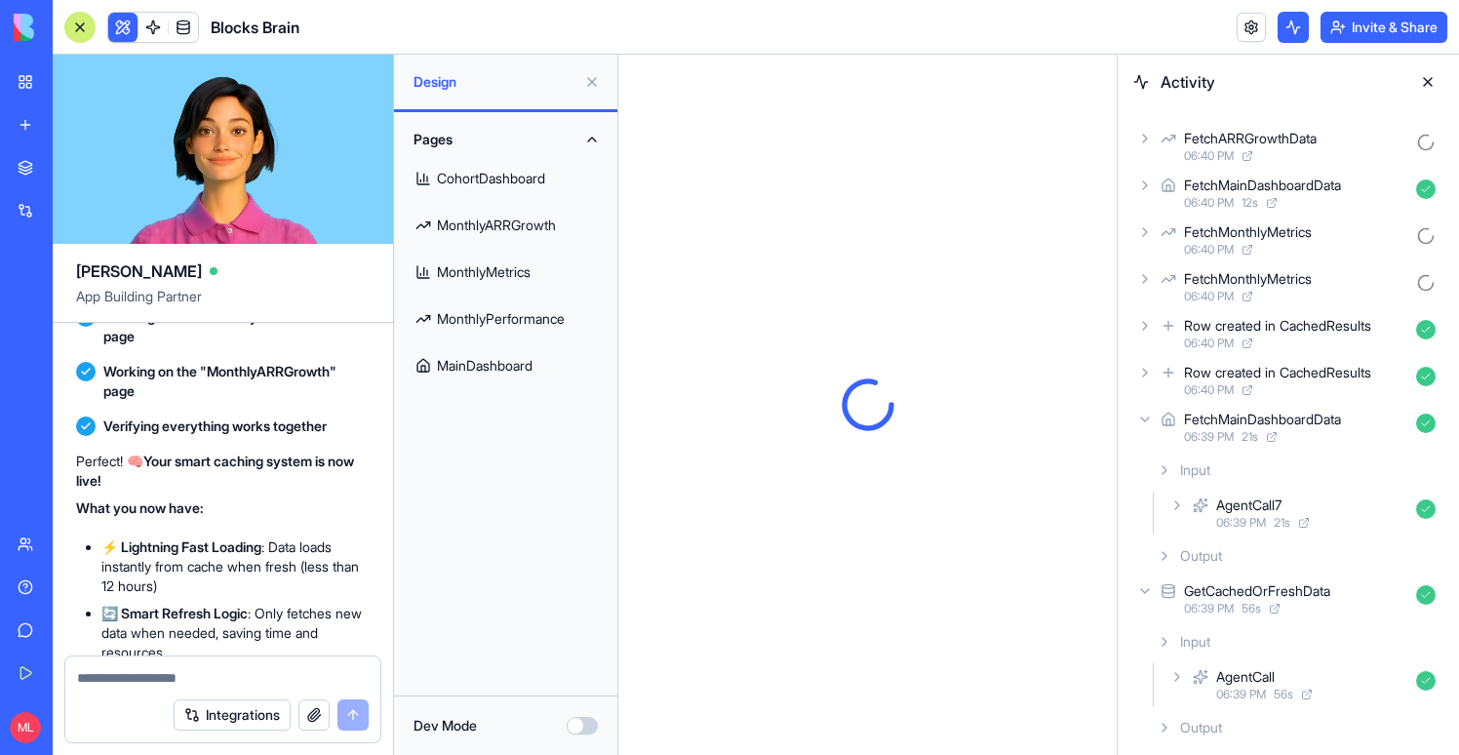
scroll to position [22670, 0]
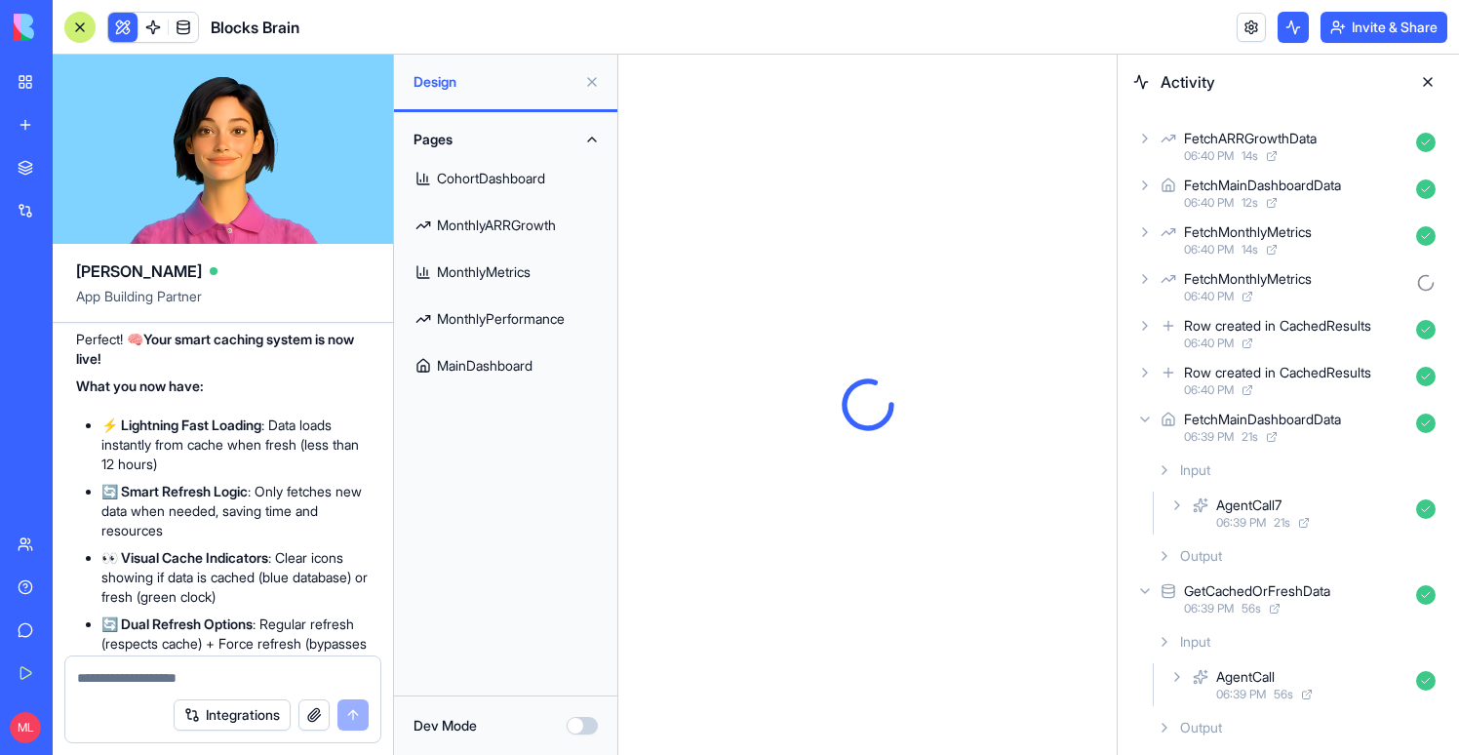
drag, startPoint x: 104, startPoint y: 363, endPoint x: 242, endPoint y: 605, distance: 278.2
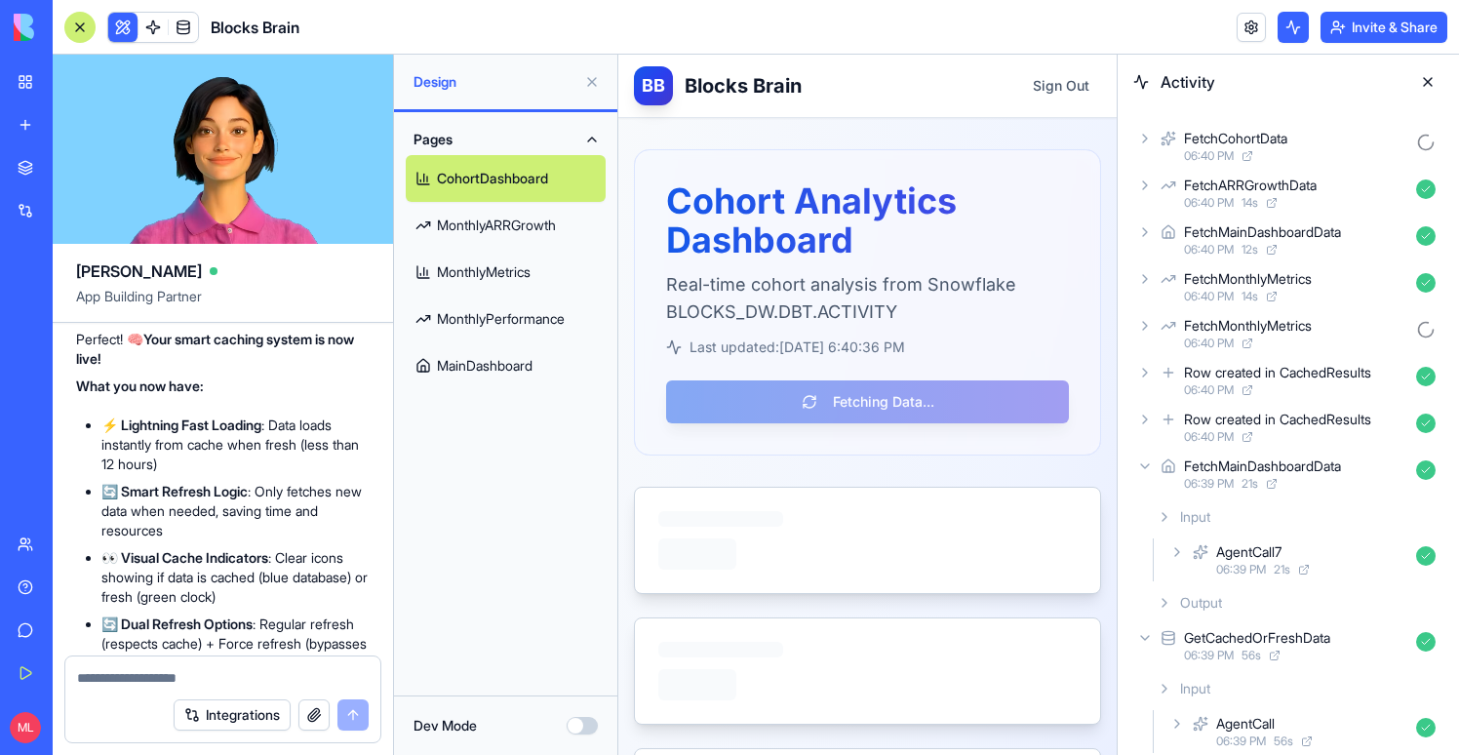
click at [1424, 90] on button at bounding box center [1427, 81] width 31 height 31
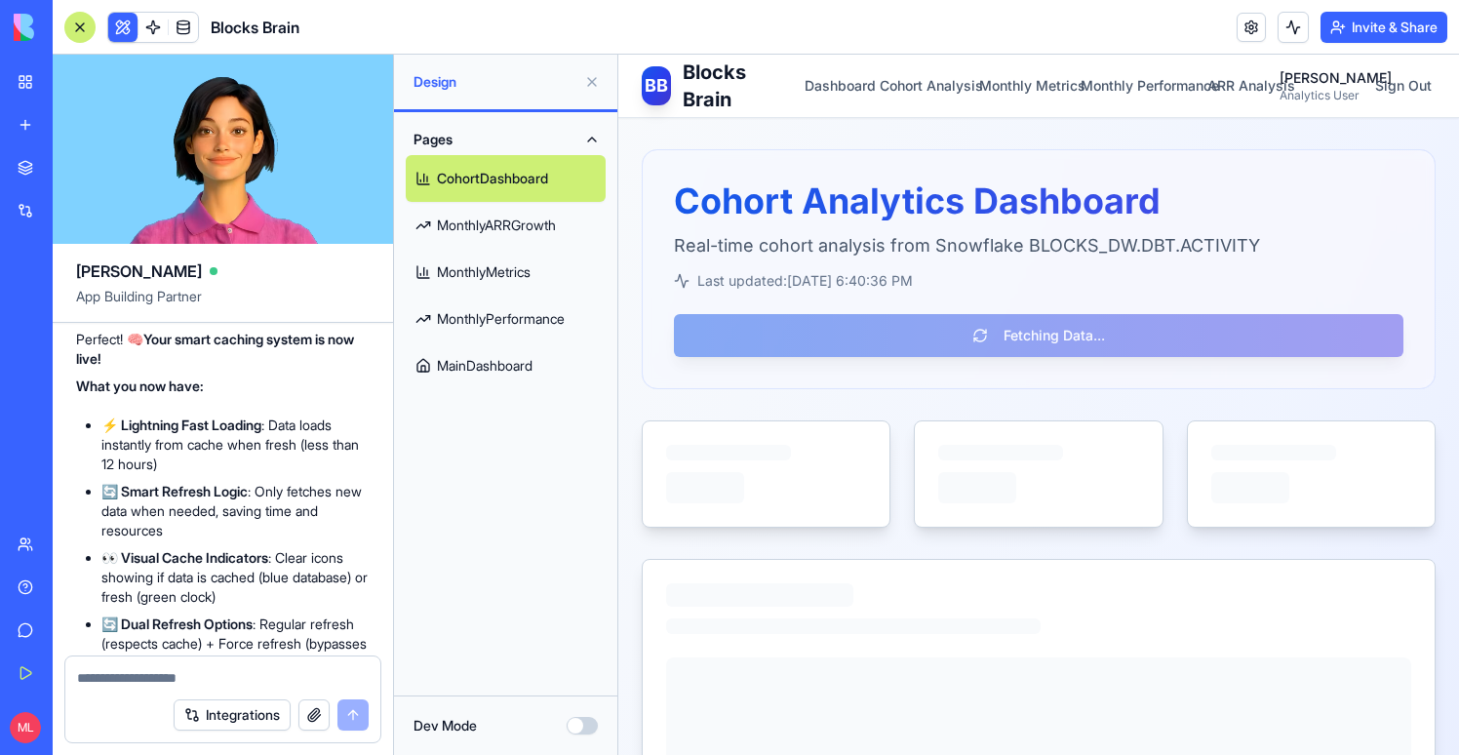
click at [188, 679] on textarea at bounding box center [223, 678] width 292 height 20
paste textarea "**********"
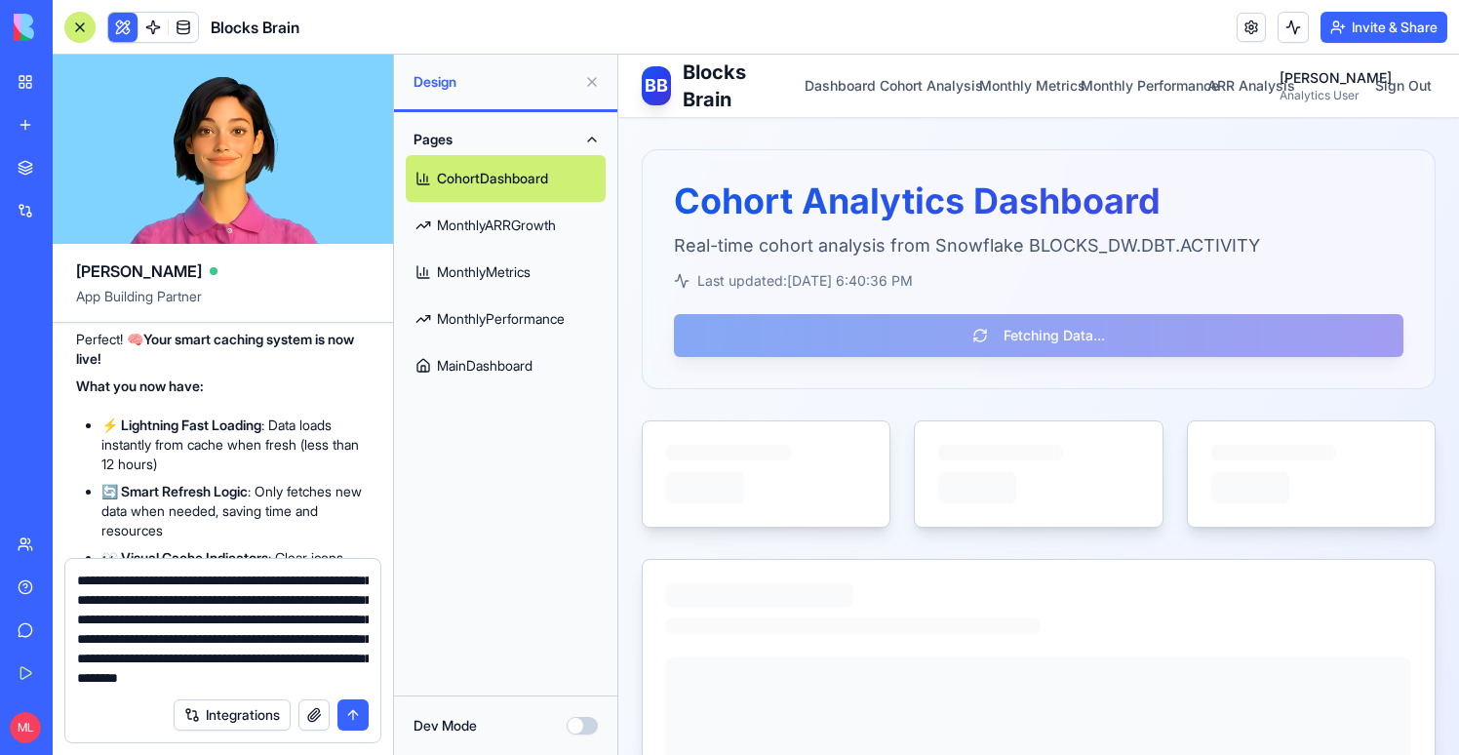
scroll to position [193, 0]
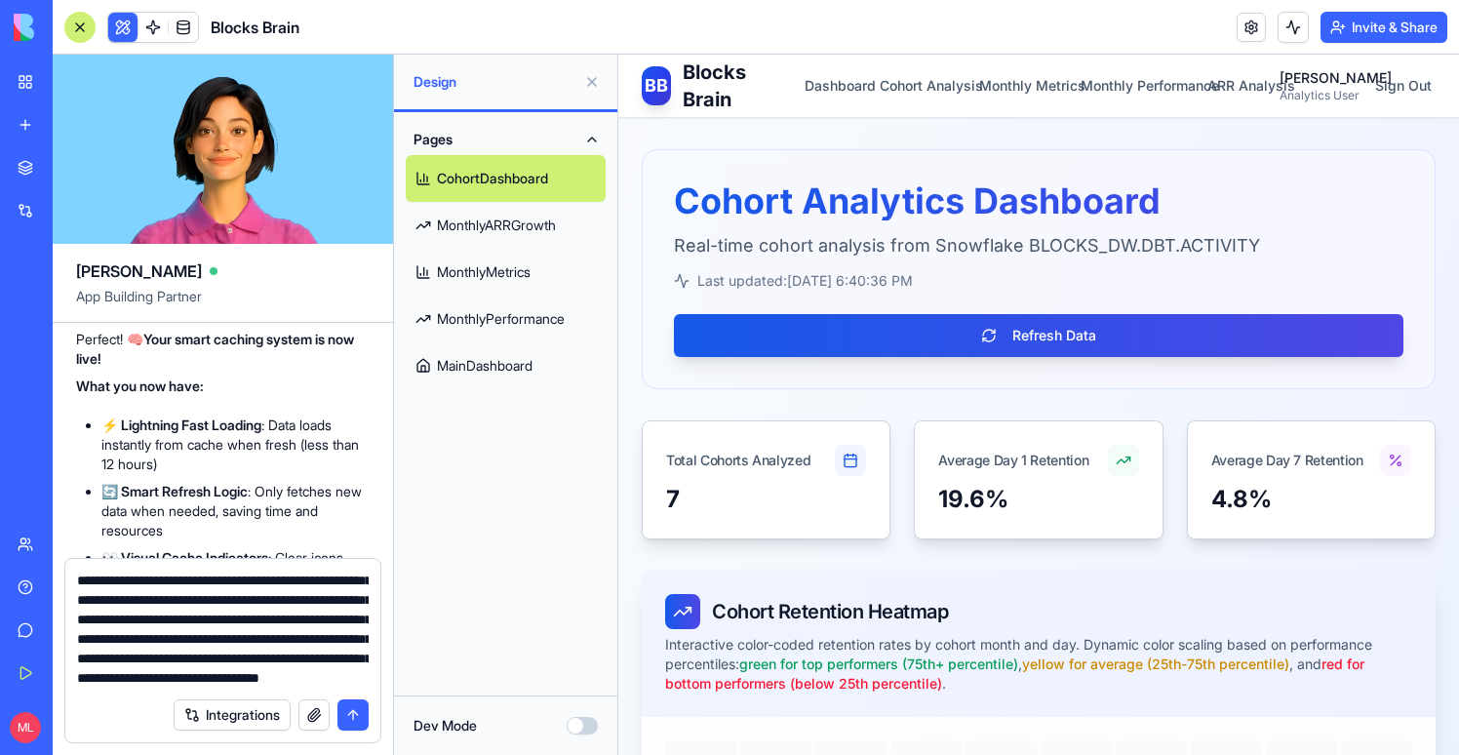
type textarea "**********"
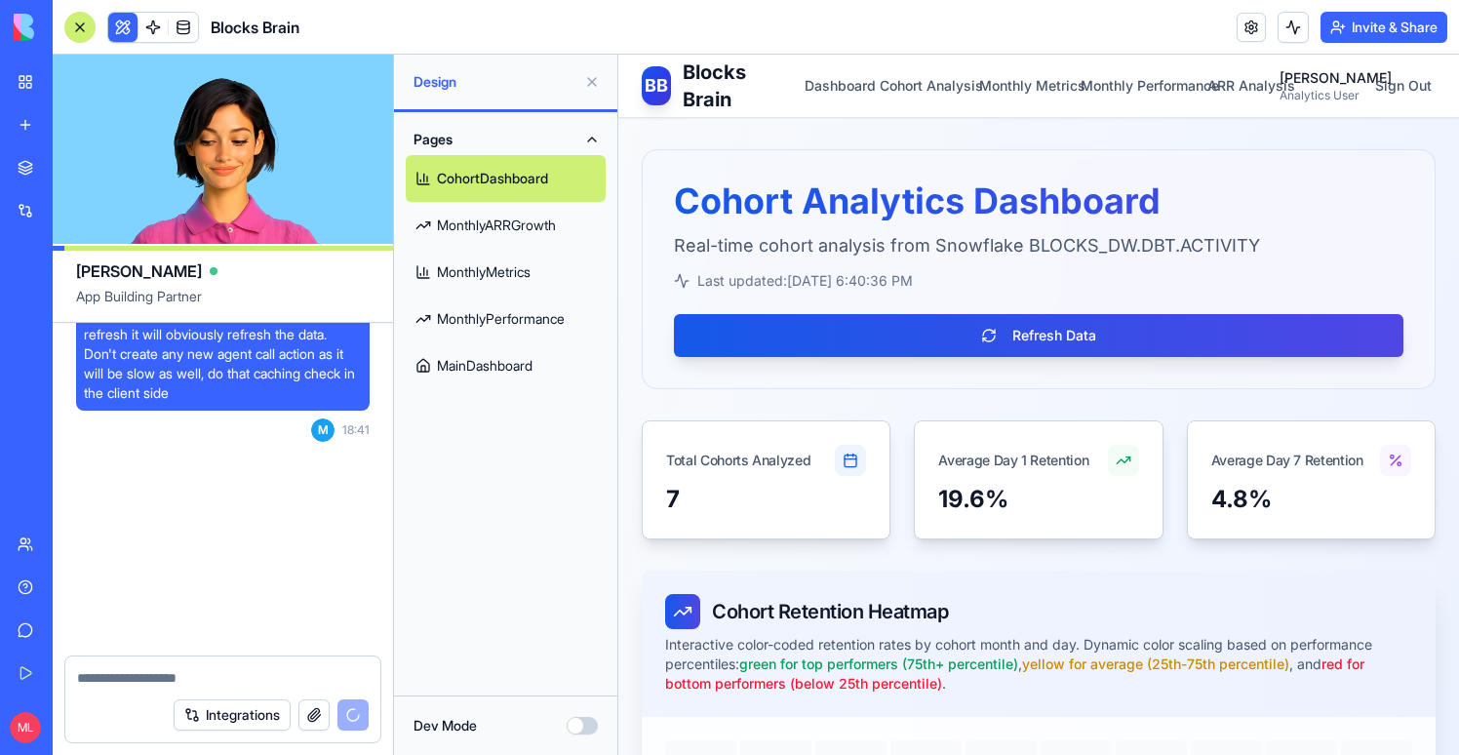
scroll to position [24471, 0]
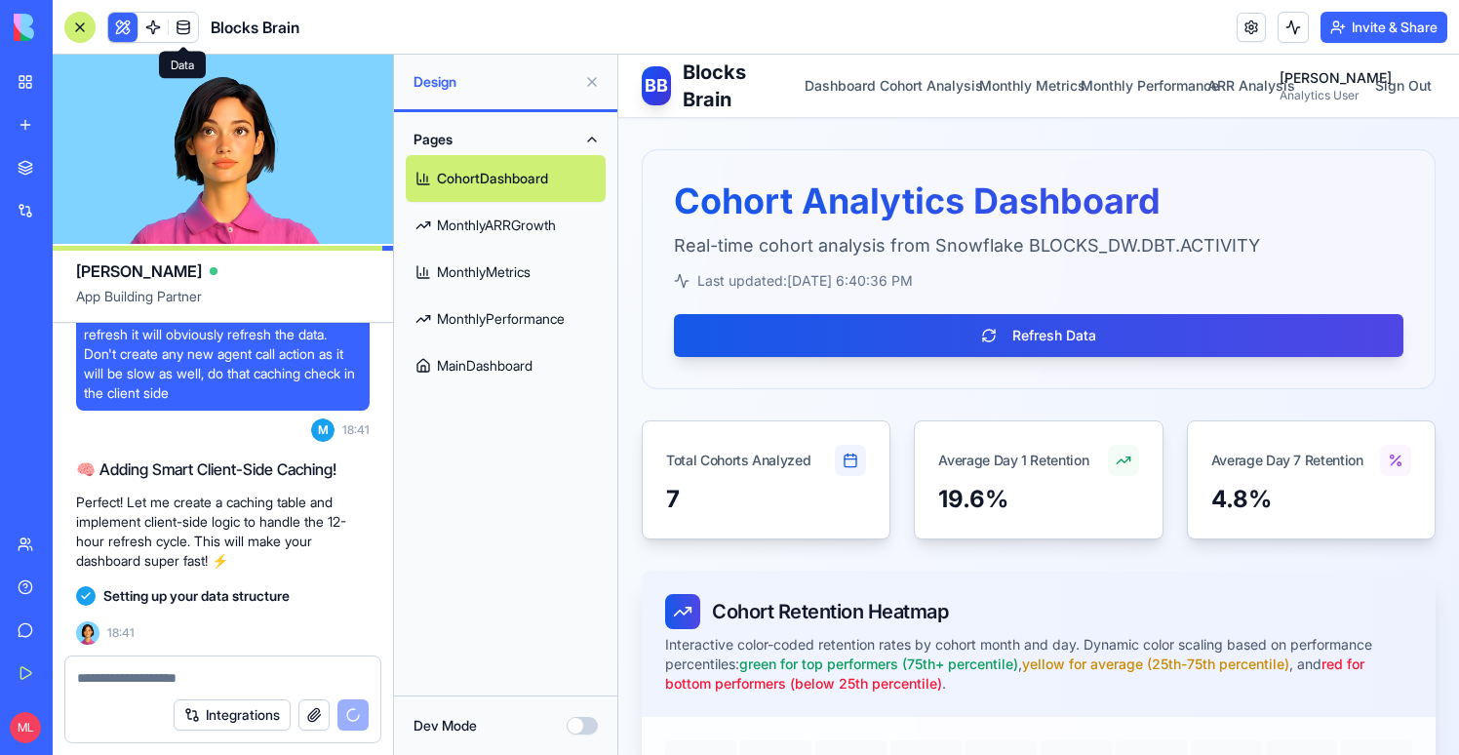
click at [182, 17] on span at bounding box center [183, 27] width 55 height 55
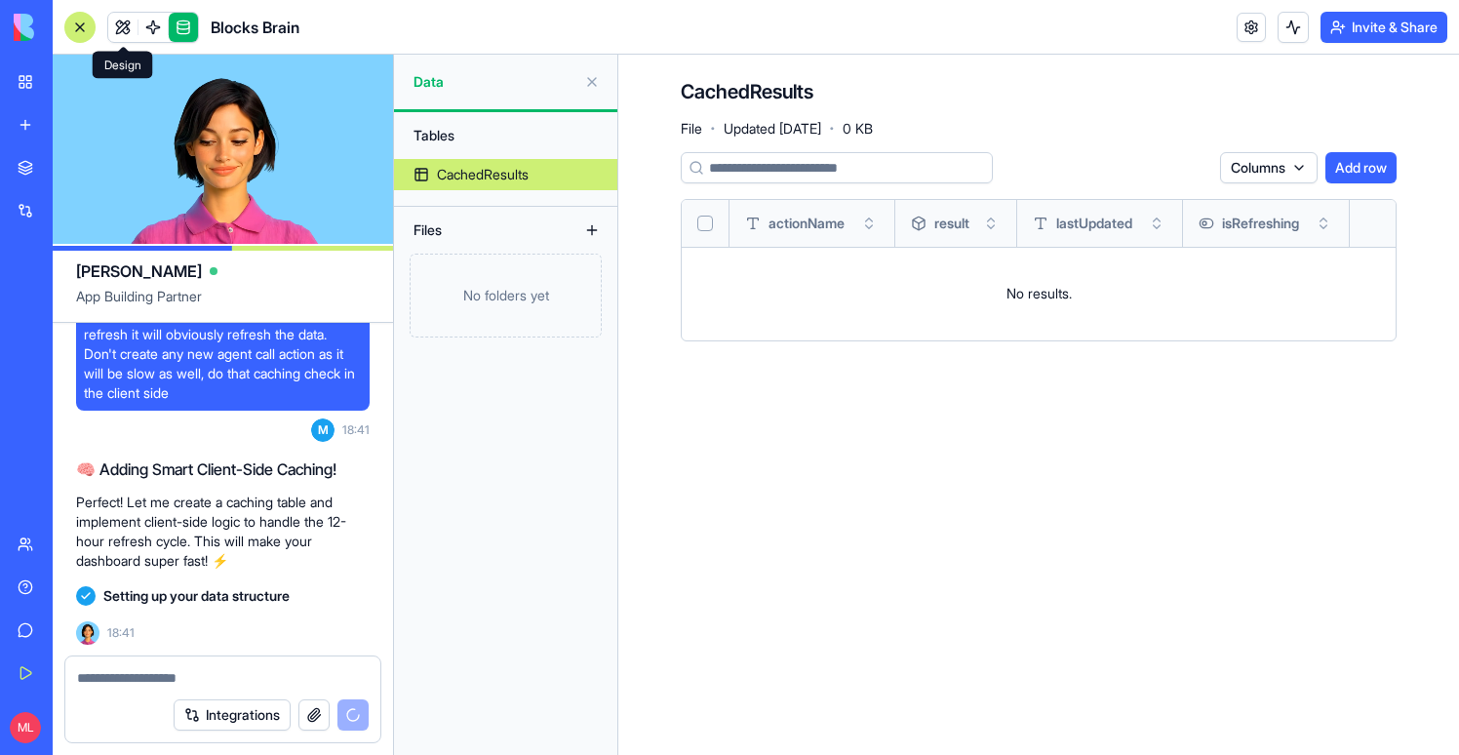
click at [117, 31] on link at bounding box center [122, 27] width 29 height 29
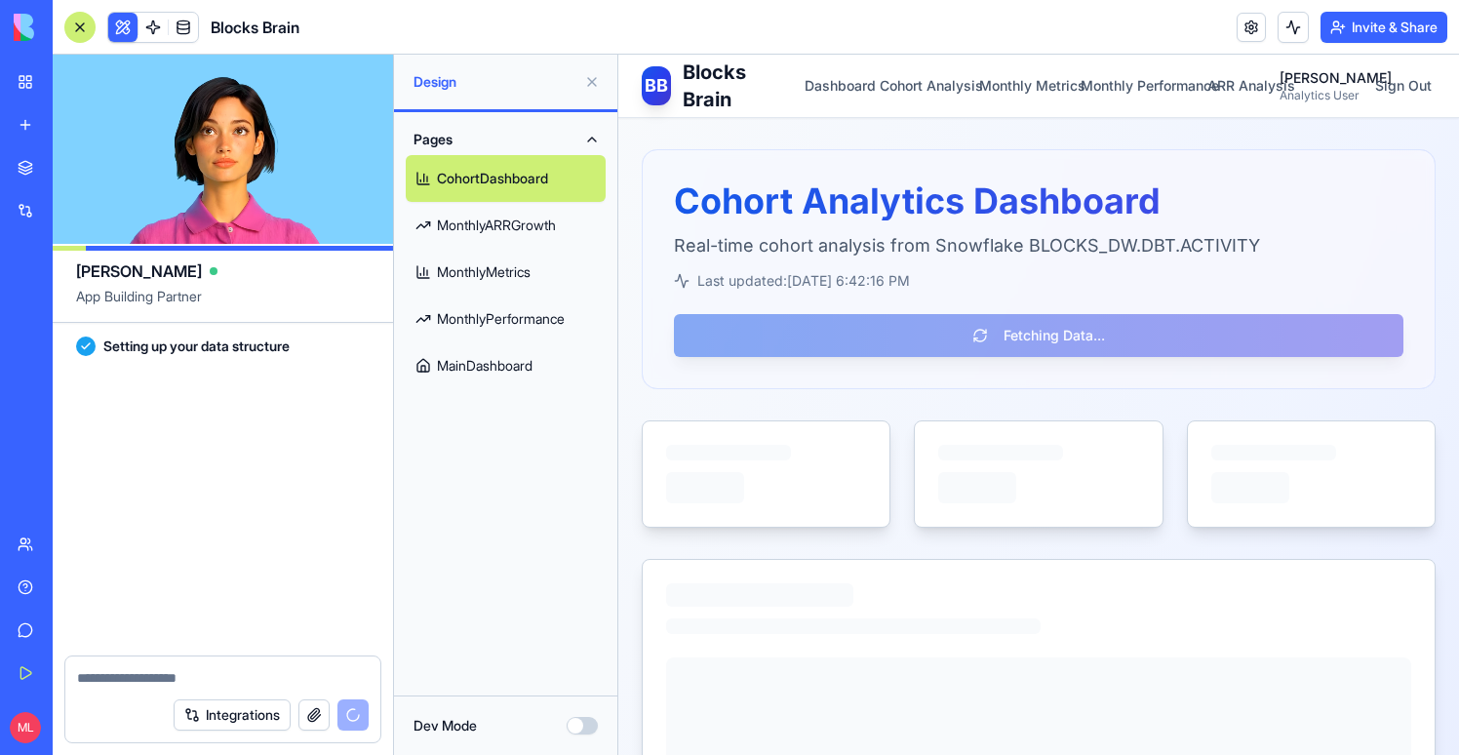
scroll to position [24740, 0]
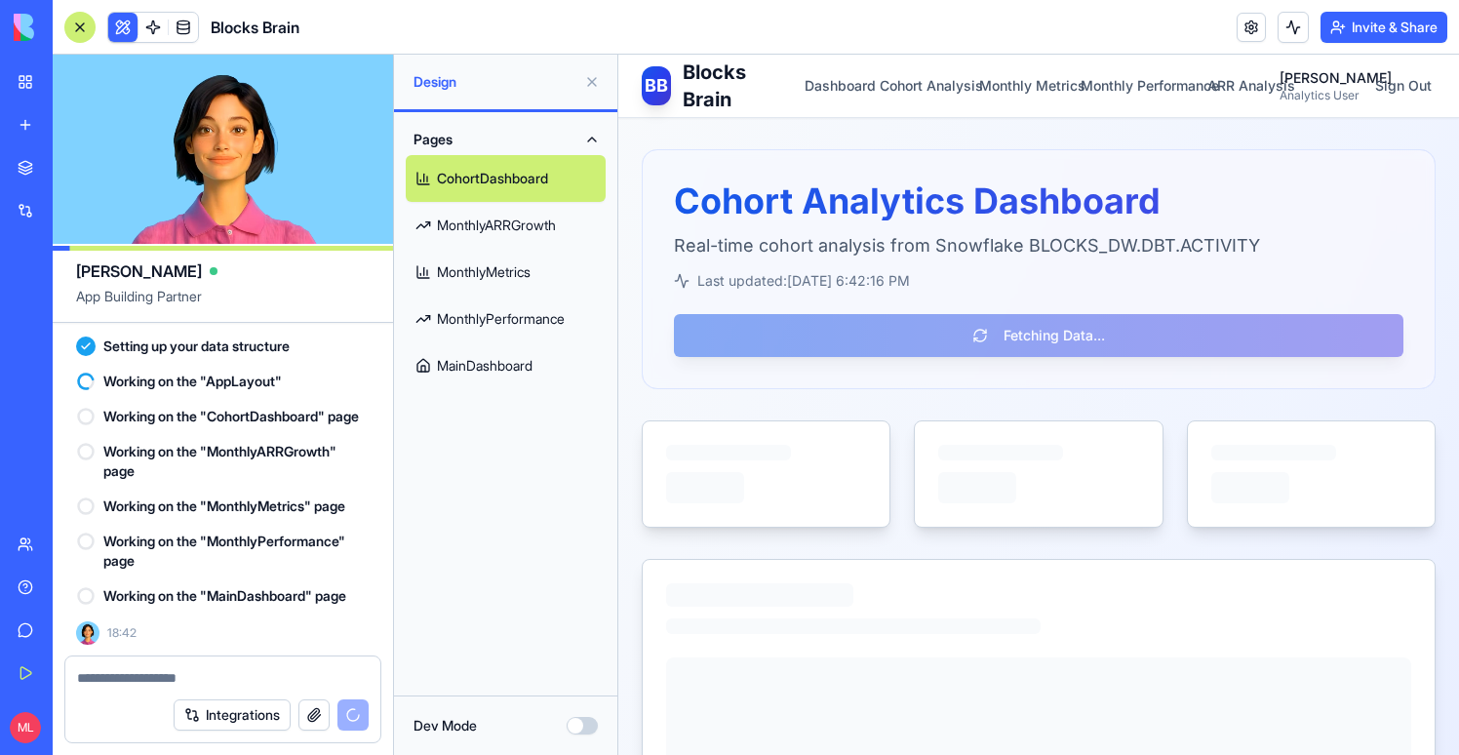
click at [591, 79] on button at bounding box center [591, 81] width 31 height 31
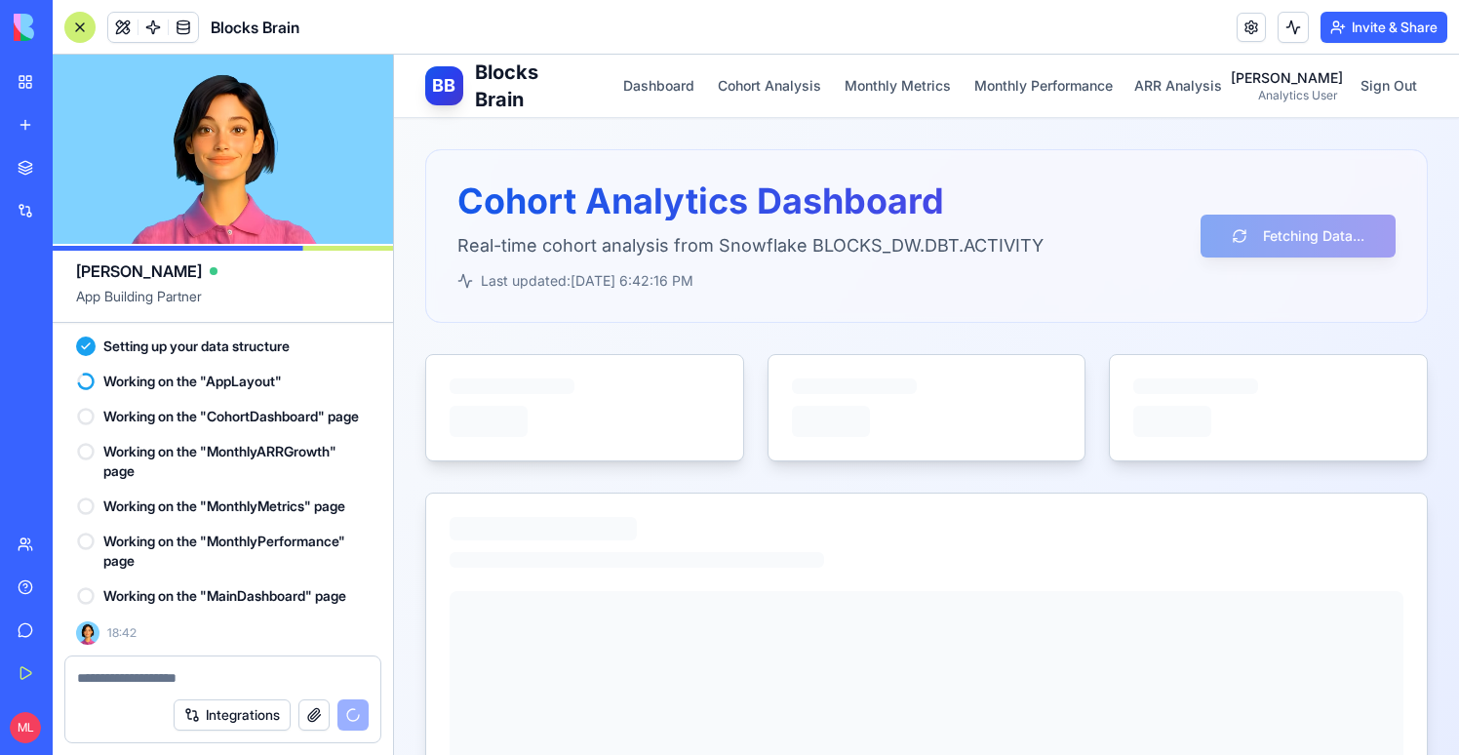
click at [80, 32] on div at bounding box center [79, 27] width 31 height 31
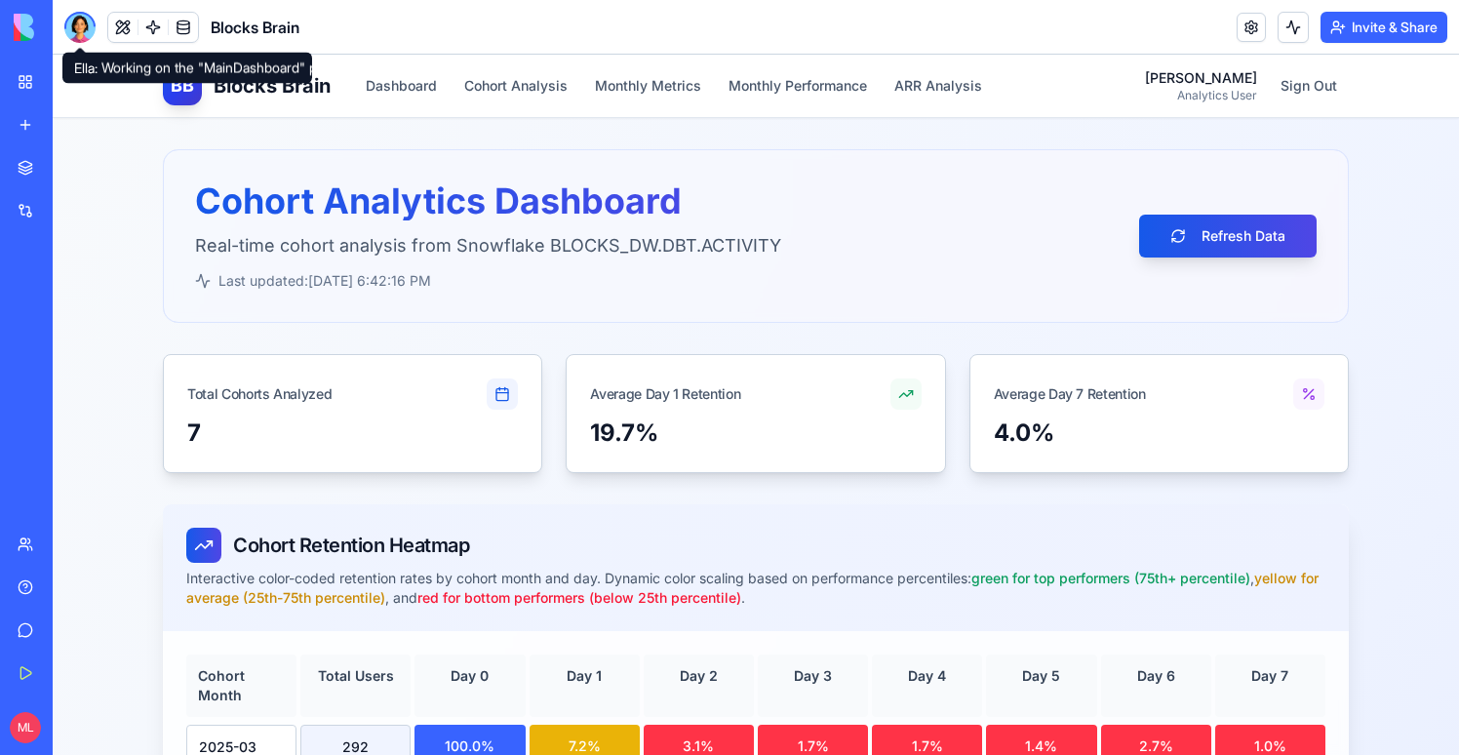
click at [79, 16] on div at bounding box center [79, 27] width 31 height 31
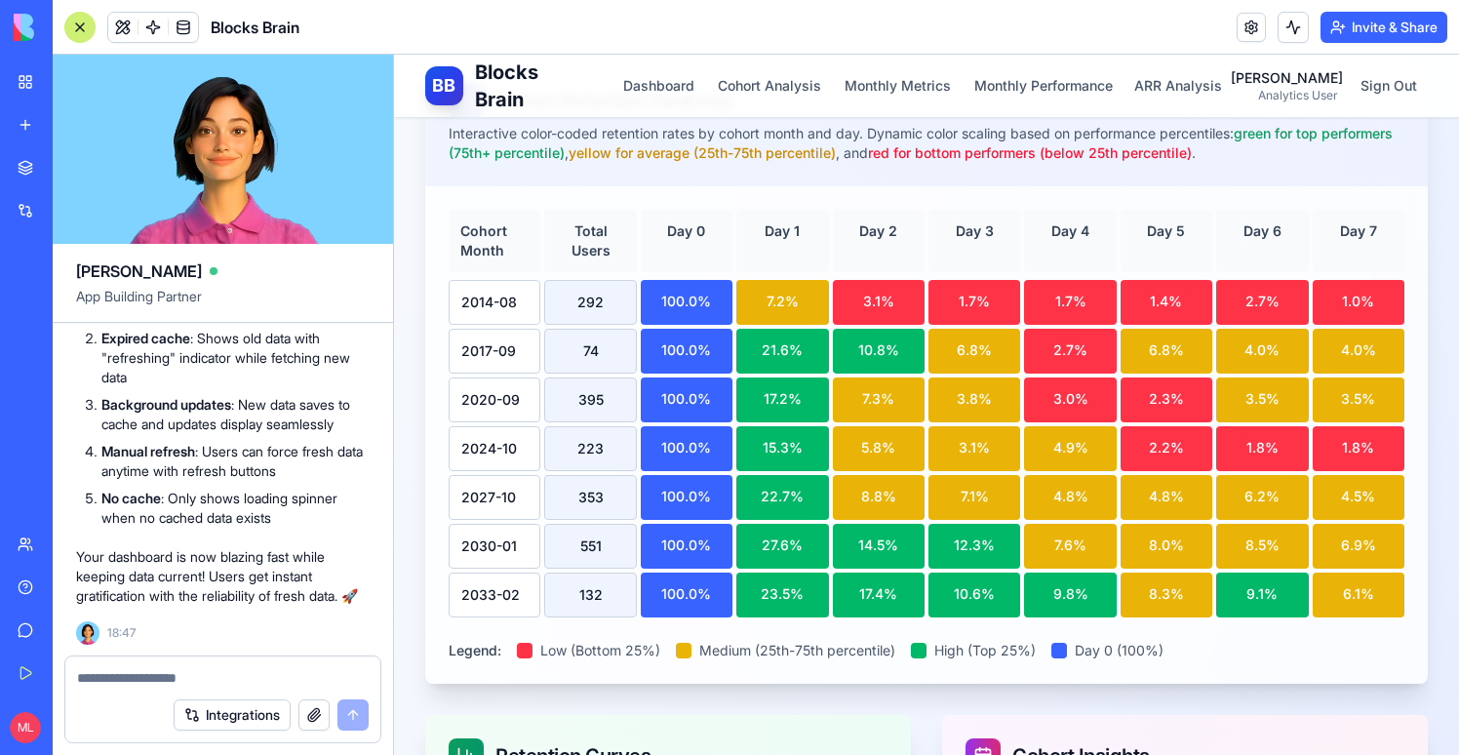
scroll to position [25610, 0]
click at [1167, 94] on button "ARR Analysis" at bounding box center [1178, 85] width 111 height 35
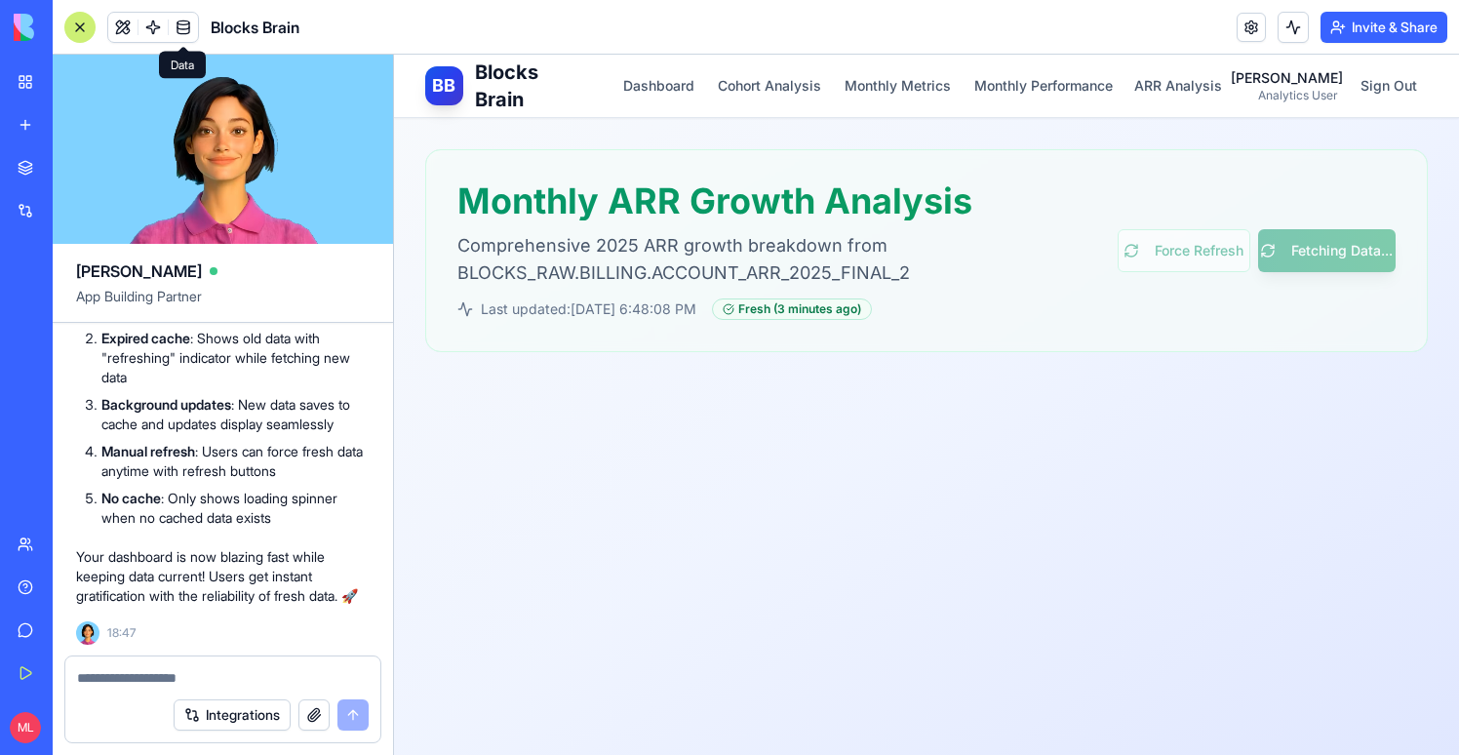
click at [179, 26] on link at bounding box center [183, 27] width 29 height 29
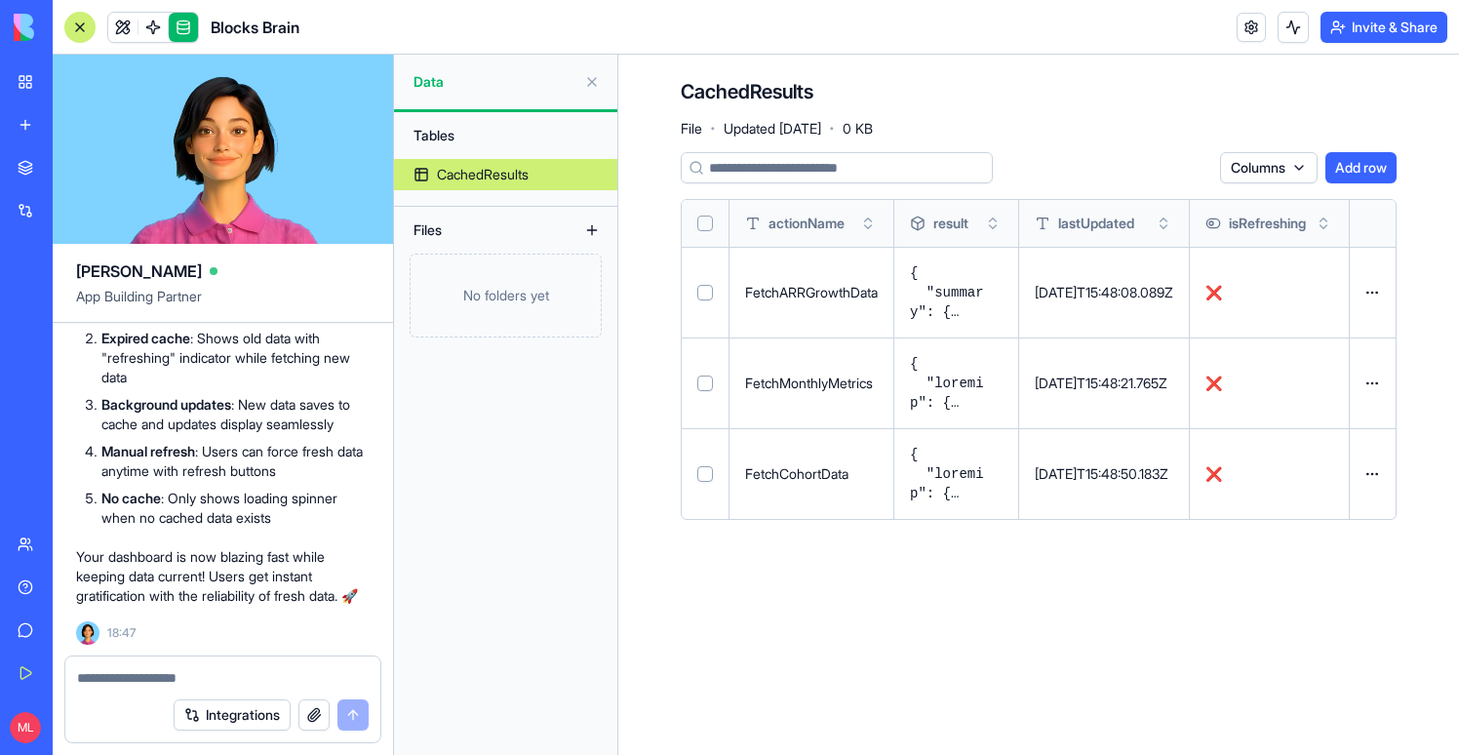
click at [0, 0] on button at bounding box center [0, 0] width 0 height 0
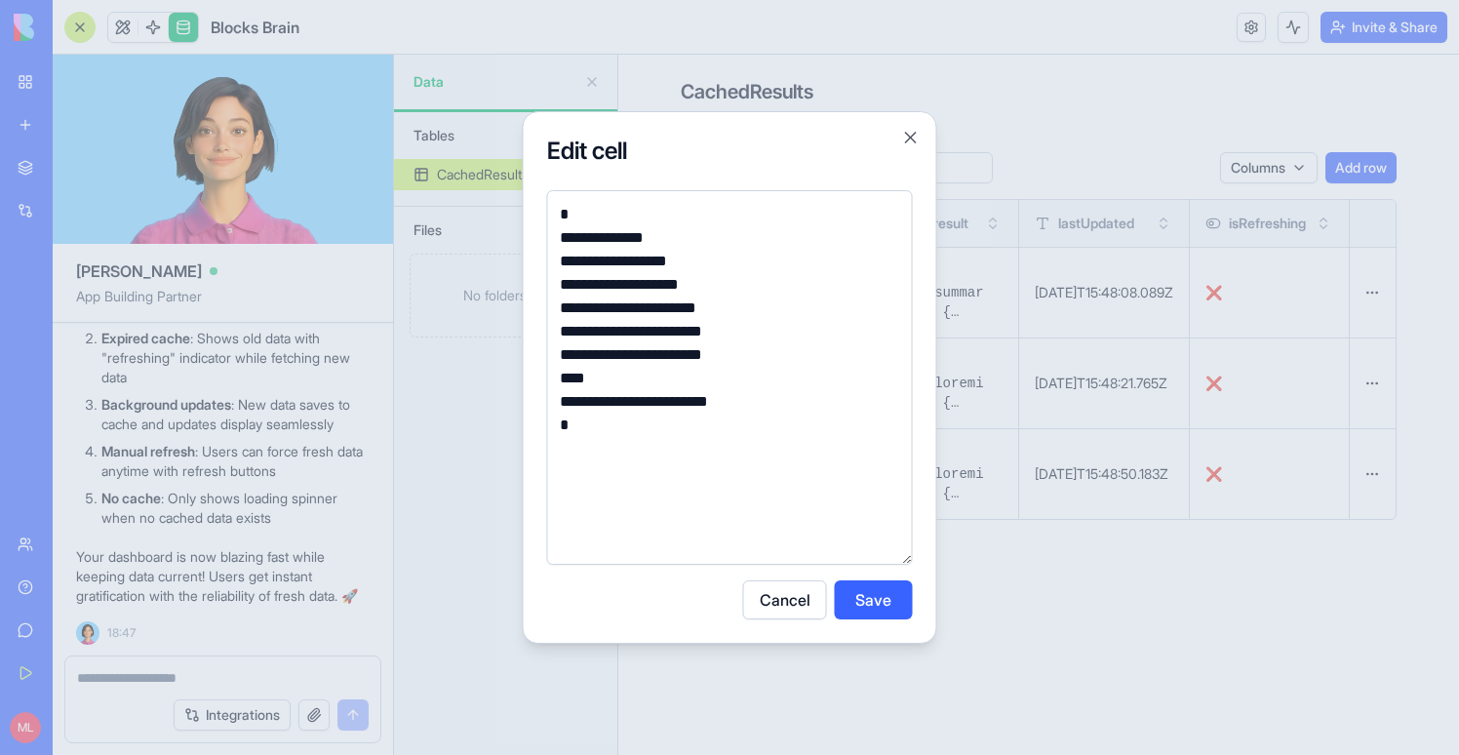
click at [993, 277] on div at bounding box center [729, 377] width 1459 height 755
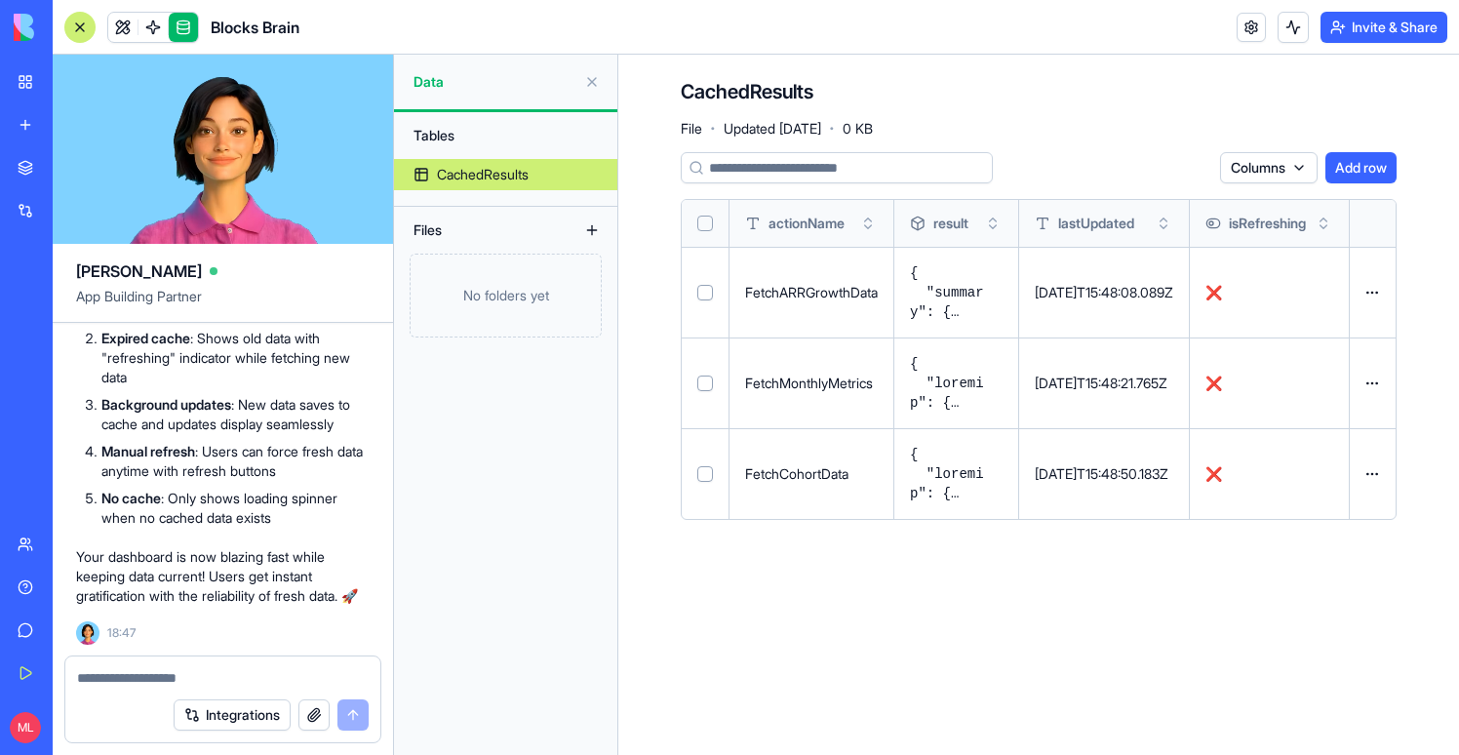
click at [0, 0] on button at bounding box center [0, 0] width 0 height 0
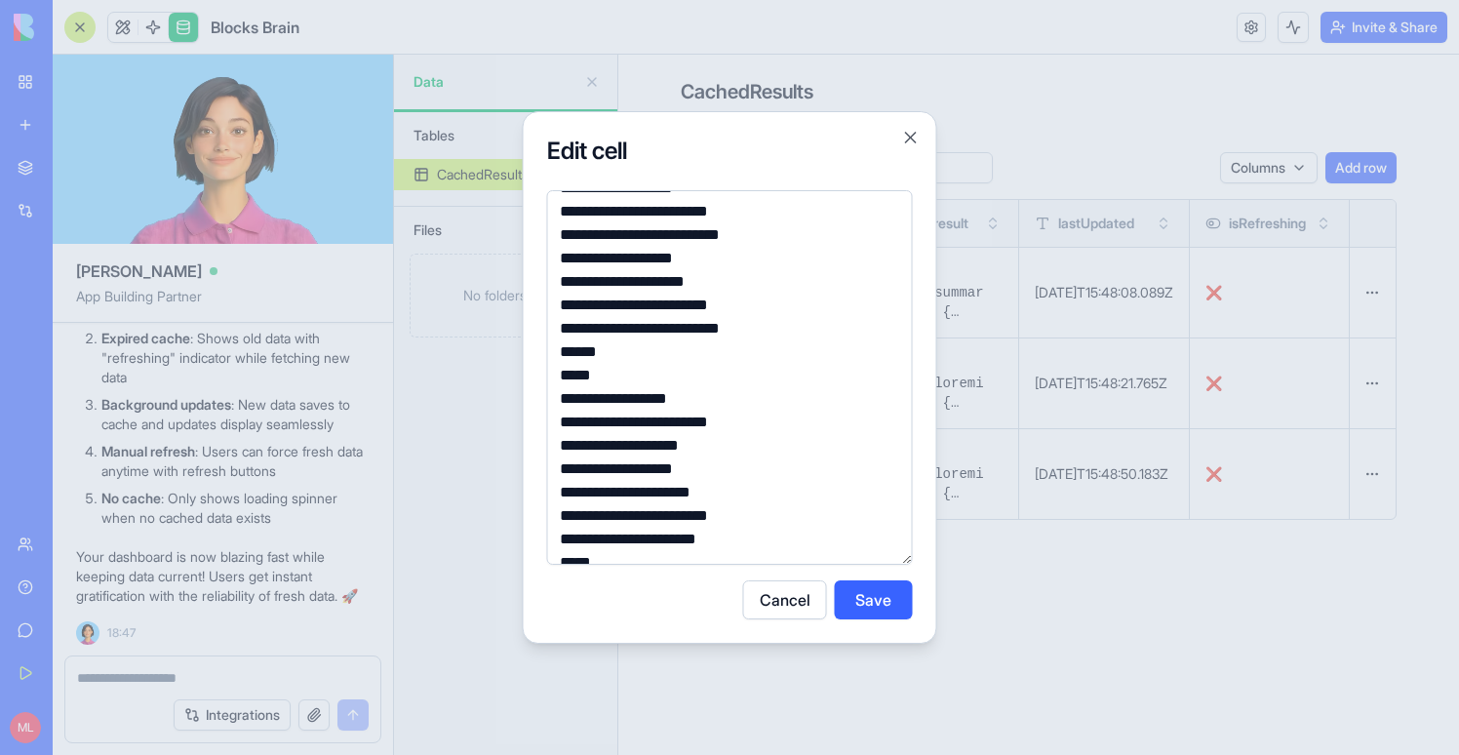
scroll to position [1804, 0]
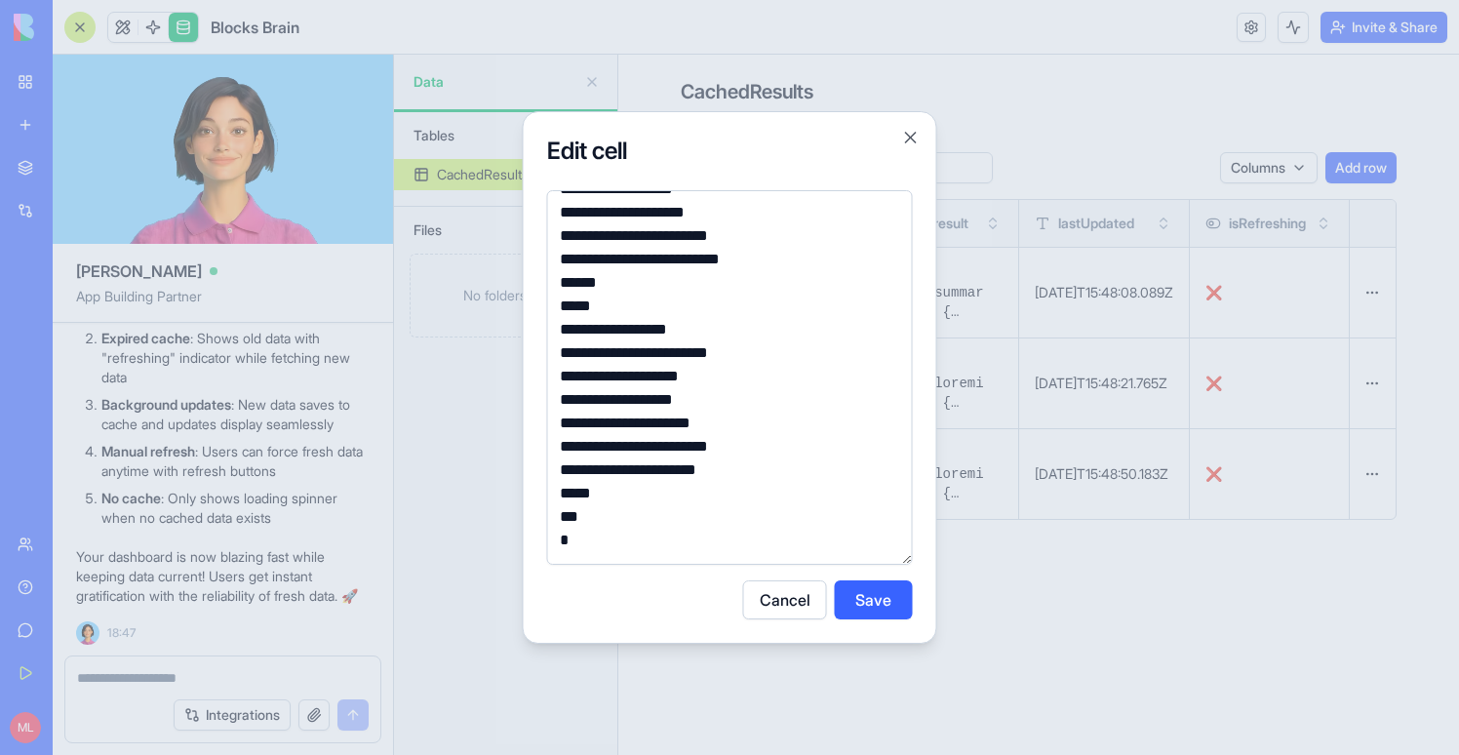
click at [1148, 249] on div at bounding box center [729, 377] width 1459 height 755
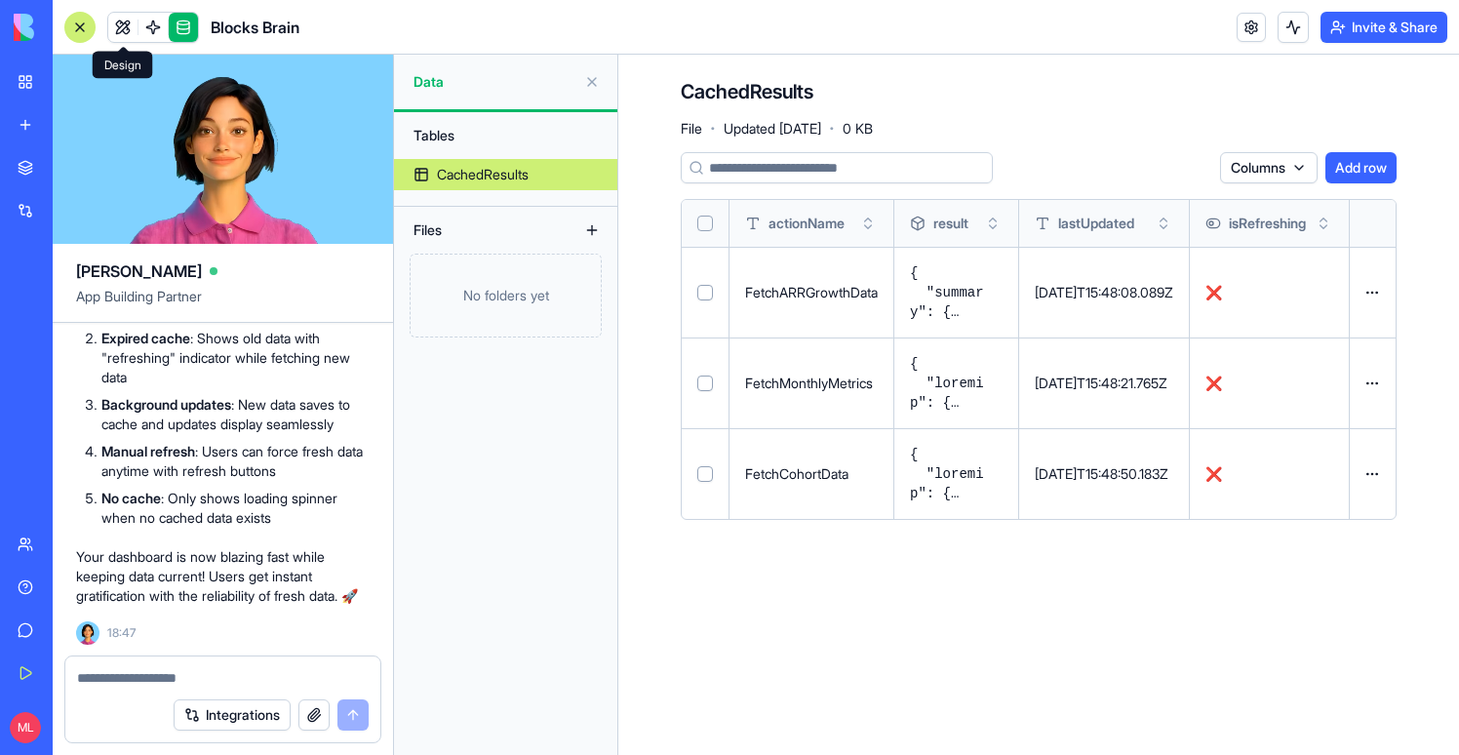
click at [116, 21] on link at bounding box center [122, 27] width 29 height 29
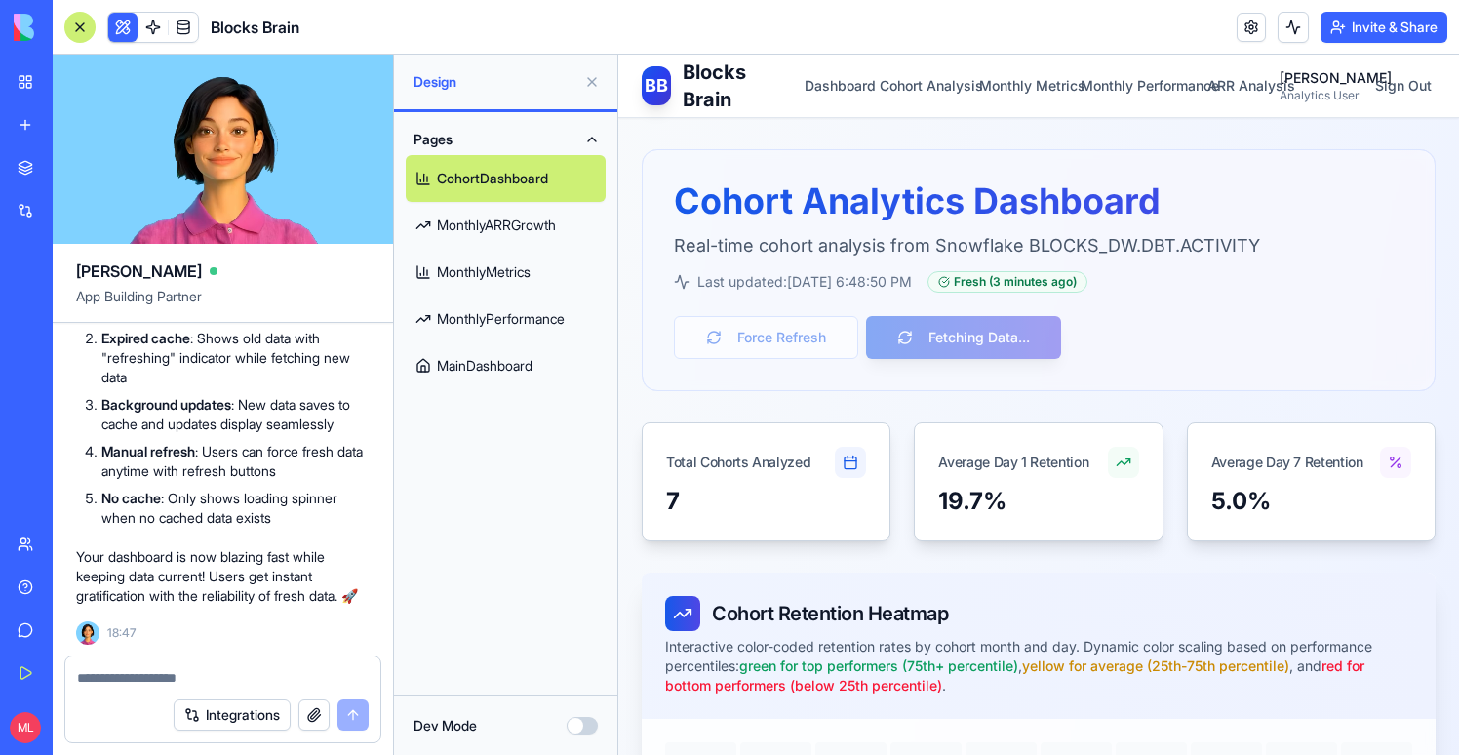
click at [598, 87] on button at bounding box center [591, 81] width 31 height 31
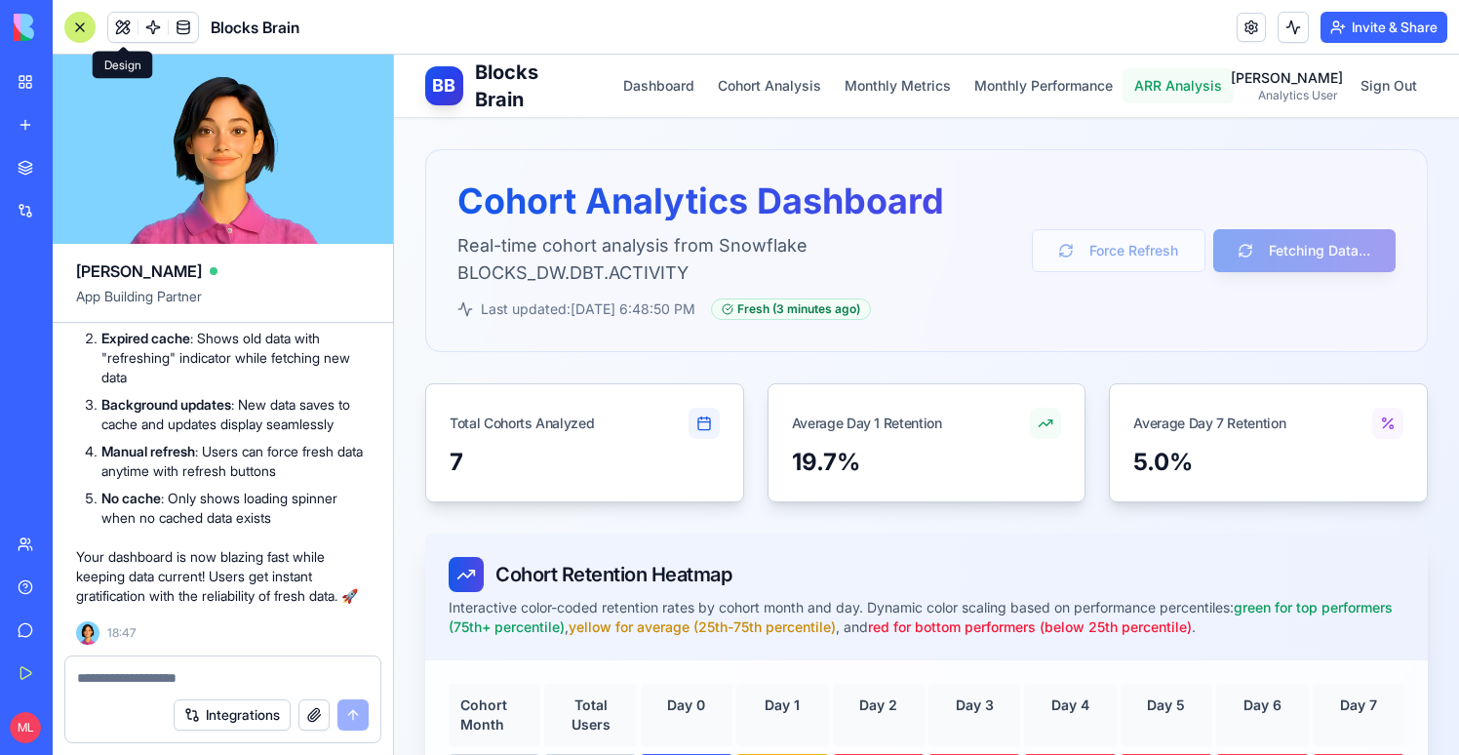
click at [1208, 88] on button "ARR Analysis" at bounding box center [1178, 85] width 111 height 35
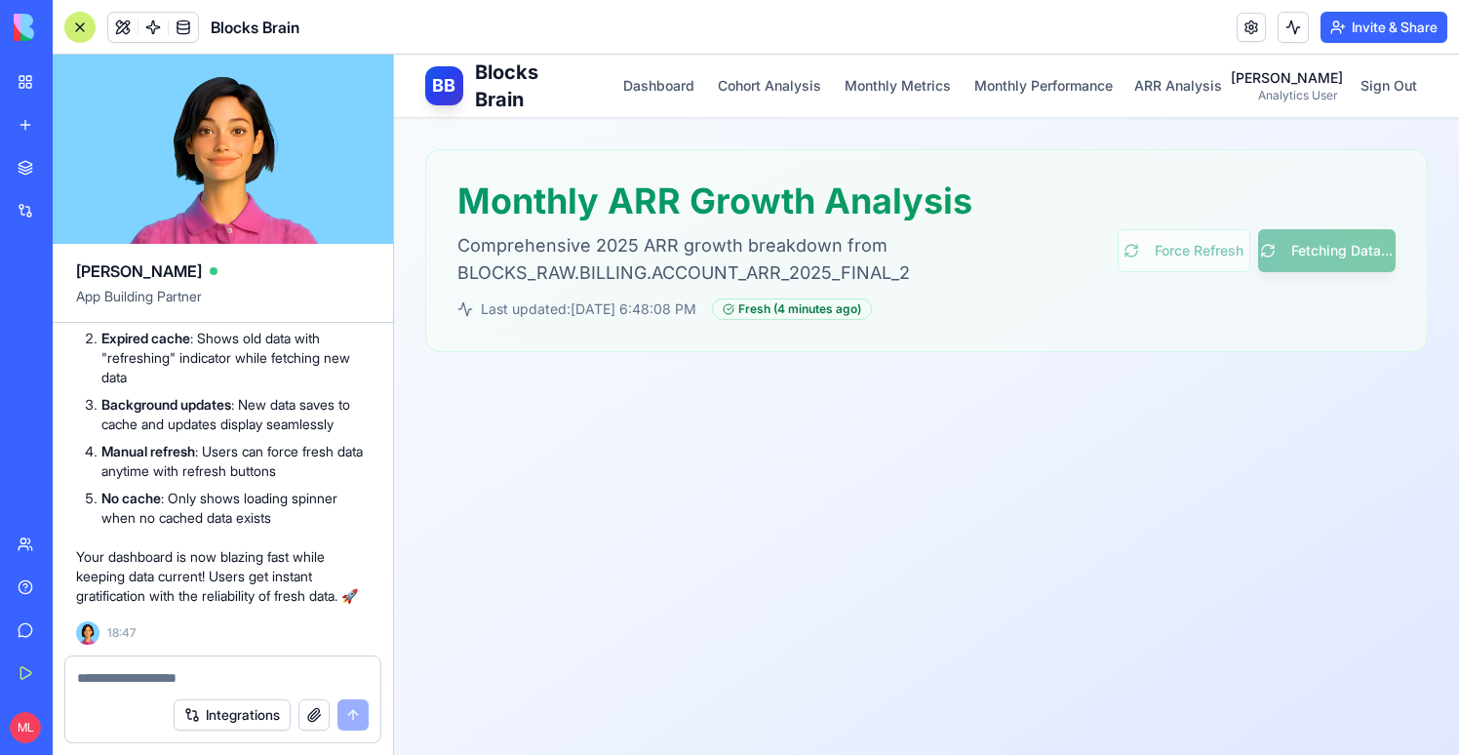
click at [78, 28] on div at bounding box center [79, 27] width 31 height 31
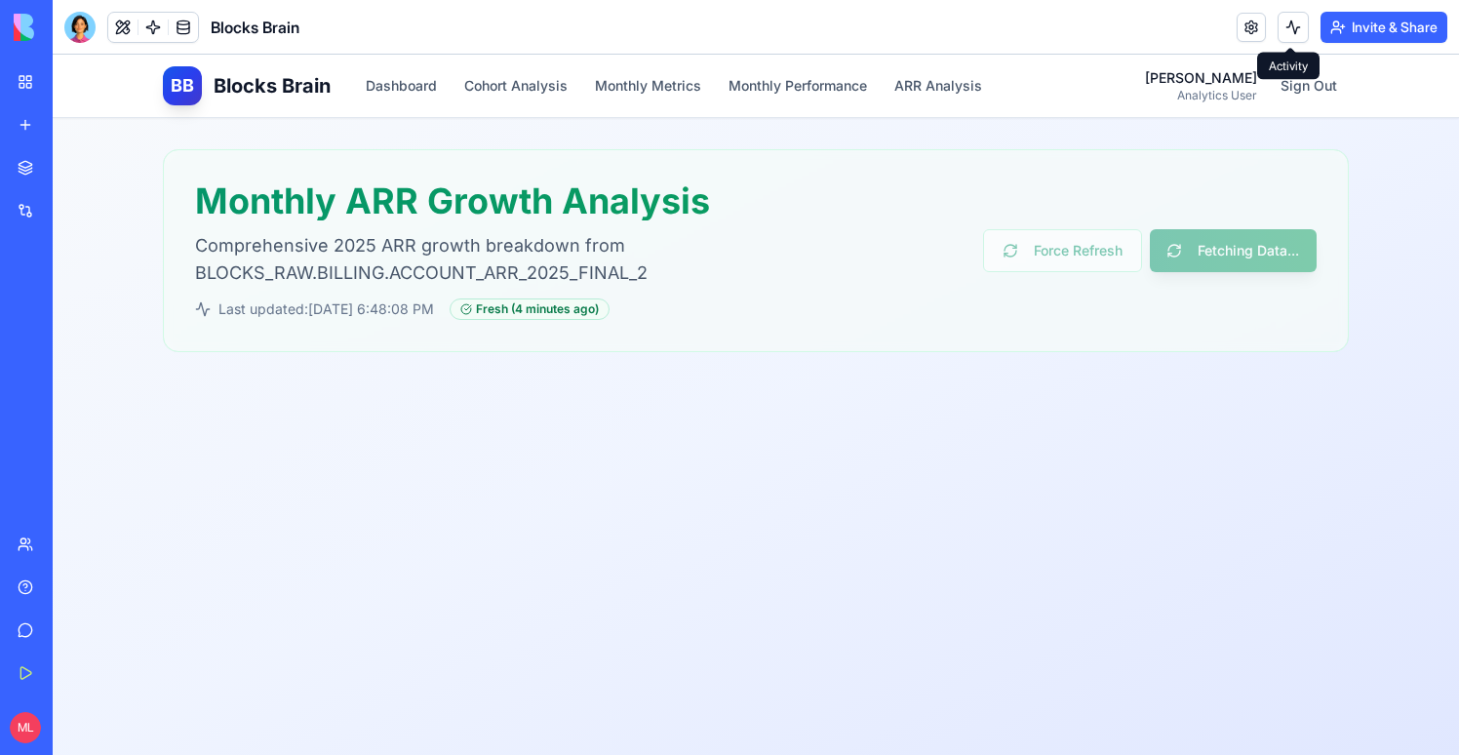
click at [1290, 20] on button at bounding box center [1293, 27] width 31 height 31
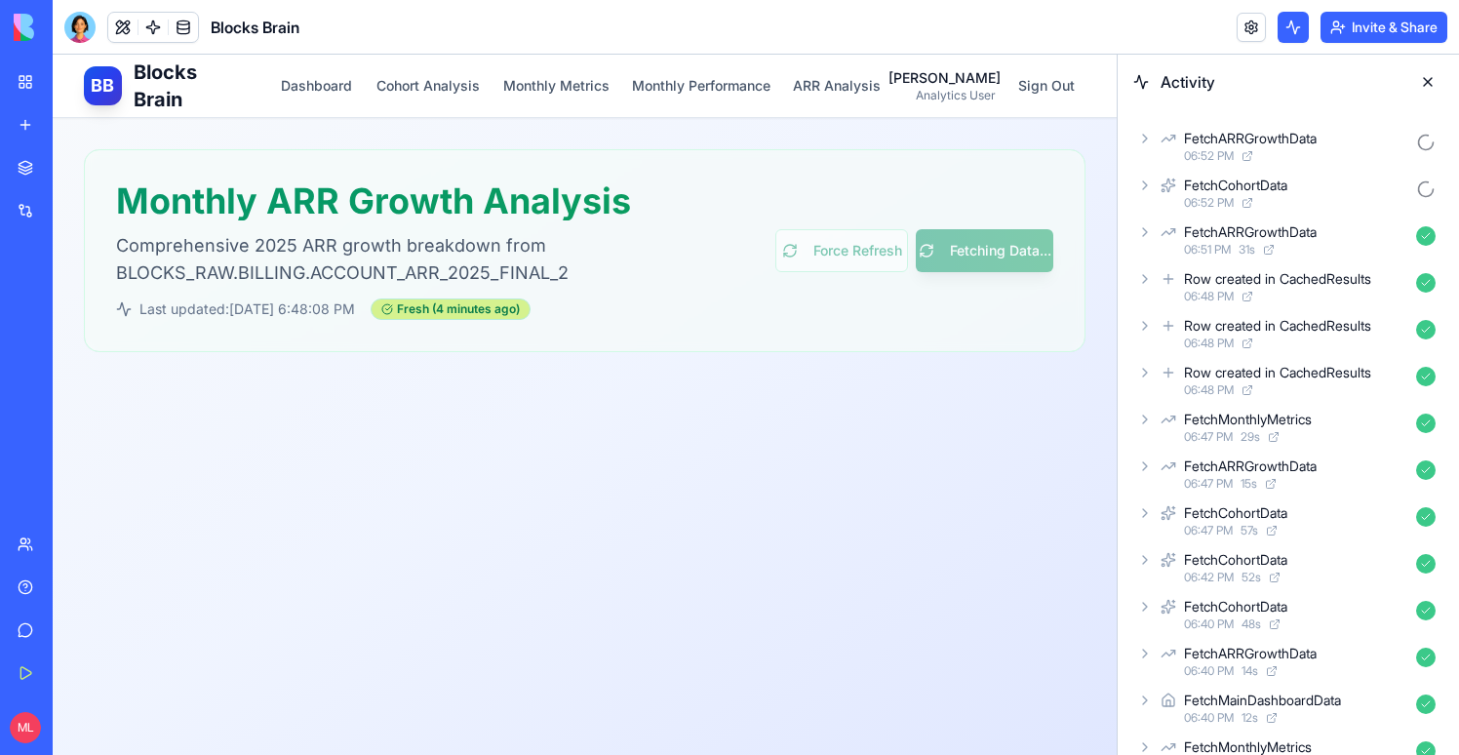
click at [440, 311] on div "Fresh ( 4 minutes ago )" at bounding box center [451, 308] width 160 height 21
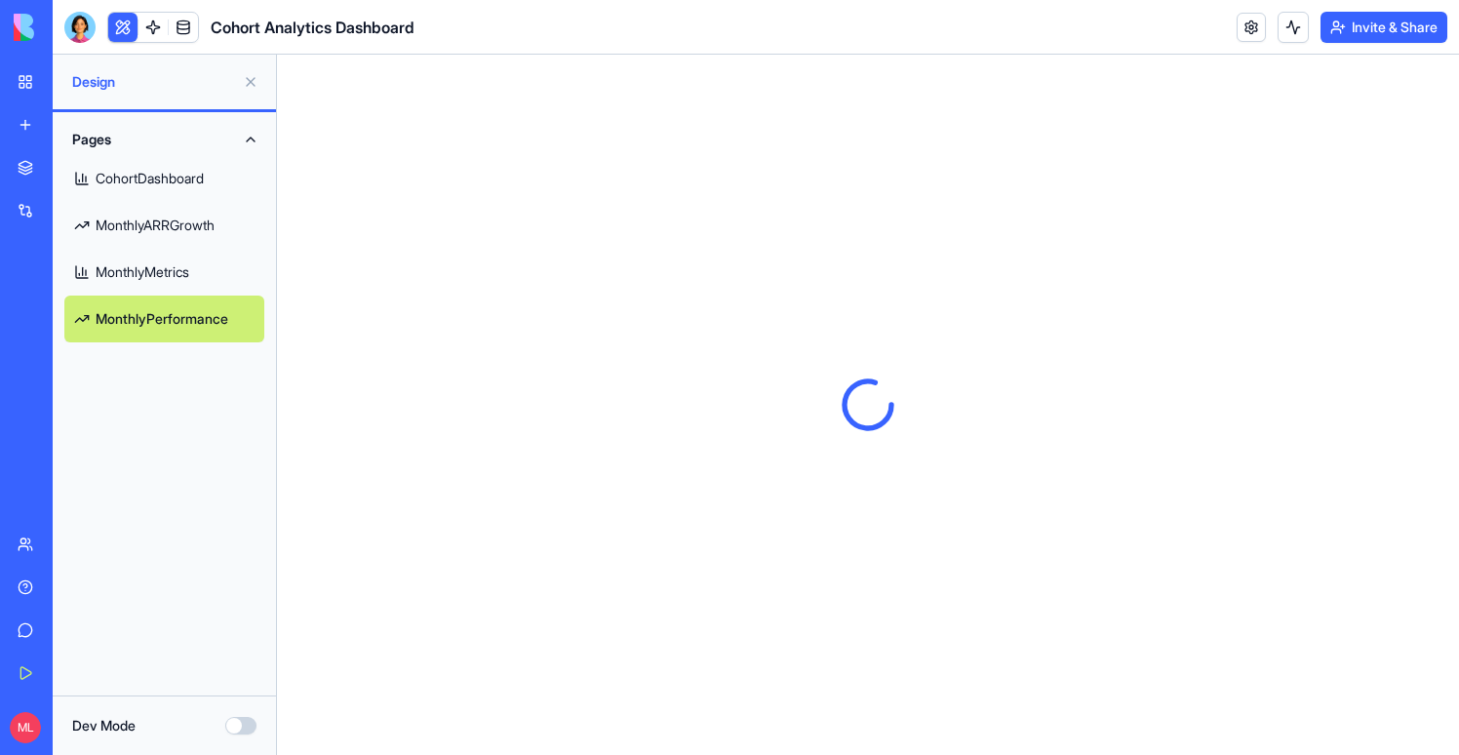
click at [158, 263] on link "MonthlyMetrics" at bounding box center [164, 272] width 200 height 47
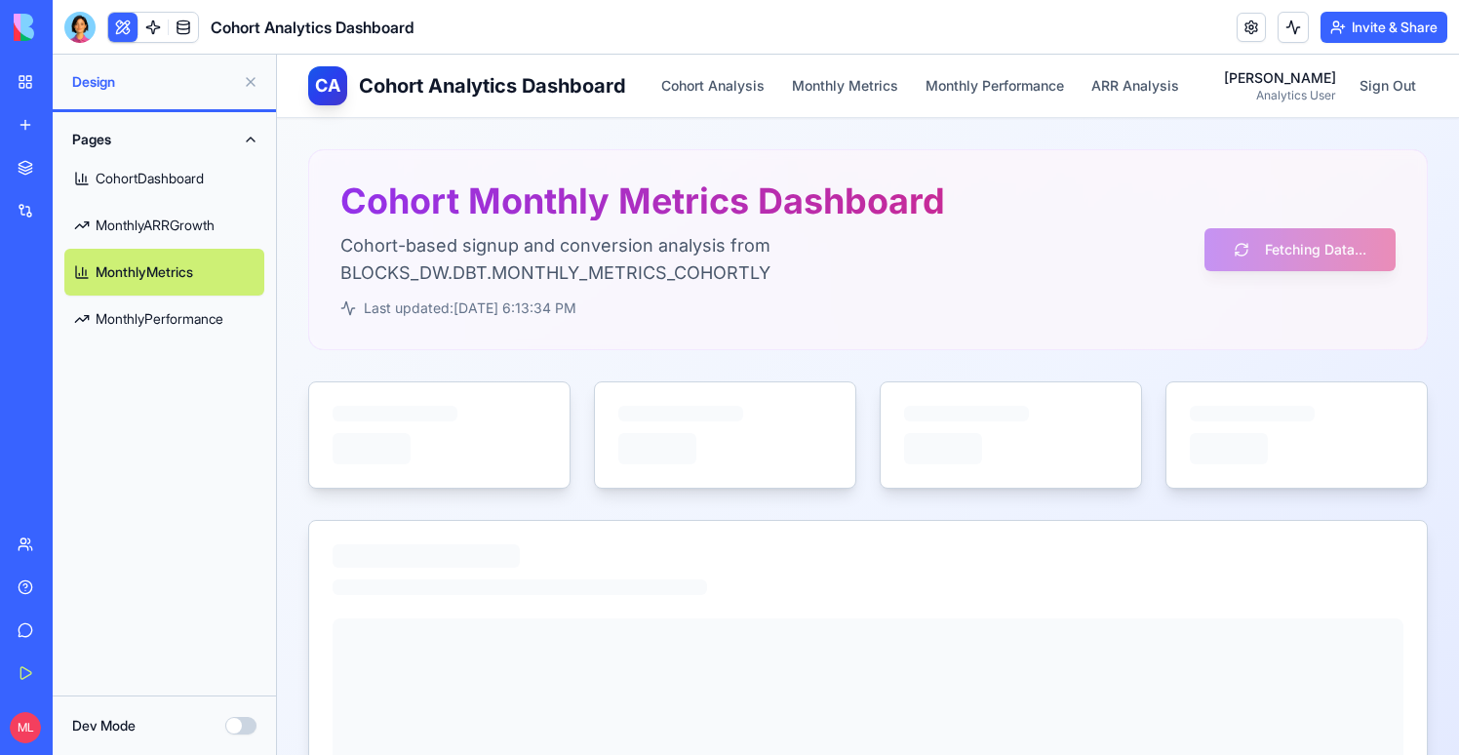
click at [249, 82] on button at bounding box center [250, 81] width 31 height 31
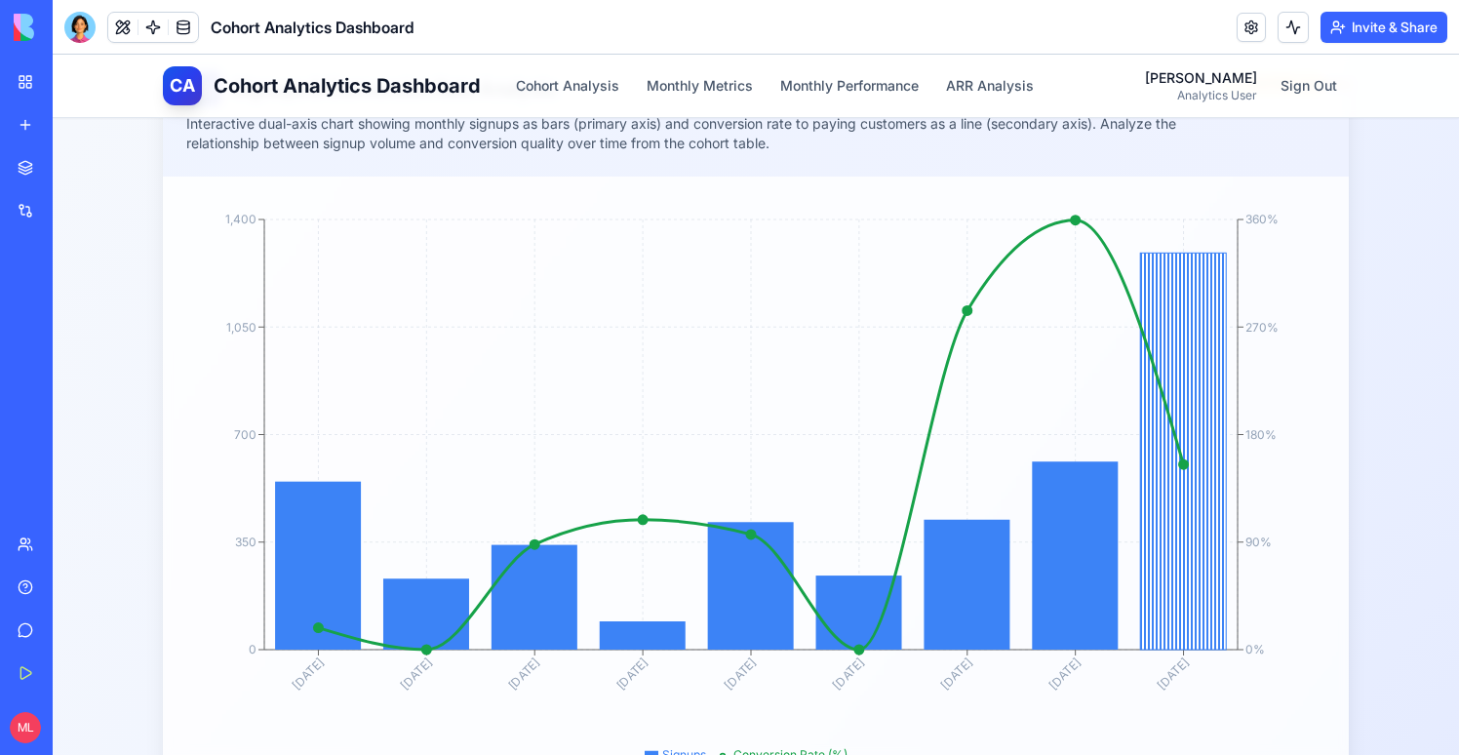
scroll to position [547, 0]
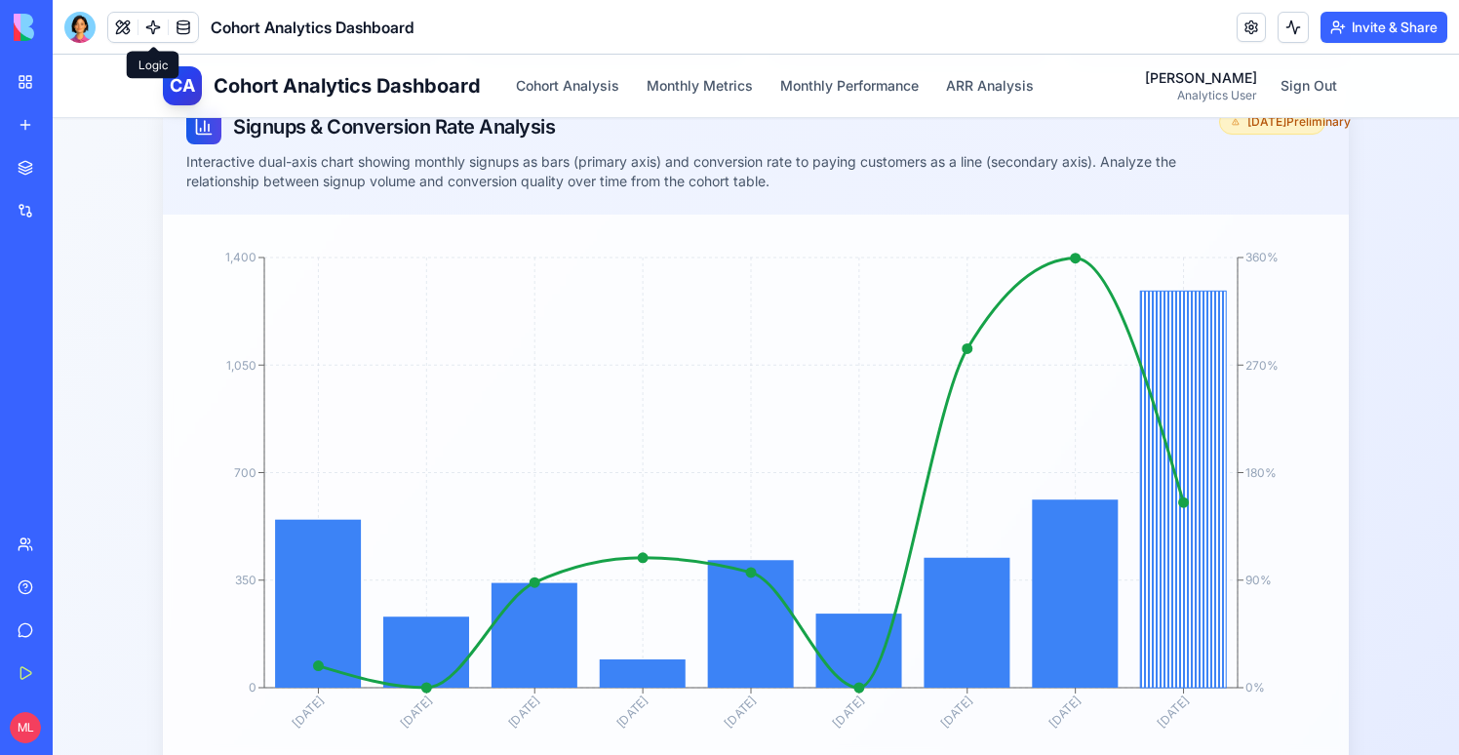
click at [154, 22] on link at bounding box center [152, 27] width 29 height 29
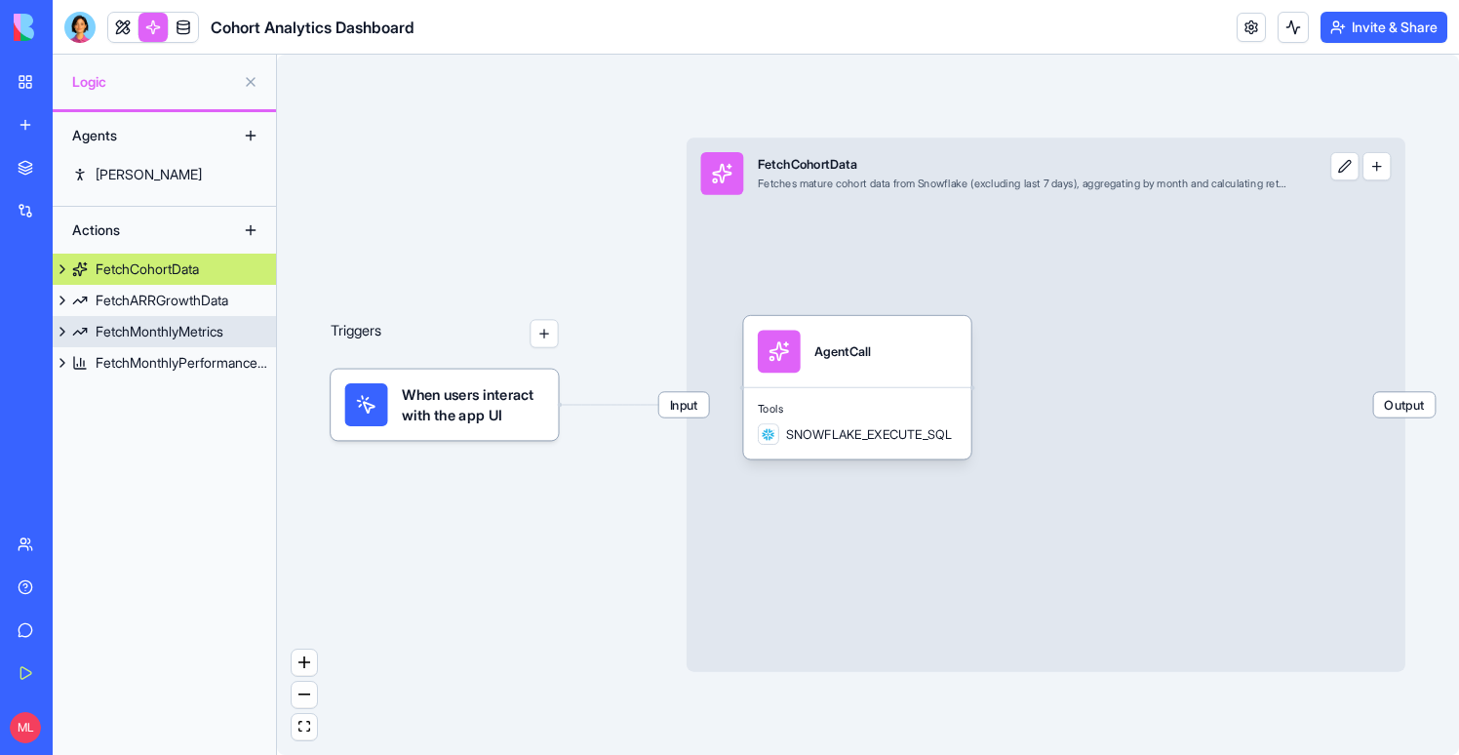
click at [215, 340] on div "FetchMonthlyMetrics" at bounding box center [160, 332] width 128 height 20
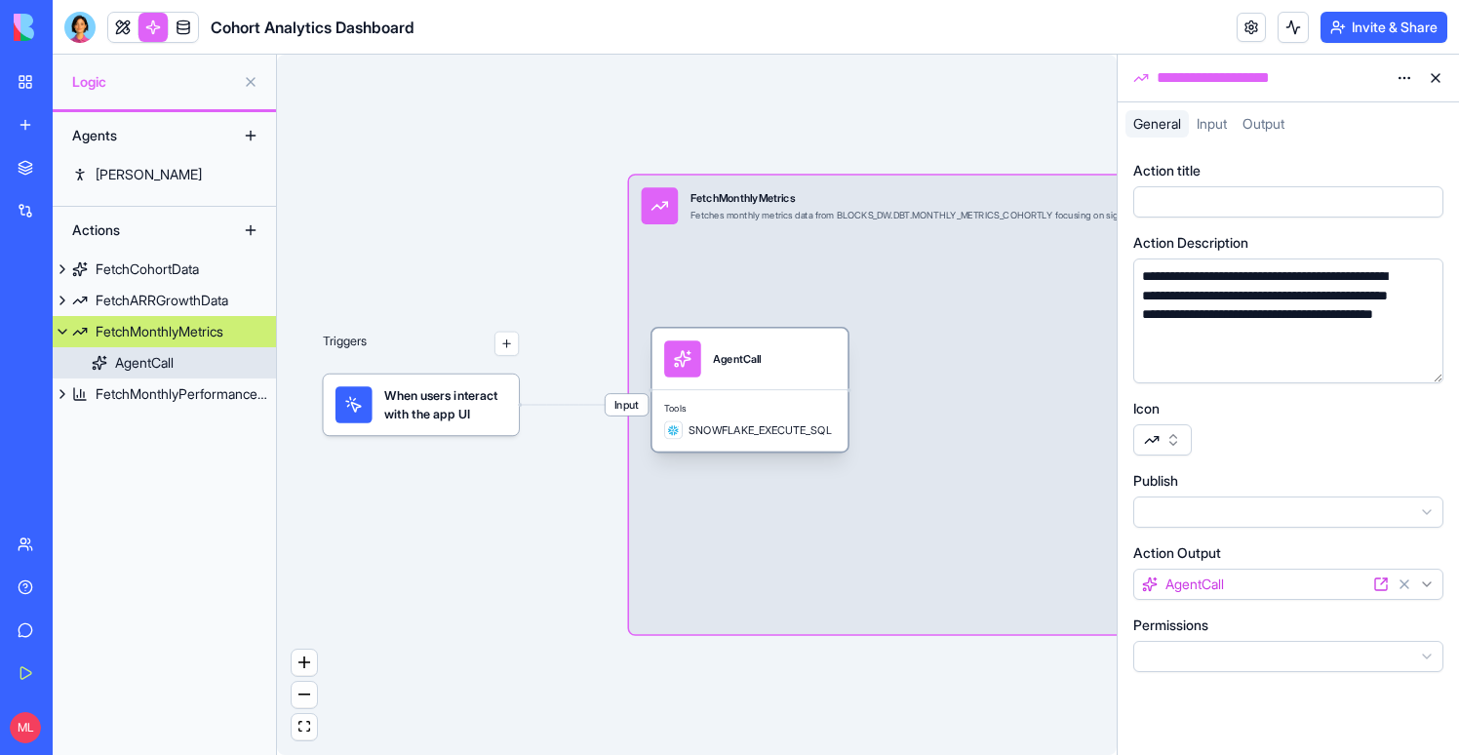
click at [810, 405] on span "Tools" at bounding box center [750, 409] width 172 height 13
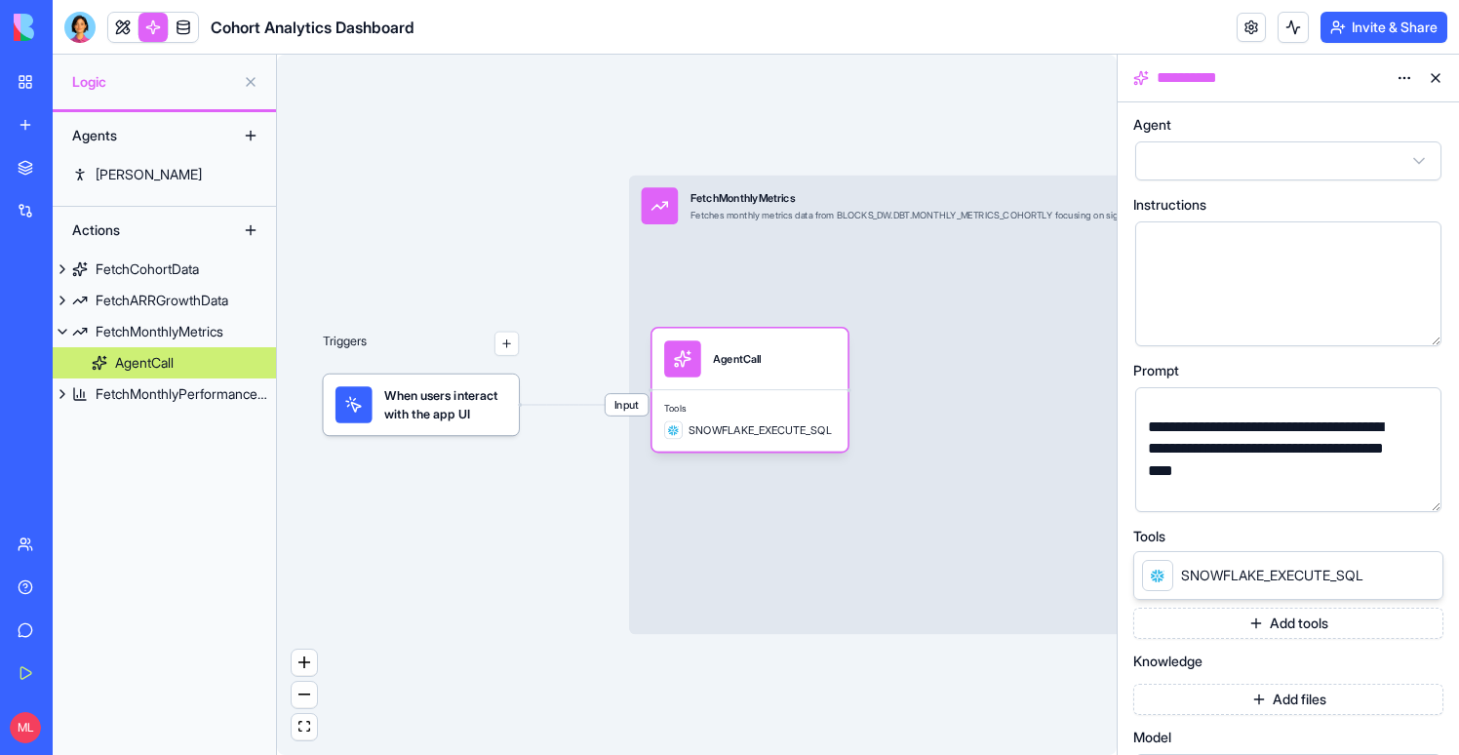
scroll to position [101, 0]
click at [1245, 454] on div "**********" at bounding box center [1271, 452] width 259 height 88
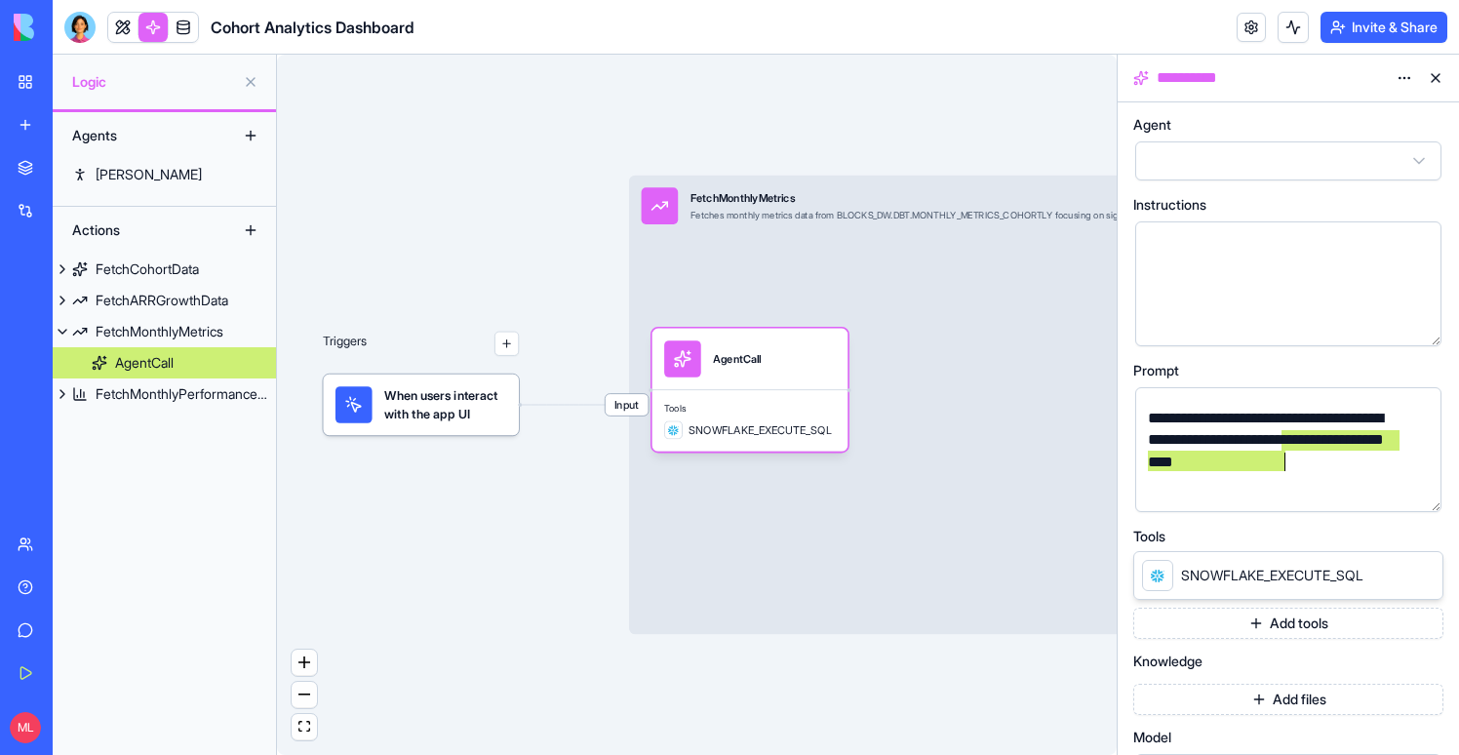
click at [1409, 485] on button "button" at bounding box center [1421, 492] width 31 height 31
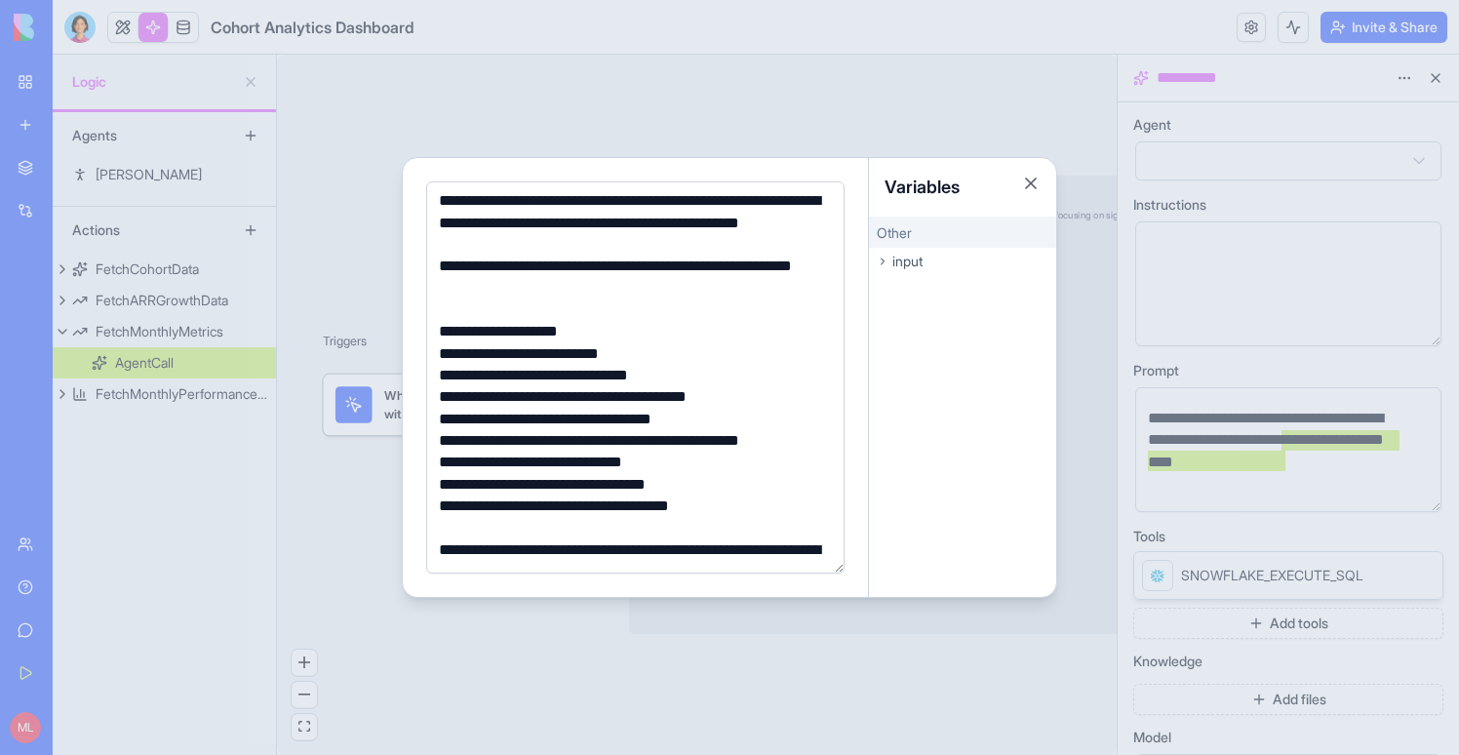
scroll to position [245, 0]
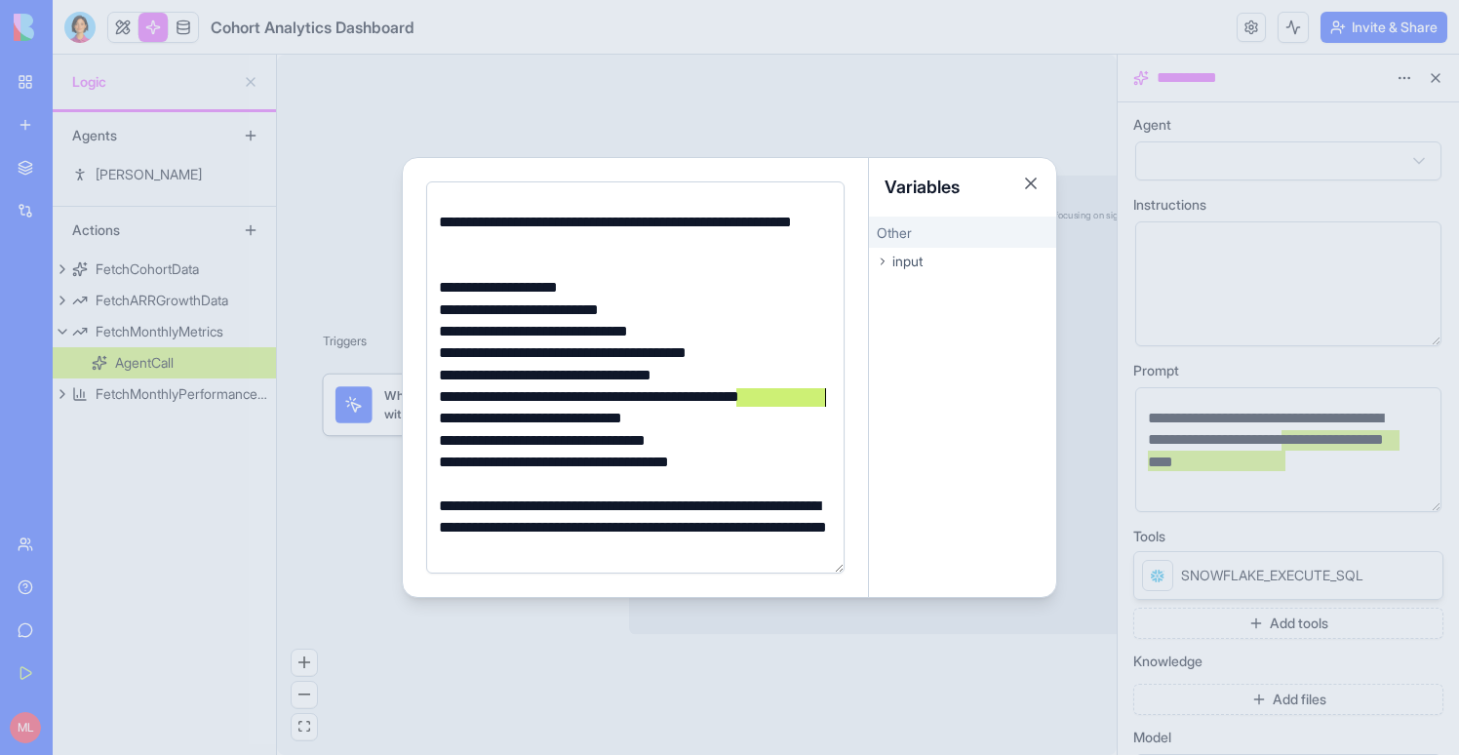
drag, startPoint x: 735, startPoint y: 396, endPoint x: 822, endPoint y: 401, distance: 86.9
click at [822, 401] on div "**********" at bounding box center [632, 396] width 399 height 21
click at [828, 399] on div "**********" at bounding box center [632, 396] width 399 height 21
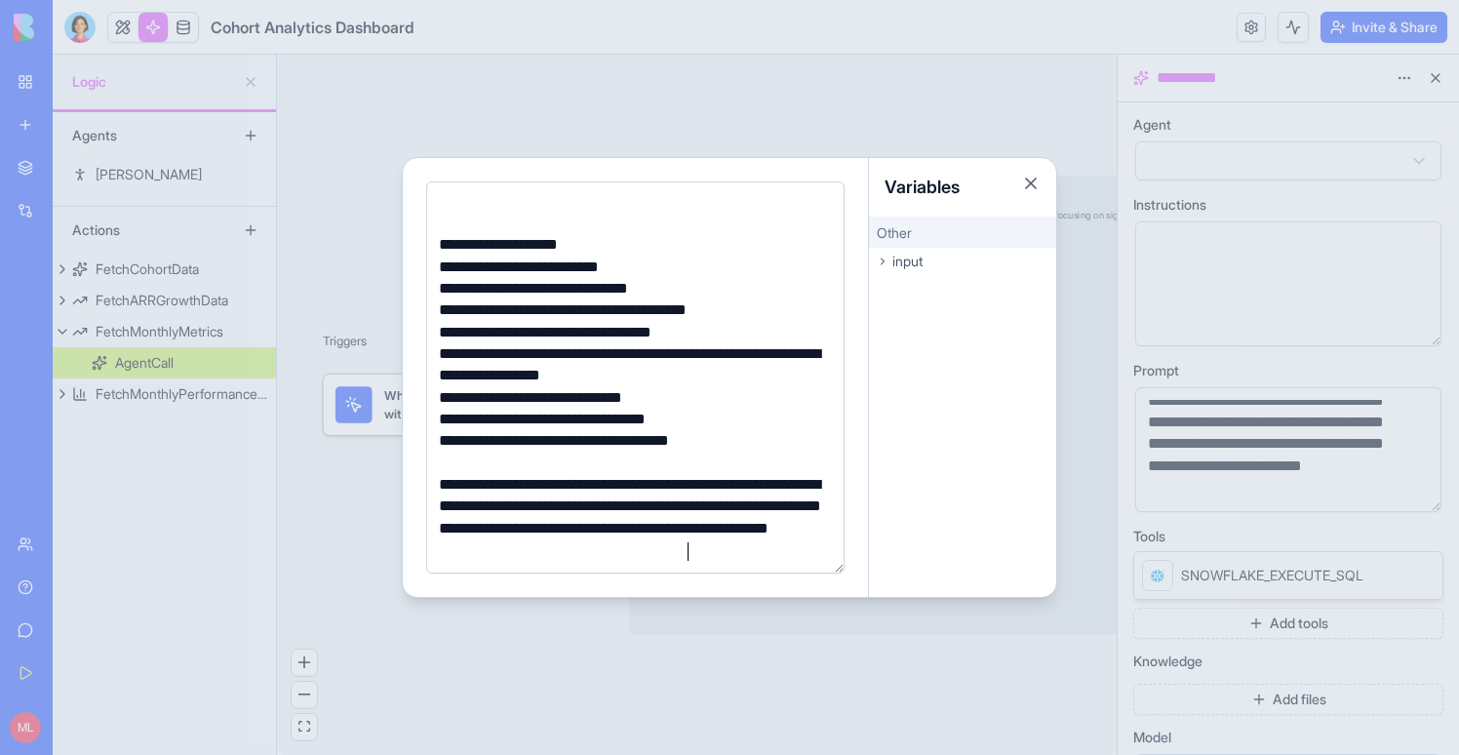
scroll to position [861, 0]
click at [1197, 312] on div at bounding box center [729, 377] width 1459 height 755
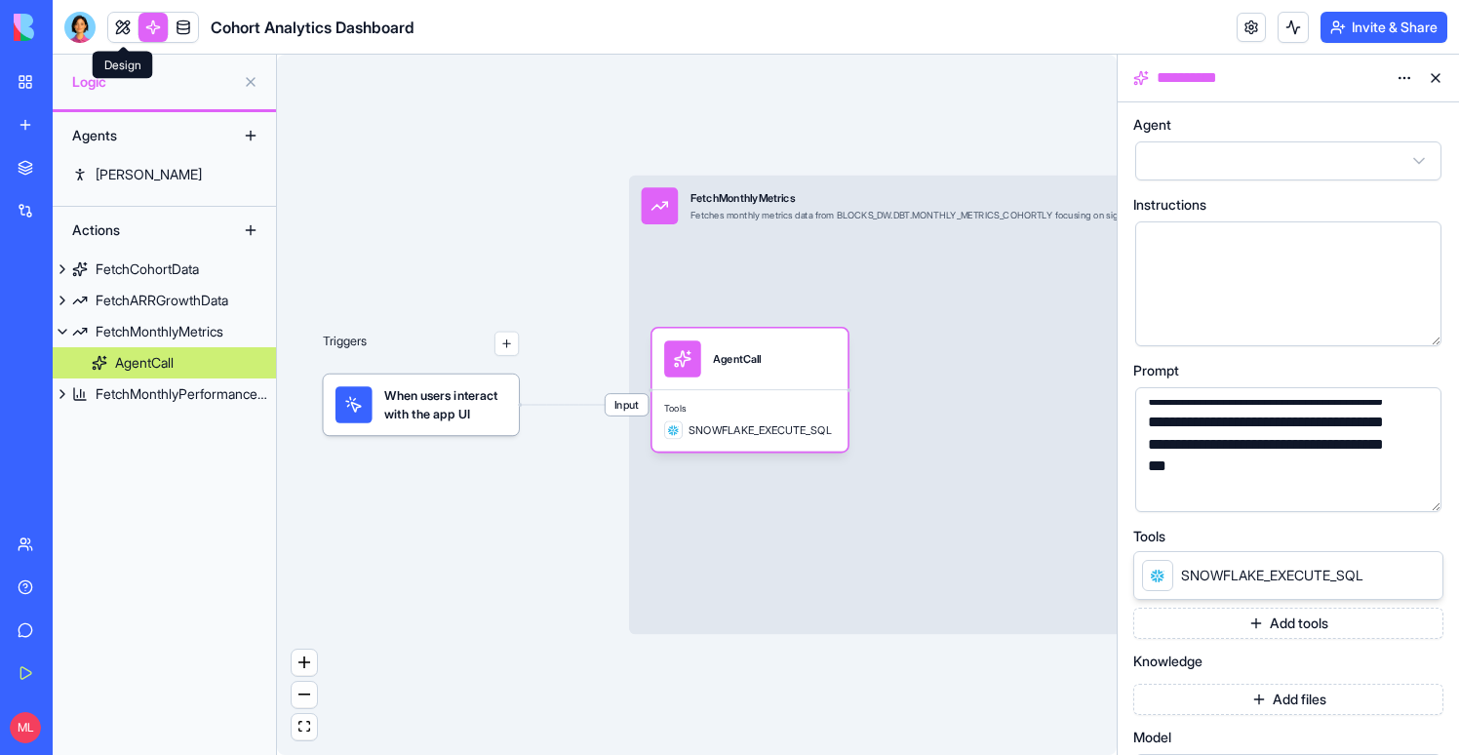
click at [114, 23] on link at bounding box center [122, 27] width 29 height 29
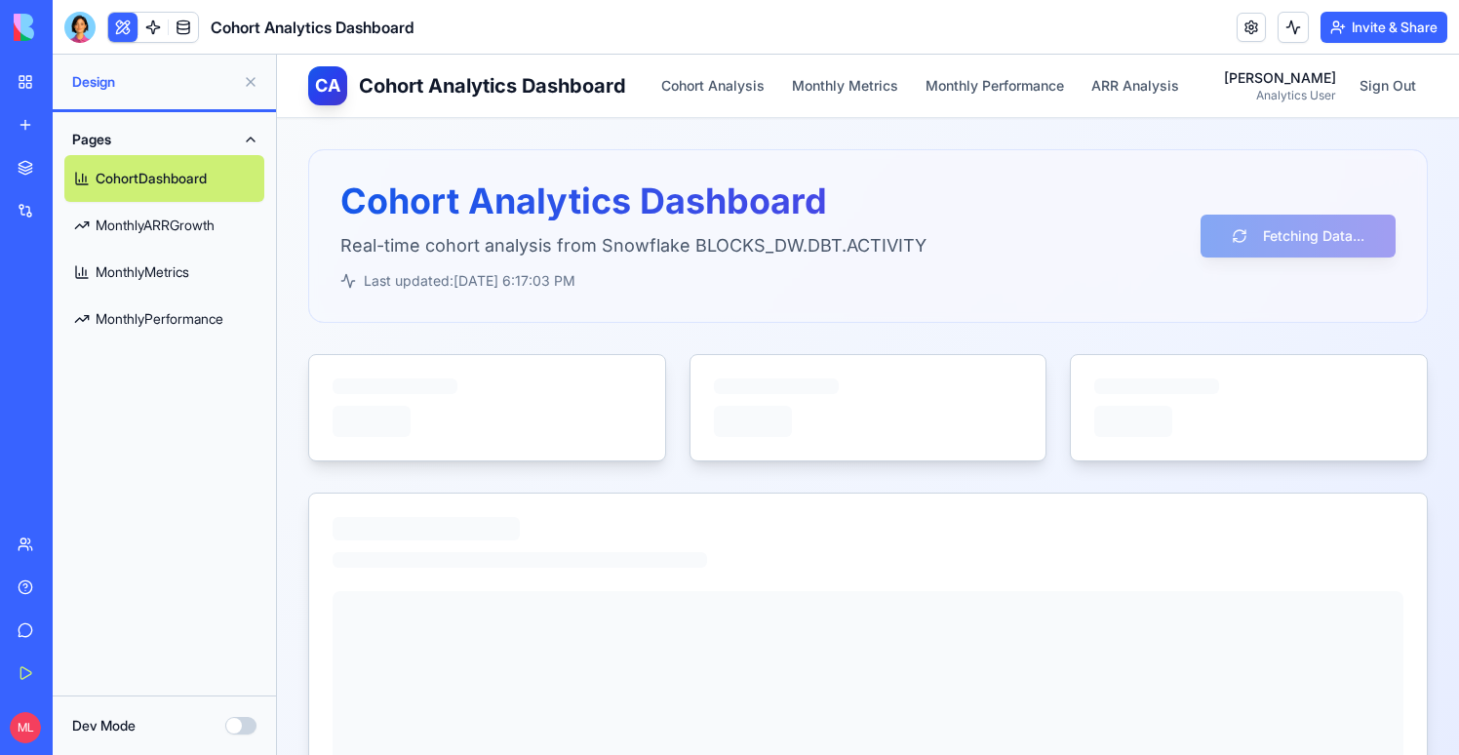
click at [184, 278] on link "MonthlyMetrics" at bounding box center [164, 272] width 200 height 47
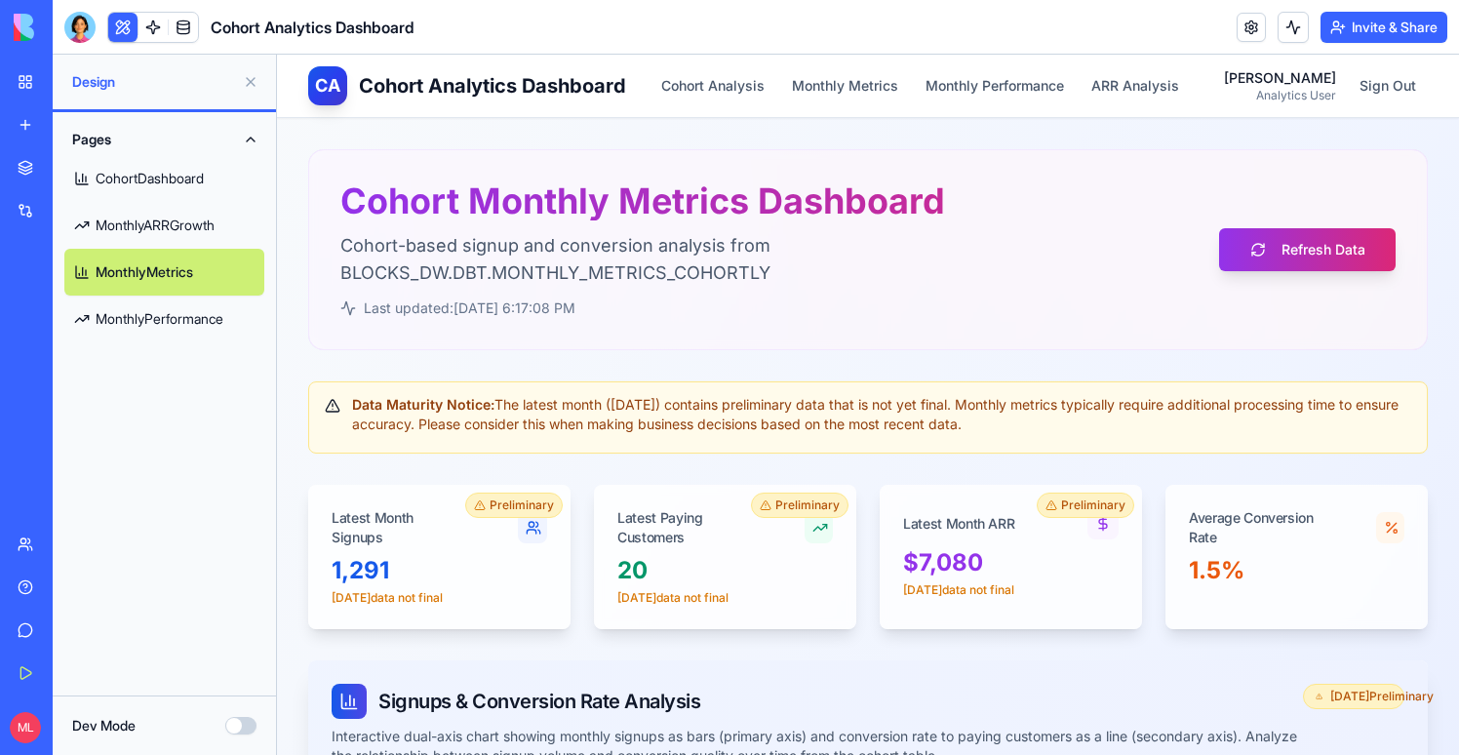
click at [85, 28] on div at bounding box center [79, 27] width 31 height 31
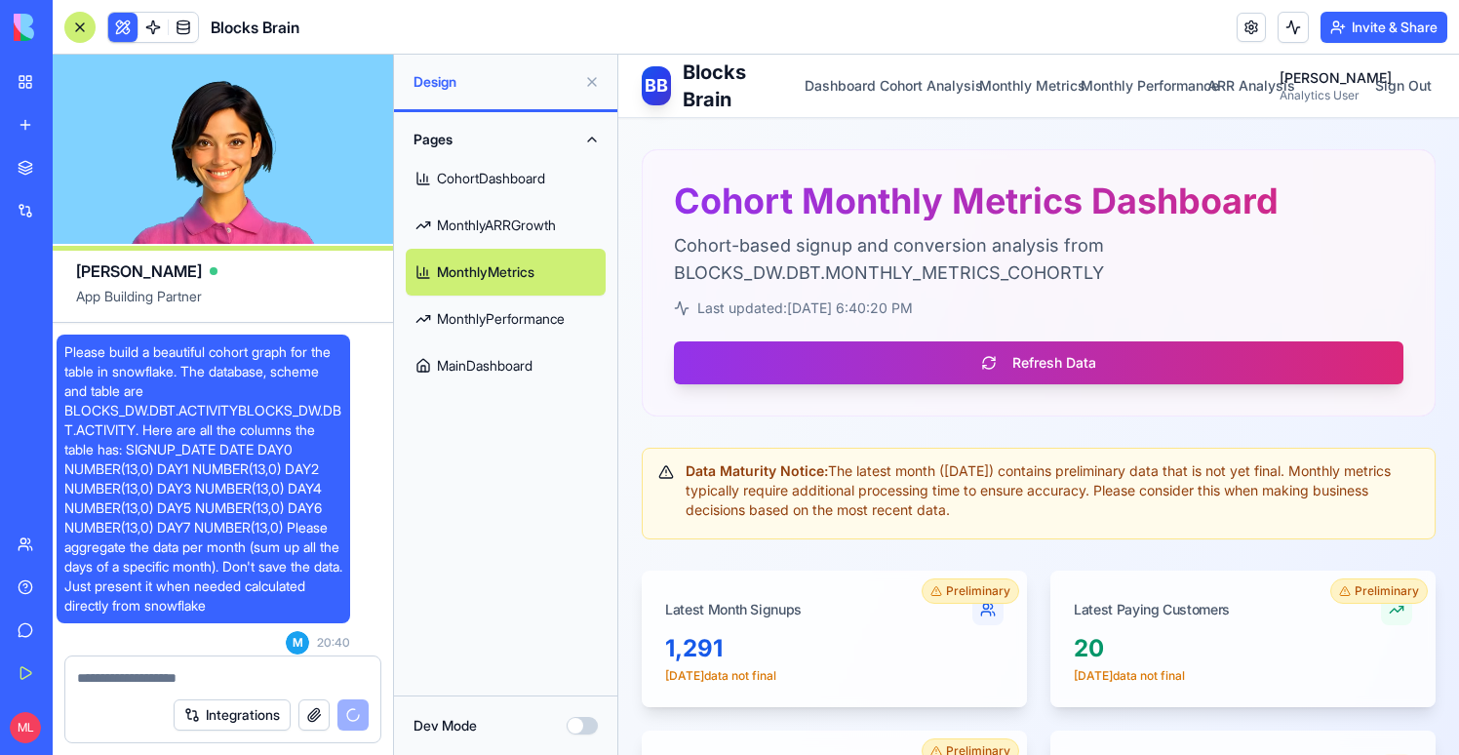
scroll to position [24740, 0]
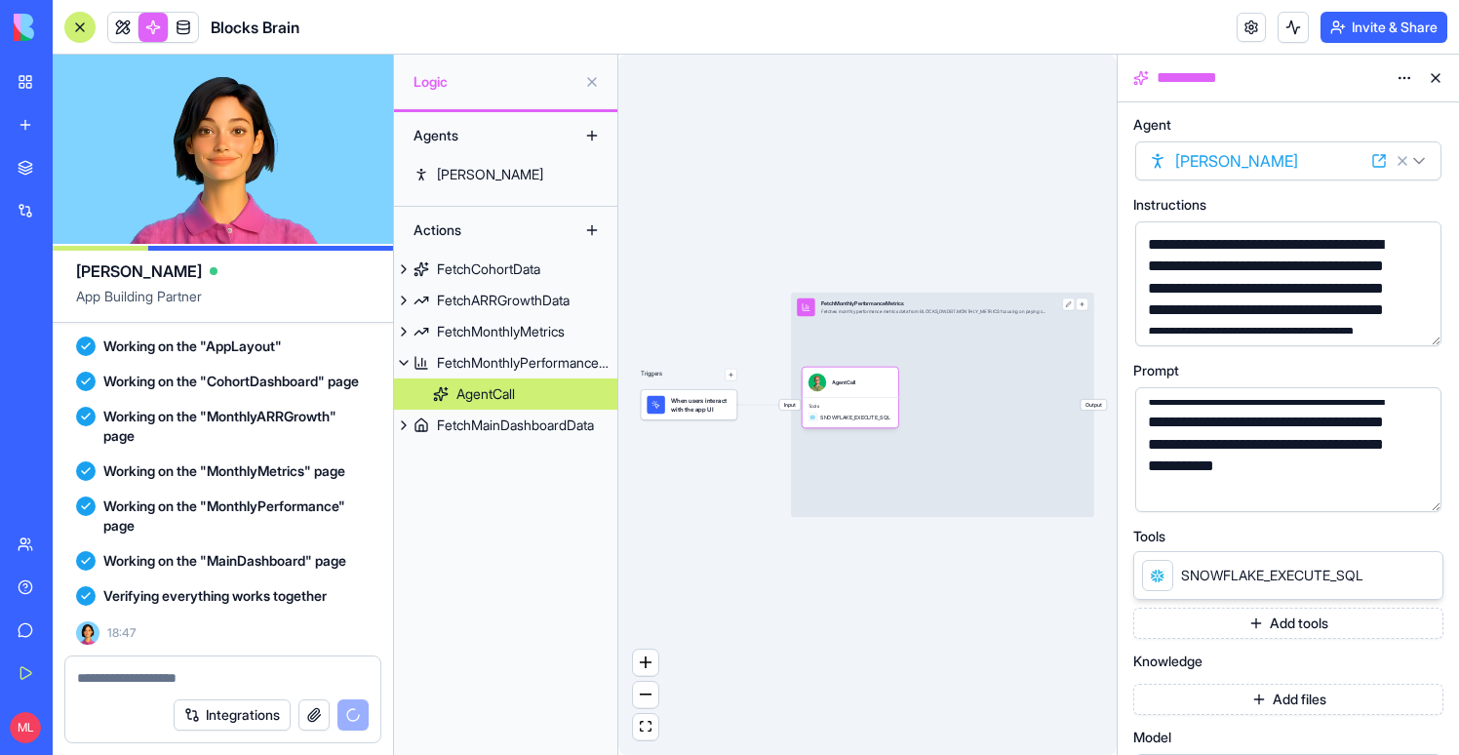
scroll to position [25610, 0]
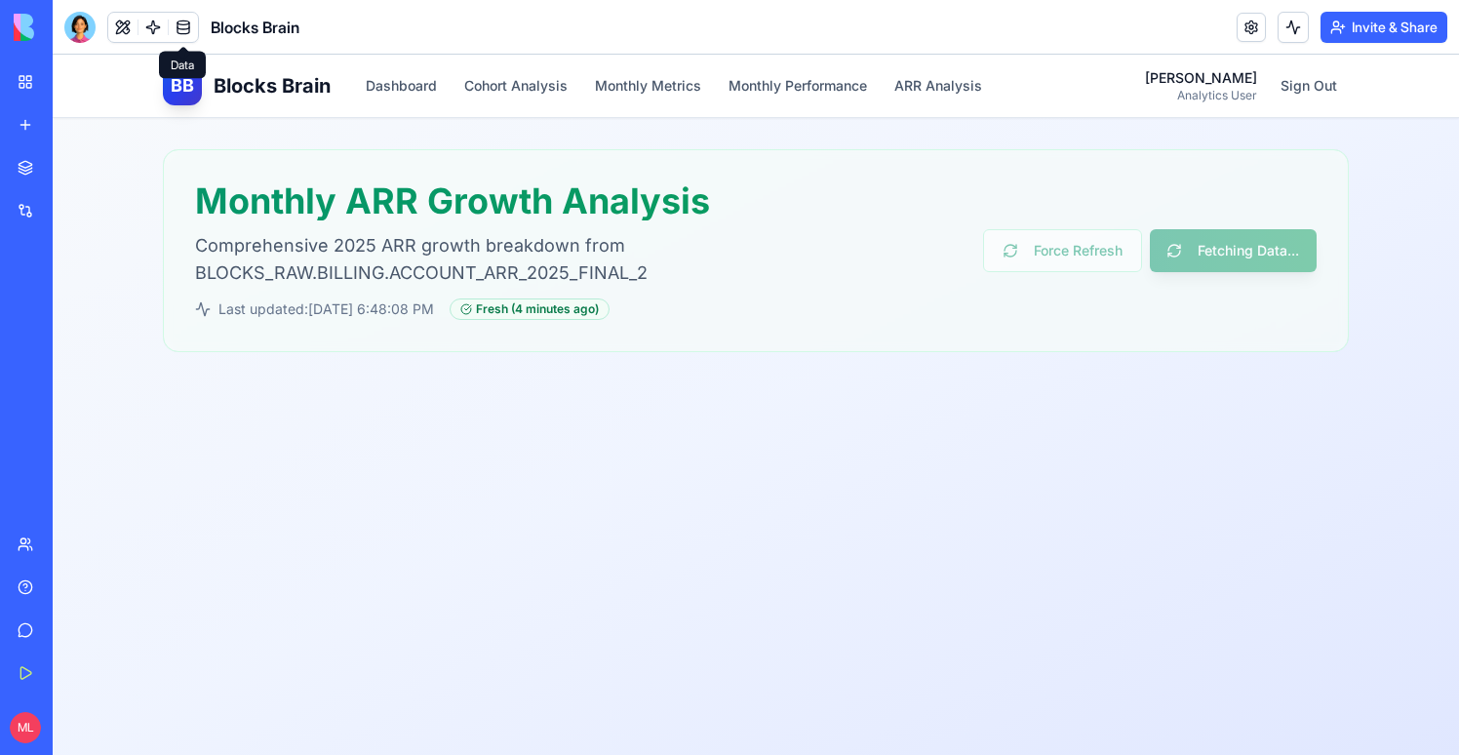
click at [178, 31] on link at bounding box center [183, 27] width 29 height 29
click at [595, 315] on div "Fresh ( 5 minutes ago )" at bounding box center [529, 308] width 159 height 21
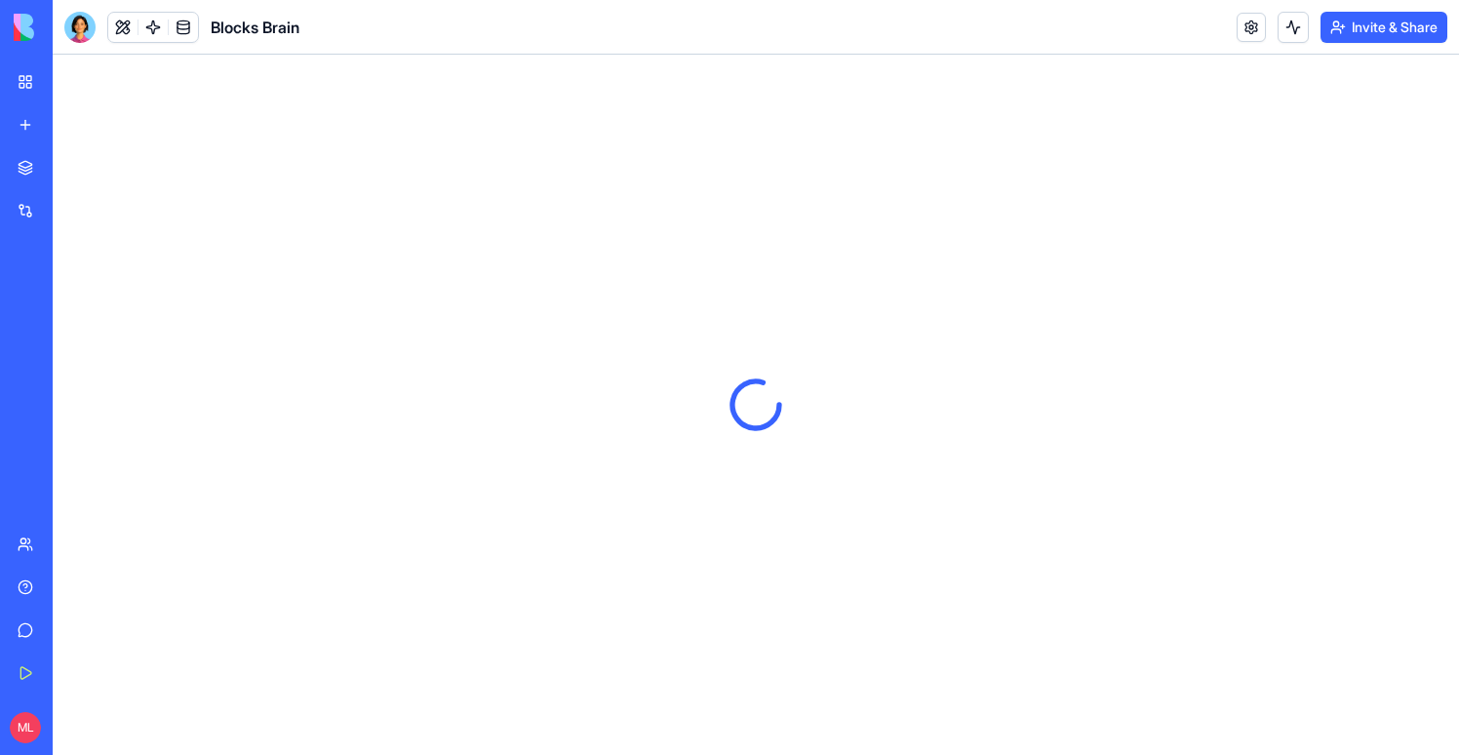
click at [1301, 31] on button at bounding box center [1293, 27] width 31 height 31
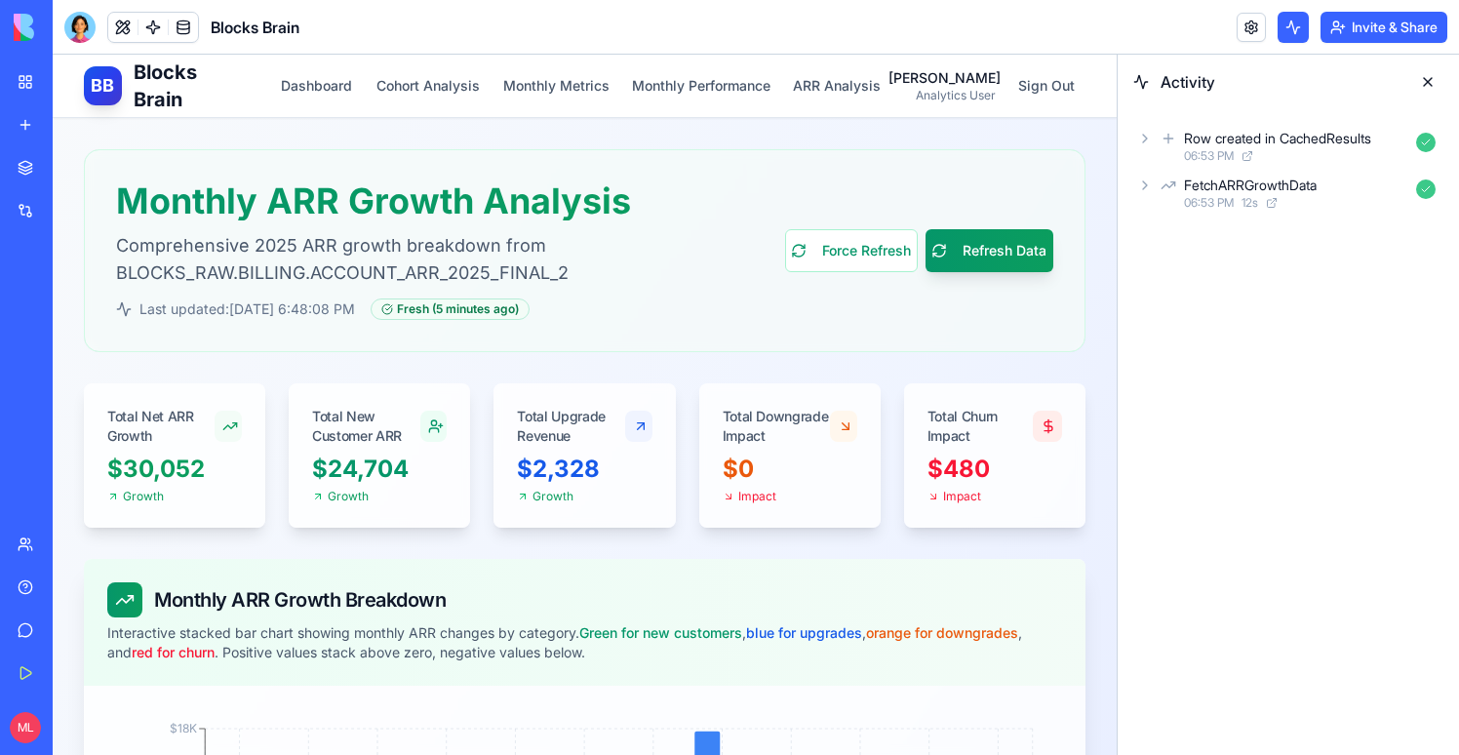
click at [1333, 197] on div "06:53 PM 12 s" at bounding box center [1296, 203] width 224 height 16
click at [1349, 273] on div "AgentCall" at bounding box center [1312, 271] width 192 height 20
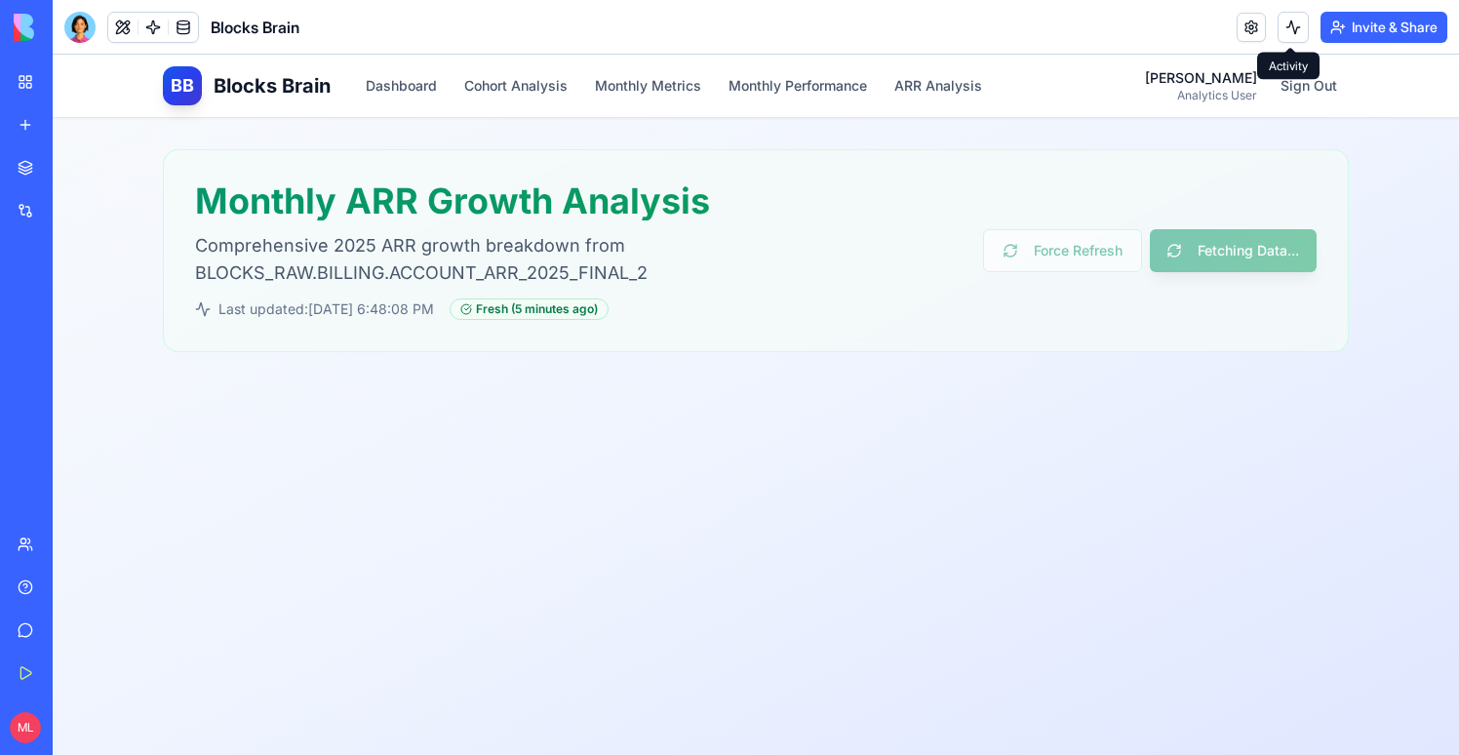
click at [1292, 45] on span at bounding box center [1290, 48] width 10 height 10
click at [1292, 36] on button at bounding box center [1293, 27] width 31 height 31
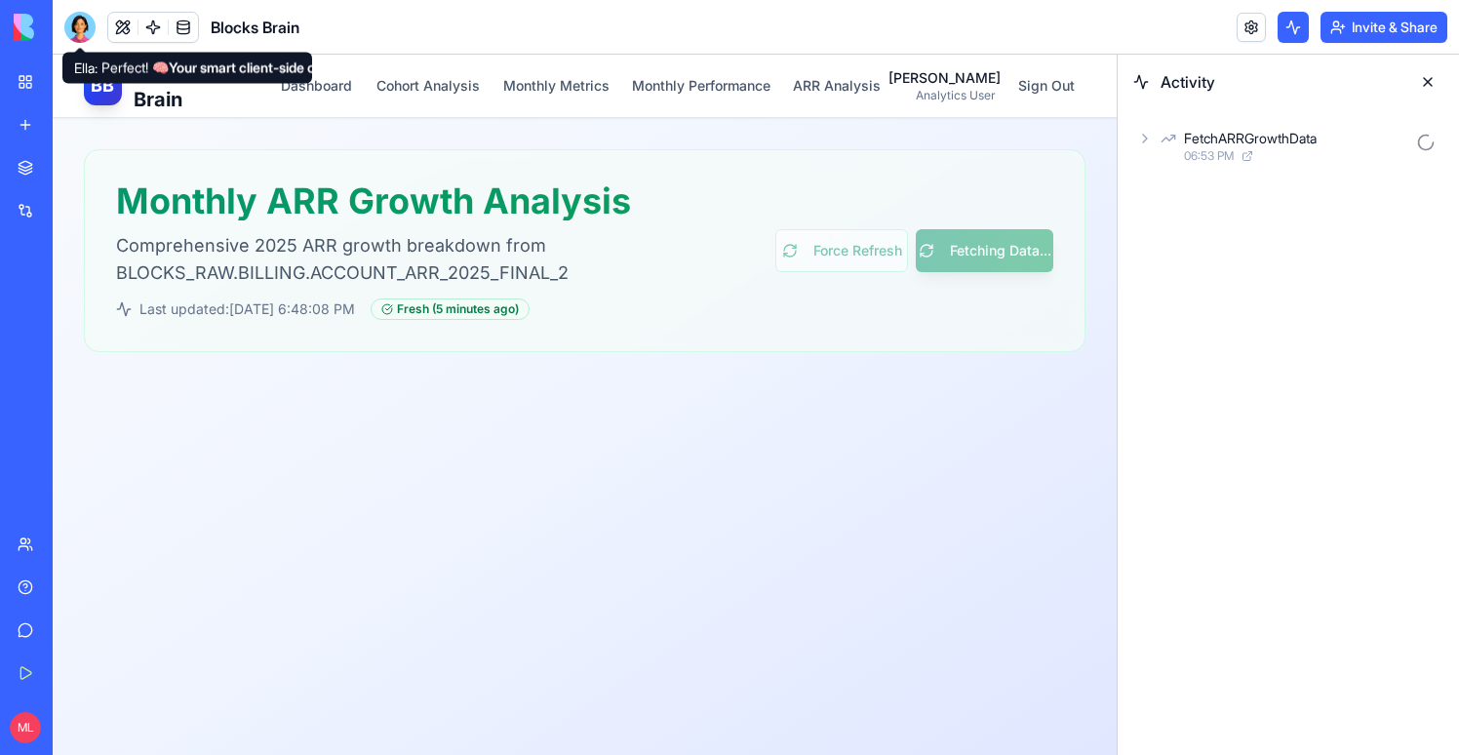
click at [89, 22] on div at bounding box center [79, 27] width 31 height 31
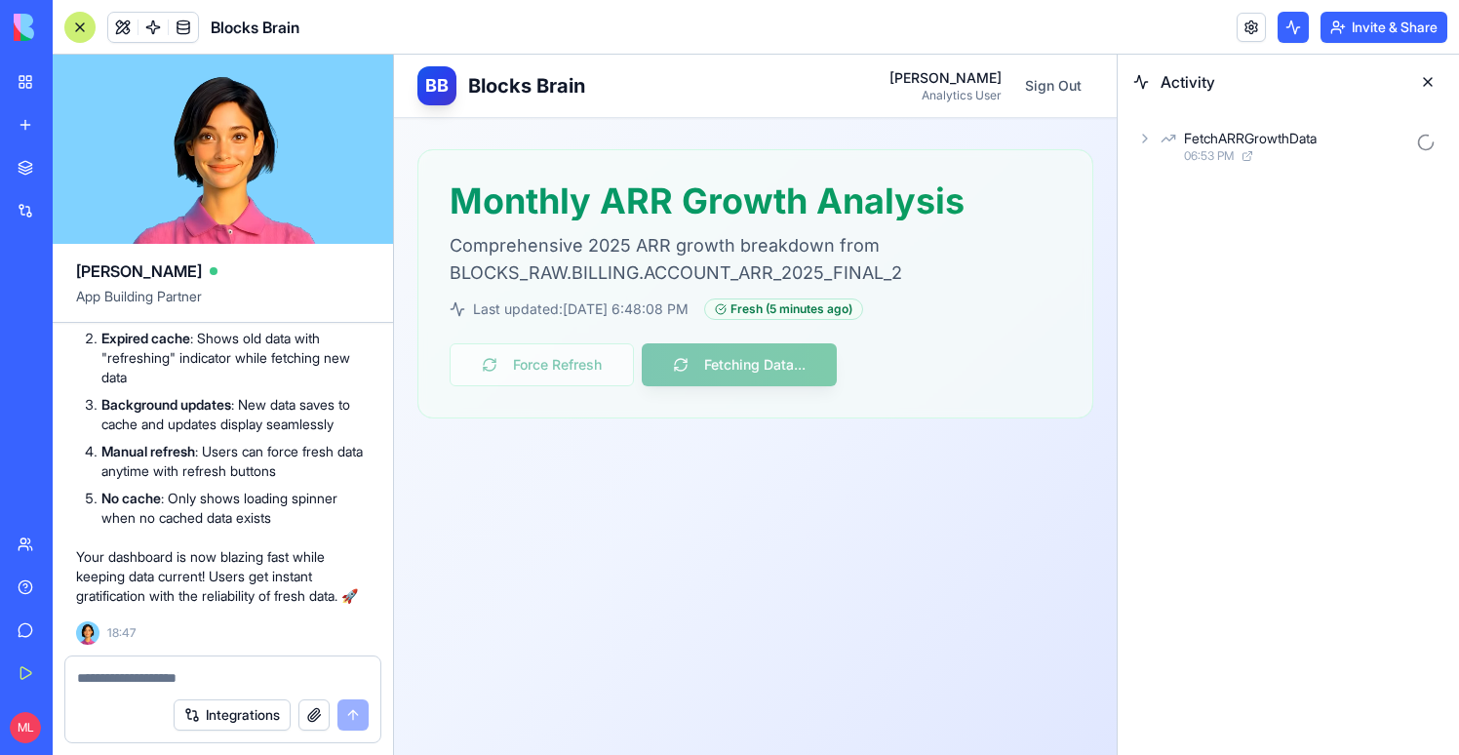
scroll to position [25610, 0]
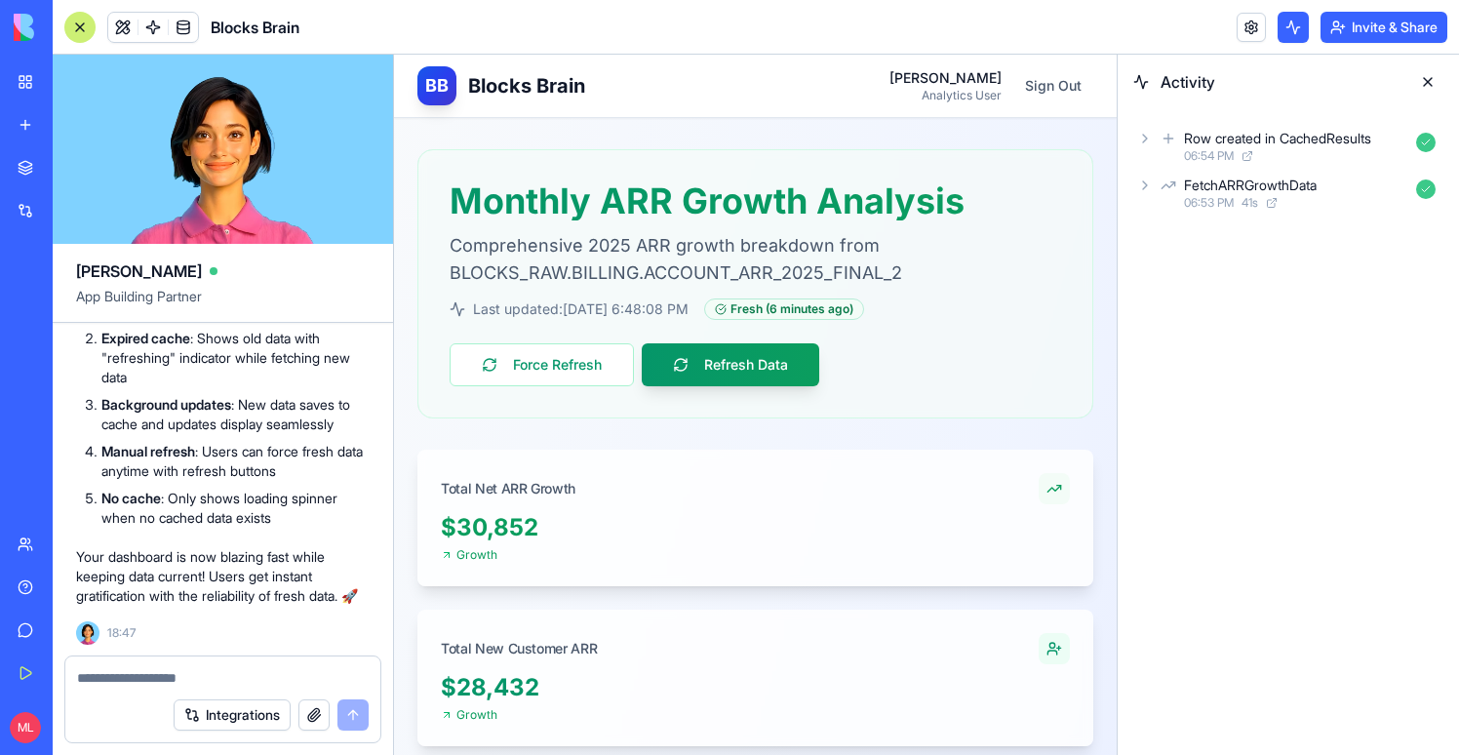
click at [1430, 88] on button at bounding box center [1427, 81] width 31 height 31
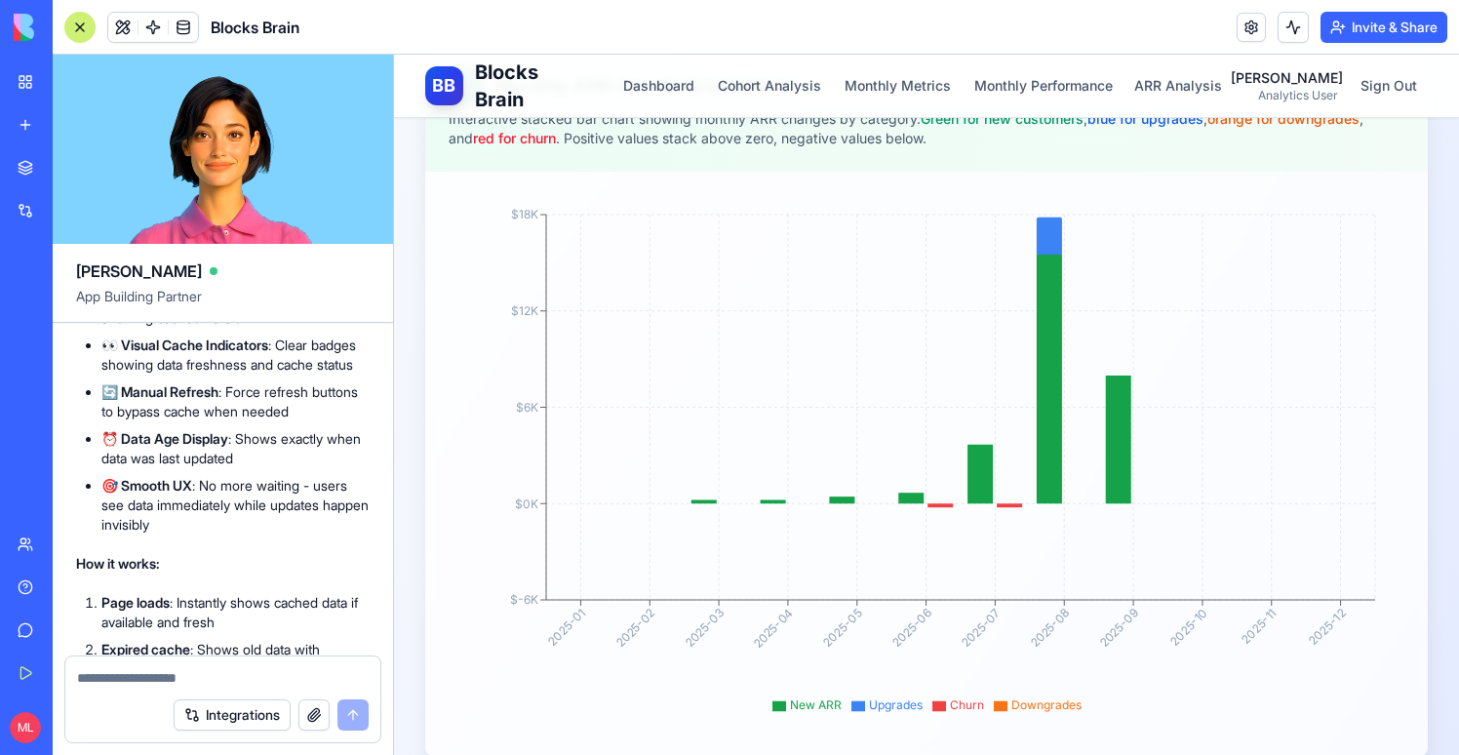
scroll to position [608, 0]
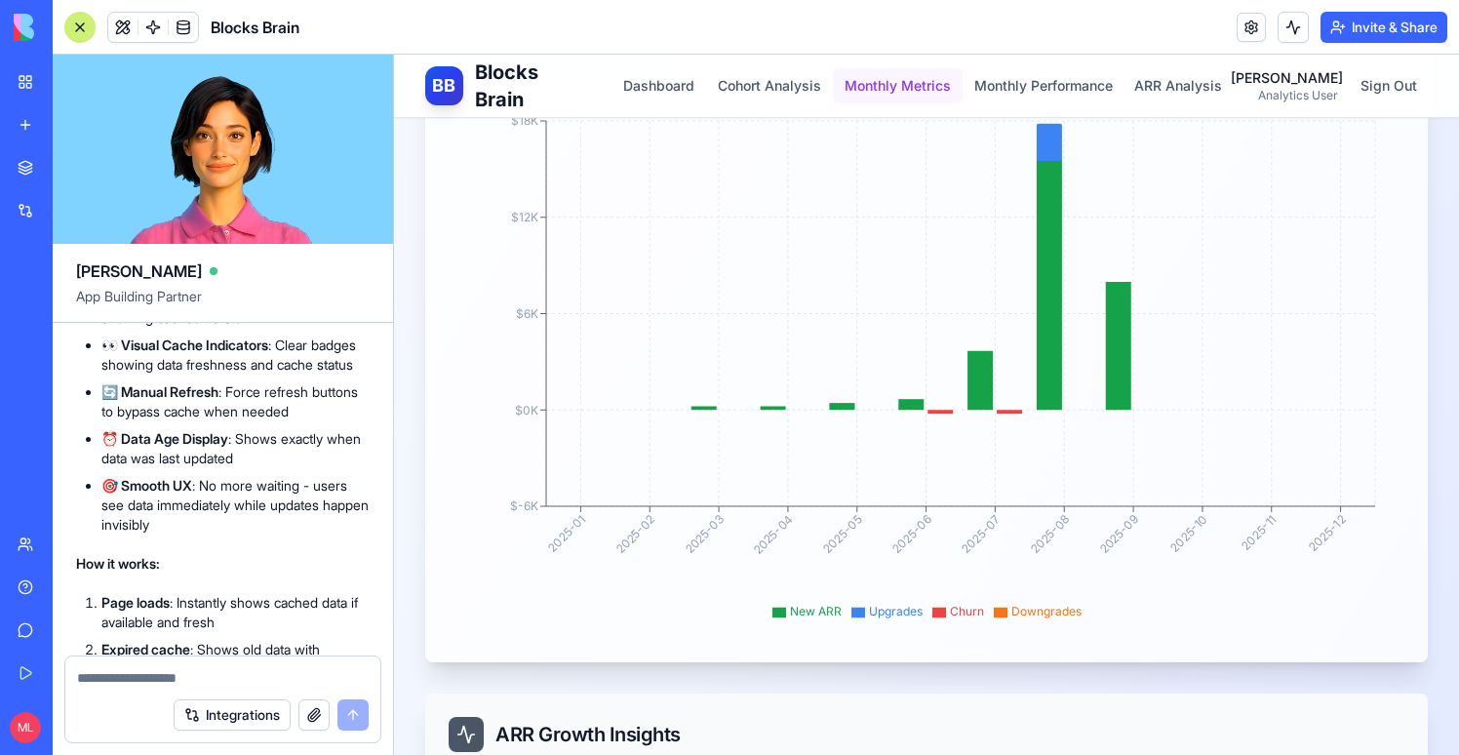
click at [942, 96] on button "Monthly Metrics" at bounding box center [898, 85] width 130 height 35
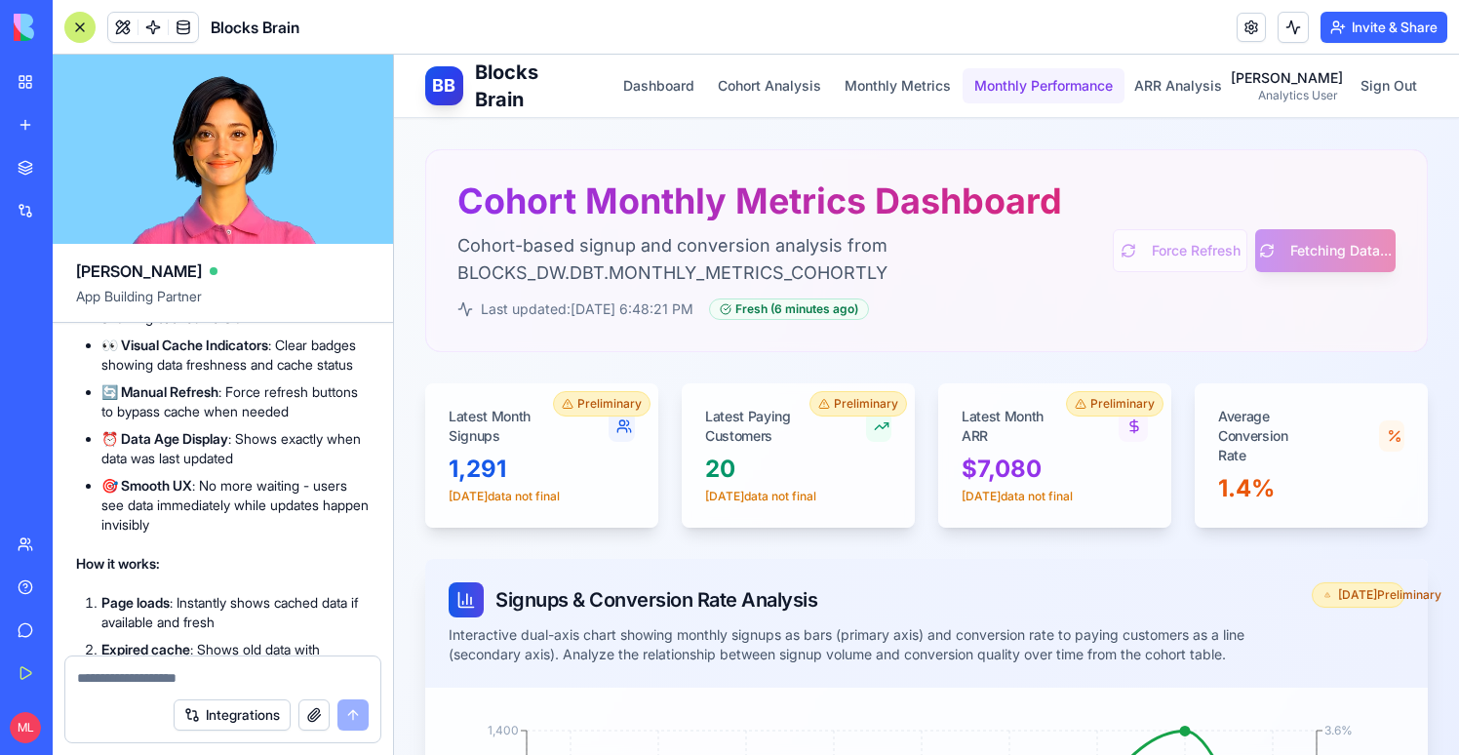
click at [1034, 89] on button "Monthly Performance" at bounding box center [1044, 85] width 162 height 35
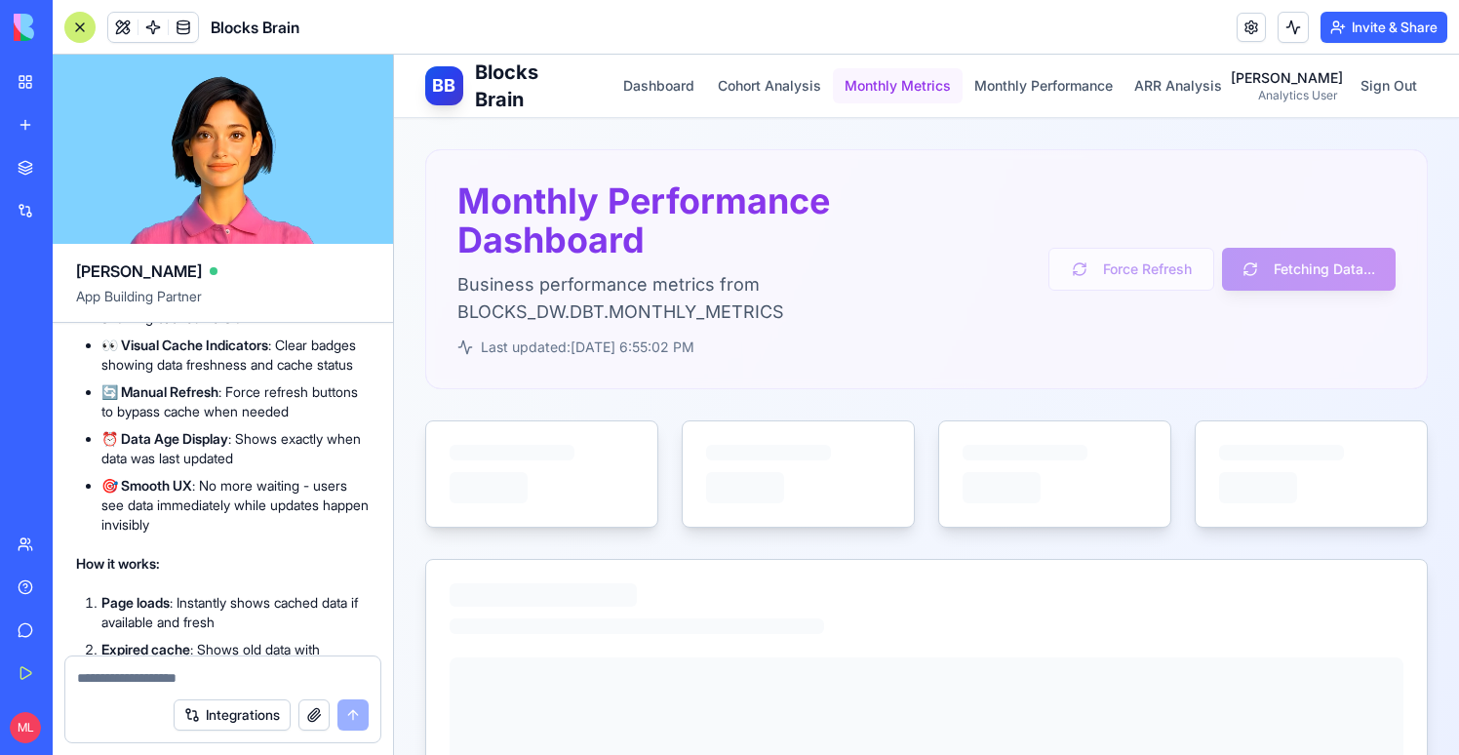
click at [914, 86] on button "Monthly Metrics" at bounding box center [898, 85] width 130 height 35
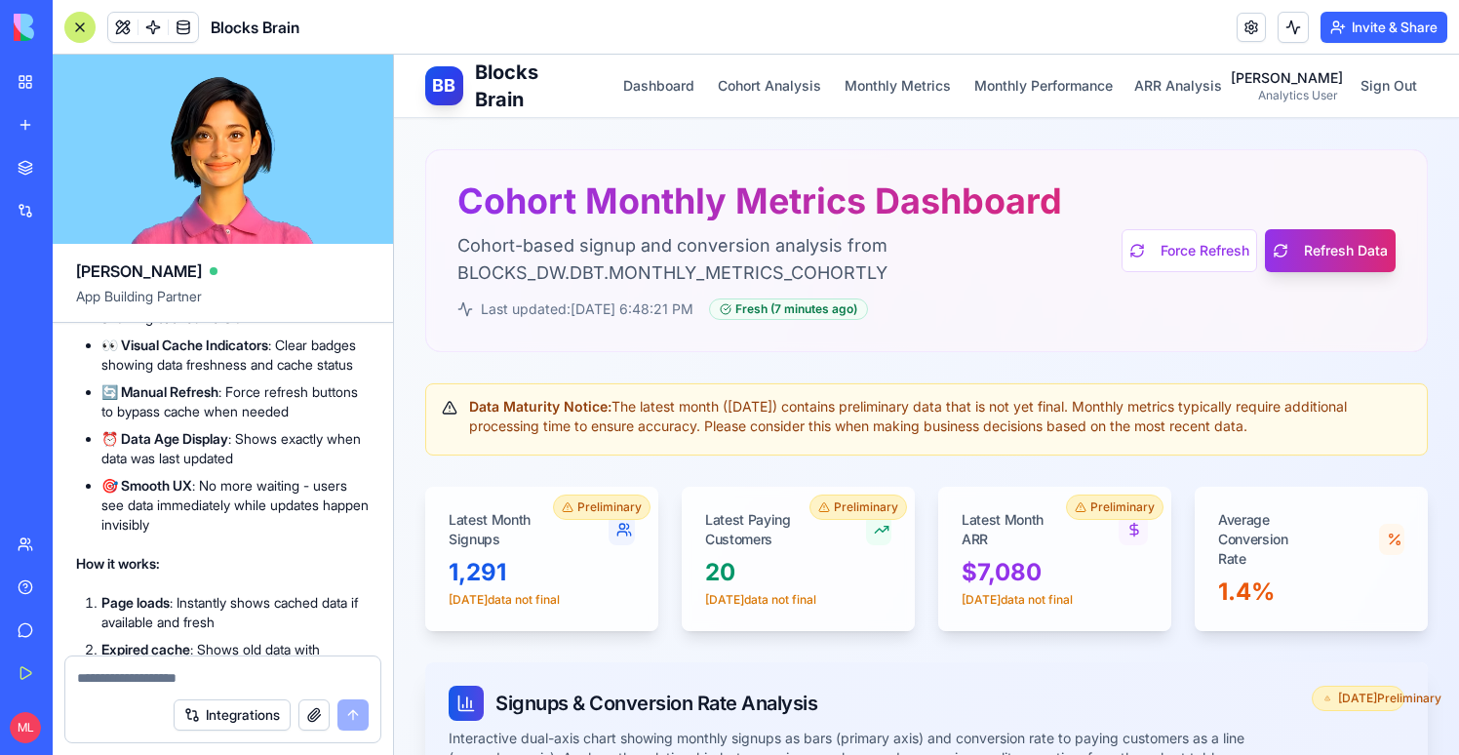
click at [784, 87] on button "Cohort Analysis" at bounding box center [769, 85] width 127 height 35
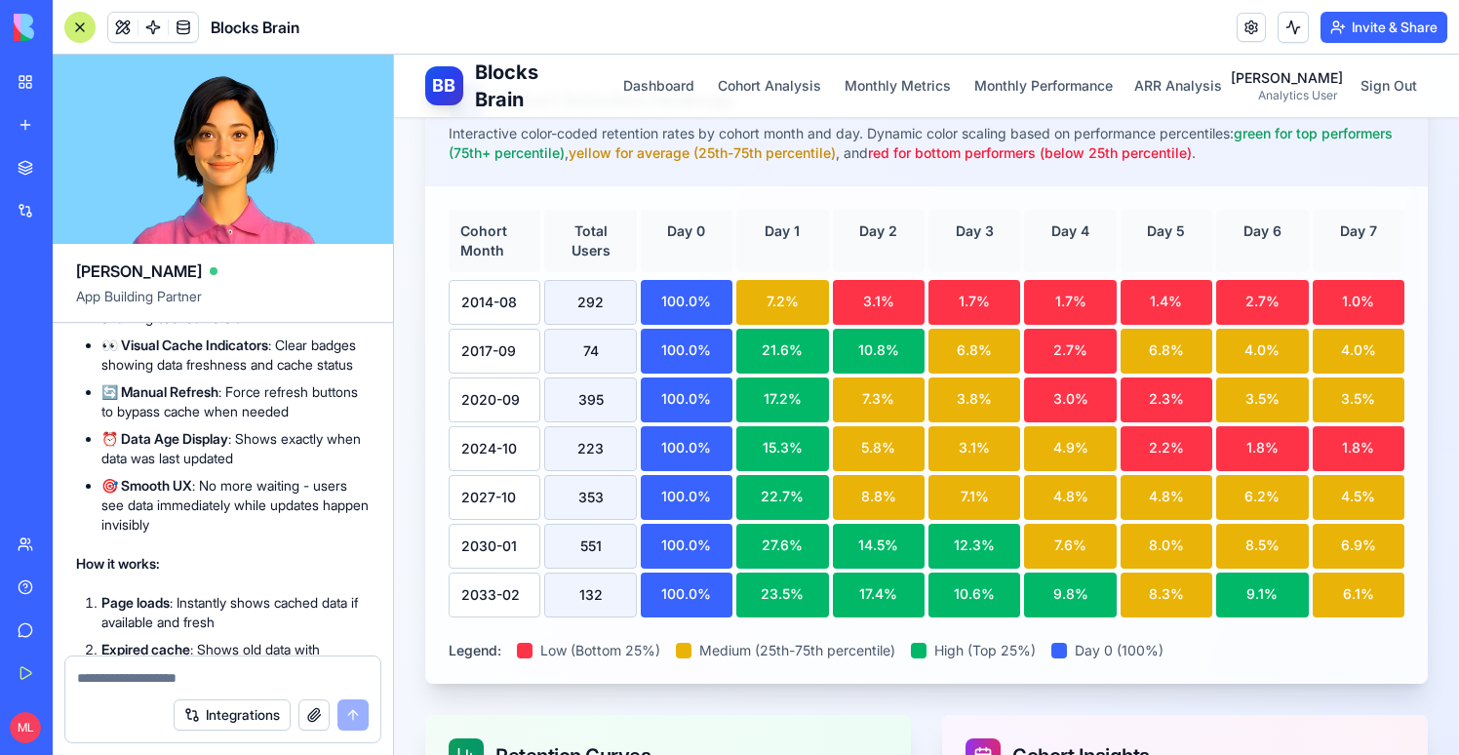
scroll to position [429, 0]
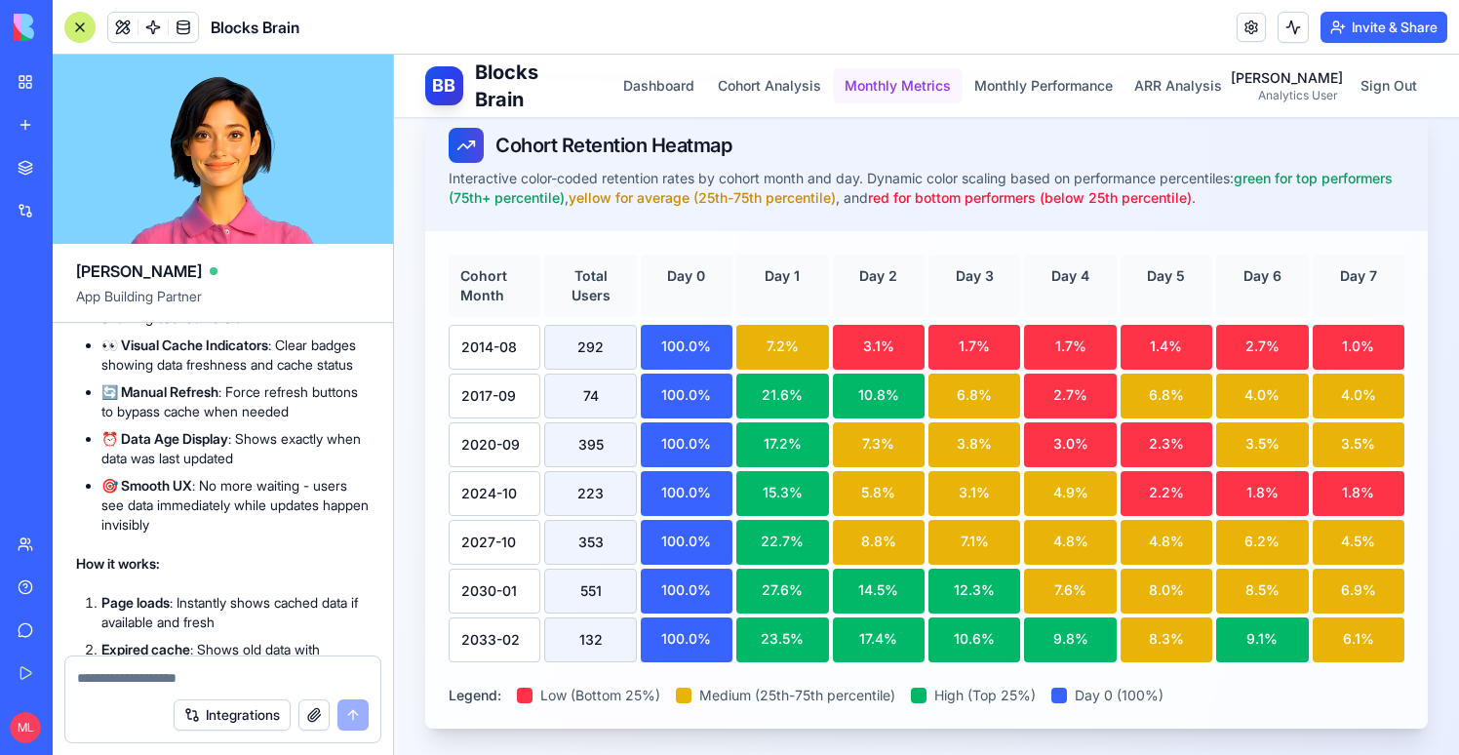
click at [934, 83] on button "Monthly Metrics" at bounding box center [898, 85] width 130 height 35
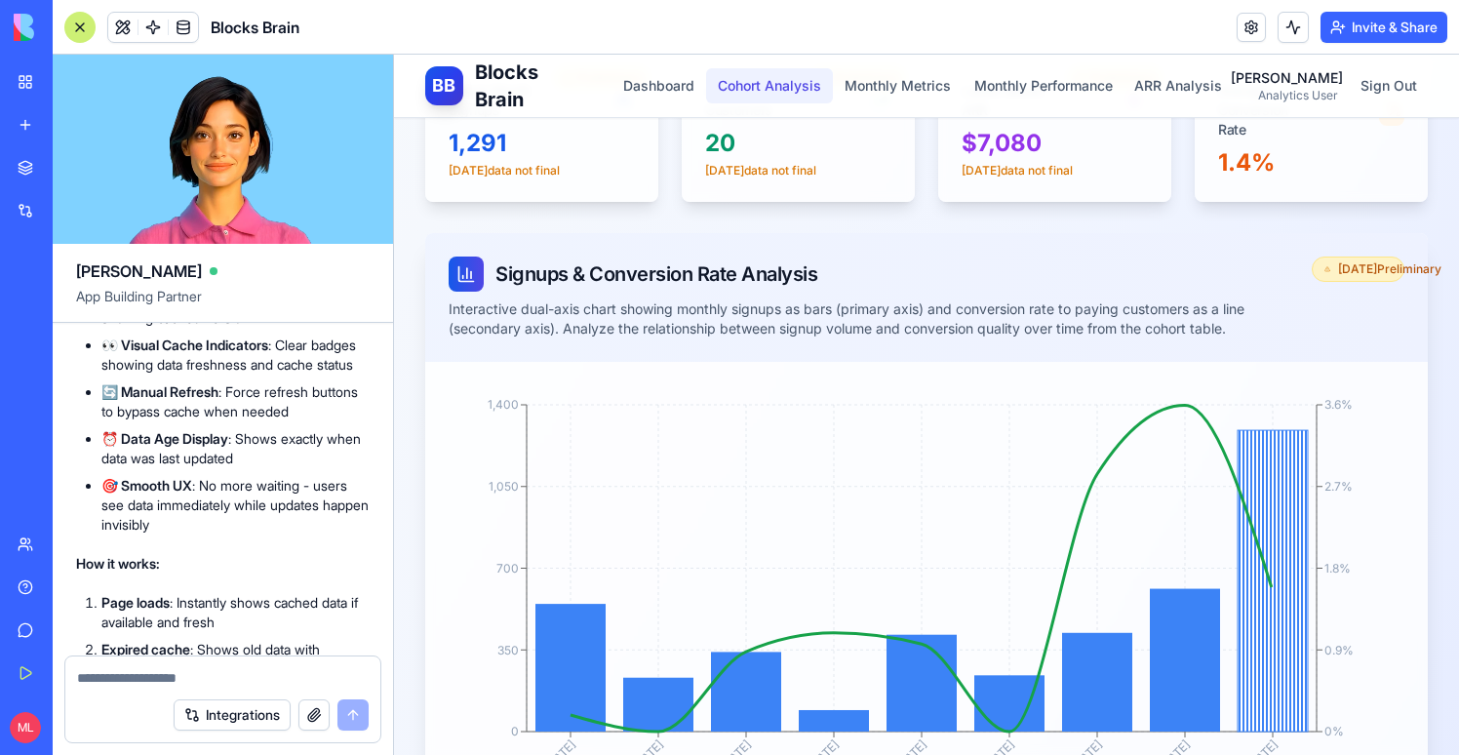
click at [789, 89] on button "Cohort Analysis" at bounding box center [769, 85] width 127 height 35
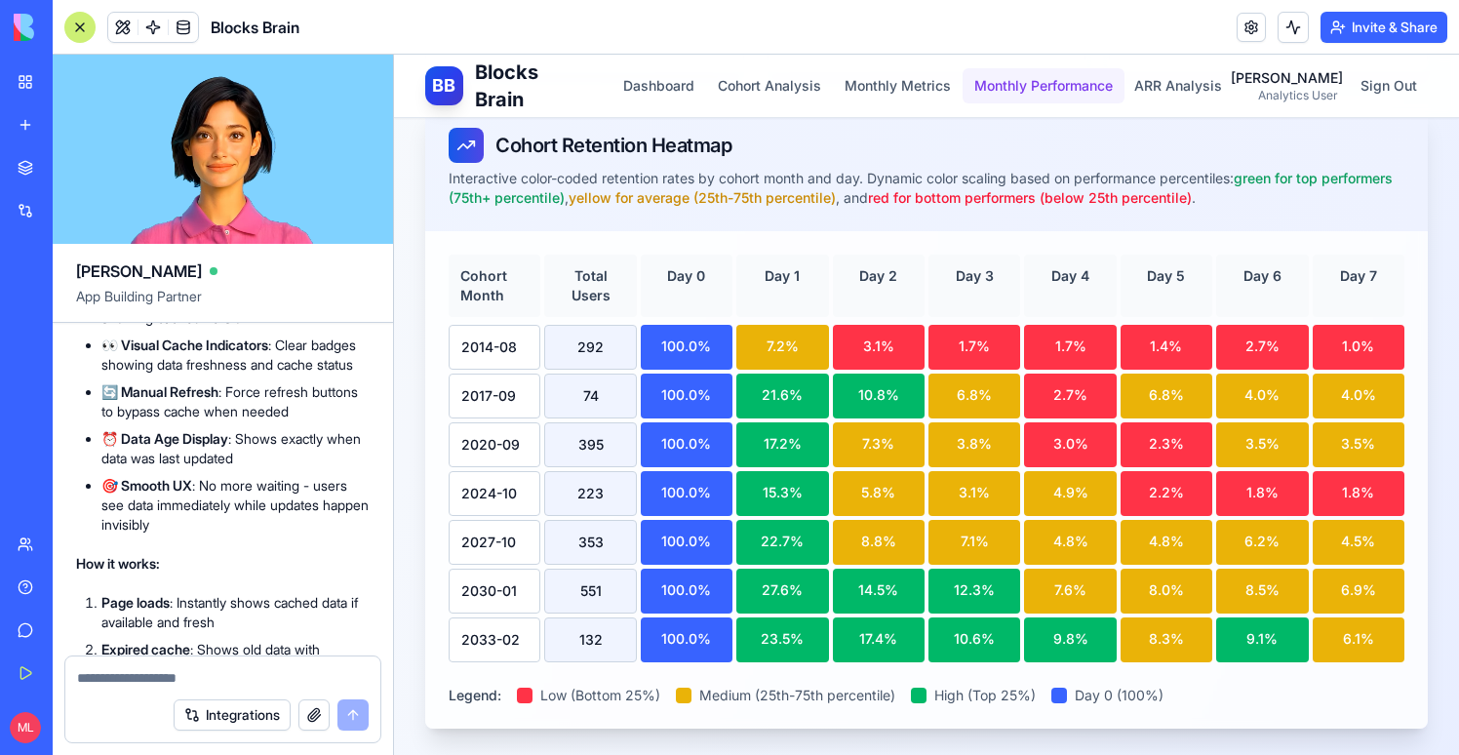
click at [1028, 78] on button "Monthly Performance" at bounding box center [1044, 85] width 162 height 35
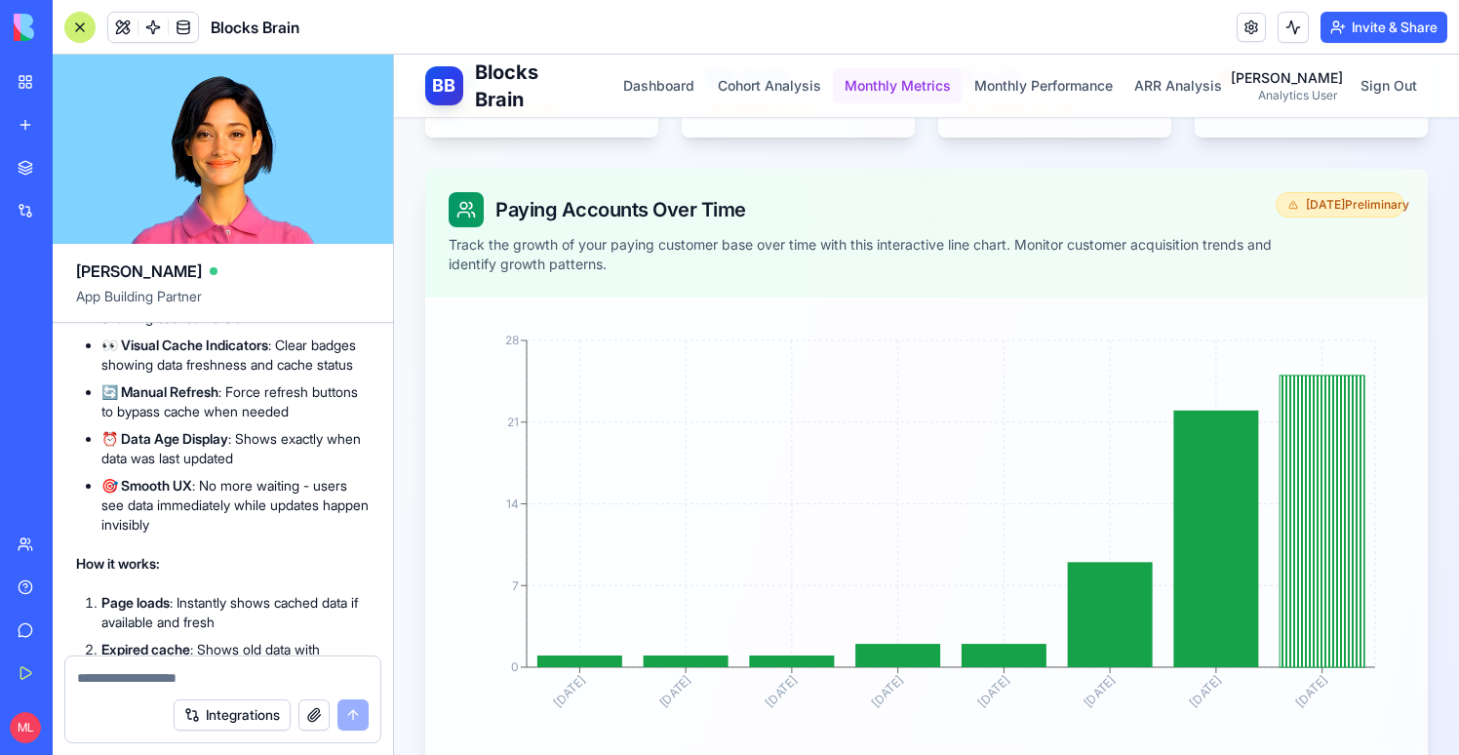
click at [915, 88] on button "Monthly Metrics" at bounding box center [898, 85] width 130 height 35
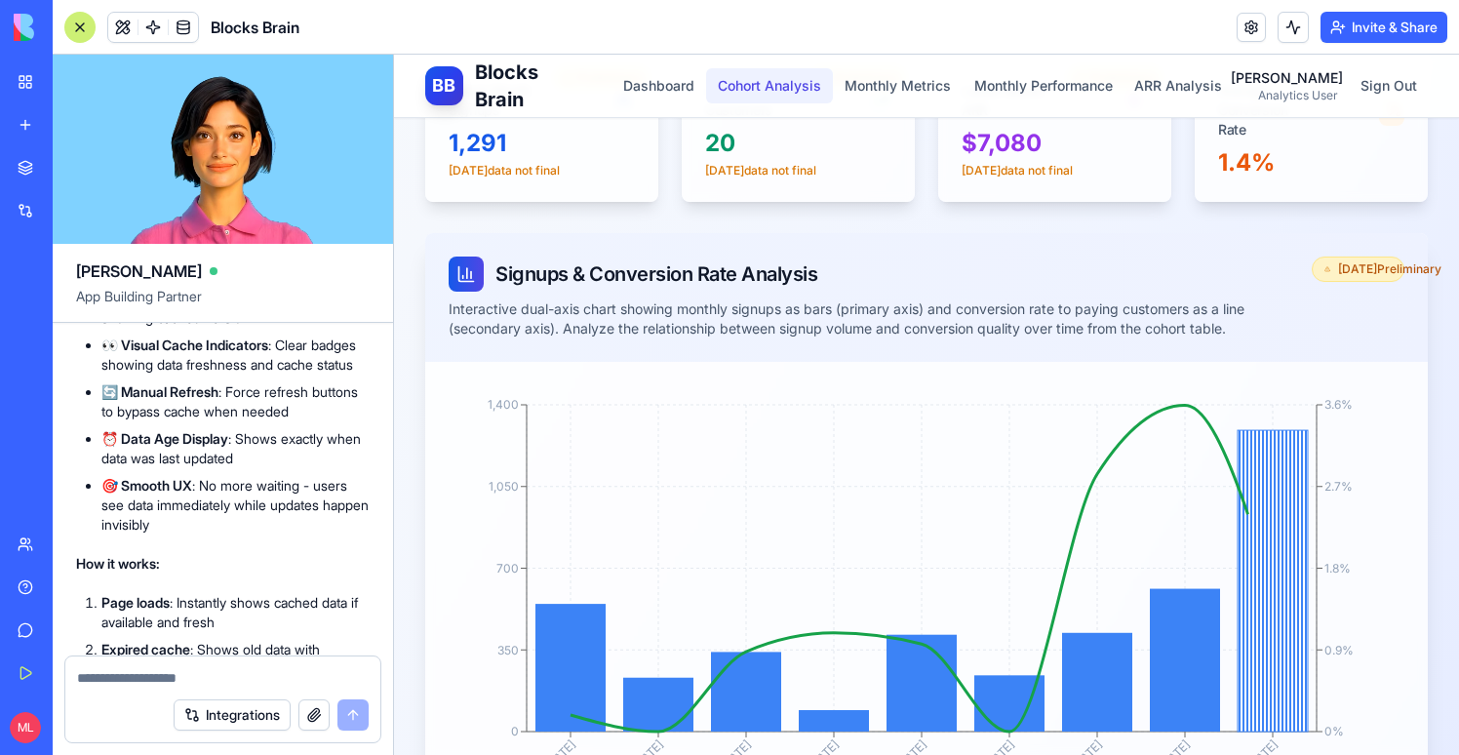
click at [789, 97] on button "Cohort Analysis" at bounding box center [769, 85] width 127 height 35
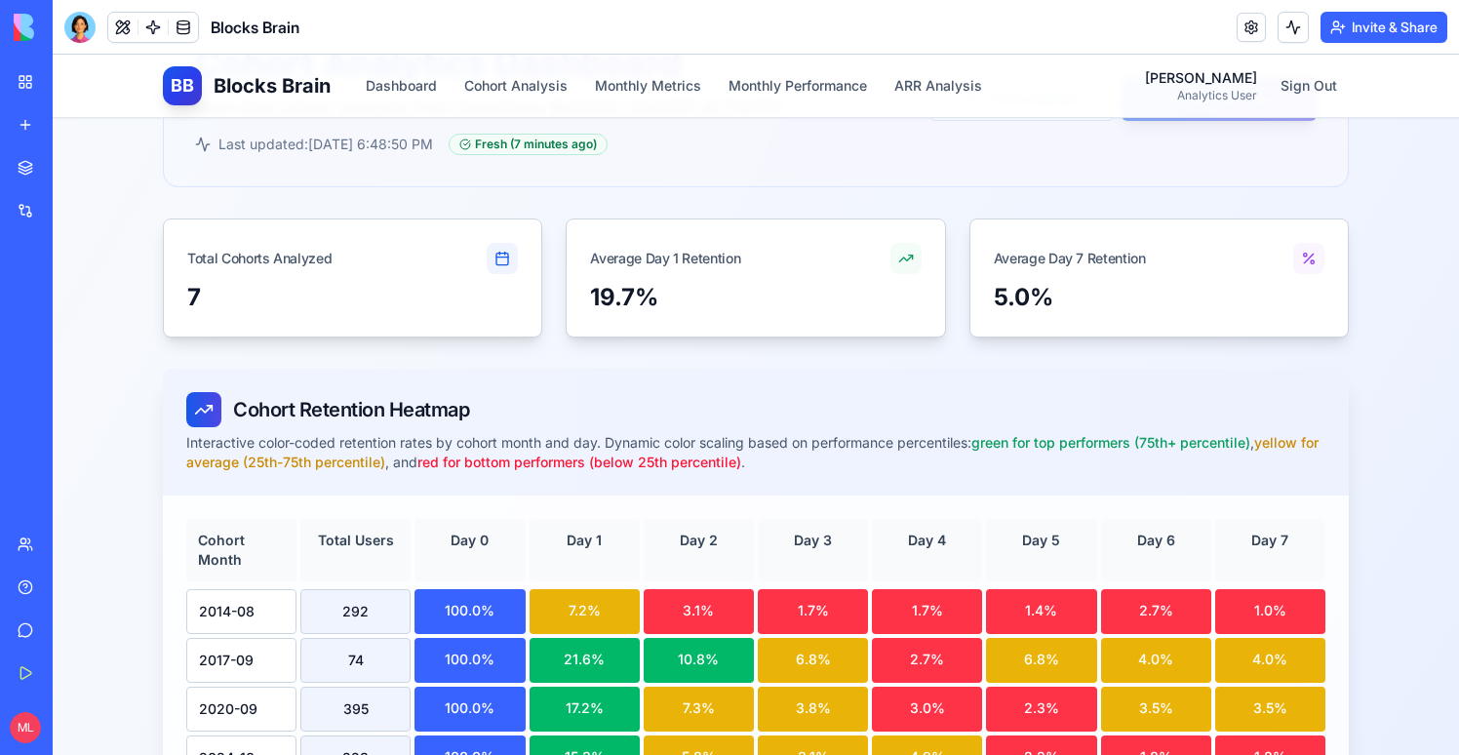
scroll to position [86, 0]
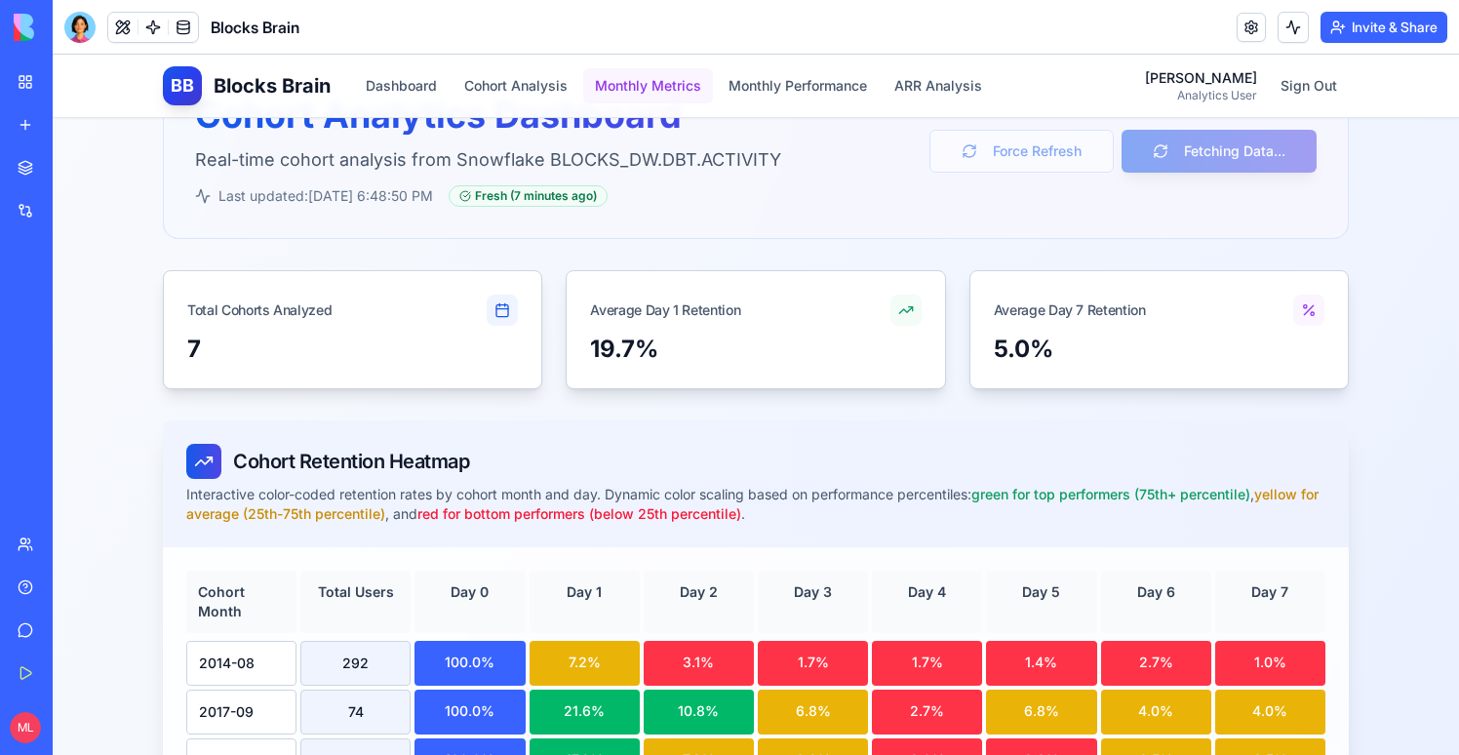
click at [620, 76] on button "Monthly Metrics" at bounding box center [648, 85] width 130 height 35
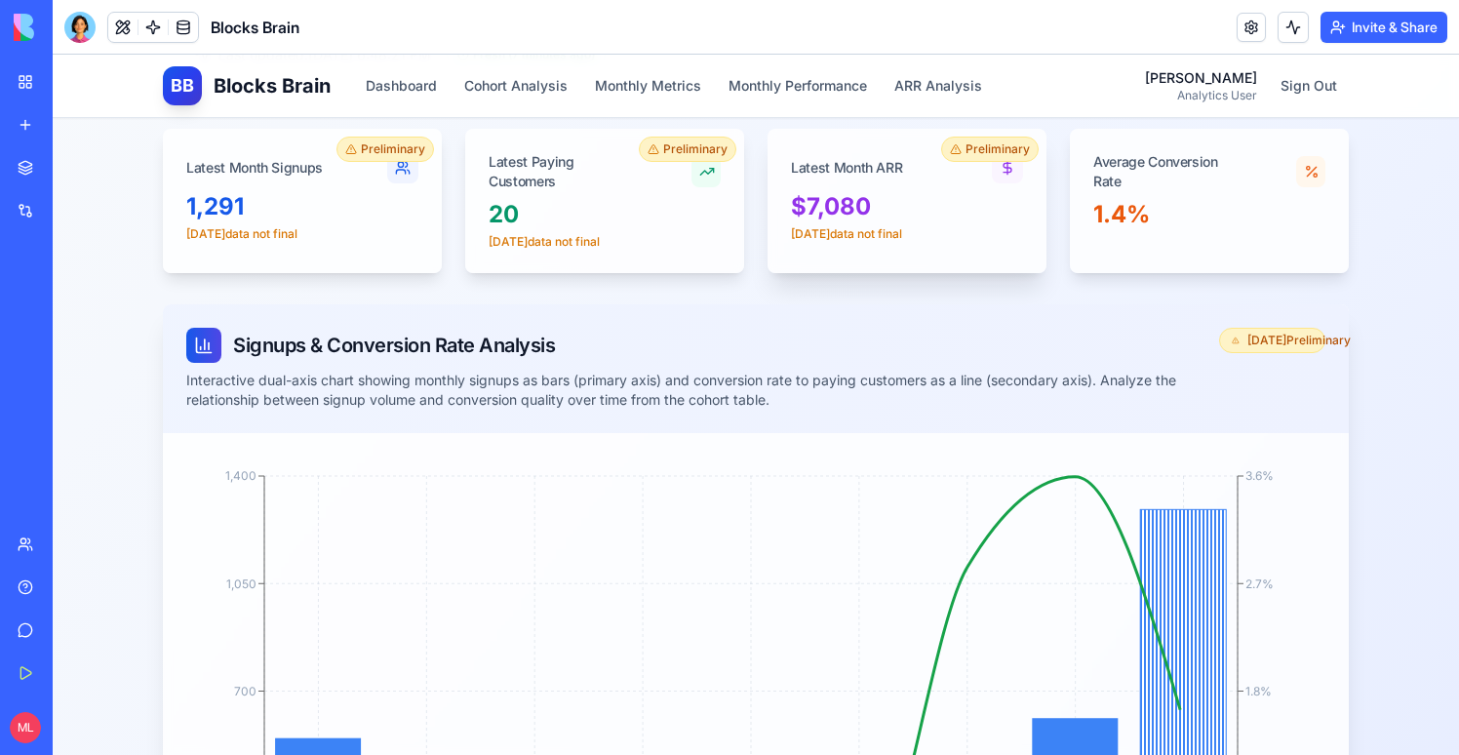
scroll to position [86, 0]
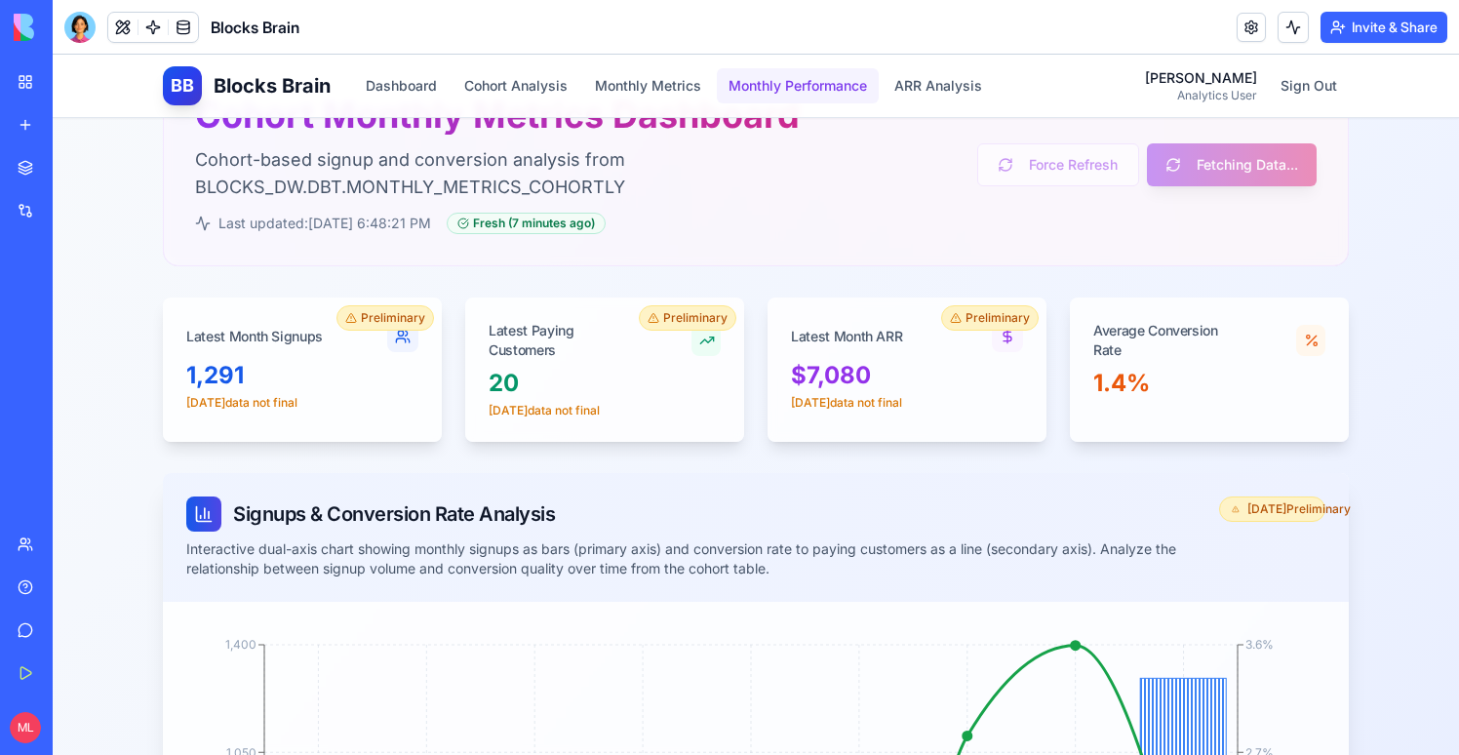
click at [758, 87] on button "Monthly Performance" at bounding box center [798, 85] width 162 height 35
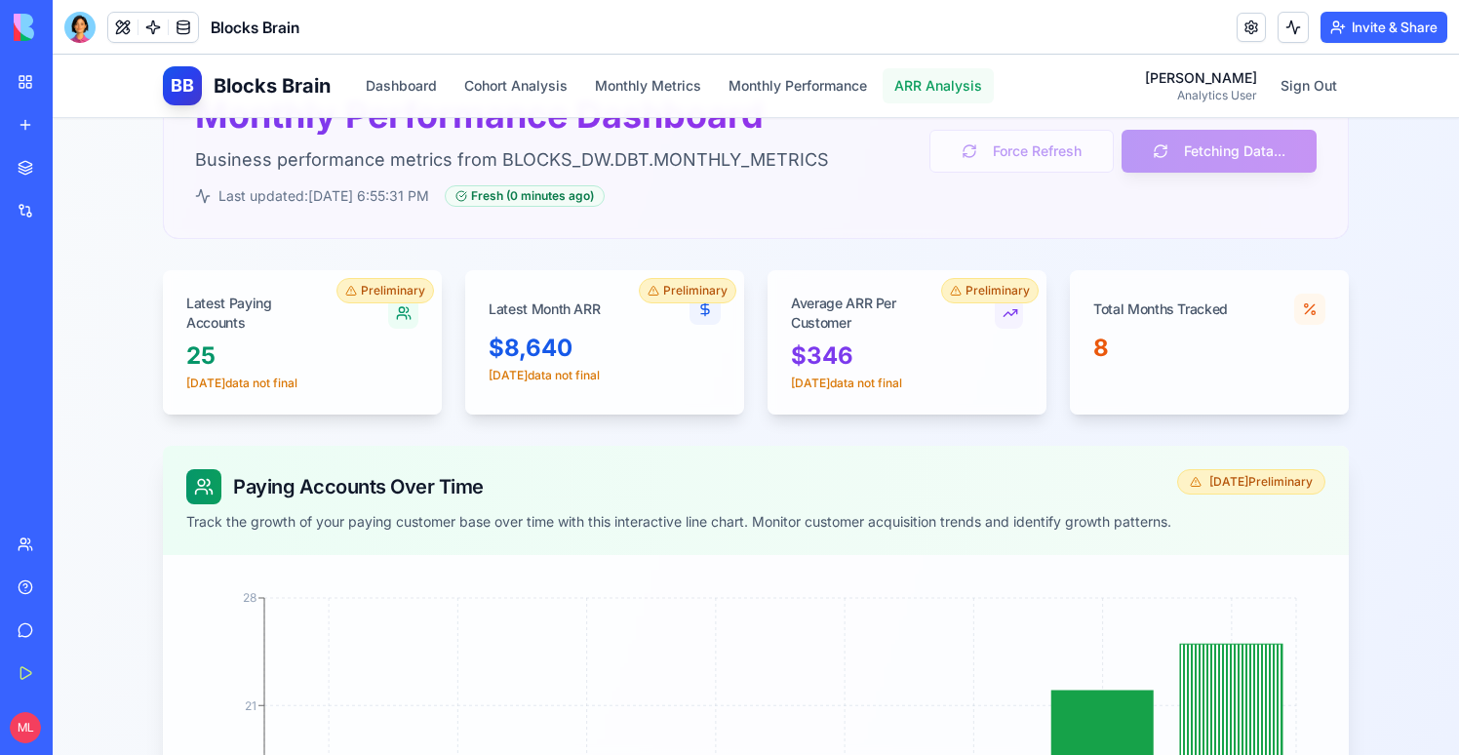
click at [928, 84] on button "ARR Analysis" at bounding box center [938, 85] width 111 height 35
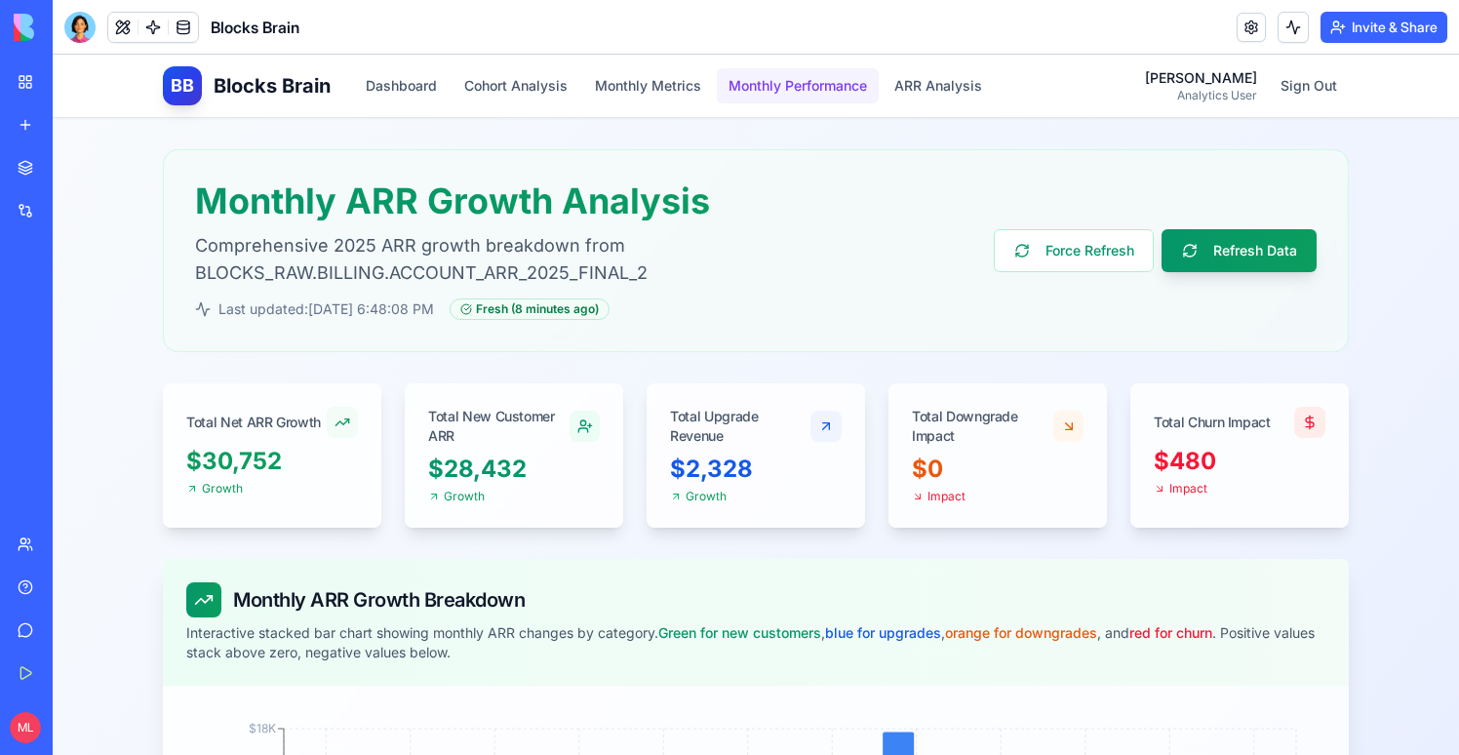
click at [790, 87] on button "Monthly Performance" at bounding box center [798, 85] width 162 height 35
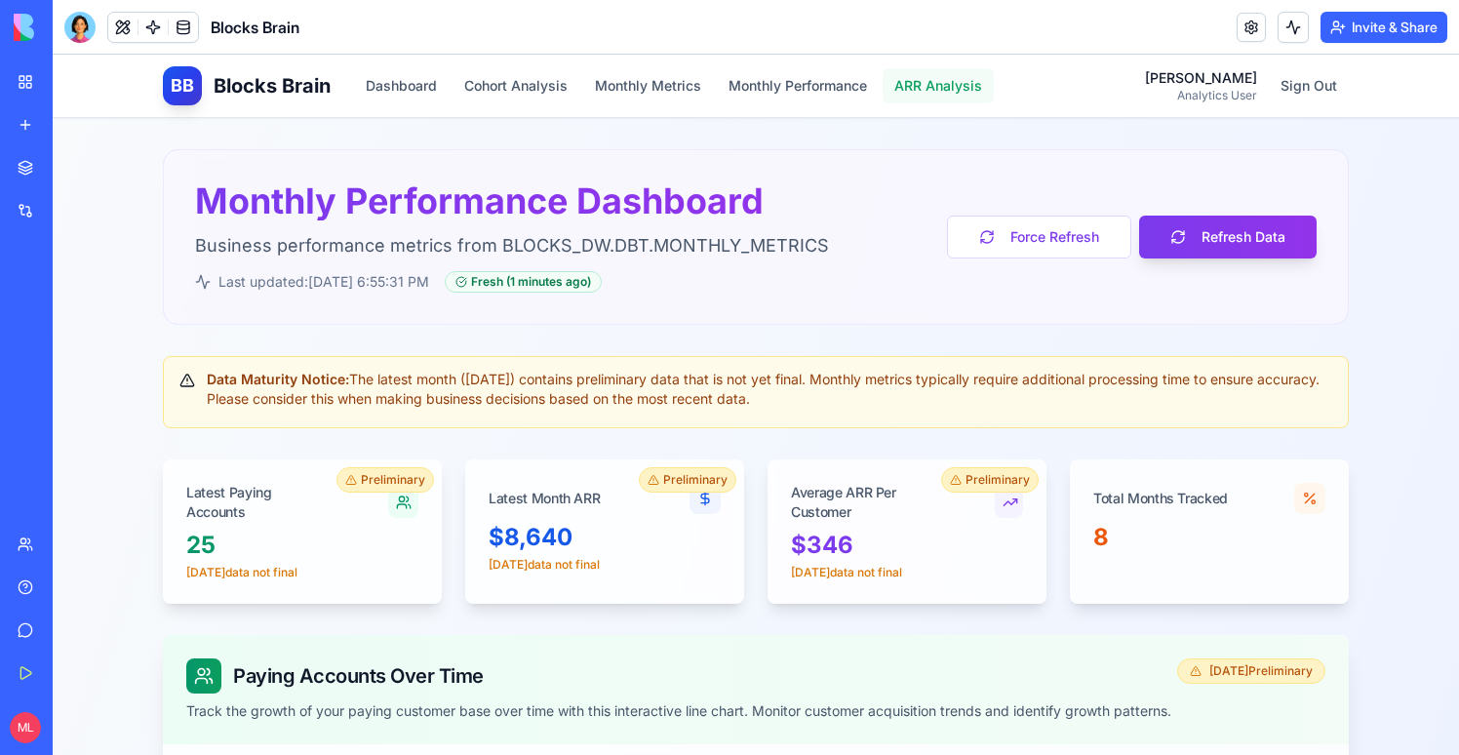
click at [937, 82] on button "ARR Analysis" at bounding box center [938, 85] width 111 height 35
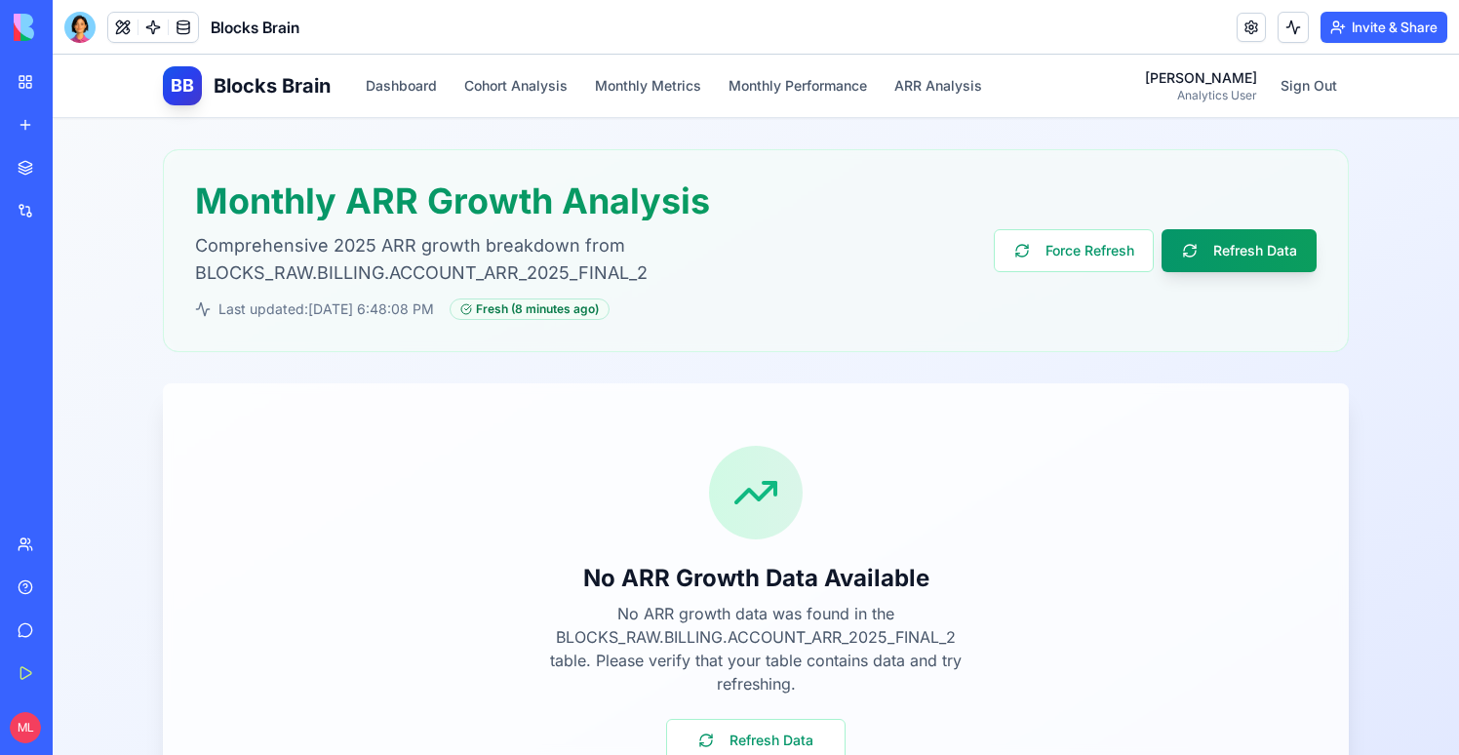
click at [664, 48] on header "Blocks Brain Invite & Share" at bounding box center [756, 27] width 1406 height 55
click at [664, 93] on button "Monthly Metrics" at bounding box center [648, 85] width 130 height 35
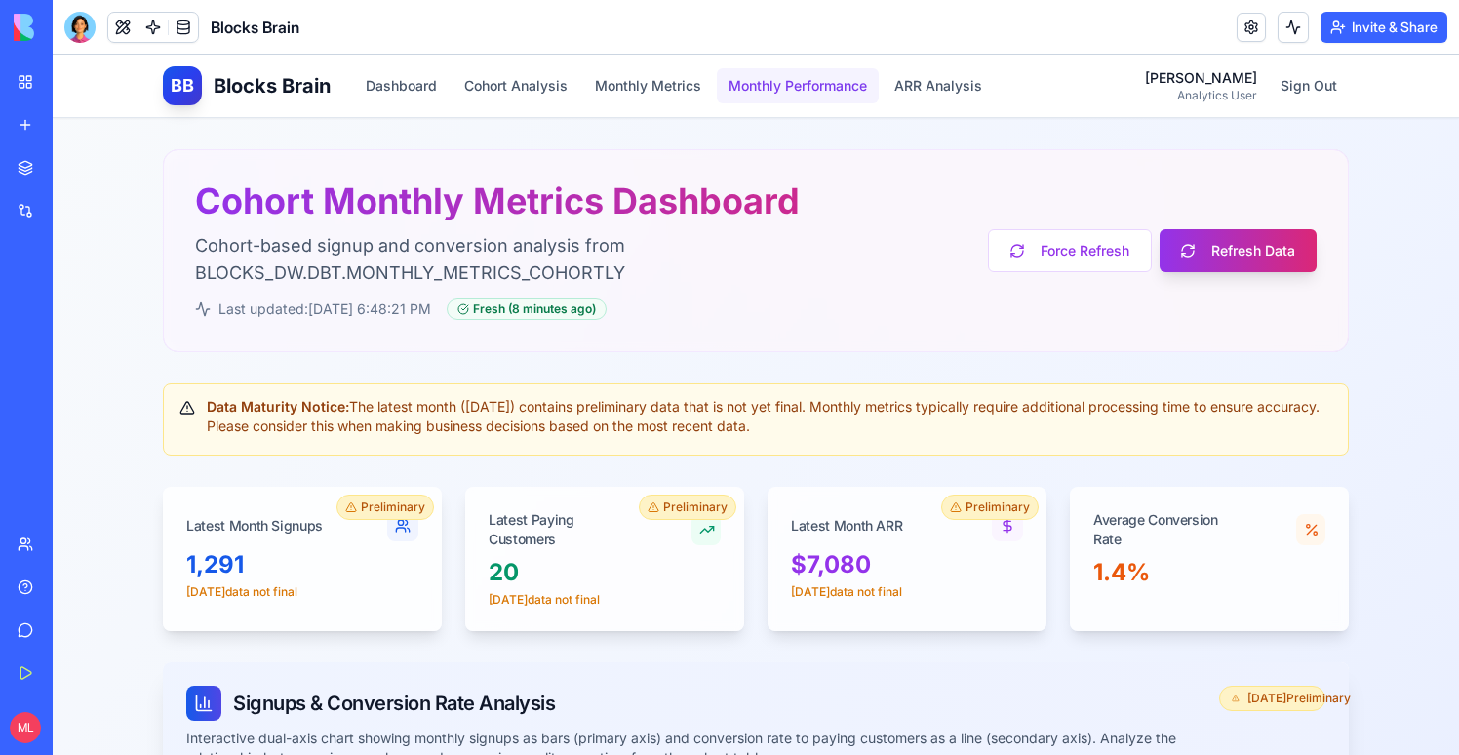
click at [830, 82] on button "Monthly Performance" at bounding box center [798, 85] width 162 height 35
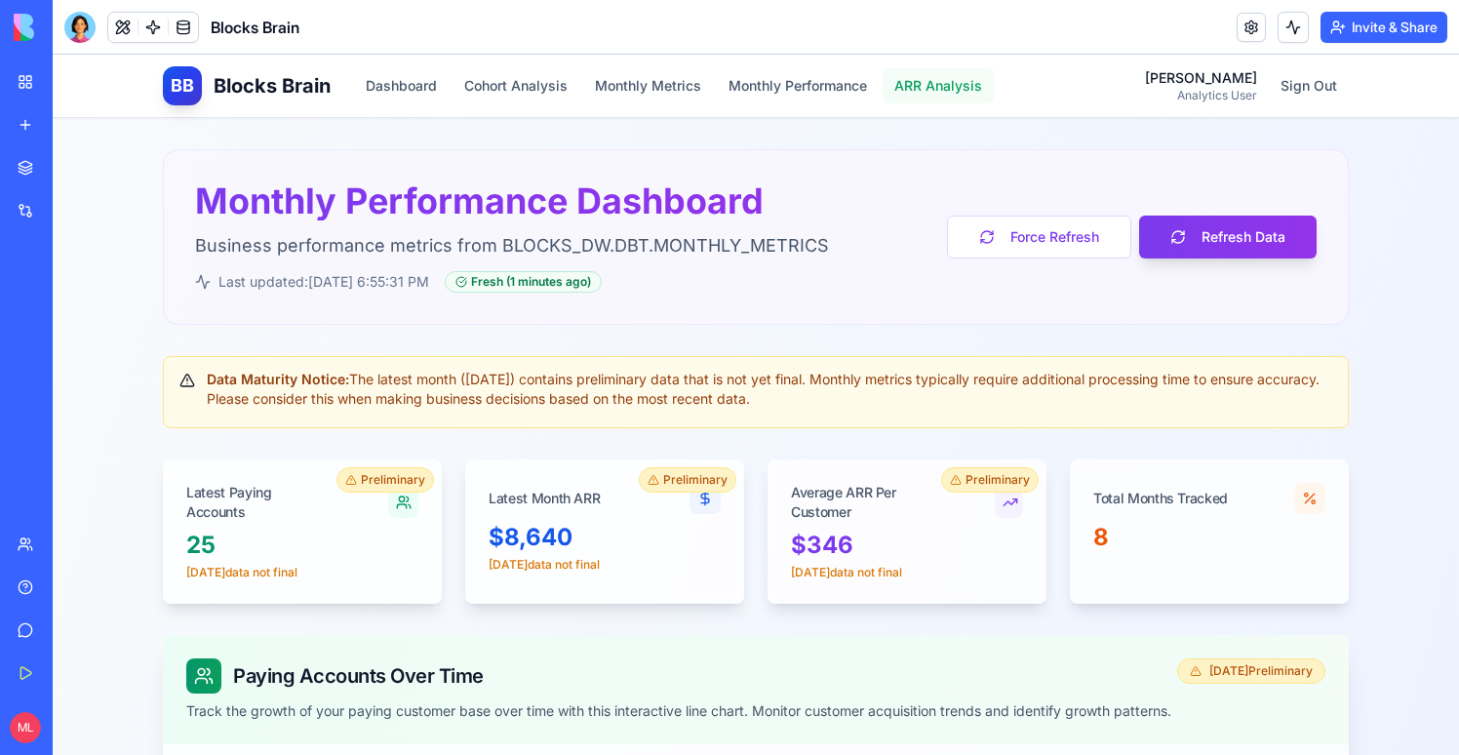
click at [921, 81] on button "ARR Analysis" at bounding box center [938, 85] width 111 height 35
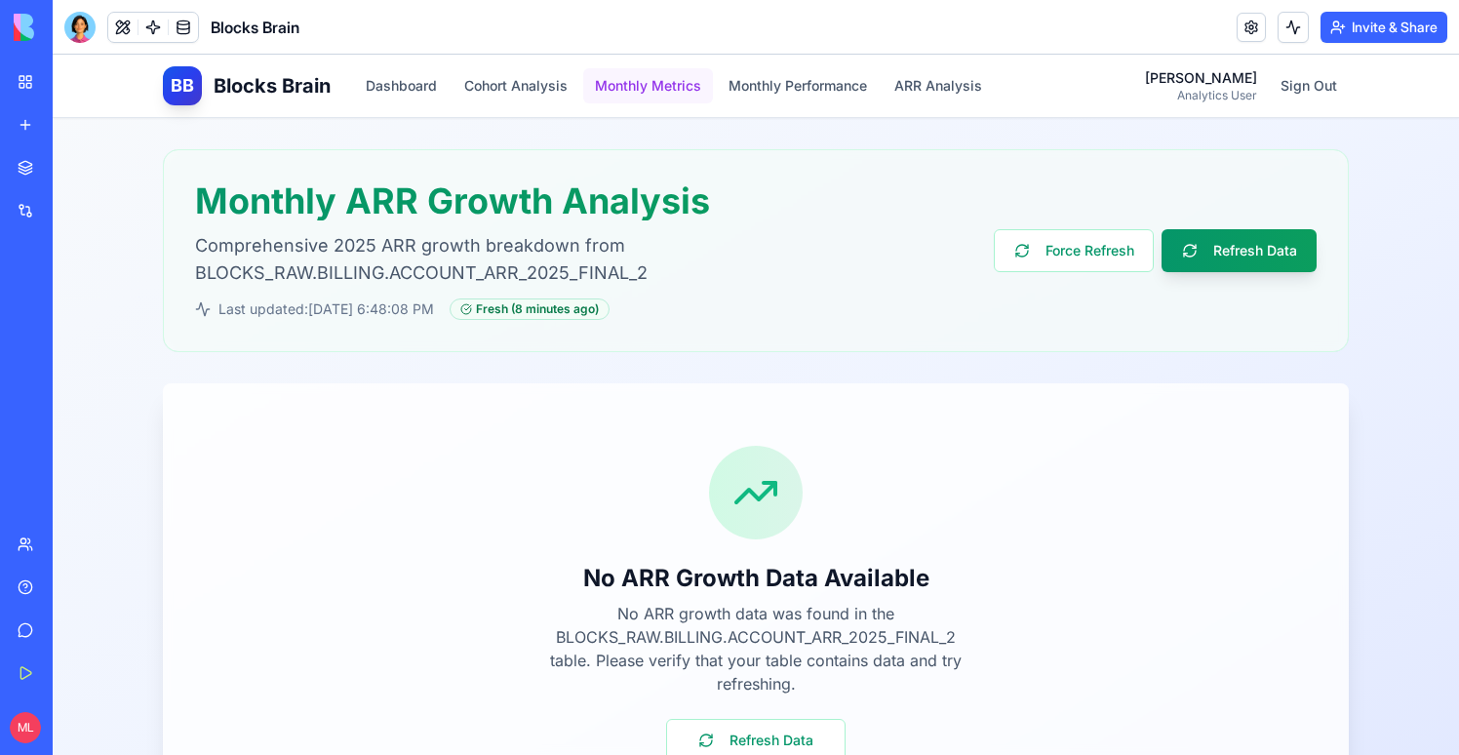
click at [677, 80] on button "Monthly Metrics" at bounding box center [648, 85] width 130 height 35
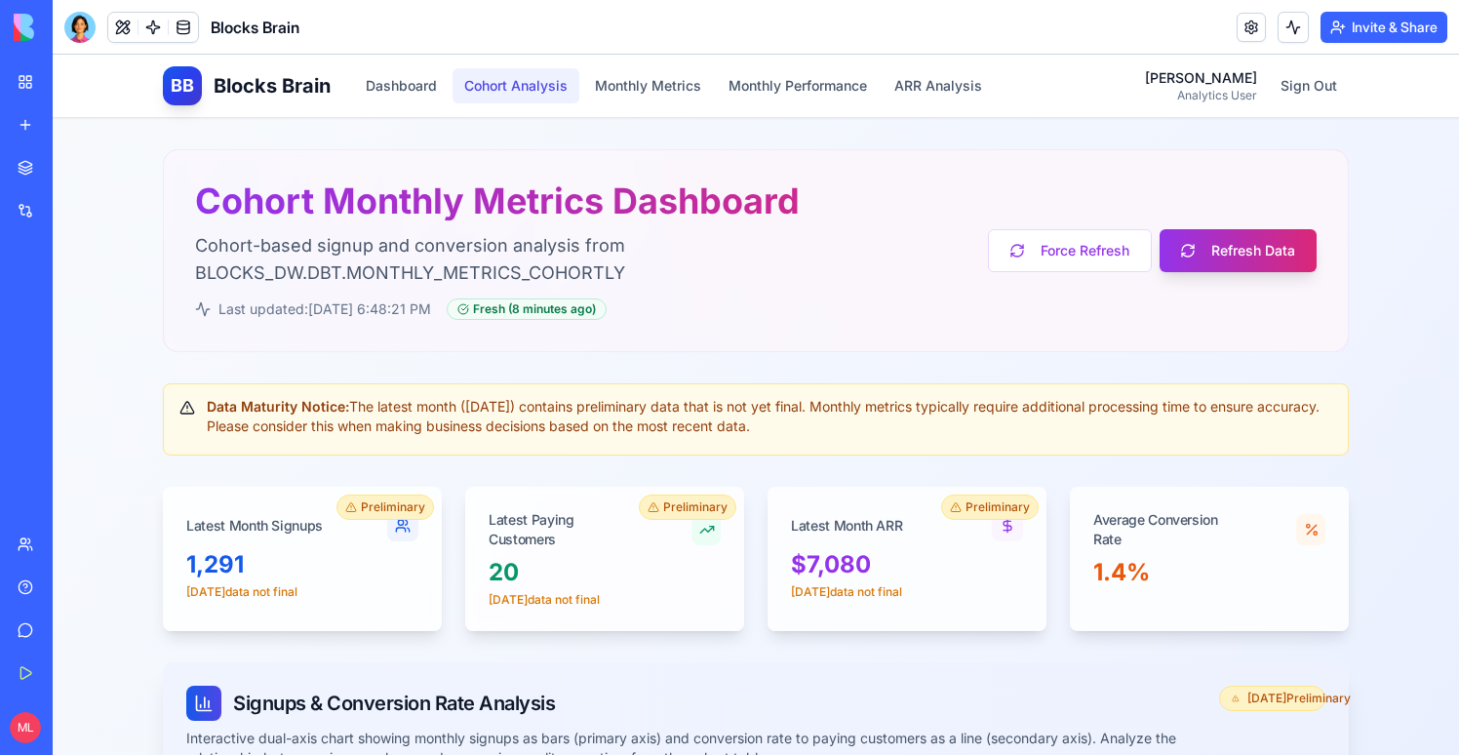
click at [527, 80] on button "Cohort Analysis" at bounding box center [516, 85] width 127 height 35
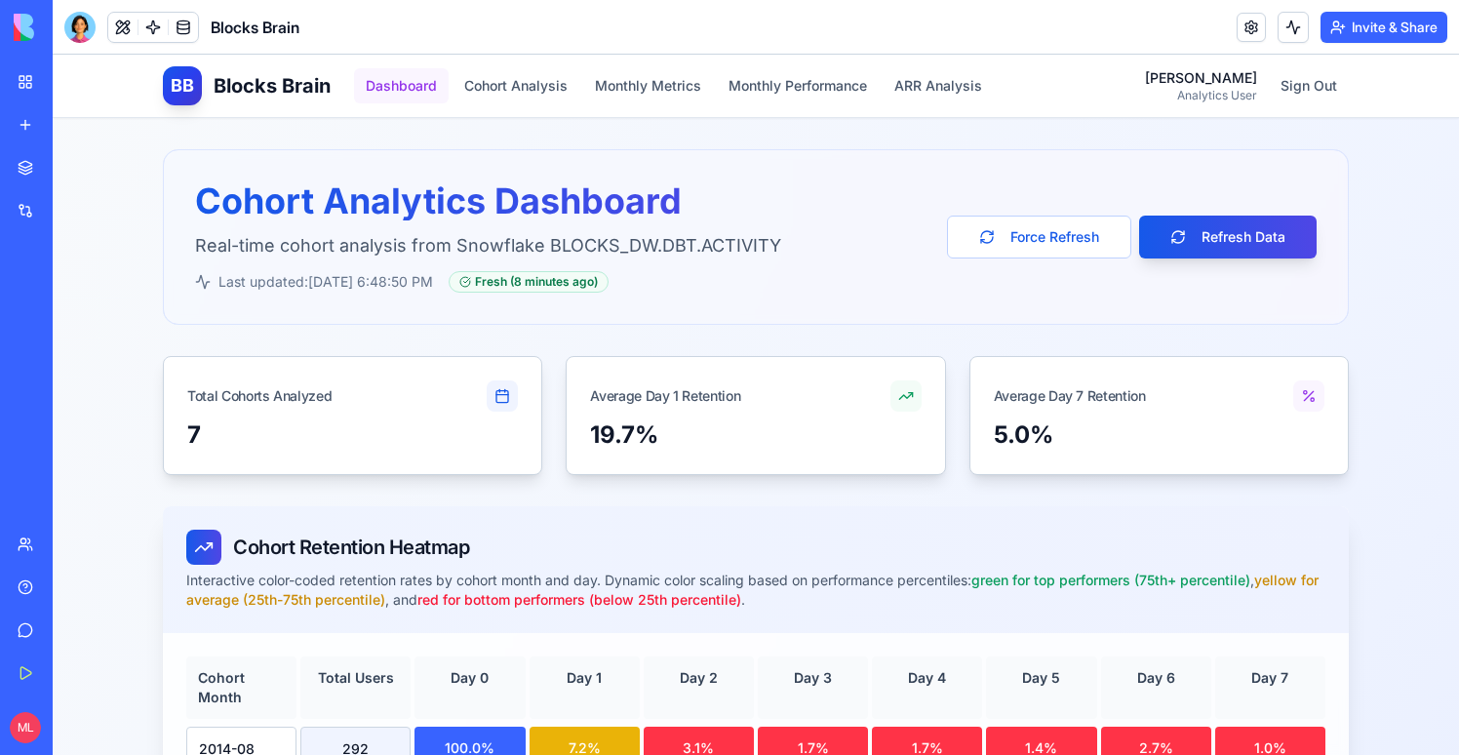
click at [434, 92] on button "Dashboard" at bounding box center [401, 85] width 95 height 35
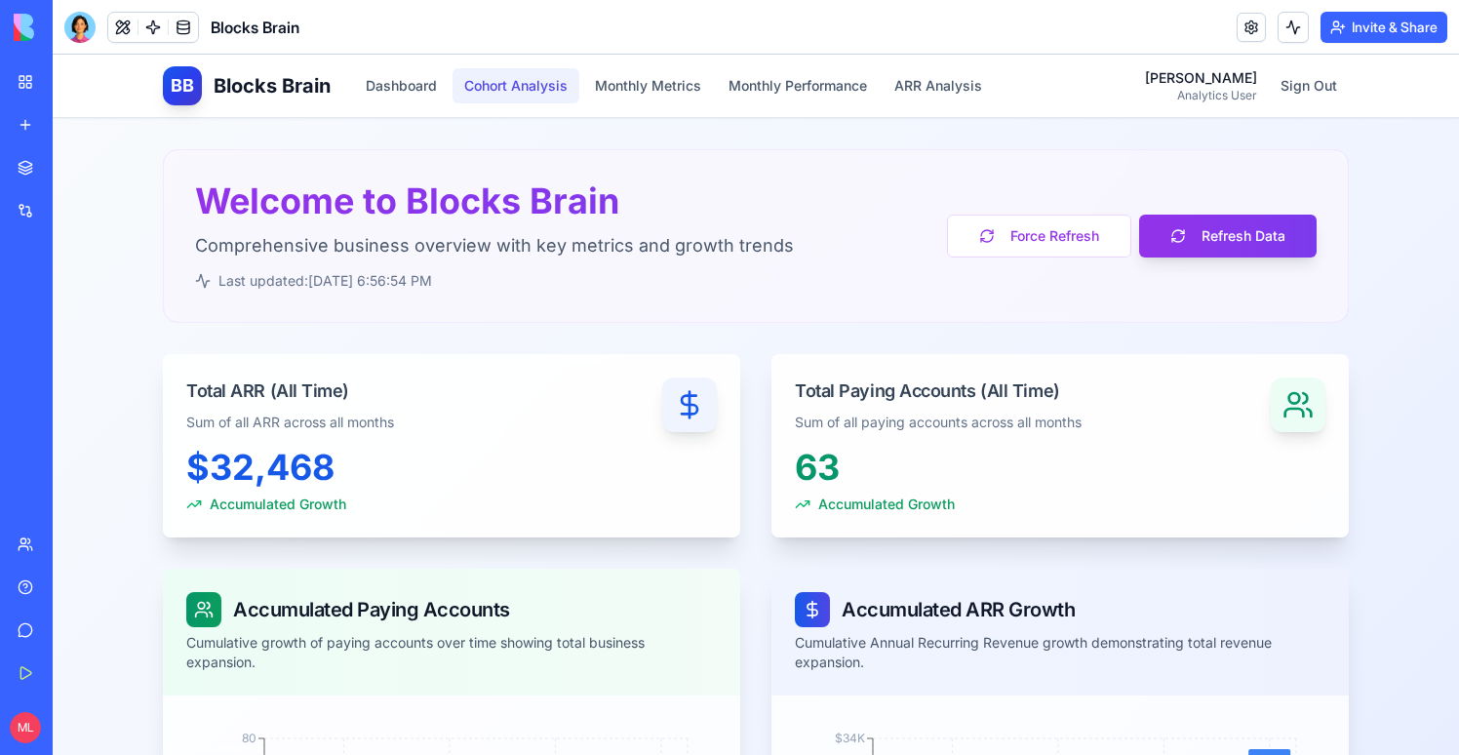
click at [477, 80] on button "Cohort Analysis" at bounding box center [516, 85] width 127 height 35
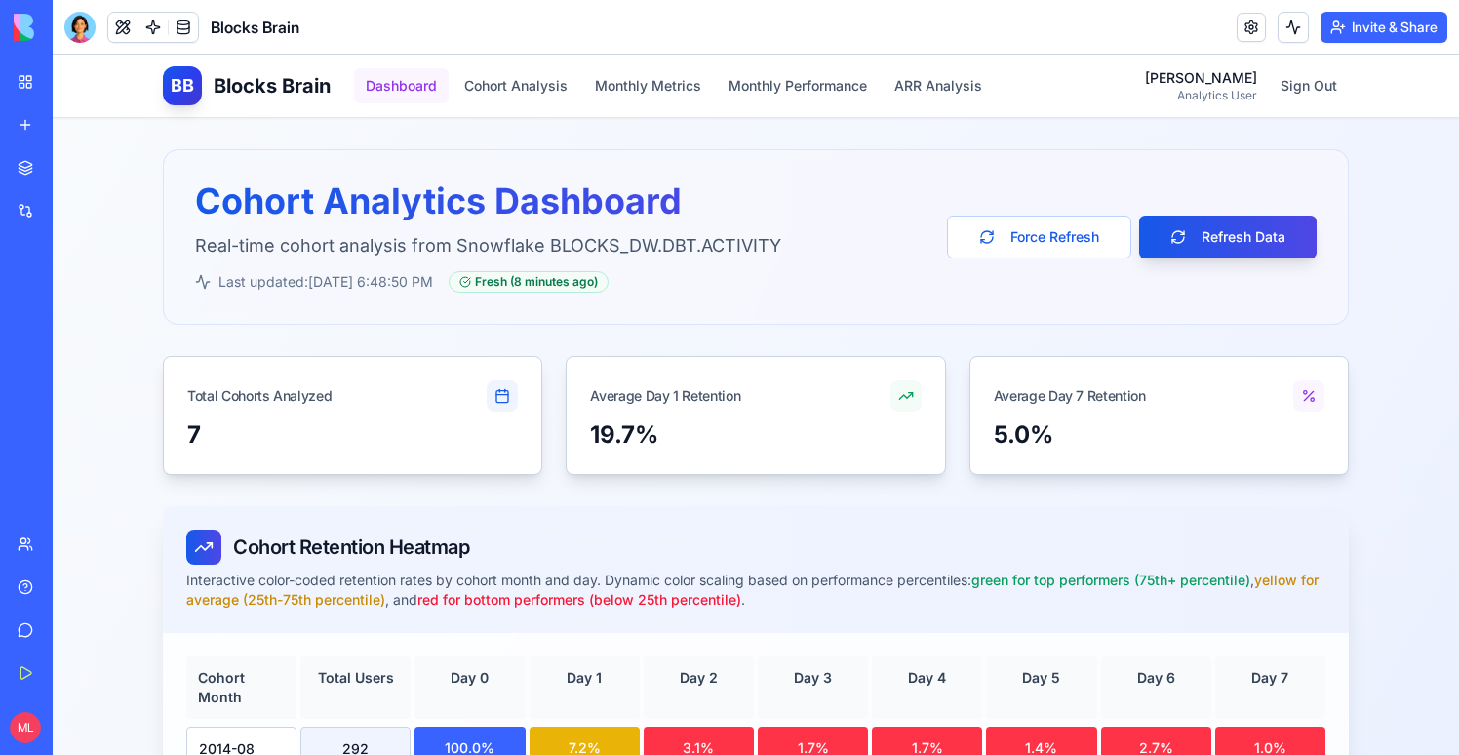
click at [418, 86] on button "Dashboard" at bounding box center [401, 85] width 95 height 35
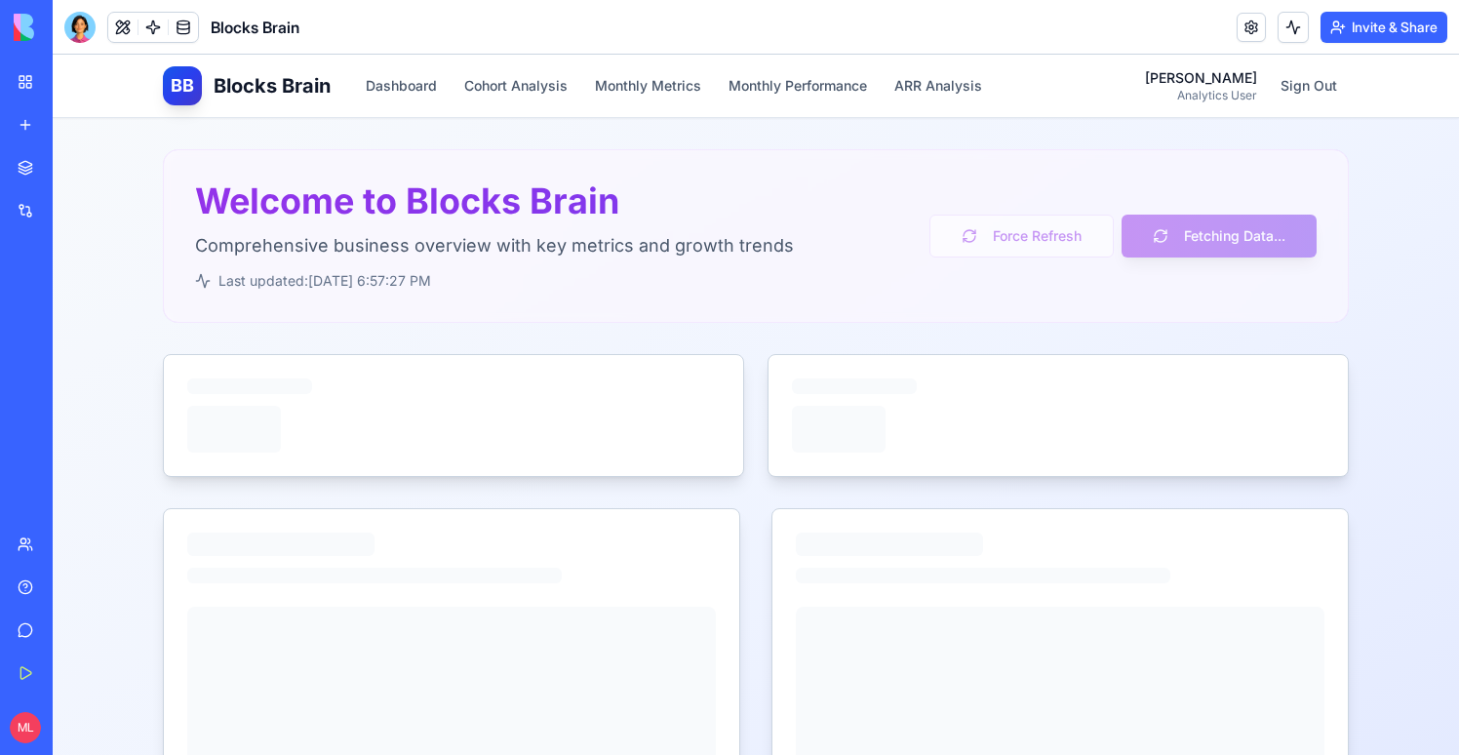
click at [76, 31] on div at bounding box center [79, 27] width 31 height 31
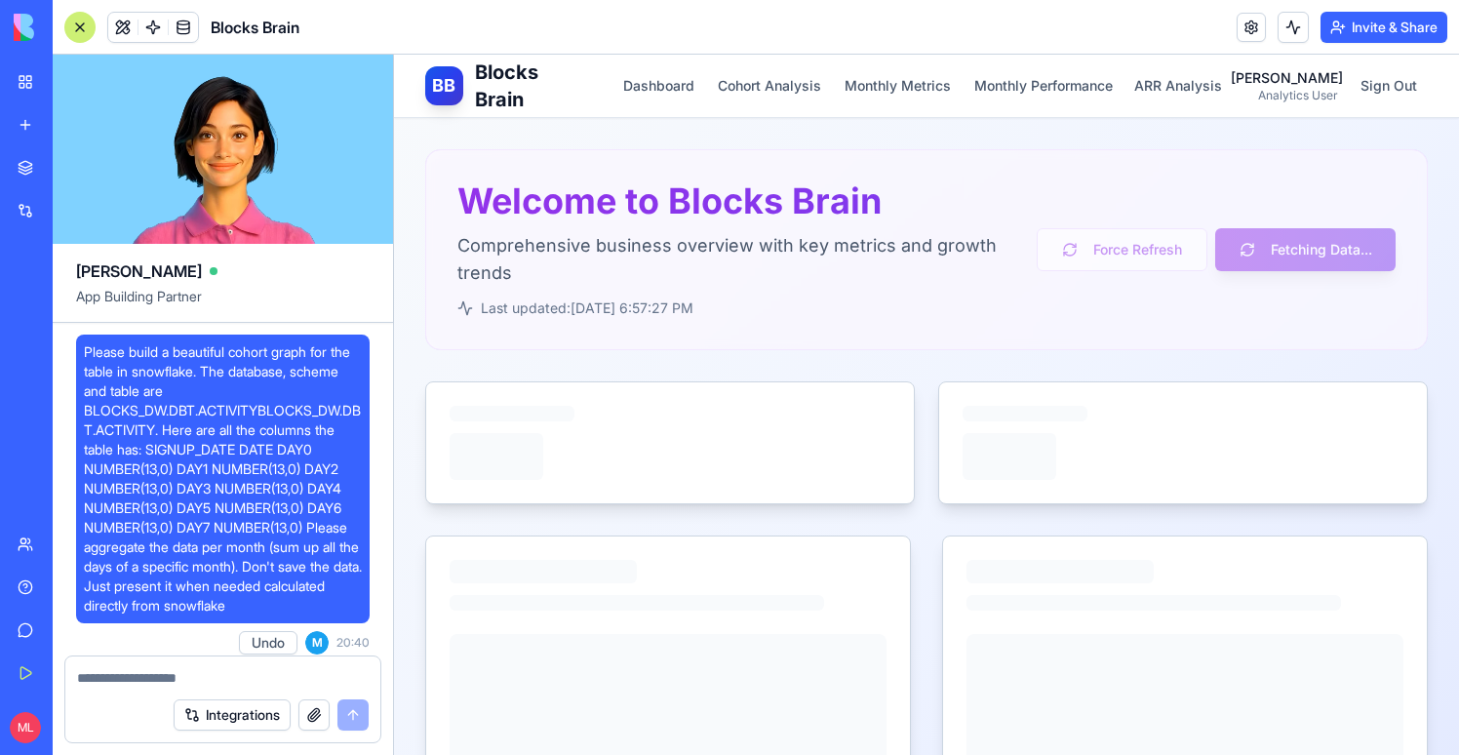
scroll to position [25610, 0]
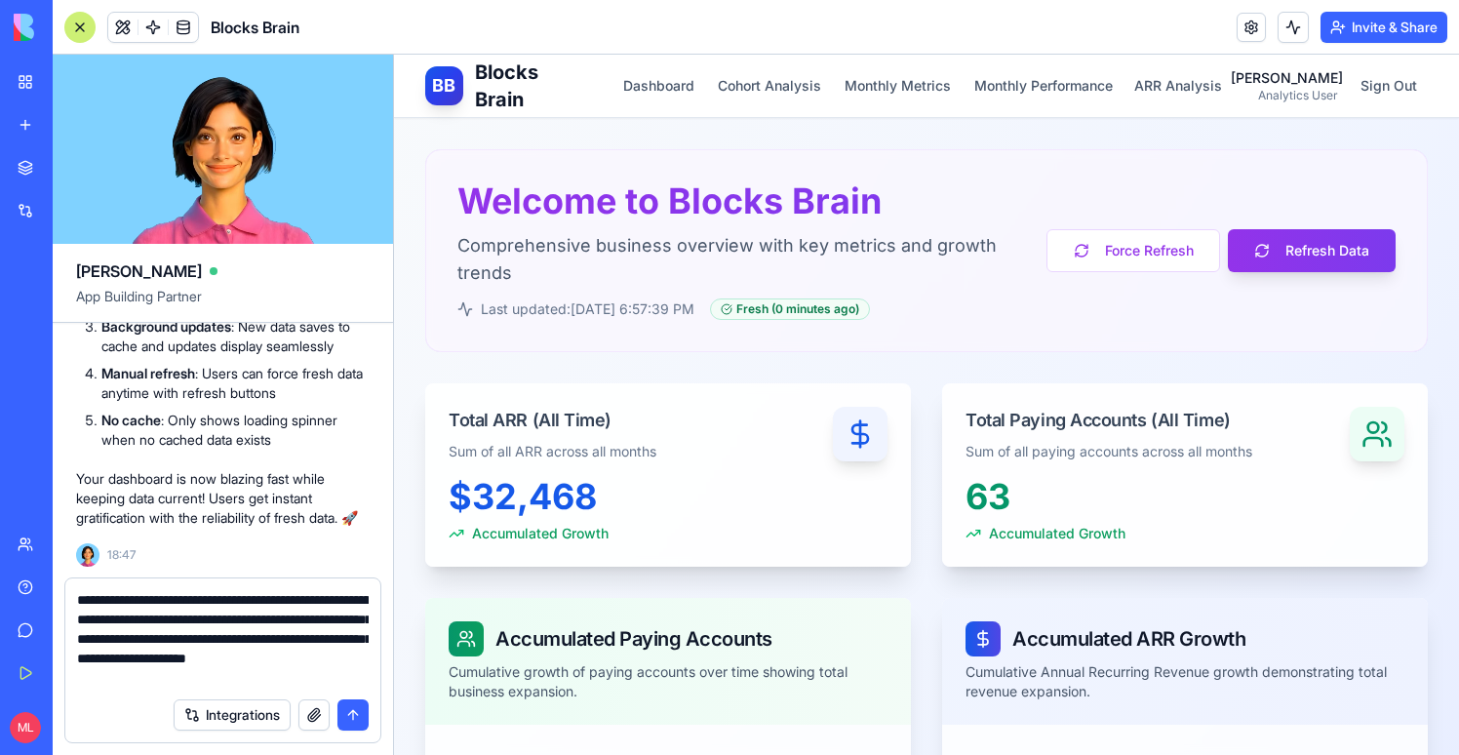
type textarea "**********"
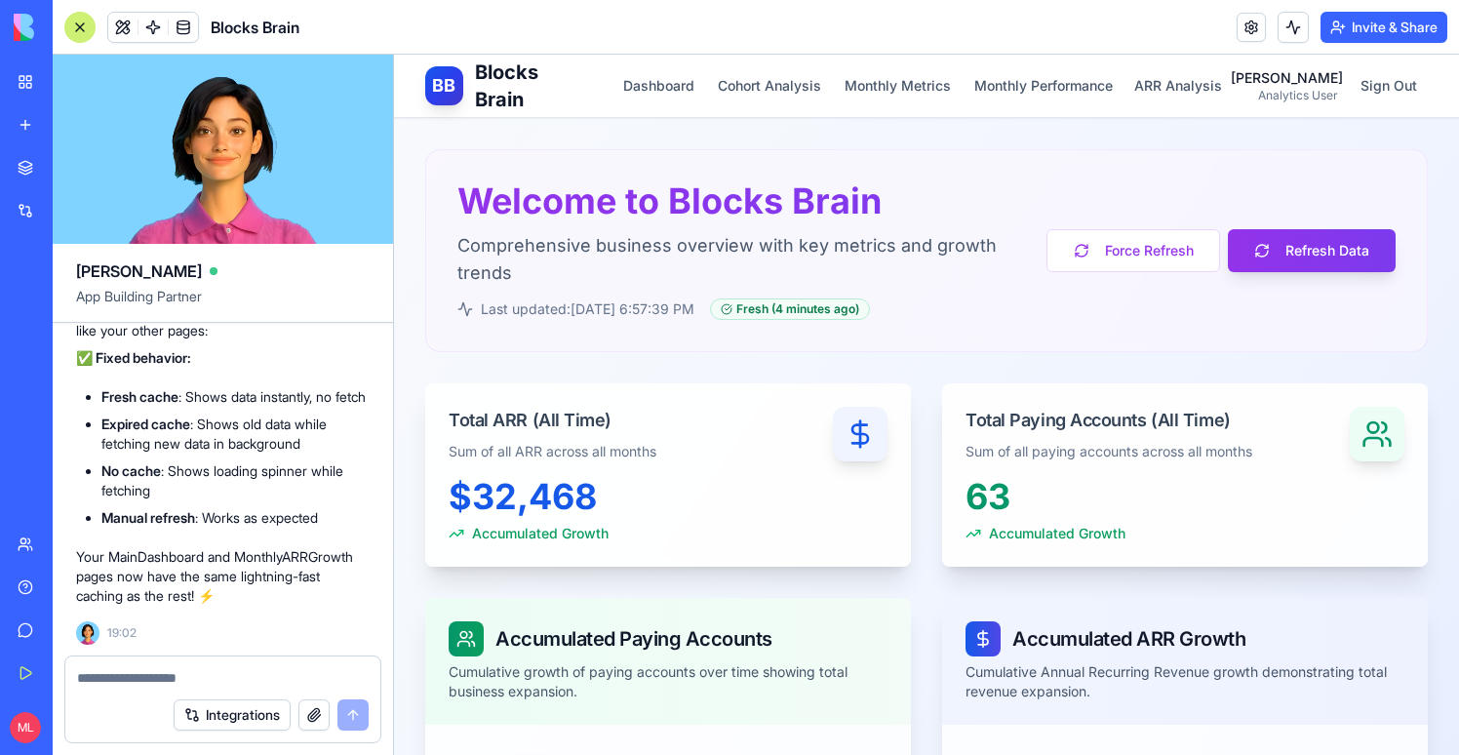
scroll to position [26258, 0]
click at [1189, 78] on button "ARR Analysis" at bounding box center [1178, 85] width 111 height 35
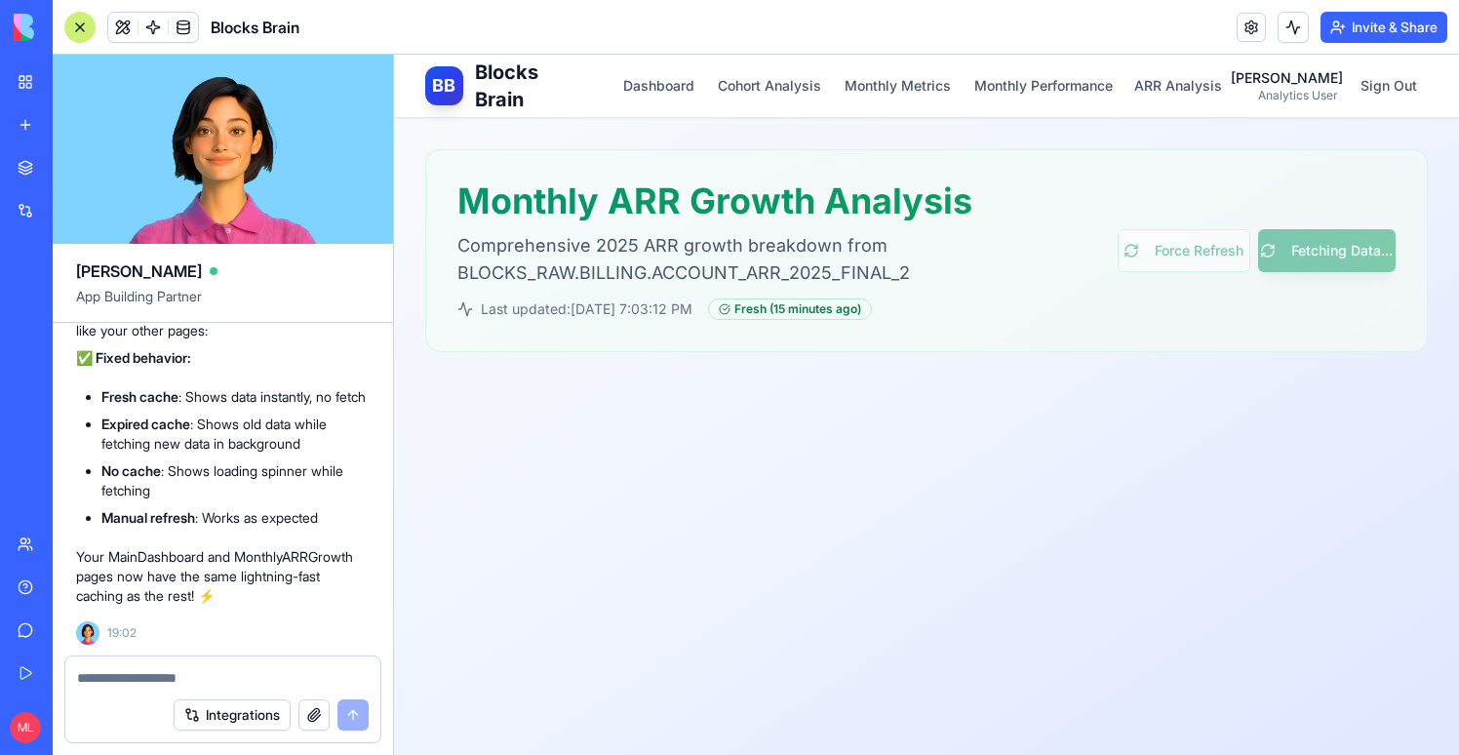
scroll to position [26614, 0]
click at [679, 94] on button "Dashboard" at bounding box center [658, 85] width 95 height 35
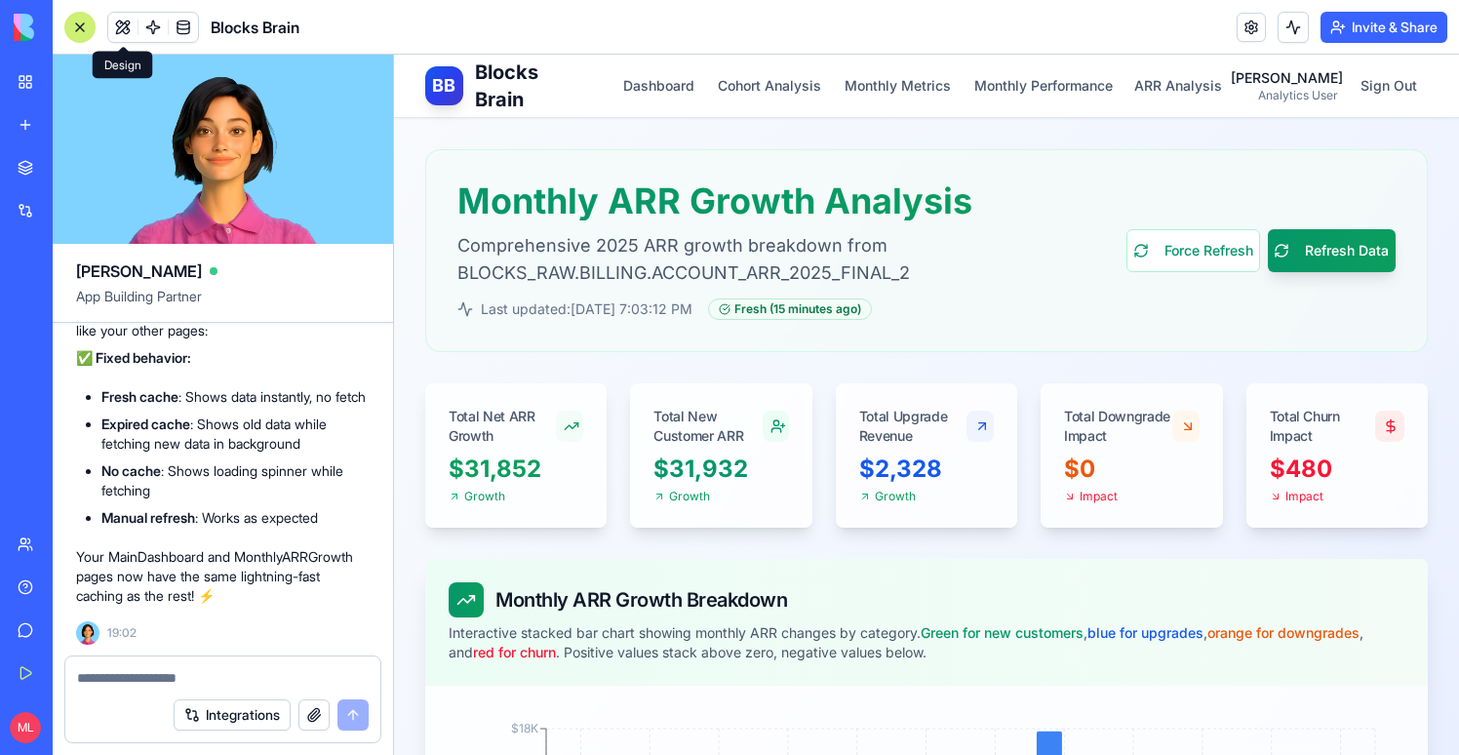
click at [122, 27] on button at bounding box center [122, 27] width 29 height 29
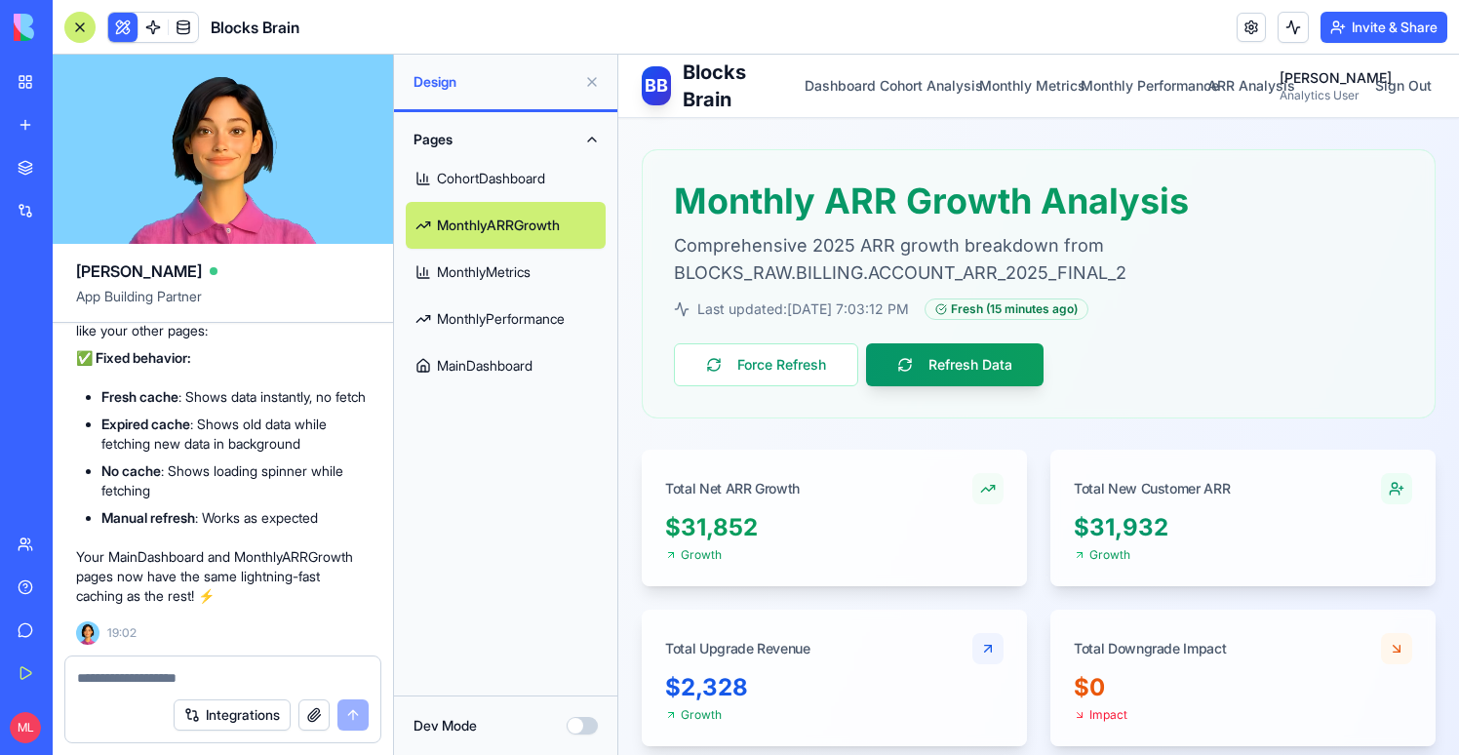
click at [459, 165] on link "CohortDashboard" at bounding box center [506, 178] width 200 height 47
click at [190, 678] on textarea at bounding box center [223, 678] width 292 height 20
type textarea "**********"
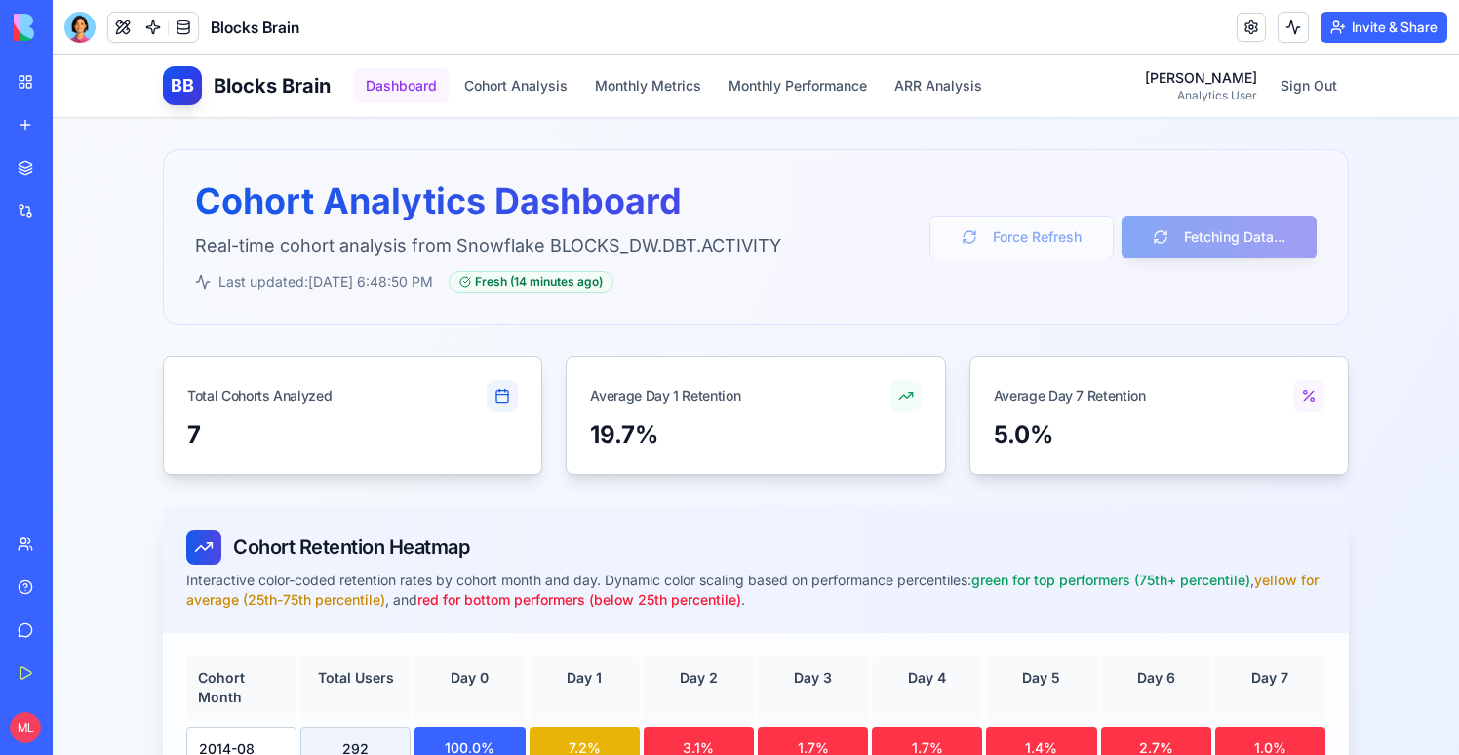
click at [398, 76] on button "Dashboard" at bounding box center [401, 85] width 95 height 35
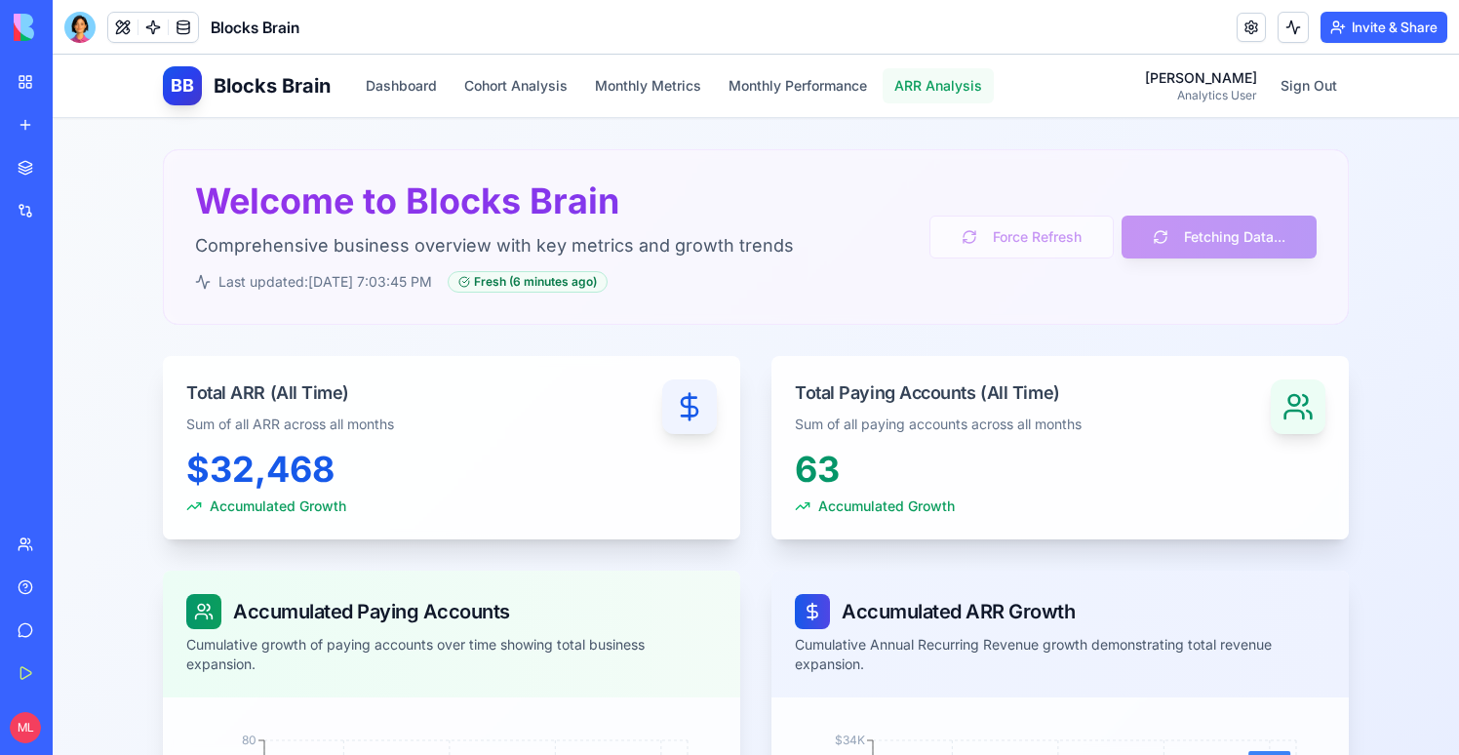
click at [927, 87] on button "ARR Analysis" at bounding box center [938, 85] width 111 height 35
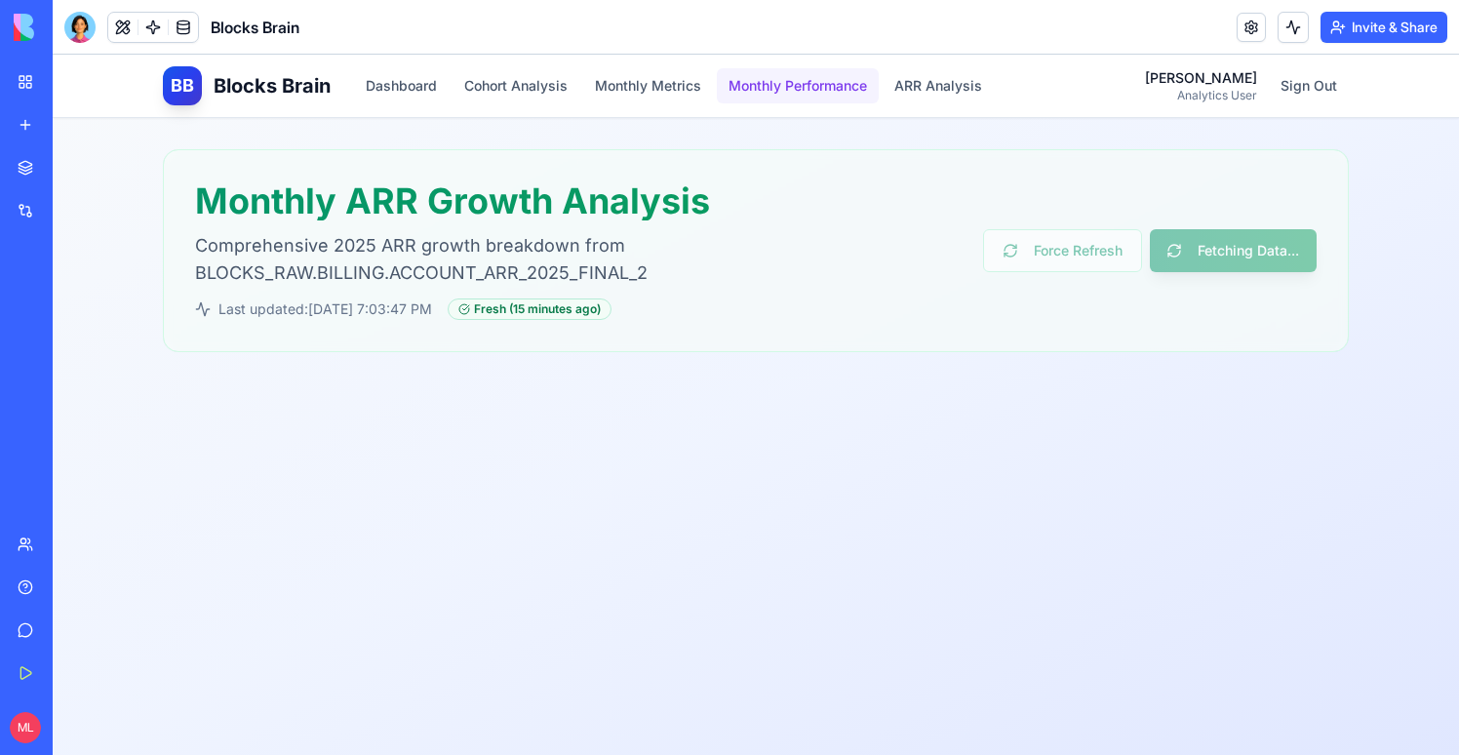
click at [807, 87] on button "Monthly Performance" at bounding box center [798, 85] width 162 height 35
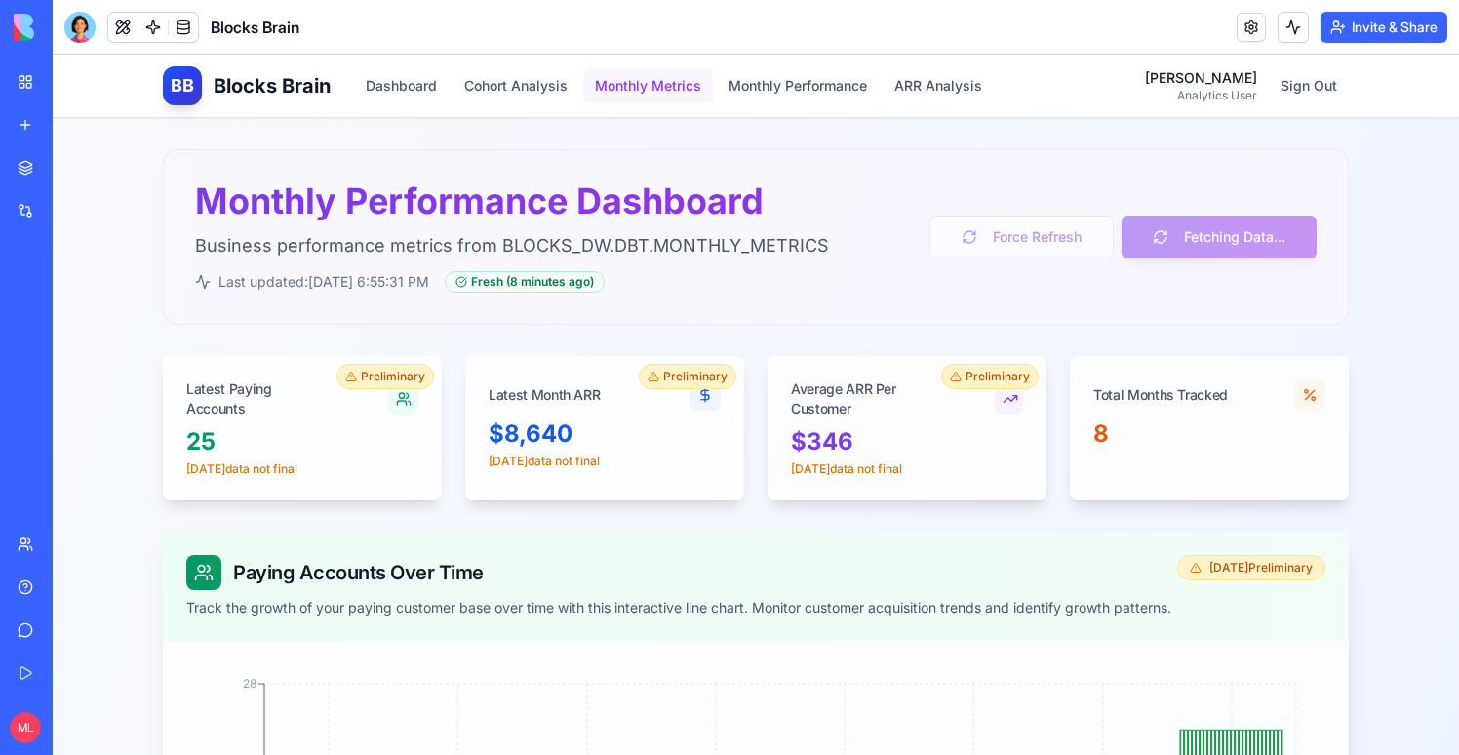
click at [668, 88] on button "Monthly Metrics" at bounding box center [648, 85] width 130 height 35
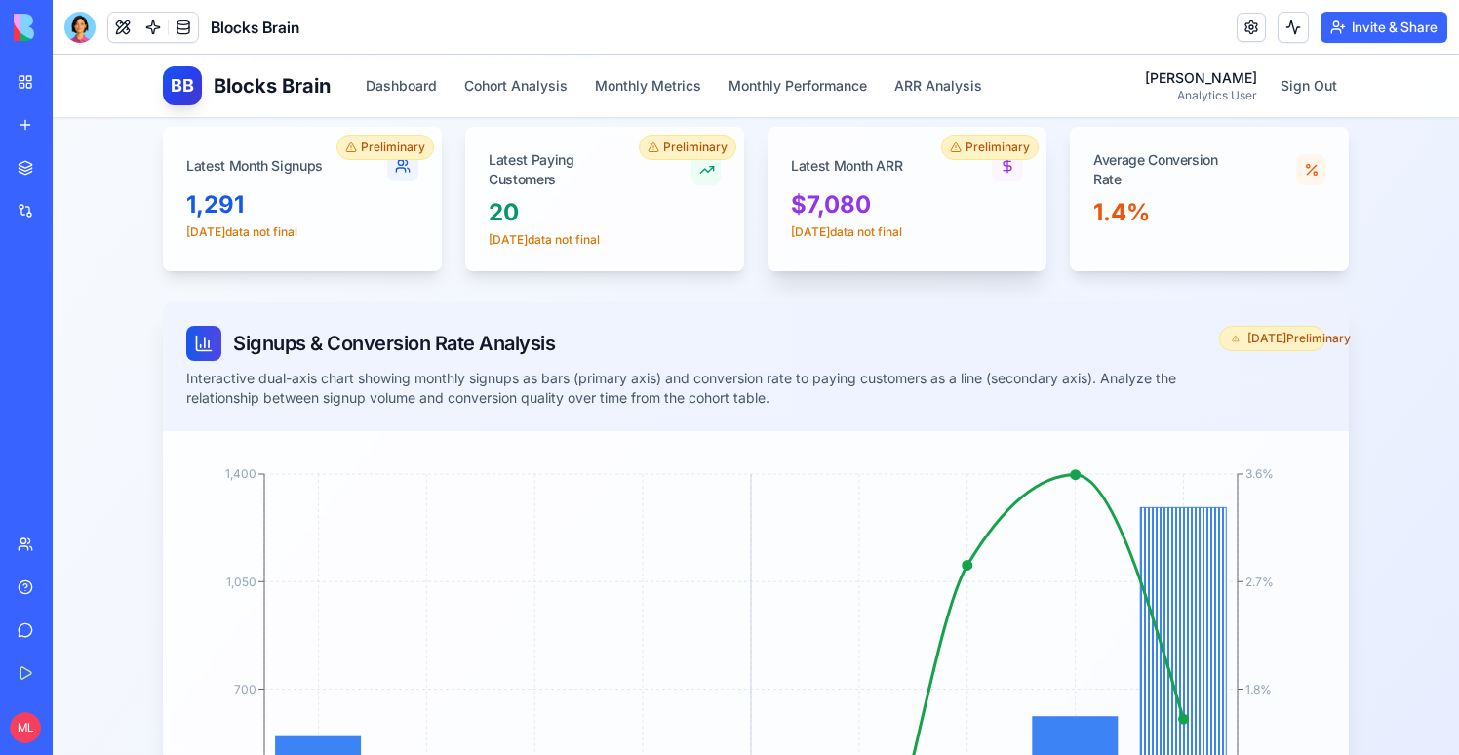
scroll to position [204, 0]
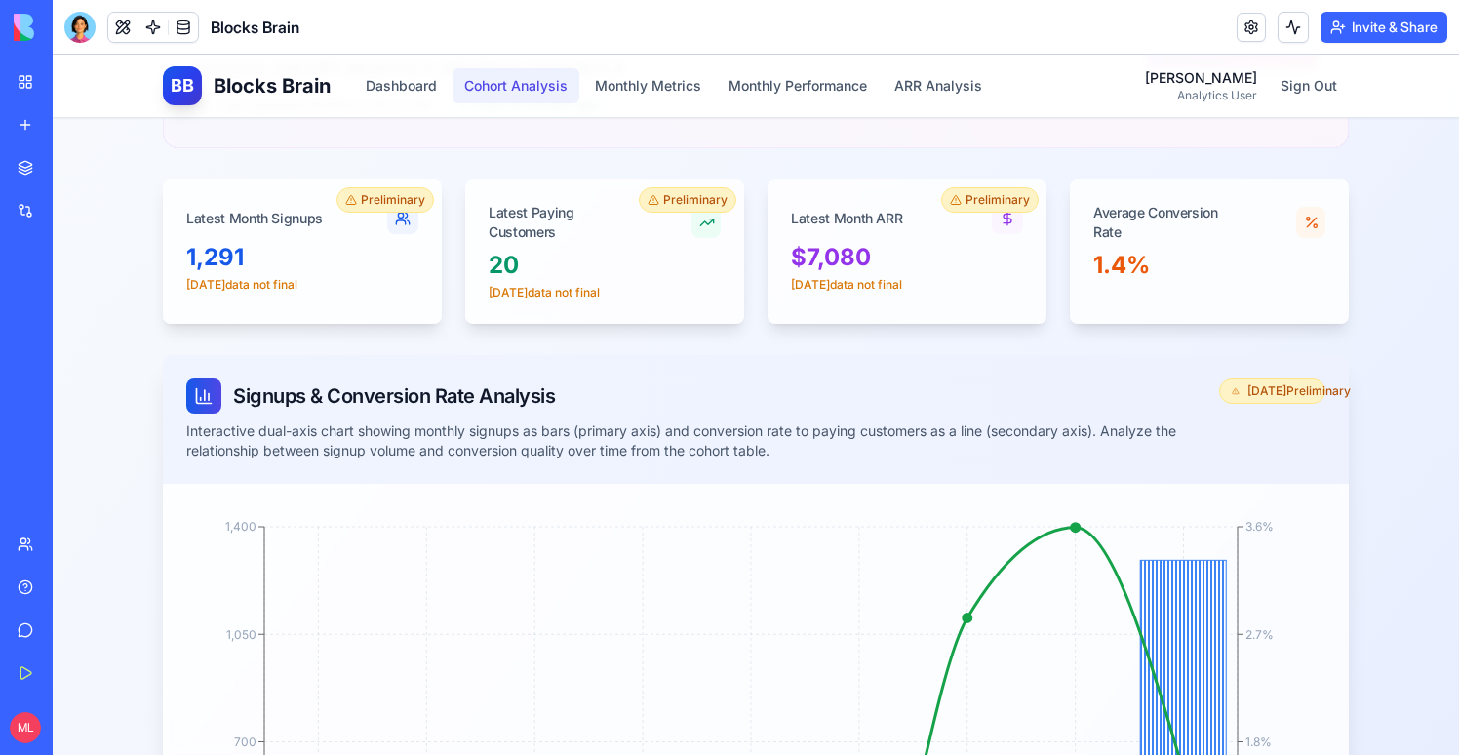
click at [517, 91] on button "Cohort Analysis" at bounding box center [516, 85] width 127 height 35
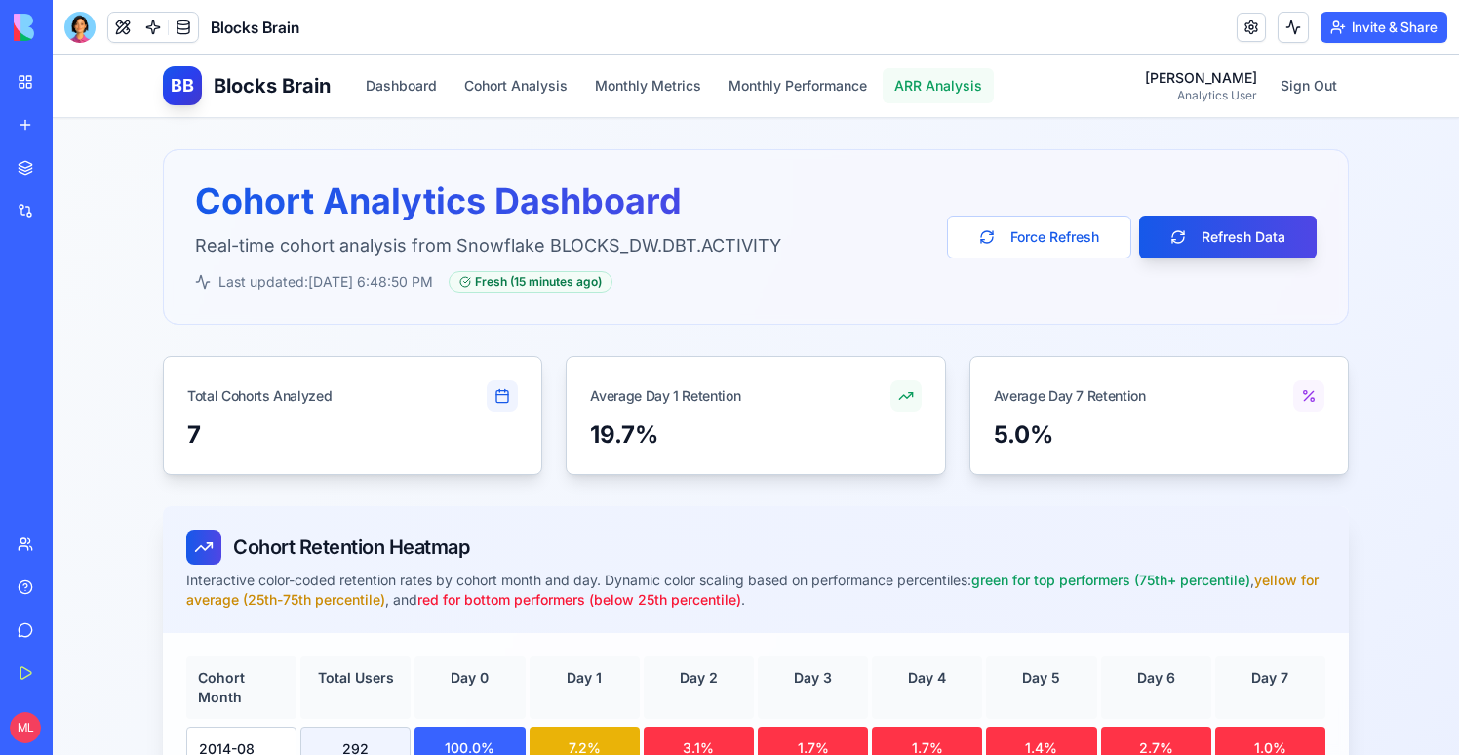
click at [943, 93] on button "ARR Analysis" at bounding box center [938, 85] width 111 height 35
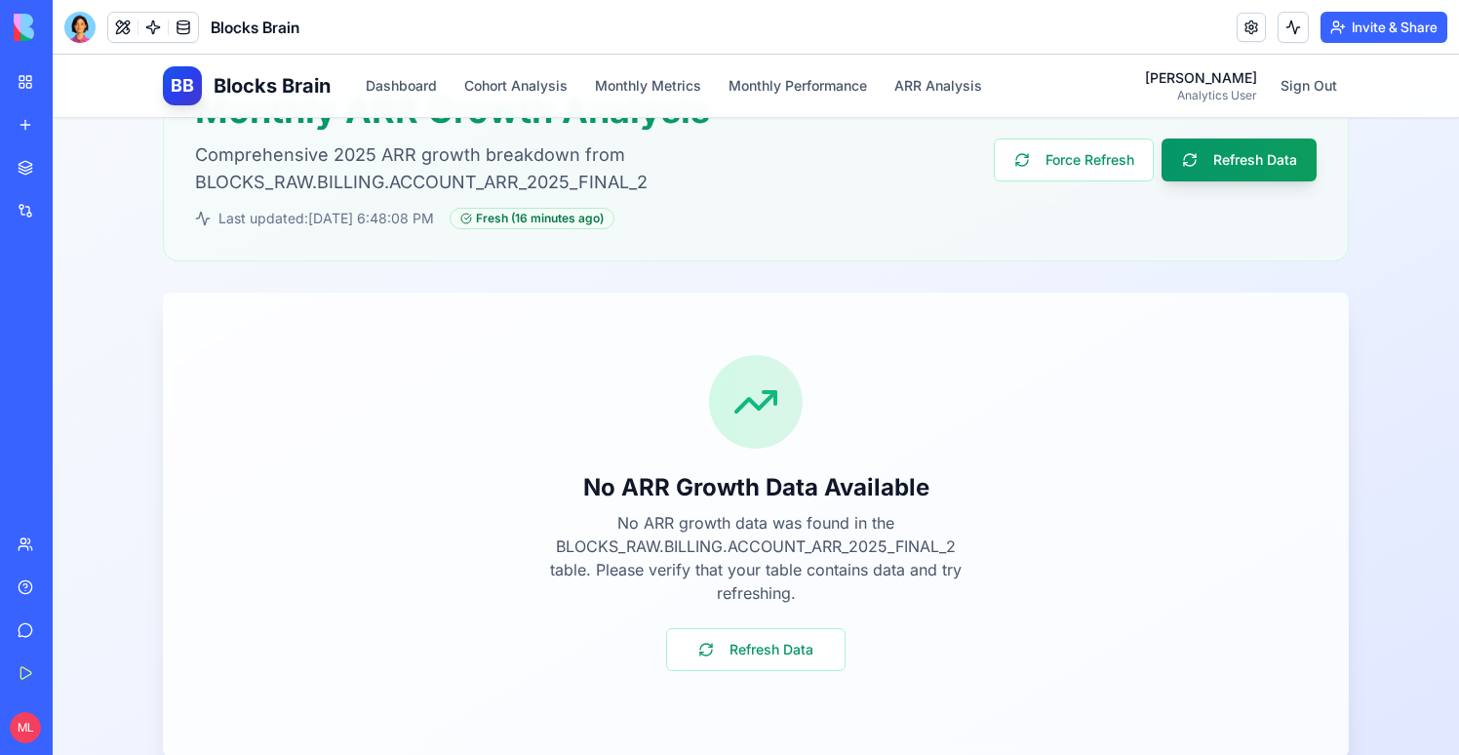
scroll to position [115, 0]
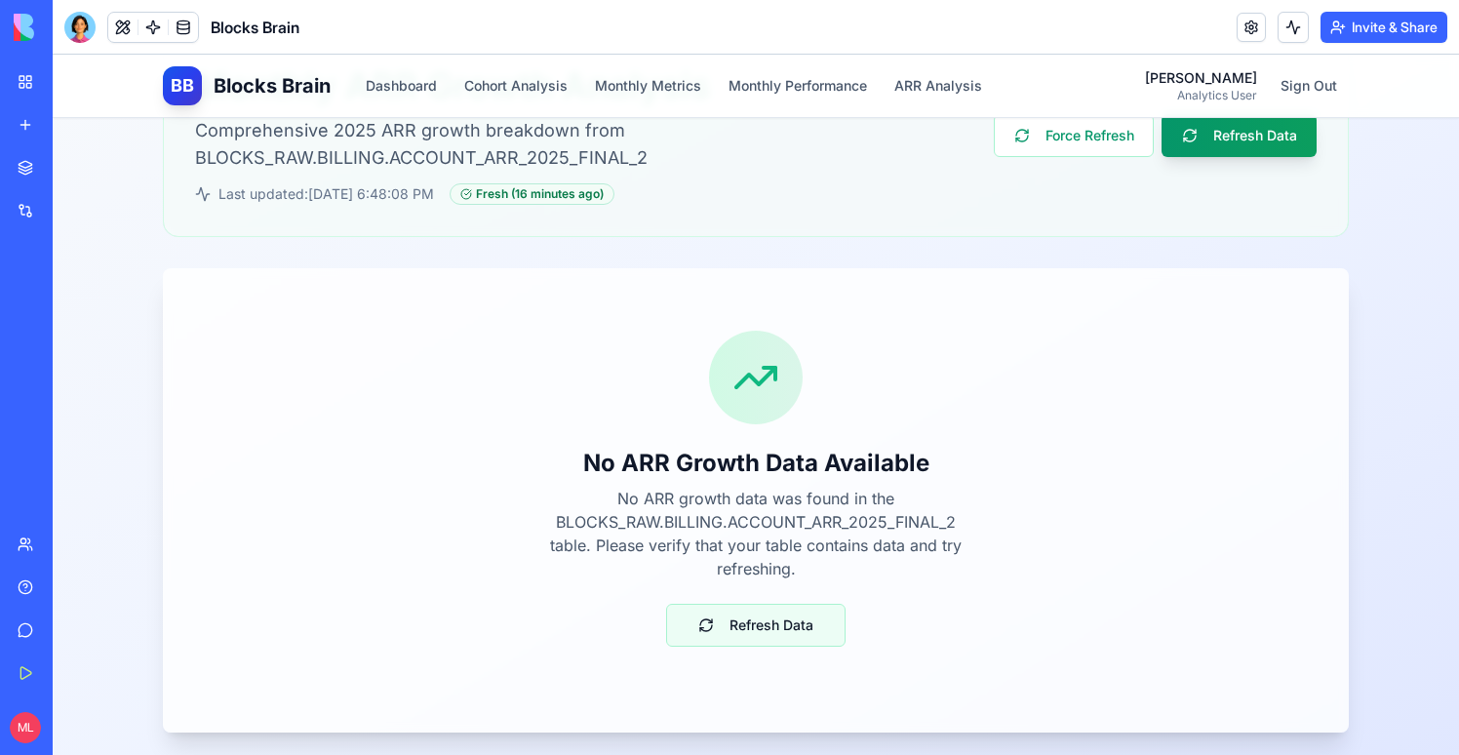
click at [770, 612] on button "Refresh Data" at bounding box center [755, 625] width 179 height 43
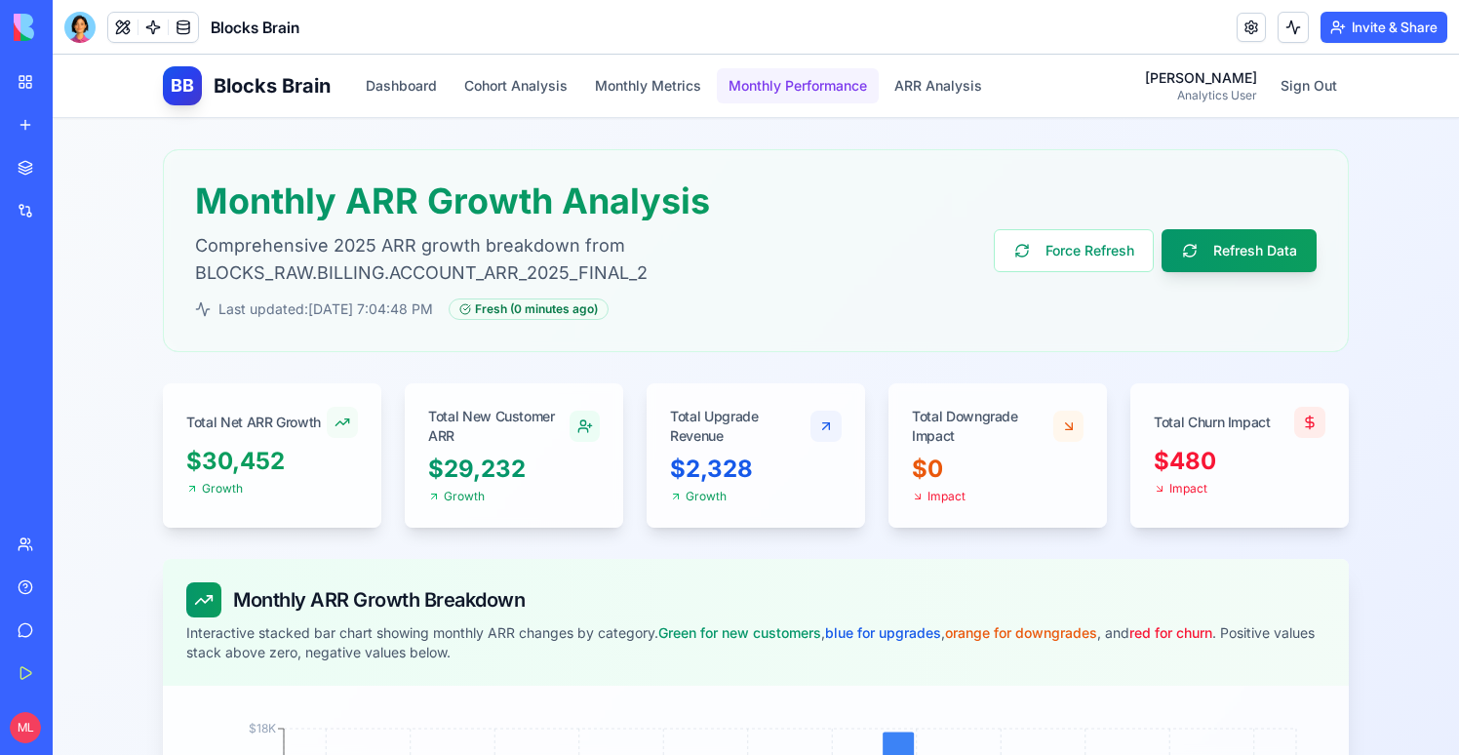
click at [833, 85] on button "Monthly Performance" at bounding box center [798, 85] width 162 height 35
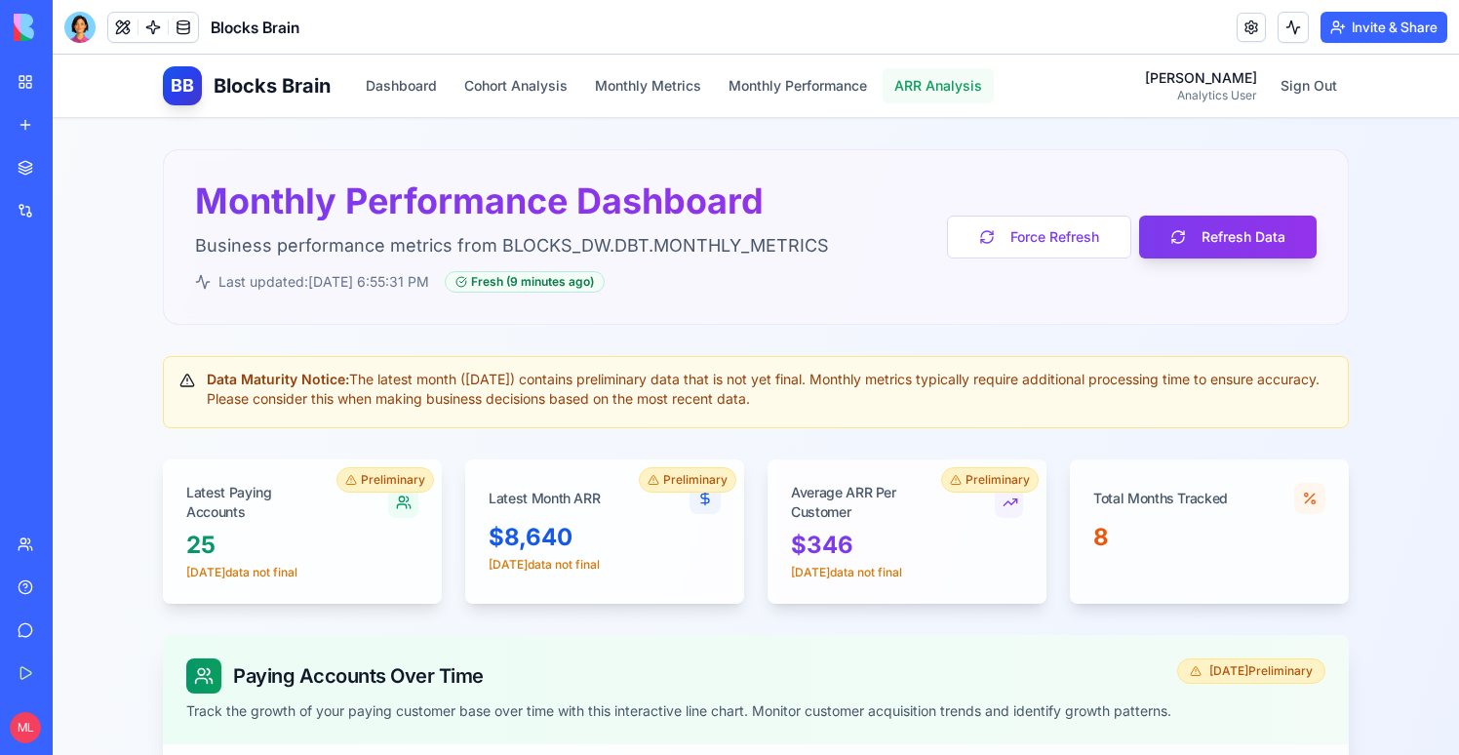
click at [968, 88] on button "ARR Analysis" at bounding box center [938, 85] width 111 height 35
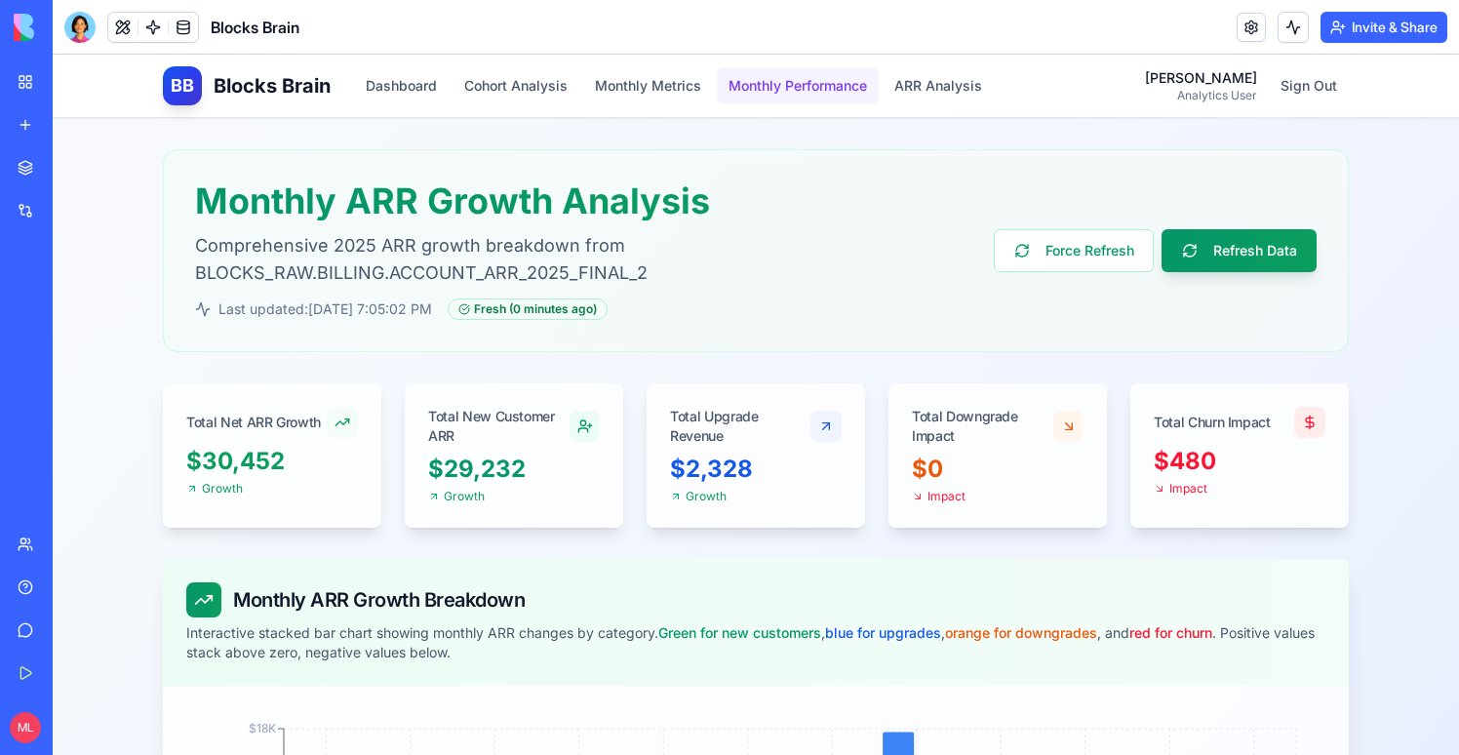
click at [803, 89] on button "Monthly Performance" at bounding box center [798, 85] width 162 height 35
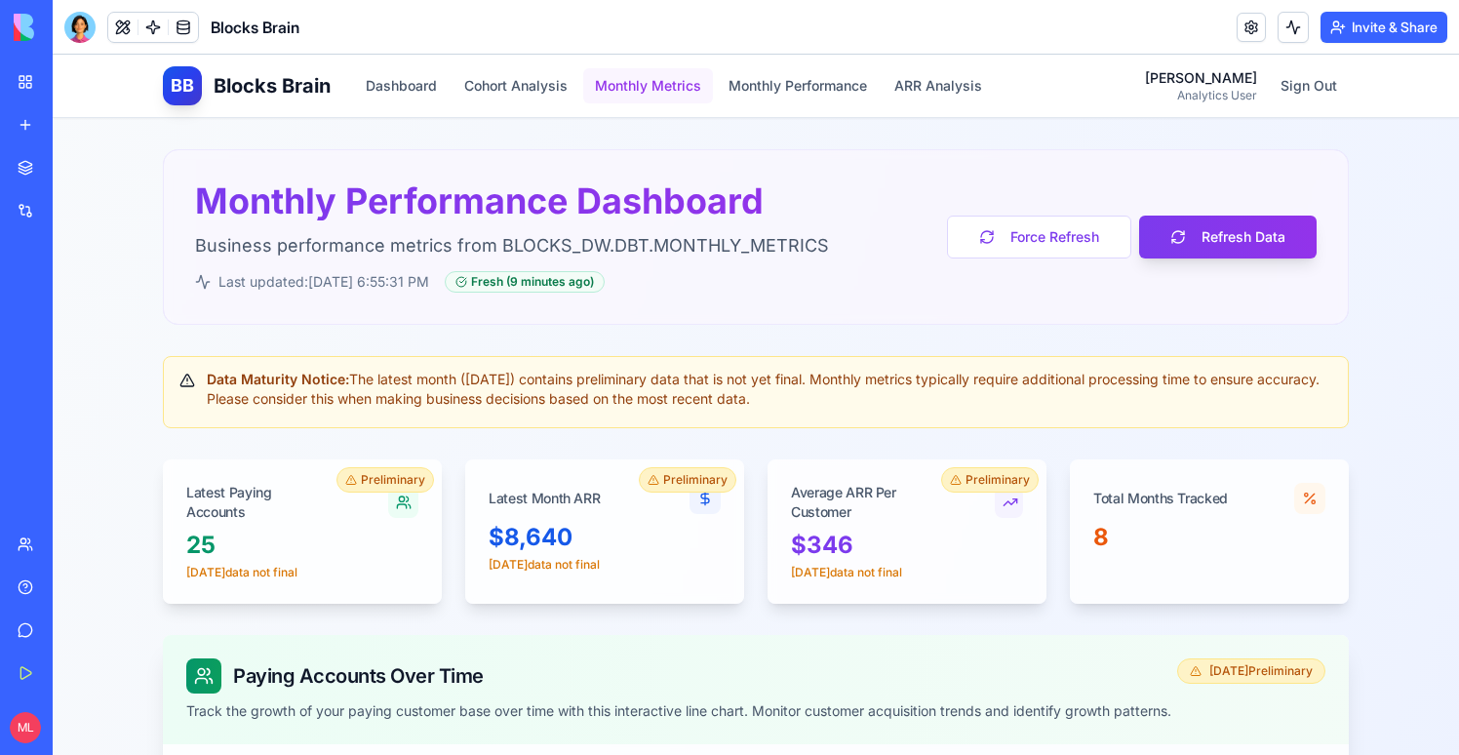
click at [664, 87] on button "Monthly Metrics" at bounding box center [648, 85] width 130 height 35
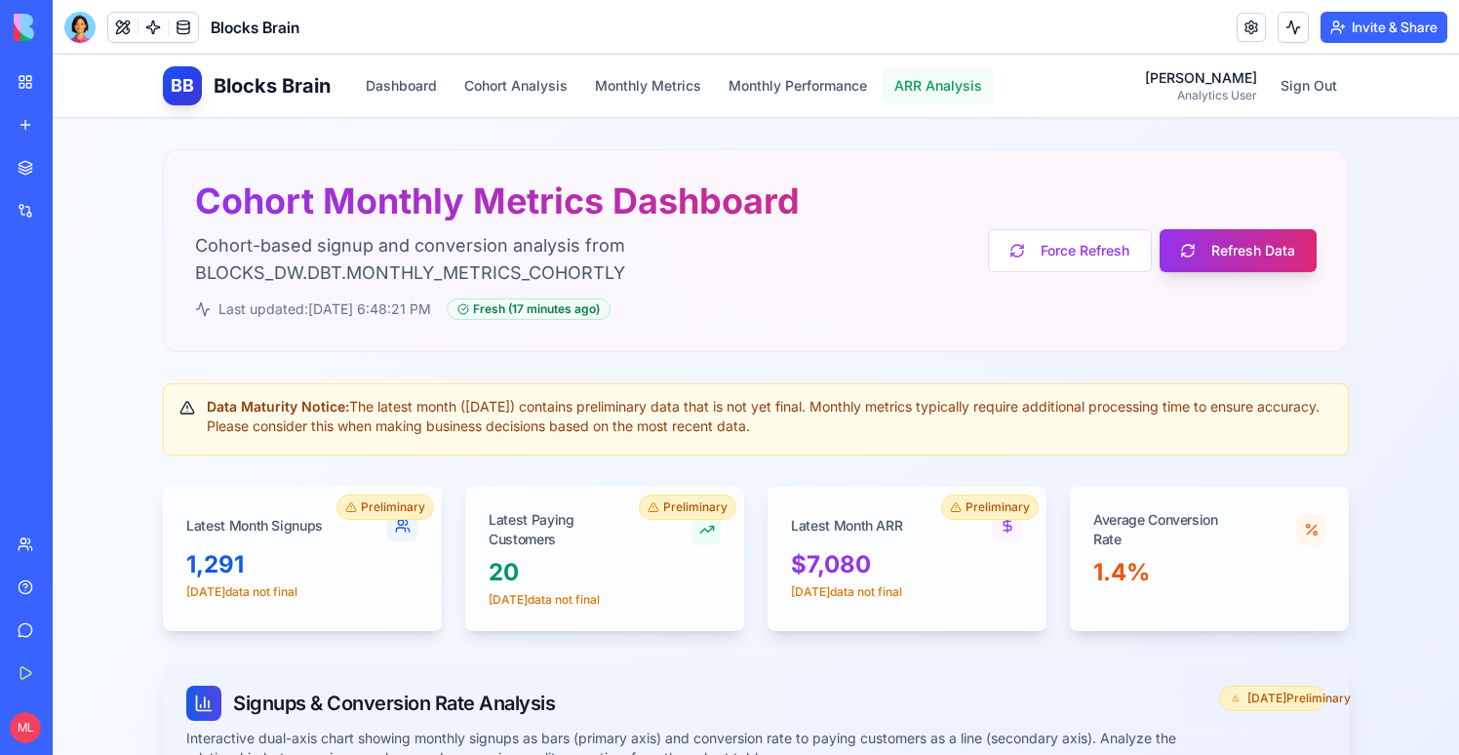
click at [958, 94] on button "ARR Analysis" at bounding box center [938, 85] width 111 height 35
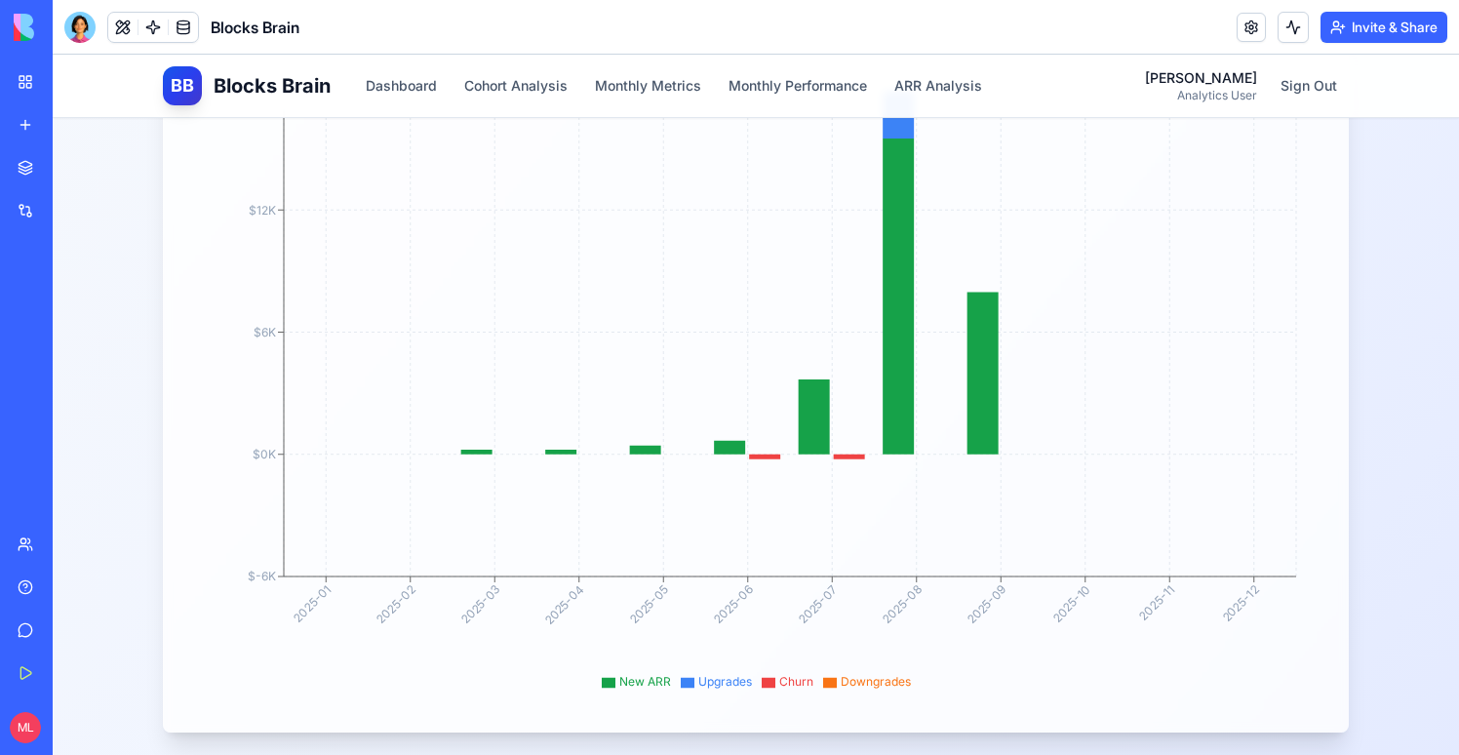
scroll to position [651, 0]
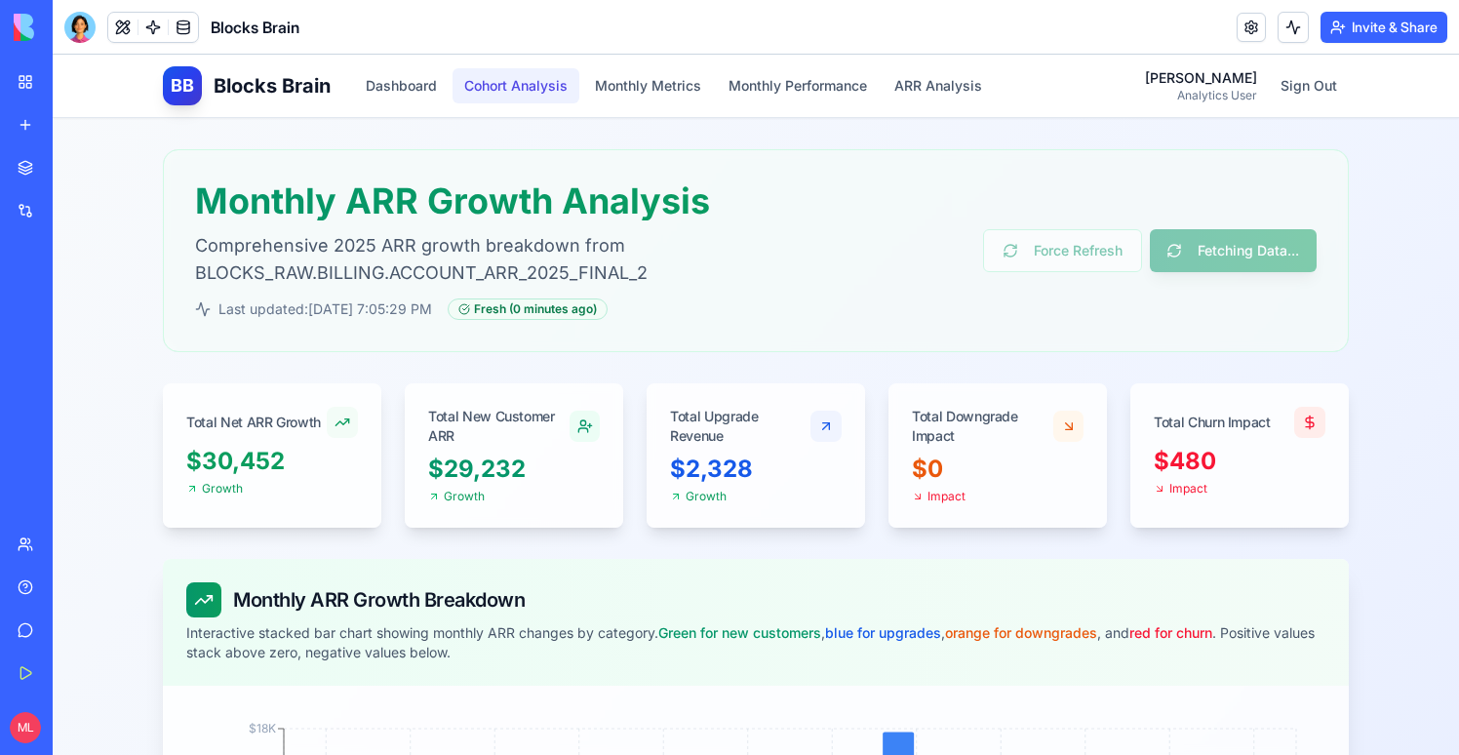
click at [527, 99] on button "Cohort Analysis" at bounding box center [516, 85] width 127 height 35
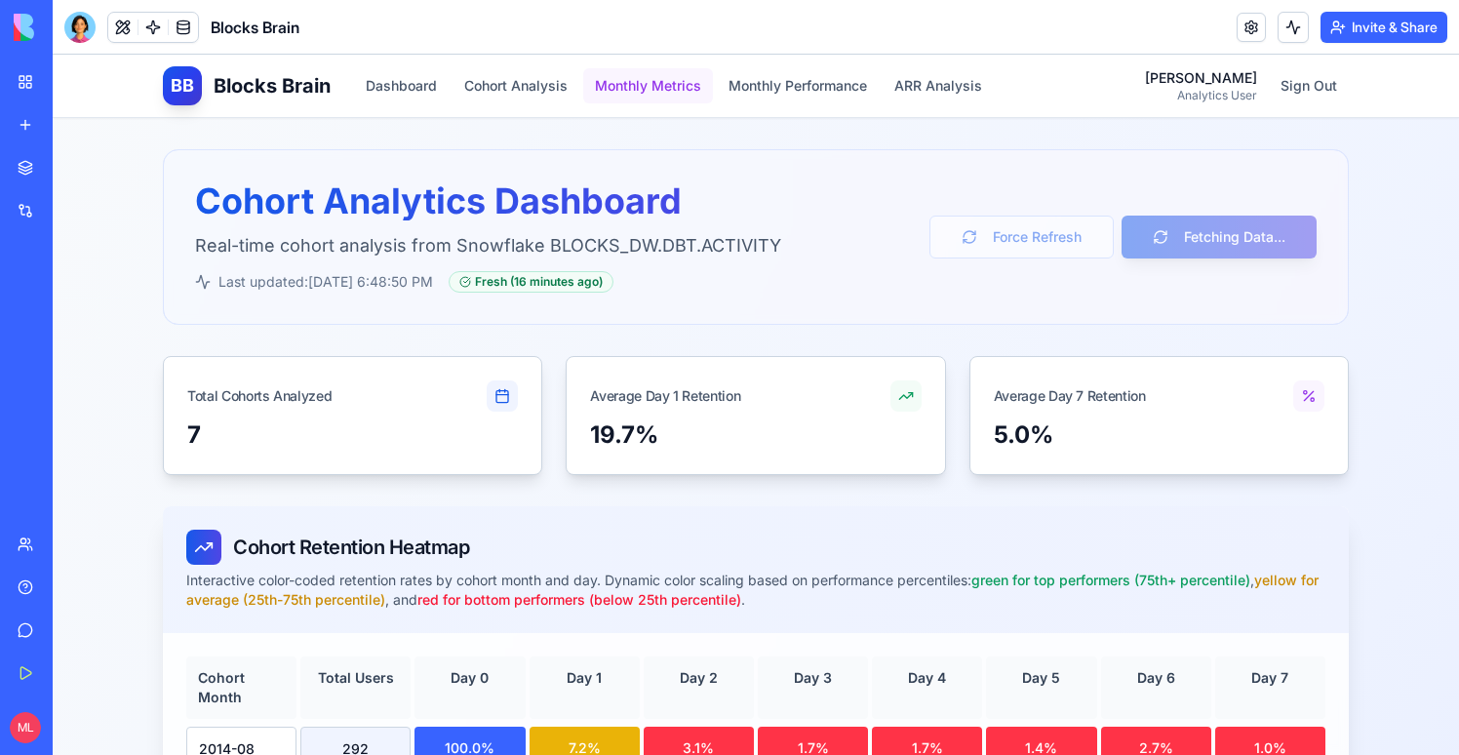
click at [630, 85] on button "Monthly Metrics" at bounding box center [648, 85] width 130 height 35
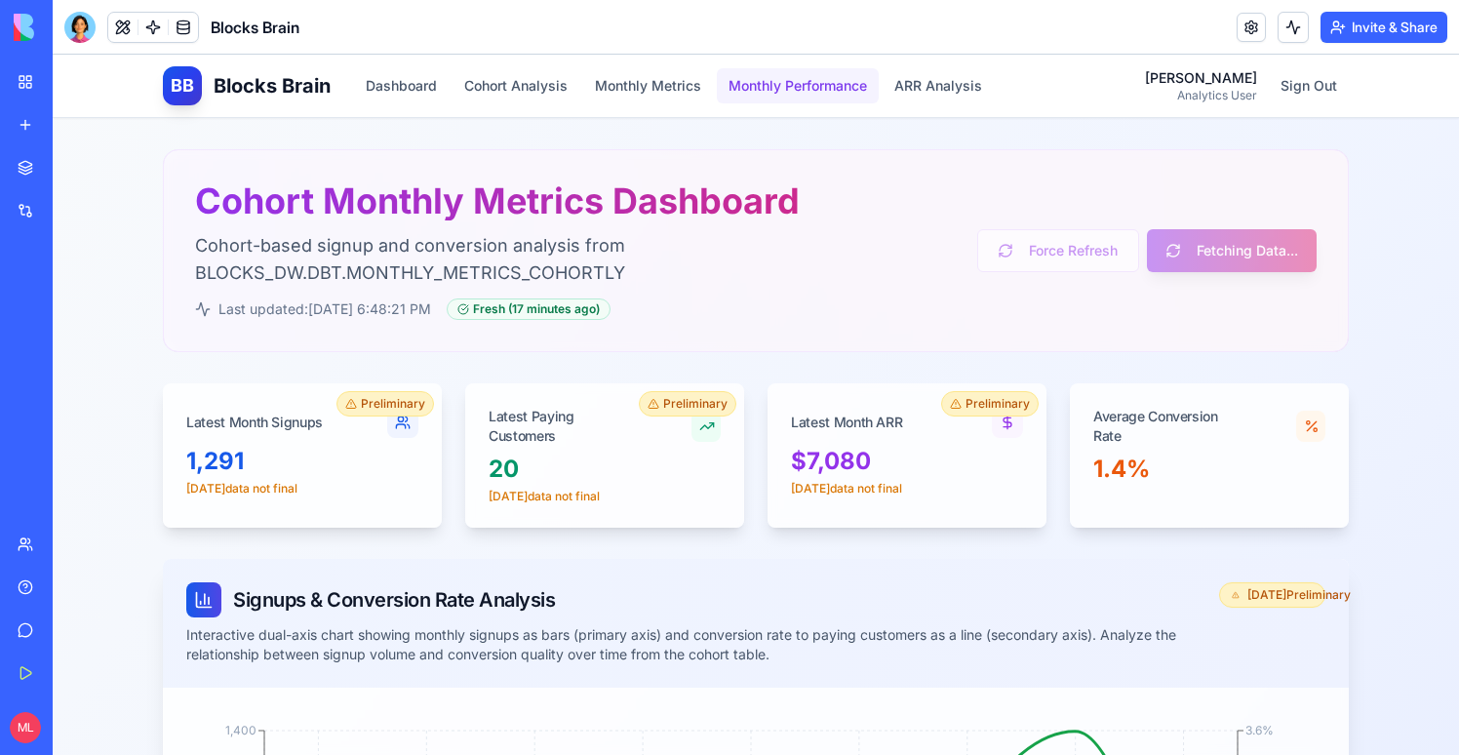
click at [771, 83] on button "Monthly Performance" at bounding box center [798, 85] width 162 height 35
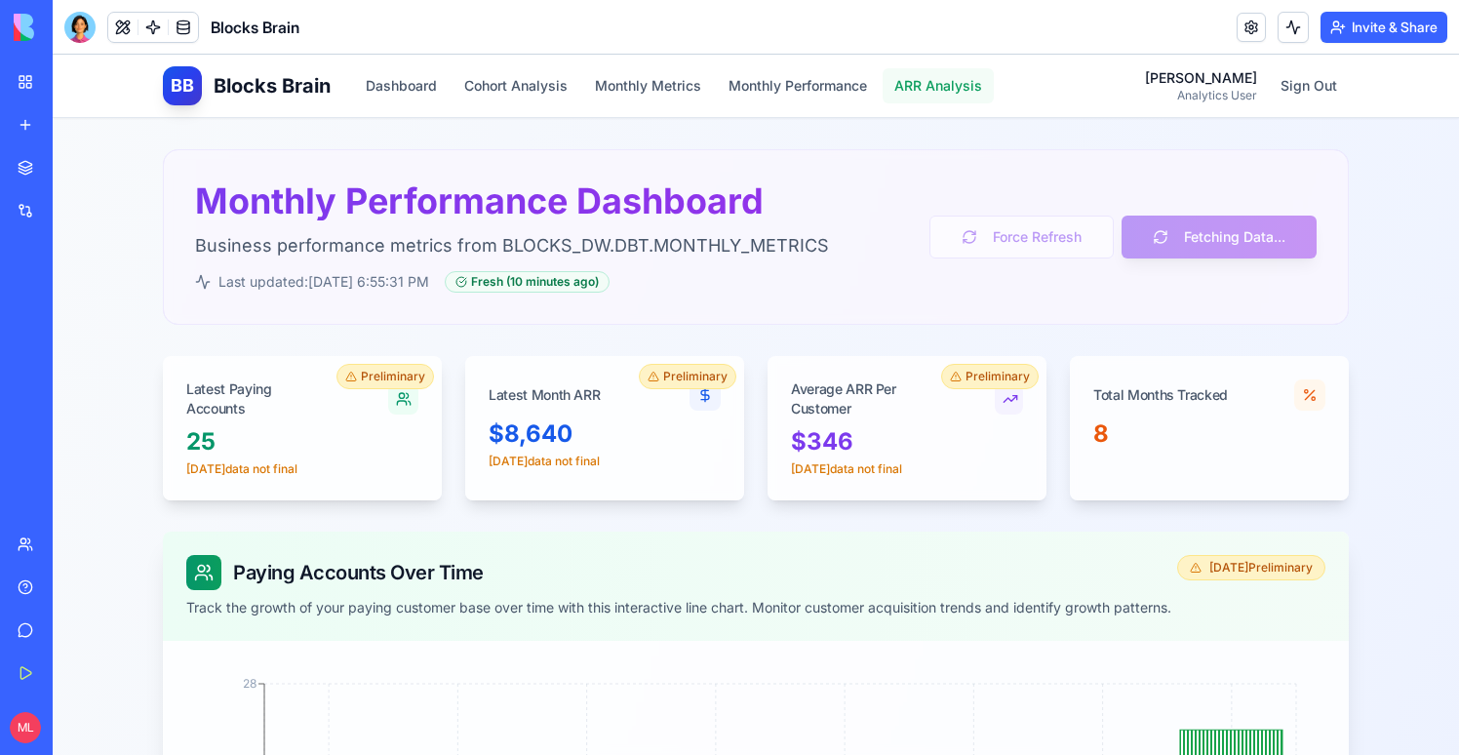
click at [951, 88] on button "ARR Analysis" at bounding box center [938, 85] width 111 height 35
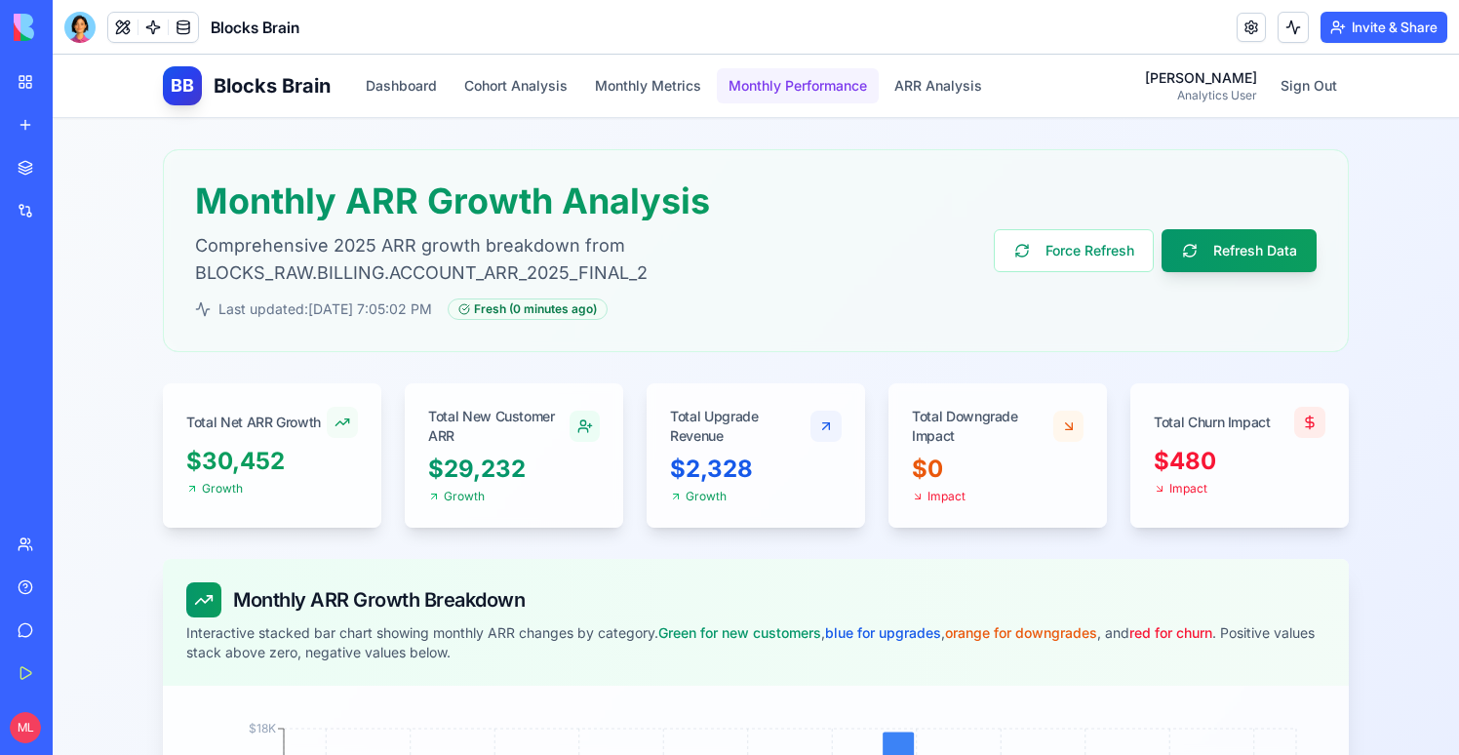
click at [847, 88] on button "Monthly Performance" at bounding box center [798, 85] width 162 height 35
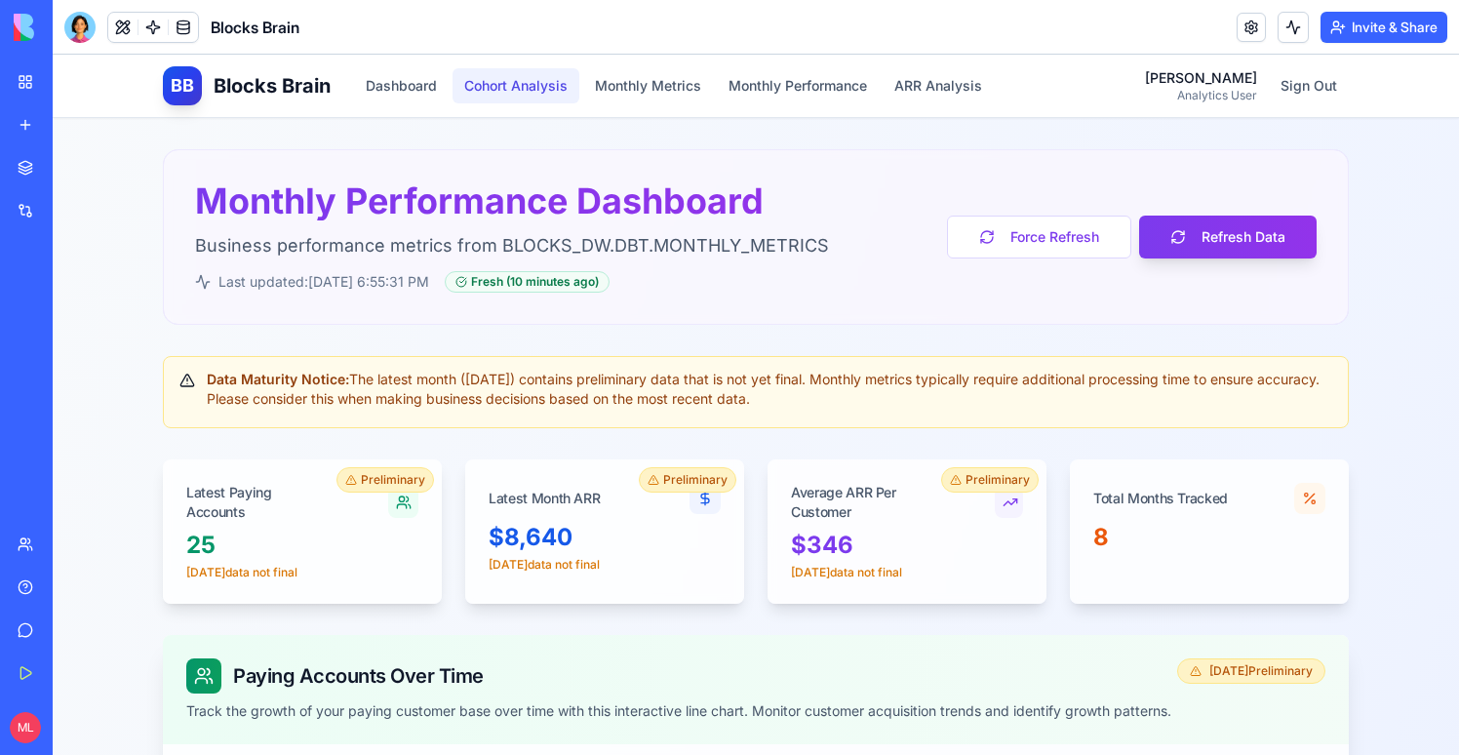
click at [480, 77] on button "Cohort Analysis" at bounding box center [516, 85] width 127 height 35
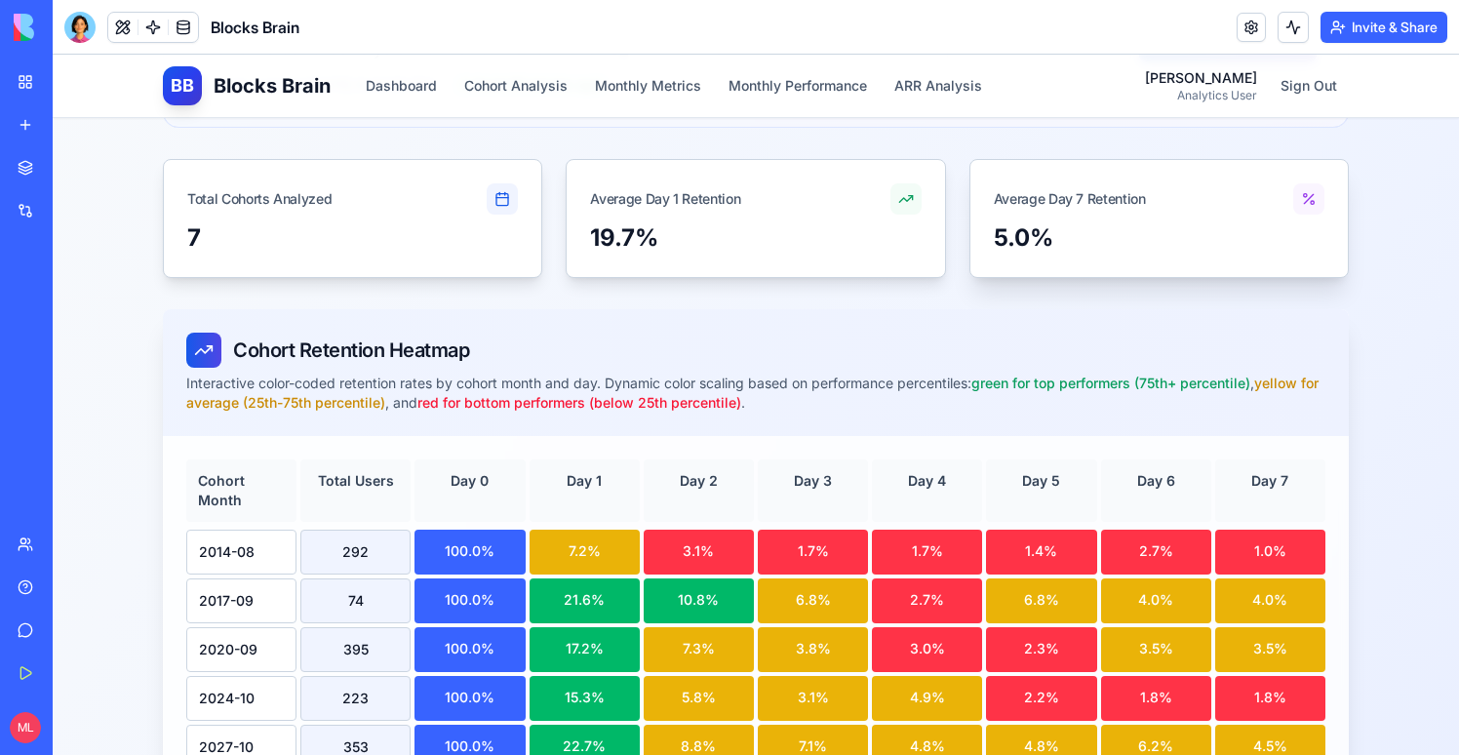
scroll to position [11, 0]
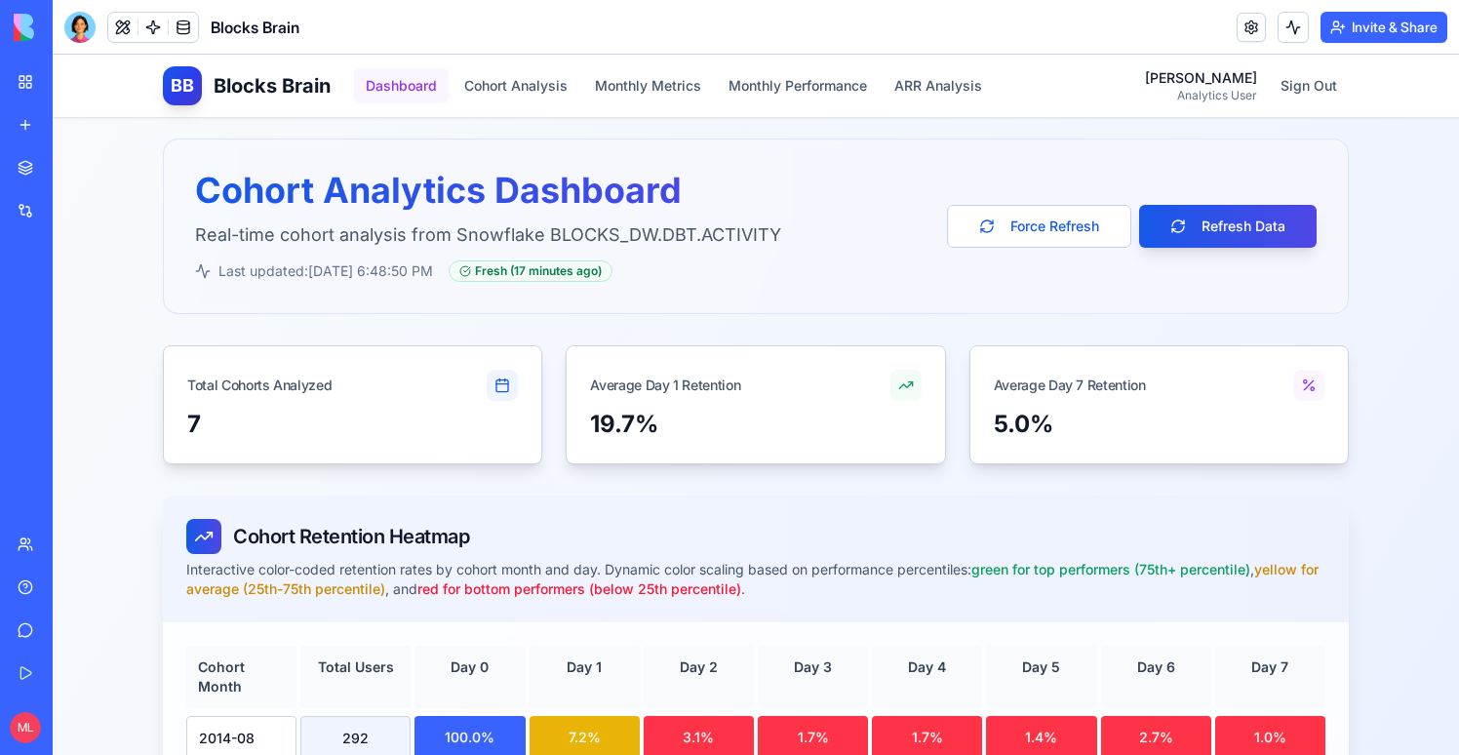
click at [403, 76] on button "Dashboard" at bounding box center [401, 85] width 95 height 35
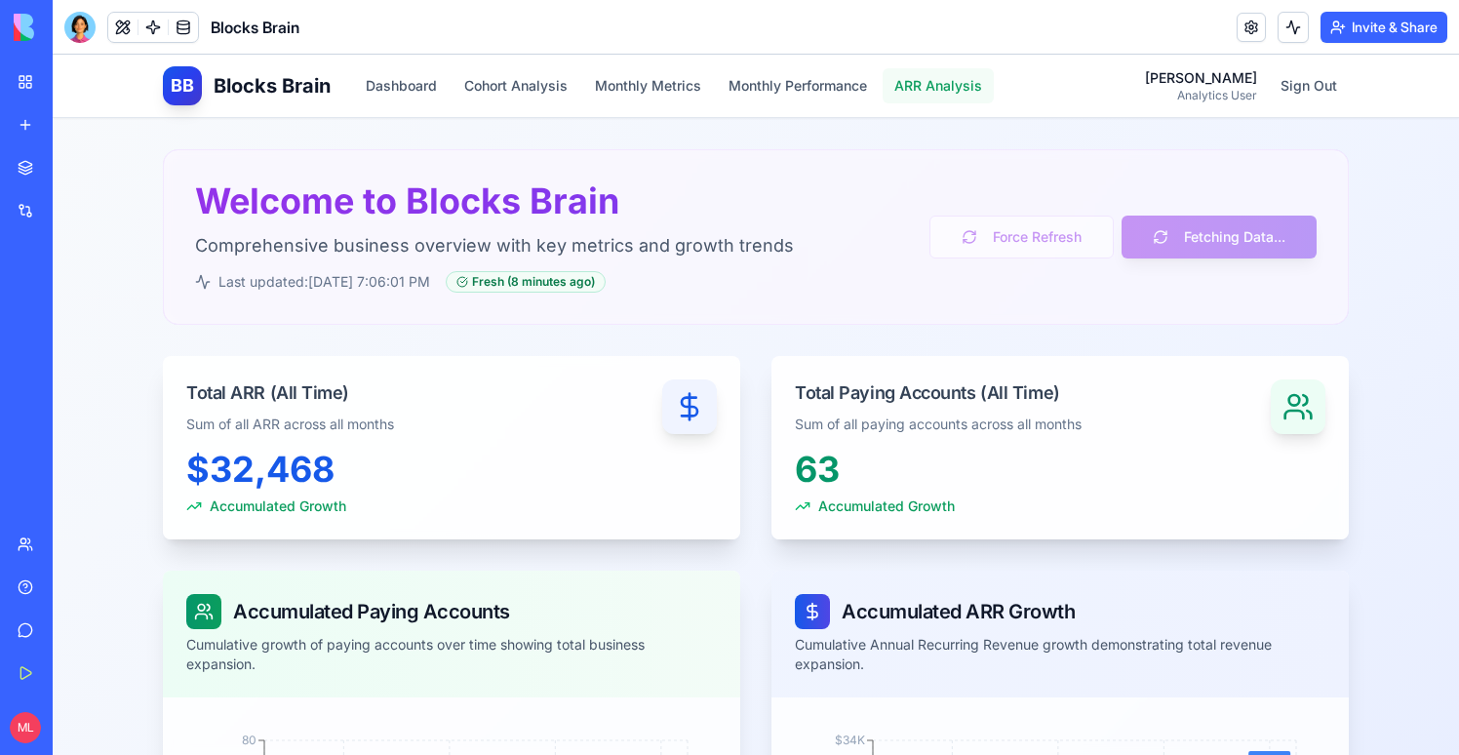
click at [918, 83] on button "ARR Analysis" at bounding box center [938, 85] width 111 height 35
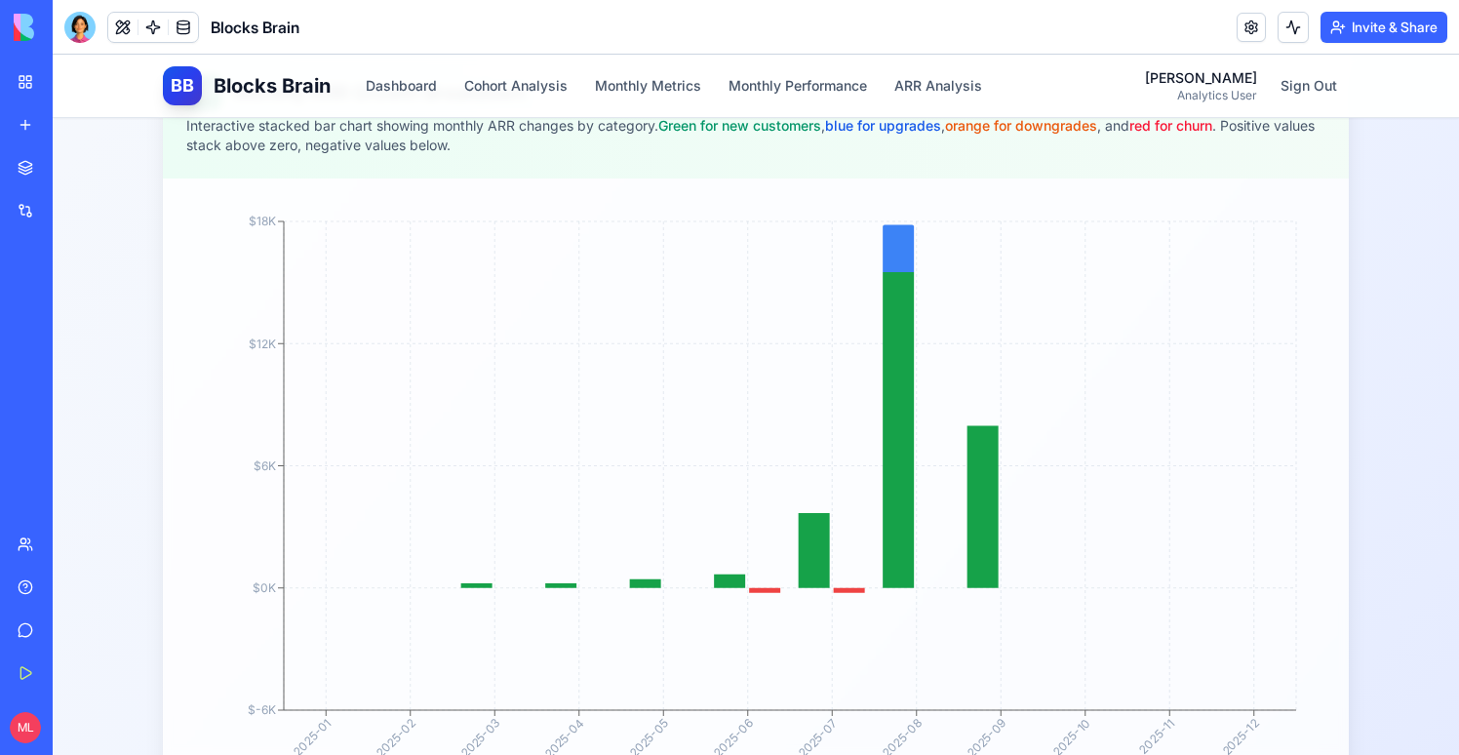
scroll to position [459, 0]
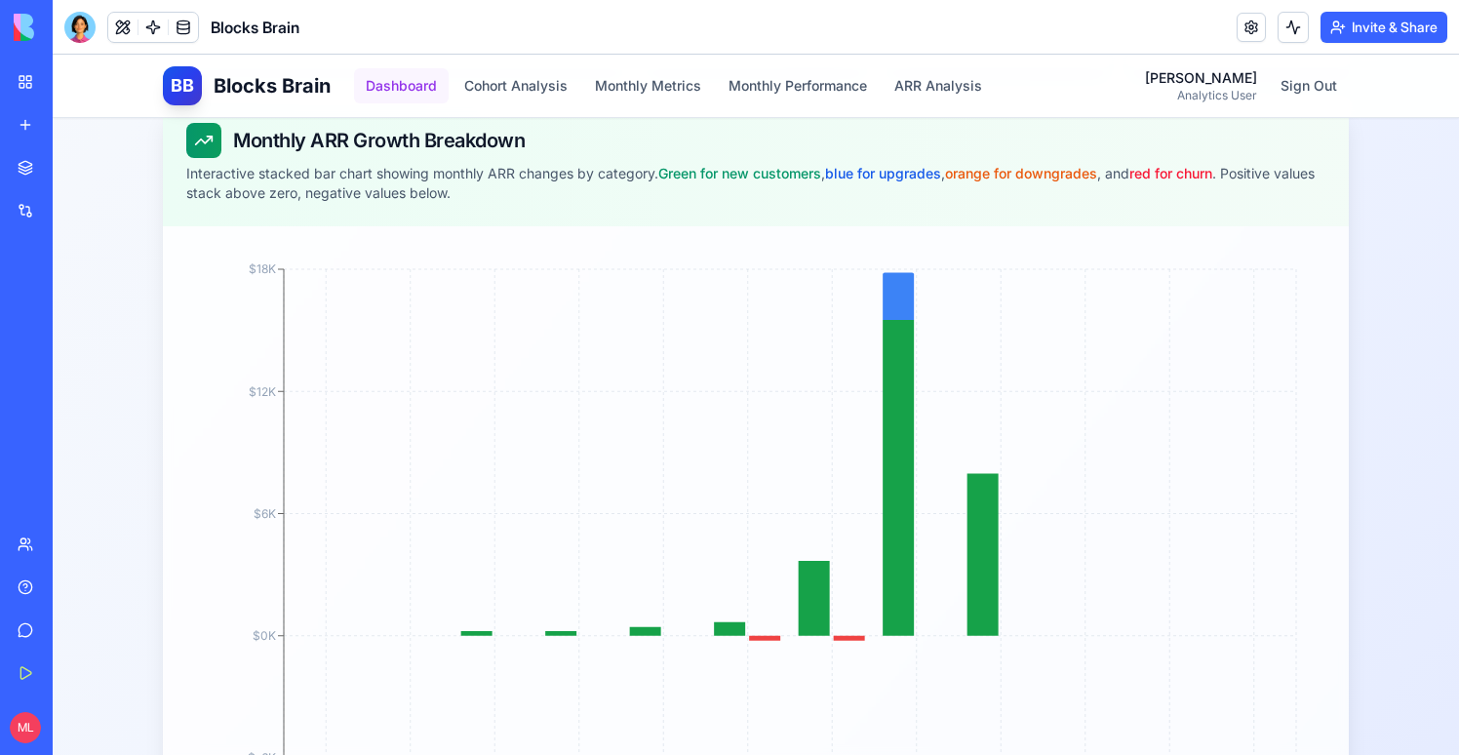
click at [414, 87] on button "Dashboard" at bounding box center [401, 85] width 95 height 35
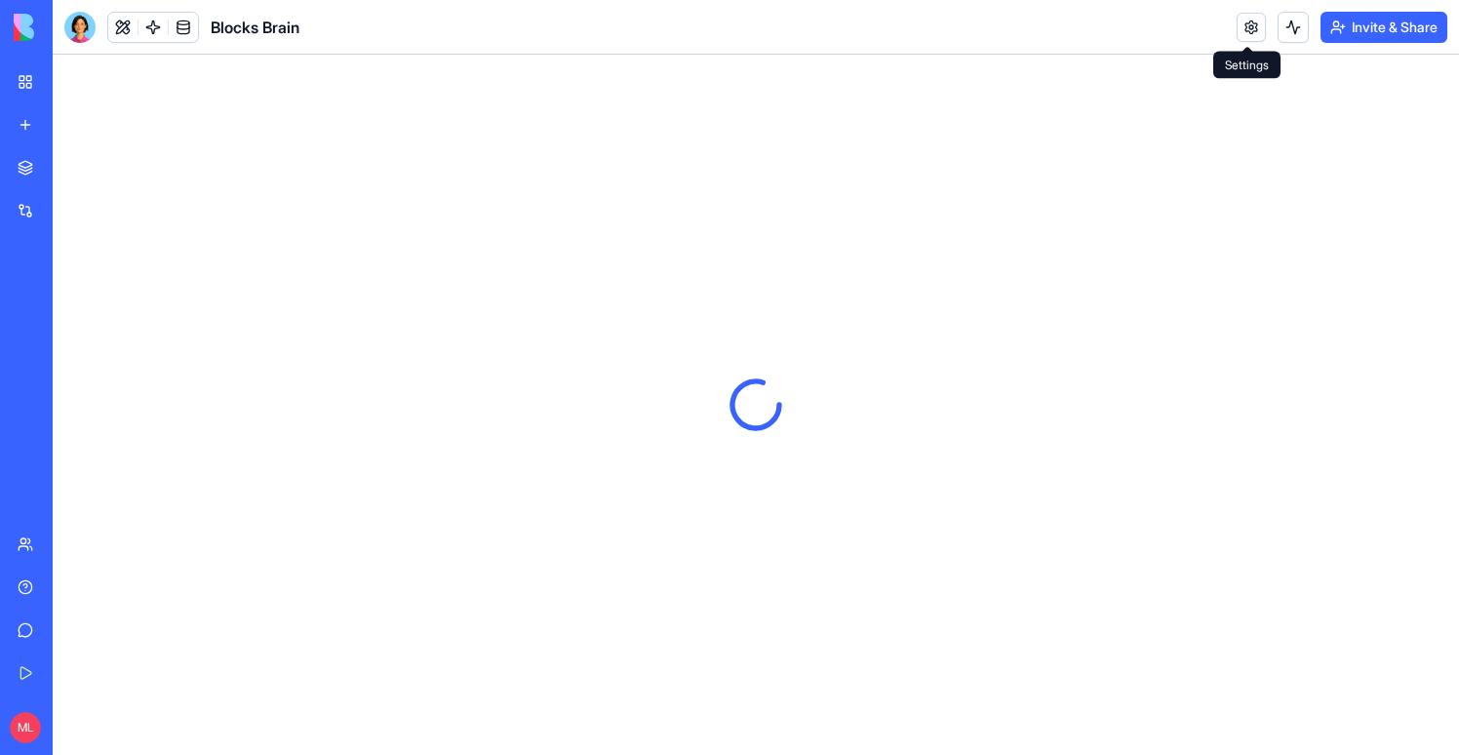
click at [1242, 30] on link at bounding box center [1251, 27] width 29 height 29
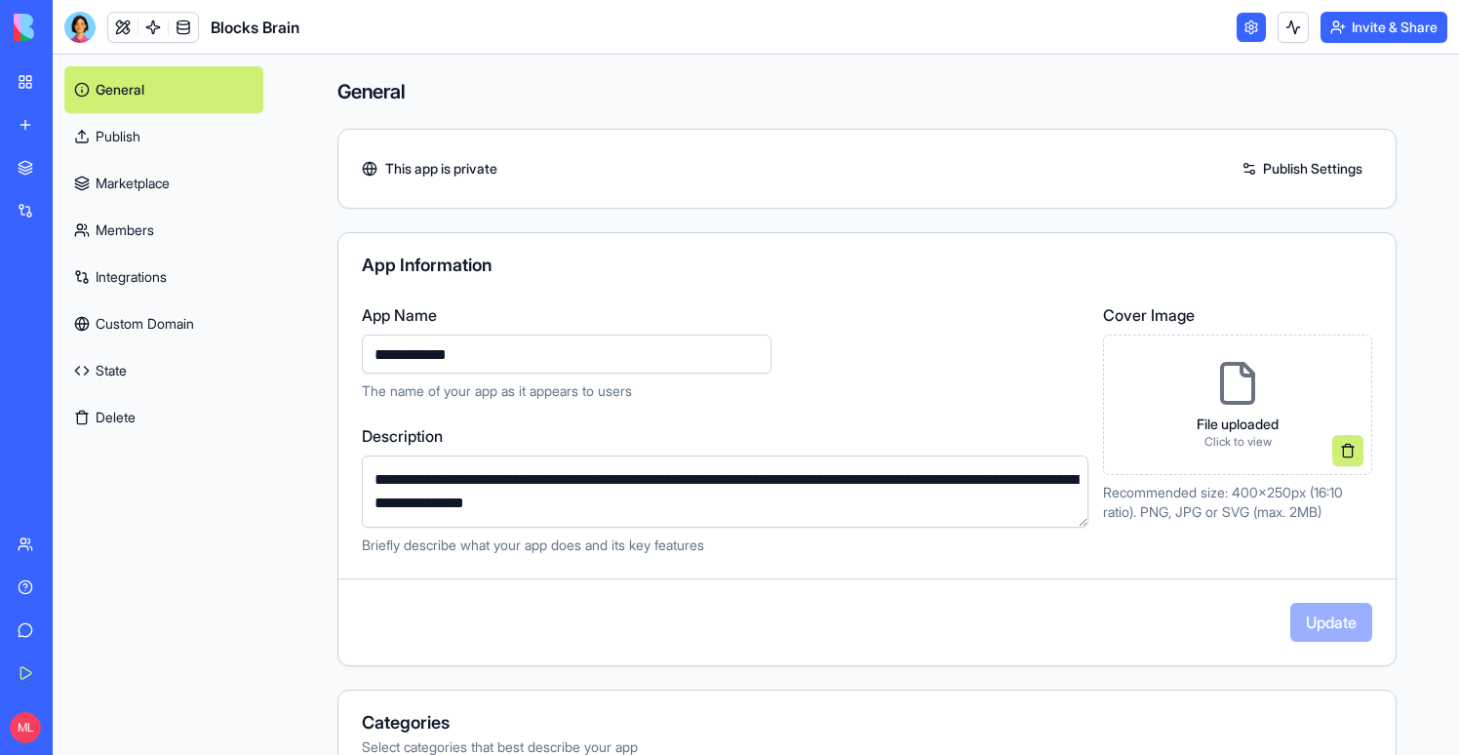
click at [189, 146] on link "Publish" at bounding box center [163, 136] width 199 height 47
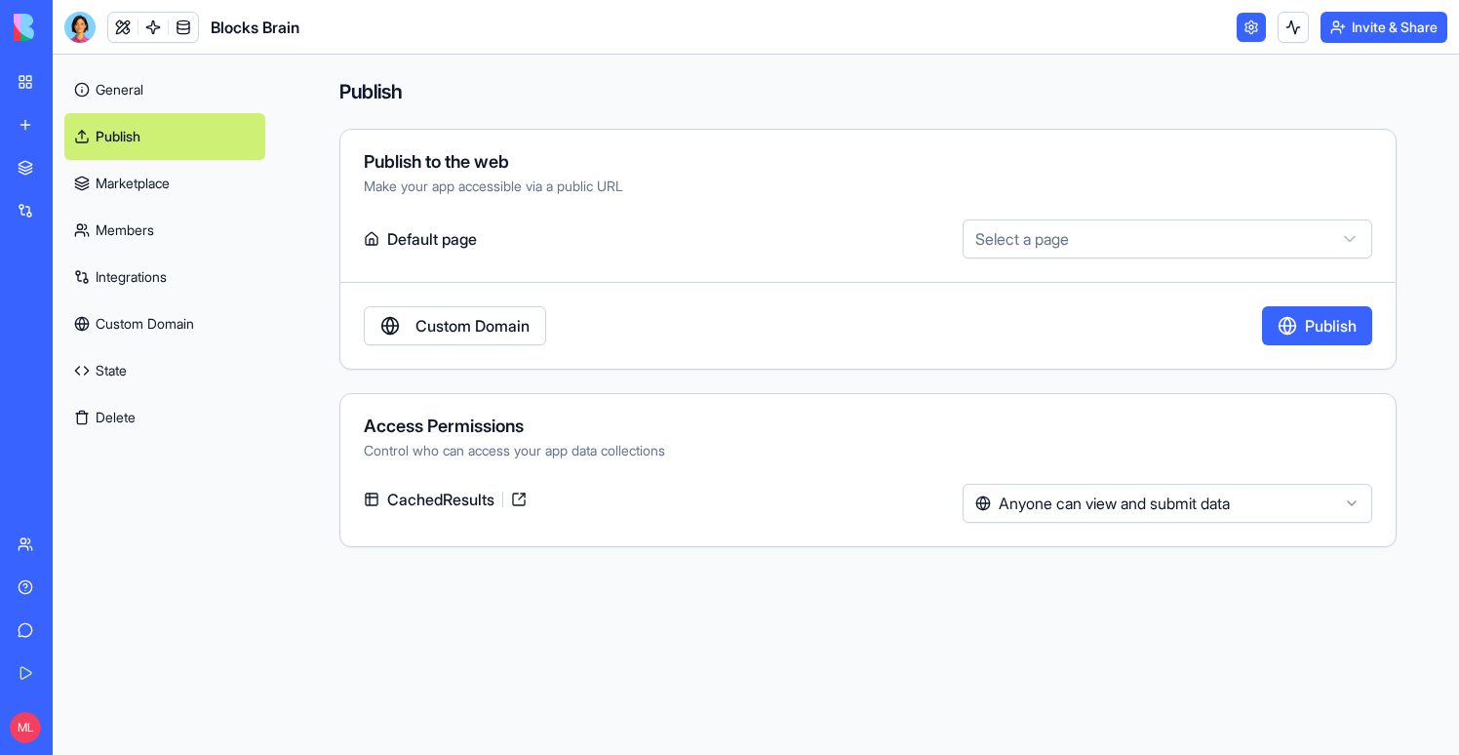
click at [1189, 256] on html "**********" at bounding box center [729, 377] width 1459 height 755
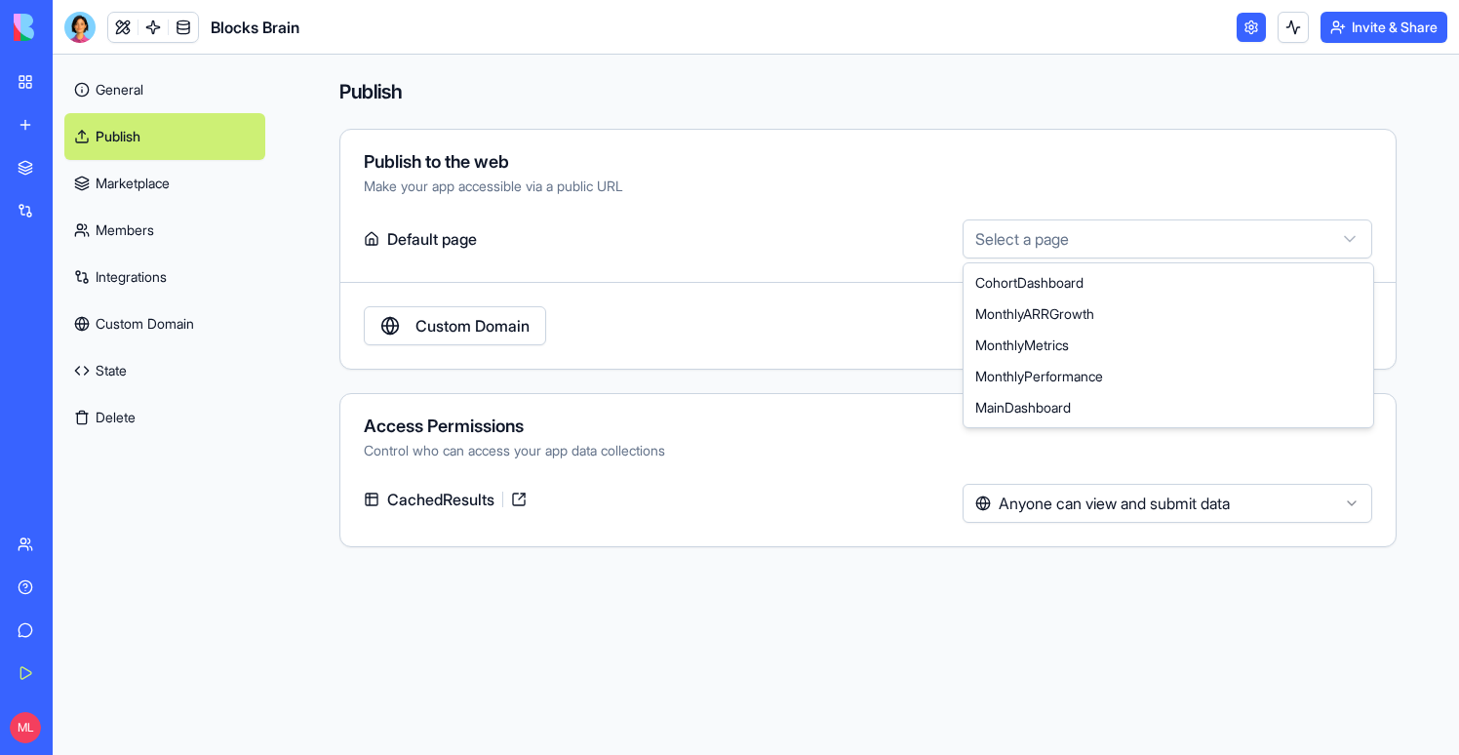
select select "**********"
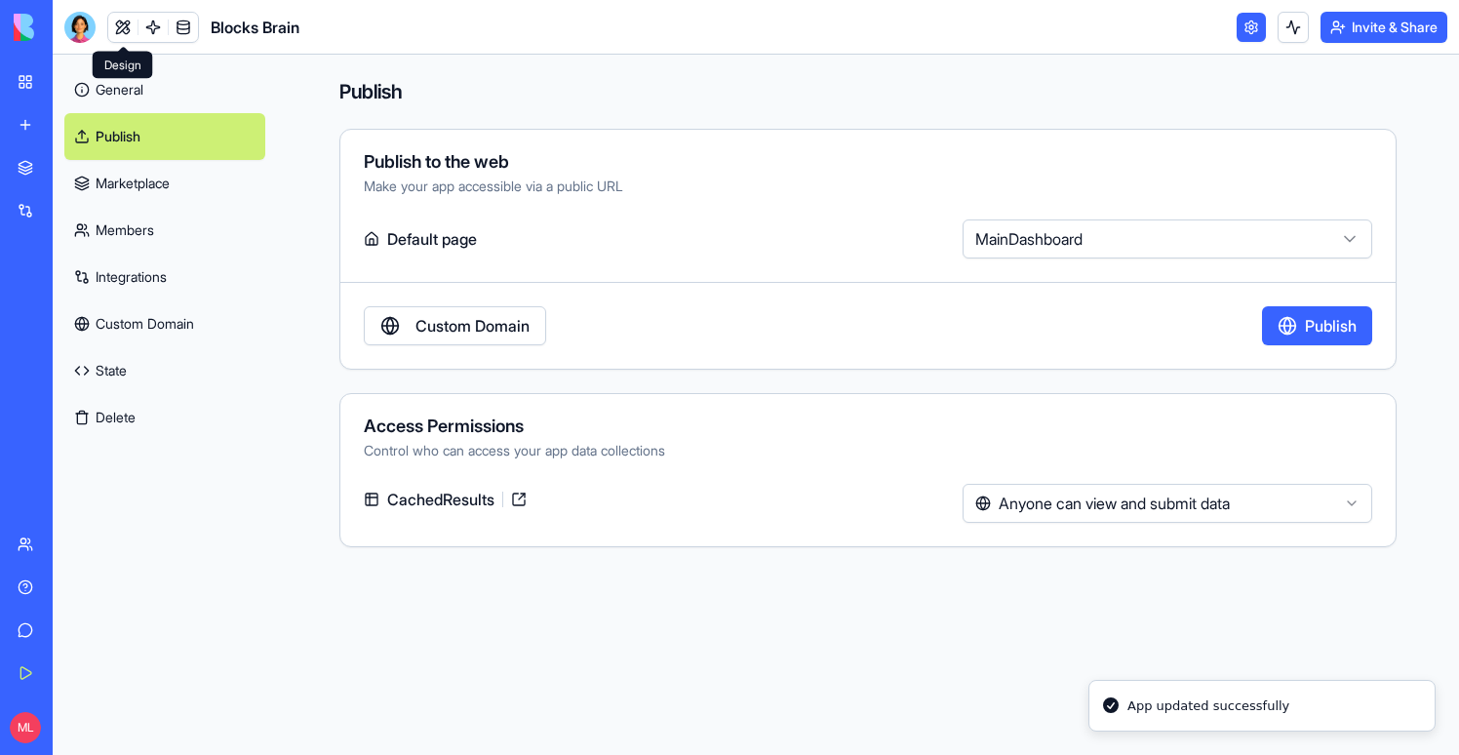
click at [129, 22] on link at bounding box center [122, 27] width 29 height 29
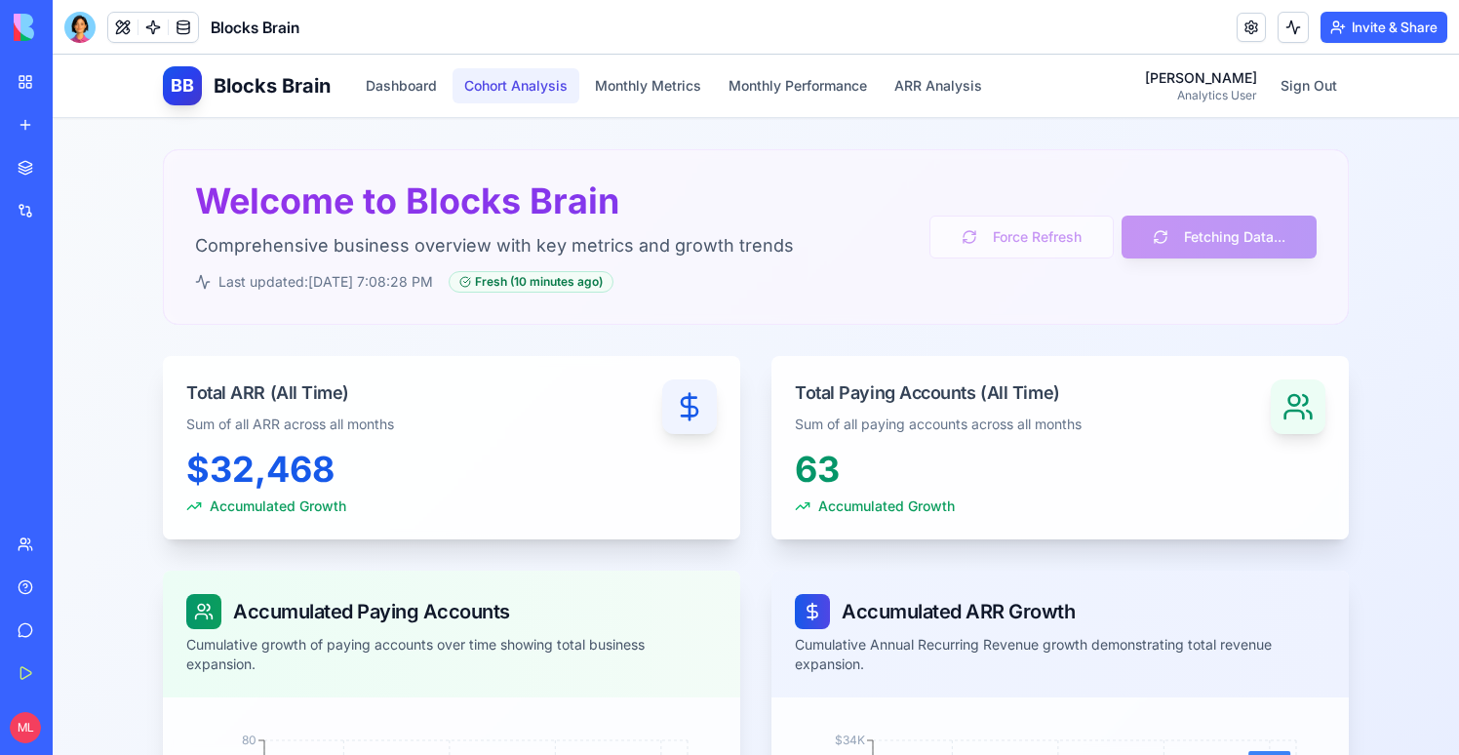
click at [508, 89] on button "Cohort Analysis" at bounding box center [516, 85] width 127 height 35
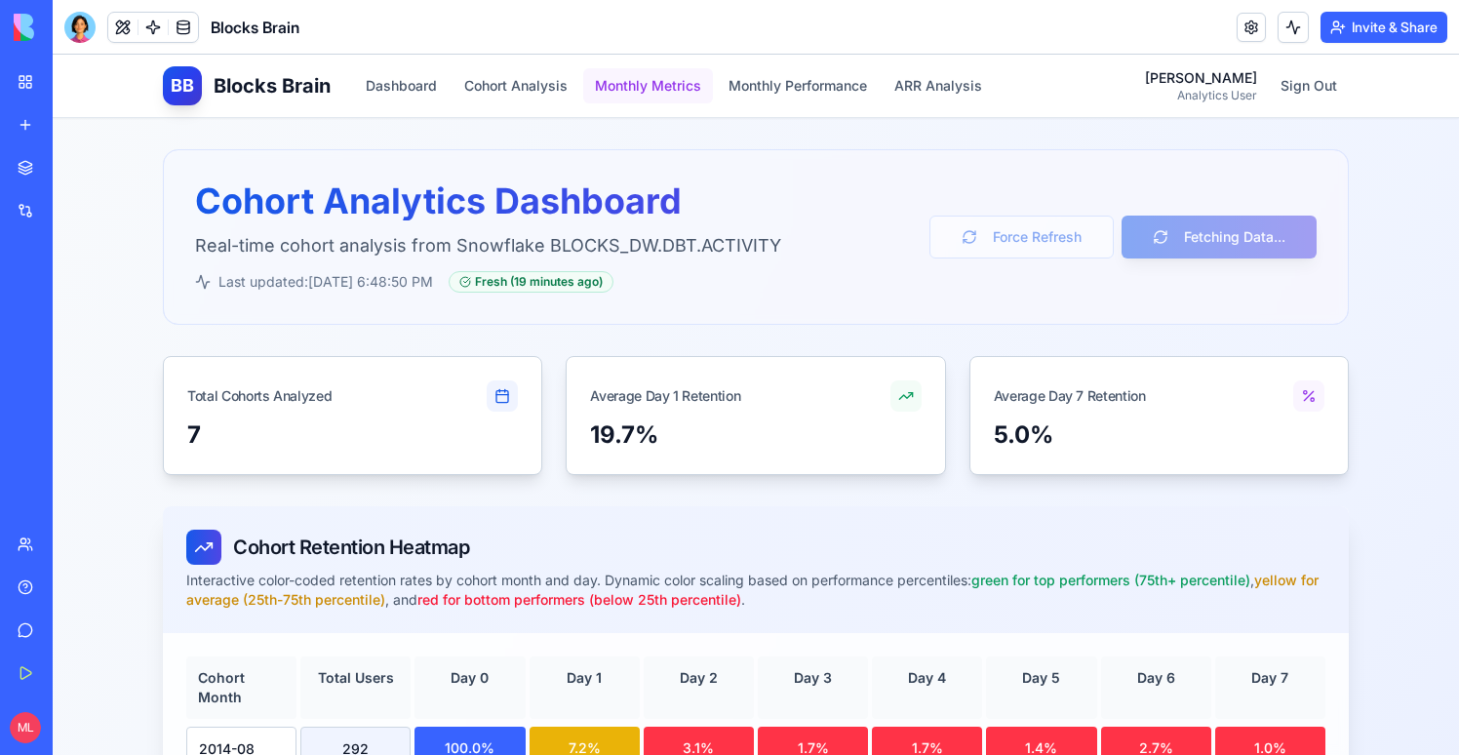
click at [612, 84] on button "Monthly Metrics" at bounding box center [648, 85] width 130 height 35
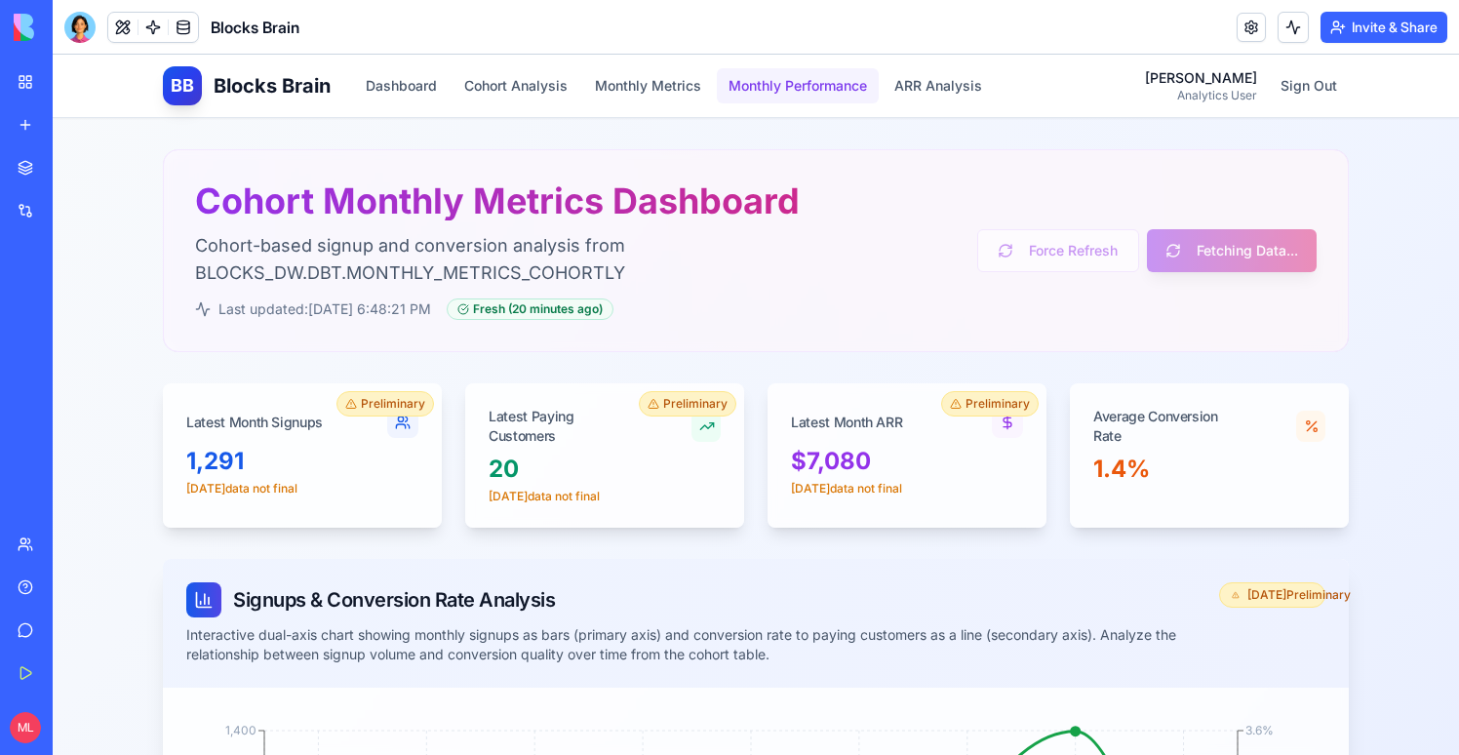
click at [772, 97] on button "Monthly Performance" at bounding box center [798, 85] width 162 height 35
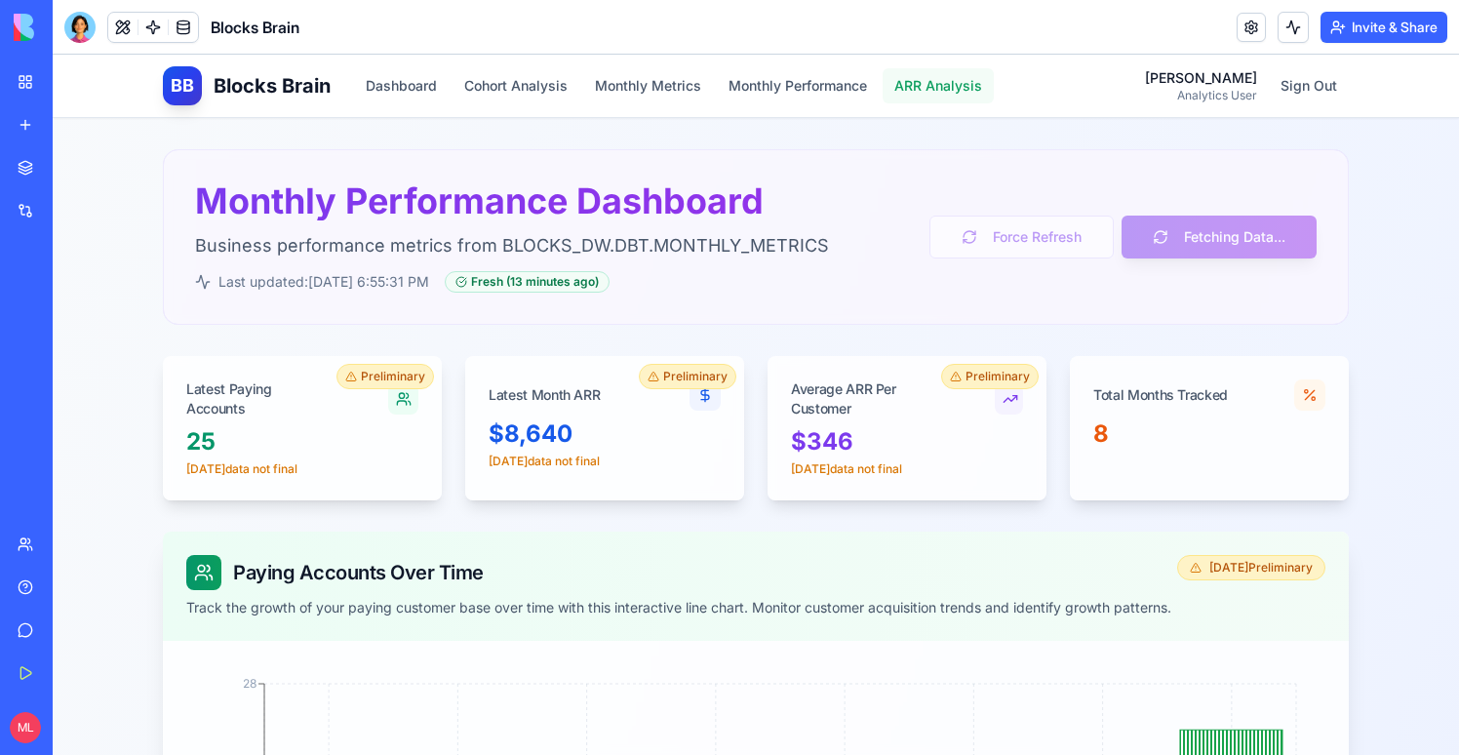
click at [952, 76] on button "ARR Analysis" at bounding box center [938, 85] width 111 height 35
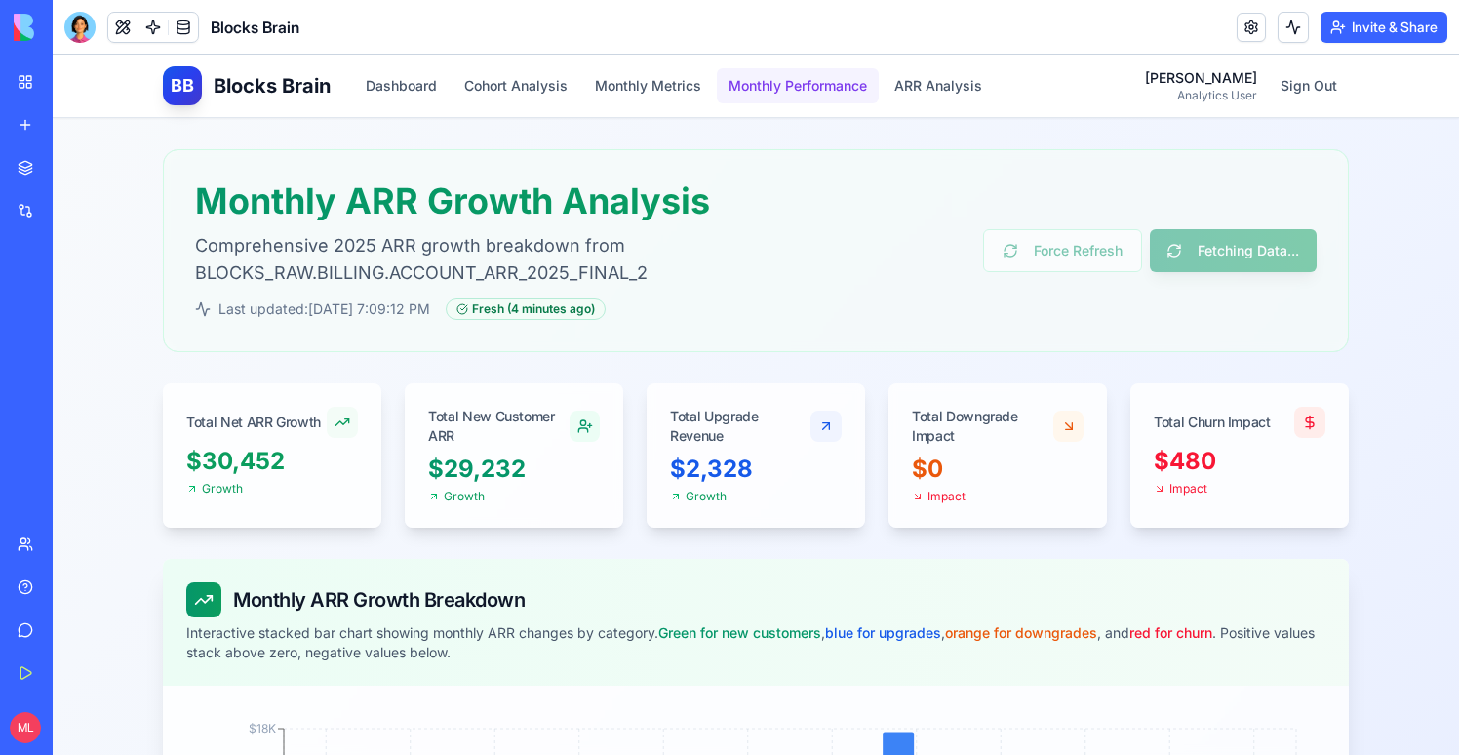
click at [820, 87] on button "Monthly Performance" at bounding box center [798, 85] width 162 height 35
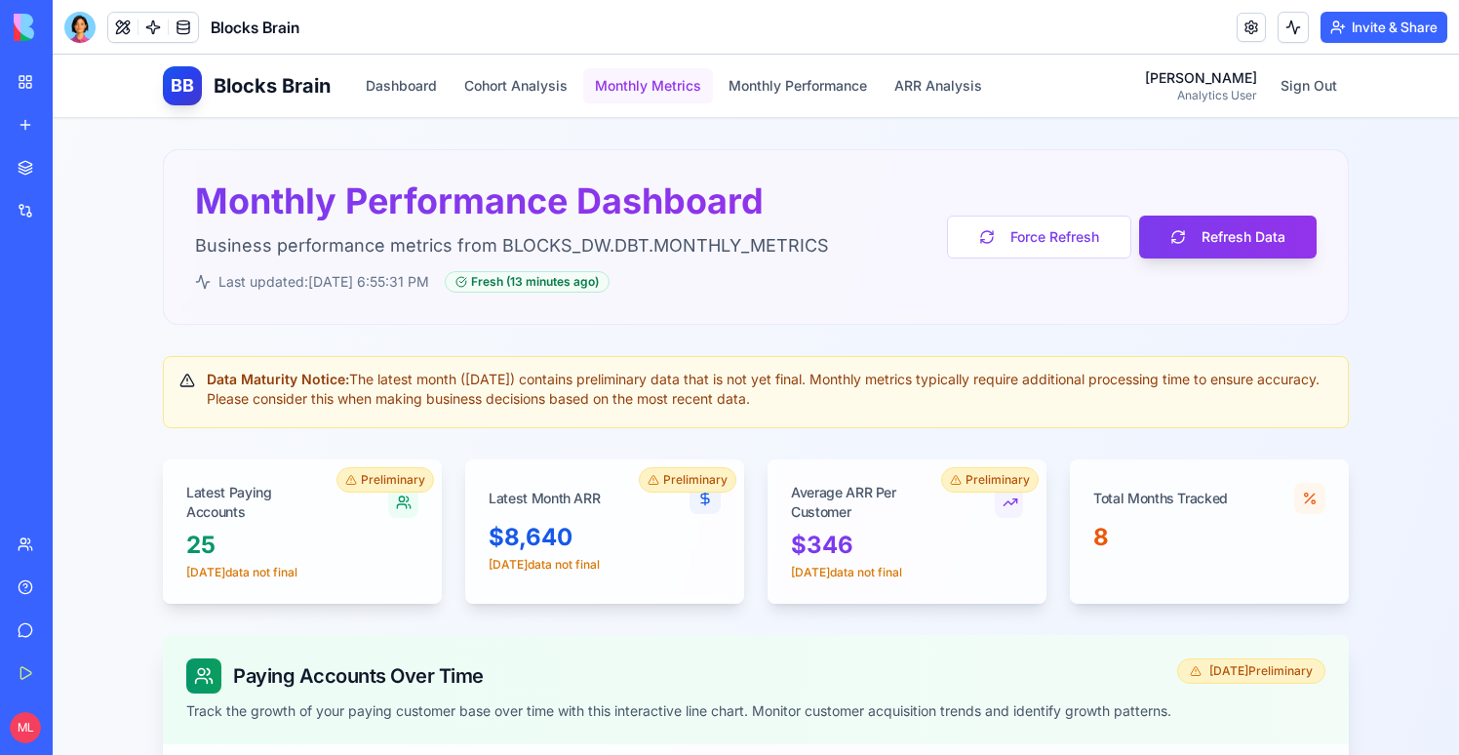
click at [688, 93] on button "Monthly Metrics" at bounding box center [648, 85] width 130 height 35
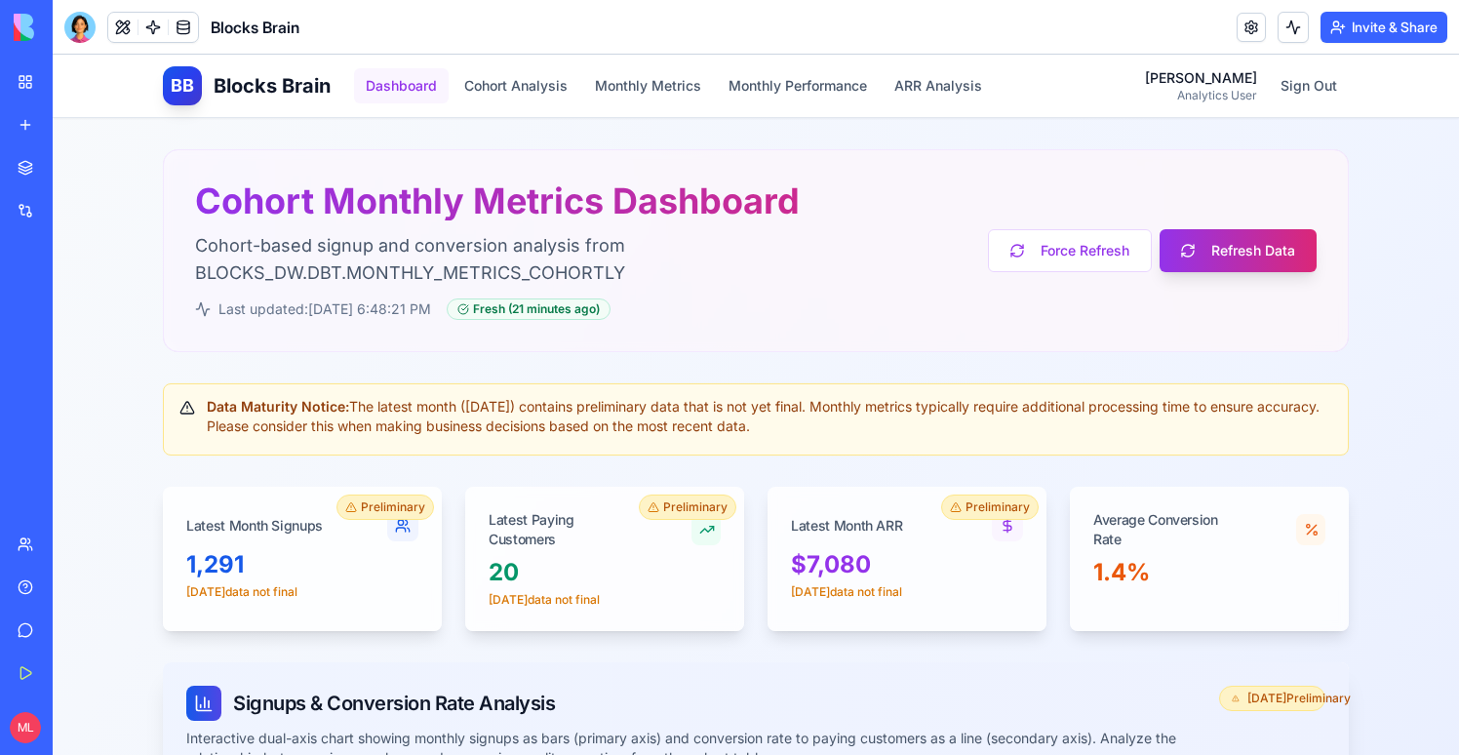
click at [391, 87] on button "Dashboard" at bounding box center [401, 85] width 95 height 35
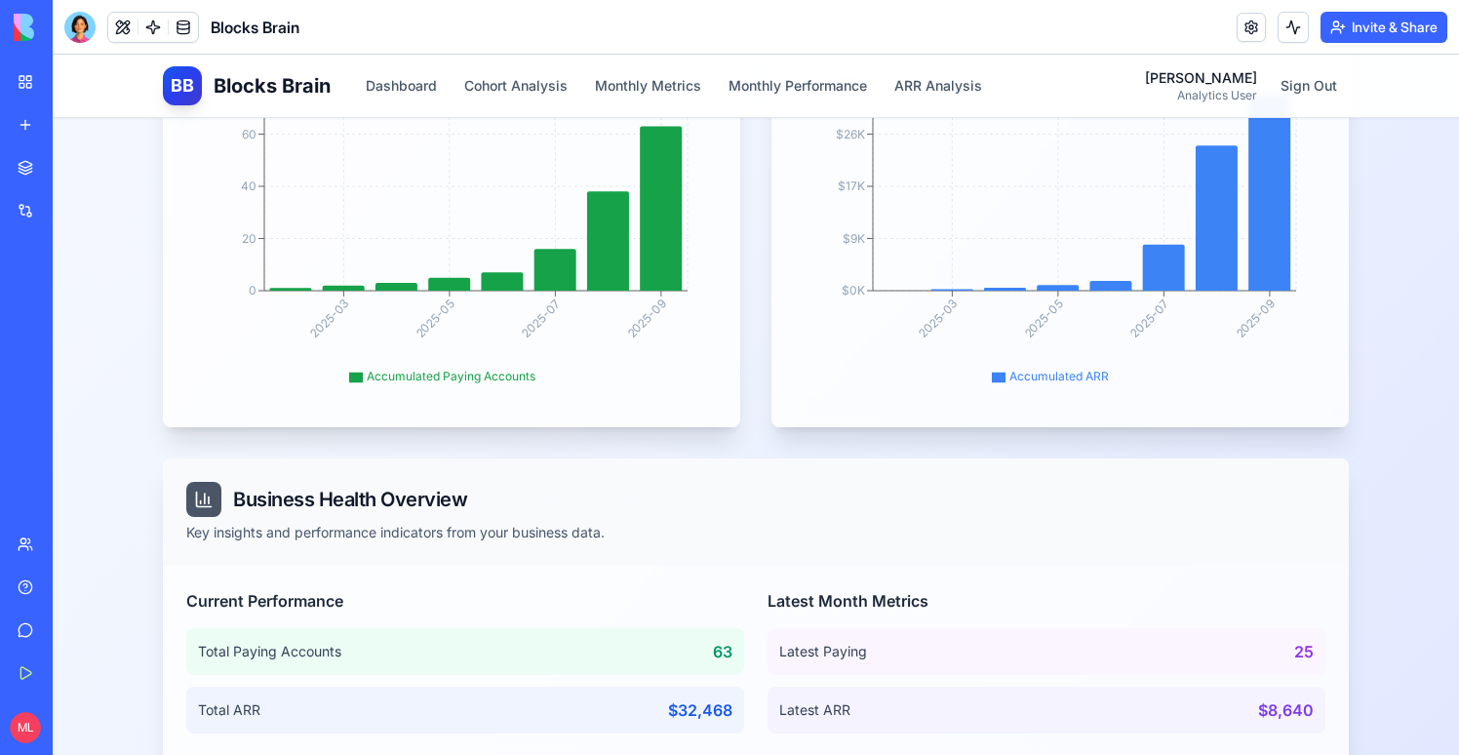
scroll to position [661, 0]
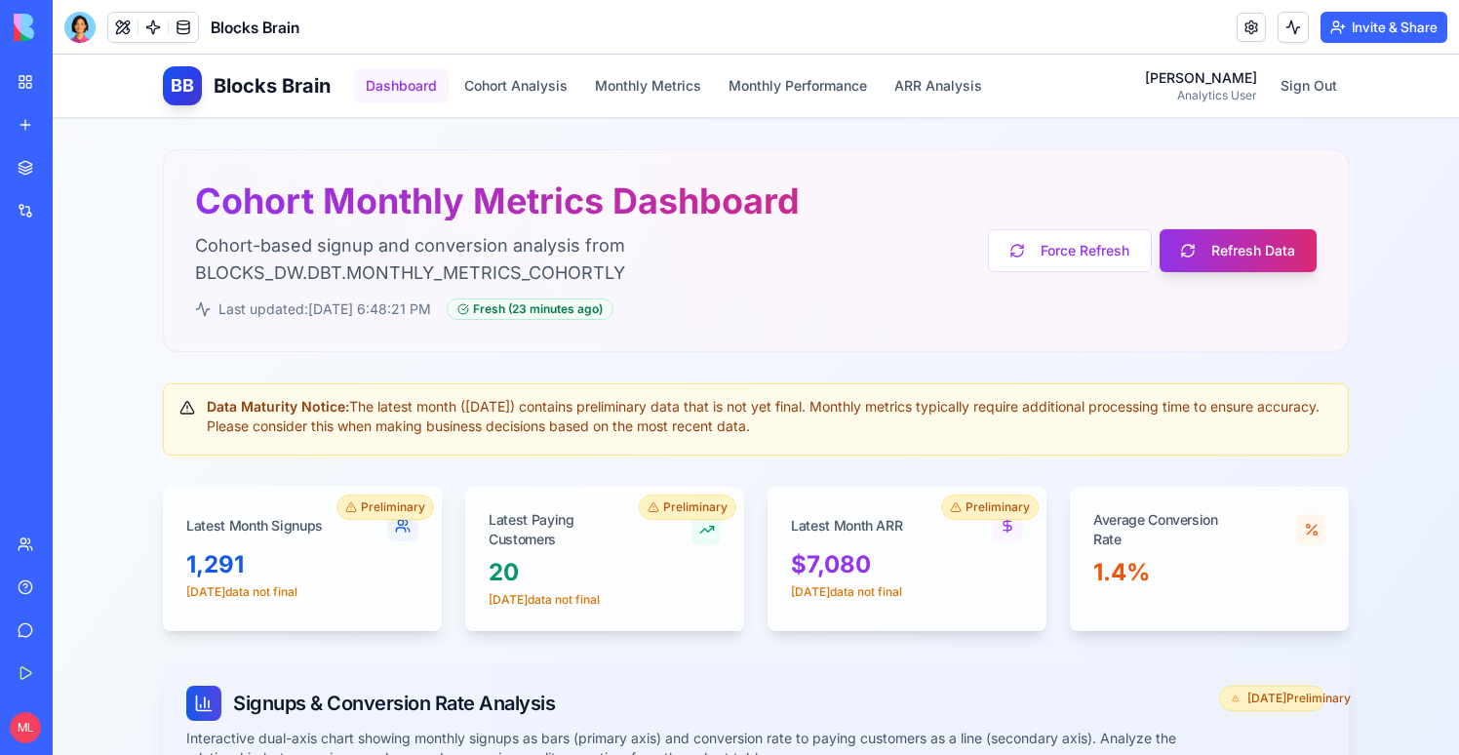
click at [388, 82] on button "Dashboard" at bounding box center [401, 85] width 95 height 35
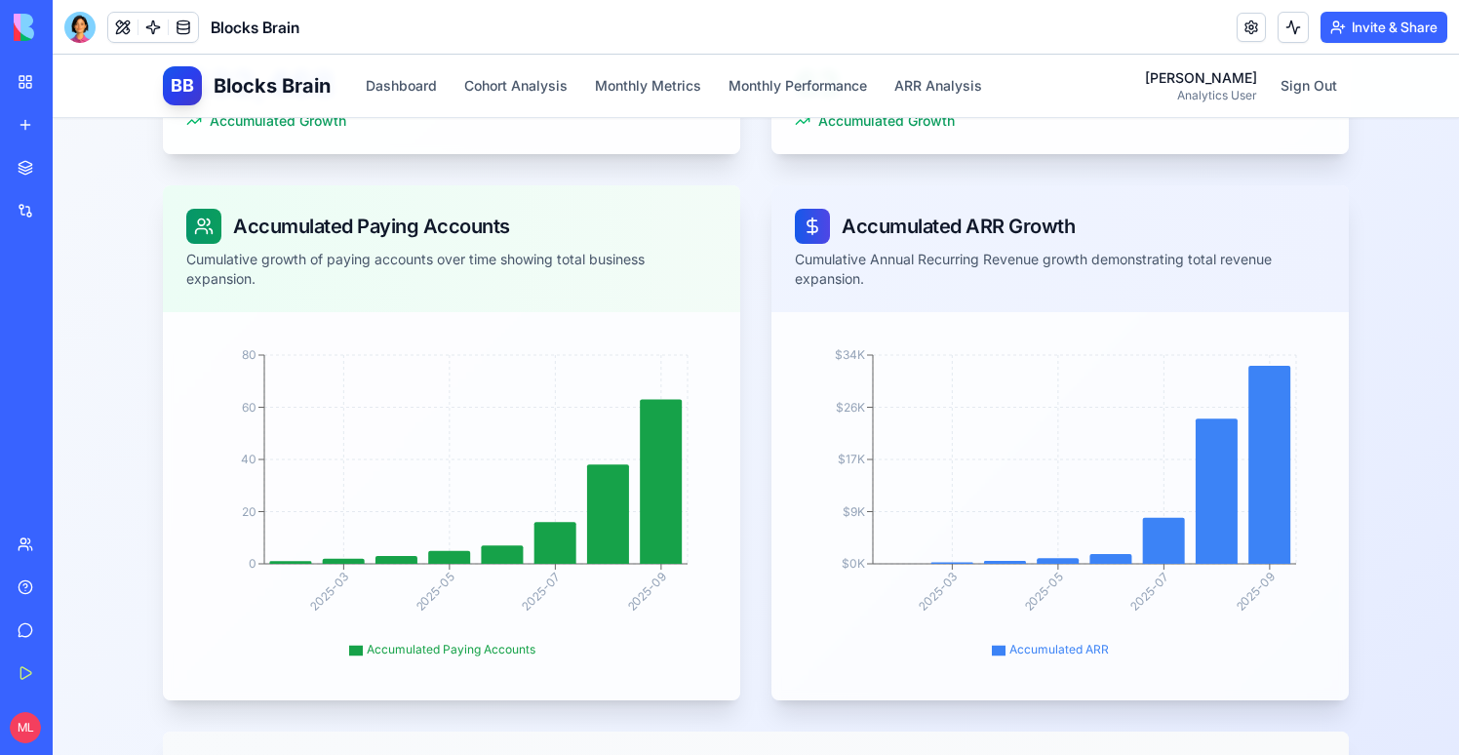
scroll to position [403, 0]
